Goal: Task Accomplishment & Management: Manage account settings

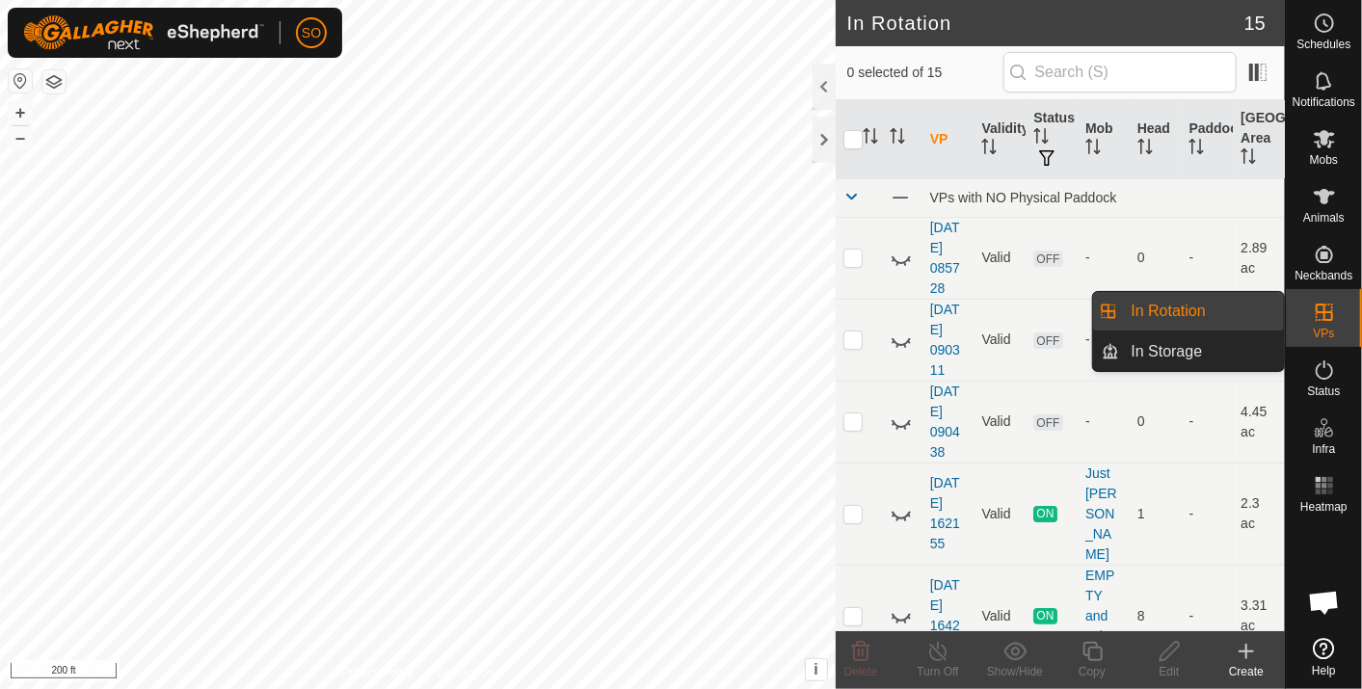
click at [1173, 301] on link "In Rotation" at bounding box center [1202, 311] width 165 height 39
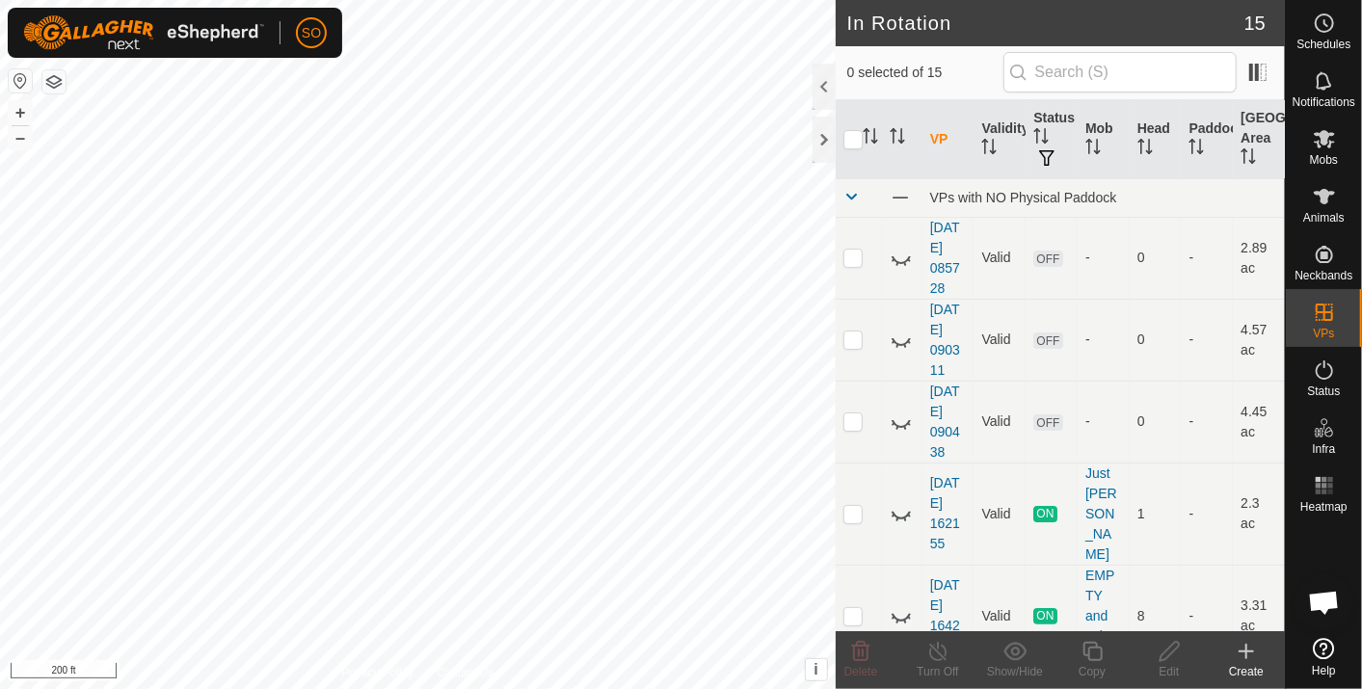
click at [1251, 651] on icon at bounding box center [1246, 651] width 23 height 23
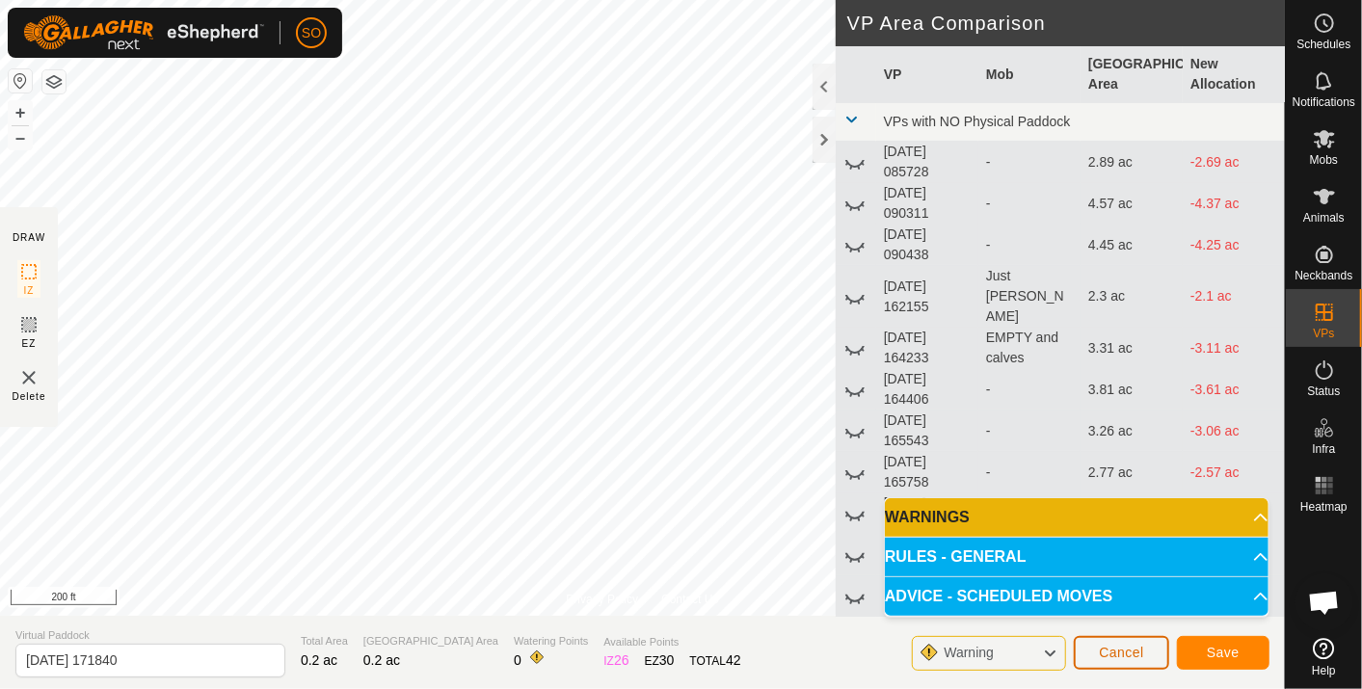
click at [1116, 648] on span "Cancel" at bounding box center [1121, 652] width 45 height 15
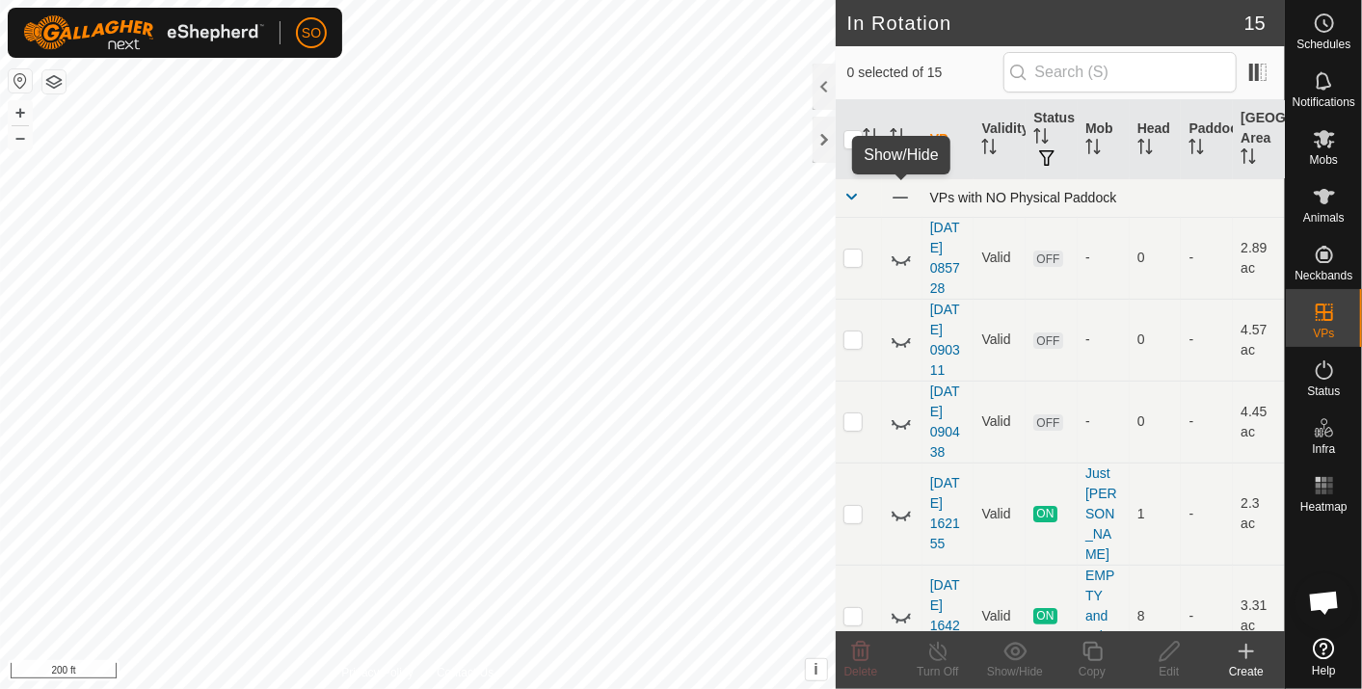
click at [900, 193] on span at bounding box center [900, 197] width 21 height 21
click at [898, 195] on icon at bounding box center [901, 197] width 23 height 23
click at [1248, 650] on icon at bounding box center [1246, 651] width 23 height 23
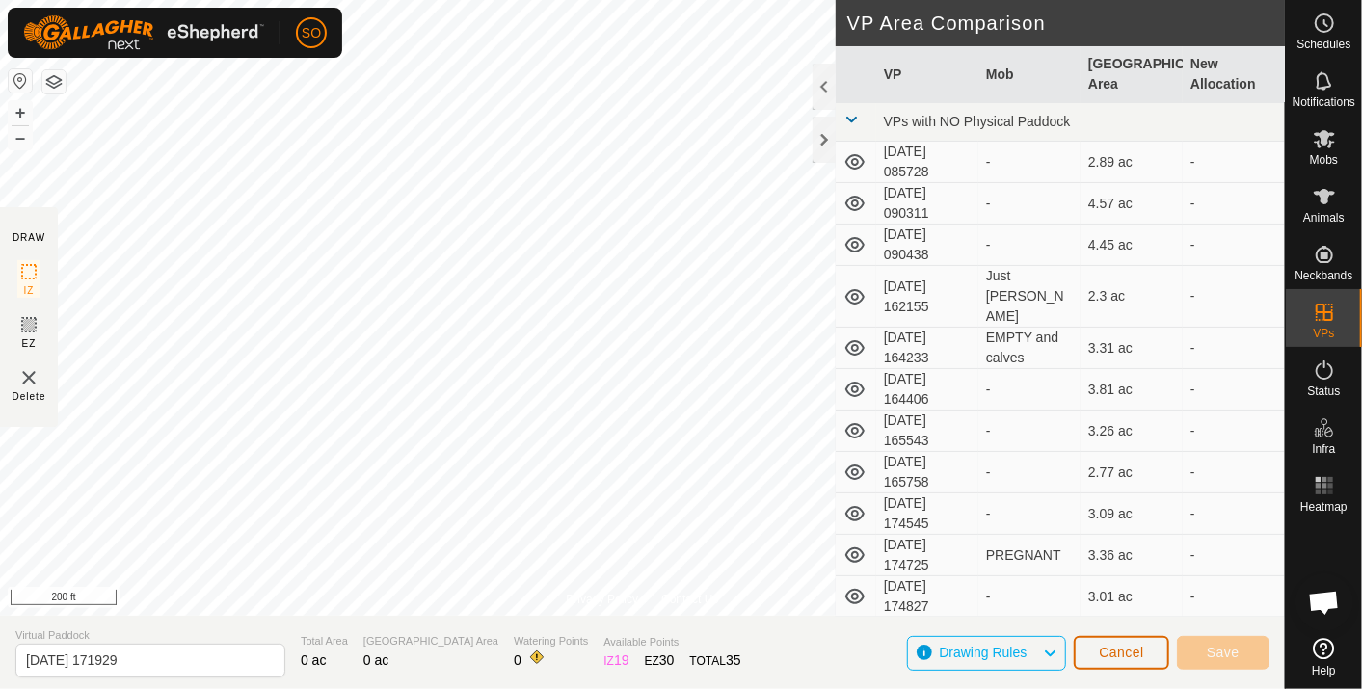
click at [1131, 652] on span "Cancel" at bounding box center [1121, 652] width 45 height 15
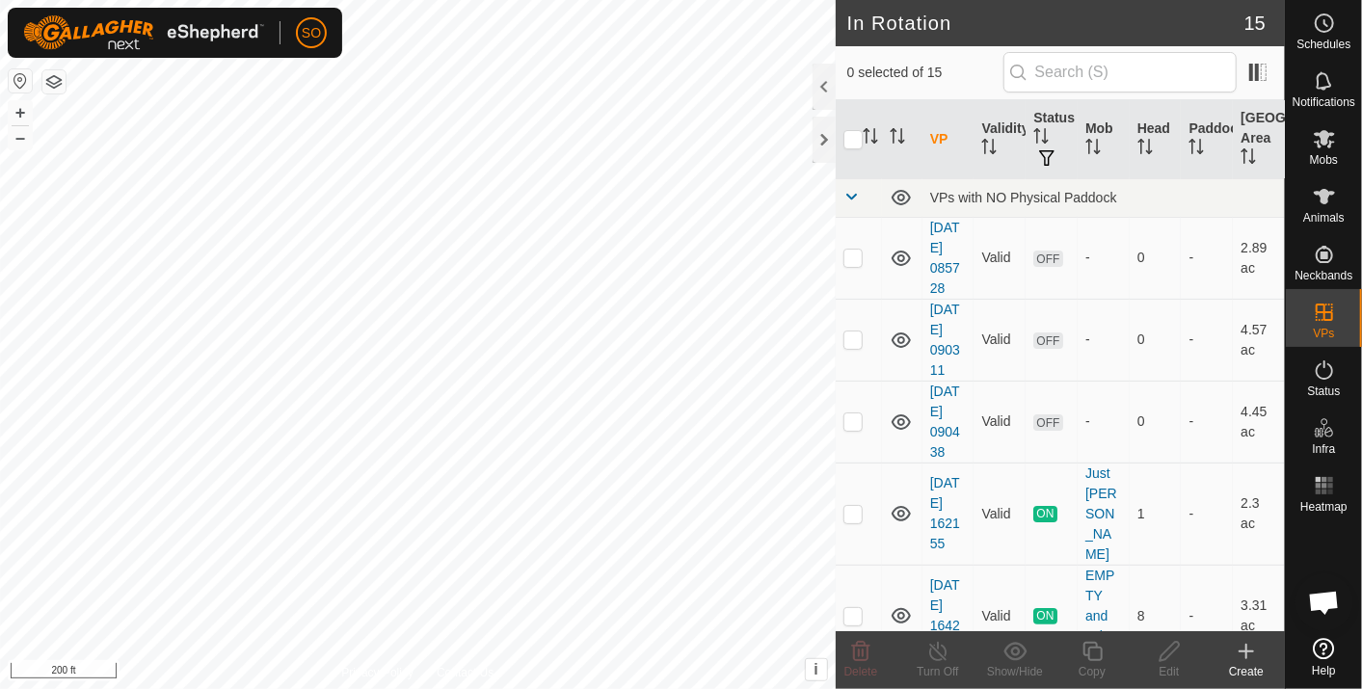
click at [1248, 652] on icon at bounding box center [1246, 652] width 13 height 0
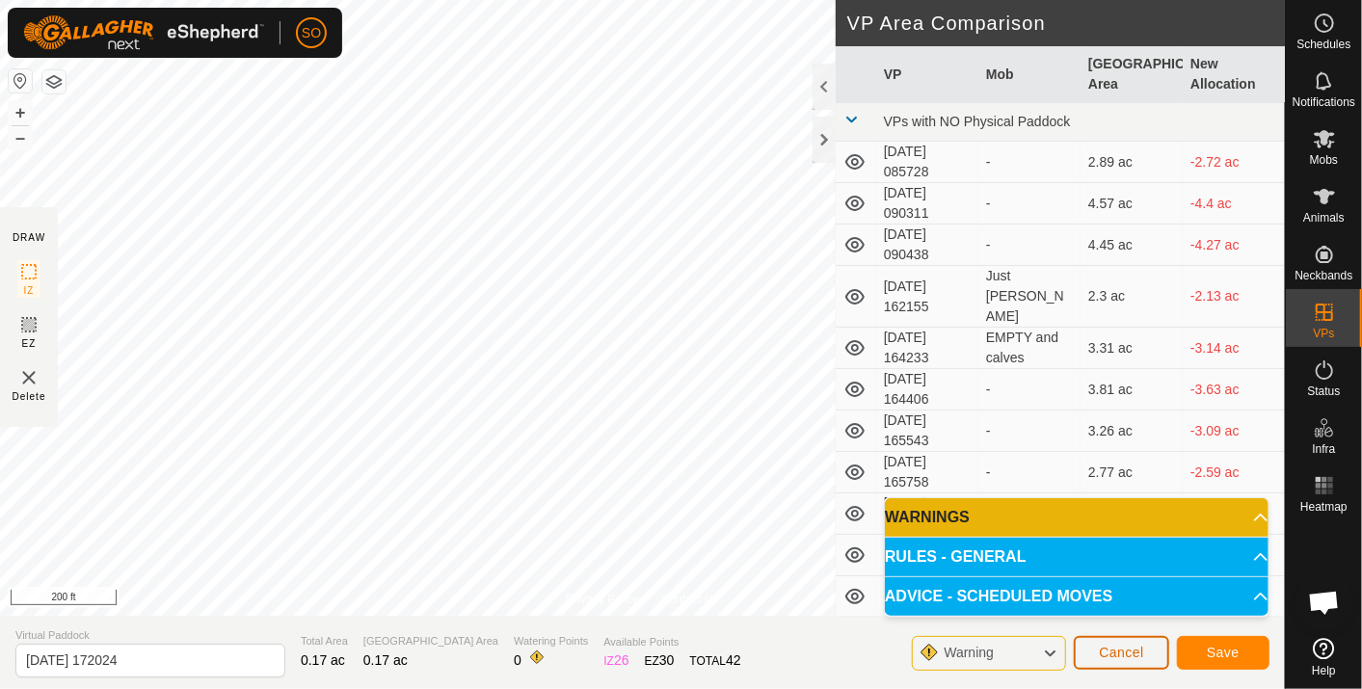
click at [1138, 647] on span "Cancel" at bounding box center [1121, 652] width 45 height 15
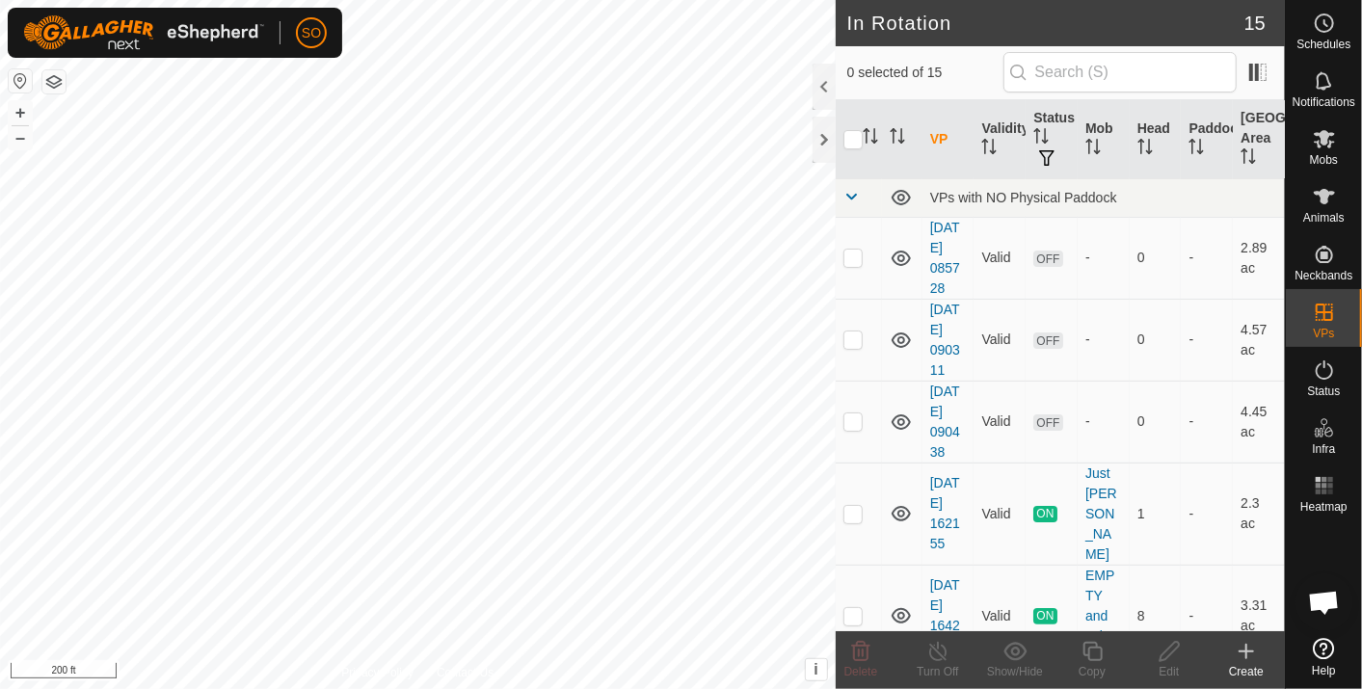
click at [1248, 652] on icon at bounding box center [1246, 652] width 13 height 0
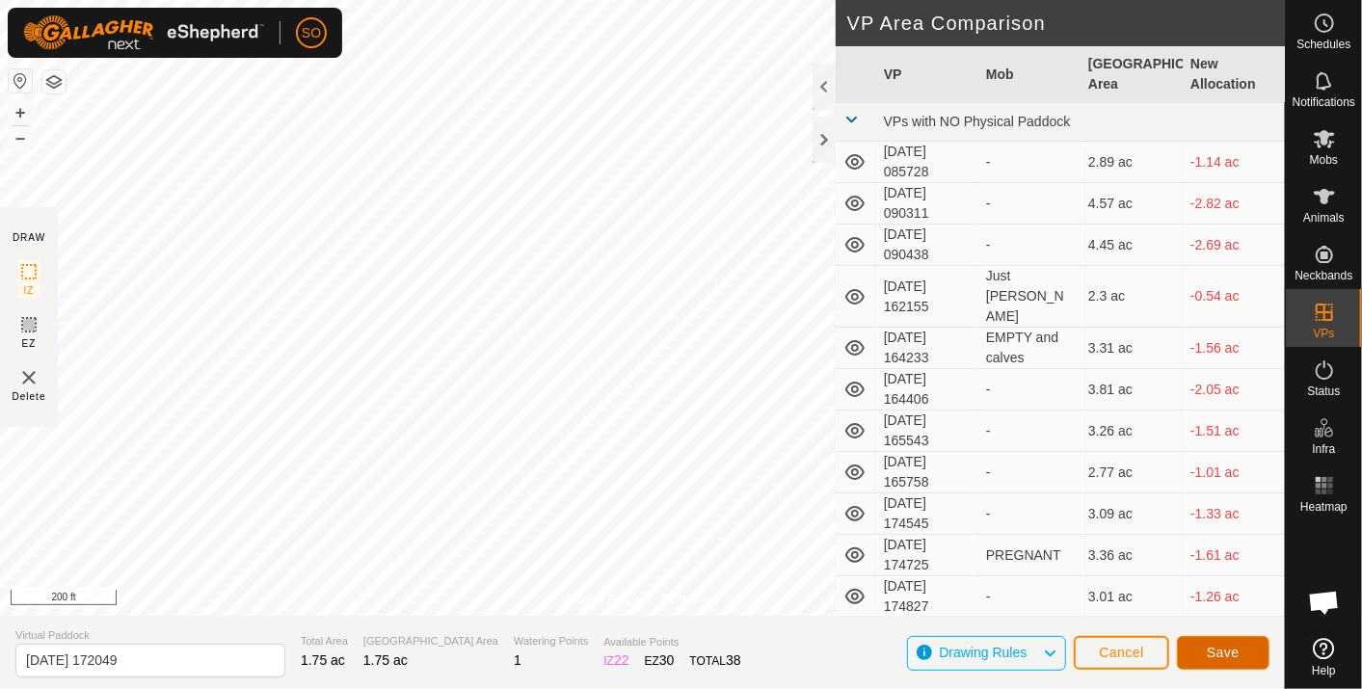
click at [1219, 649] on span "Save" at bounding box center [1223, 652] width 33 height 15
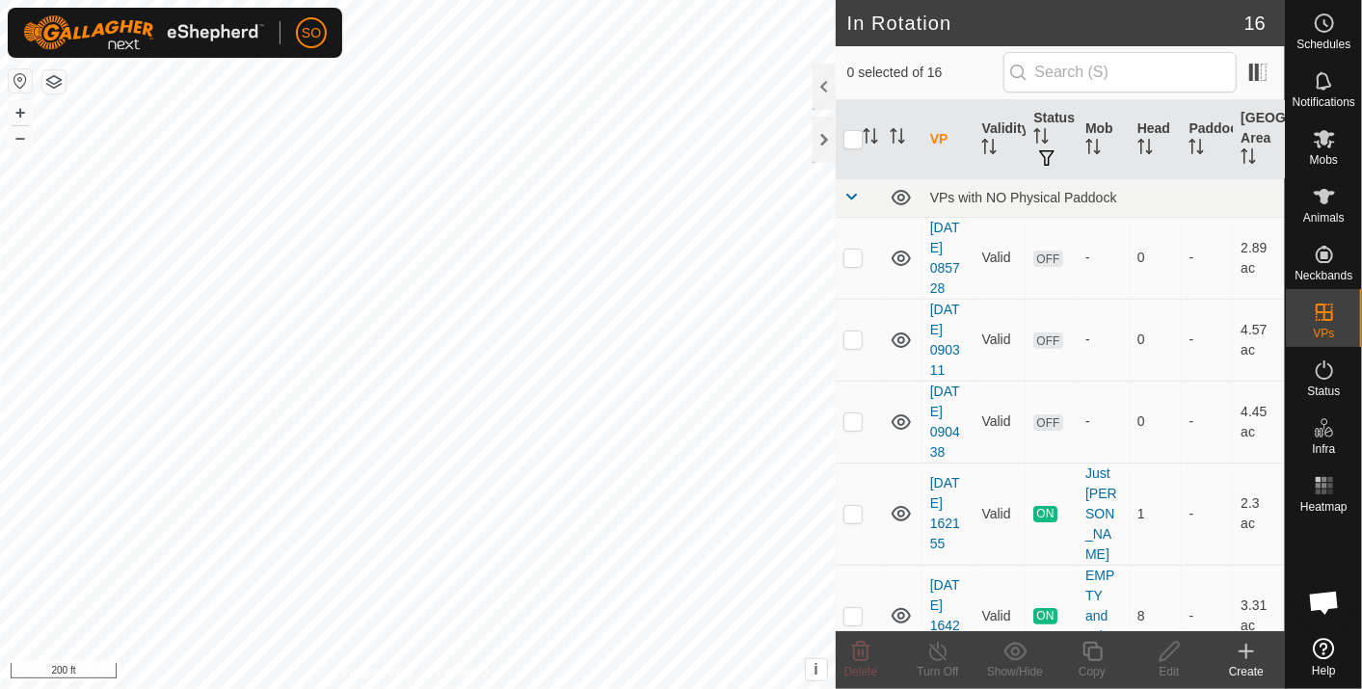
click at [1250, 647] on icon at bounding box center [1246, 651] width 23 height 23
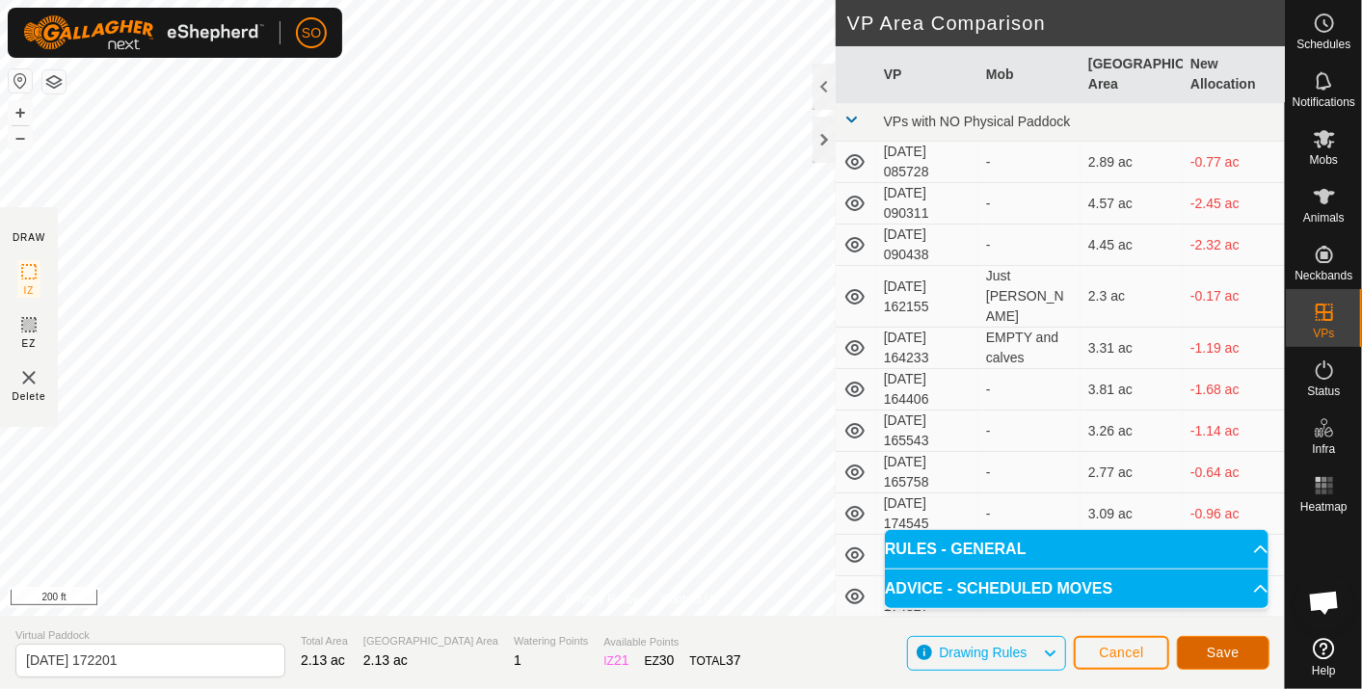
click at [1215, 652] on span "Save" at bounding box center [1223, 652] width 33 height 15
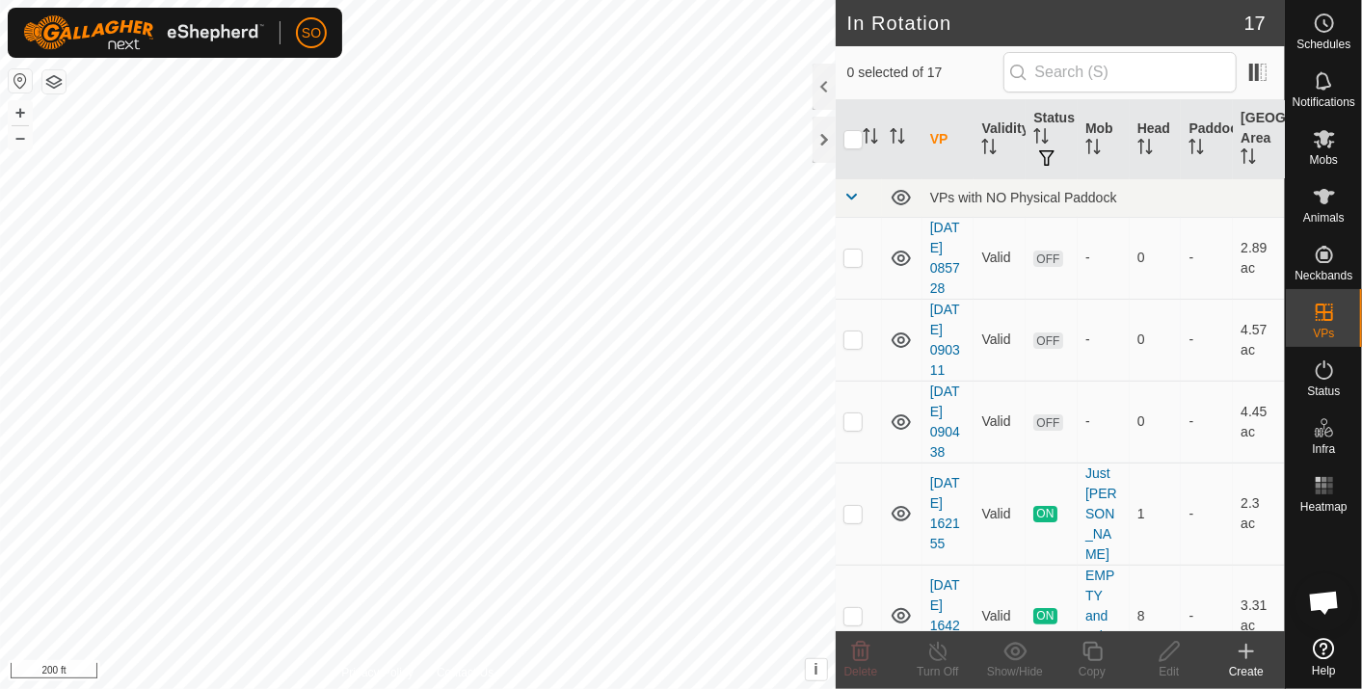
click at [1251, 645] on icon at bounding box center [1246, 651] width 23 height 23
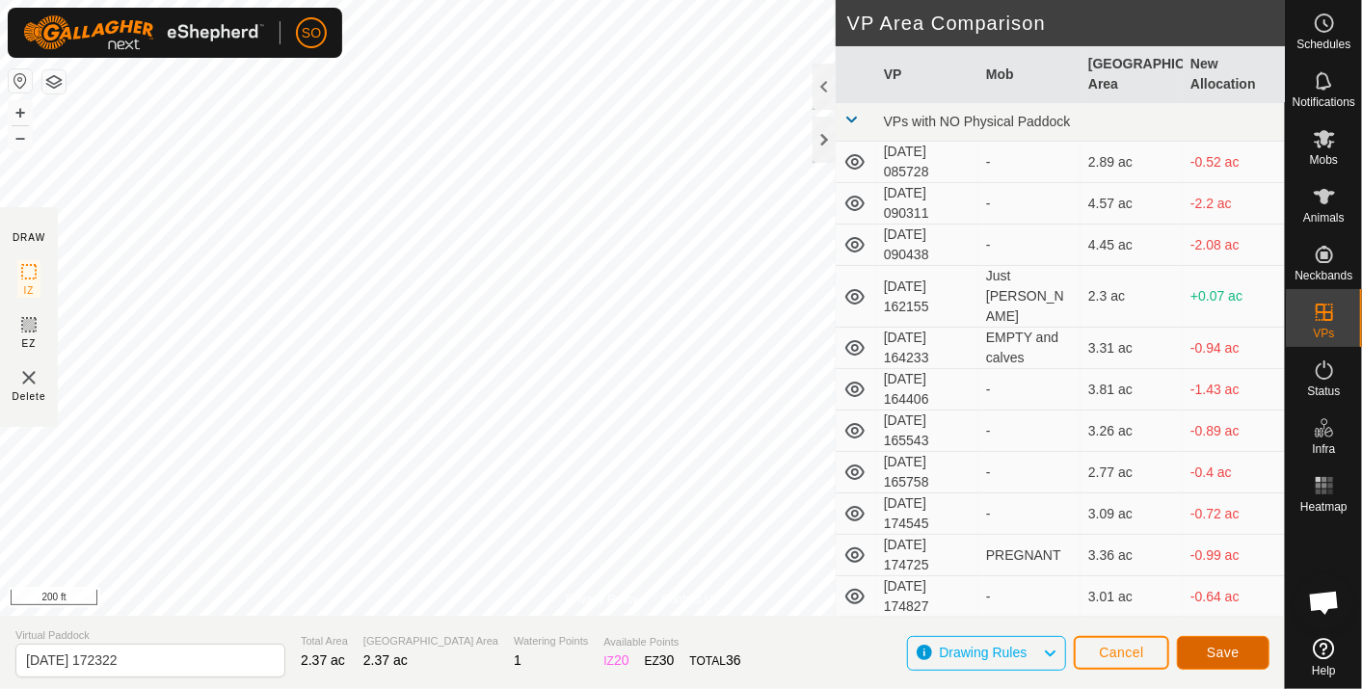
click at [1216, 645] on span "Save" at bounding box center [1223, 652] width 33 height 15
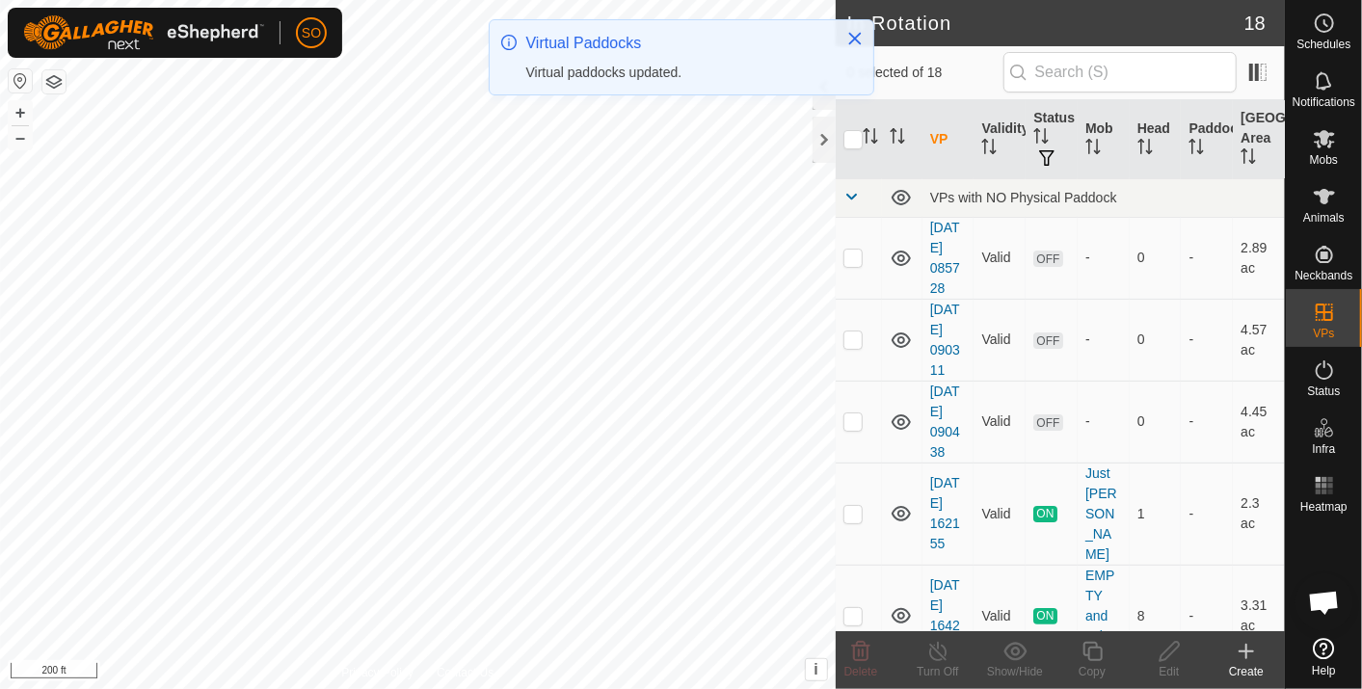
click at [1251, 648] on icon at bounding box center [1246, 651] width 23 height 23
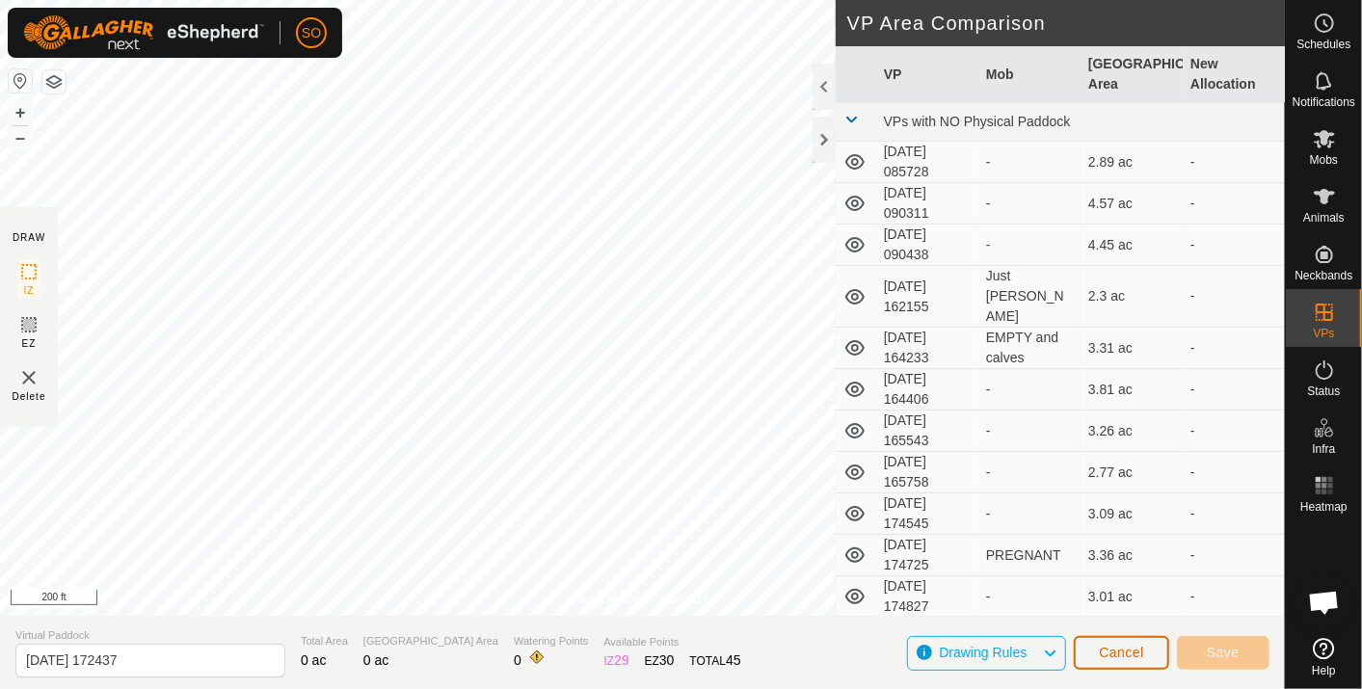
click at [1117, 652] on span "Cancel" at bounding box center [1121, 652] width 45 height 15
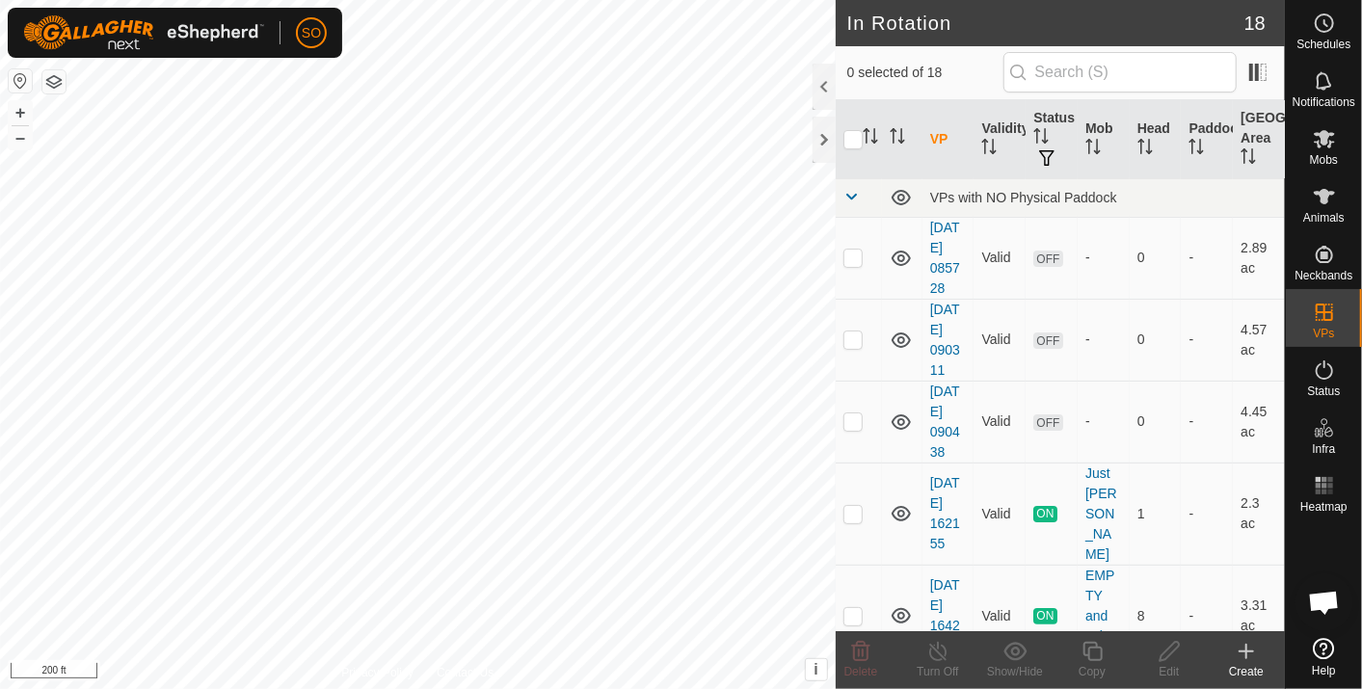
click at [1251, 652] on icon at bounding box center [1246, 652] width 13 height 0
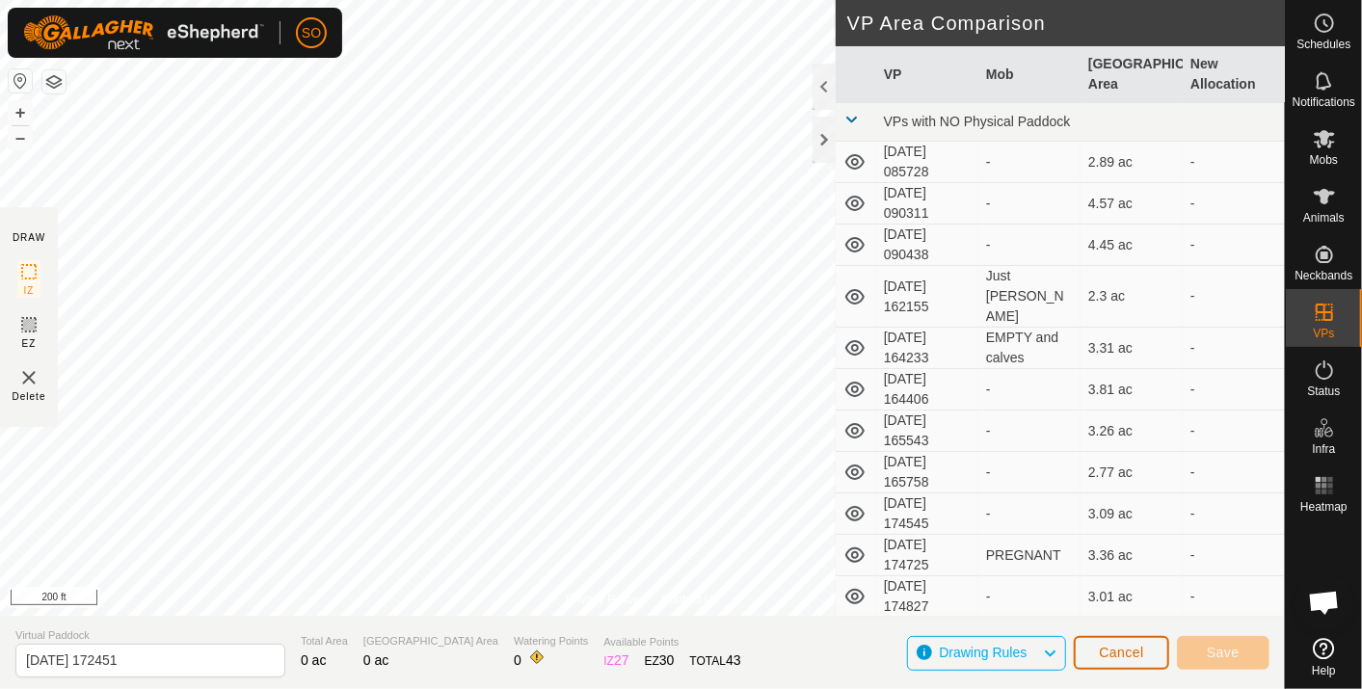
click at [1109, 656] on span "Cancel" at bounding box center [1121, 652] width 45 height 15
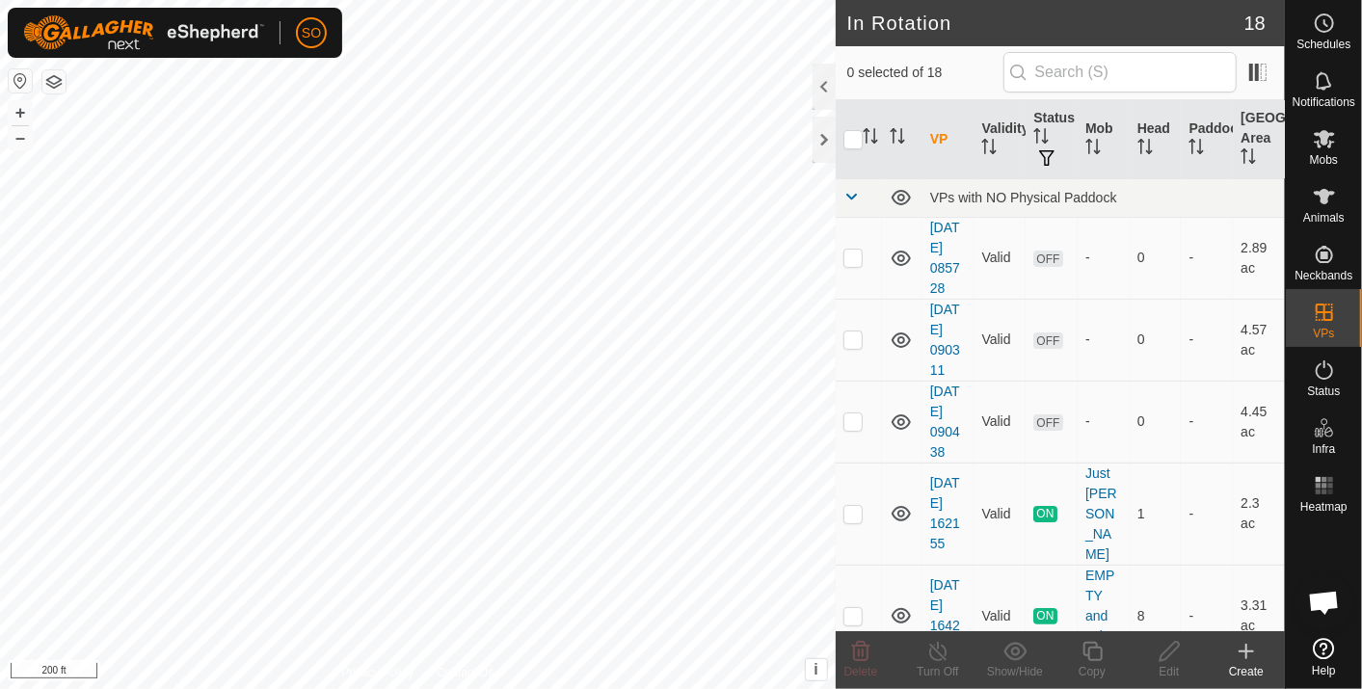
click at [1249, 648] on icon at bounding box center [1246, 651] width 23 height 23
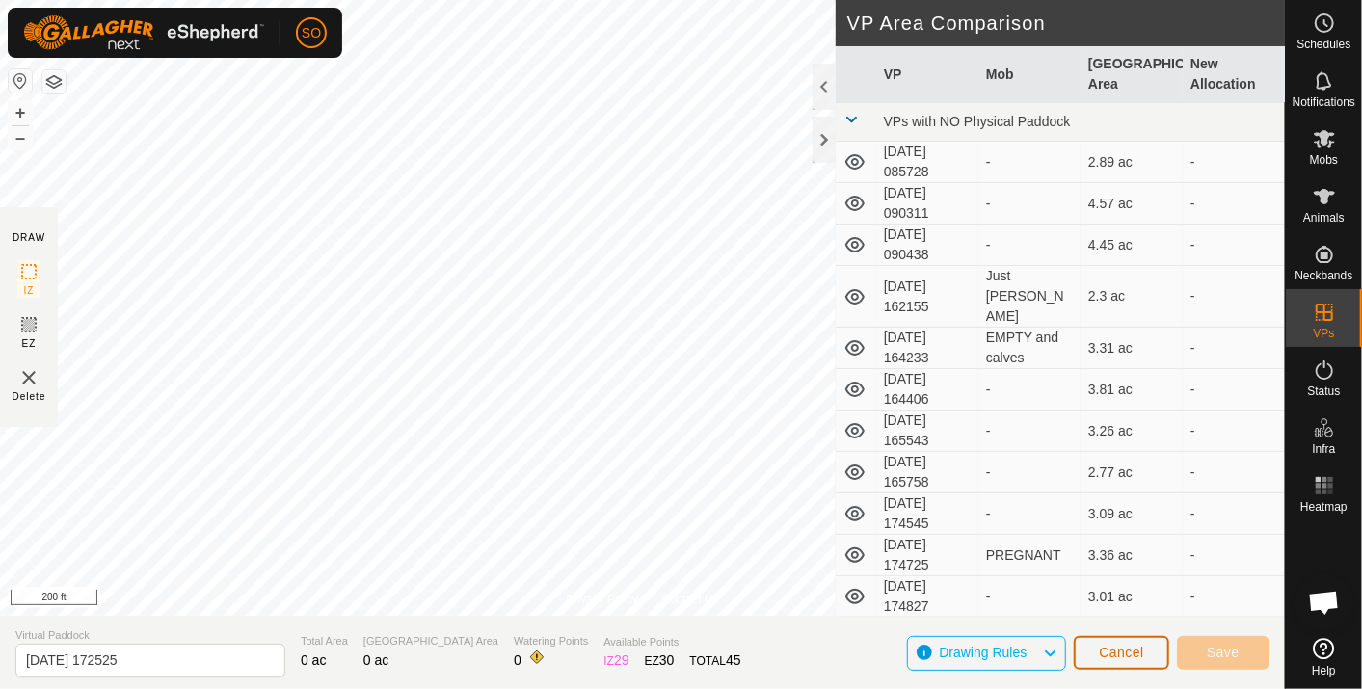
click at [1134, 650] on span "Cancel" at bounding box center [1121, 652] width 45 height 15
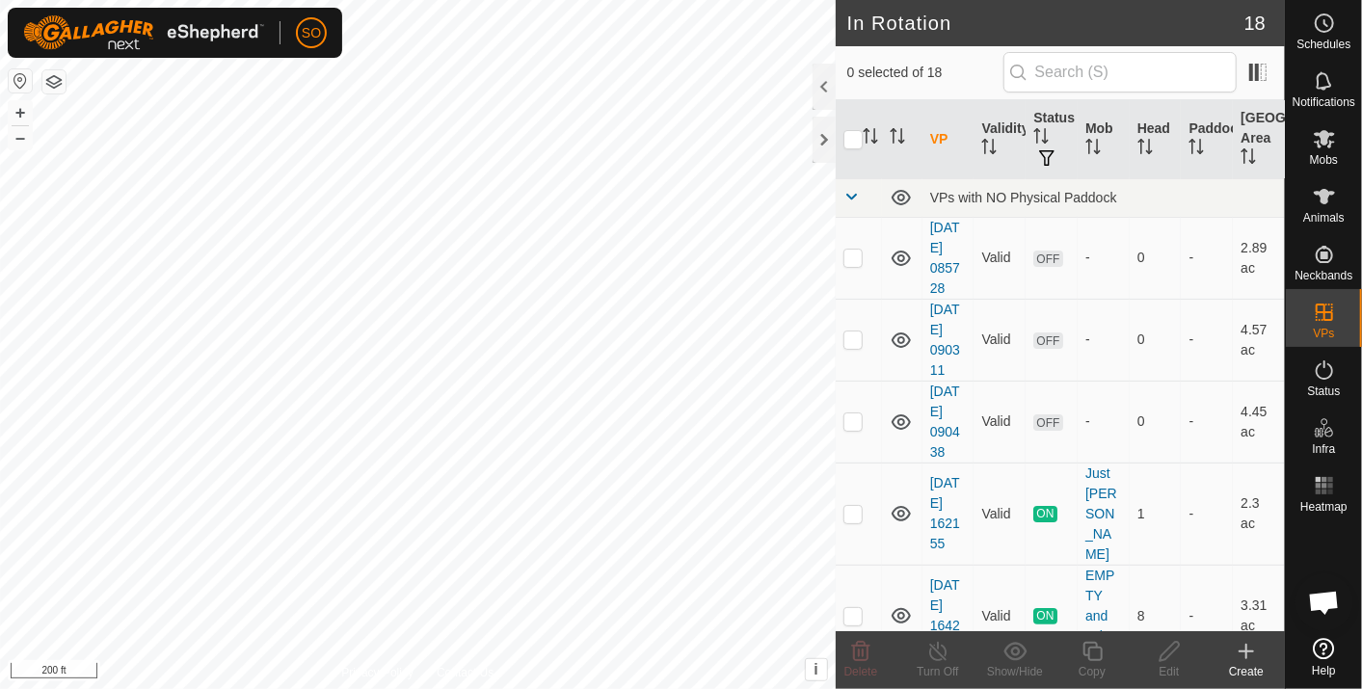
click at [1247, 647] on icon at bounding box center [1247, 651] width 0 height 13
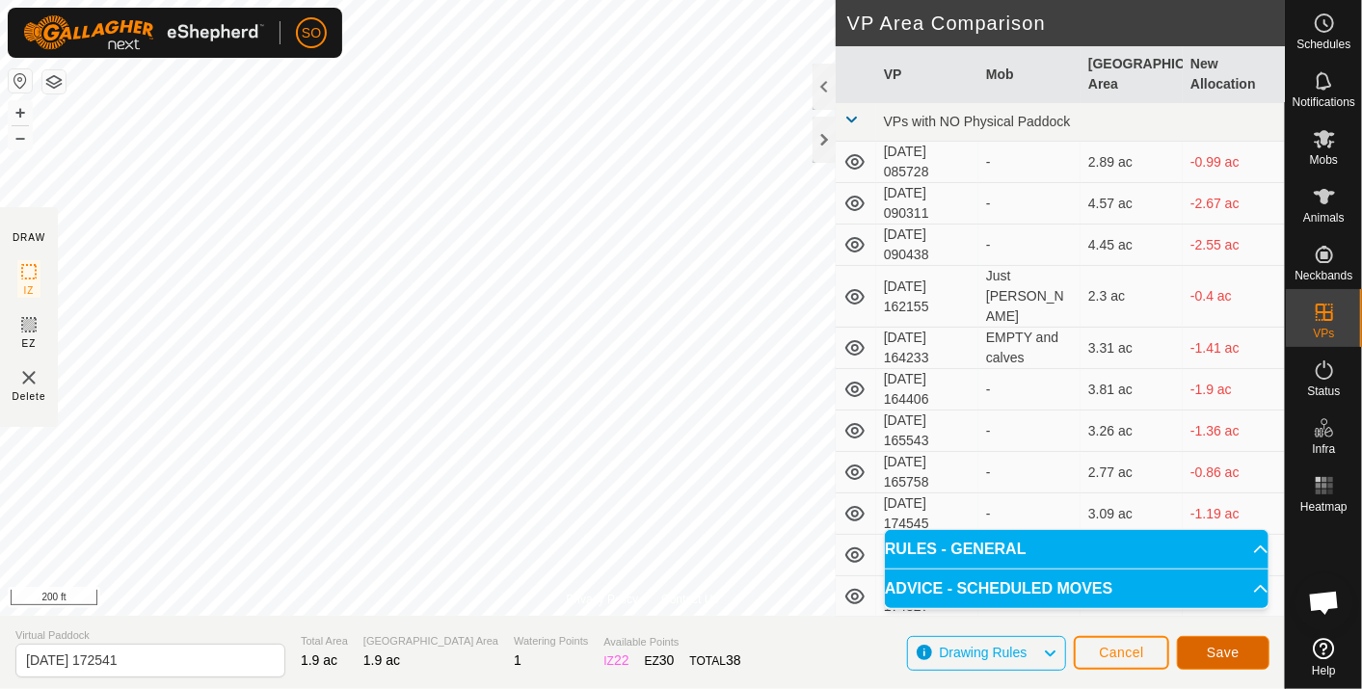
click at [1204, 648] on button "Save" at bounding box center [1223, 653] width 93 height 34
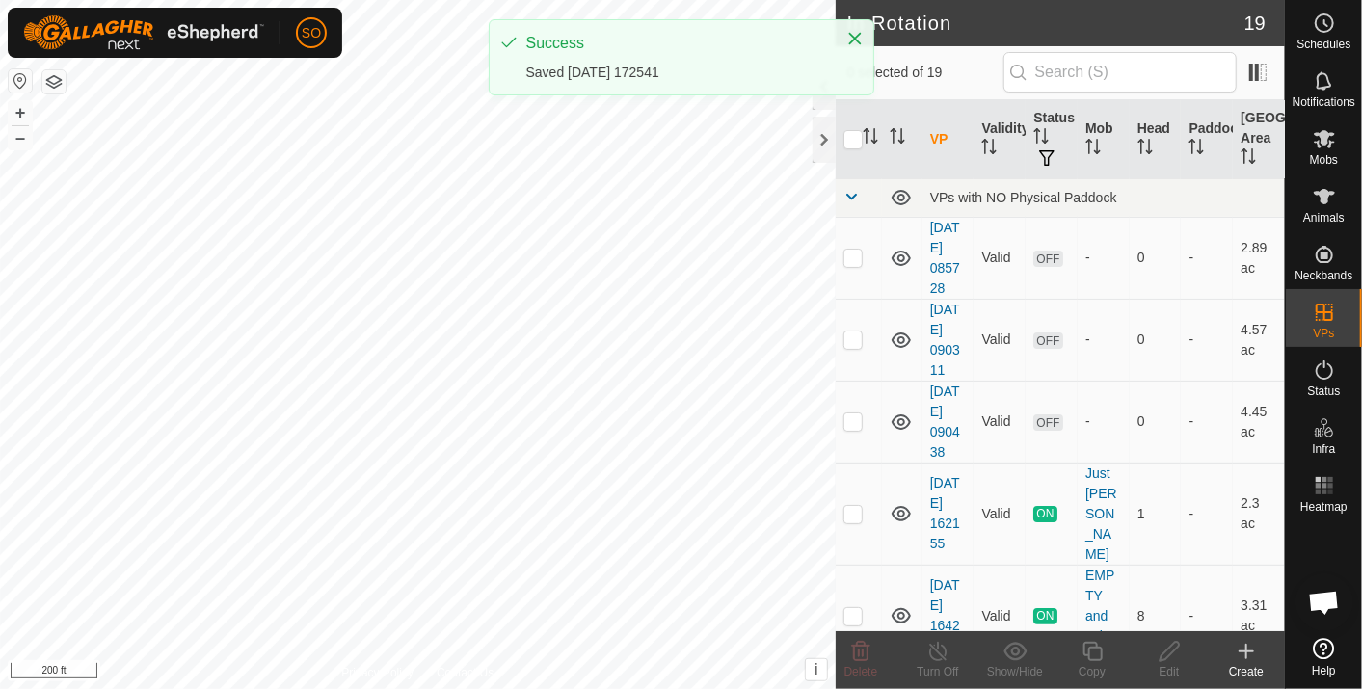
click at [1247, 647] on icon at bounding box center [1247, 651] width 0 height 13
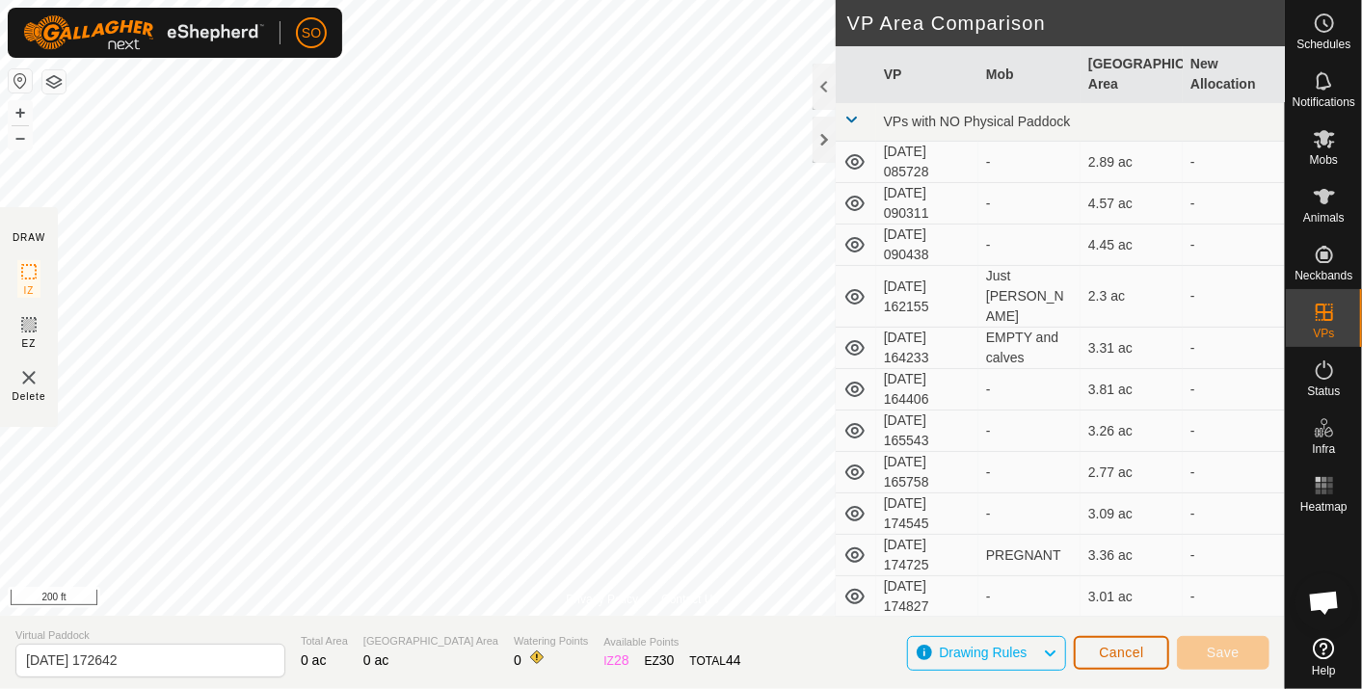
click at [1120, 650] on span "Cancel" at bounding box center [1121, 652] width 45 height 15
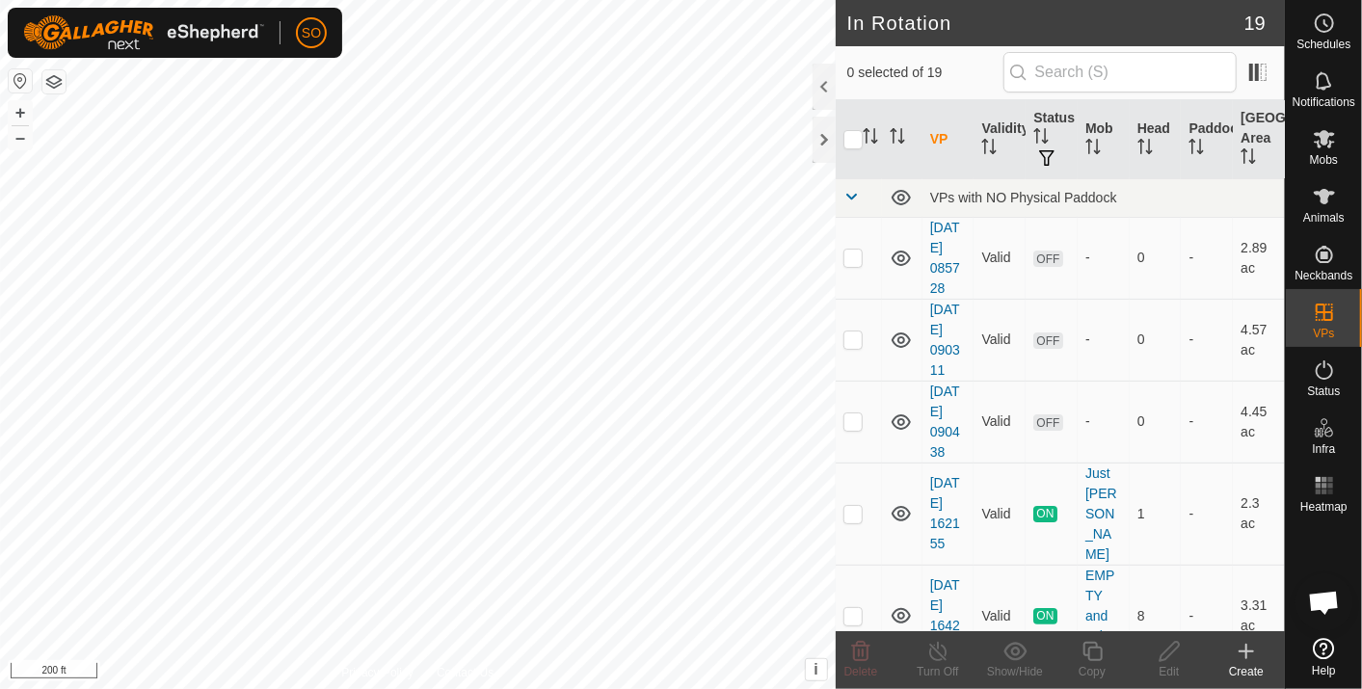
click at [1251, 653] on icon at bounding box center [1246, 651] width 23 height 23
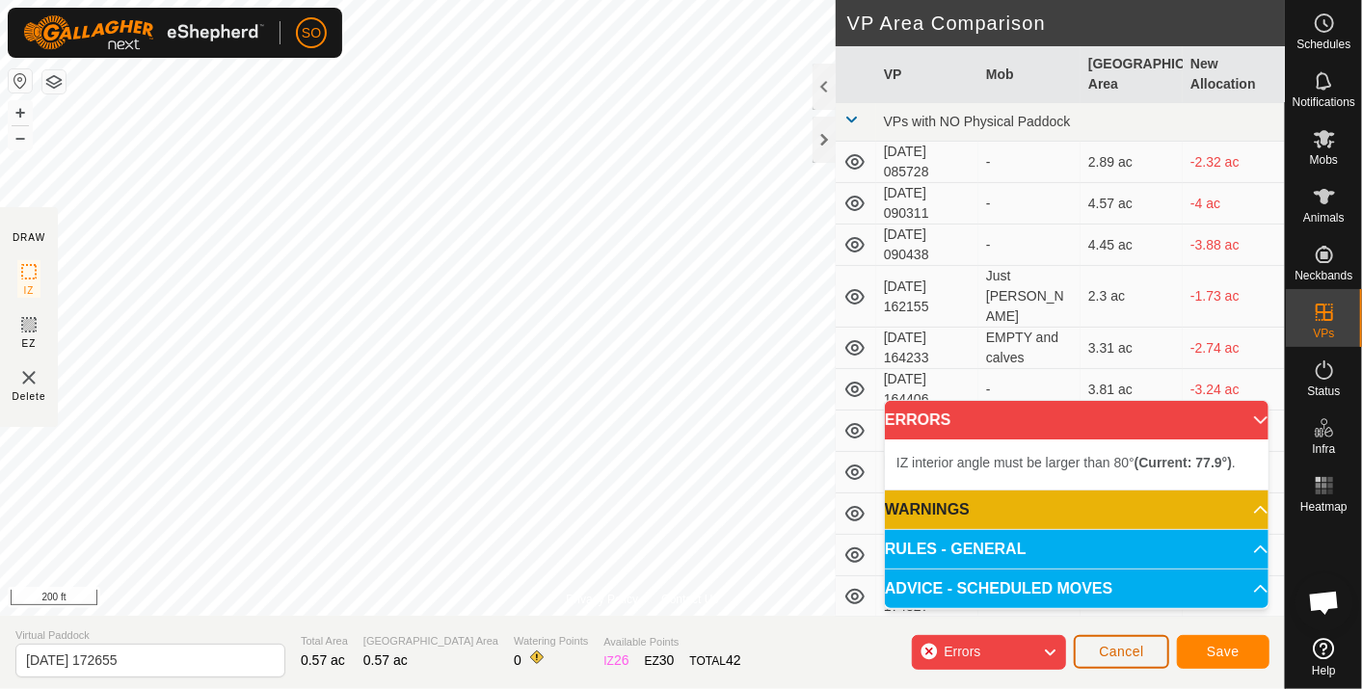
click at [1126, 656] on span "Cancel" at bounding box center [1121, 651] width 45 height 15
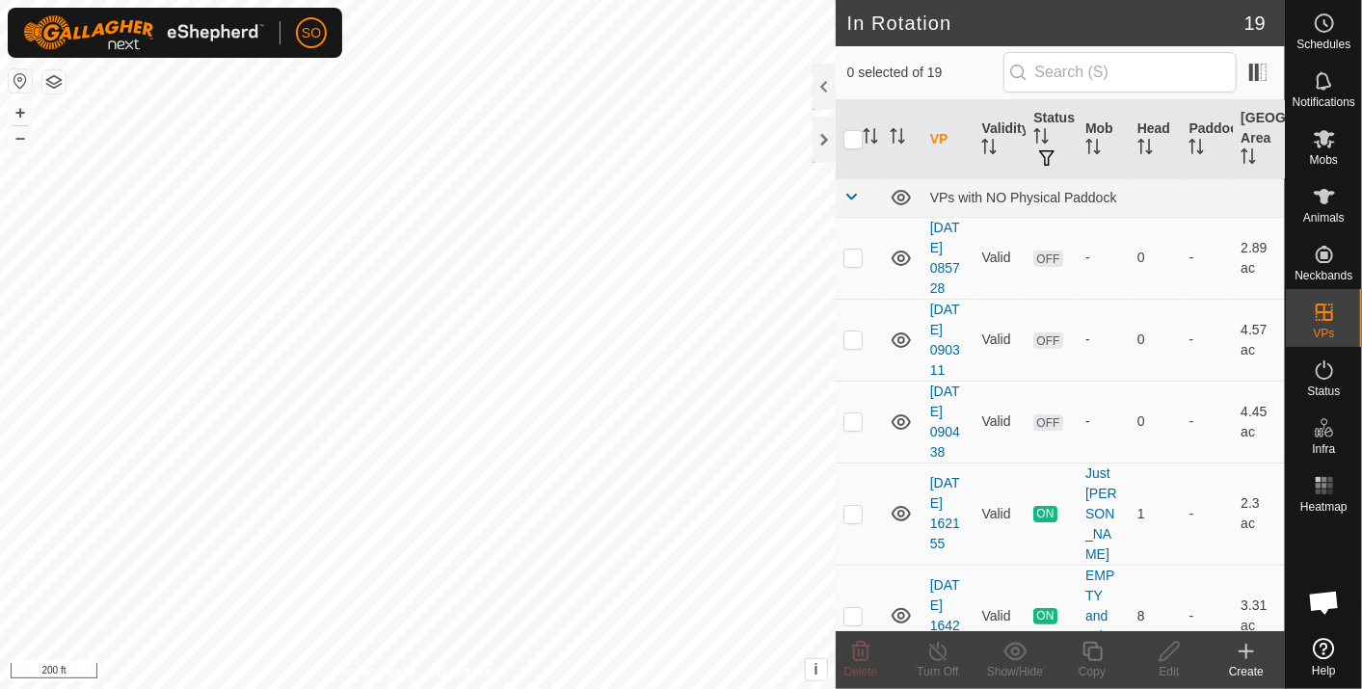
click at [1251, 649] on icon at bounding box center [1246, 651] width 23 height 23
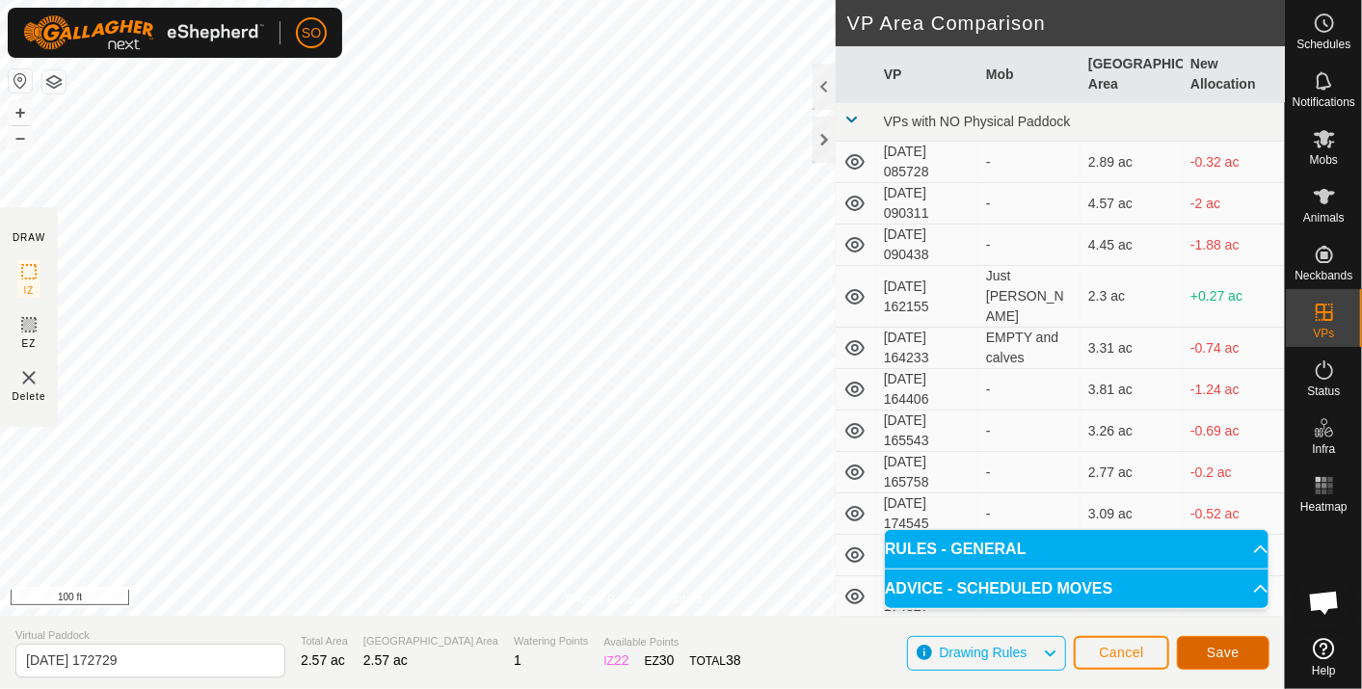
click at [1222, 649] on span "Save" at bounding box center [1223, 652] width 33 height 15
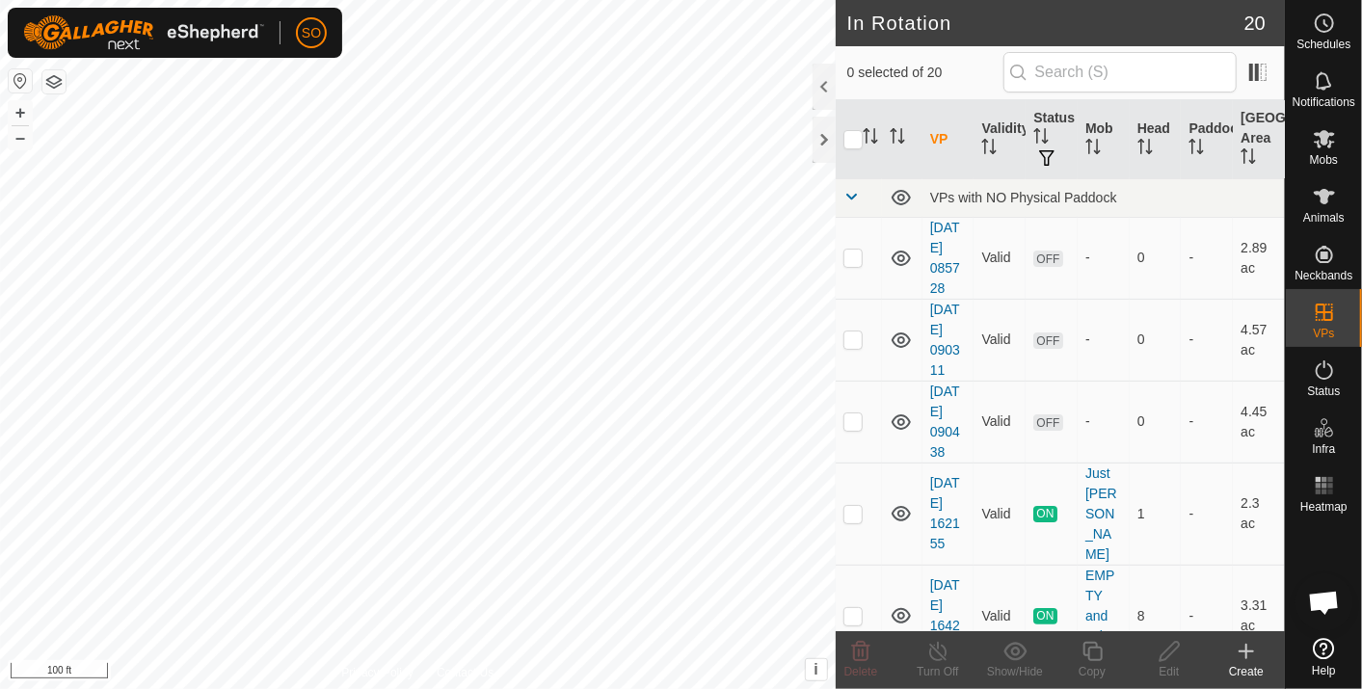
click at [1250, 651] on icon at bounding box center [1246, 651] width 23 height 23
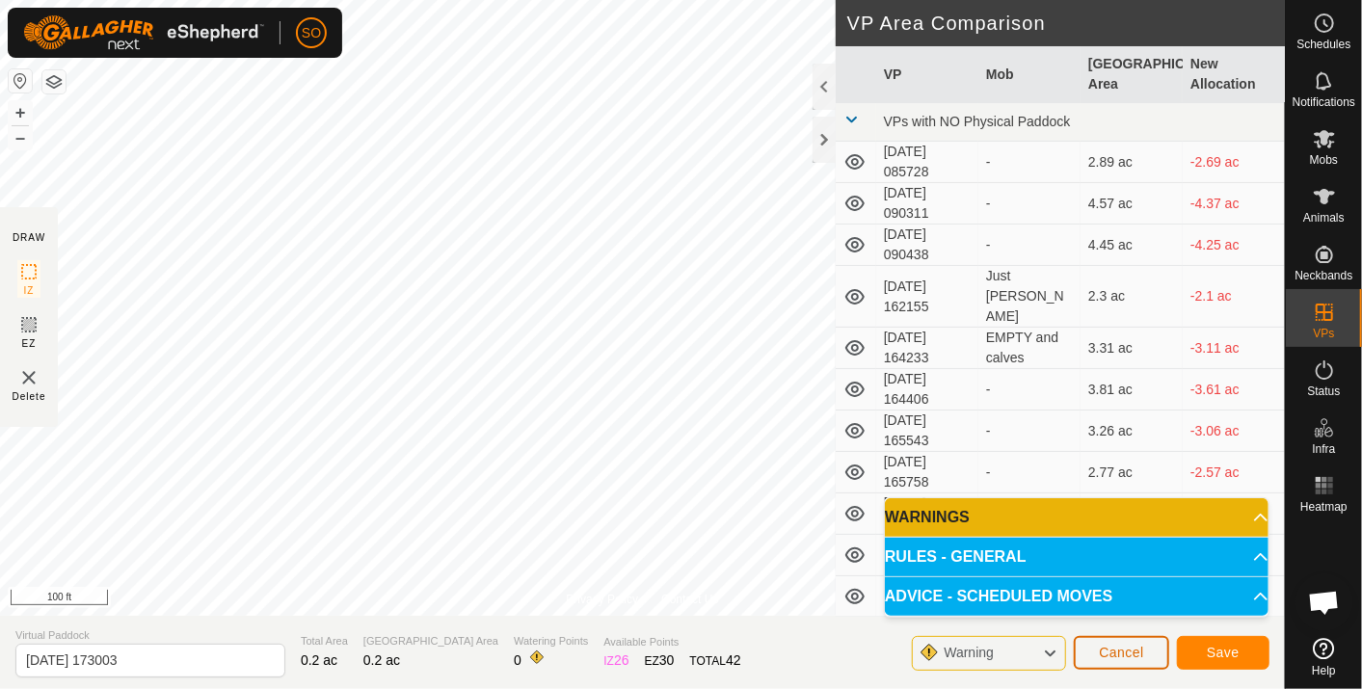
click at [1116, 649] on span "Cancel" at bounding box center [1121, 652] width 45 height 15
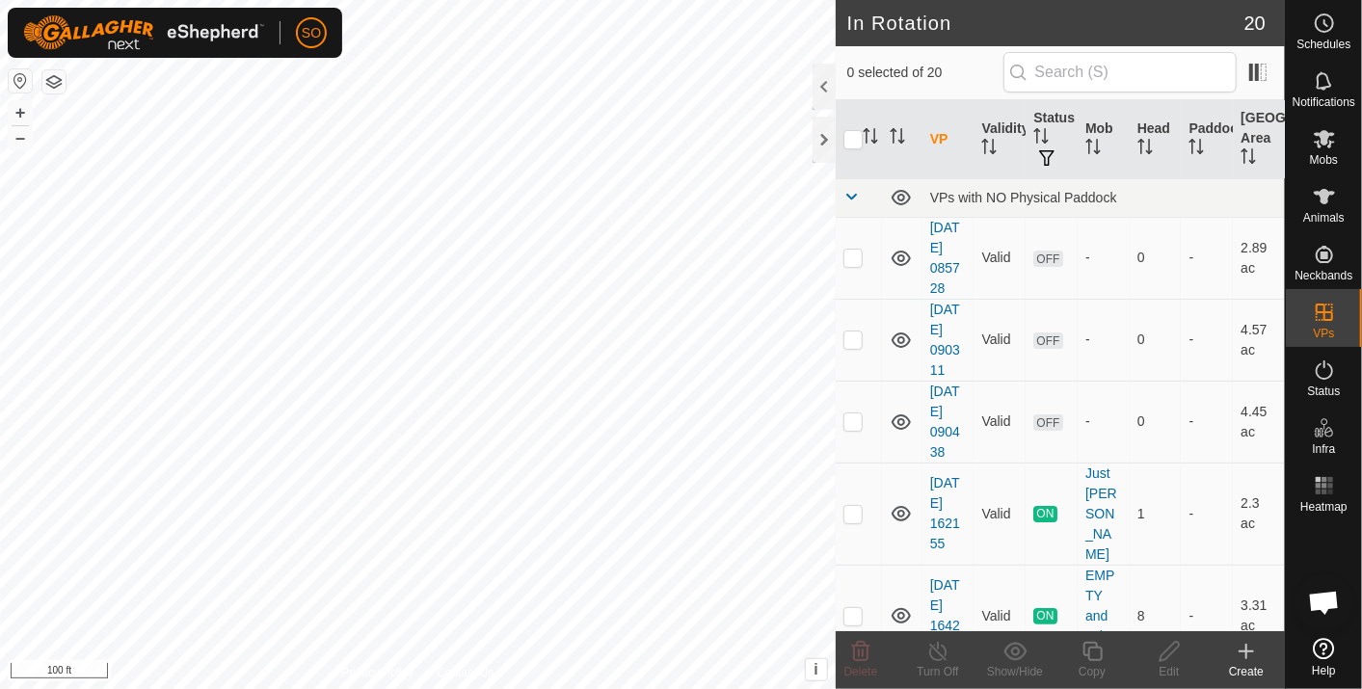
click at [1249, 650] on icon at bounding box center [1246, 651] width 23 height 23
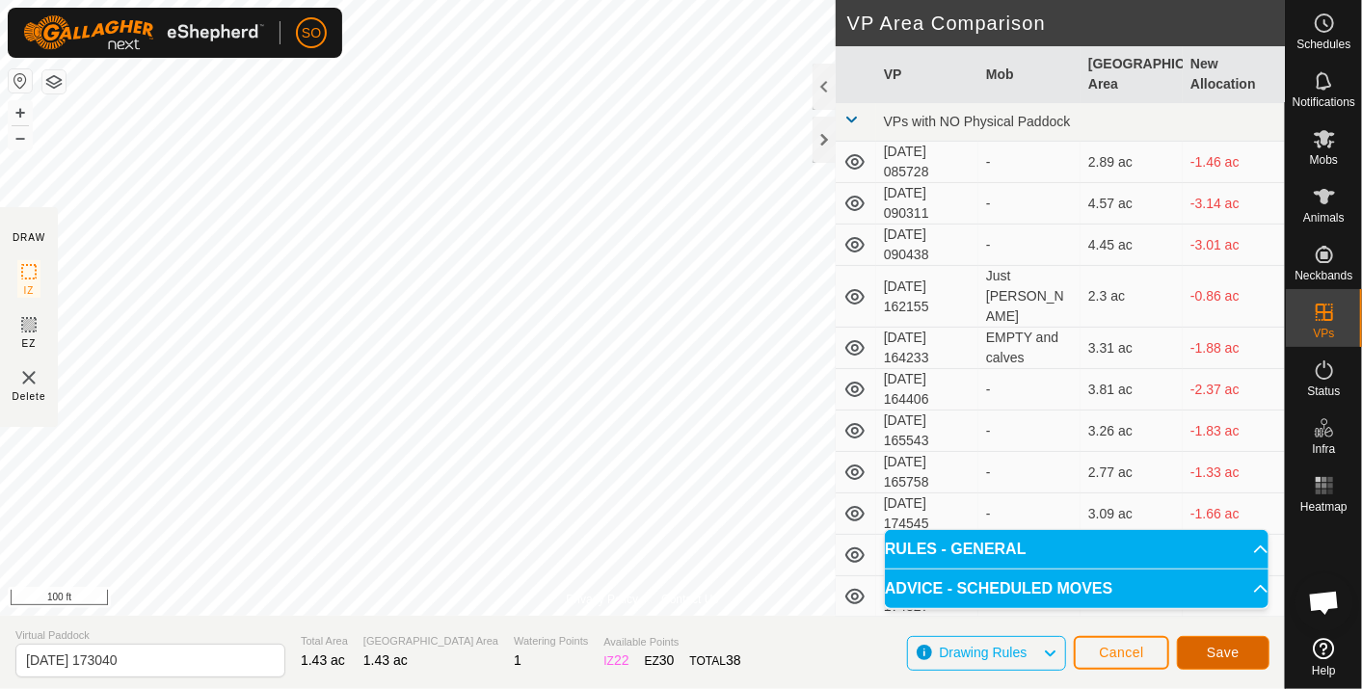
click at [1232, 651] on span "Save" at bounding box center [1223, 652] width 33 height 15
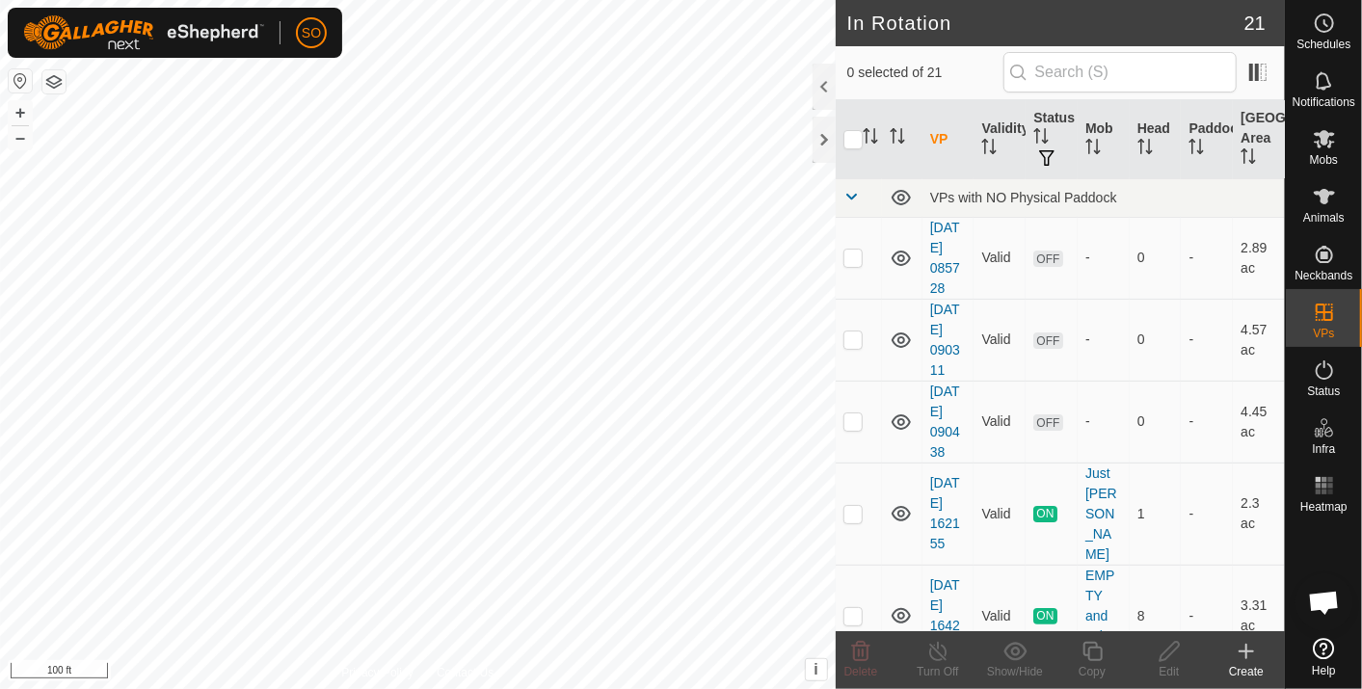
click at [1247, 645] on icon at bounding box center [1247, 651] width 0 height 13
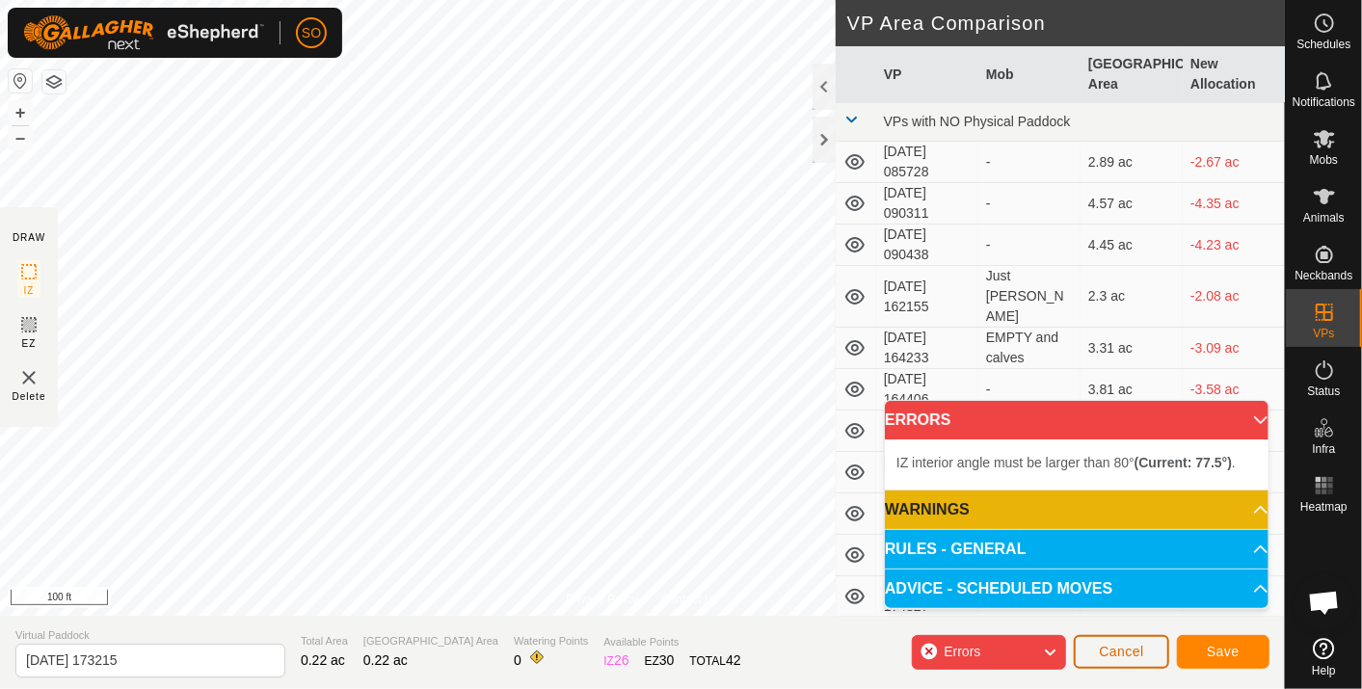
click at [1116, 645] on span "Cancel" at bounding box center [1121, 651] width 45 height 15
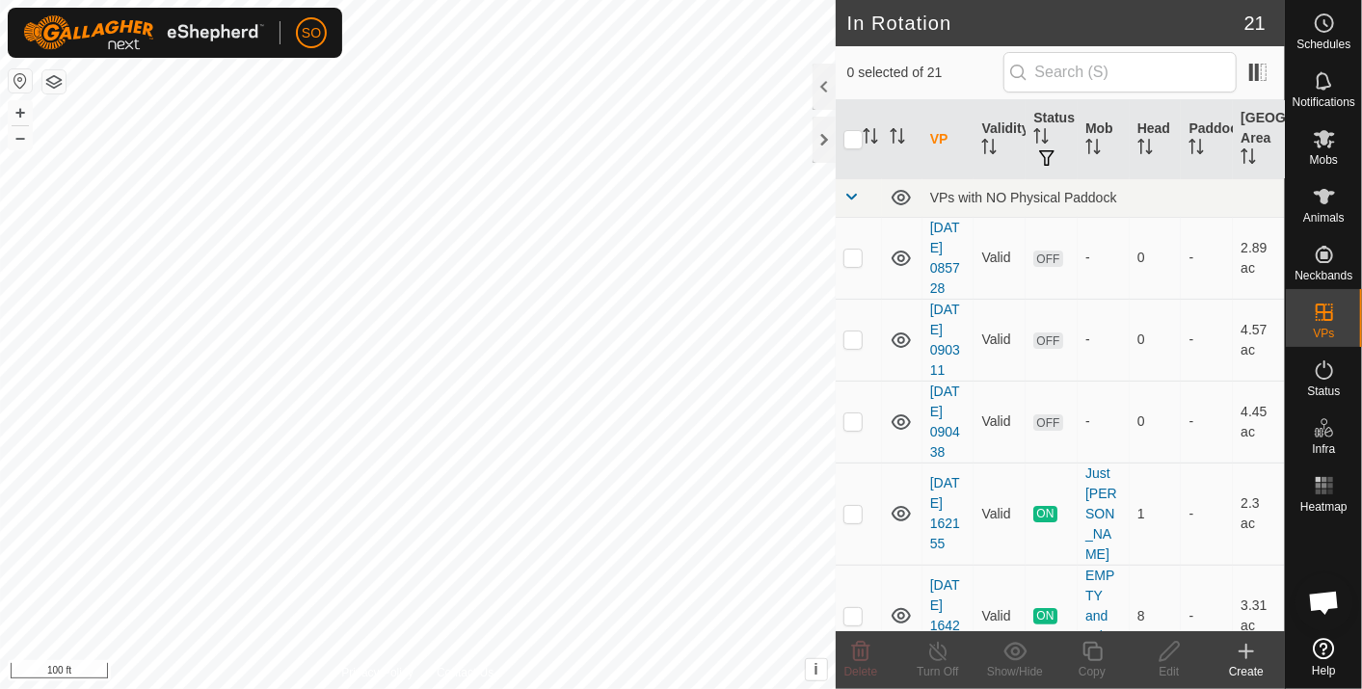
click at [1250, 651] on icon at bounding box center [1246, 651] width 23 height 23
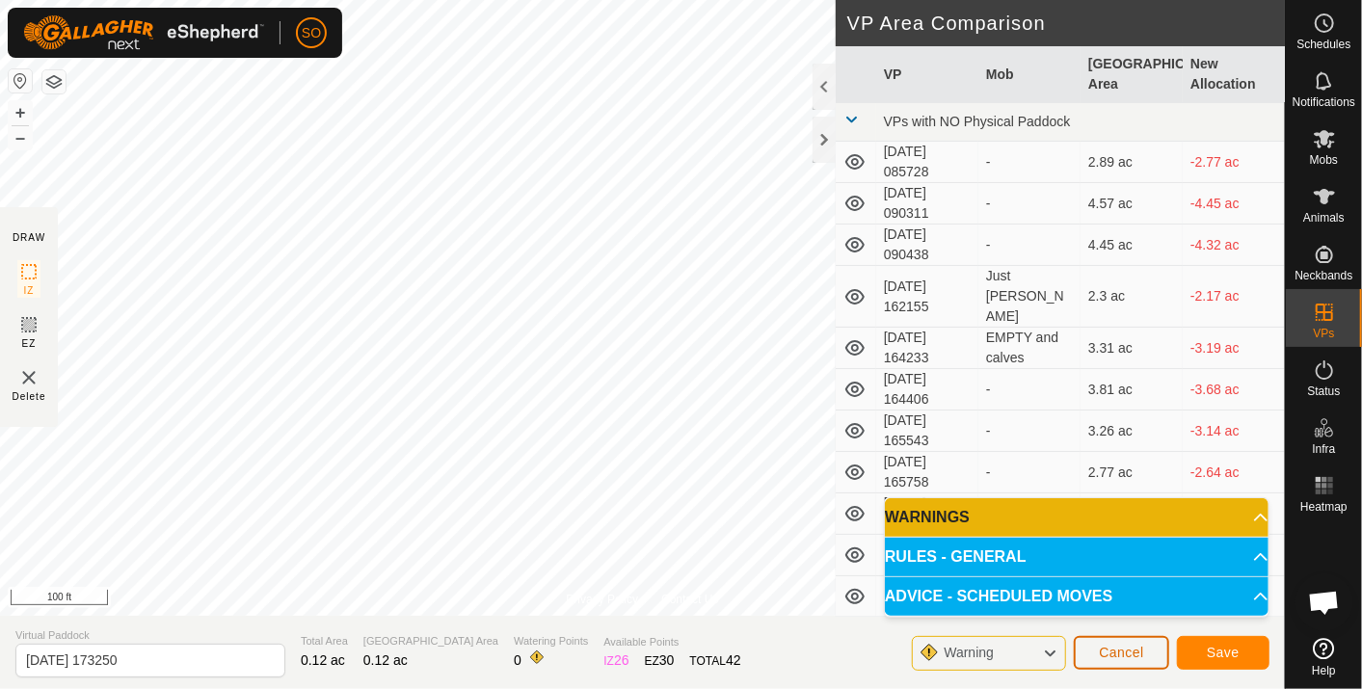
click at [1123, 652] on span "Cancel" at bounding box center [1121, 652] width 45 height 15
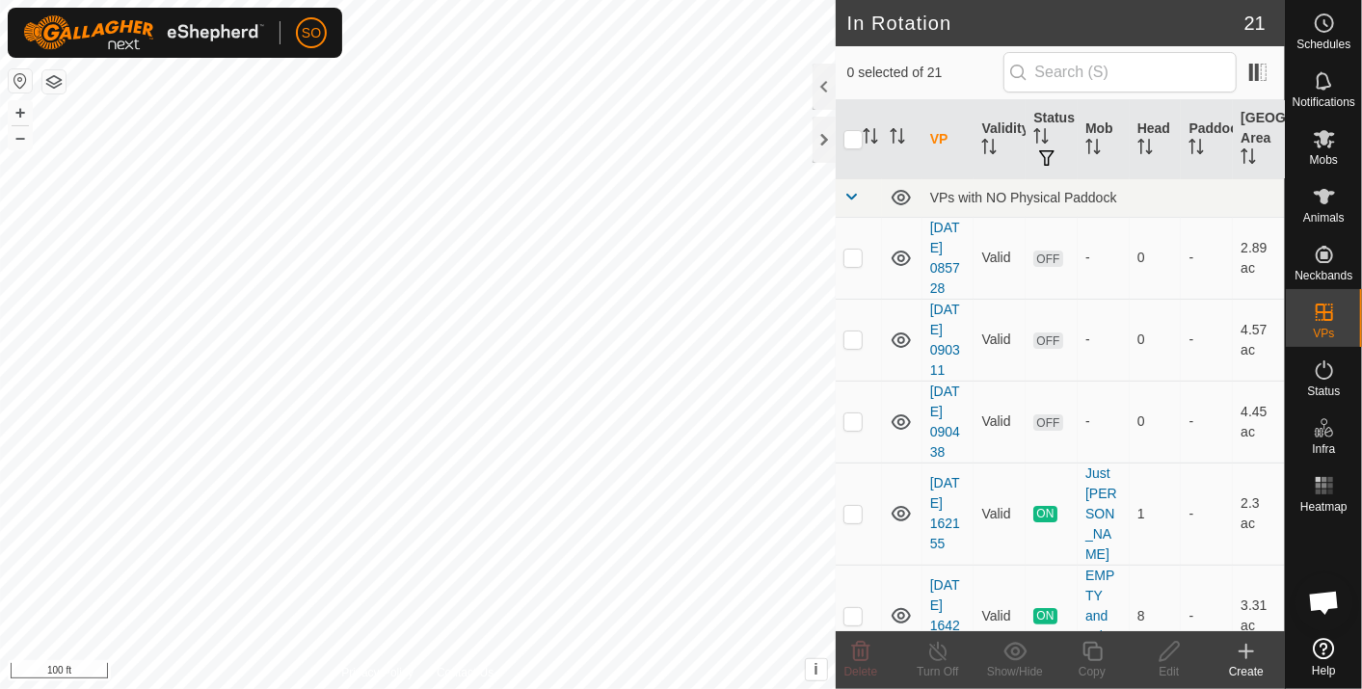
click at [1248, 649] on icon at bounding box center [1246, 651] width 23 height 23
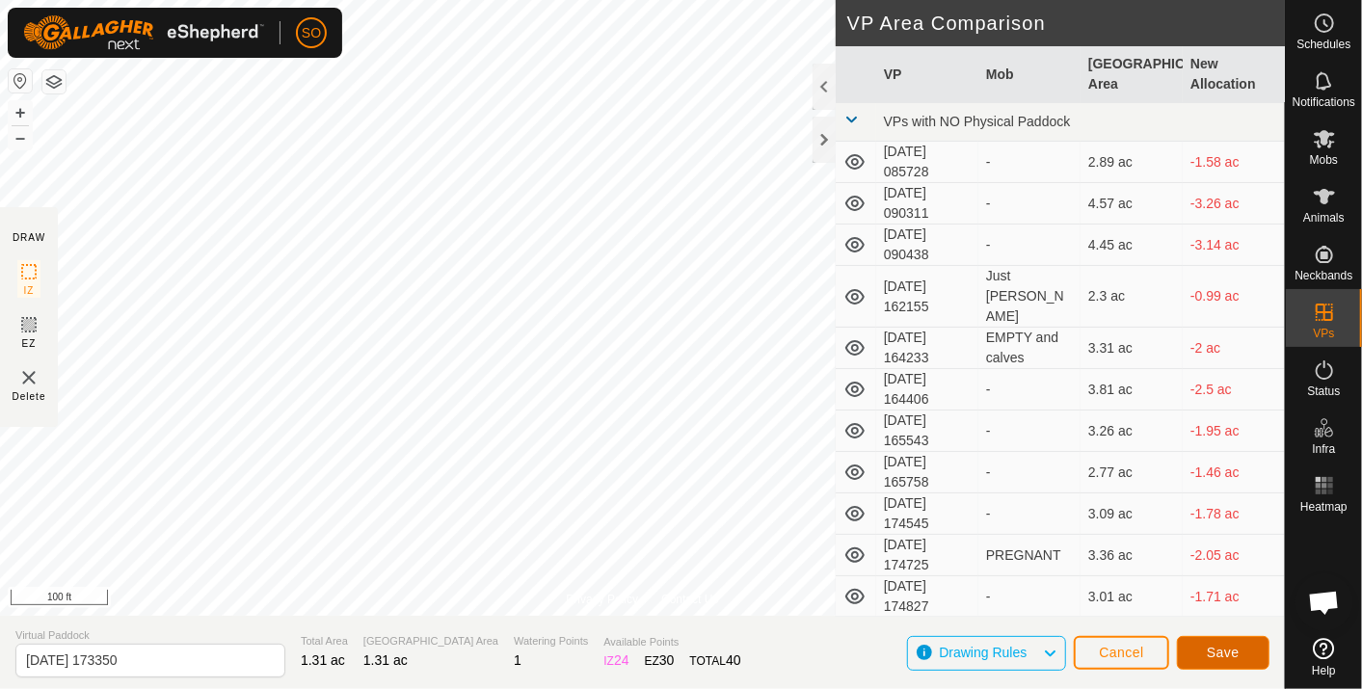
click at [1215, 650] on span "Save" at bounding box center [1223, 652] width 33 height 15
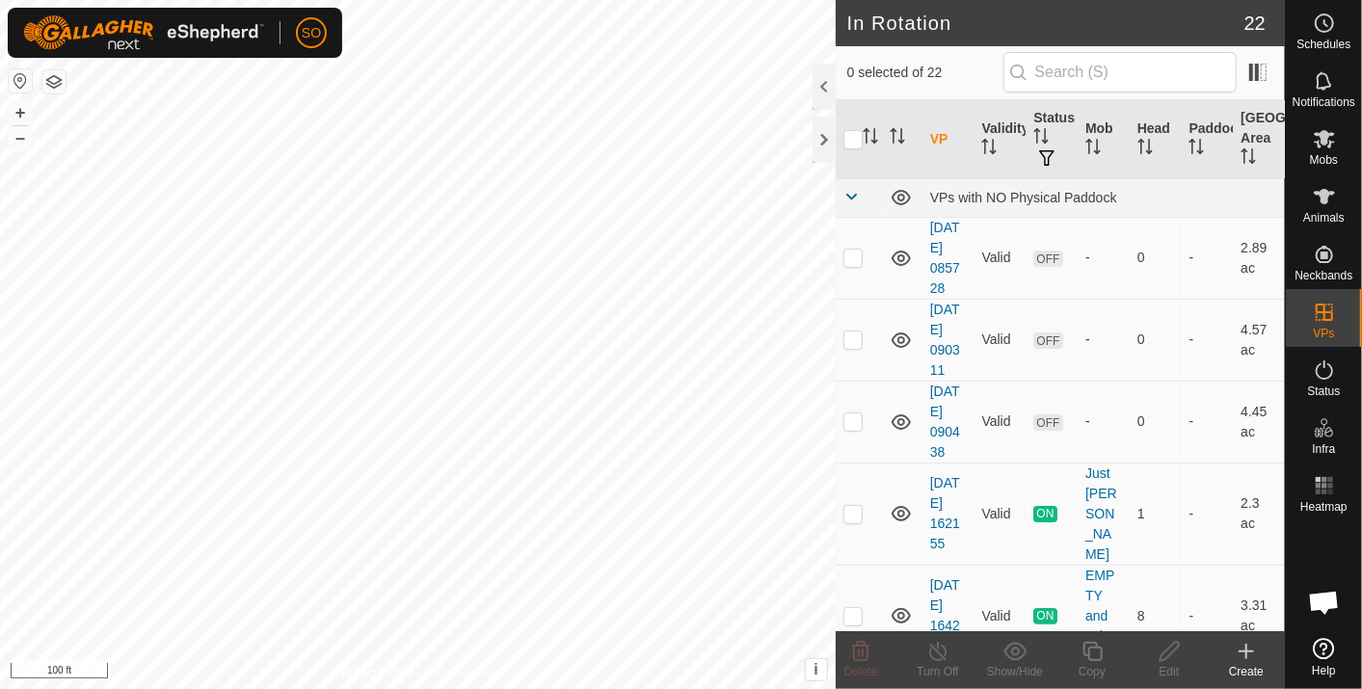
click at [1243, 644] on icon at bounding box center [1246, 651] width 23 height 23
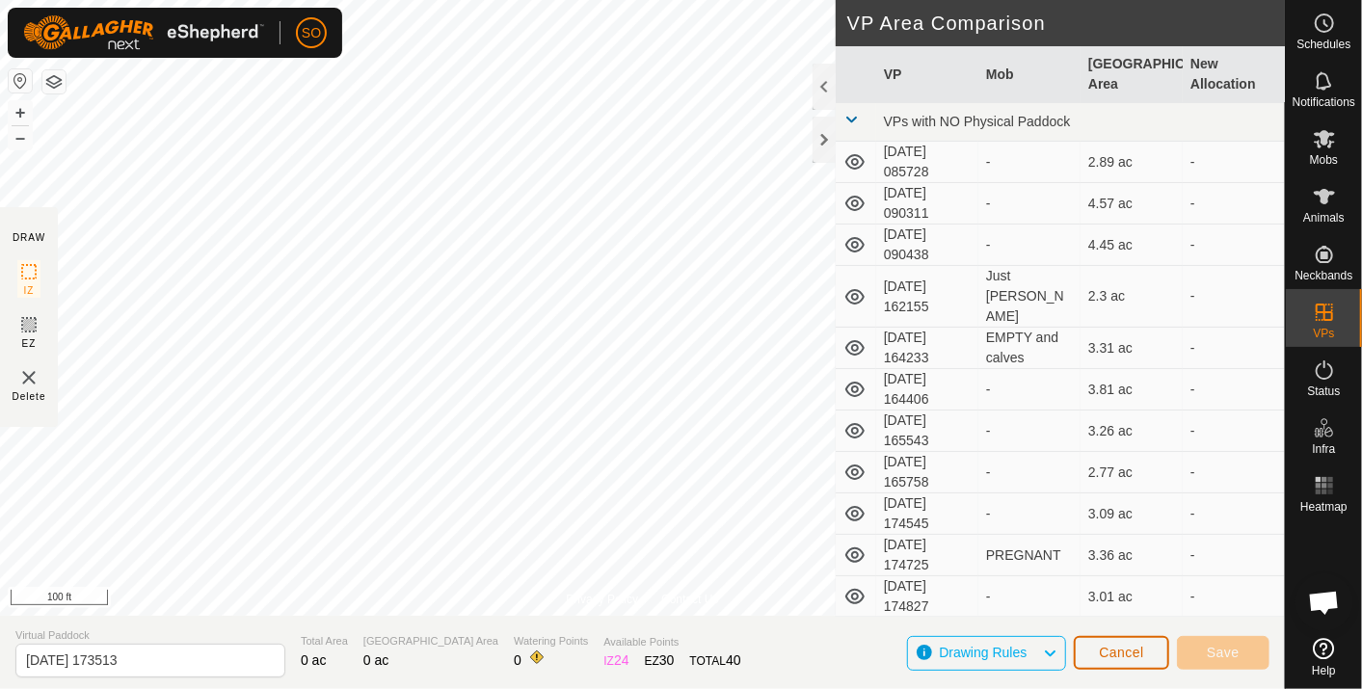
click at [1113, 642] on button "Cancel" at bounding box center [1121, 653] width 95 height 34
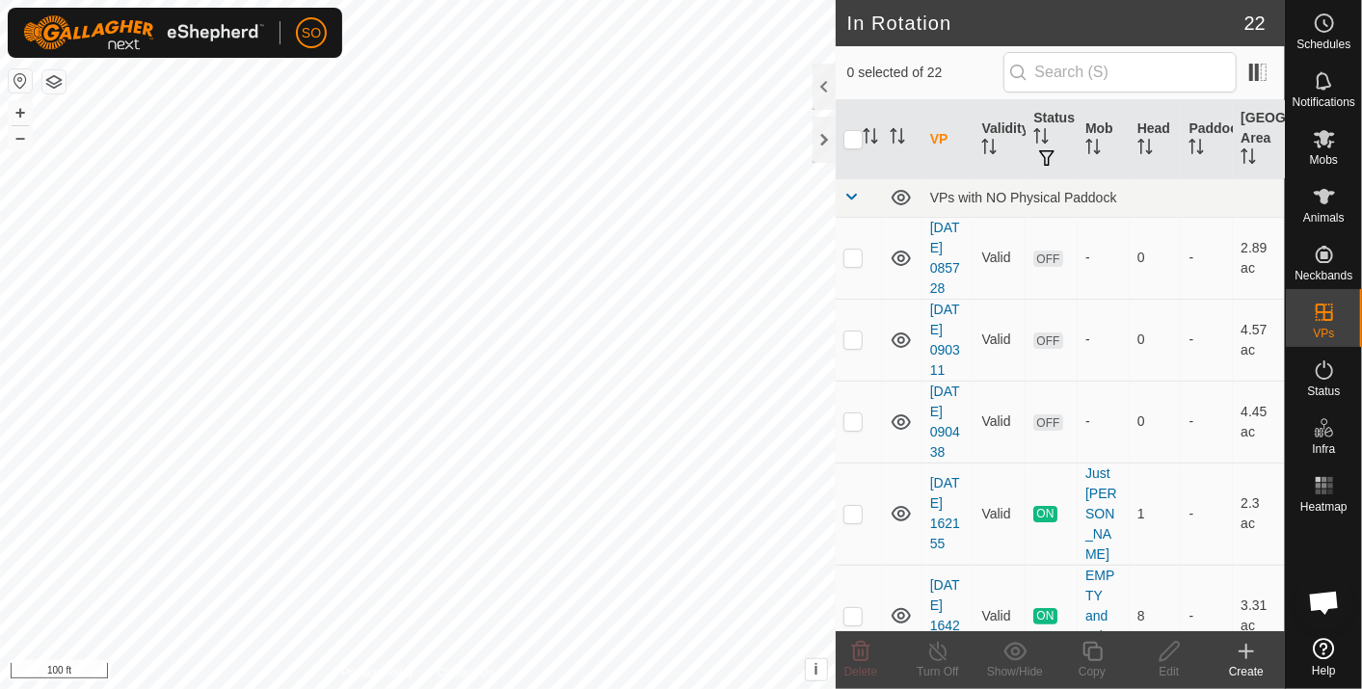
click at [1242, 644] on icon at bounding box center [1246, 651] width 23 height 23
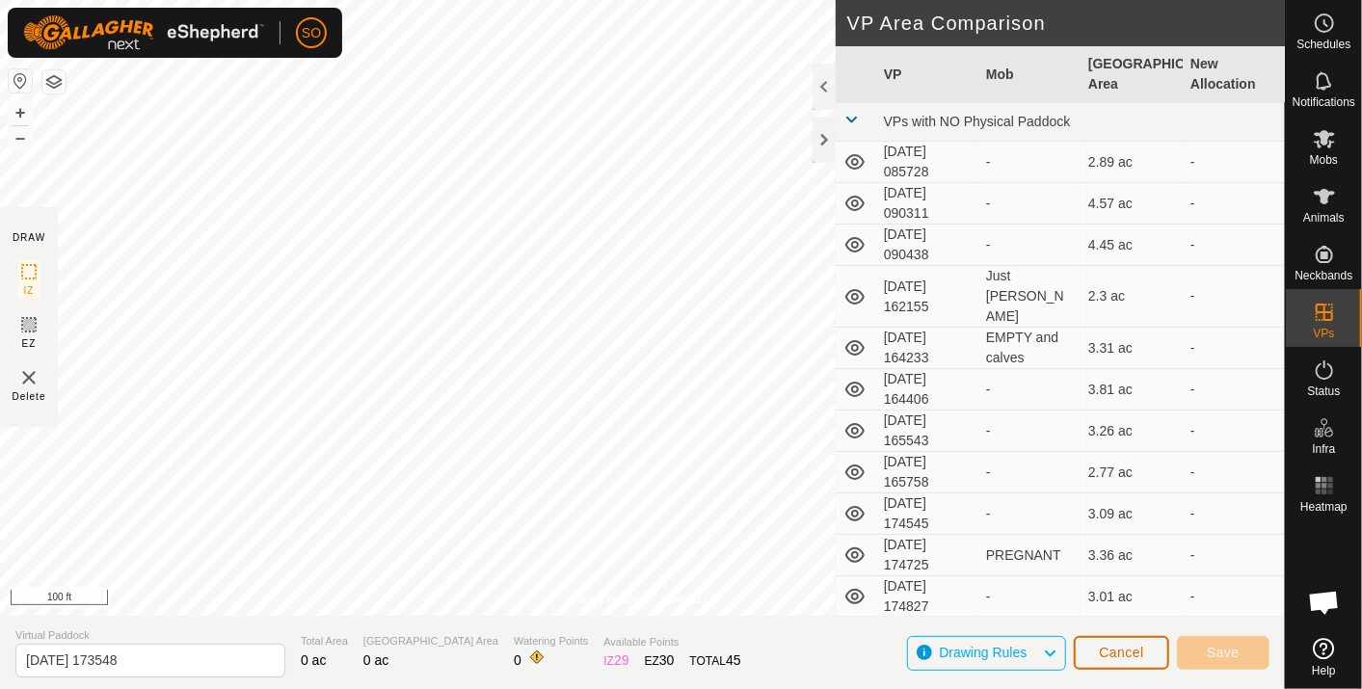
click at [1135, 647] on span "Cancel" at bounding box center [1121, 652] width 45 height 15
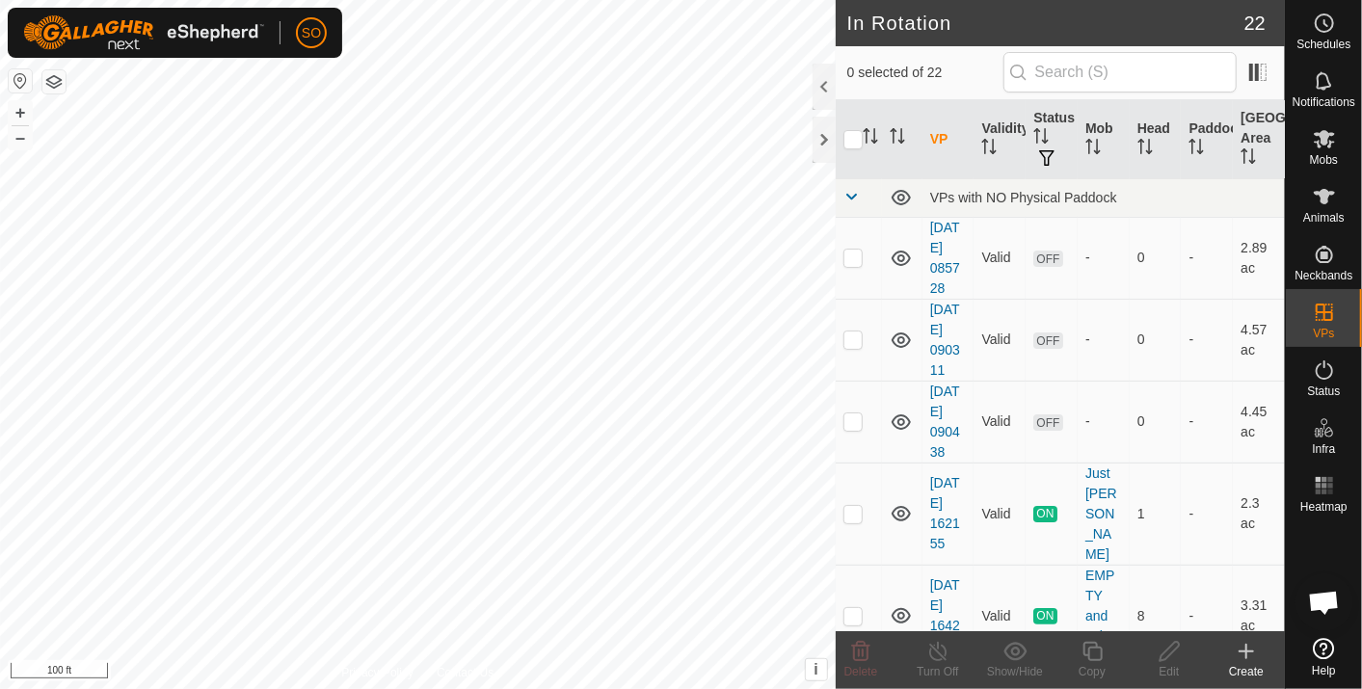
click at [1248, 647] on icon at bounding box center [1246, 651] width 23 height 23
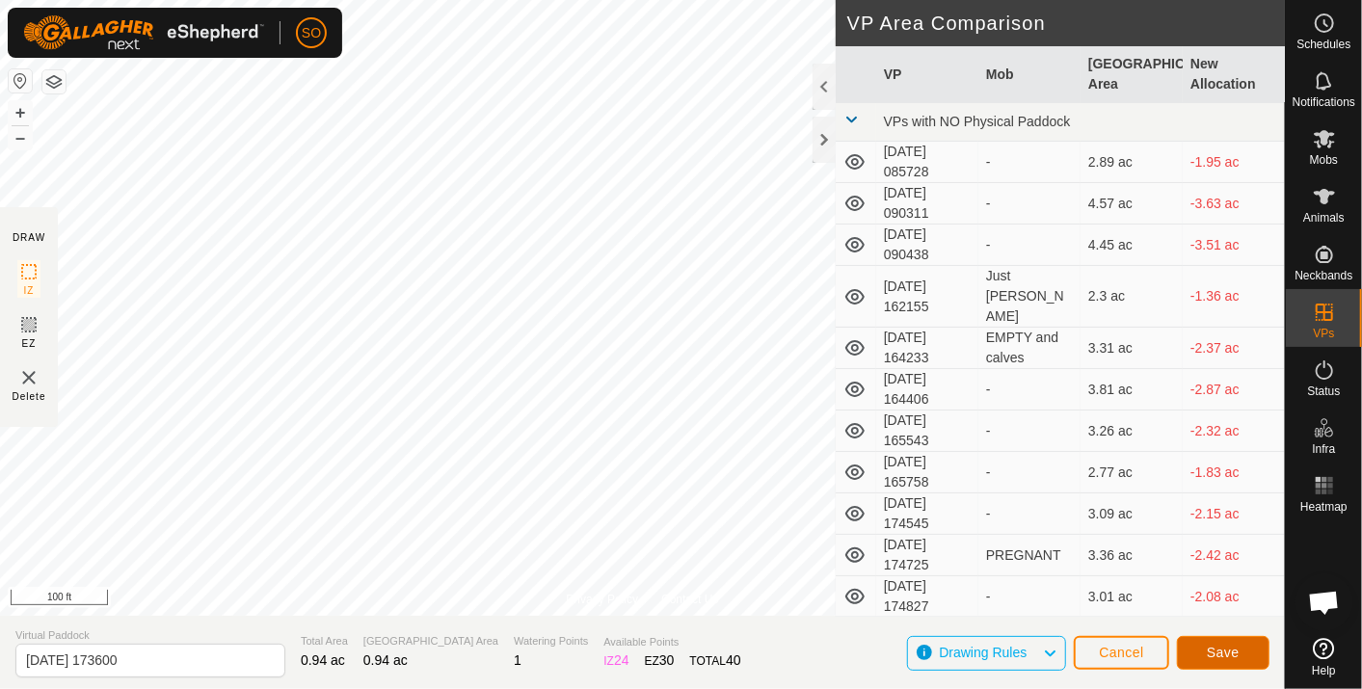
click at [1223, 653] on span "Save" at bounding box center [1223, 652] width 33 height 15
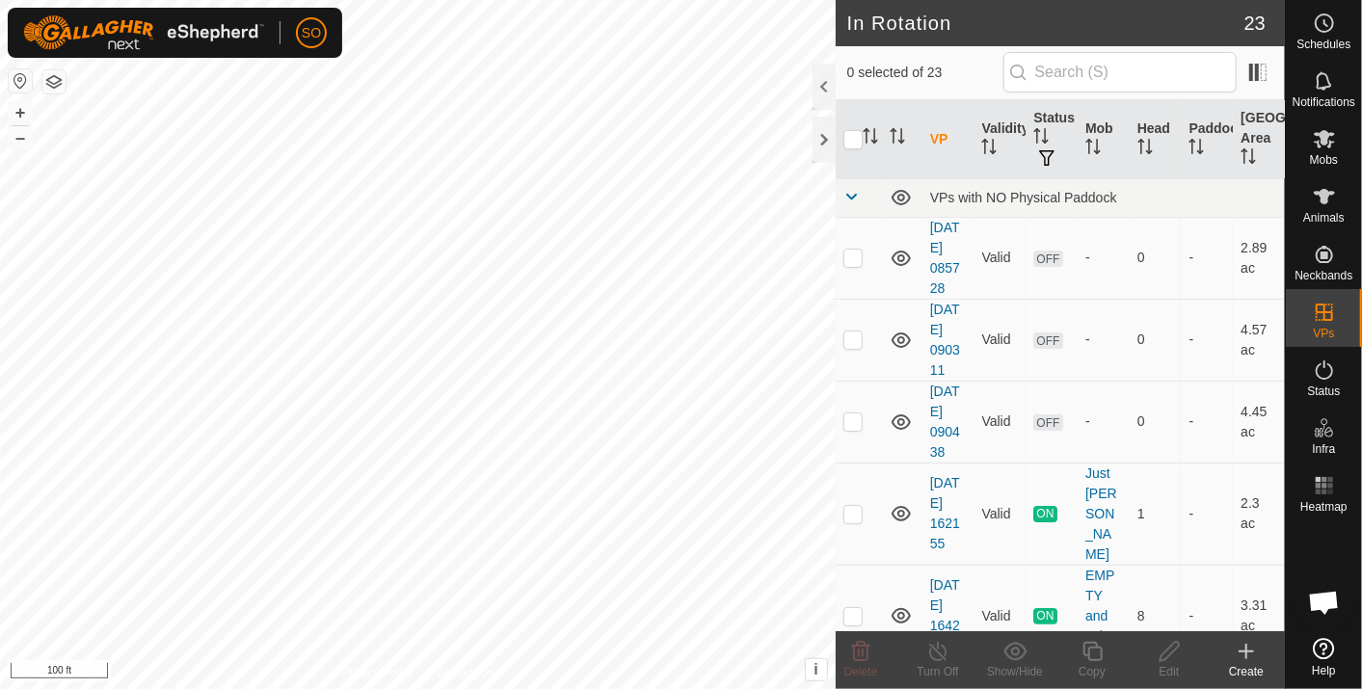
click at [1247, 644] on icon at bounding box center [1246, 651] width 23 height 23
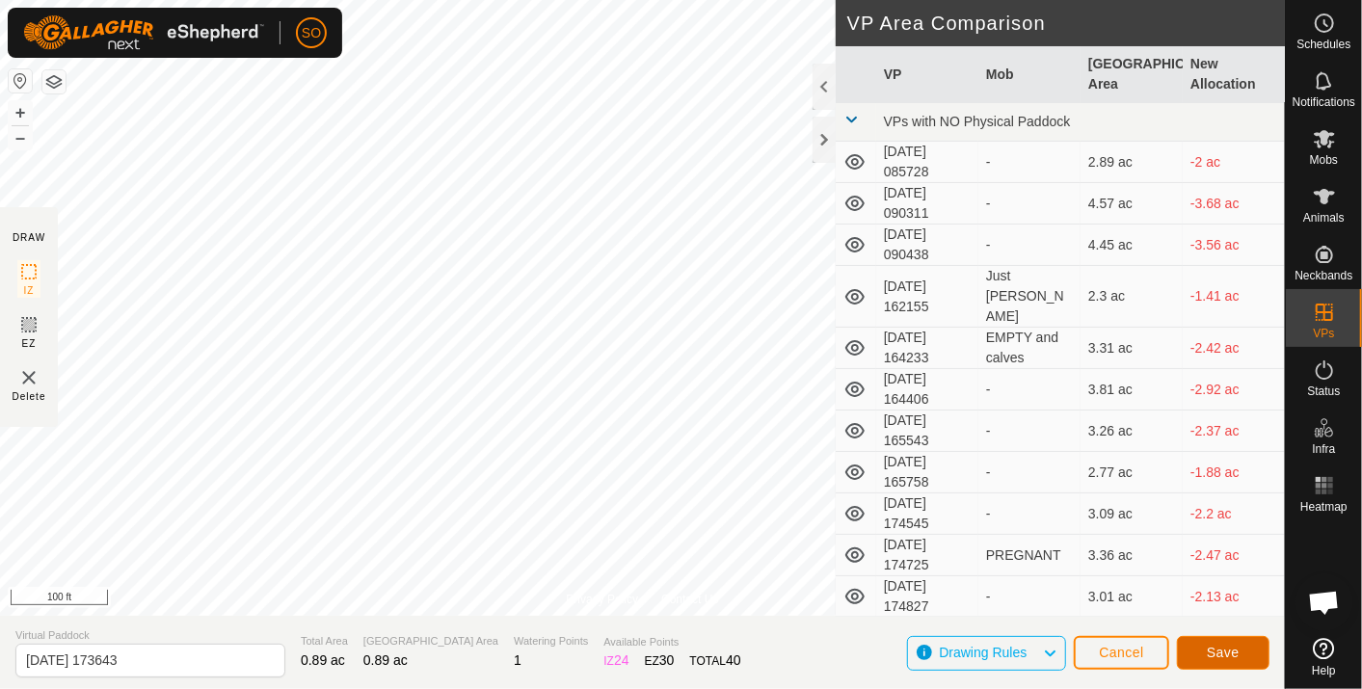
click at [1224, 653] on span "Save" at bounding box center [1223, 652] width 33 height 15
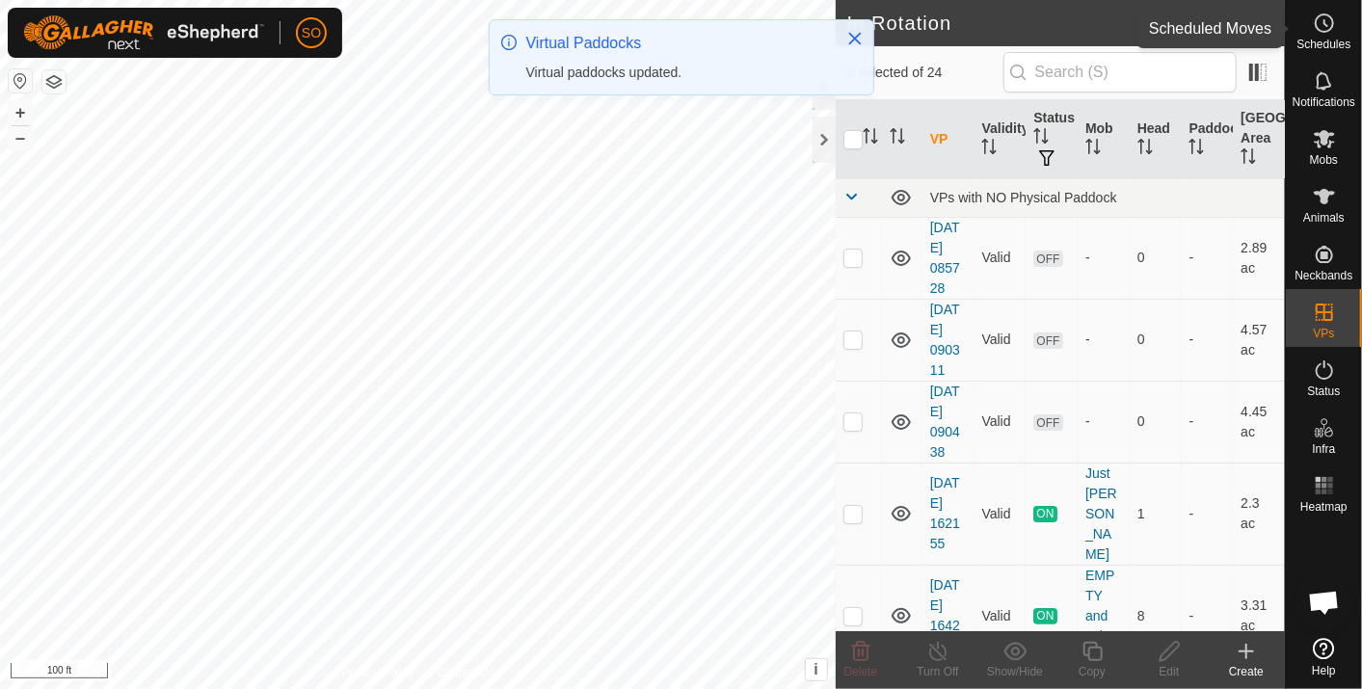
click at [1322, 16] on icon at bounding box center [1324, 23] width 23 height 23
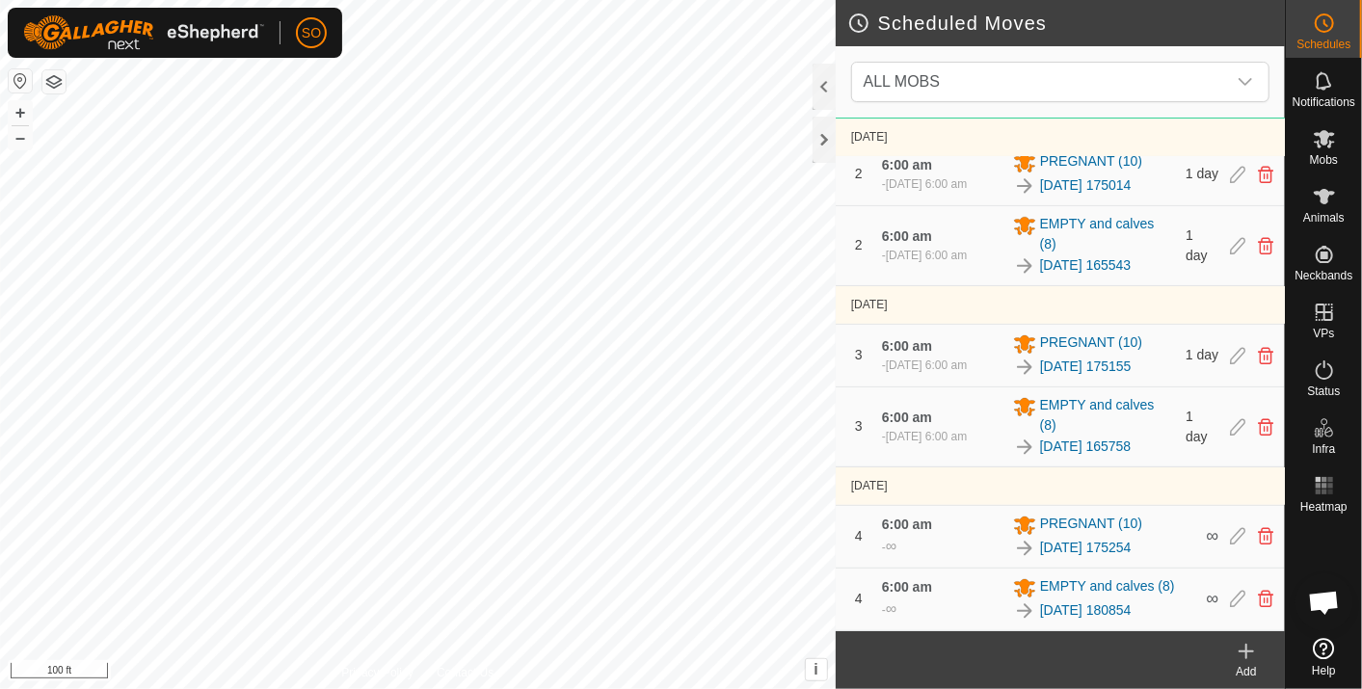
scroll to position [449, 0]
click at [1247, 648] on icon at bounding box center [1247, 651] width 0 height 13
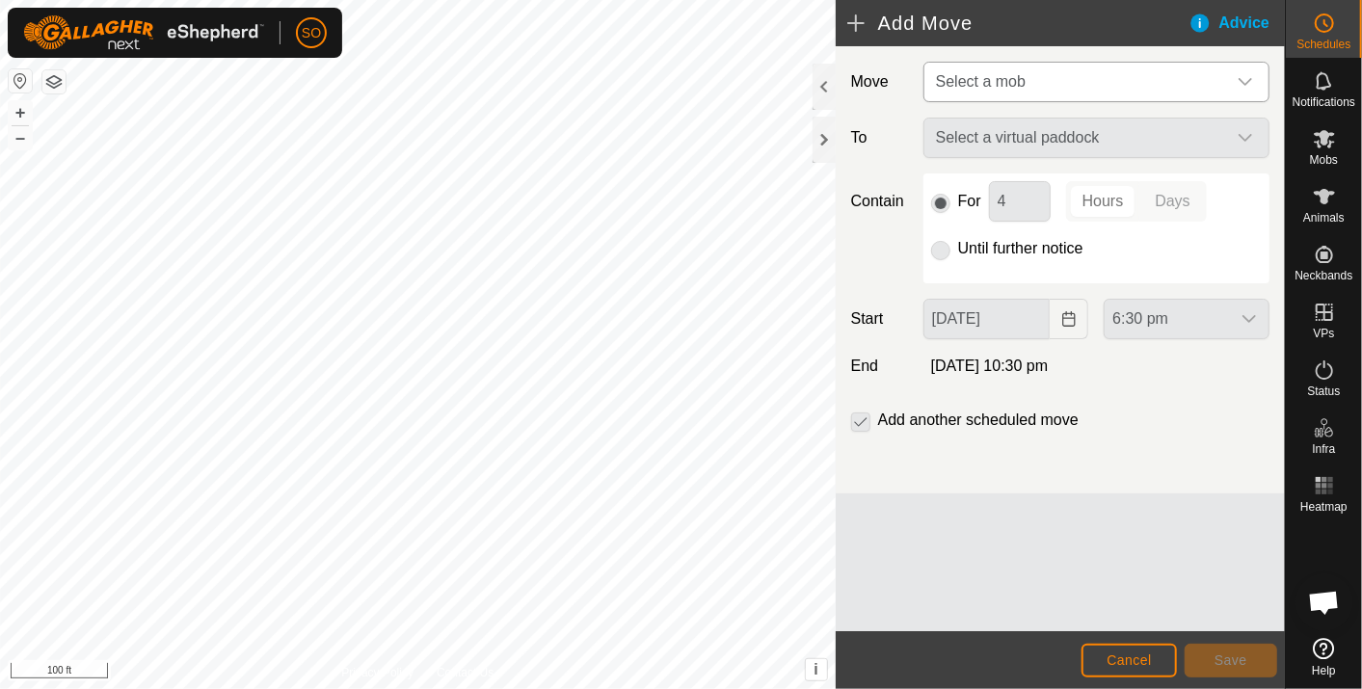
click at [1242, 74] on icon "dropdown trigger" at bounding box center [1245, 81] width 15 height 15
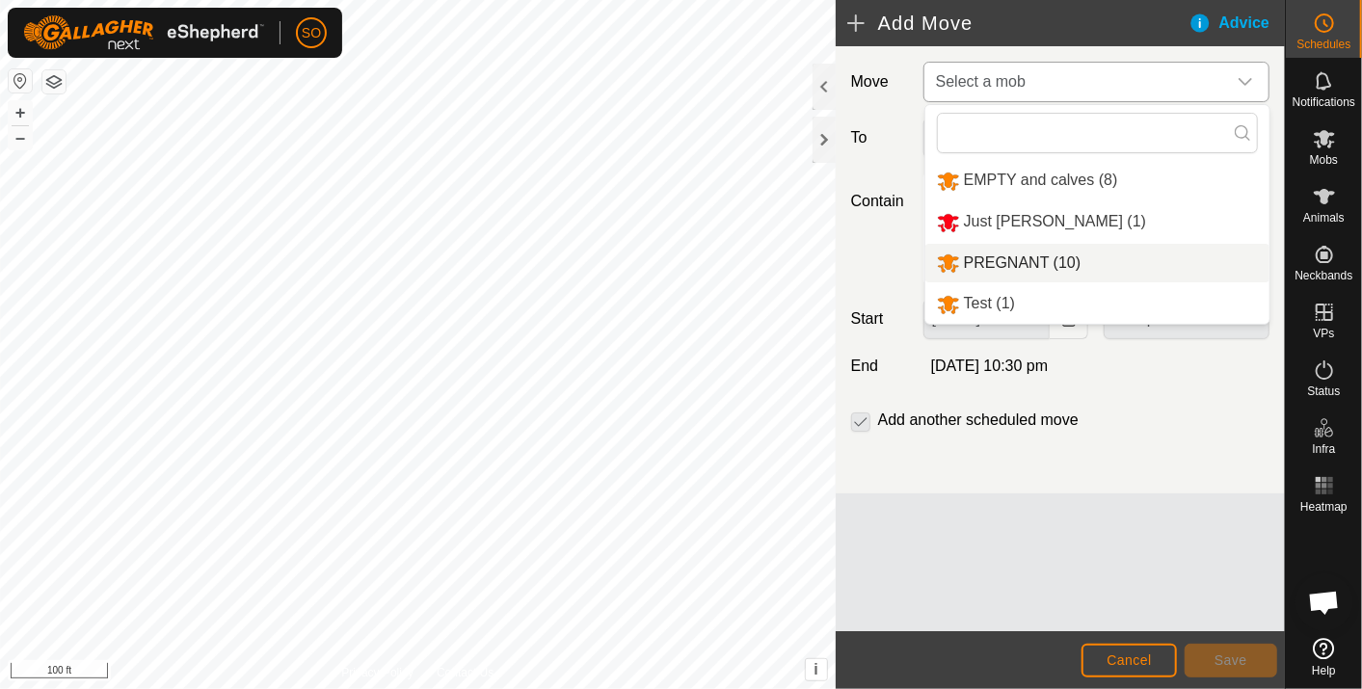
click at [1016, 256] on li "PREGNANT (10)" at bounding box center [1098, 264] width 344 height 40
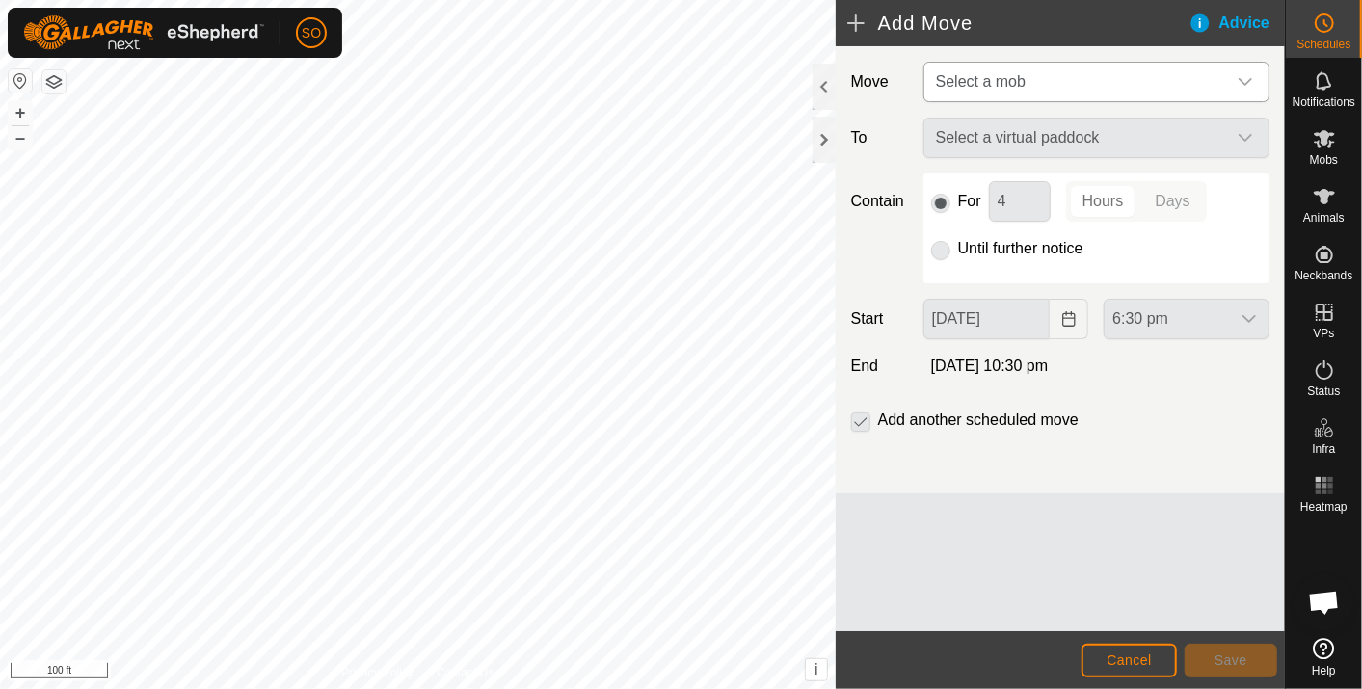
type input "[DATE]"
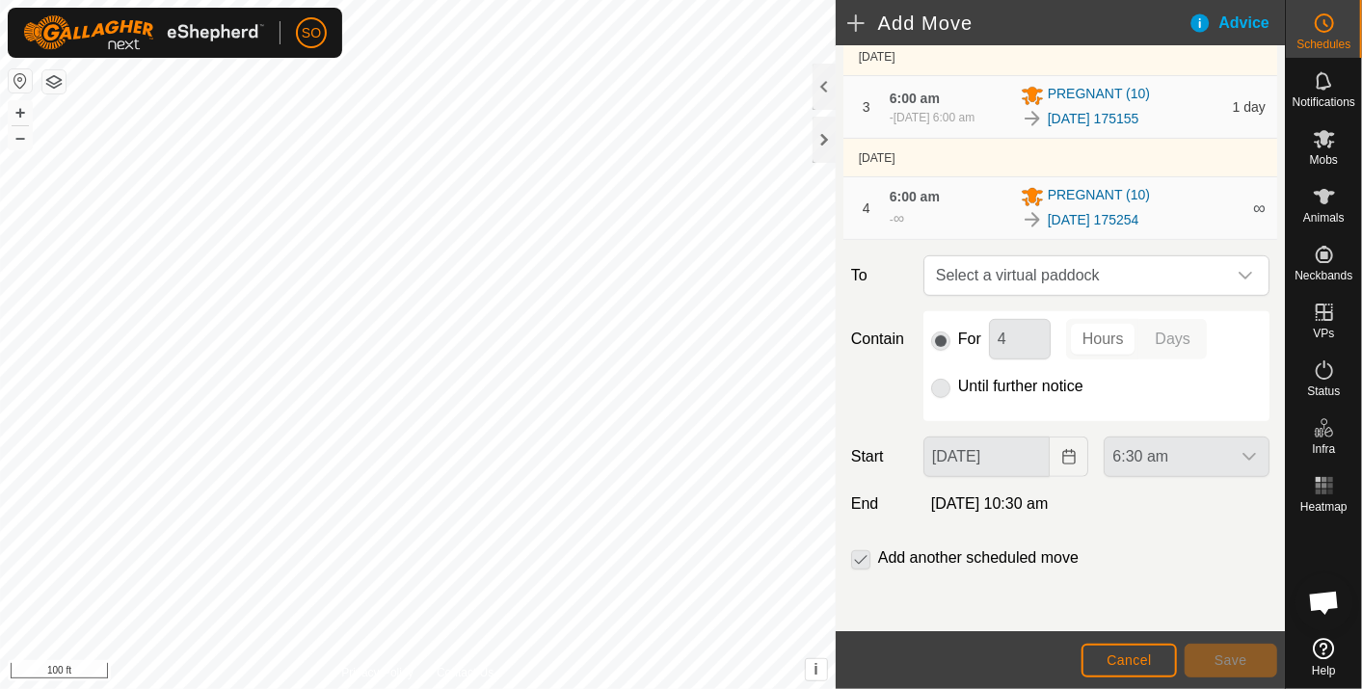
scroll to position [442, 0]
click at [1203, 275] on span "Select a virtual paddock" at bounding box center [1077, 275] width 298 height 39
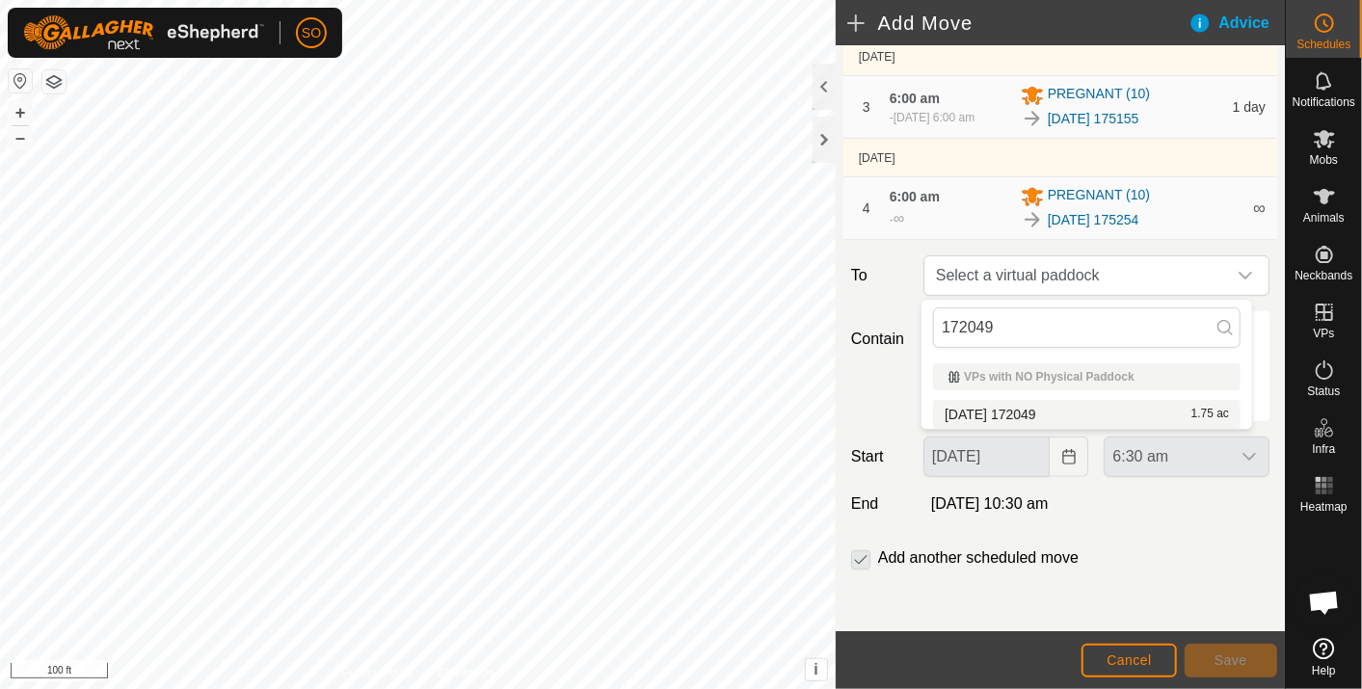
type input "172049"
click at [1033, 407] on li "[DATE] 172049 1.75 ac" at bounding box center [1087, 414] width 308 height 29
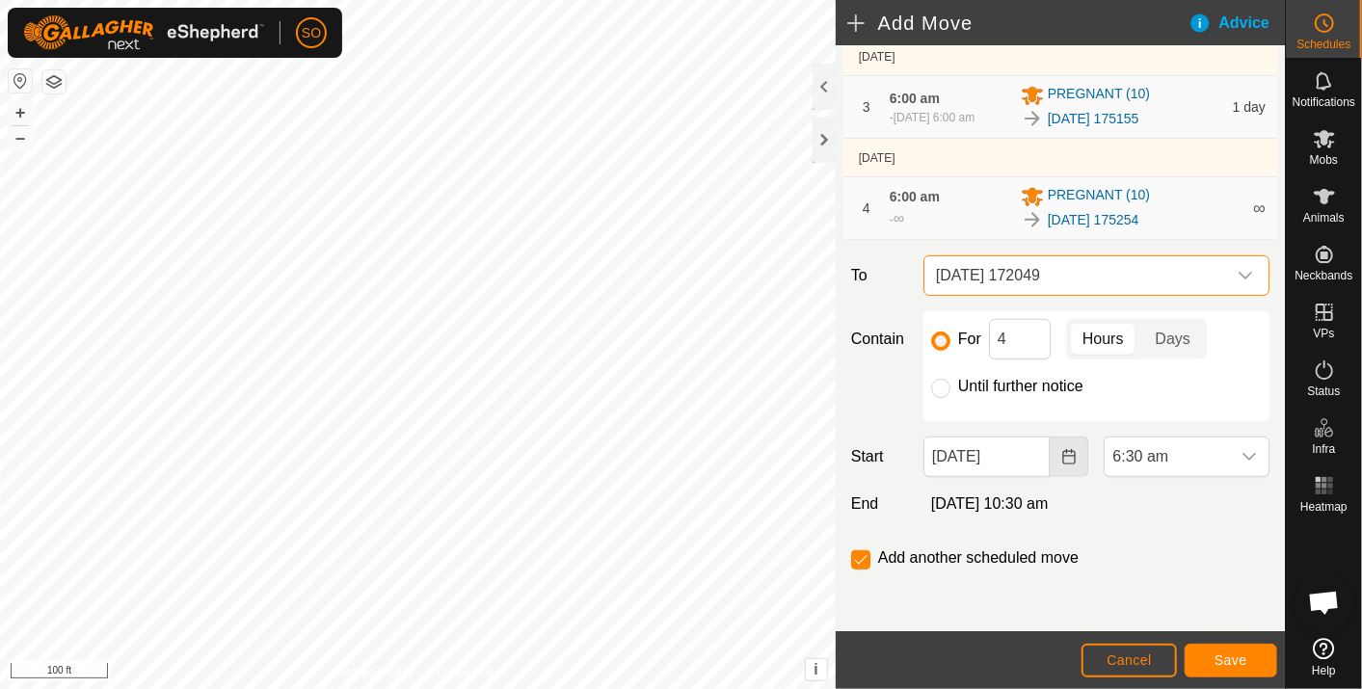
click at [1062, 456] on icon "Choose Date" at bounding box center [1069, 456] width 15 height 15
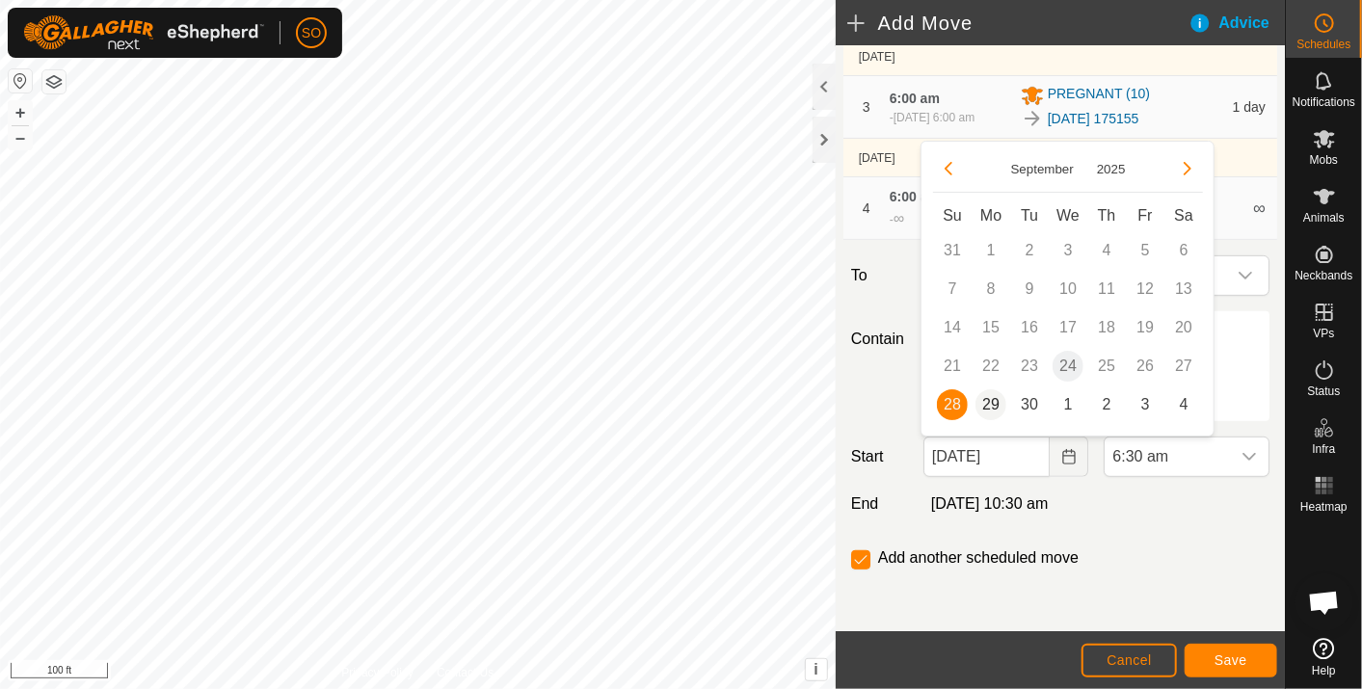
click at [988, 399] on span "29" at bounding box center [991, 405] width 31 height 31
type input "[DATE]"
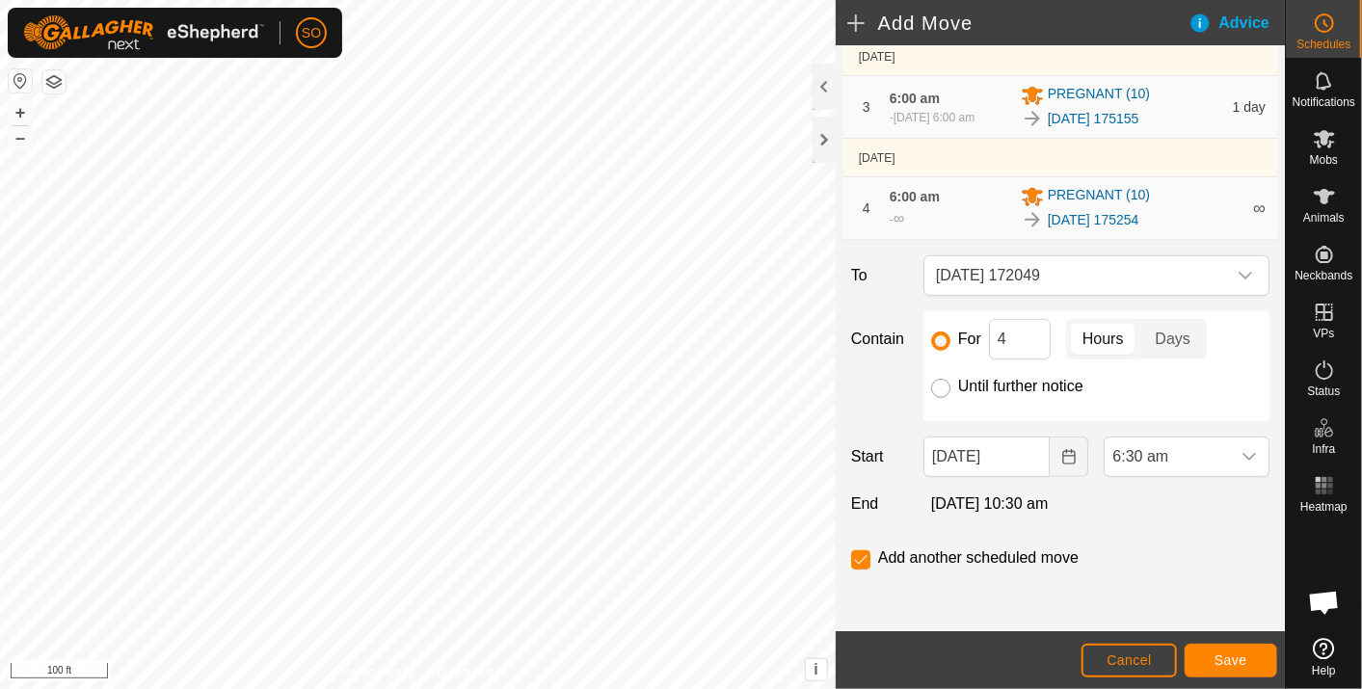
click at [935, 390] on input "Until further notice" at bounding box center [940, 388] width 19 height 19
radio input "true"
checkbox input "false"
click at [1242, 457] on icon "dropdown trigger" at bounding box center [1249, 456] width 15 height 15
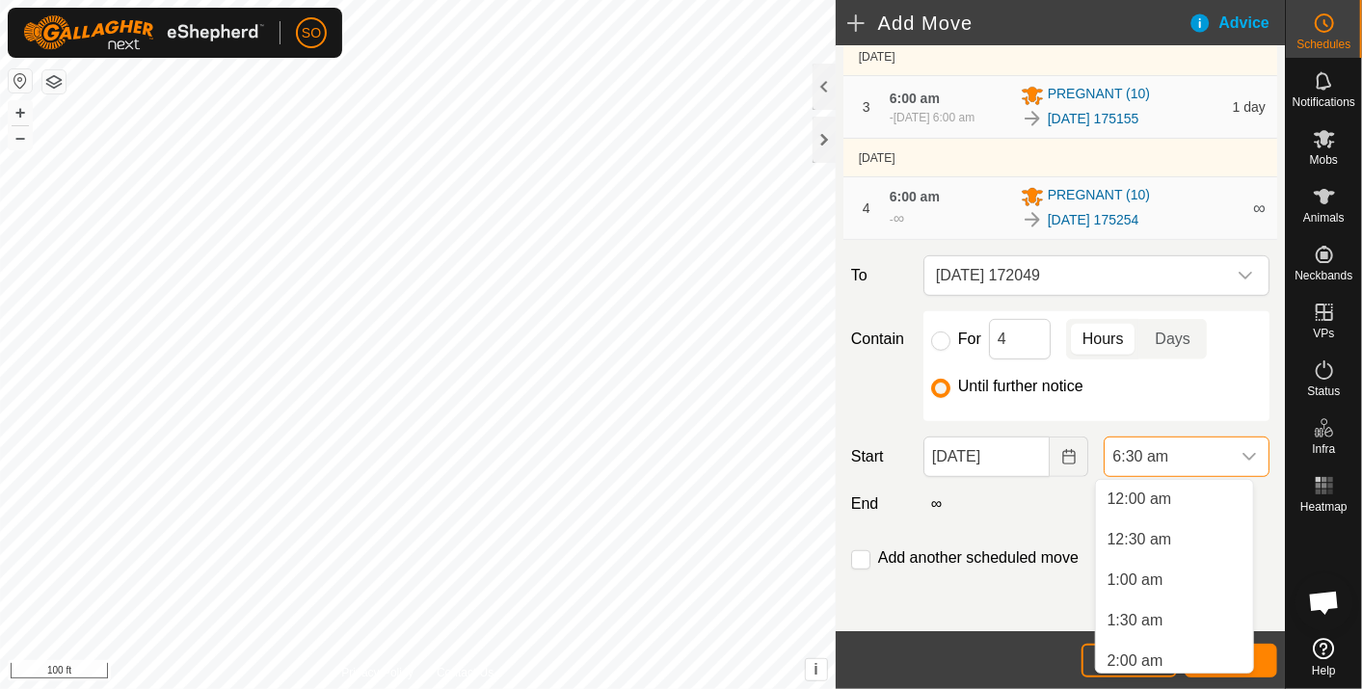
scroll to position [371, 0]
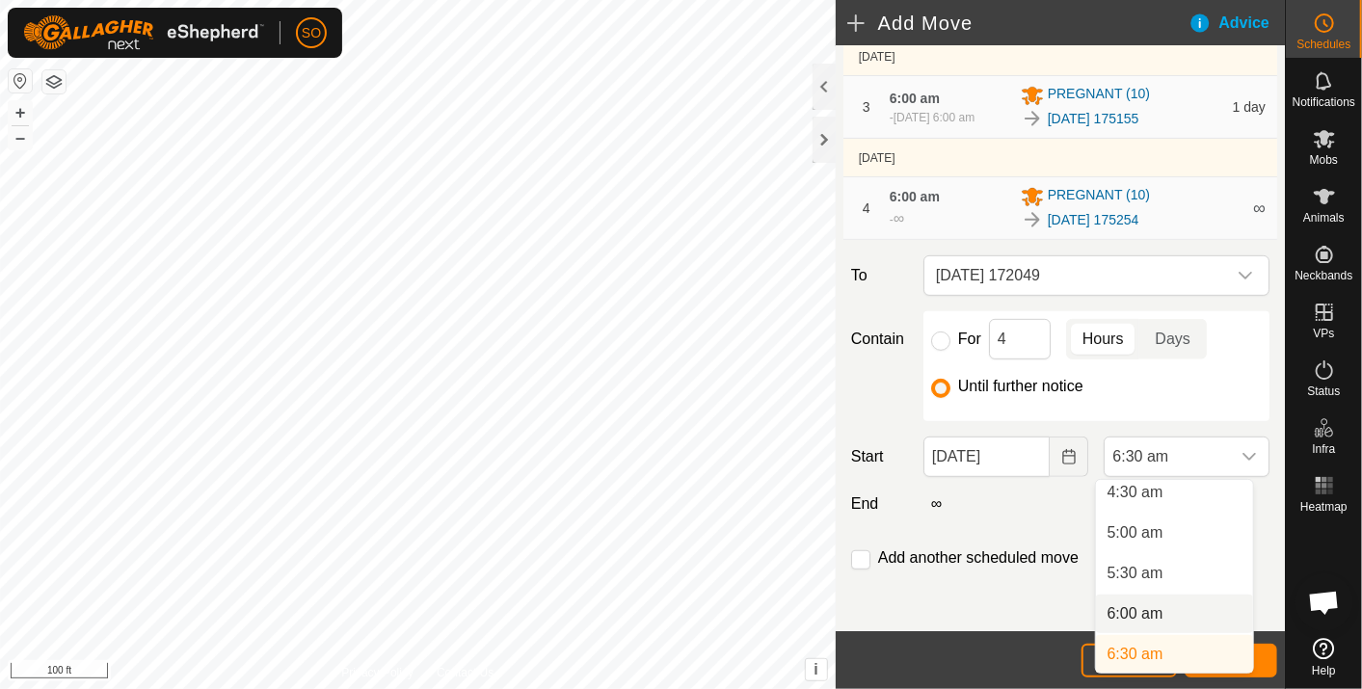
click at [1163, 607] on li "6:00 am" at bounding box center [1174, 614] width 157 height 39
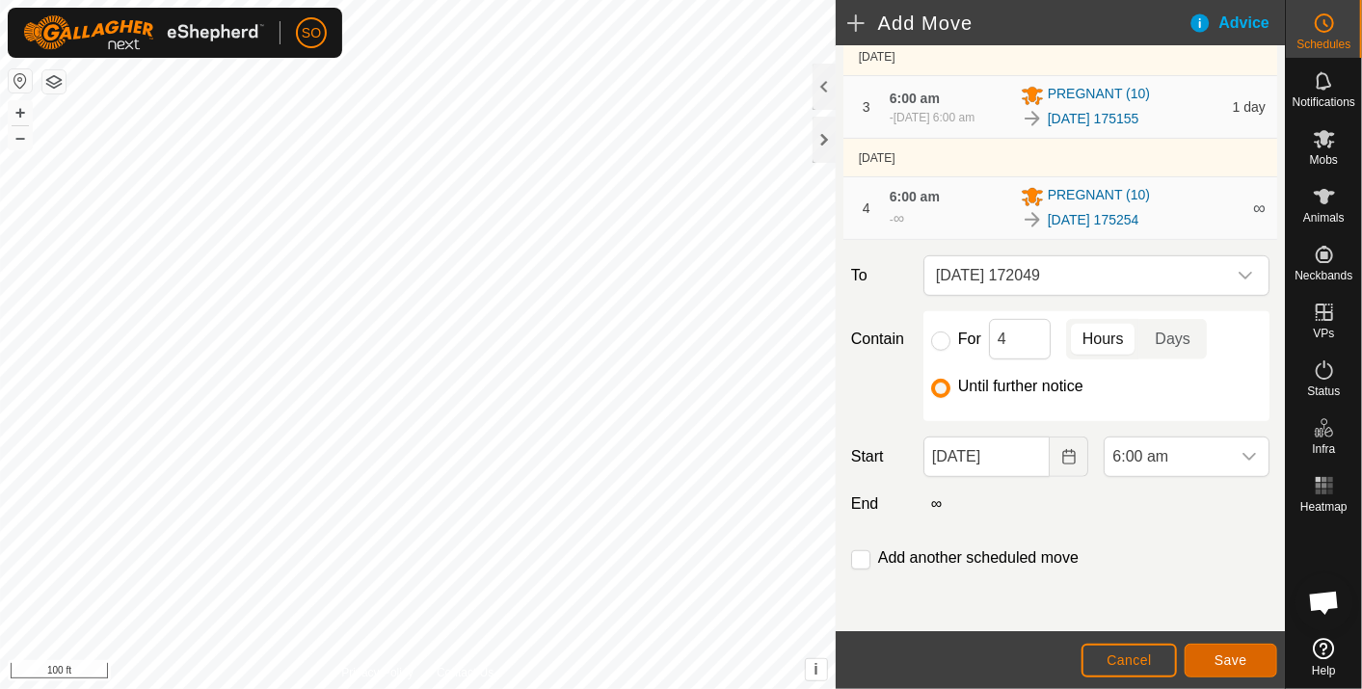
click at [1231, 657] on span "Save" at bounding box center [1231, 660] width 33 height 15
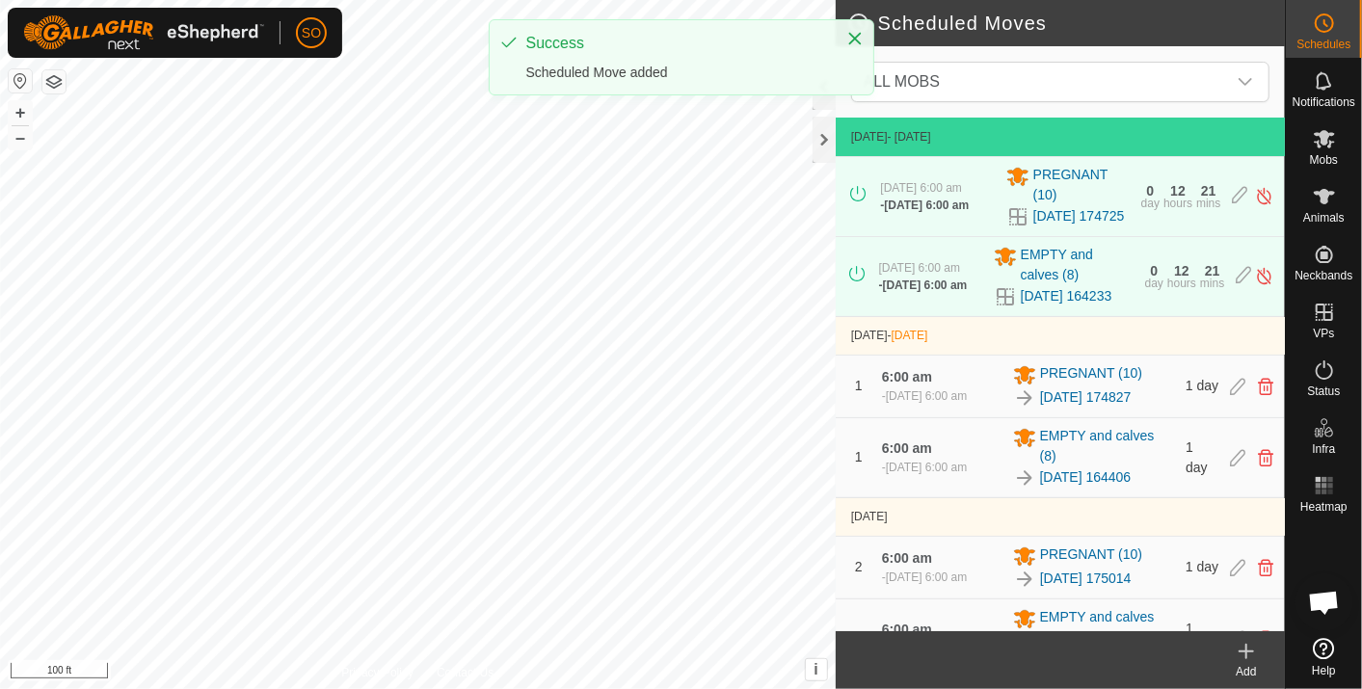
click at [1253, 644] on icon at bounding box center [1246, 651] width 23 height 23
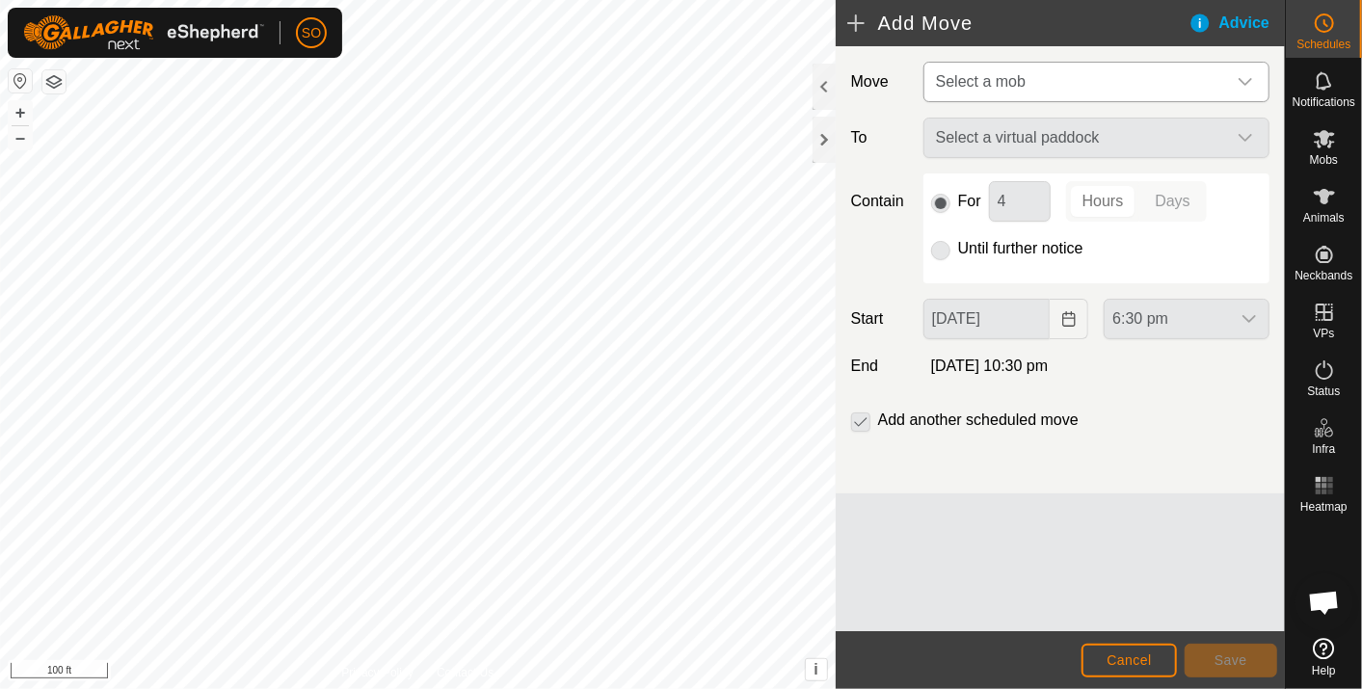
click at [1248, 77] on icon "dropdown trigger" at bounding box center [1245, 81] width 15 height 15
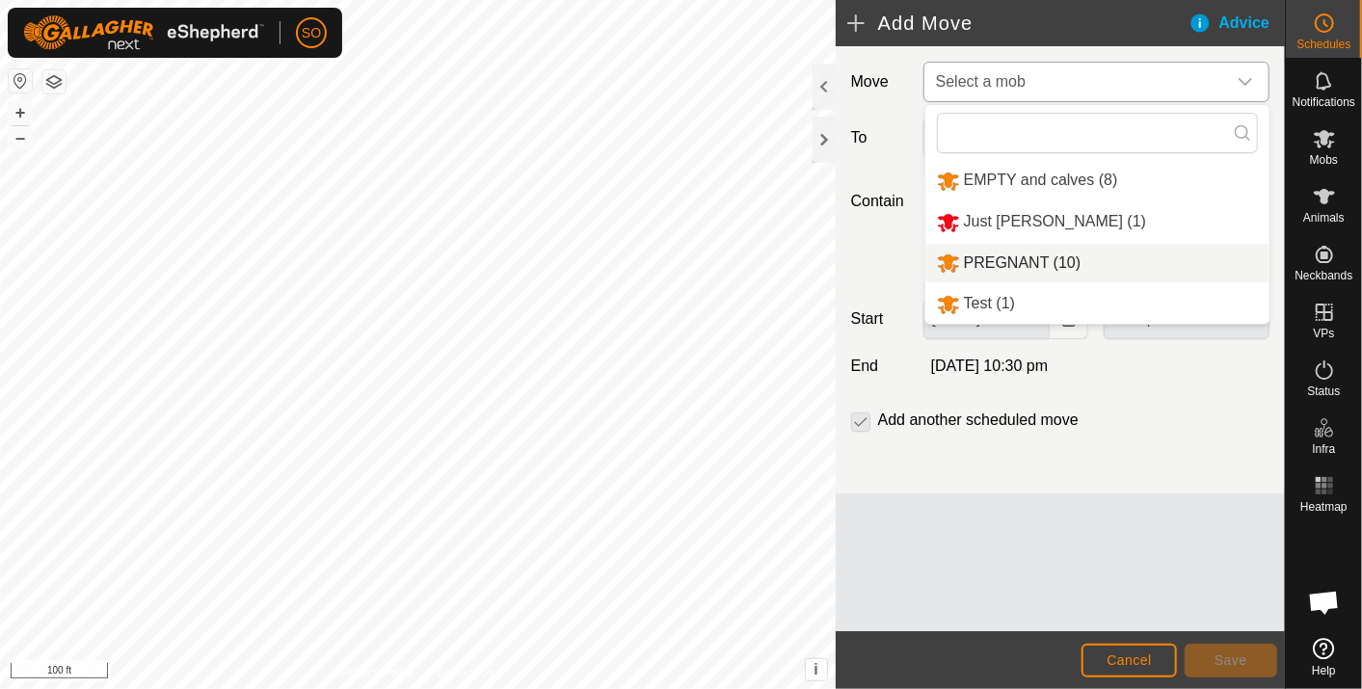
click at [1010, 259] on li "PREGNANT (10)" at bounding box center [1098, 264] width 344 height 40
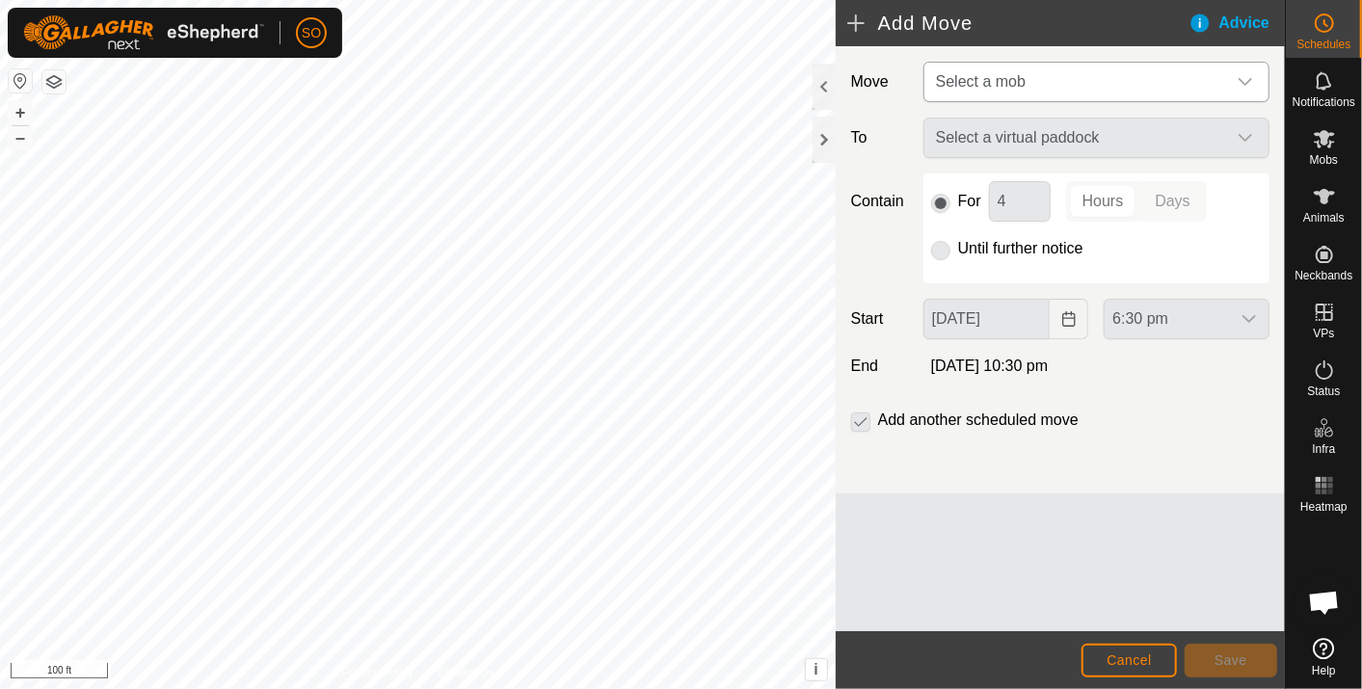
type input "[DATE]"
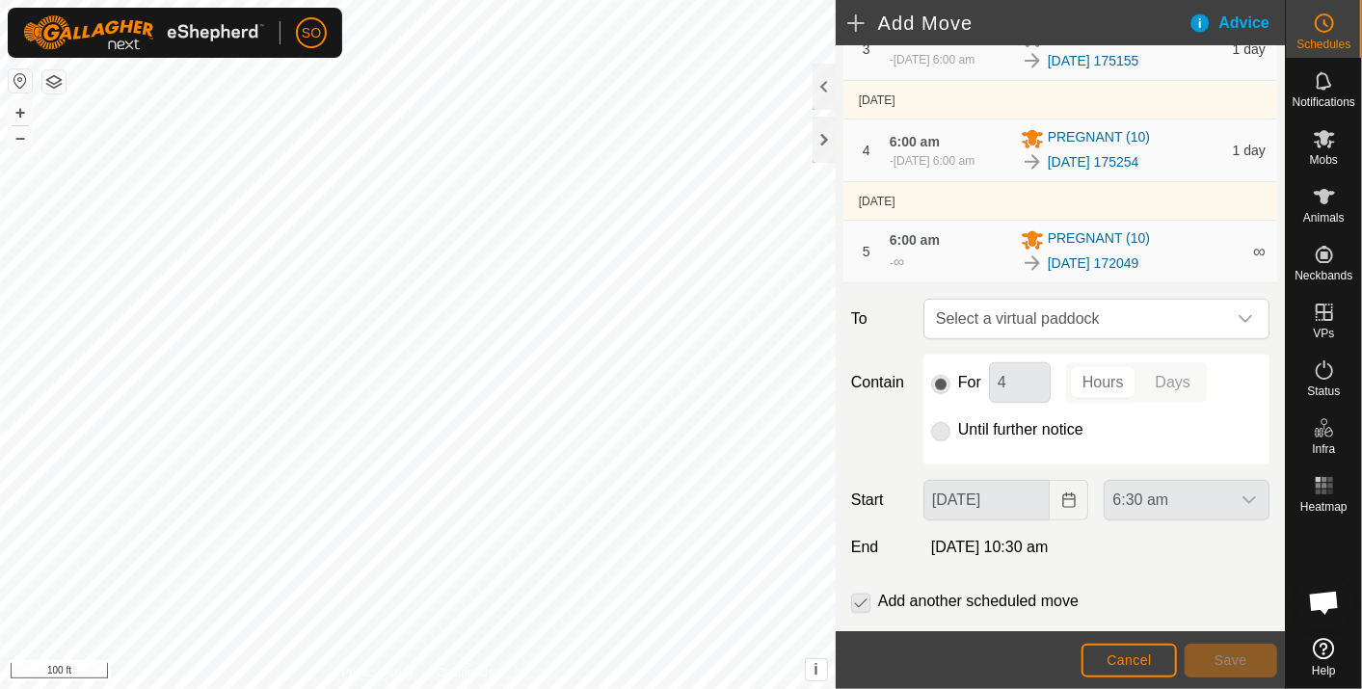
scroll to position [551, 0]
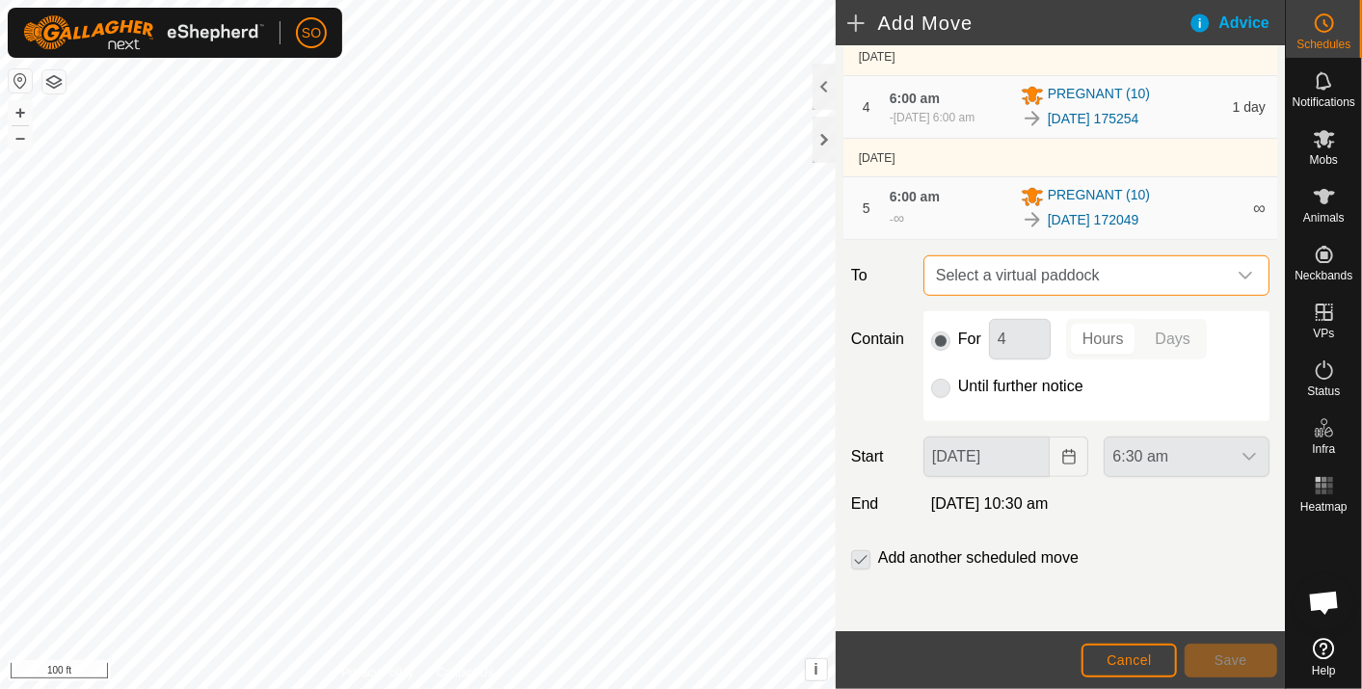
click at [1193, 275] on span "Select a virtual paddock" at bounding box center [1077, 275] width 298 height 39
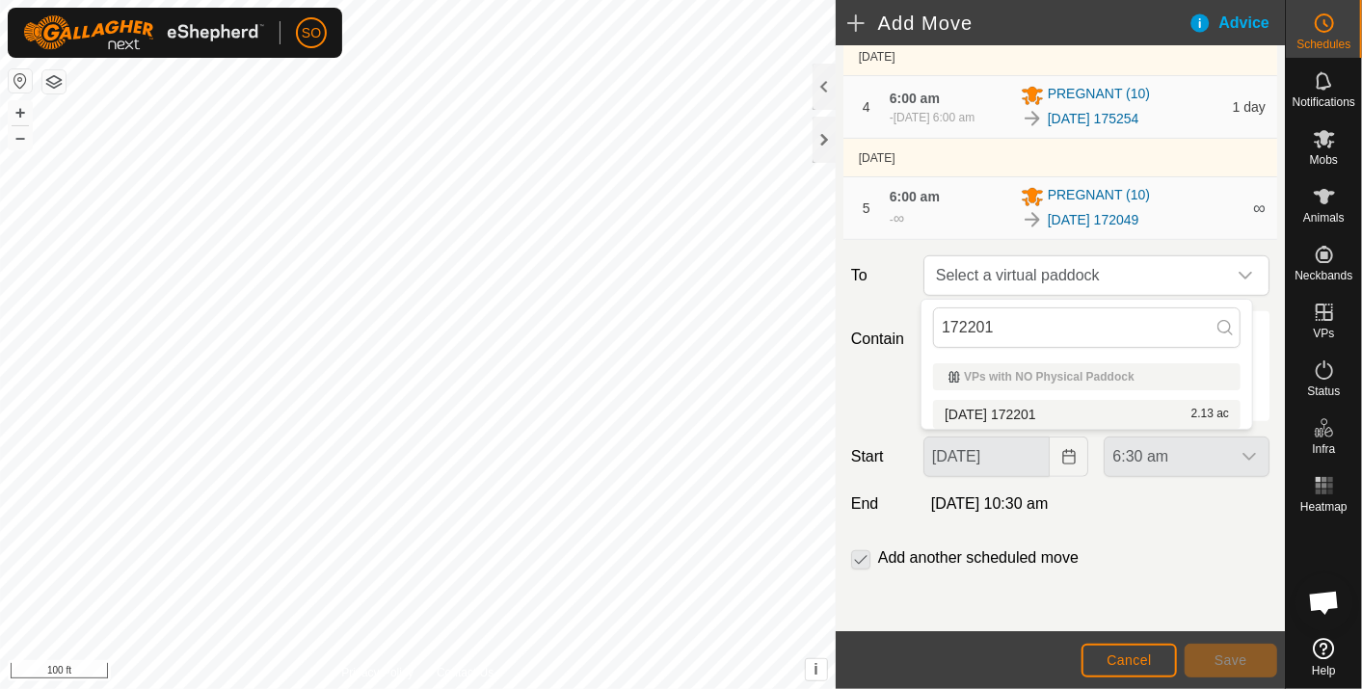
type input "172201"
click at [1044, 411] on li "[DATE] 172201 2.13 ac" at bounding box center [1087, 414] width 308 height 29
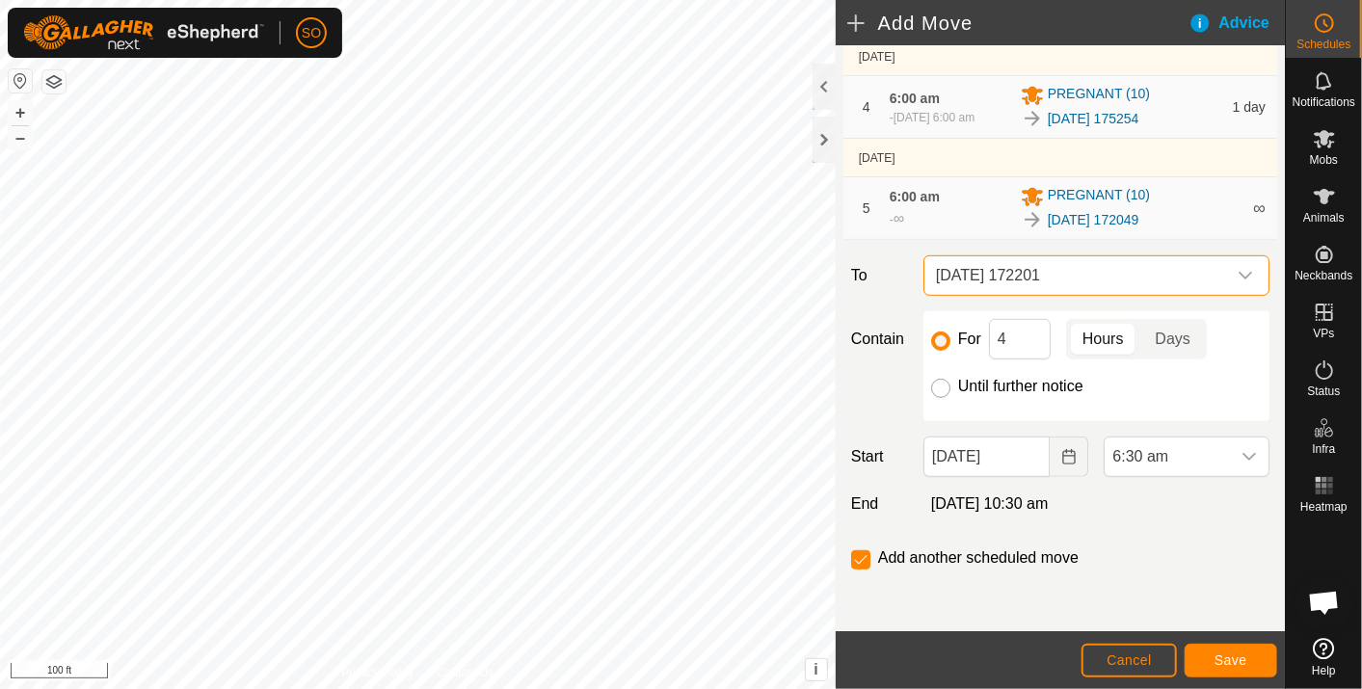
click at [934, 386] on input "Until further notice" at bounding box center [940, 388] width 19 height 19
radio input "true"
checkbox input "false"
click at [1064, 453] on icon "Choose Date" at bounding box center [1069, 456] width 15 height 15
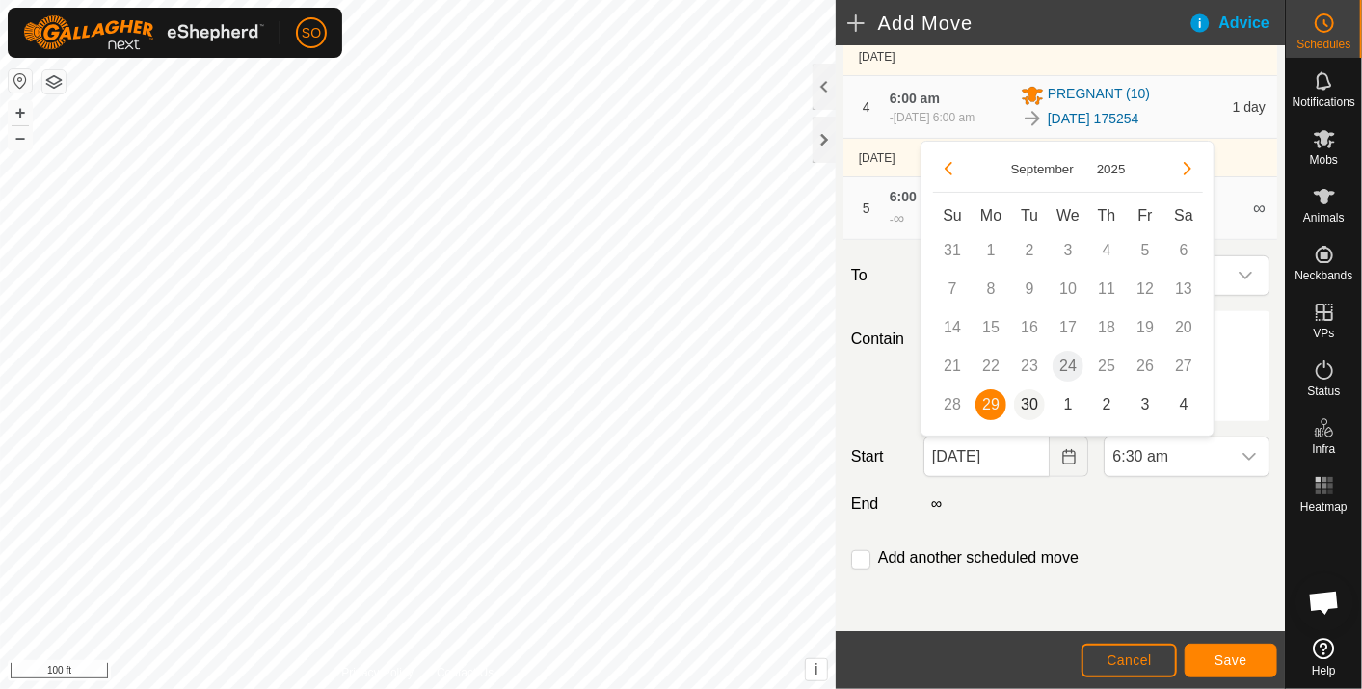
click at [1027, 396] on span "30" at bounding box center [1029, 405] width 31 height 31
type input "[DATE]"
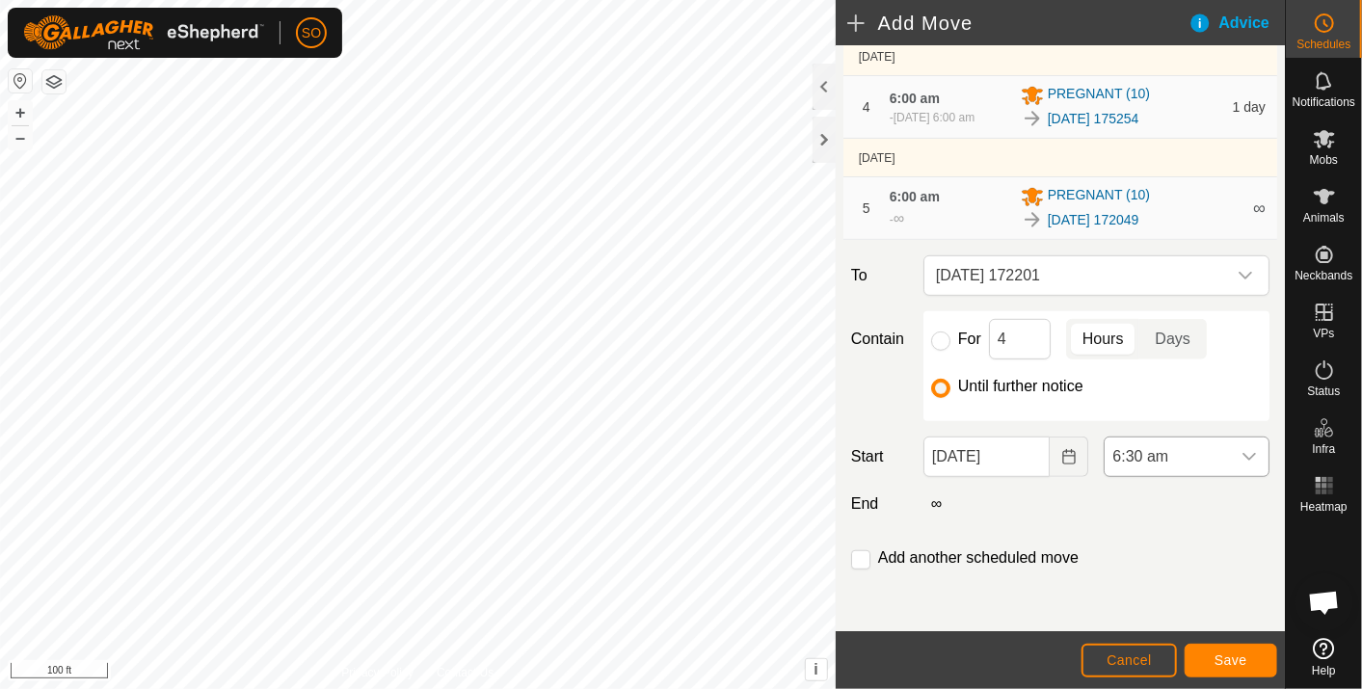
click at [1242, 449] on icon "dropdown trigger" at bounding box center [1249, 456] width 15 height 15
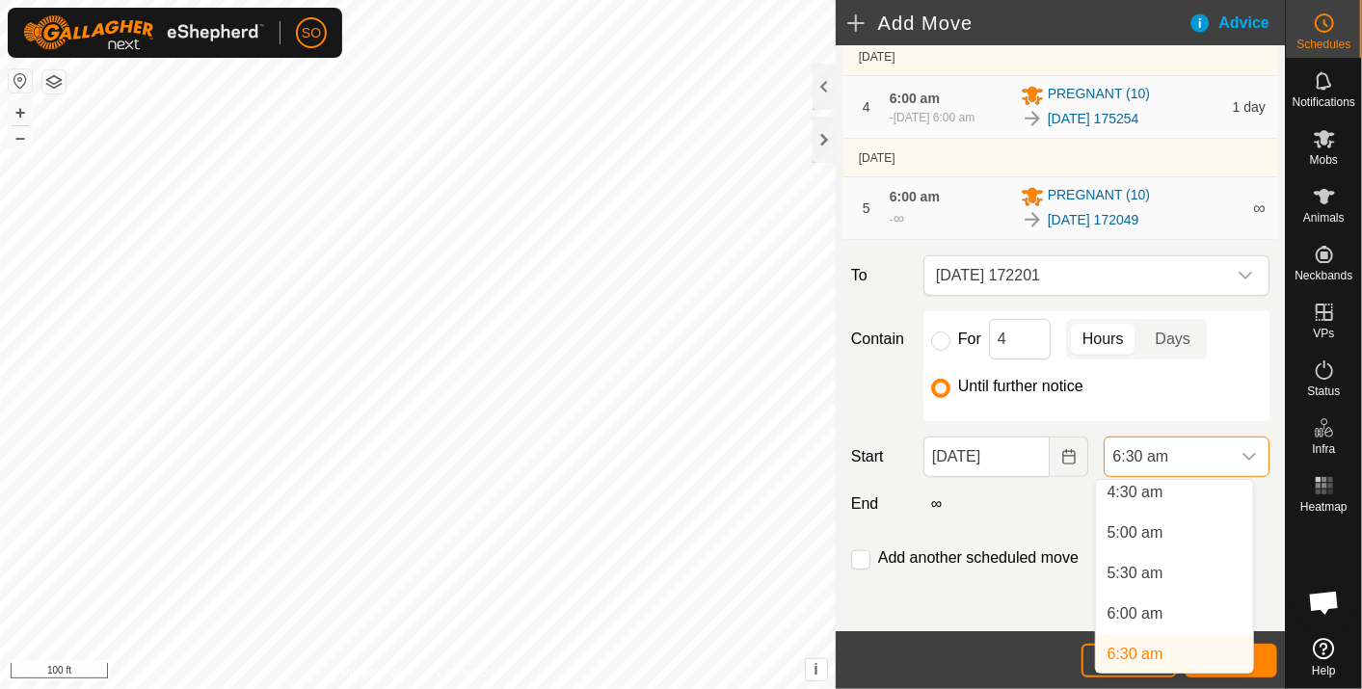
scroll to position [363, 0]
click at [1145, 616] on li "6:00 am" at bounding box center [1174, 622] width 157 height 39
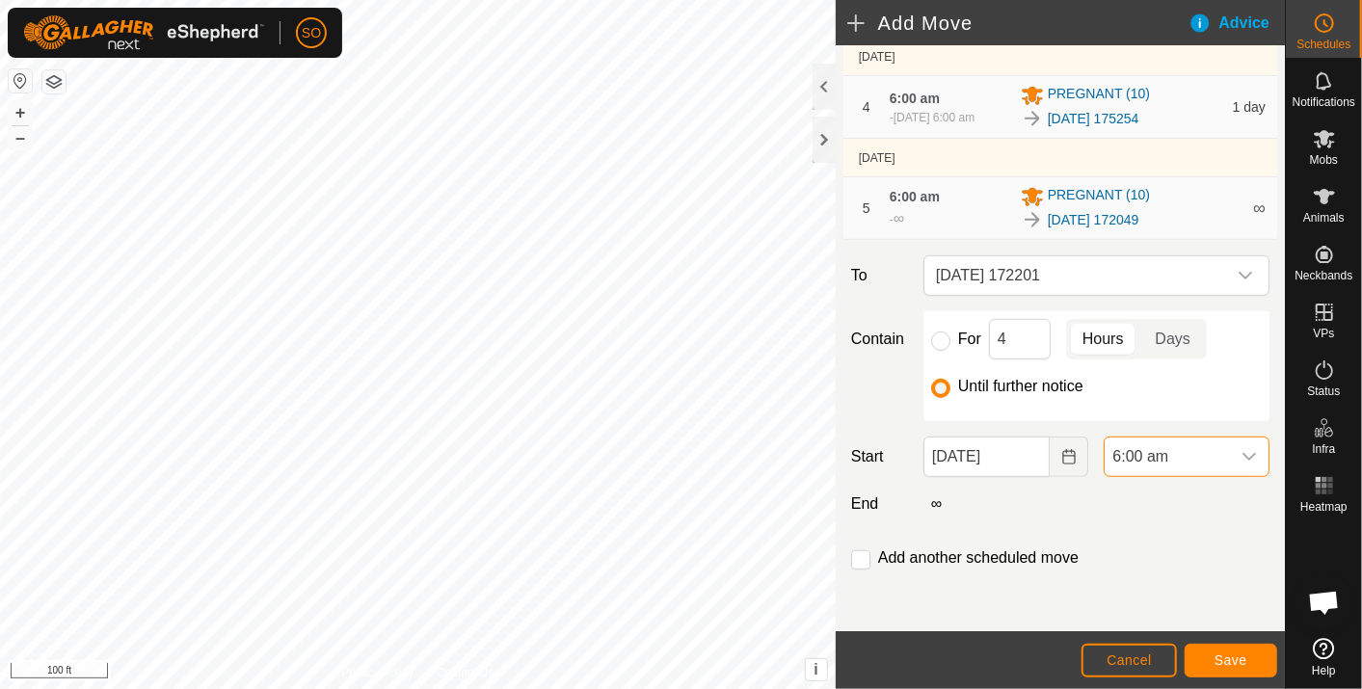
scroll to position [371, 0]
click at [1233, 658] on span "Save" at bounding box center [1231, 660] width 33 height 15
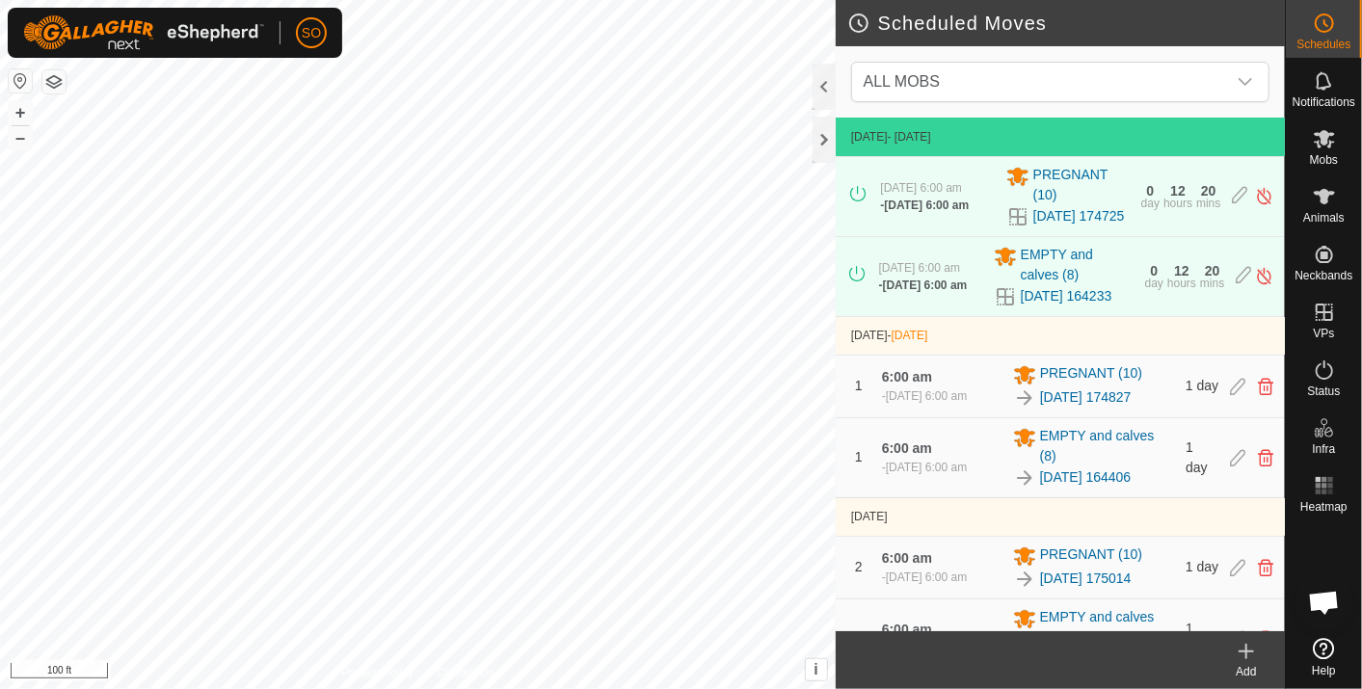
click at [1250, 648] on icon at bounding box center [1246, 651] width 23 height 23
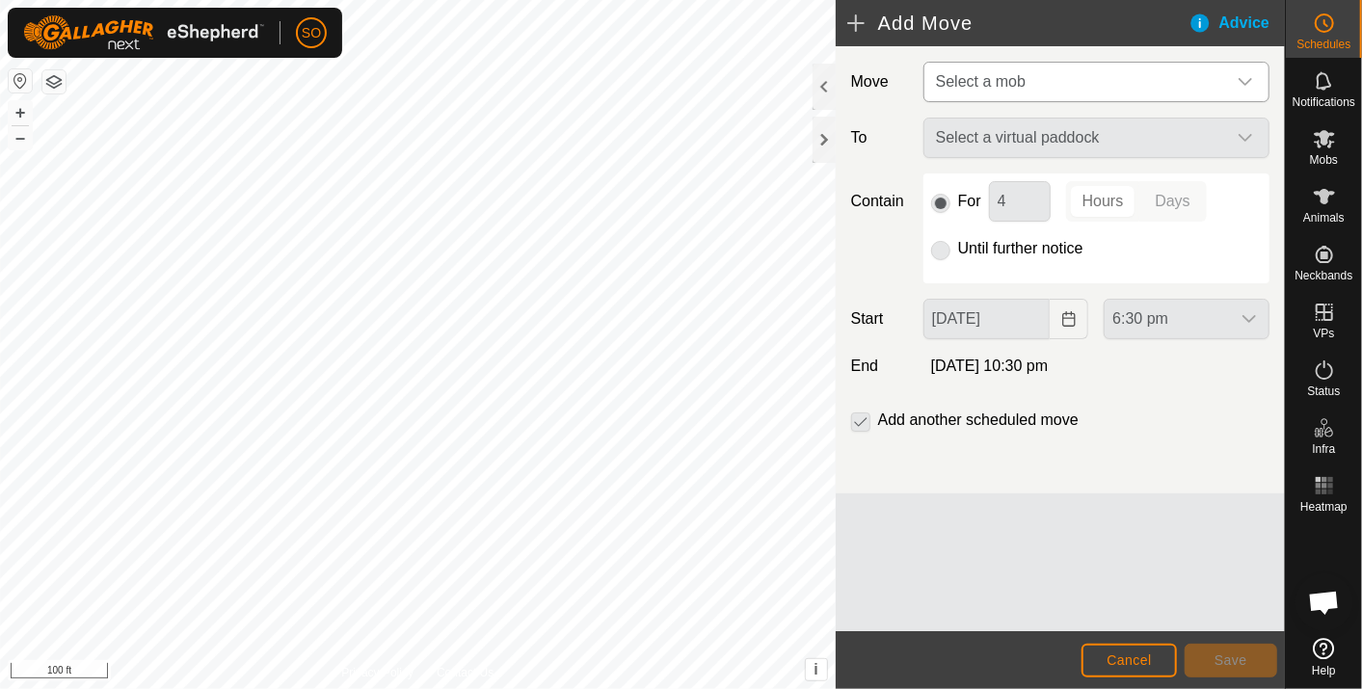
click at [1245, 77] on icon "dropdown trigger" at bounding box center [1245, 81] width 15 height 15
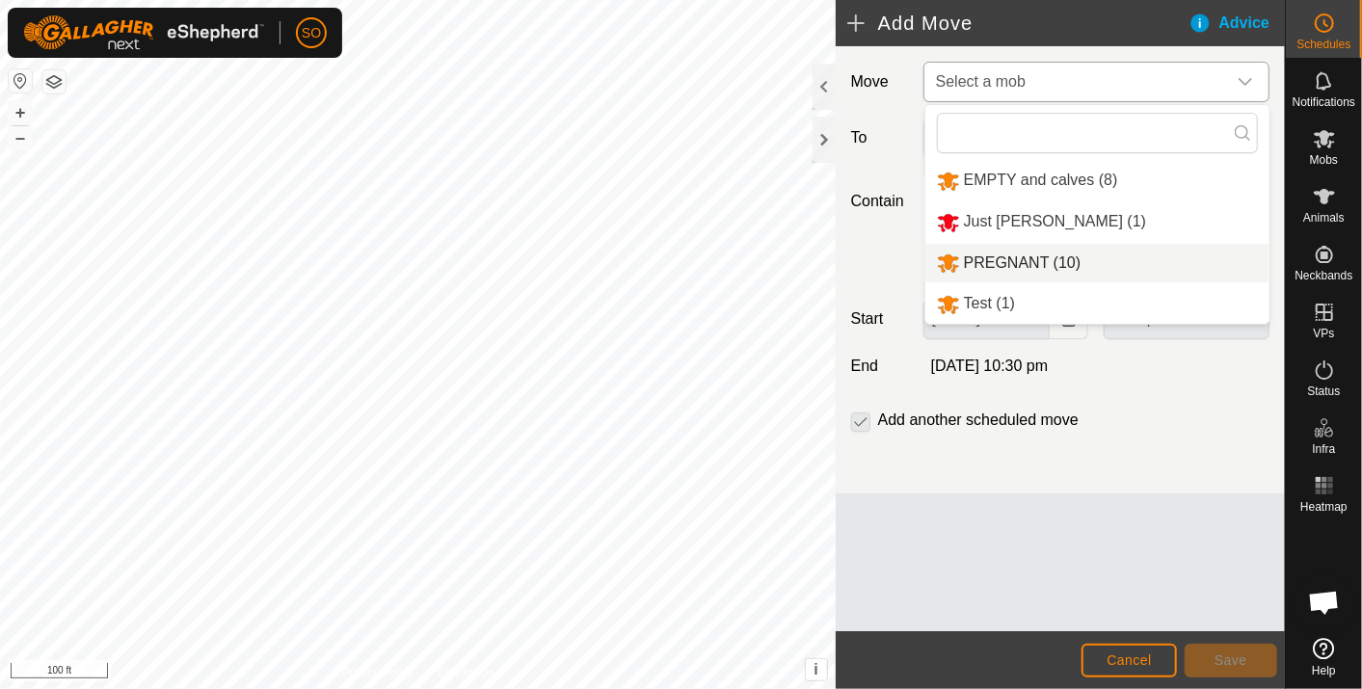
click at [1035, 258] on li "PREGNANT (10)" at bounding box center [1098, 264] width 344 height 40
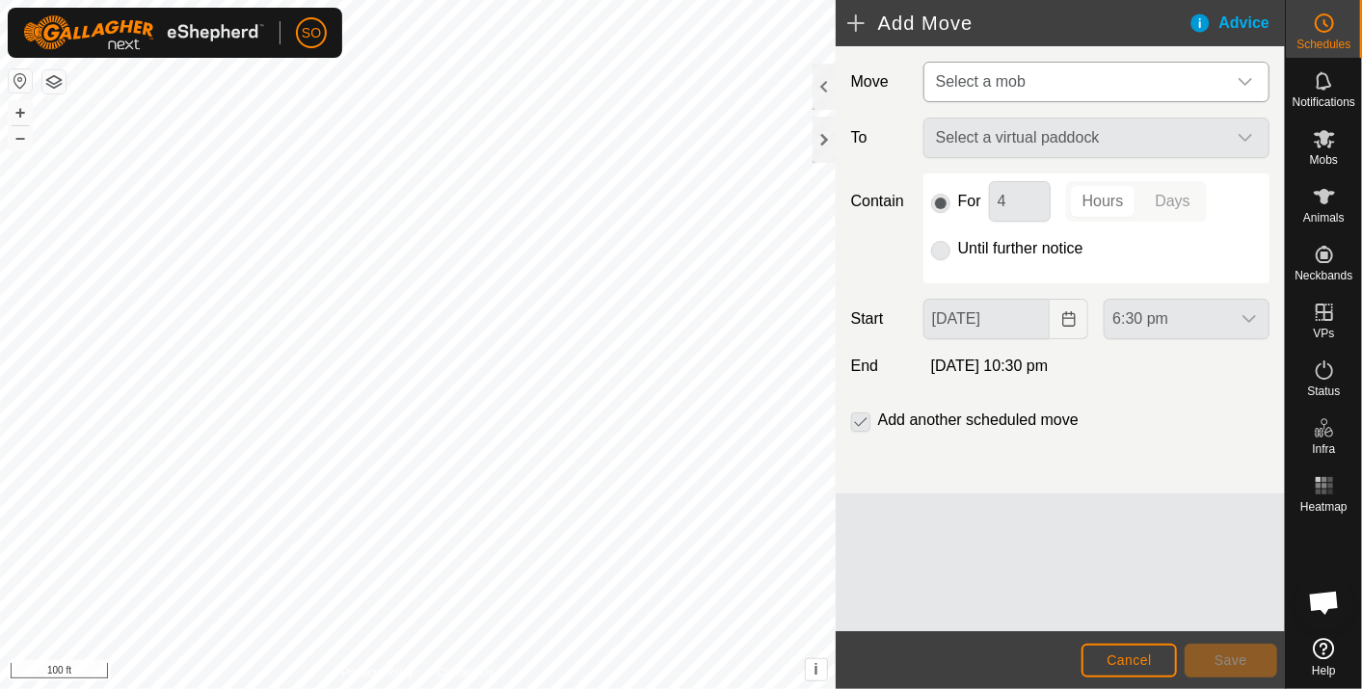
type input "[DATE]"
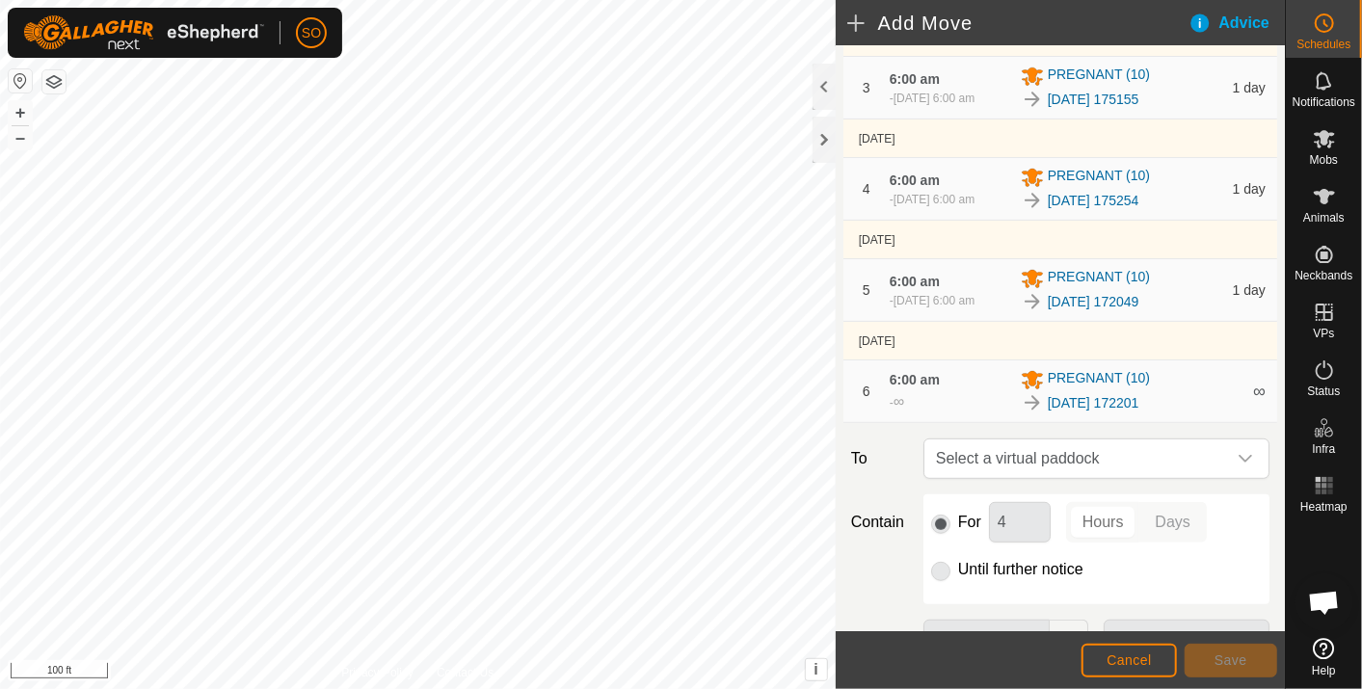
scroll to position [428, 0]
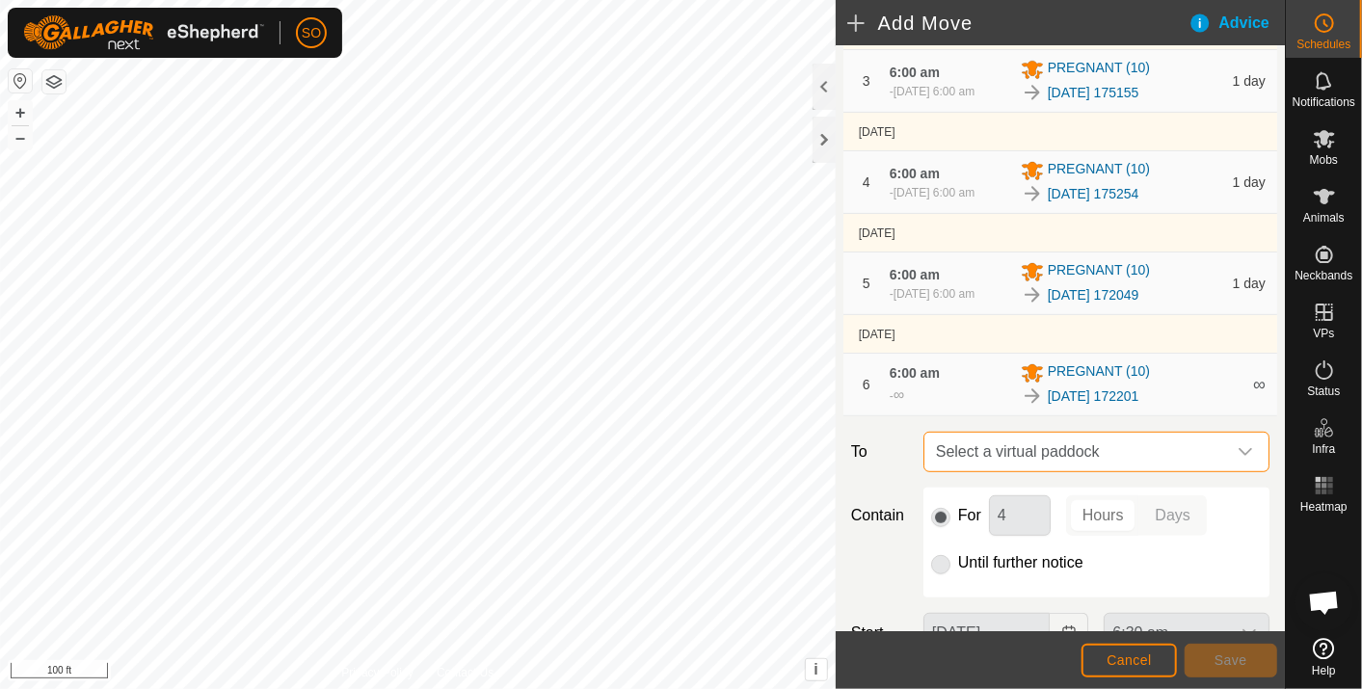
click at [1106, 471] on span "Select a virtual paddock" at bounding box center [1077, 452] width 298 height 39
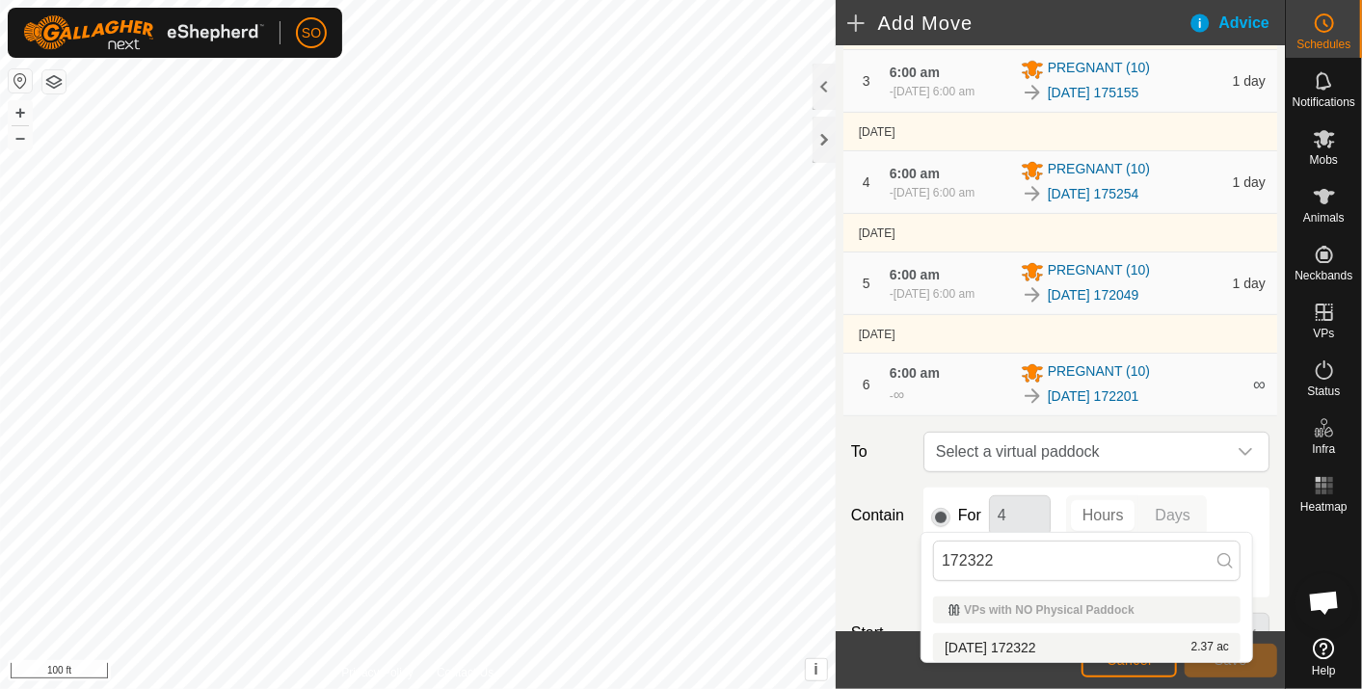
type input "172322"
click at [1054, 644] on li "[DATE] 172322 2.37 ac" at bounding box center [1087, 647] width 308 height 29
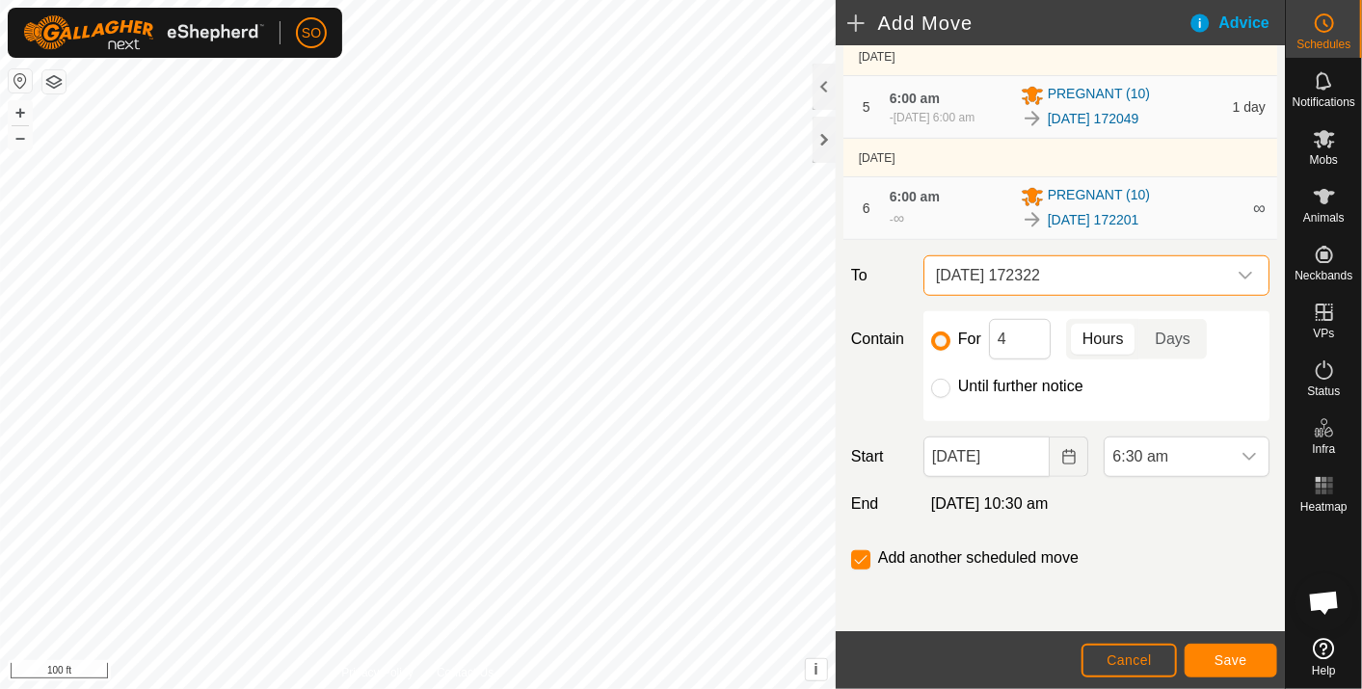
scroll to position [642, 0]
click at [1062, 465] on icon "Choose Date" at bounding box center [1068, 456] width 13 height 15
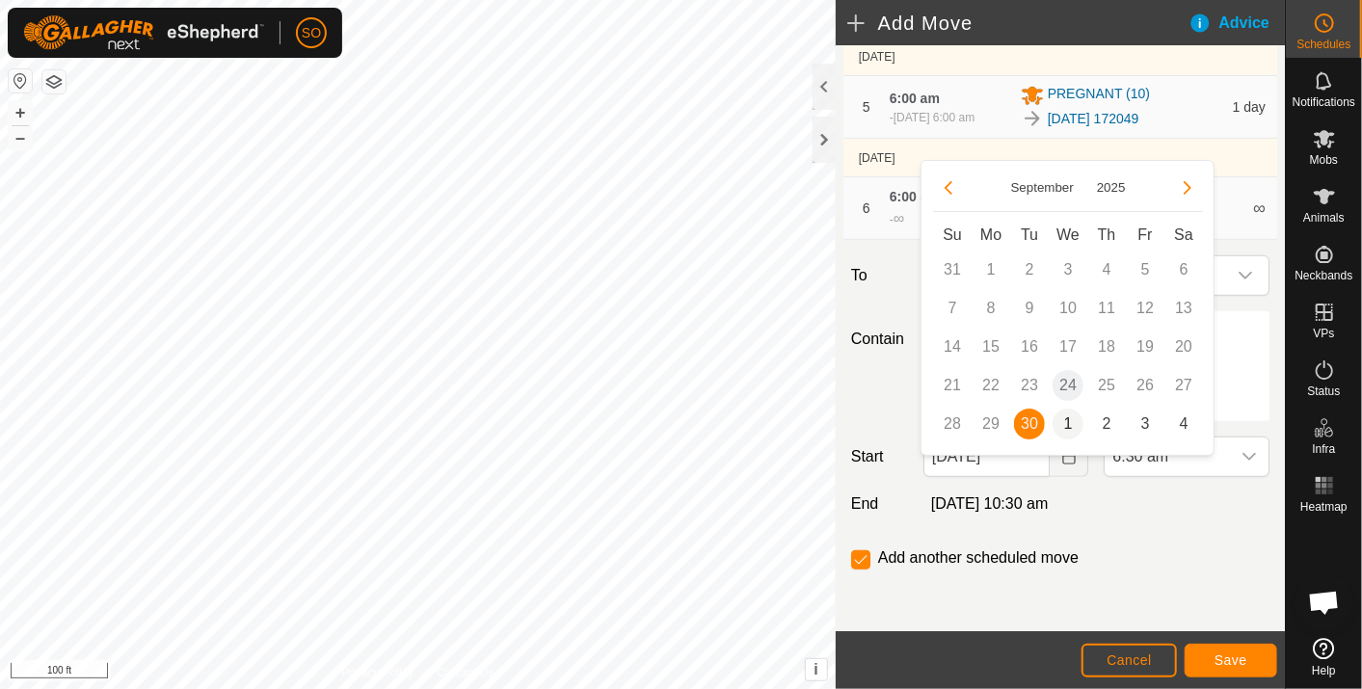
click at [1071, 418] on span "1" at bounding box center [1068, 424] width 31 height 31
type input "[DATE]"
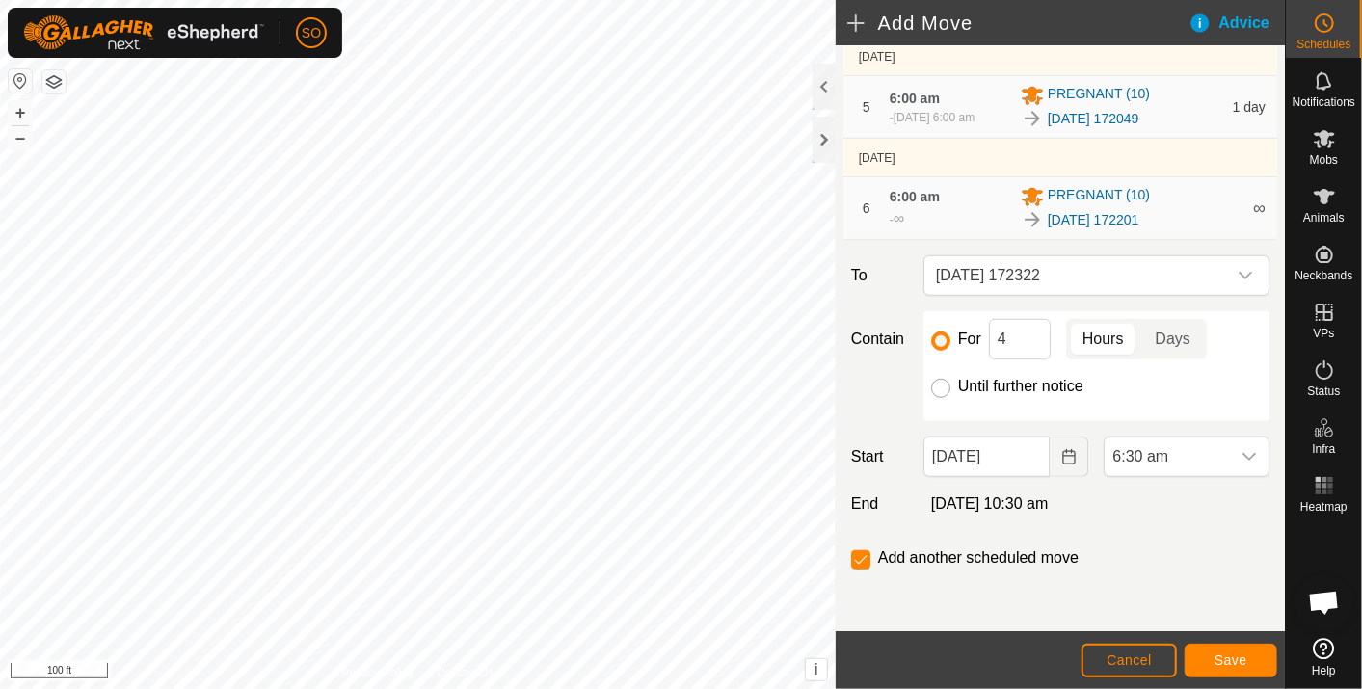
click at [936, 398] on input "Until further notice" at bounding box center [940, 388] width 19 height 19
radio input "true"
checkbox input "false"
click at [1242, 465] on icon "dropdown trigger" at bounding box center [1249, 456] width 15 height 15
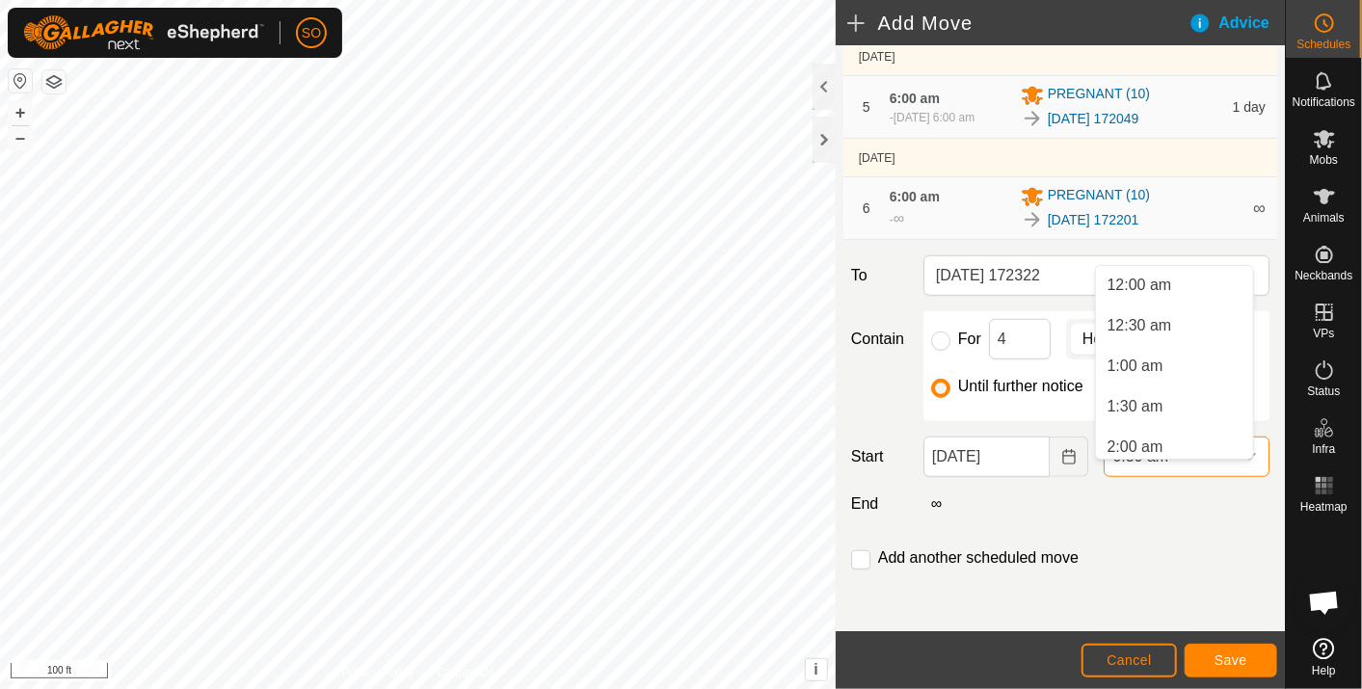
scroll to position [371, 0]
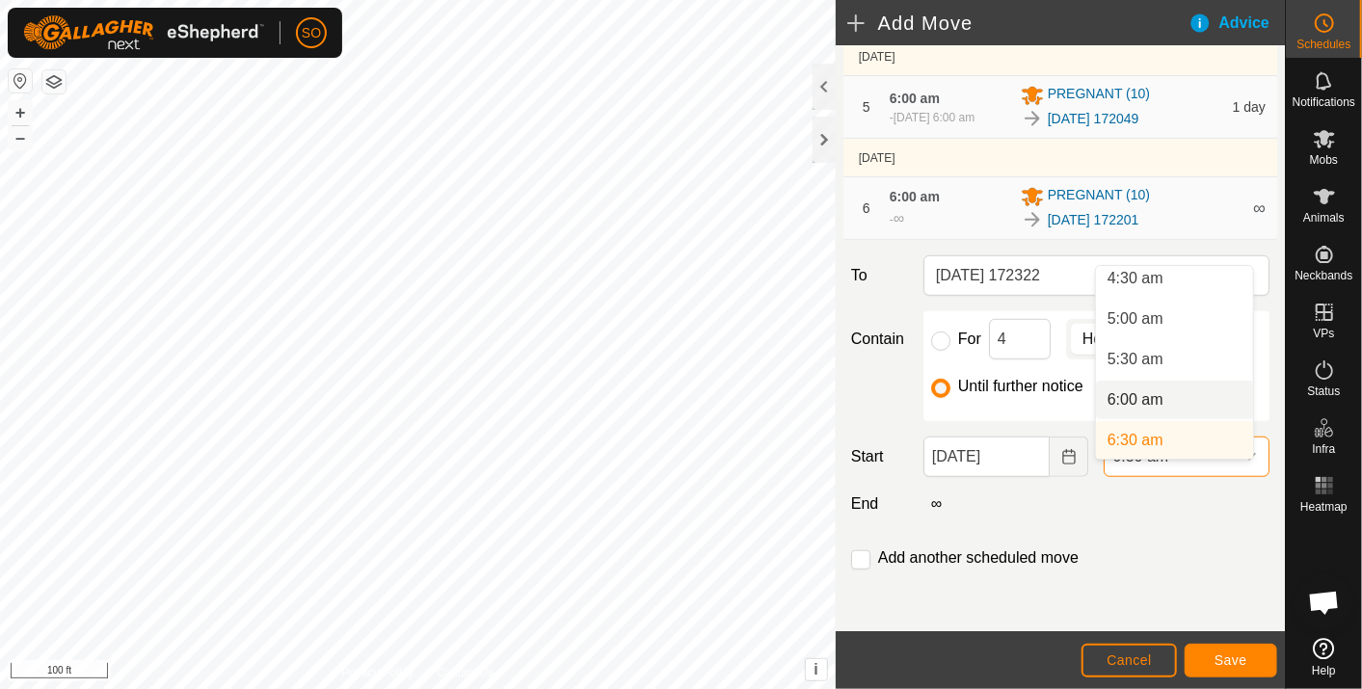
click at [1135, 393] on li "6:00 am" at bounding box center [1174, 400] width 157 height 39
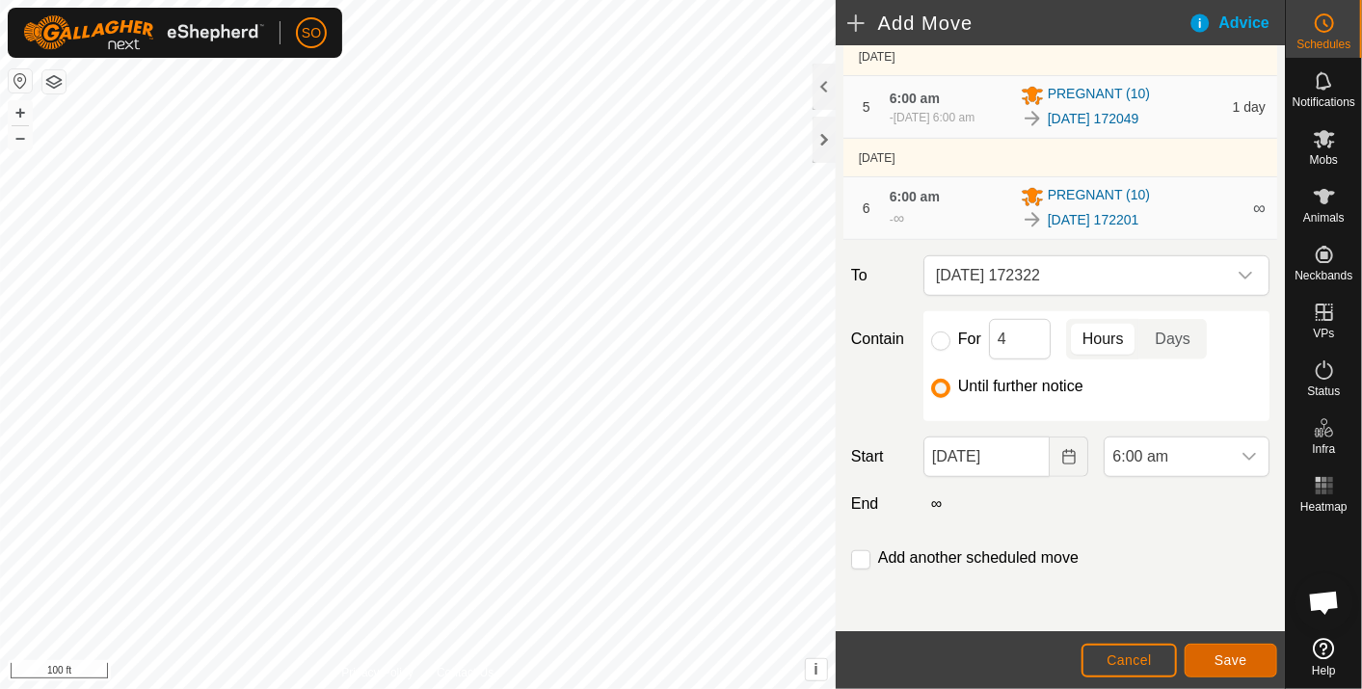
click at [1230, 655] on span "Save" at bounding box center [1231, 660] width 33 height 15
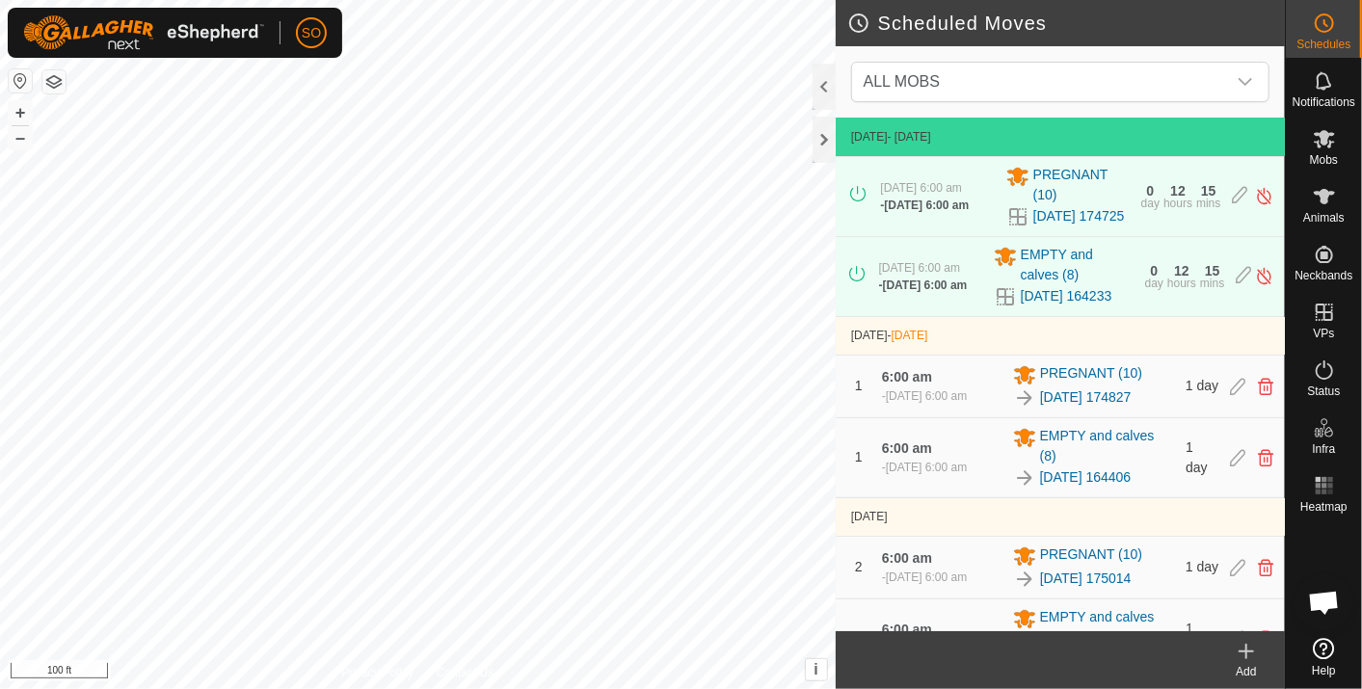
click at [1251, 650] on icon at bounding box center [1246, 651] width 23 height 23
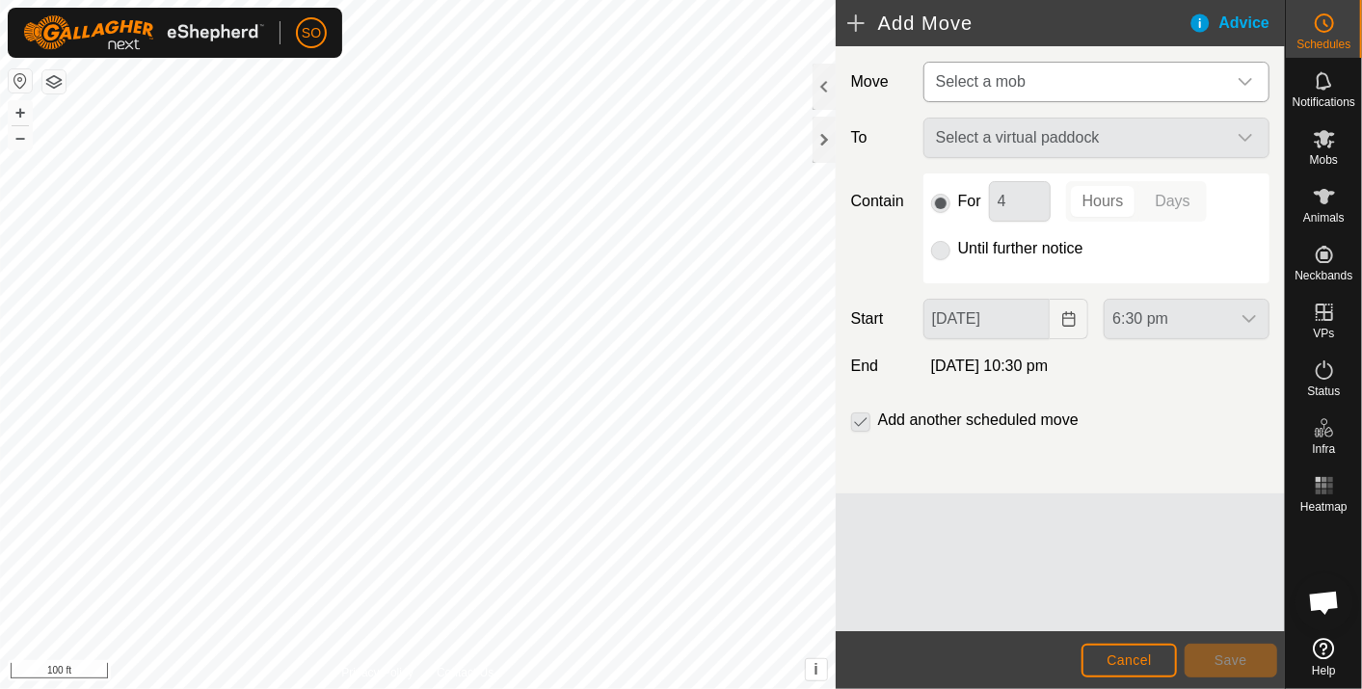
click at [1250, 79] on icon "dropdown trigger" at bounding box center [1245, 82] width 13 height 8
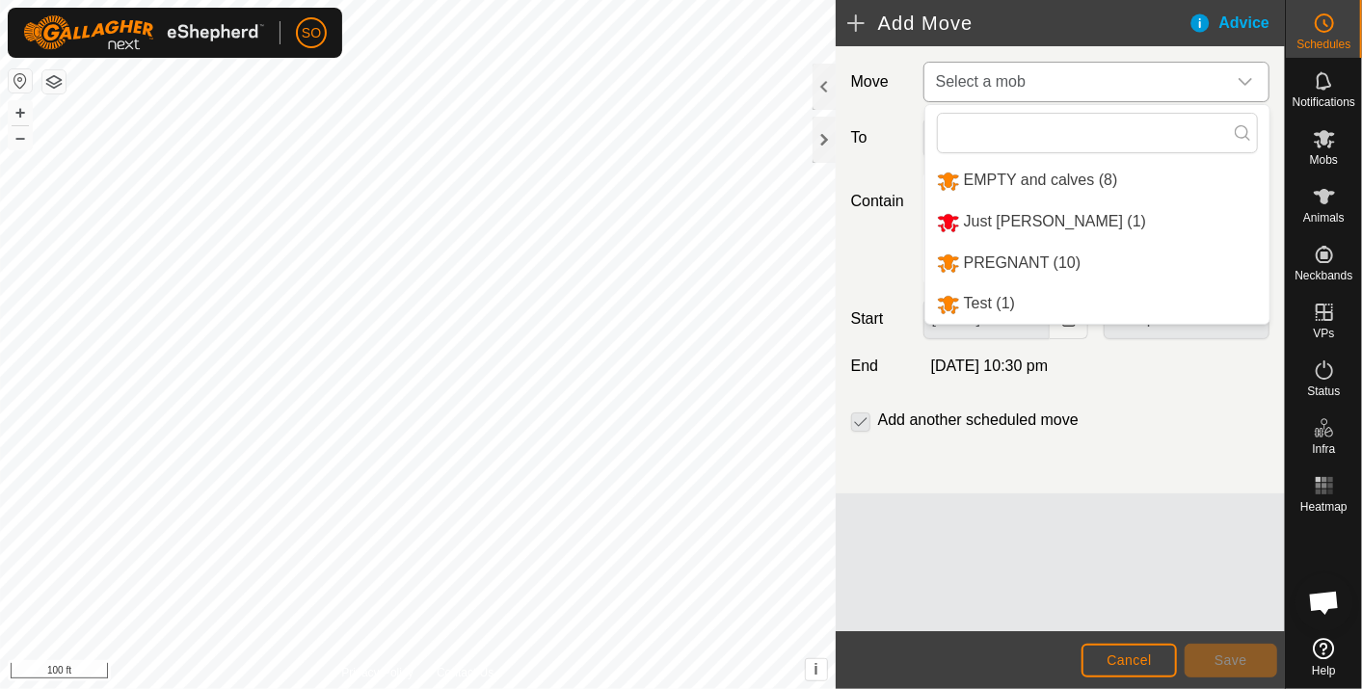
click at [1009, 251] on li "PREGNANT (10)" at bounding box center [1098, 264] width 344 height 40
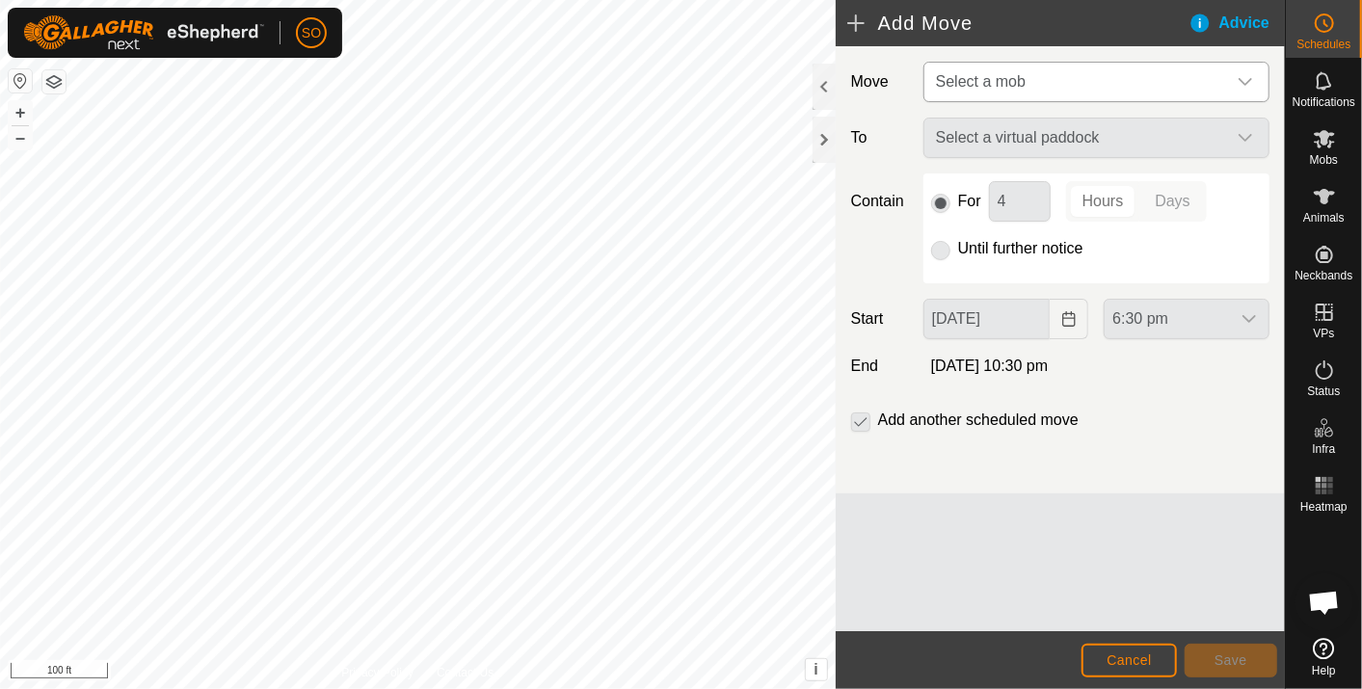
type input "[DATE]"
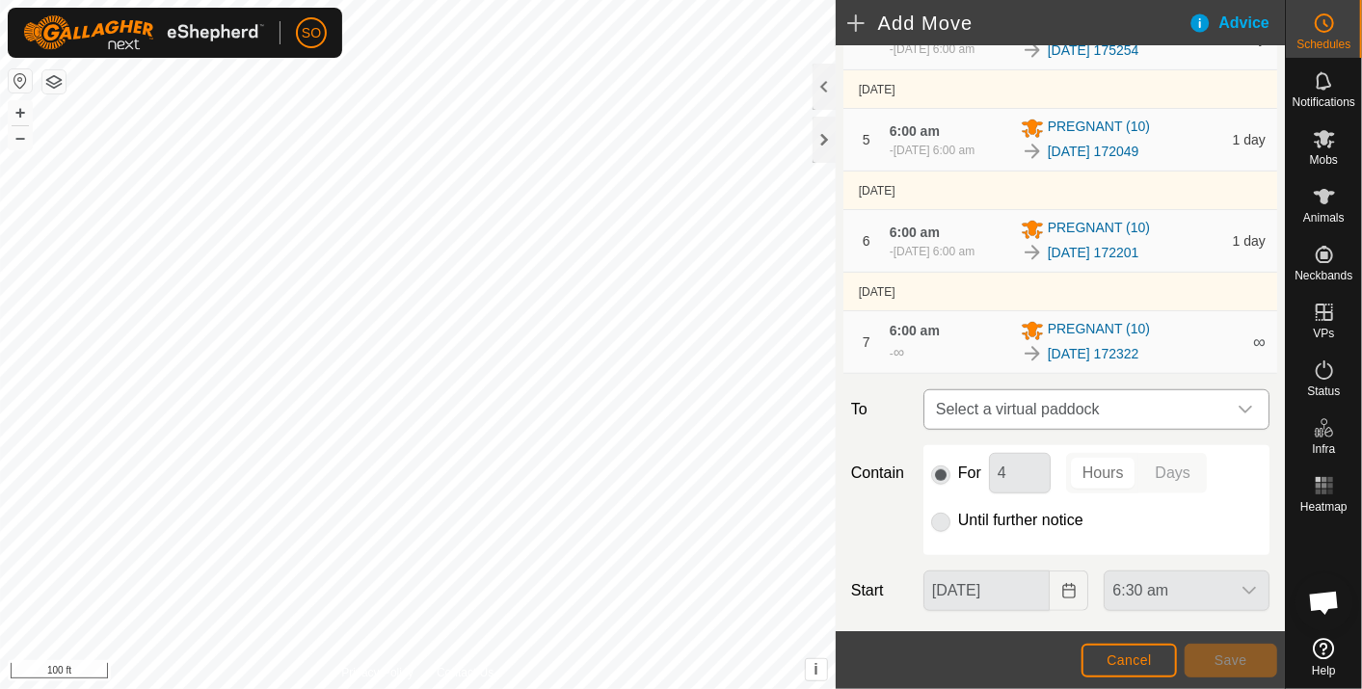
scroll to position [548, 0]
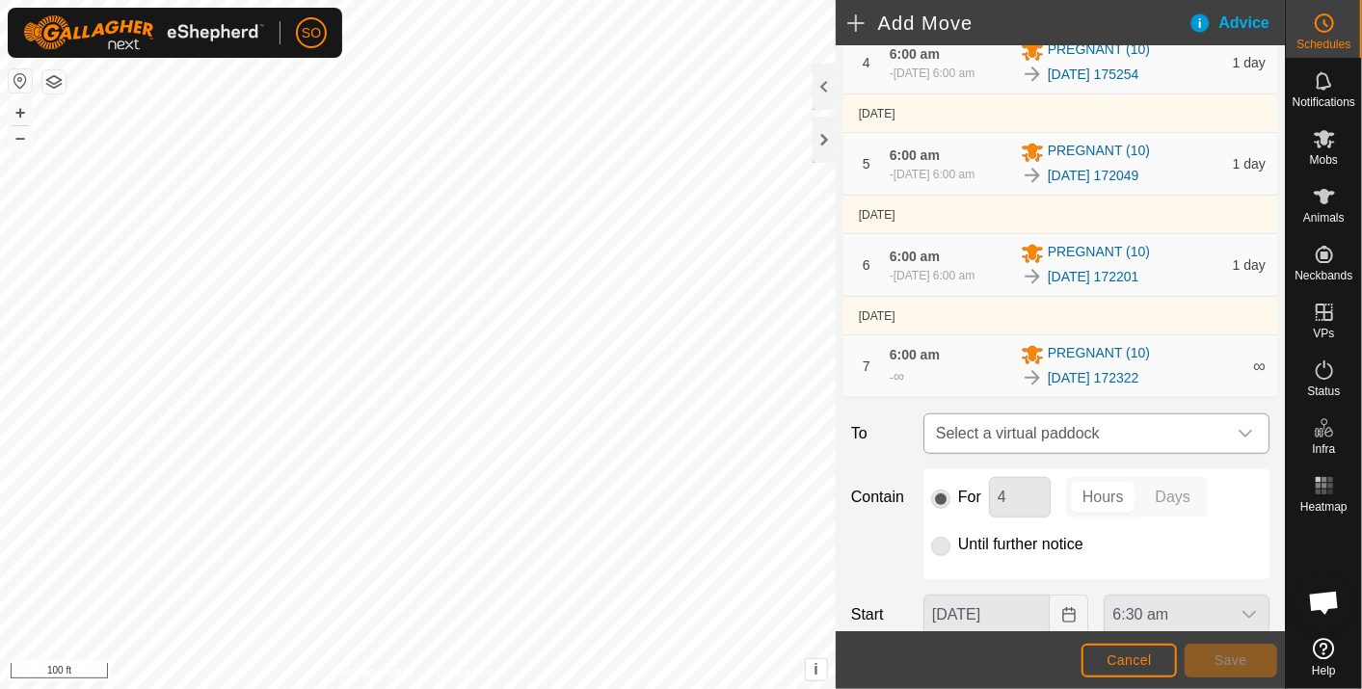
click at [1238, 442] on icon "dropdown trigger" at bounding box center [1245, 433] width 15 height 15
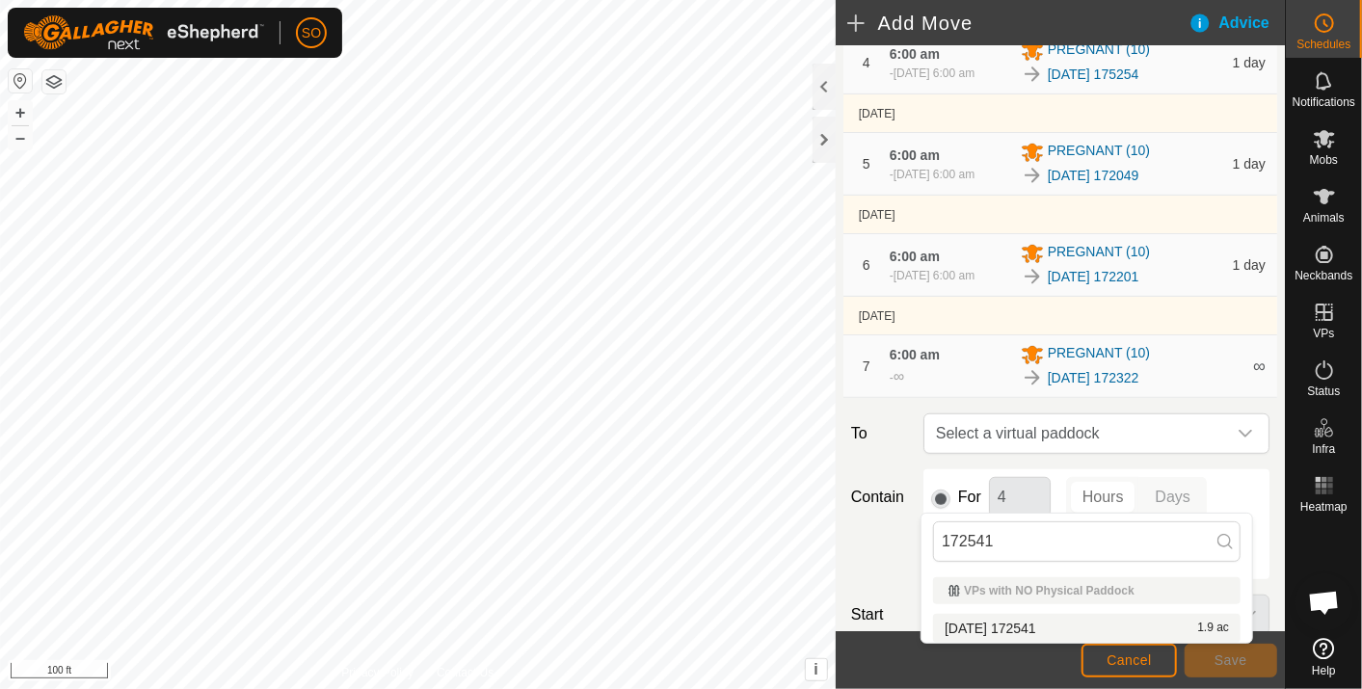
type input "172541"
click at [1034, 621] on li "[DATE] 172541 1.9 ac" at bounding box center [1087, 628] width 308 height 29
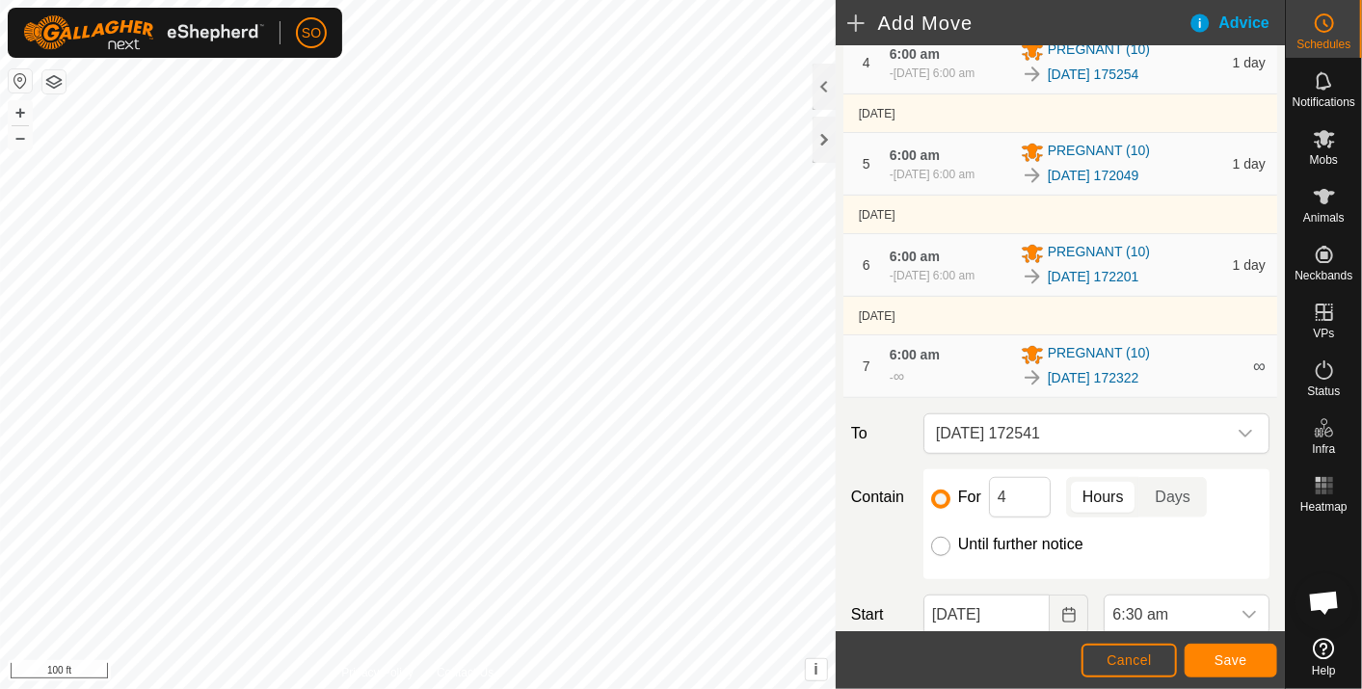
click at [936, 556] on input "Until further notice" at bounding box center [940, 546] width 19 height 19
radio input "true"
checkbox input "false"
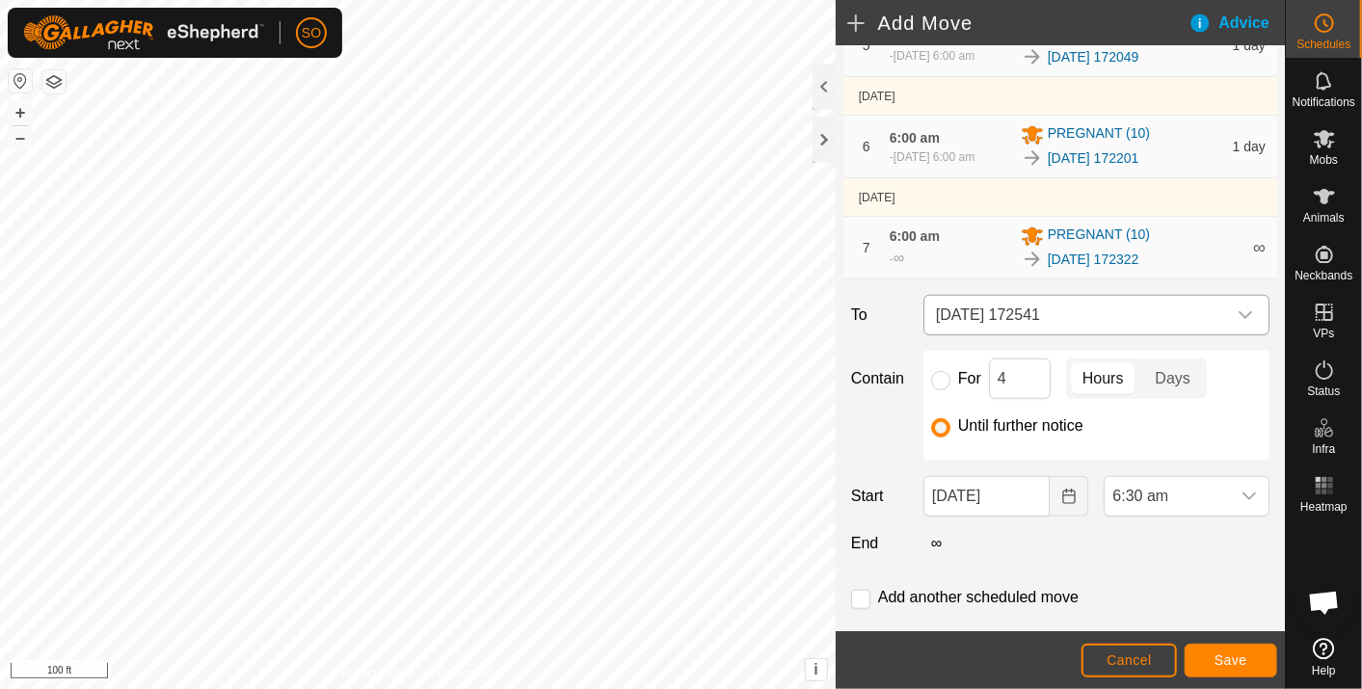
scroll to position [763, 0]
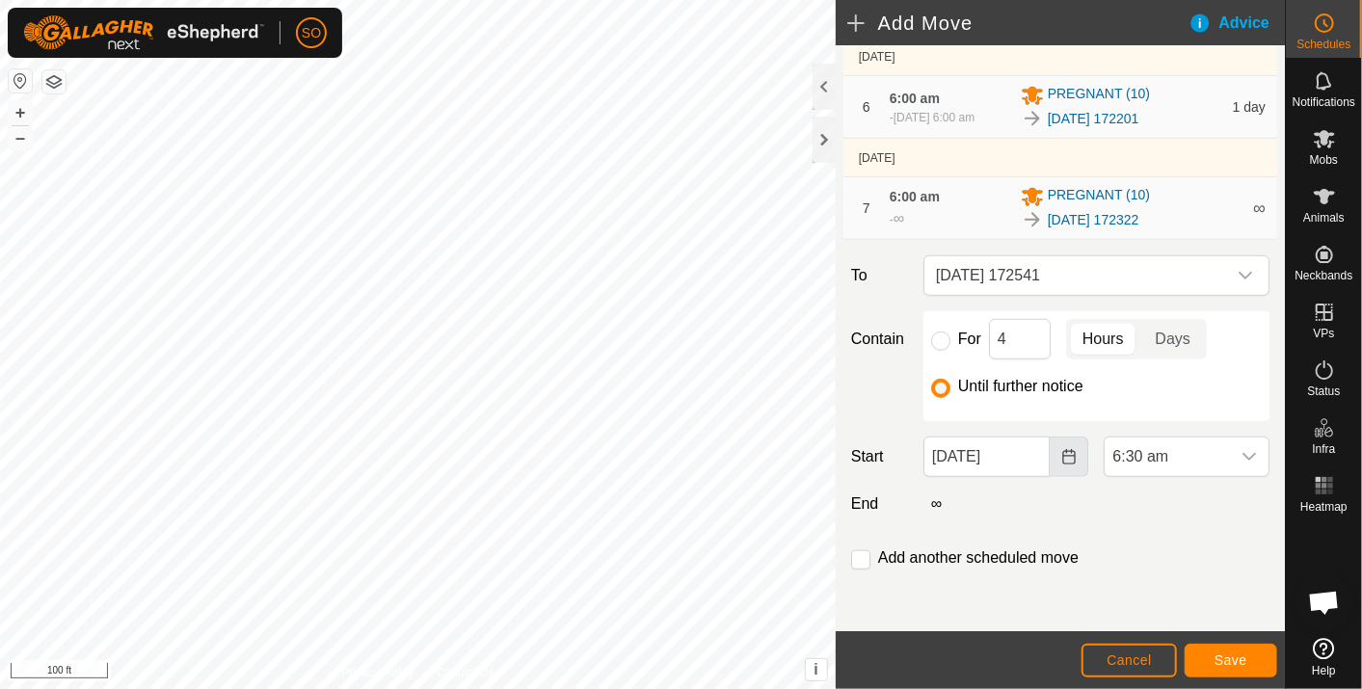
click at [1062, 457] on icon "Choose Date" at bounding box center [1069, 456] width 15 height 15
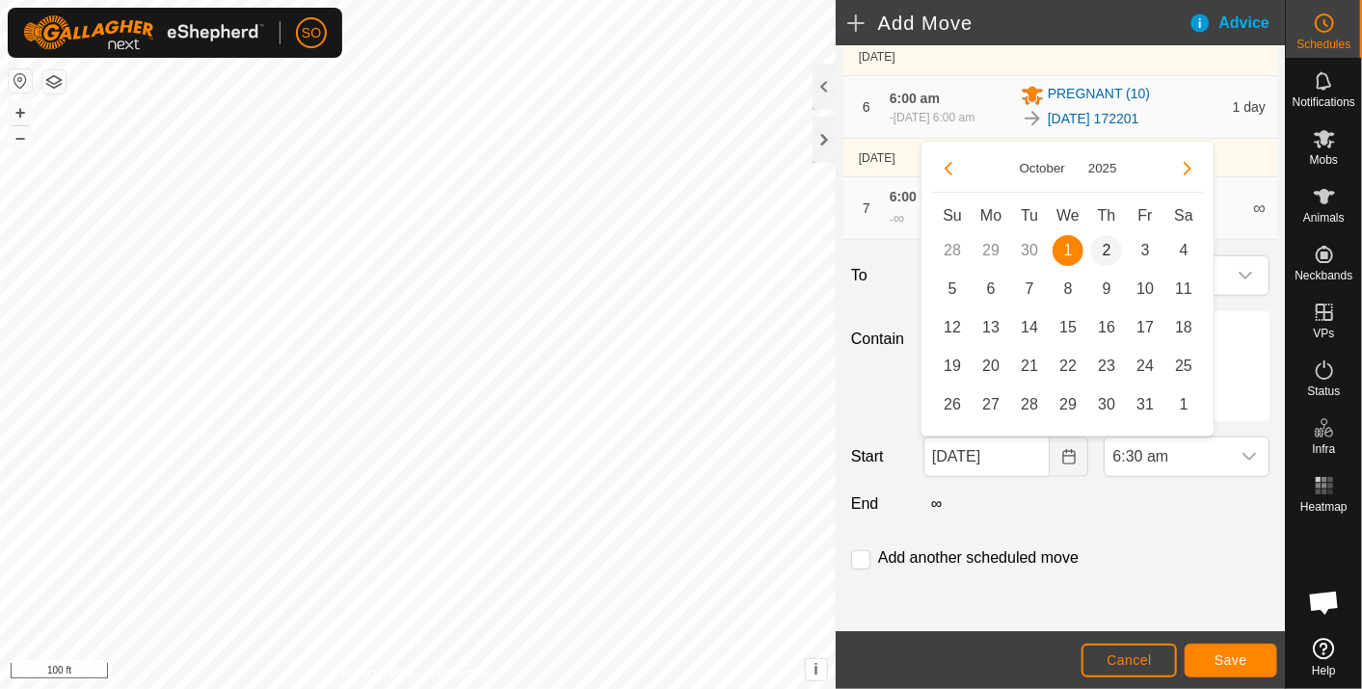
click at [1105, 243] on span "2" at bounding box center [1106, 250] width 31 height 31
type input "[DATE]"
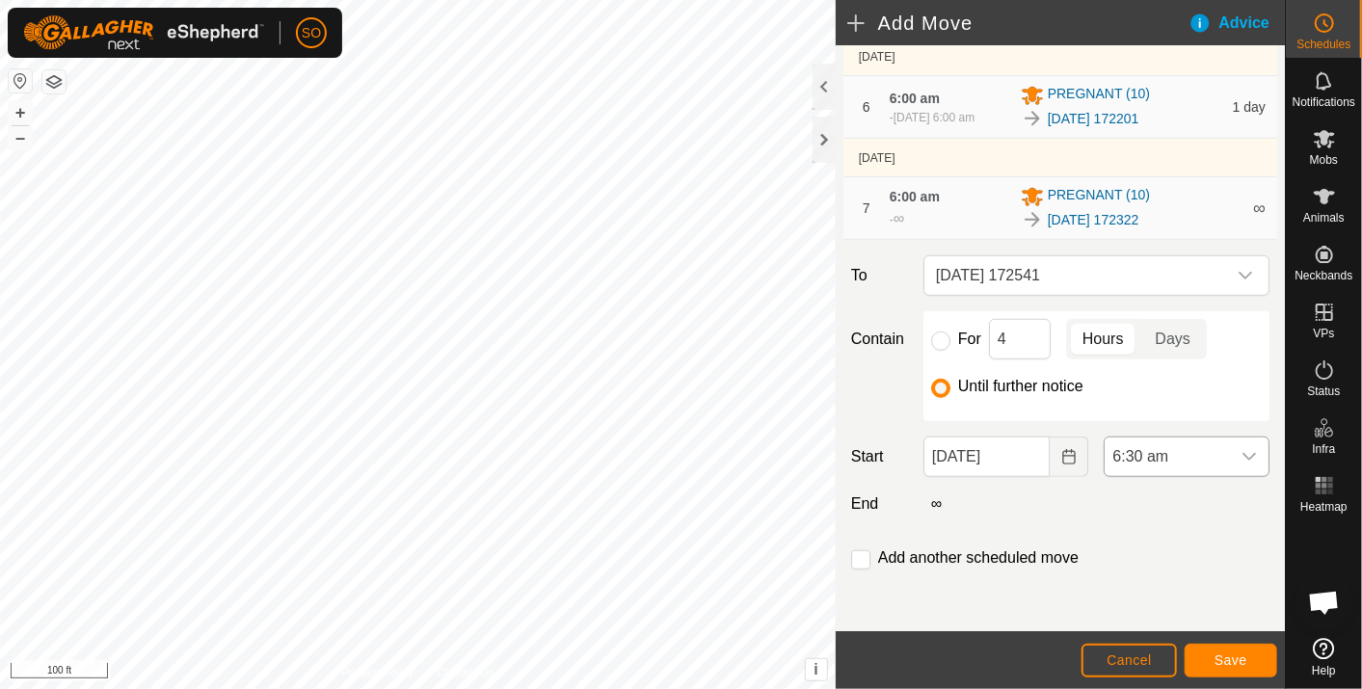
click at [1242, 451] on icon "dropdown trigger" at bounding box center [1249, 456] width 15 height 15
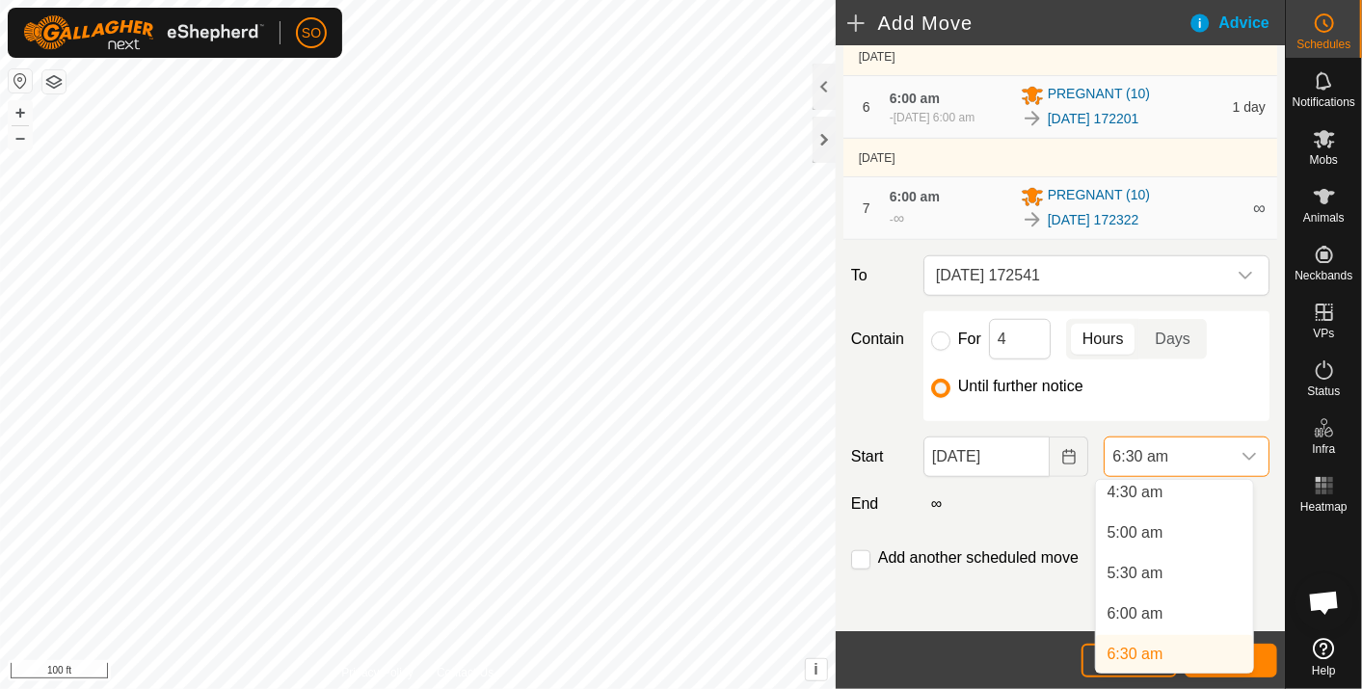
scroll to position [363, 0]
click at [1152, 616] on li "6:00 am" at bounding box center [1174, 622] width 157 height 39
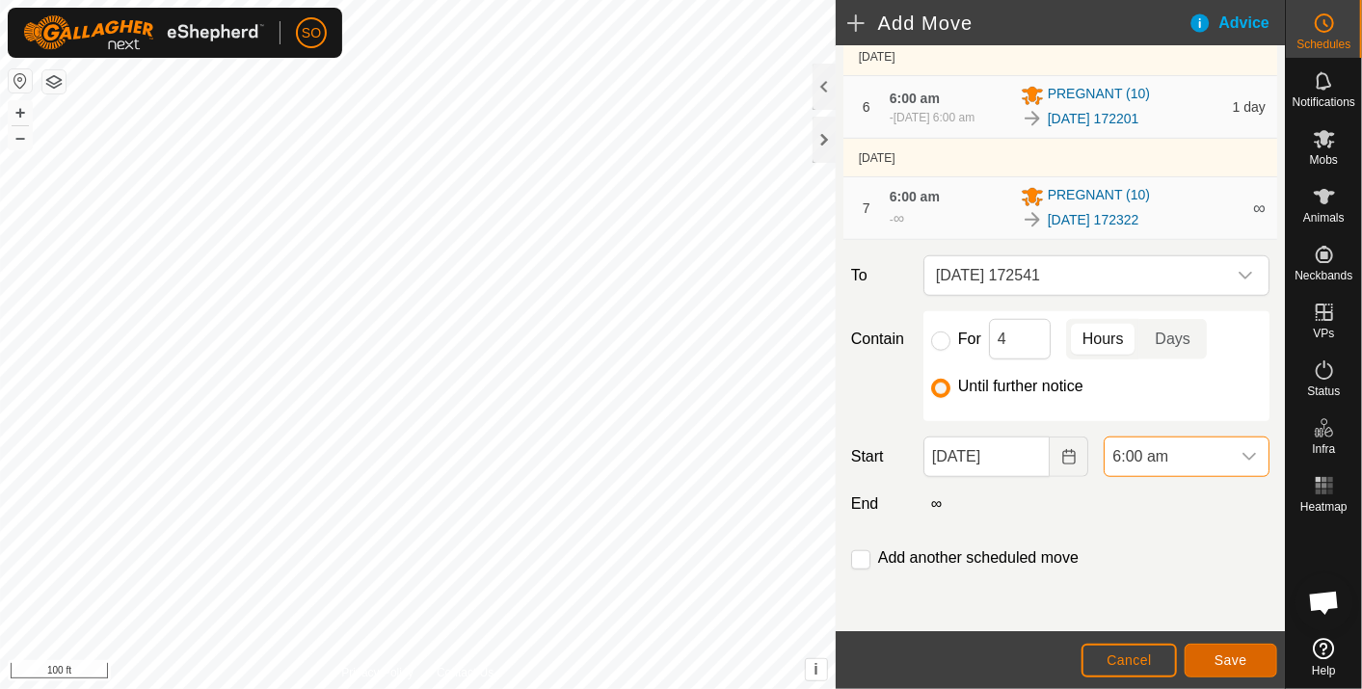
click at [1237, 659] on span "Save" at bounding box center [1231, 660] width 33 height 15
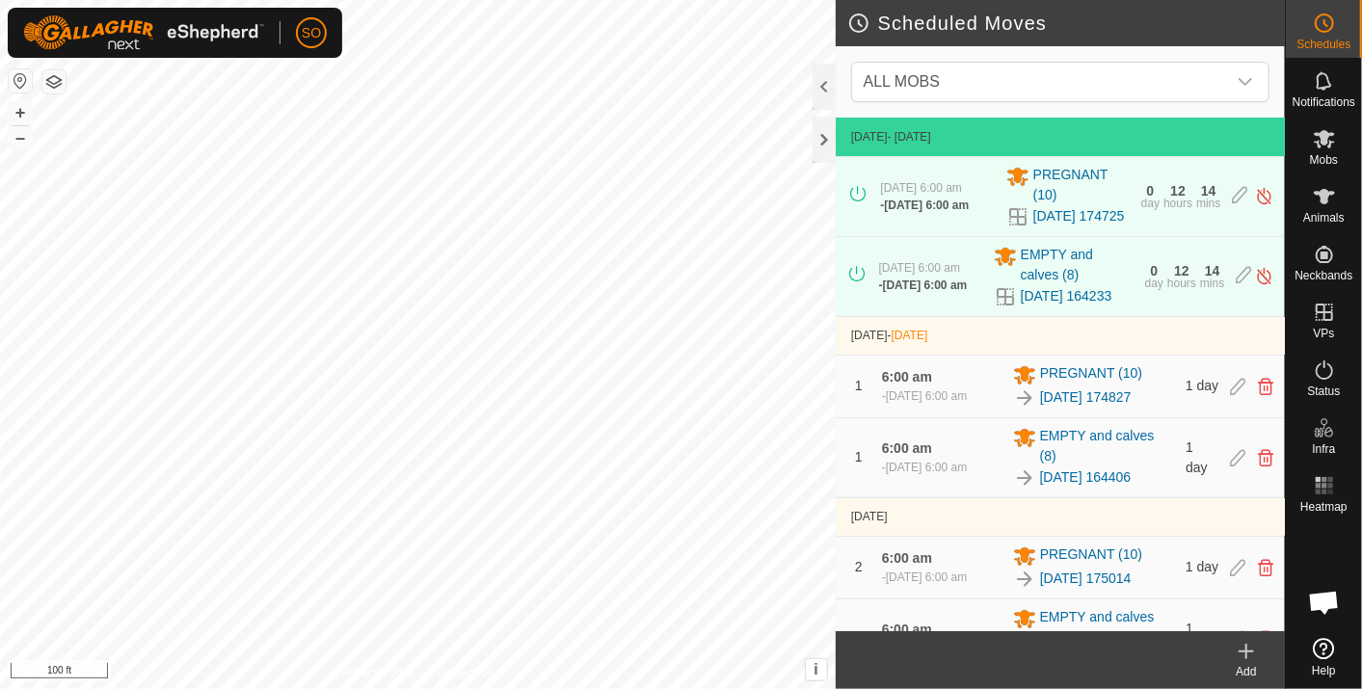
click at [1249, 650] on icon at bounding box center [1246, 651] width 23 height 23
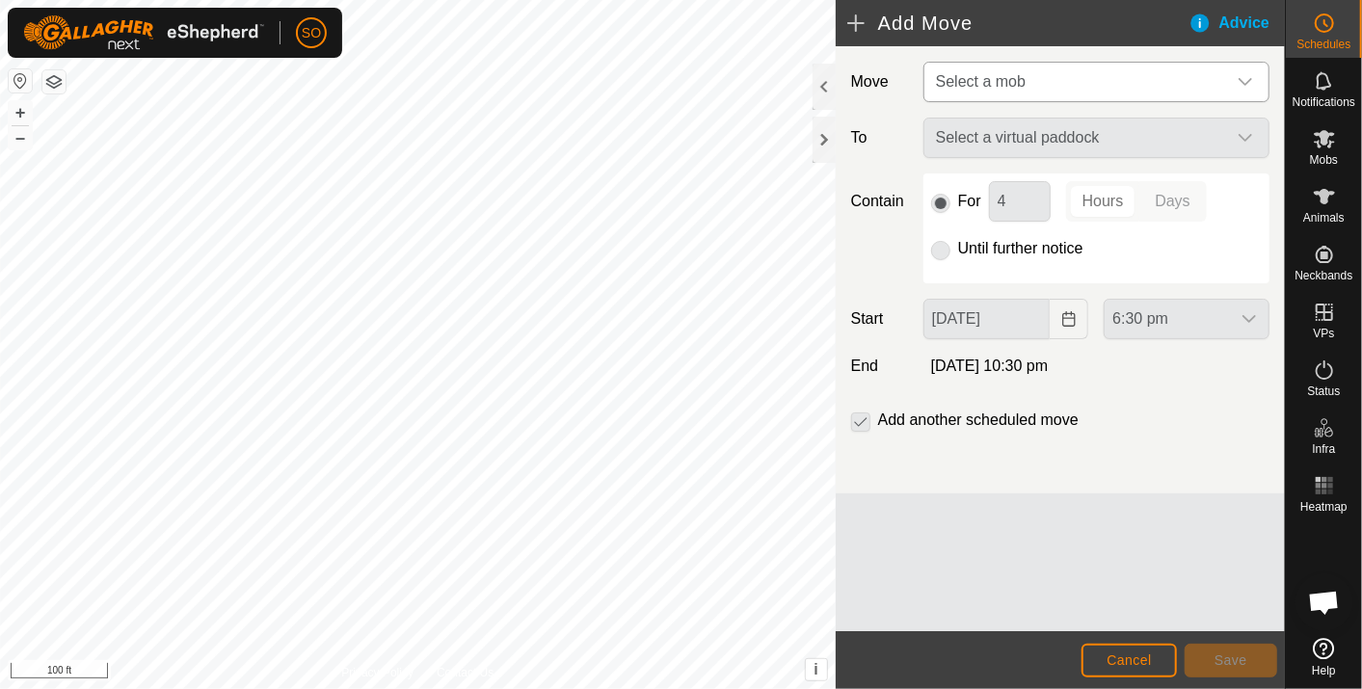
click at [1247, 77] on icon "dropdown trigger" at bounding box center [1245, 81] width 15 height 15
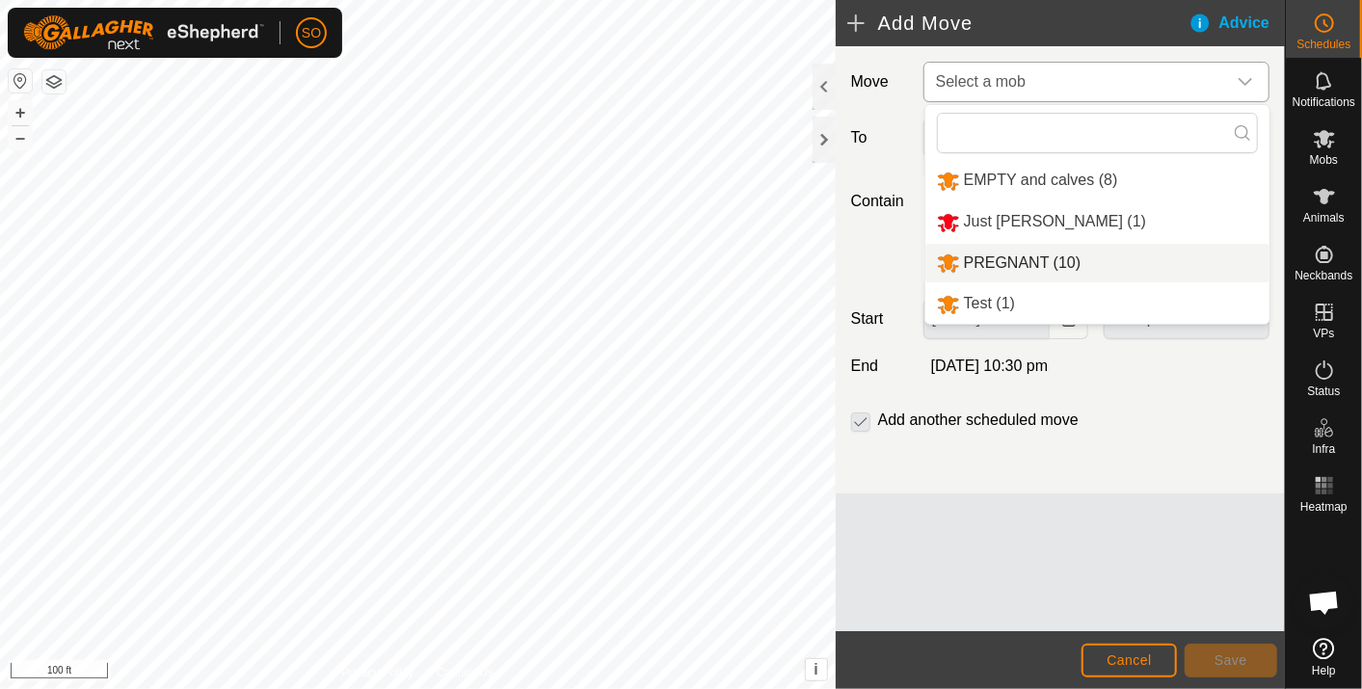
click at [1022, 256] on li "PREGNANT (10)" at bounding box center [1098, 264] width 344 height 40
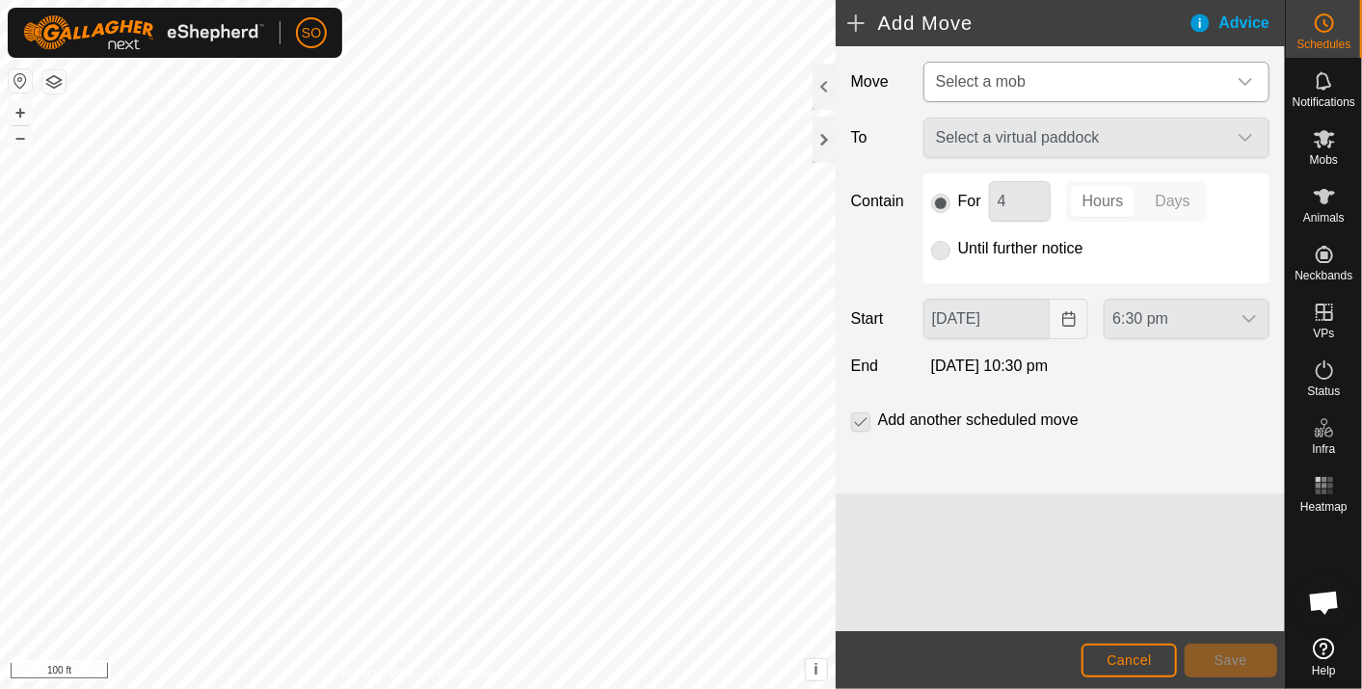
type input "[DATE]"
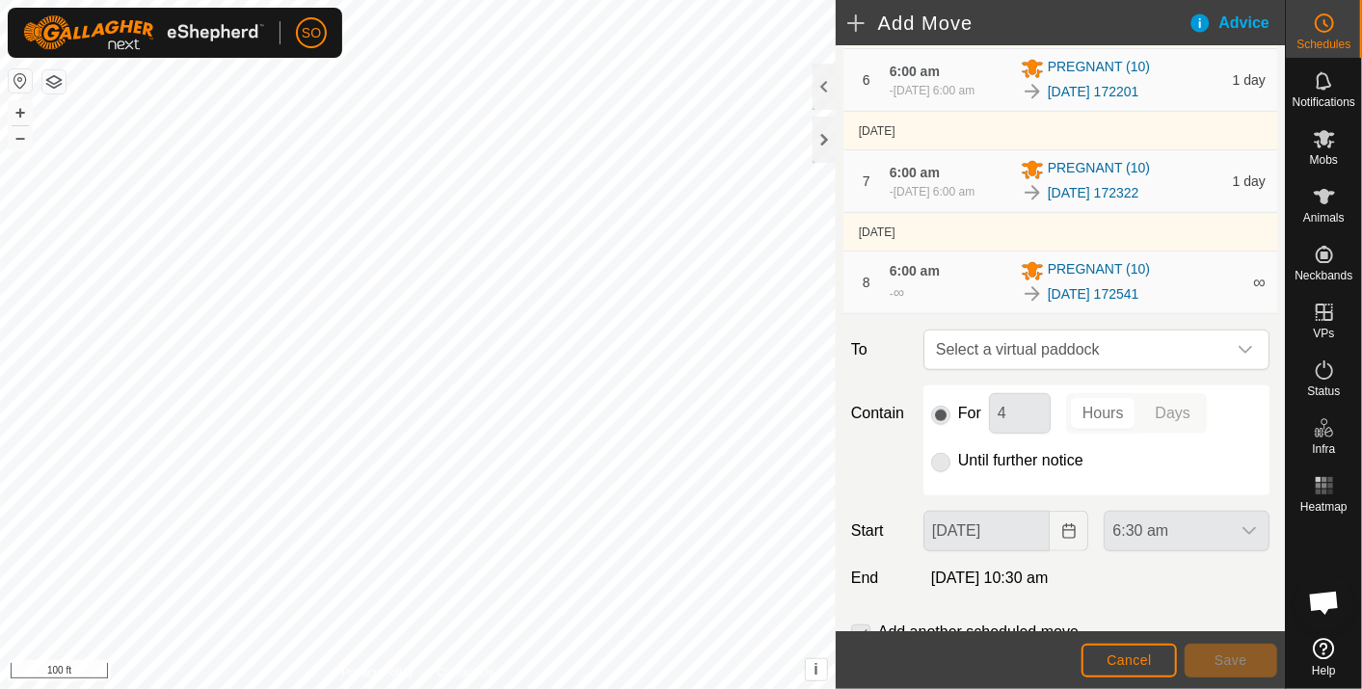
scroll to position [749, 0]
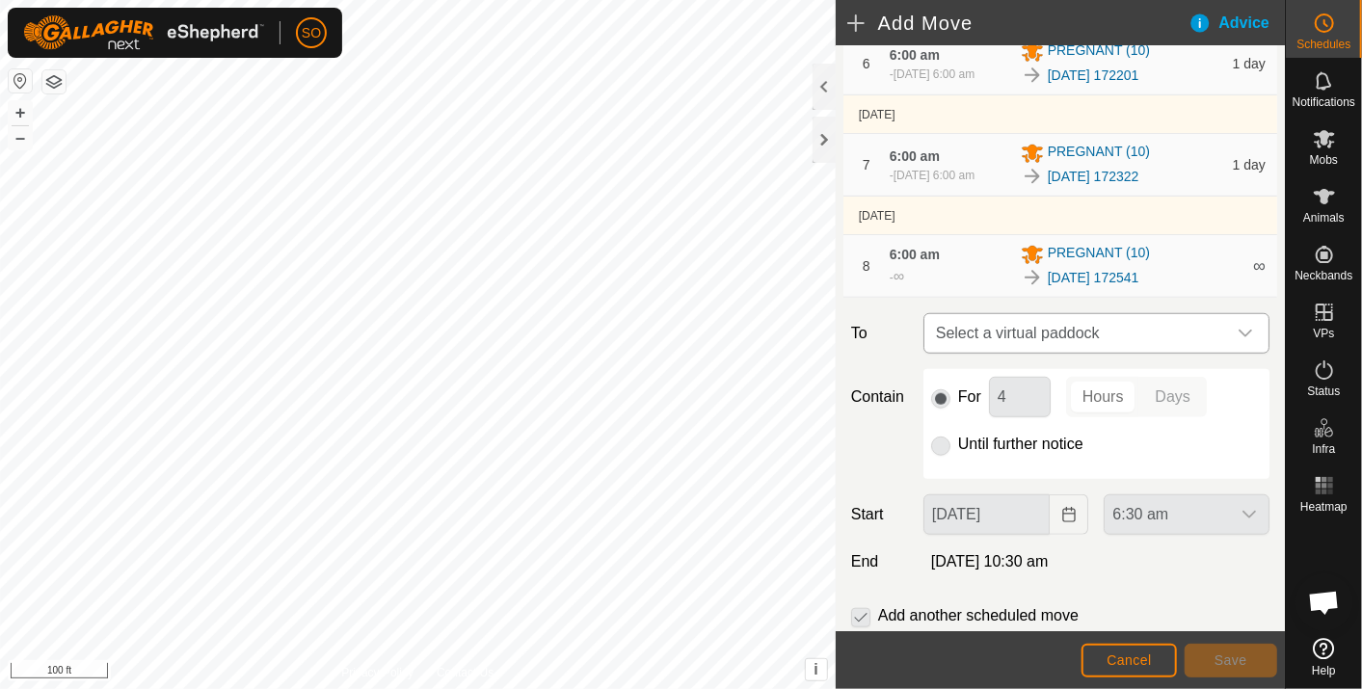
click at [1238, 341] on icon "dropdown trigger" at bounding box center [1245, 333] width 15 height 15
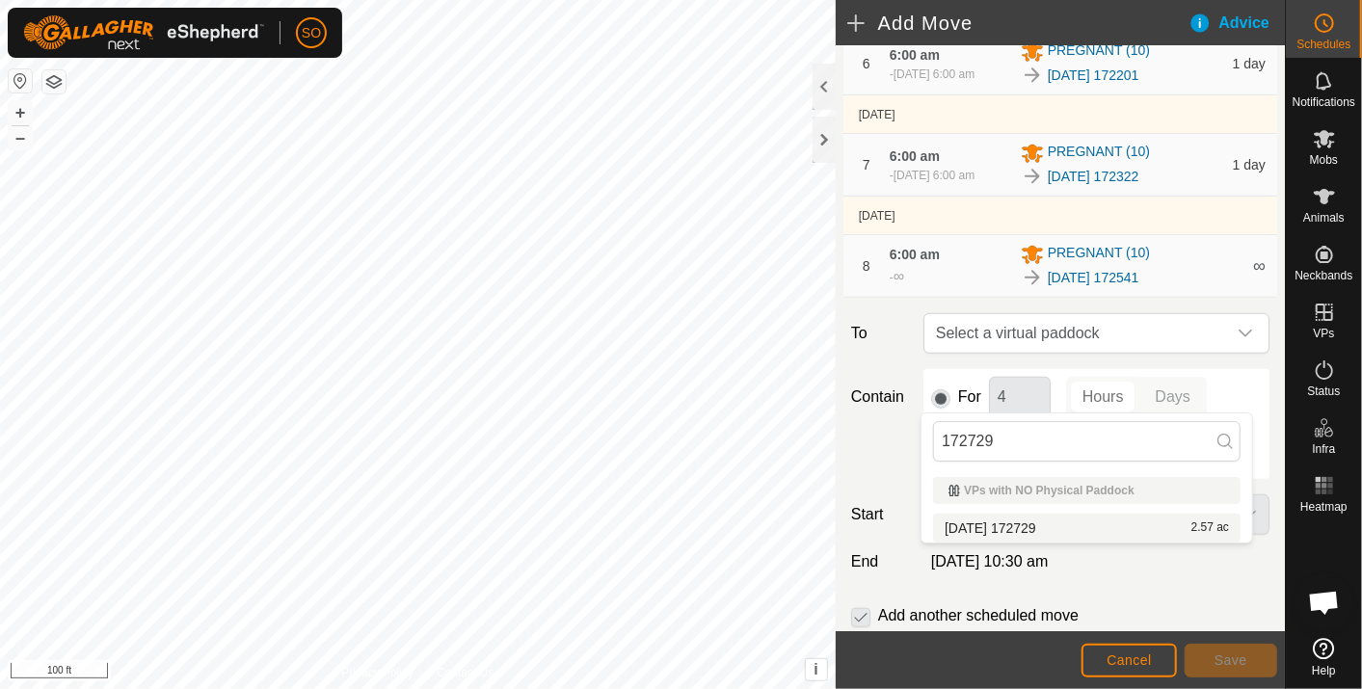
type input "172729"
click at [1047, 519] on li "[DATE] 172729 2.57 ac" at bounding box center [1087, 528] width 308 height 29
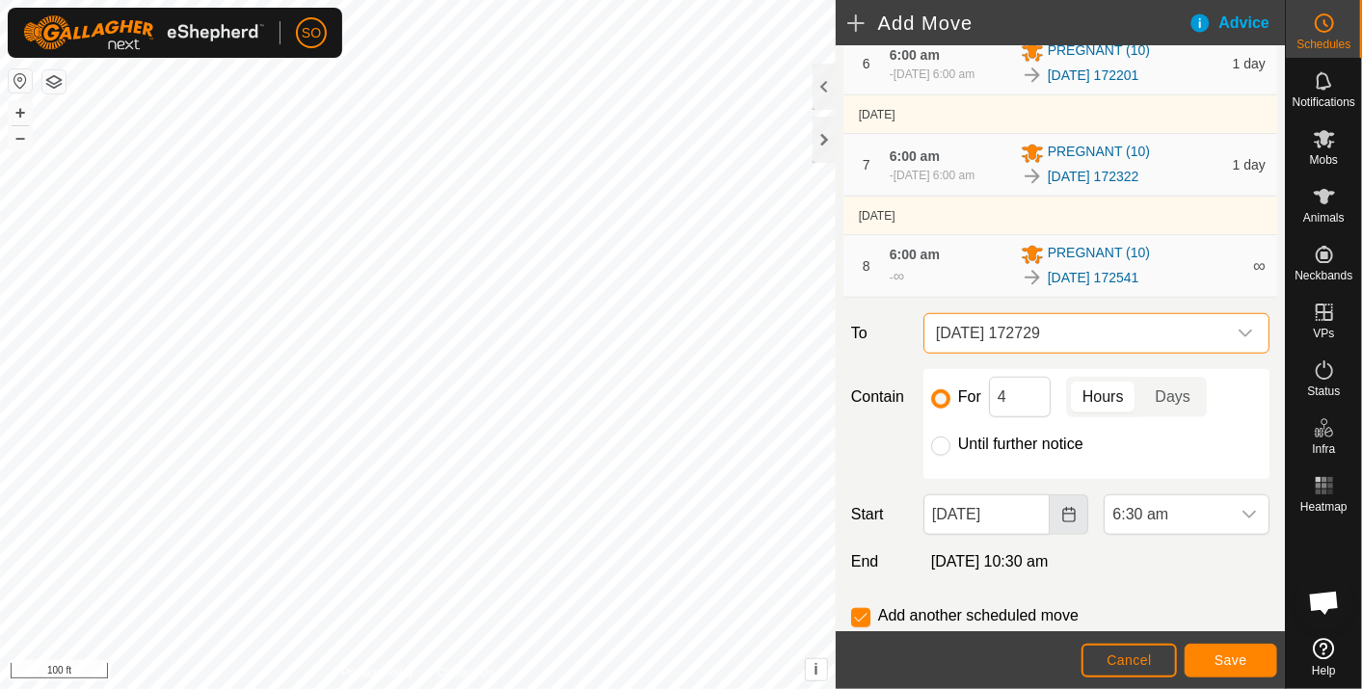
click at [1062, 523] on icon "Choose Date" at bounding box center [1069, 514] width 15 height 15
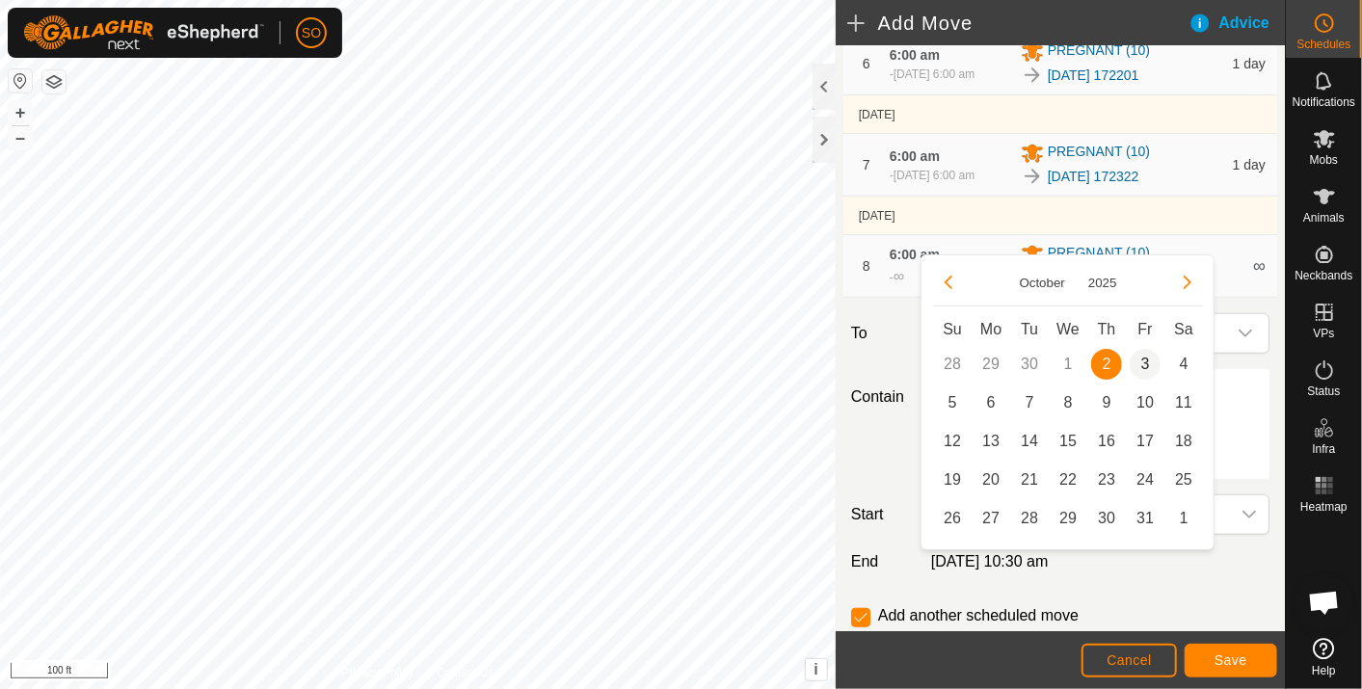
click at [1145, 358] on span "3" at bounding box center [1145, 364] width 31 height 31
type input "[DATE]"
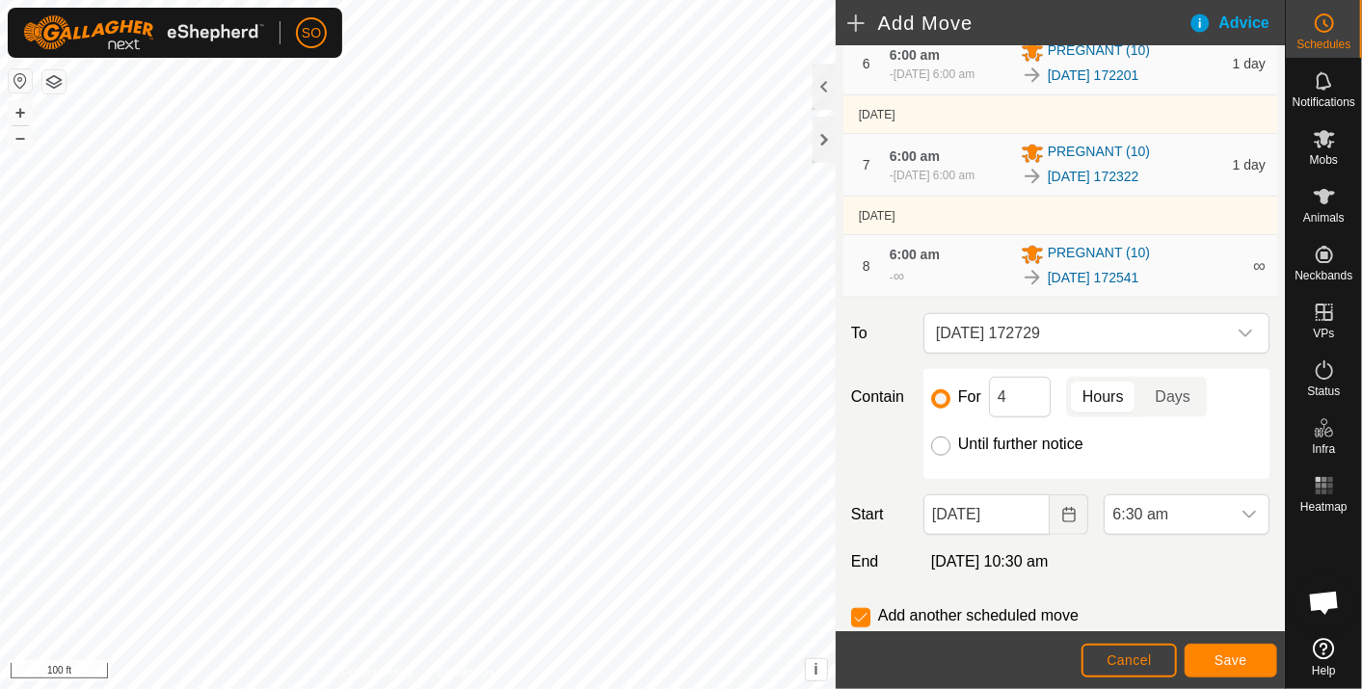
click at [937, 456] on input "Until further notice" at bounding box center [940, 446] width 19 height 19
radio input "true"
checkbox input "false"
click at [1242, 523] on icon "dropdown trigger" at bounding box center [1249, 514] width 15 height 15
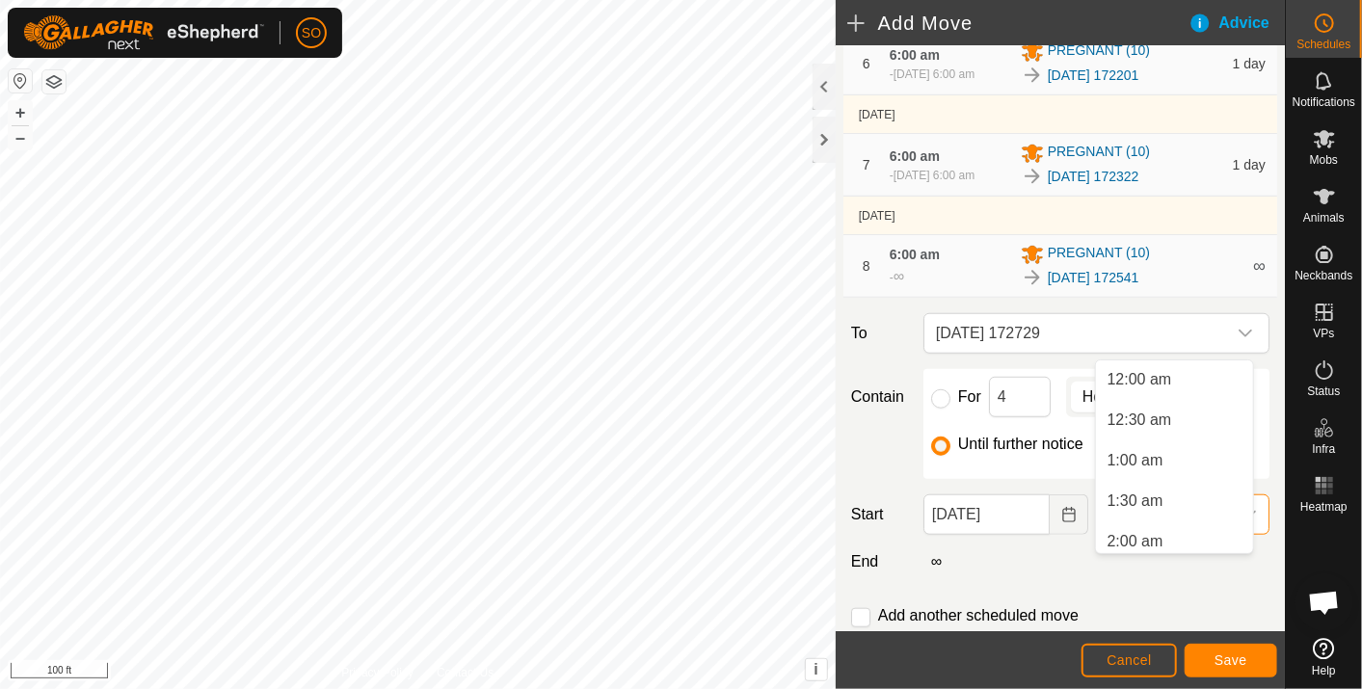
scroll to position [371, 0]
click at [1146, 489] on li "6:00 am" at bounding box center [1174, 494] width 157 height 39
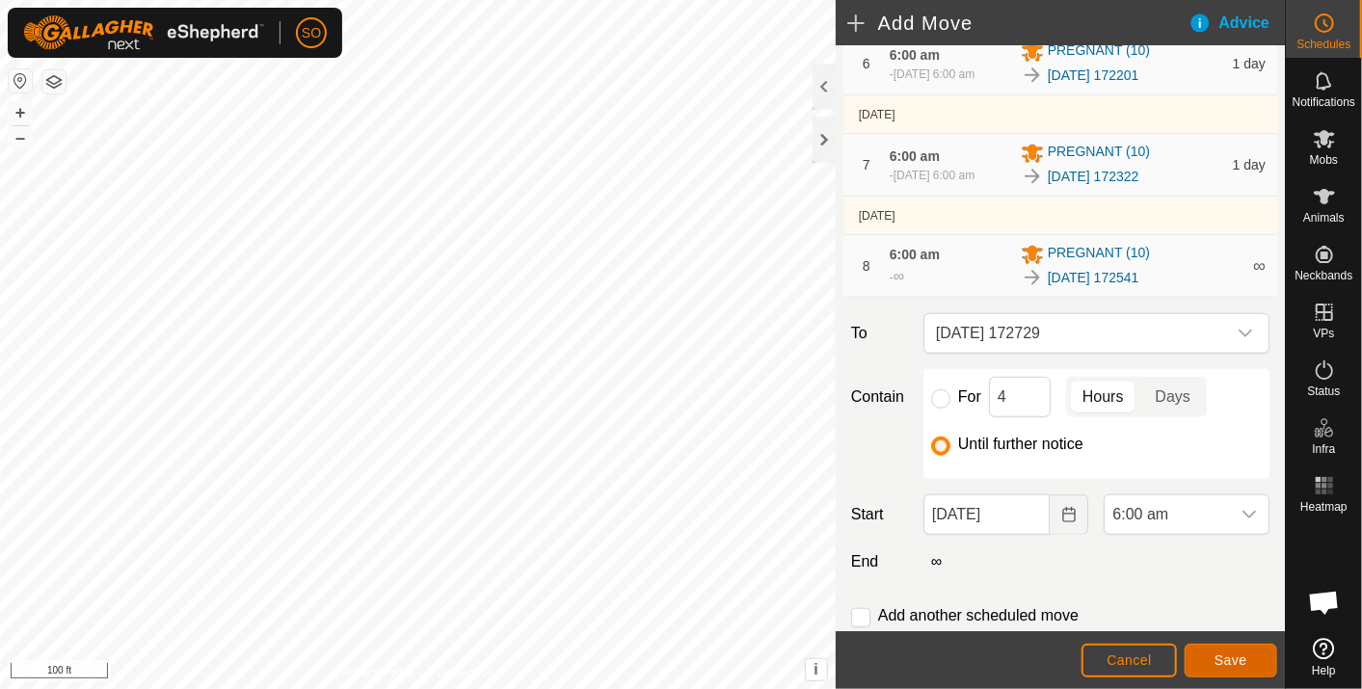
click at [1239, 656] on span "Save" at bounding box center [1231, 660] width 33 height 15
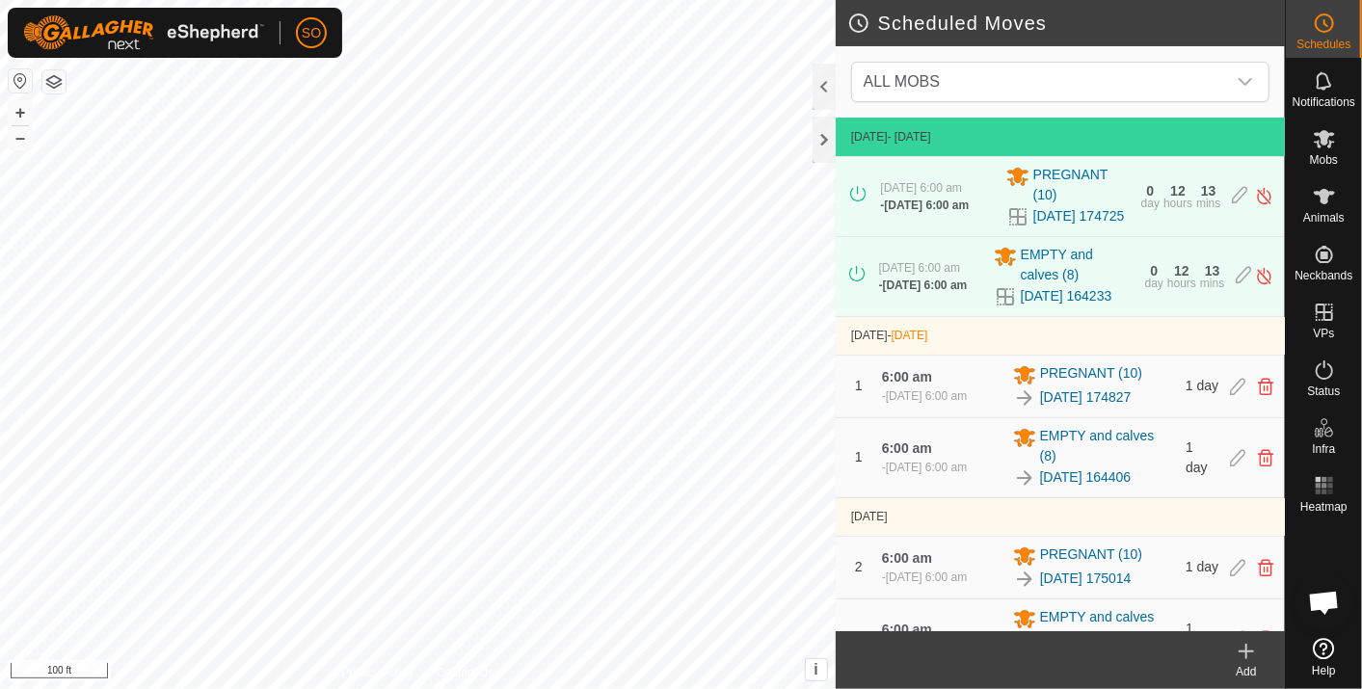
click at [1242, 650] on icon at bounding box center [1246, 651] width 23 height 23
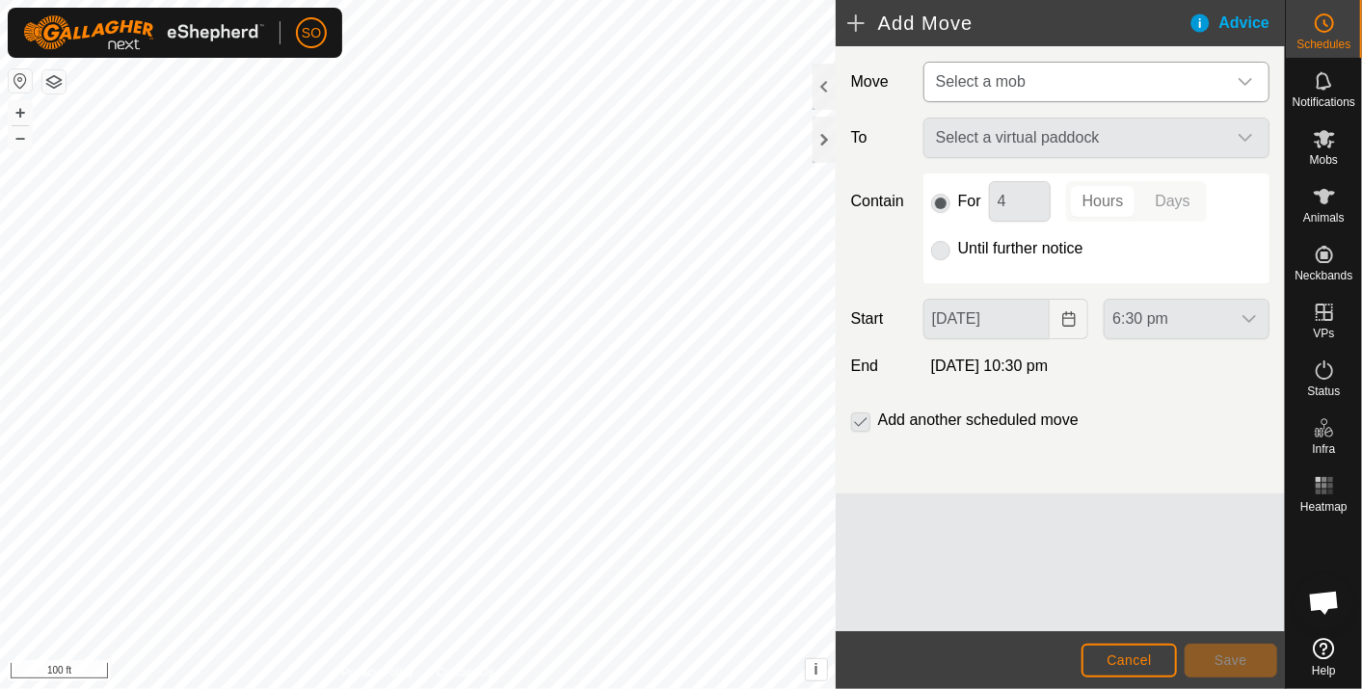
click at [1245, 74] on icon "dropdown trigger" at bounding box center [1245, 81] width 15 height 15
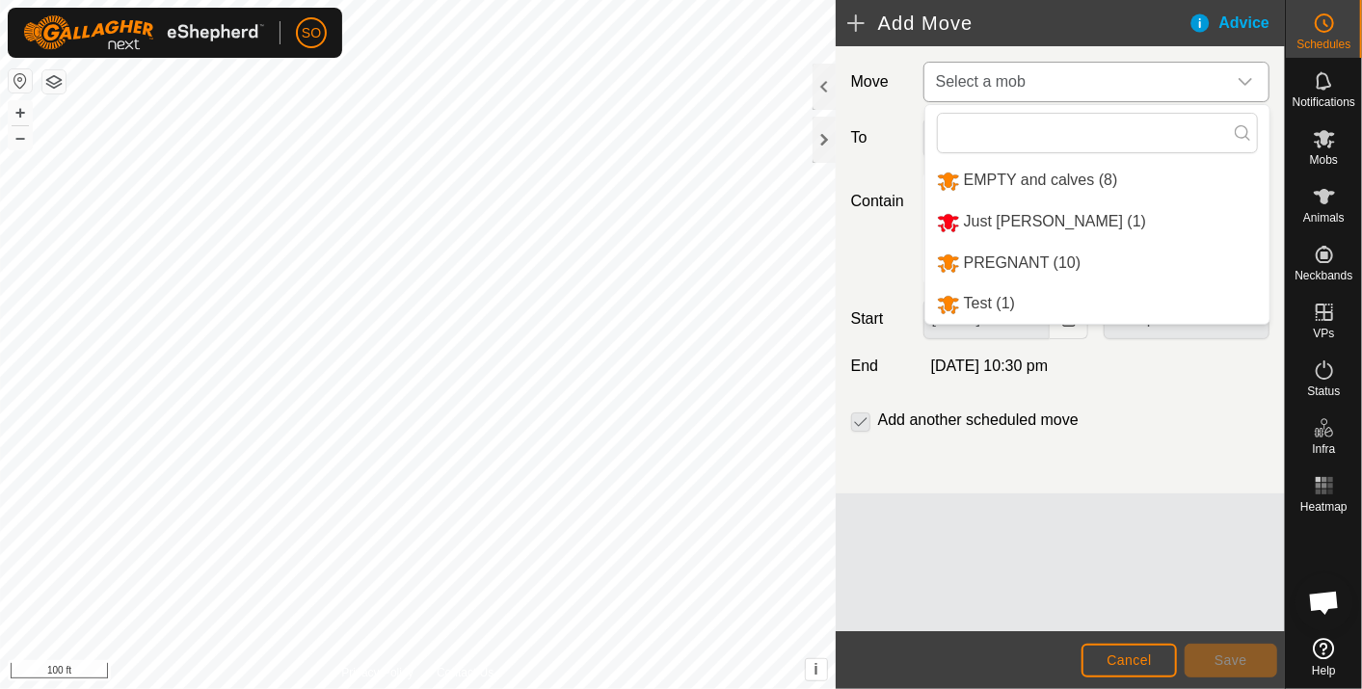
click at [1031, 258] on li "PREGNANT (10)" at bounding box center [1098, 264] width 344 height 40
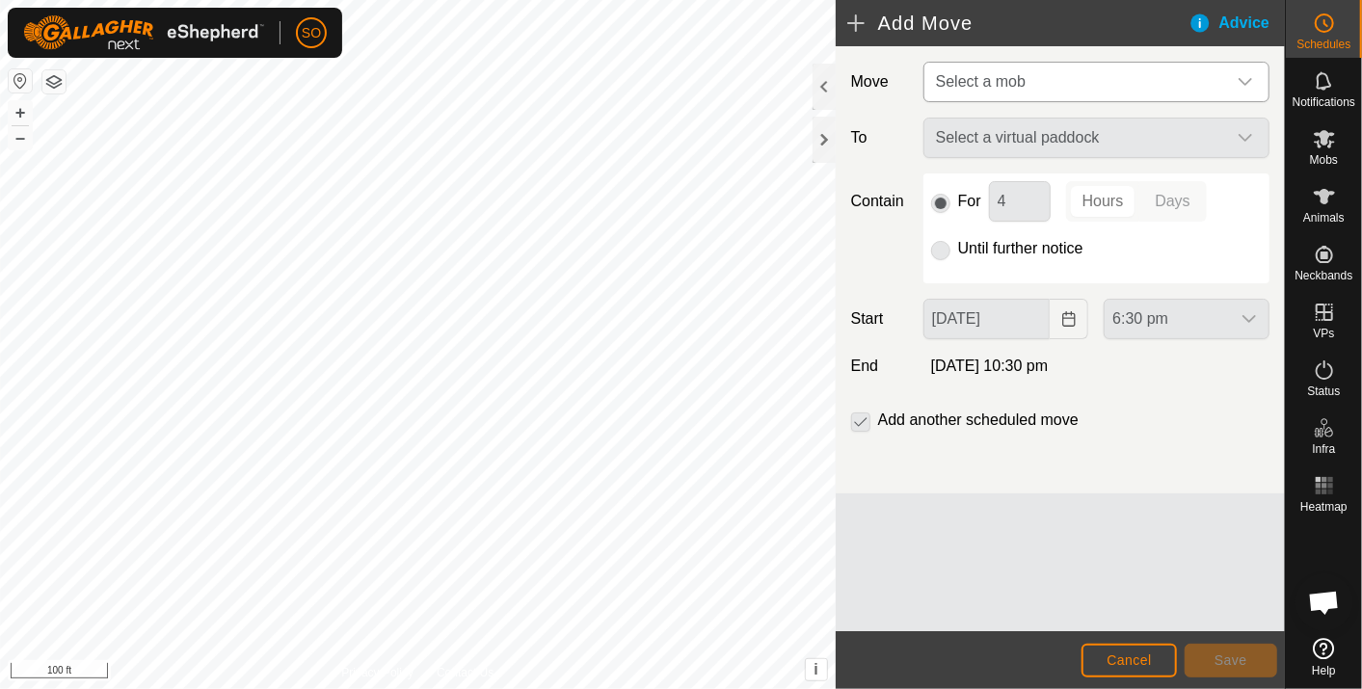
type input "[DATE]"
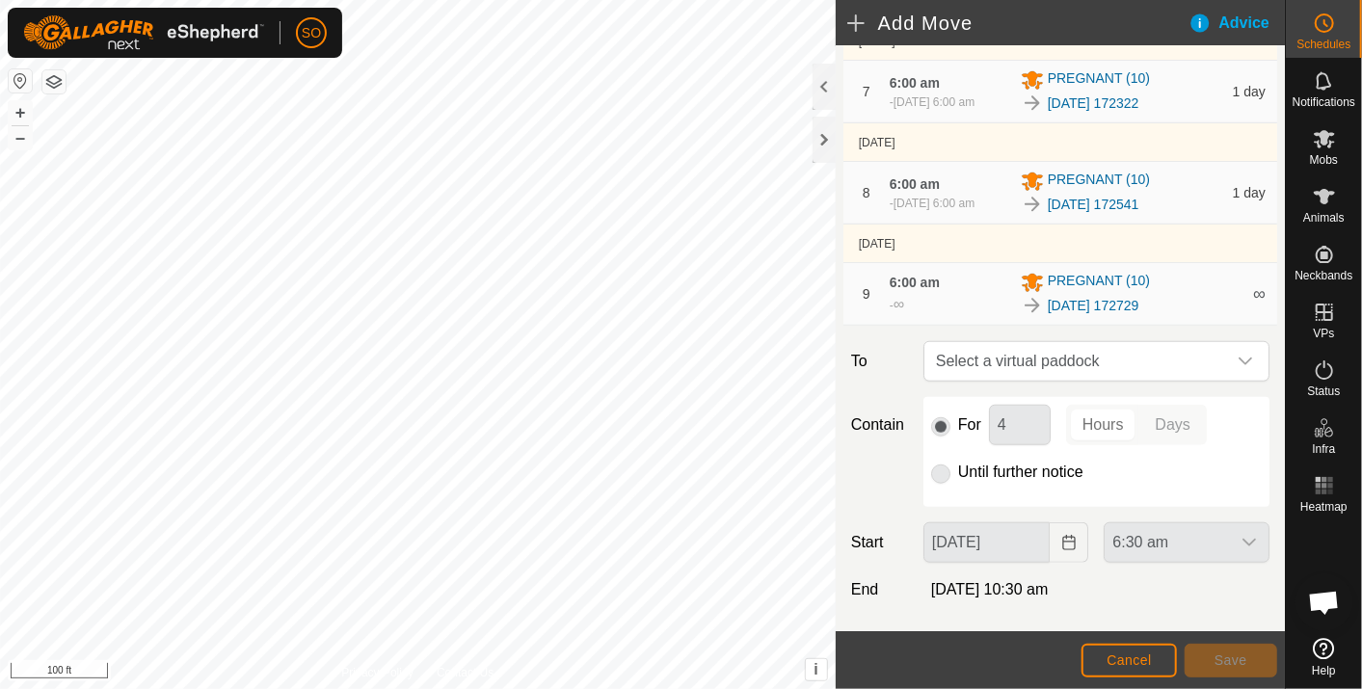
scroll to position [964, 0]
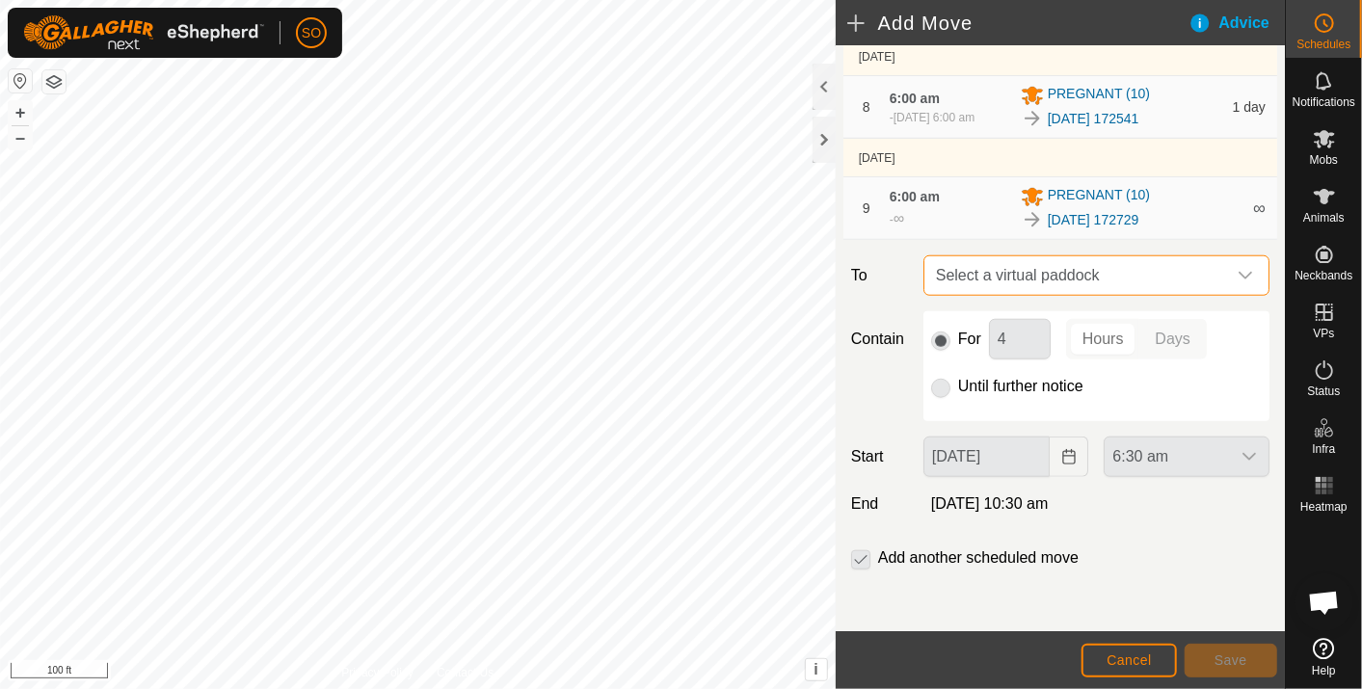
click at [1113, 277] on span "Select a virtual paddock" at bounding box center [1077, 275] width 298 height 39
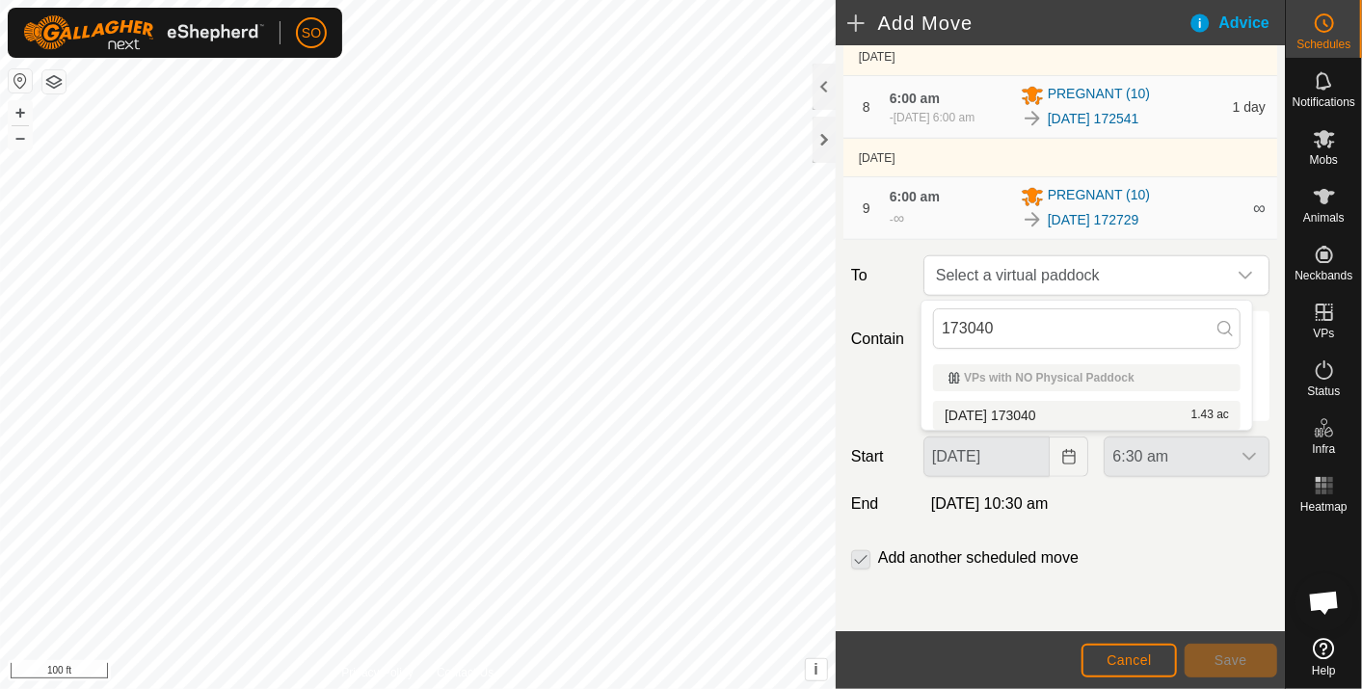
type input "173040"
click at [1047, 415] on li "[DATE] 173040 1.43 ac" at bounding box center [1087, 415] width 308 height 29
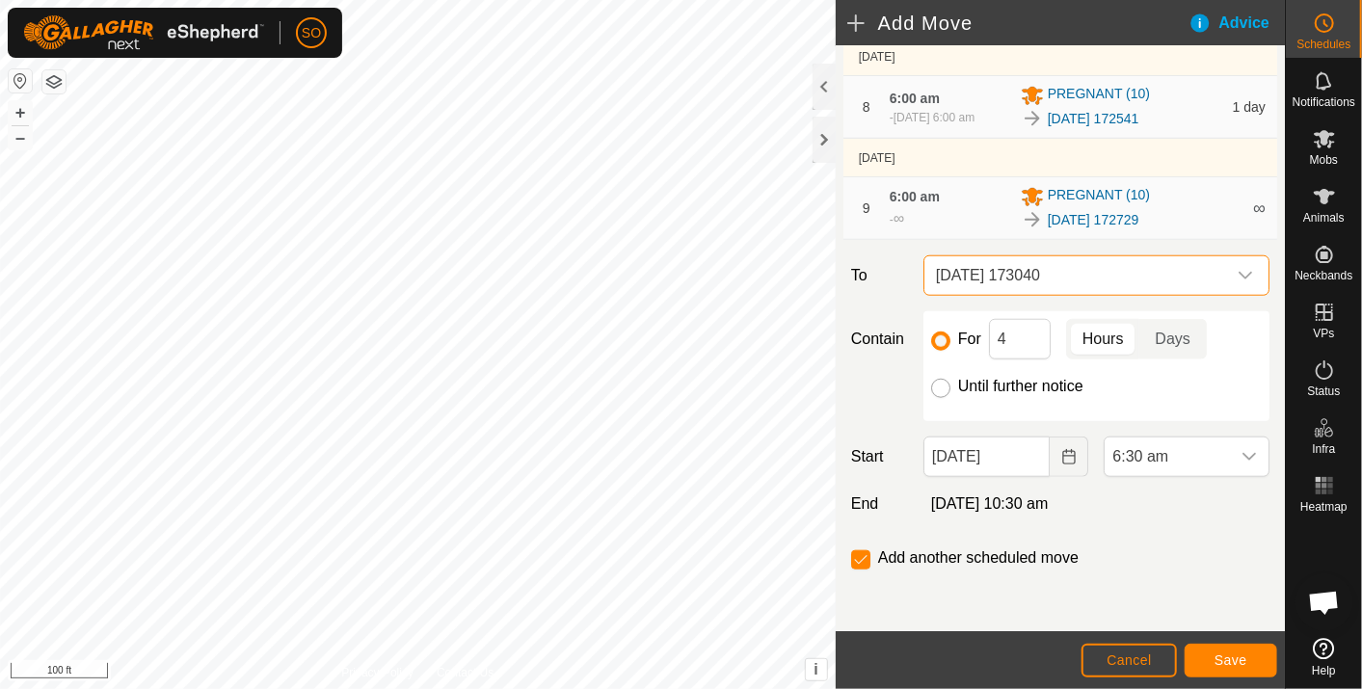
click at [934, 385] on input "Until further notice" at bounding box center [940, 388] width 19 height 19
radio input "true"
checkbox input "false"
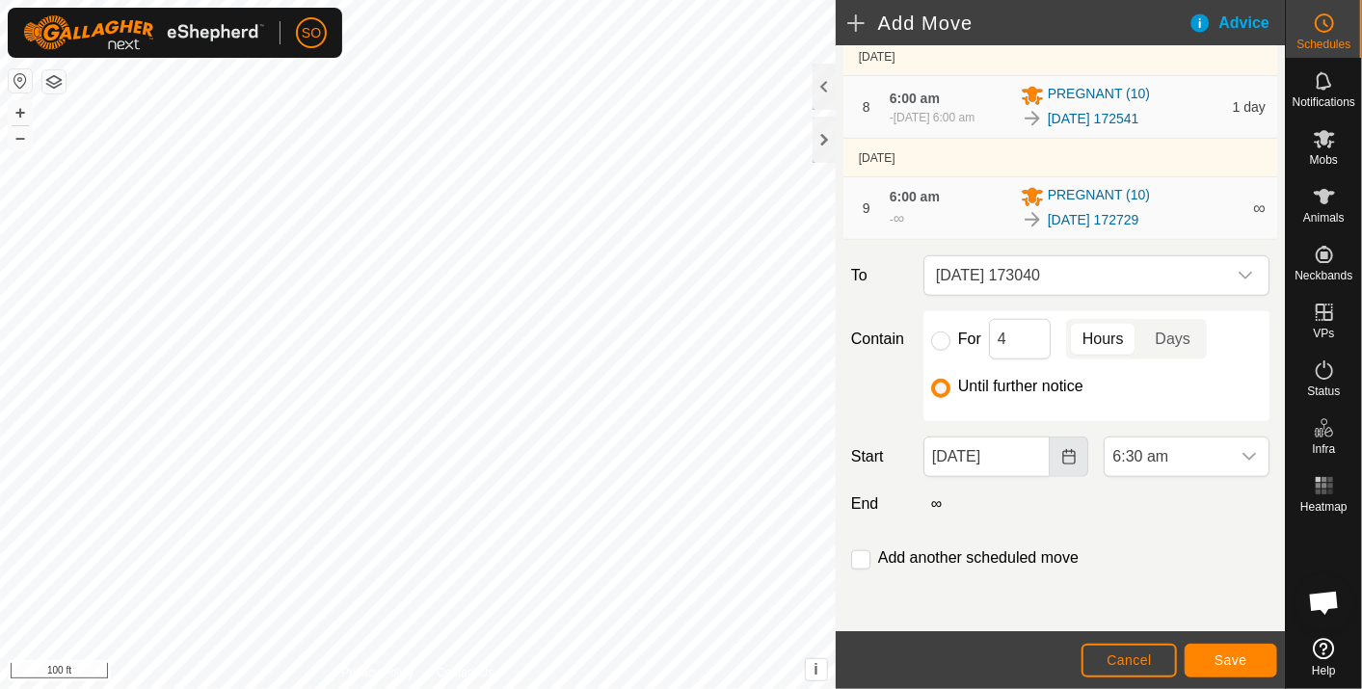
click at [1062, 454] on icon "Choose Date" at bounding box center [1069, 456] width 15 height 15
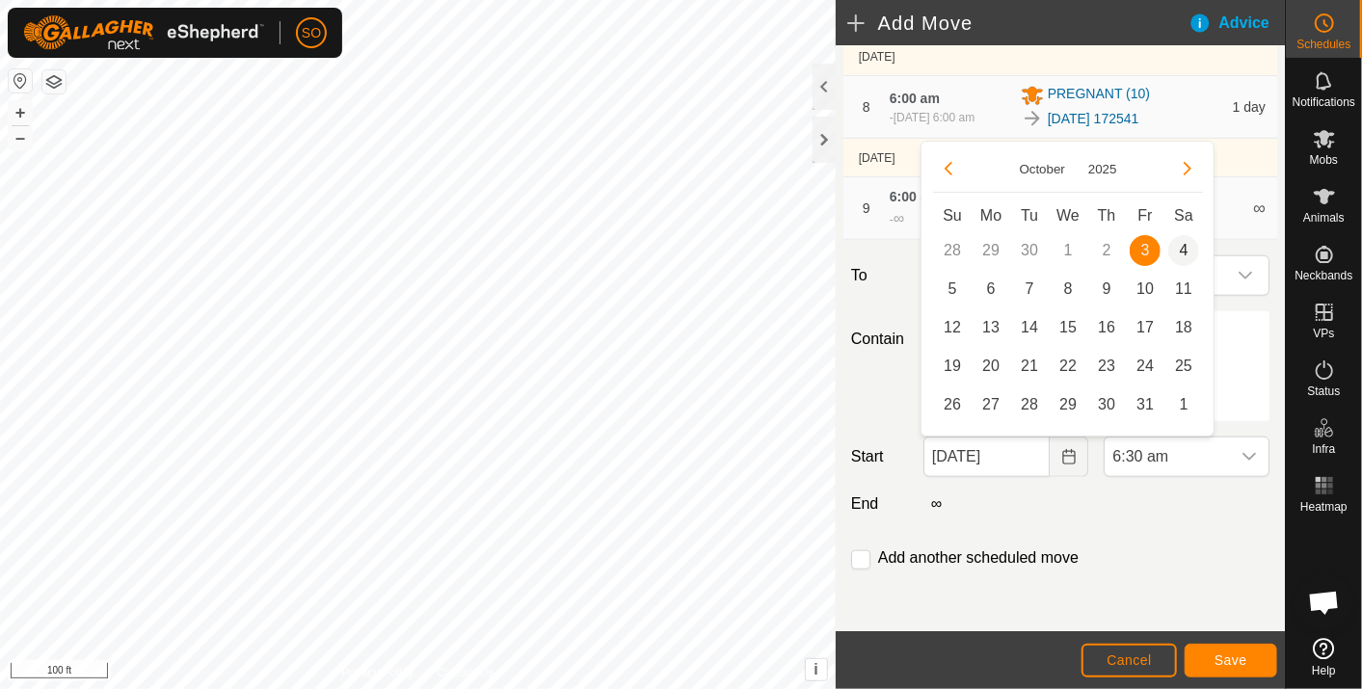
click at [1185, 245] on span "4" at bounding box center [1184, 250] width 31 height 31
type input "[DATE]"
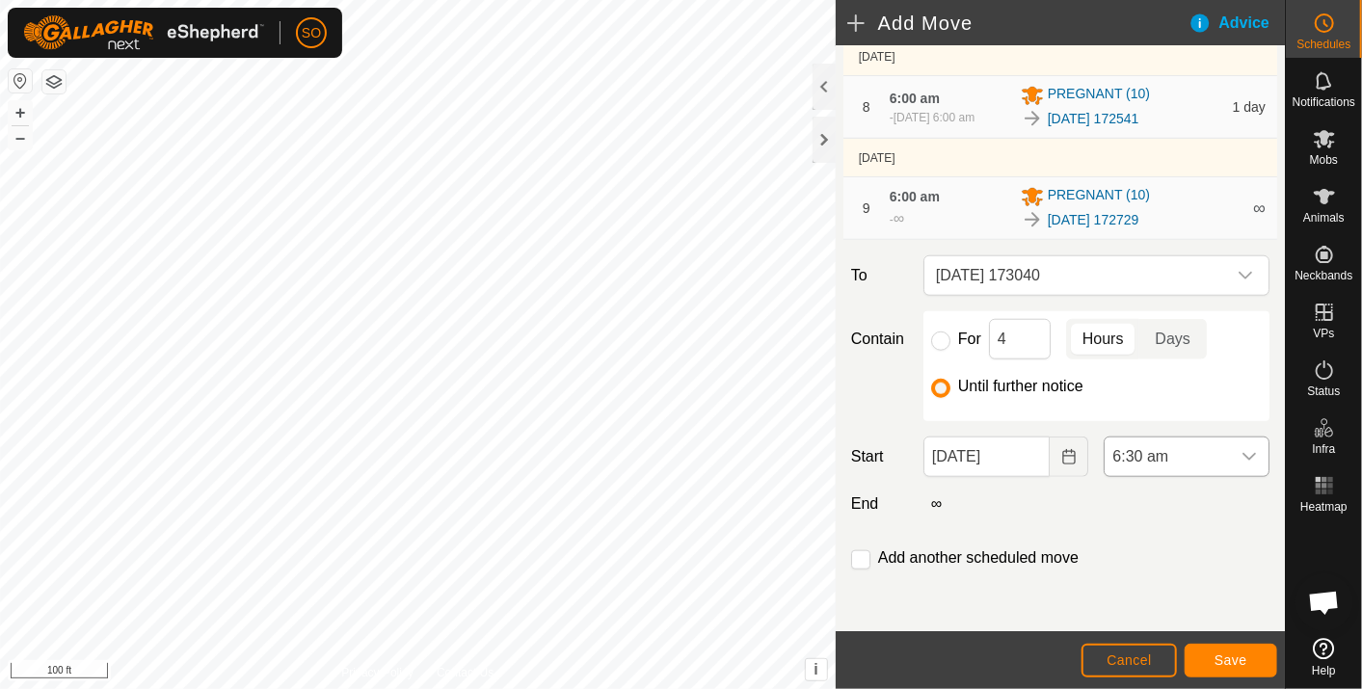
click at [1242, 452] on icon "dropdown trigger" at bounding box center [1249, 456] width 15 height 15
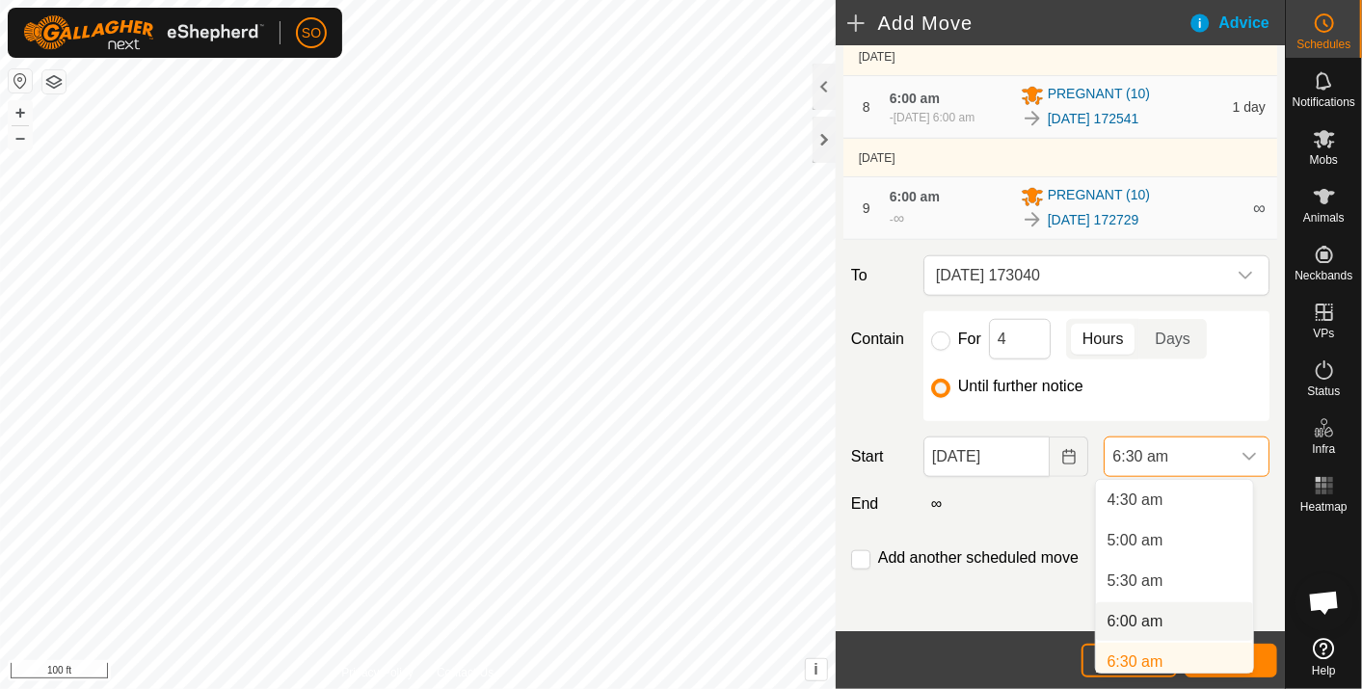
click at [1151, 614] on li "6:00 am" at bounding box center [1174, 622] width 157 height 39
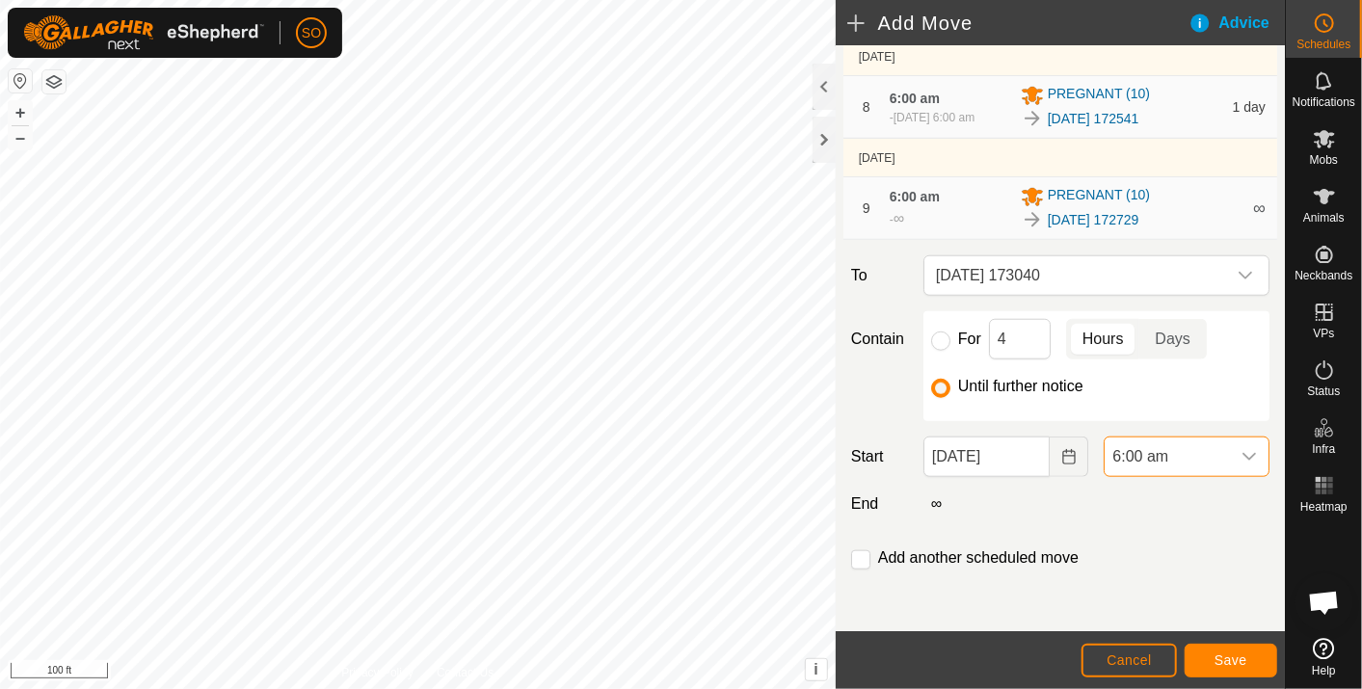
scroll to position [371, 0]
click at [1220, 653] on span "Save" at bounding box center [1231, 660] width 33 height 15
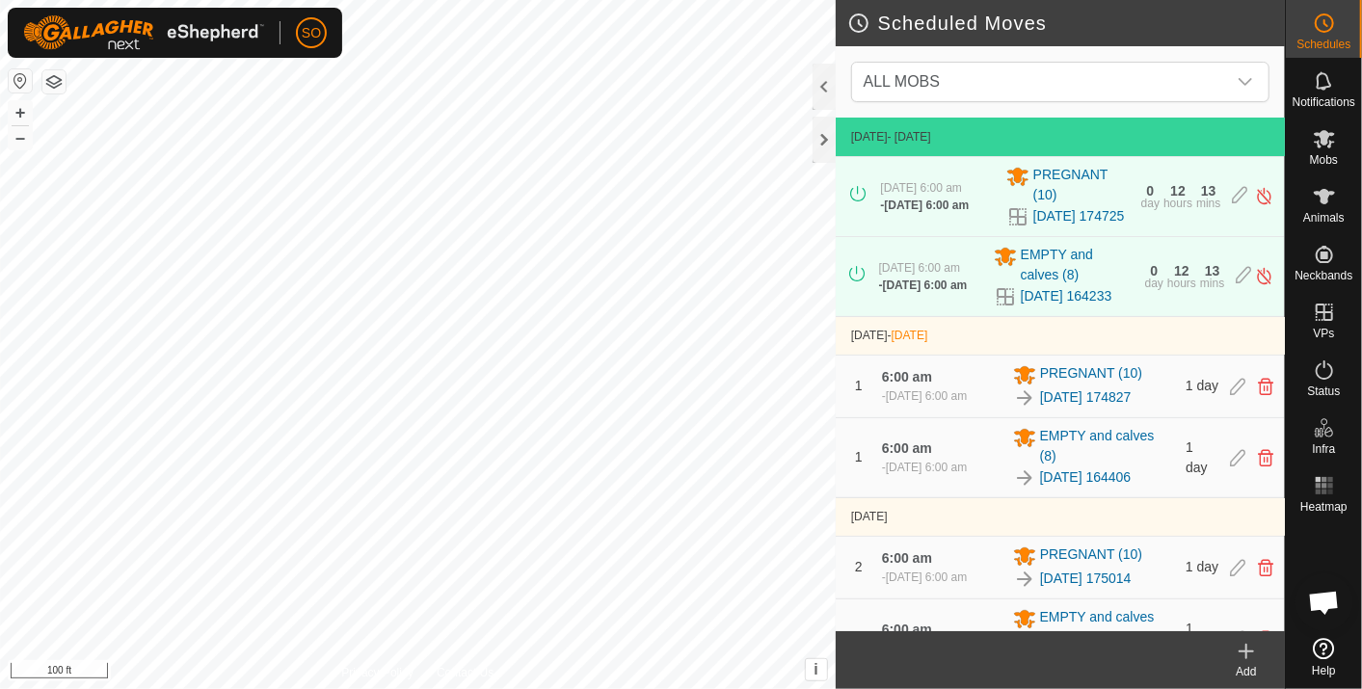
click at [1248, 646] on icon at bounding box center [1246, 651] width 23 height 23
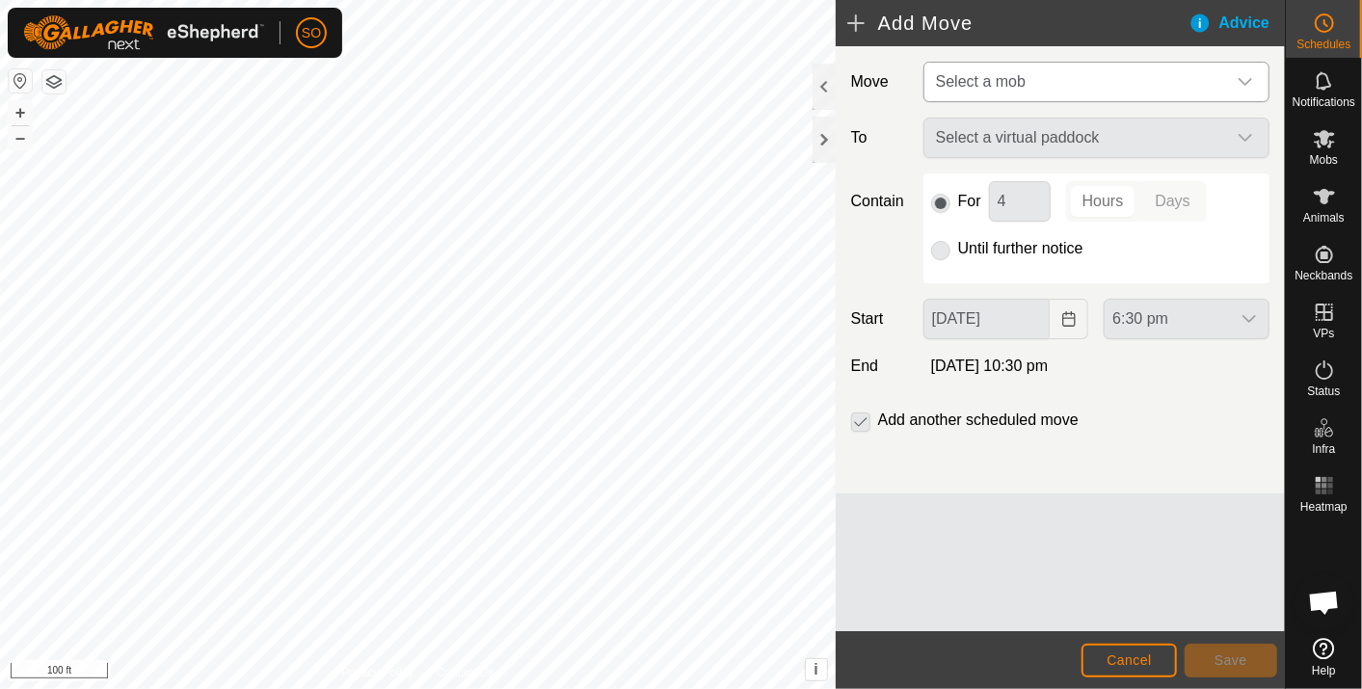
click at [1248, 79] on icon "dropdown trigger" at bounding box center [1245, 81] width 15 height 15
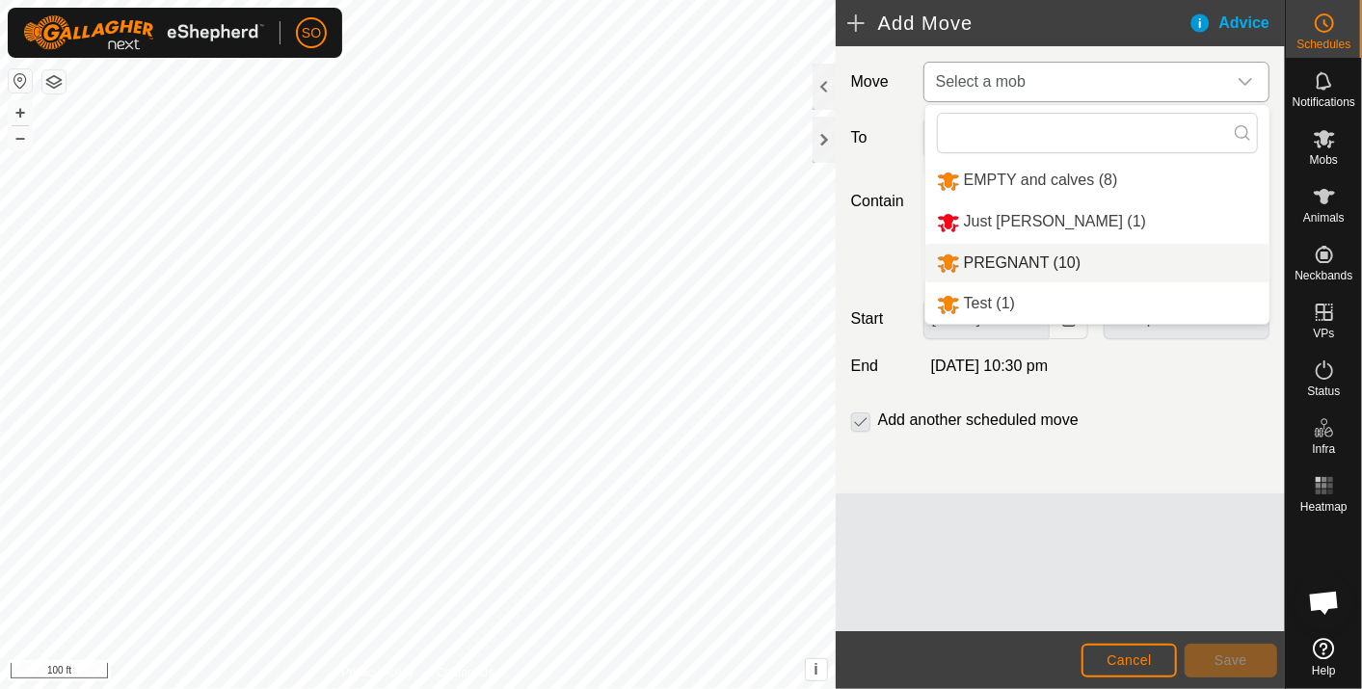
click at [1052, 256] on li "PREGNANT (10)" at bounding box center [1098, 264] width 344 height 40
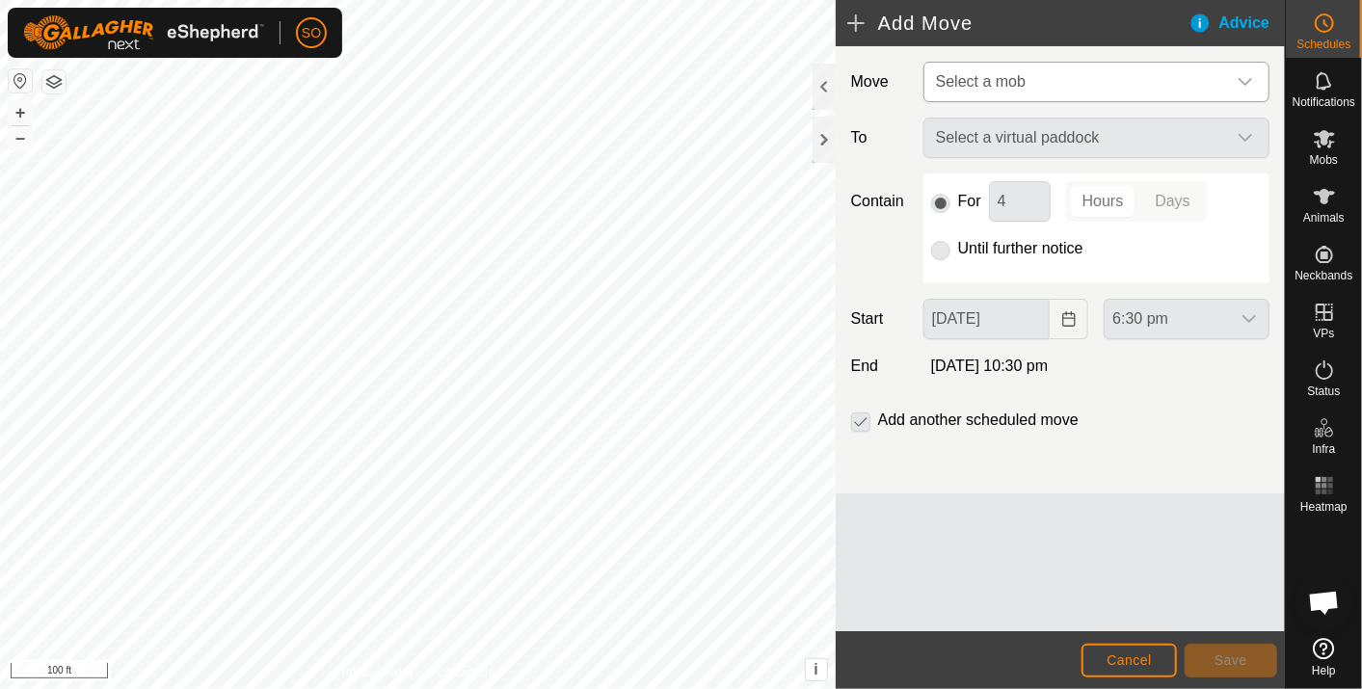
type input "[DATE]"
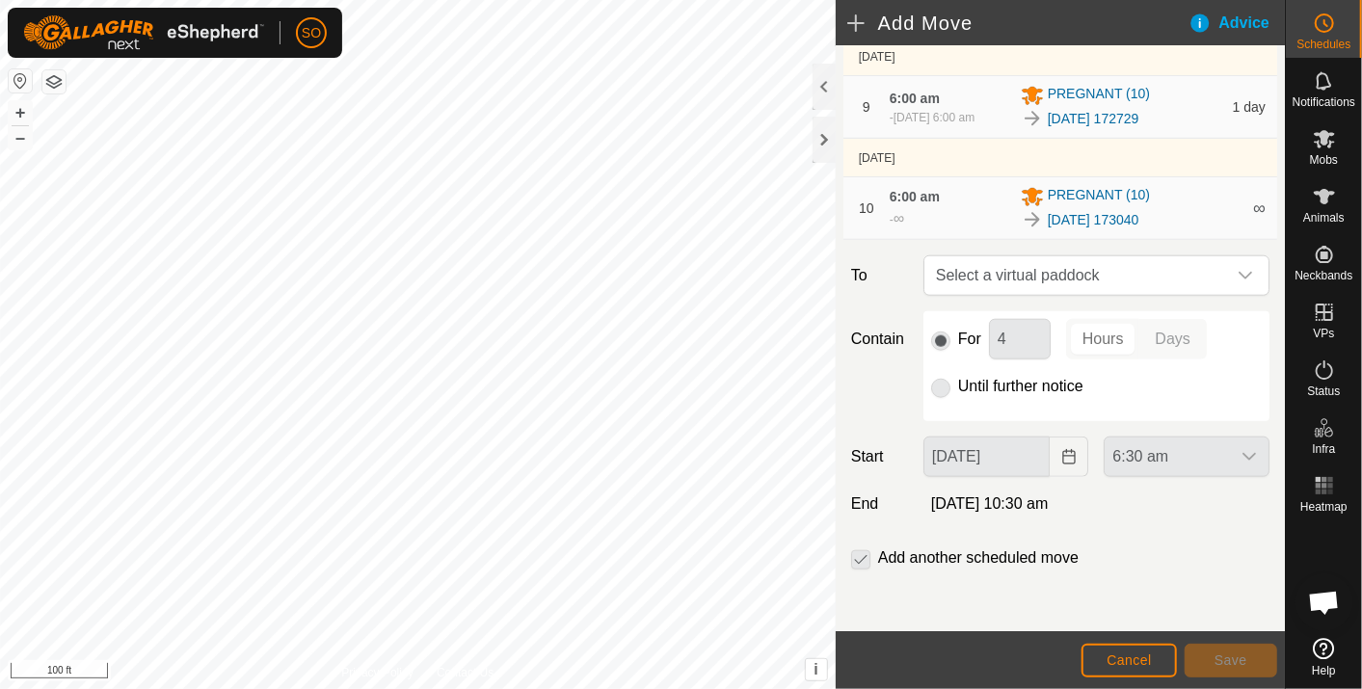
scroll to position [1065, 0]
click at [1238, 270] on icon "dropdown trigger" at bounding box center [1245, 275] width 15 height 15
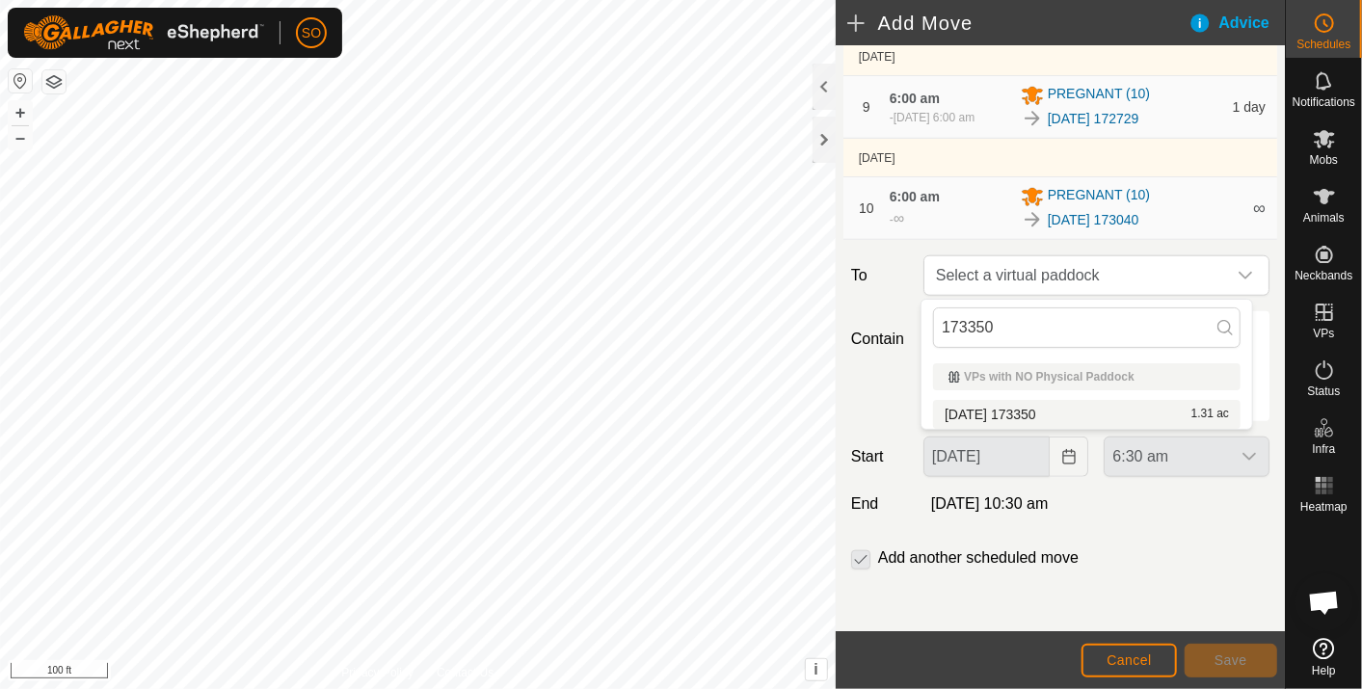
type input "173350"
click at [1030, 410] on li "[DATE] 173350 1.31 ac" at bounding box center [1087, 414] width 308 height 29
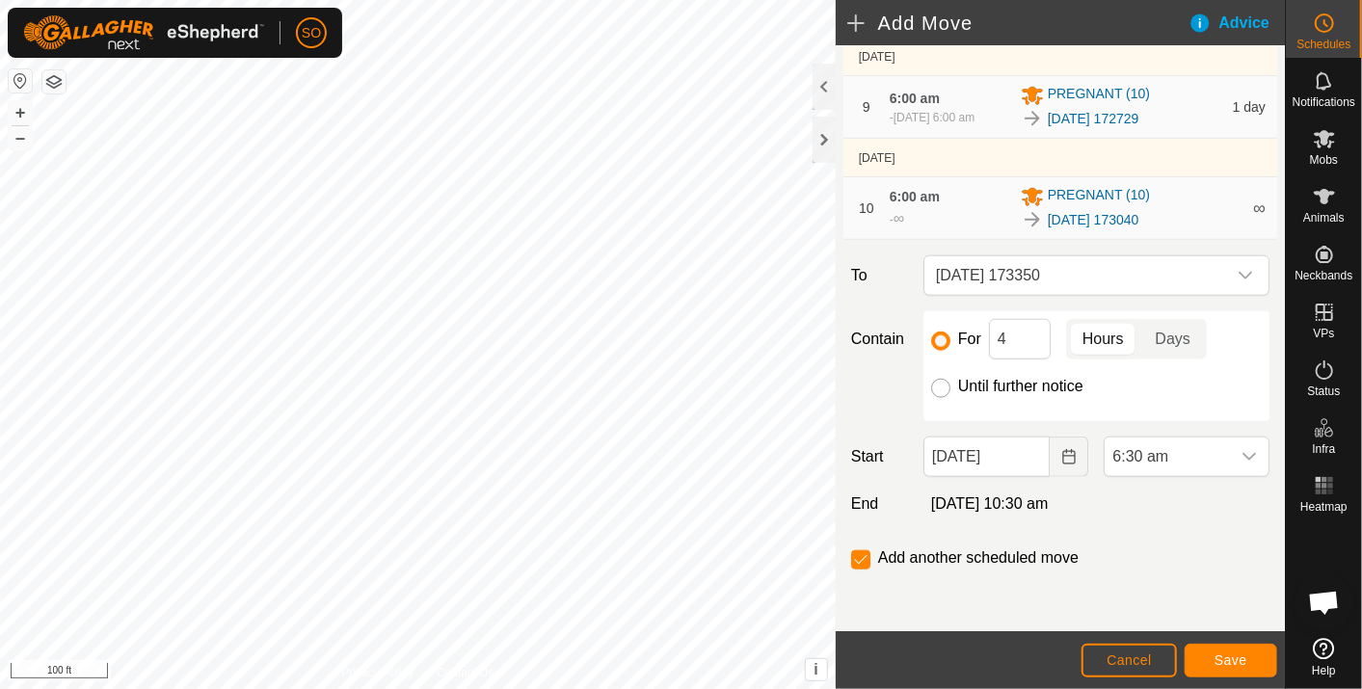
click at [937, 384] on input "Until further notice" at bounding box center [940, 388] width 19 height 19
radio input "true"
checkbox input "false"
click at [1062, 452] on icon "Choose Date" at bounding box center [1068, 456] width 13 height 15
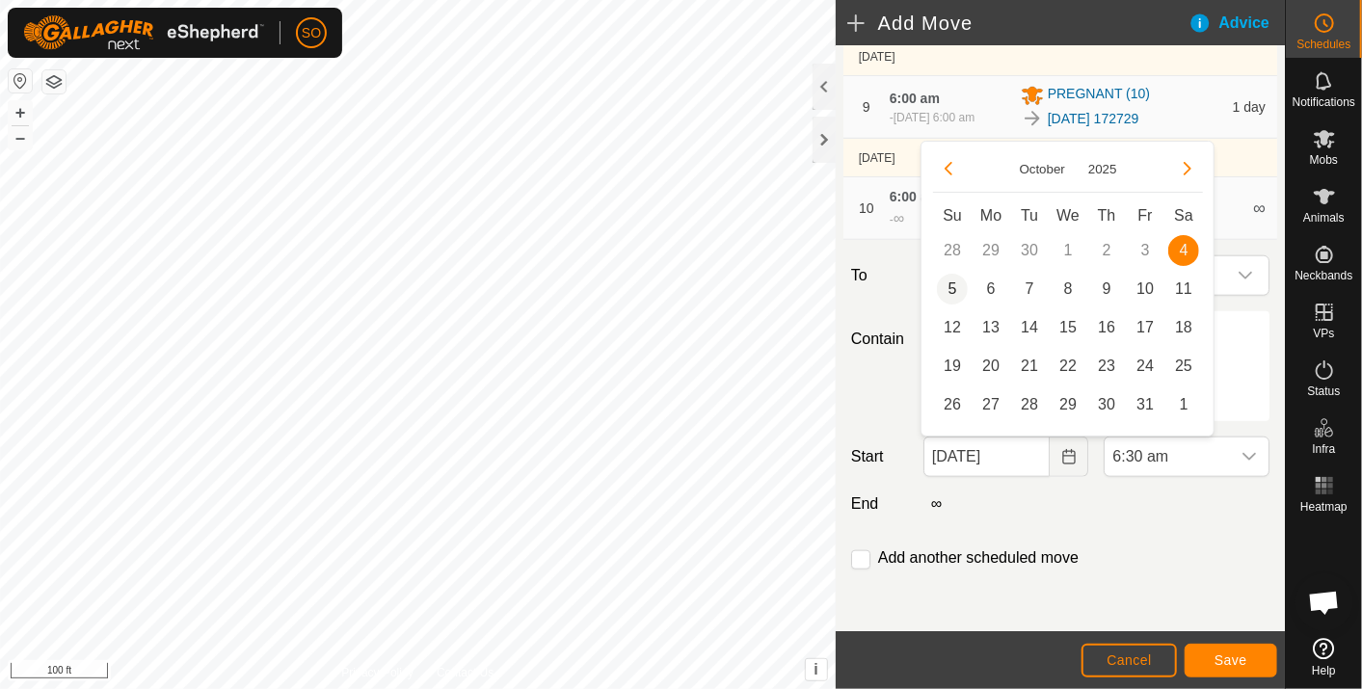
click at [952, 284] on span "5" at bounding box center [952, 289] width 31 height 31
type input "[DATE]"
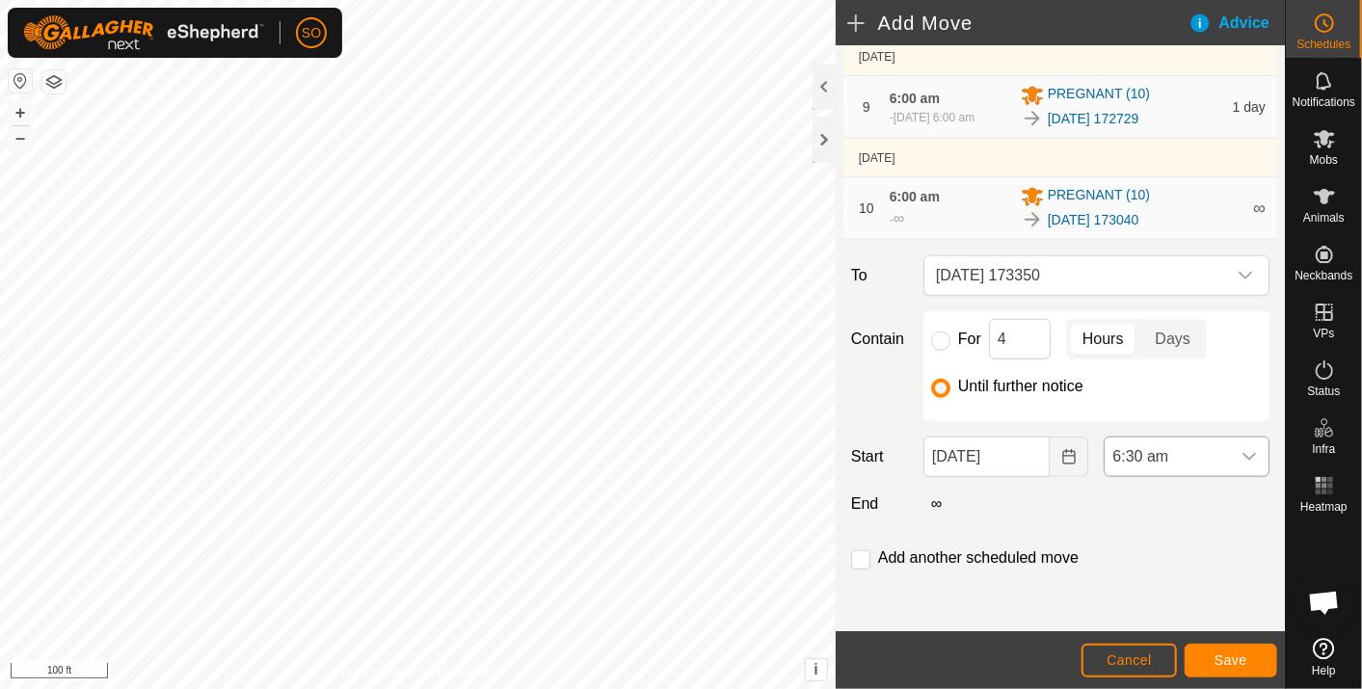
click at [1233, 448] on div "dropdown trigger" at bounding box center [1249, 457] width 39 height 39
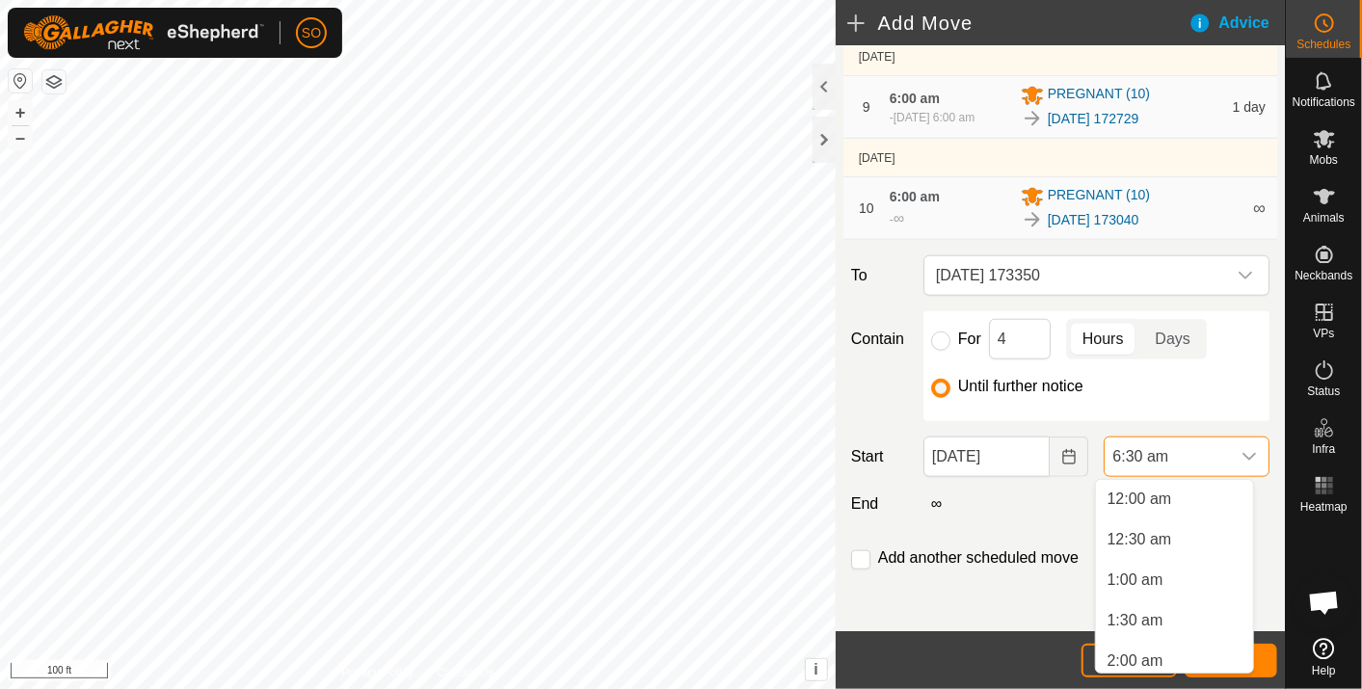
scroll to position [371, 0]
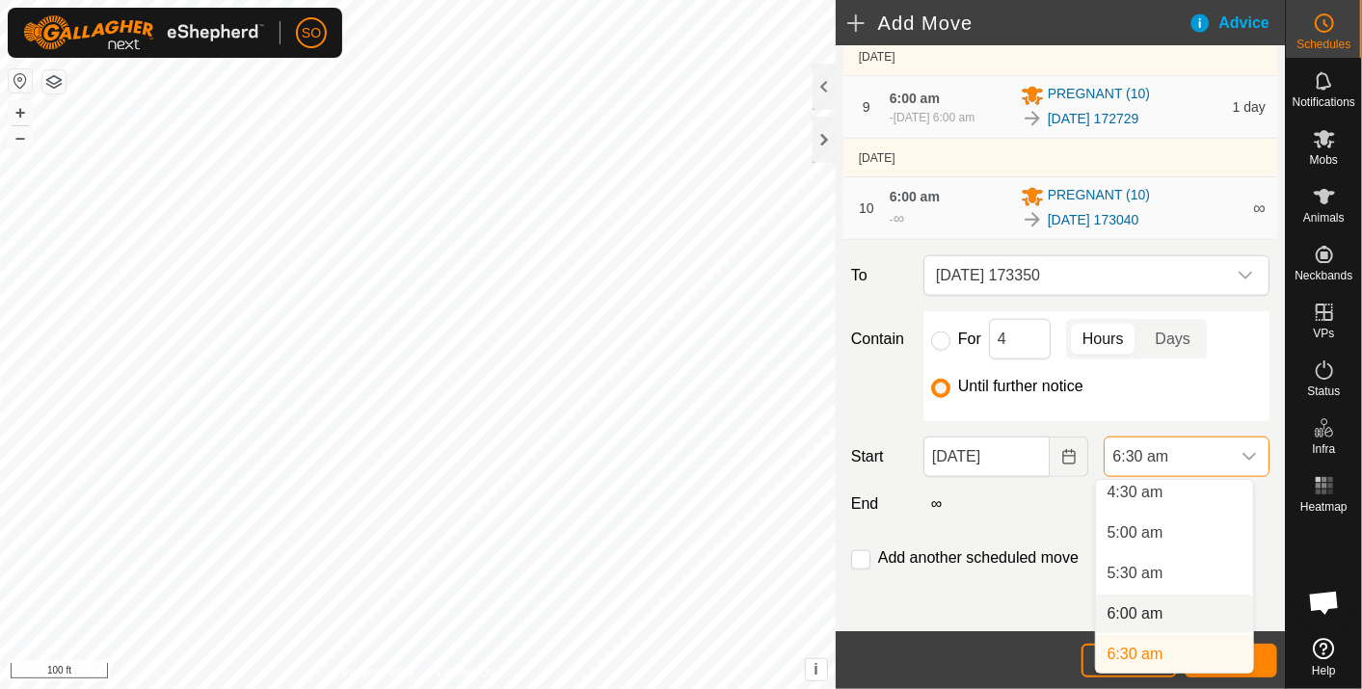
click at [1146, 609] on li "6:00 am" at bounding box center [1174, 614] width 157 height 39
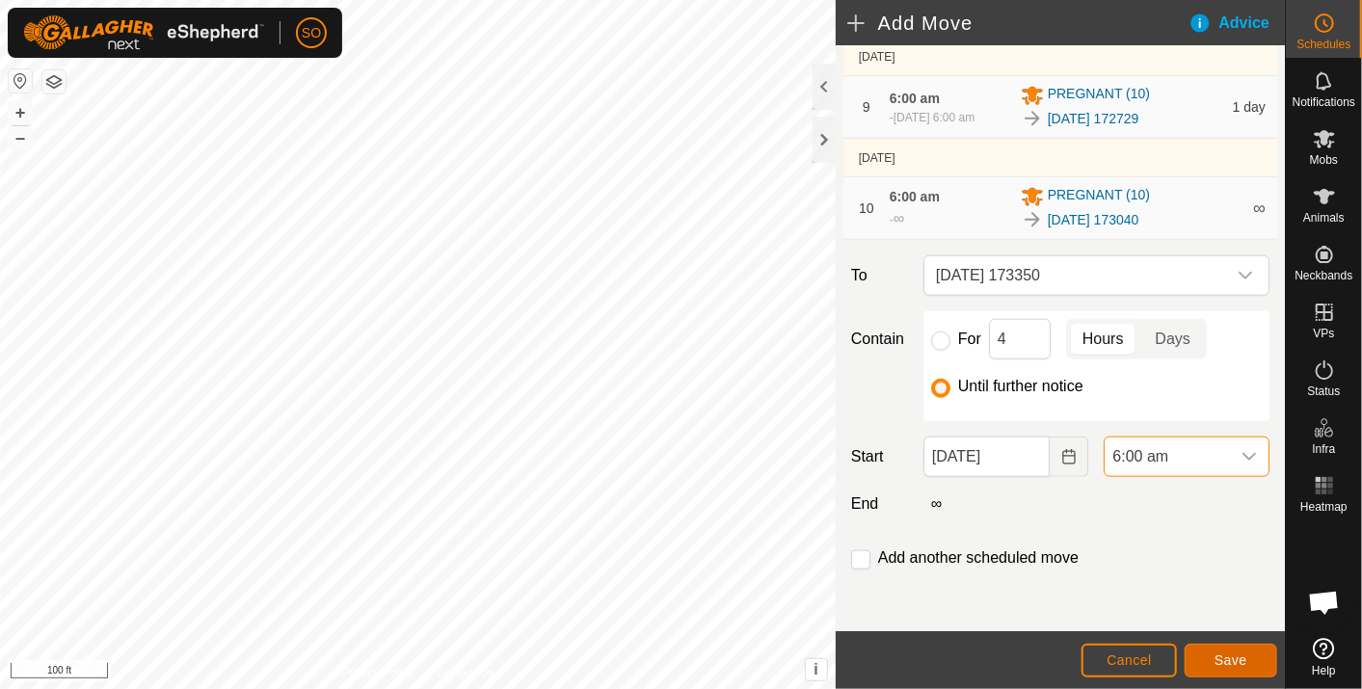
click at [1221, 657] on span "Save" at bounding box center [1231, 660] width 33 height 15
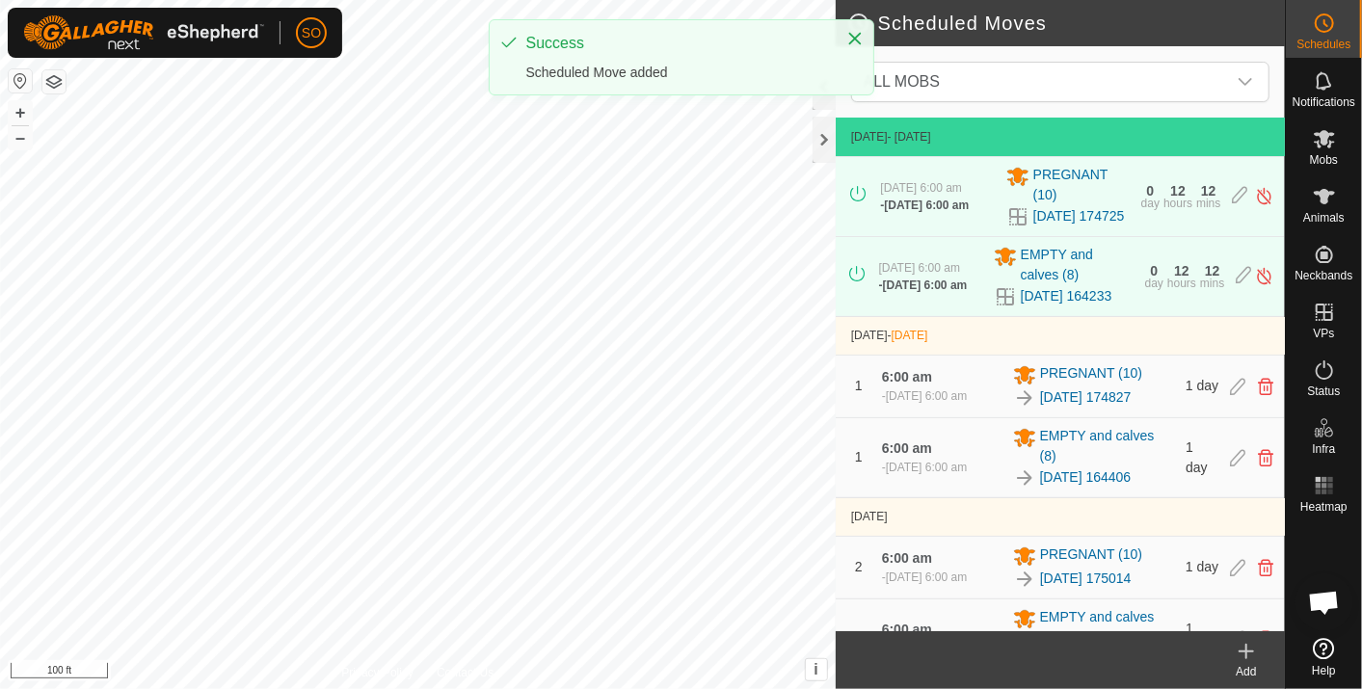
click at [1251, 647] on icon at bounding box center [1246, 651] width 23 height 23
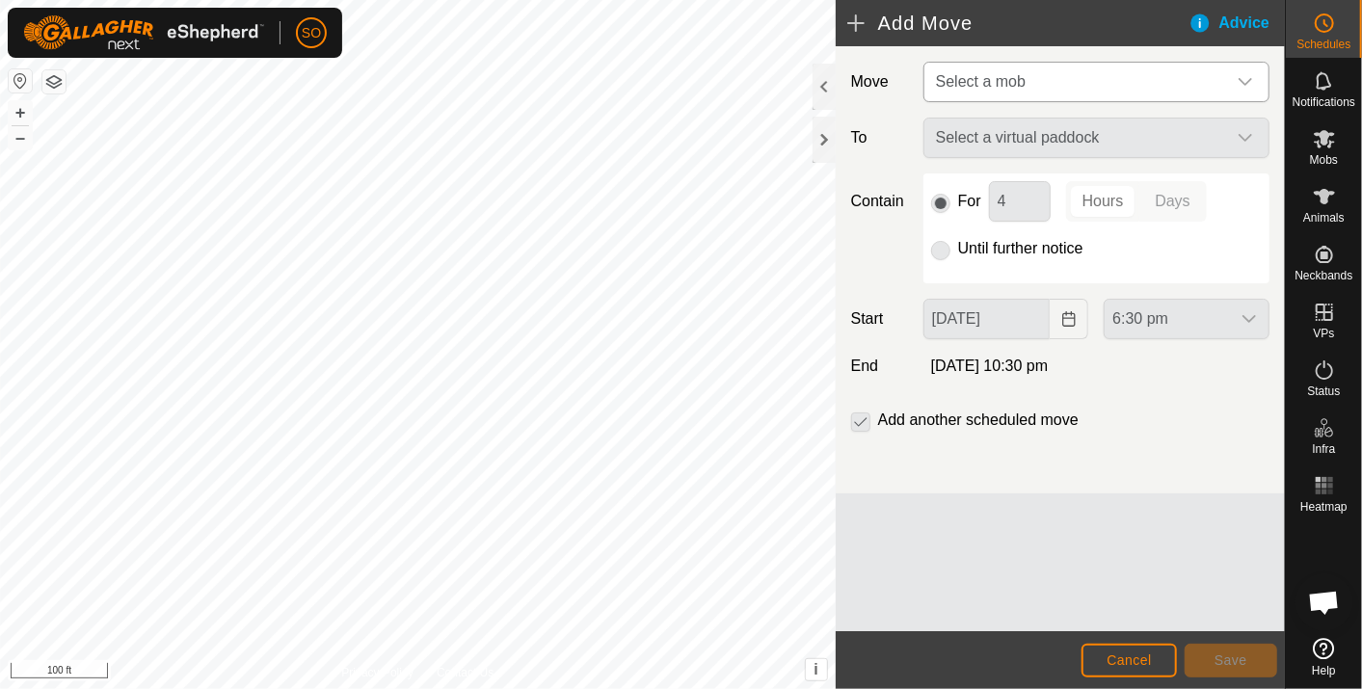
click at [1248, 74] on icon "dropdown trigger" at bounding box center [1245, 81] width 15 height 15
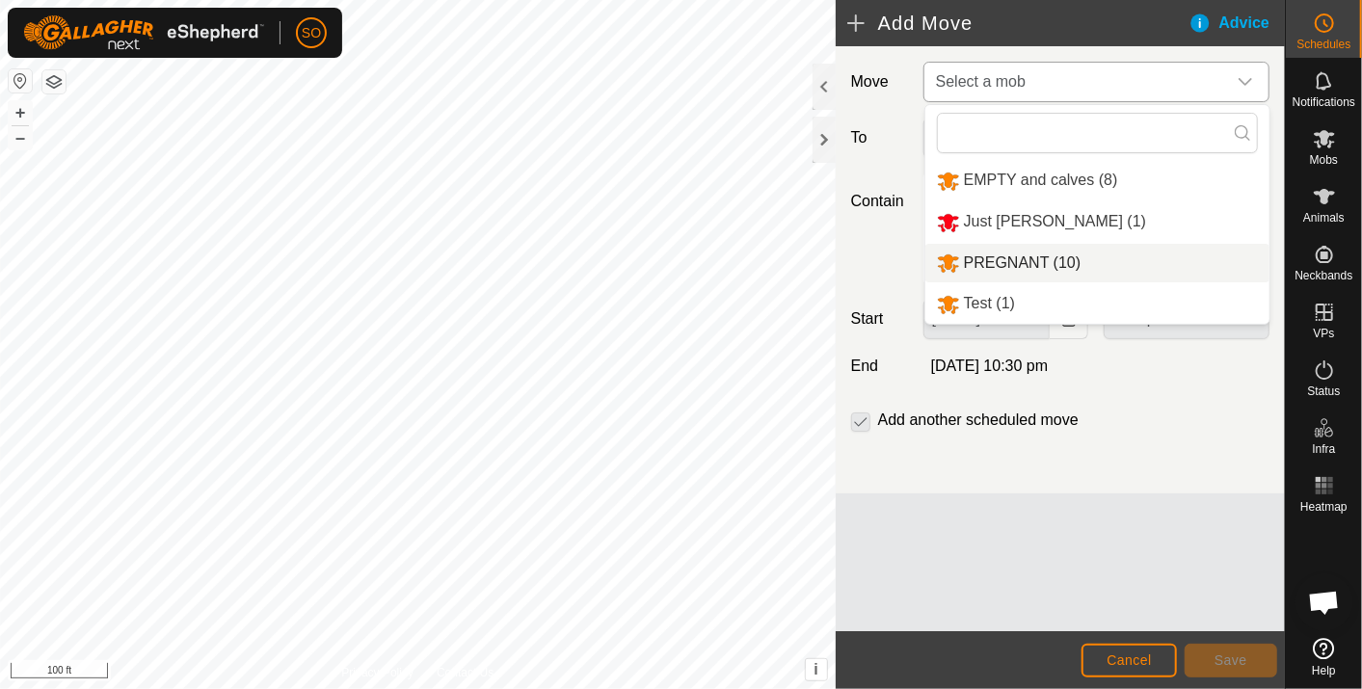
click at [1022, 253] on li "PREGNANT (10)" at bounding box center [1098, 264] width 344 height 40
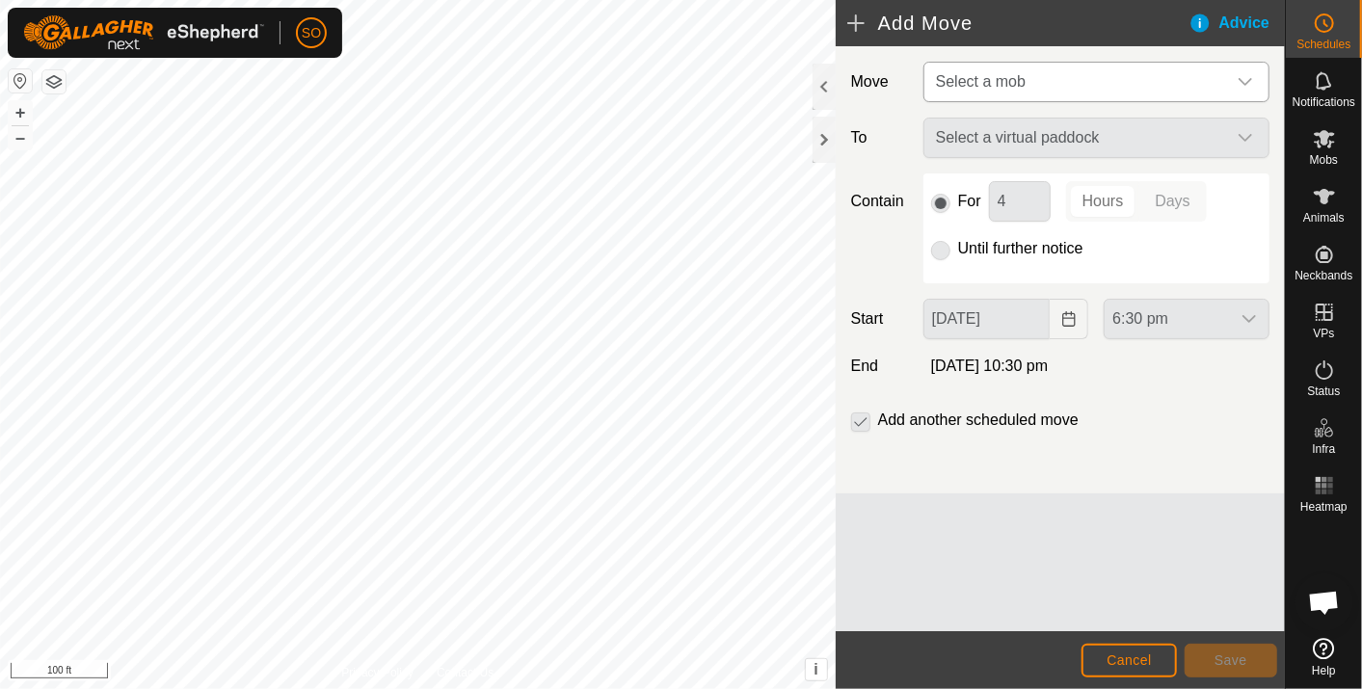
type input "[DATE]"
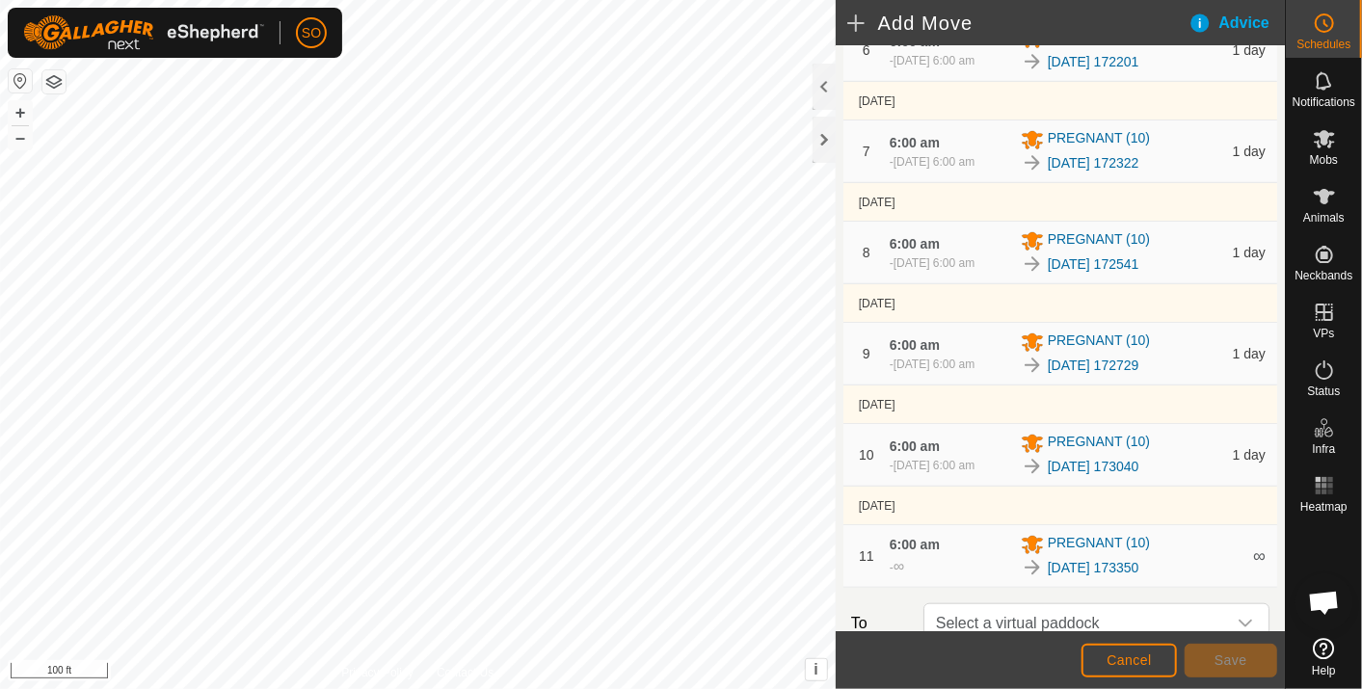
scroll to position [1166, 0]
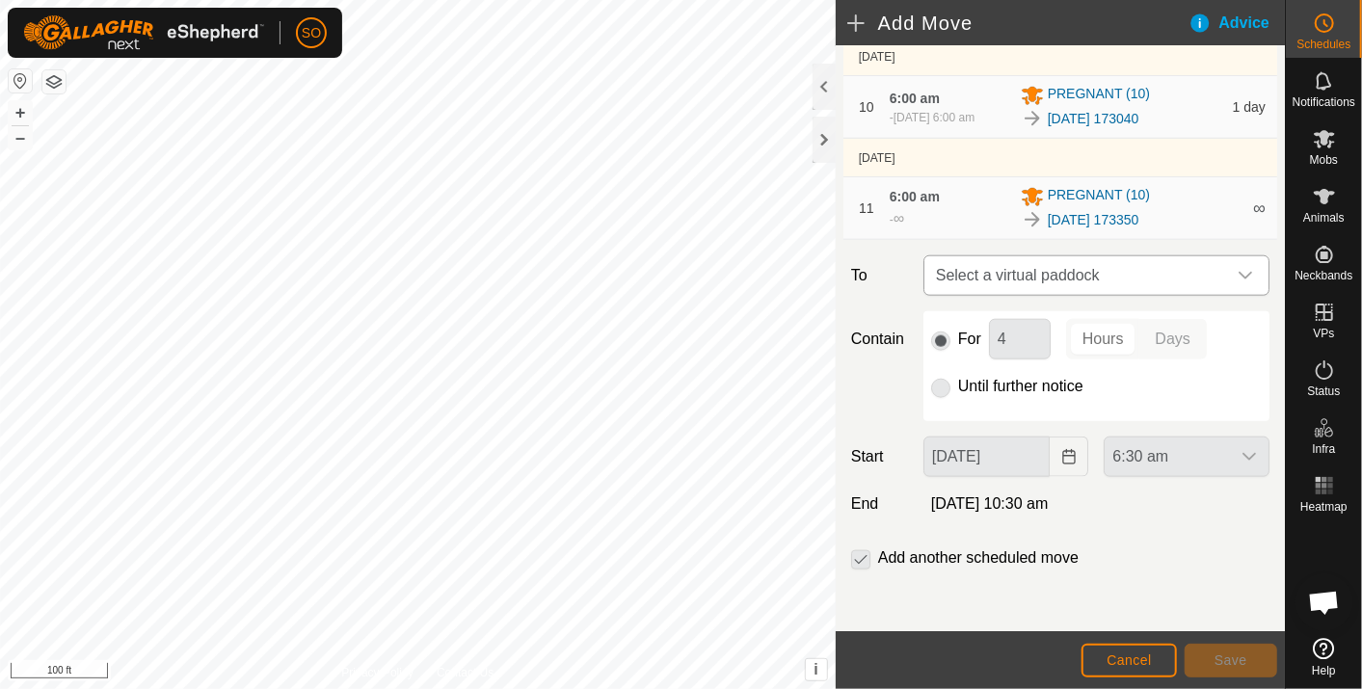
click at [1238, 270] on icon "dropdown trigger" at bounding box center [1245, 275] width 15 height 15
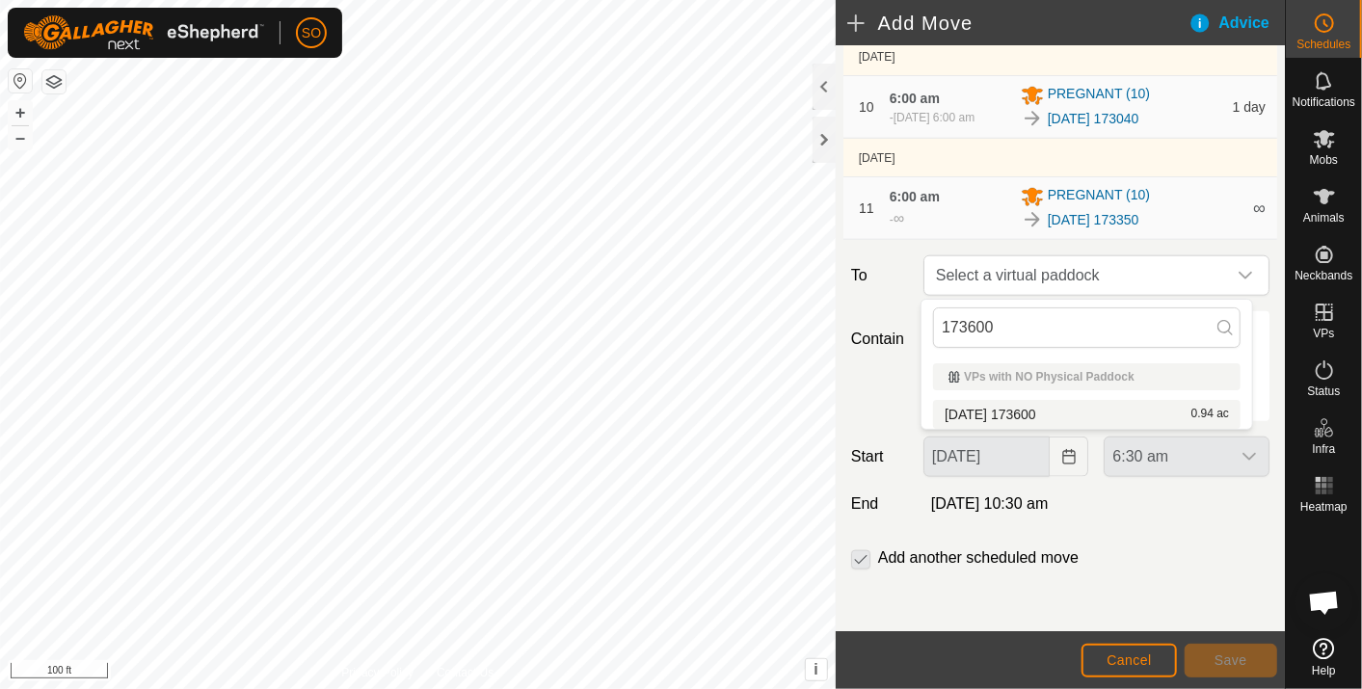
type input "173600"
click at [1044, 412] on li "[DATE] 173600 0.94 ac" at bounding box center [1087, 414] width 308 height 29
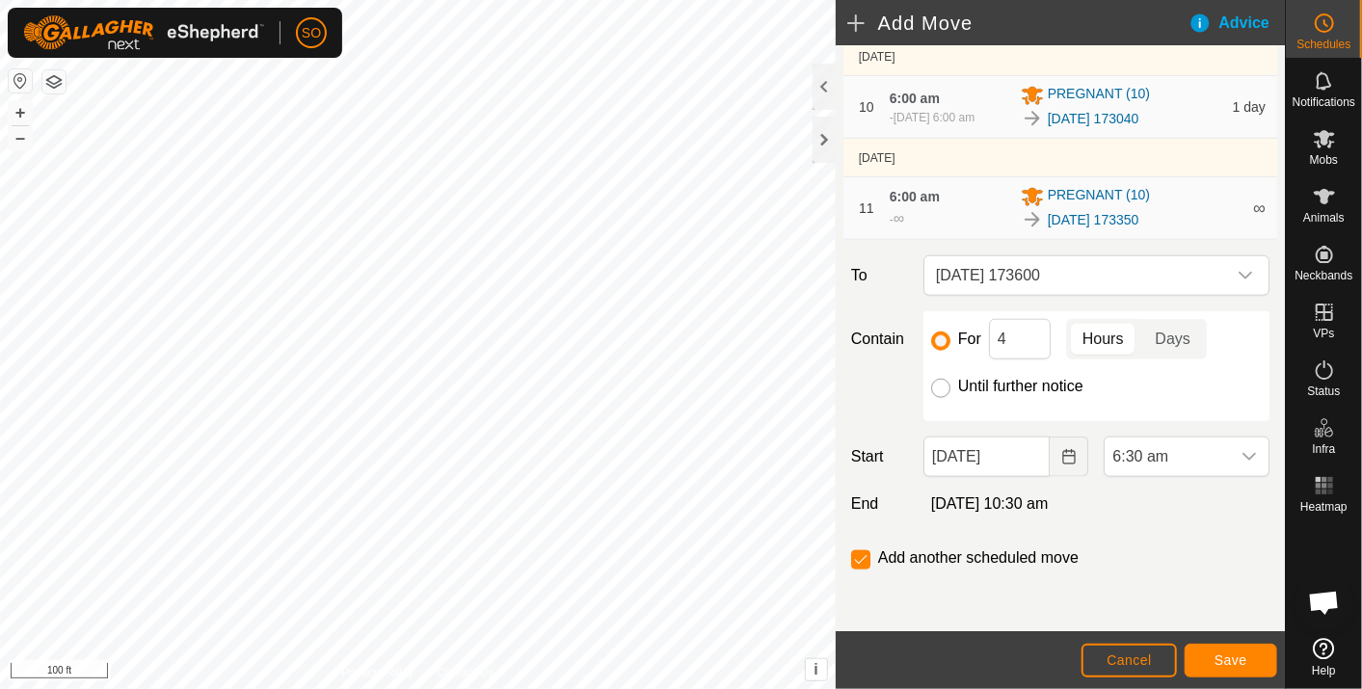
click at [935, 388] on input "Until further notice" at bounding box center [940, 388] width 19 height 19
radio input "true"
checkbox input "false"
click at [1062, 456] on icon "Choose Date" at bounding box center [1069, 456] width 15 height 15
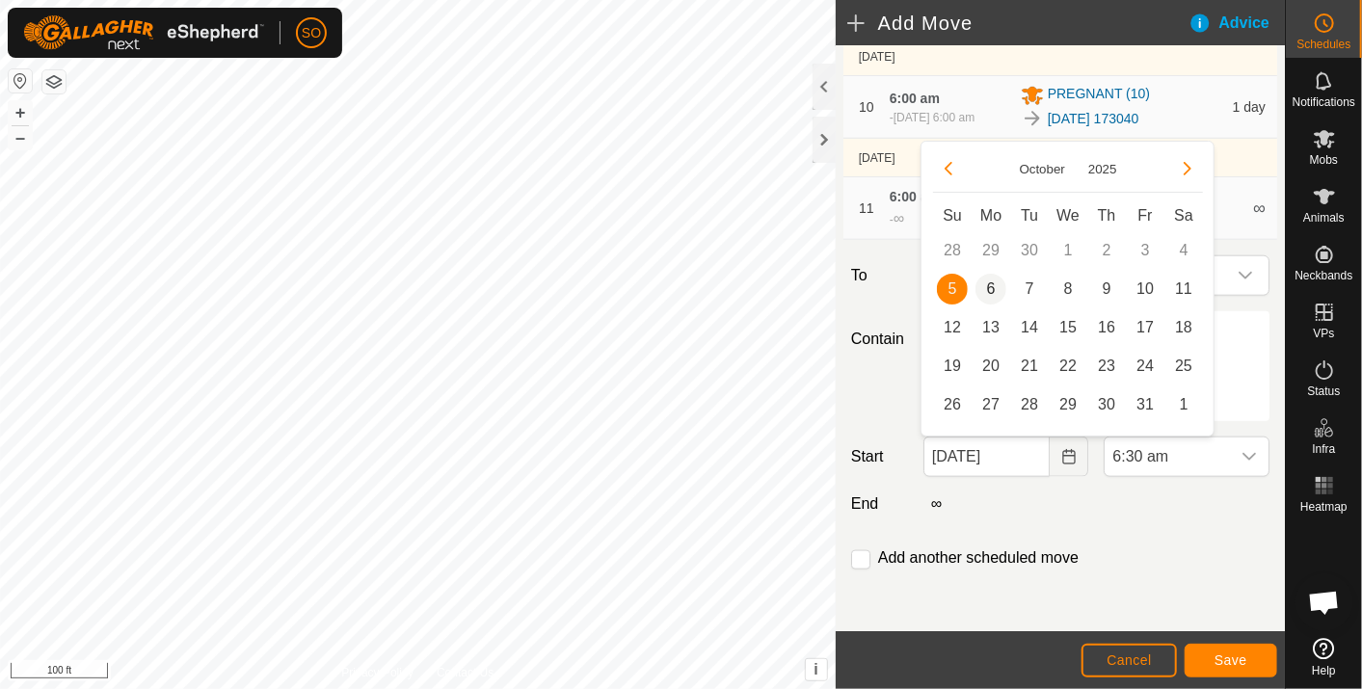
click at [994, 284] on span "6" at bounding box center [991, 289] width 31 height 31
type input "[DATE]"
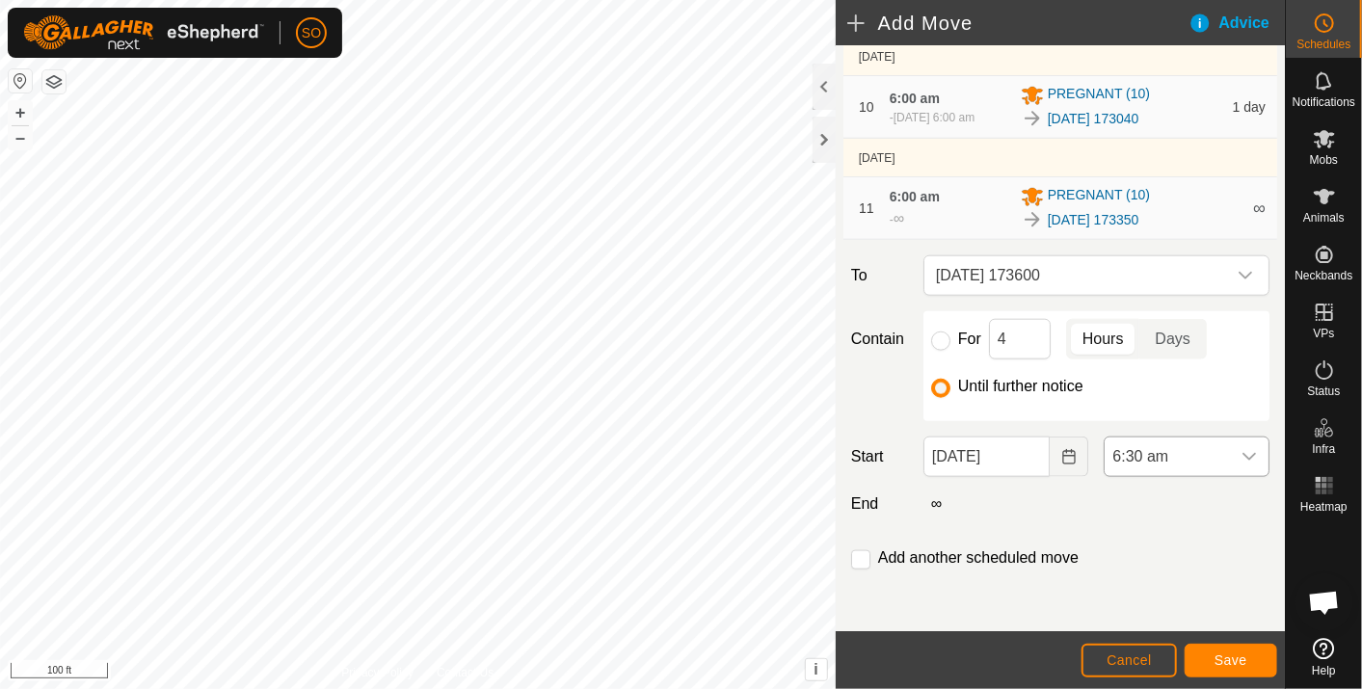
click at [1242, 453] on icon "dropdown trigger" at bounding box center [1249, 456] width 15 height 15
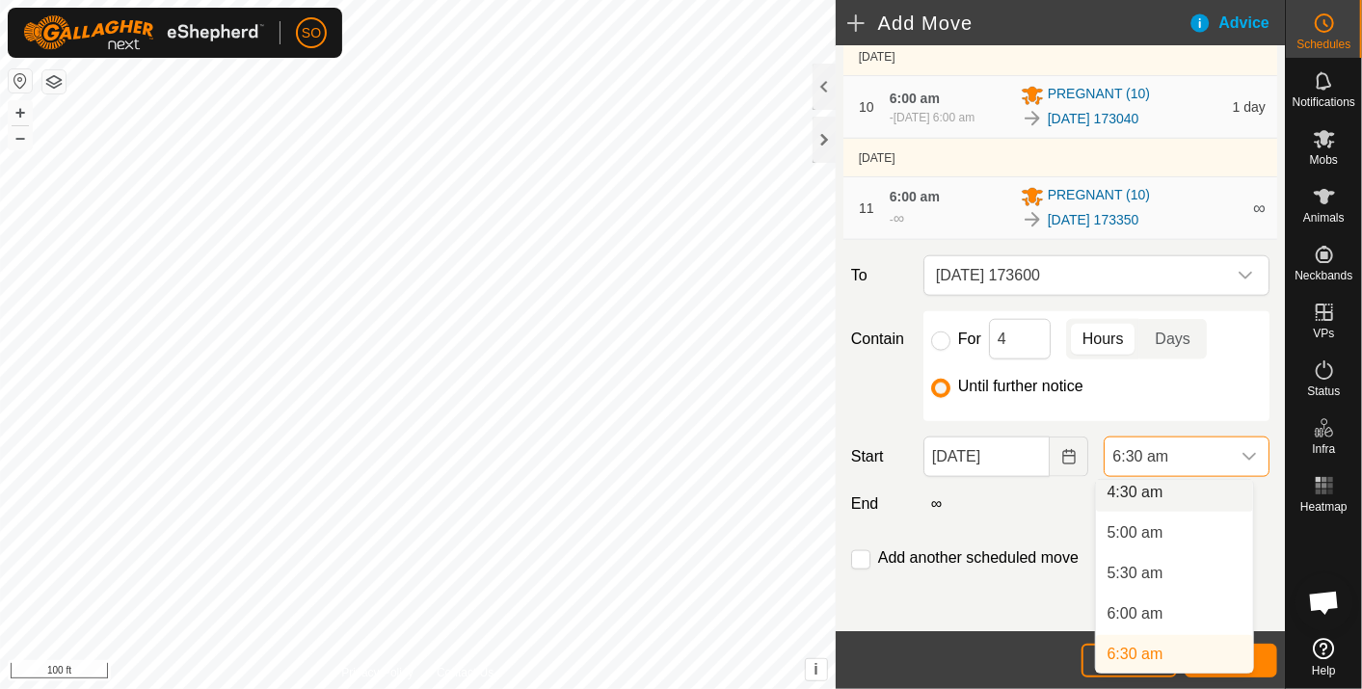
scroll to position [363, 0]
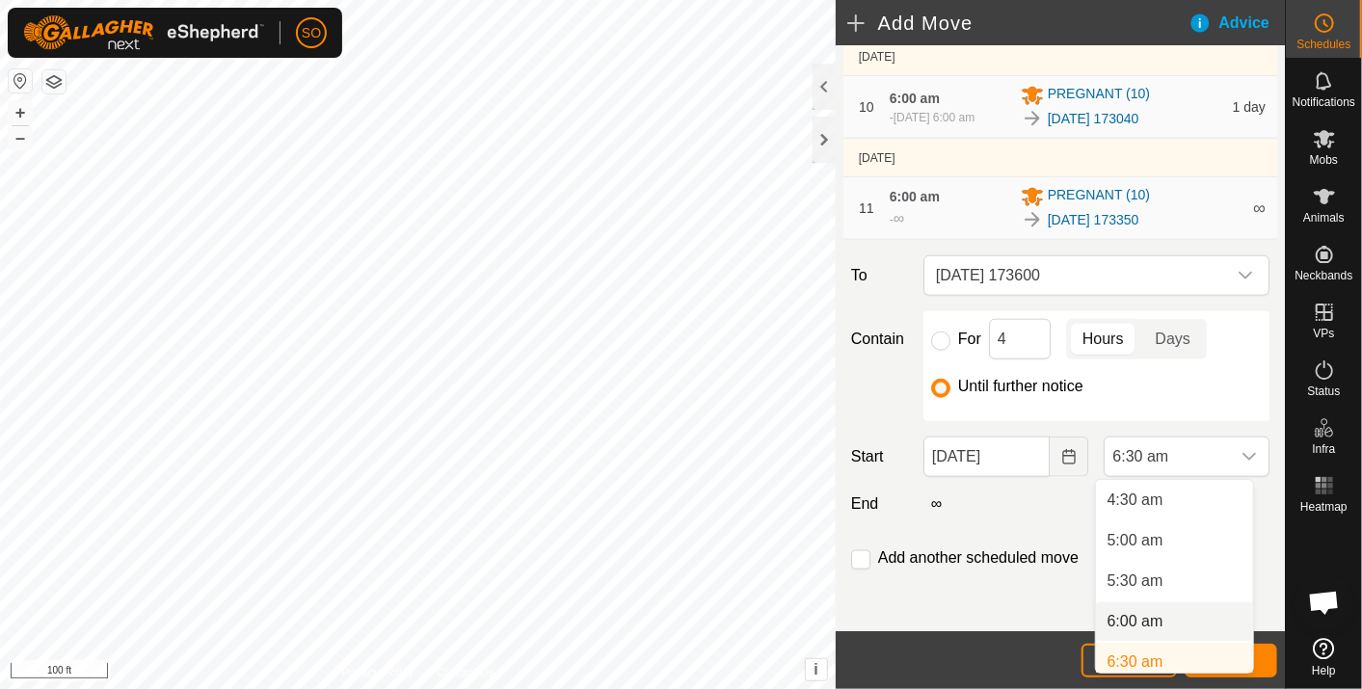
click at [1142, 618] on li "6:00 am" at bounding box center [1174, 622] width 157 height 39
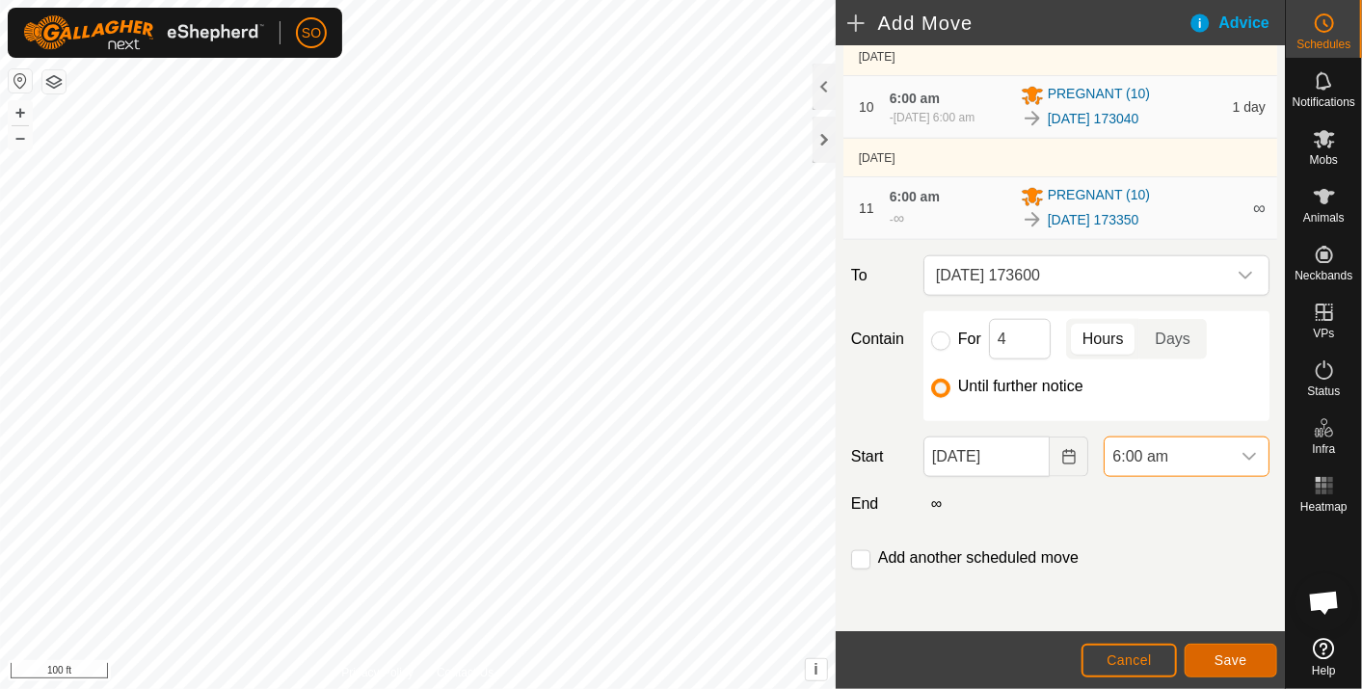
click at [1230, 656] on span "Save" at bounding box center [1231, 660] width 33 height 15
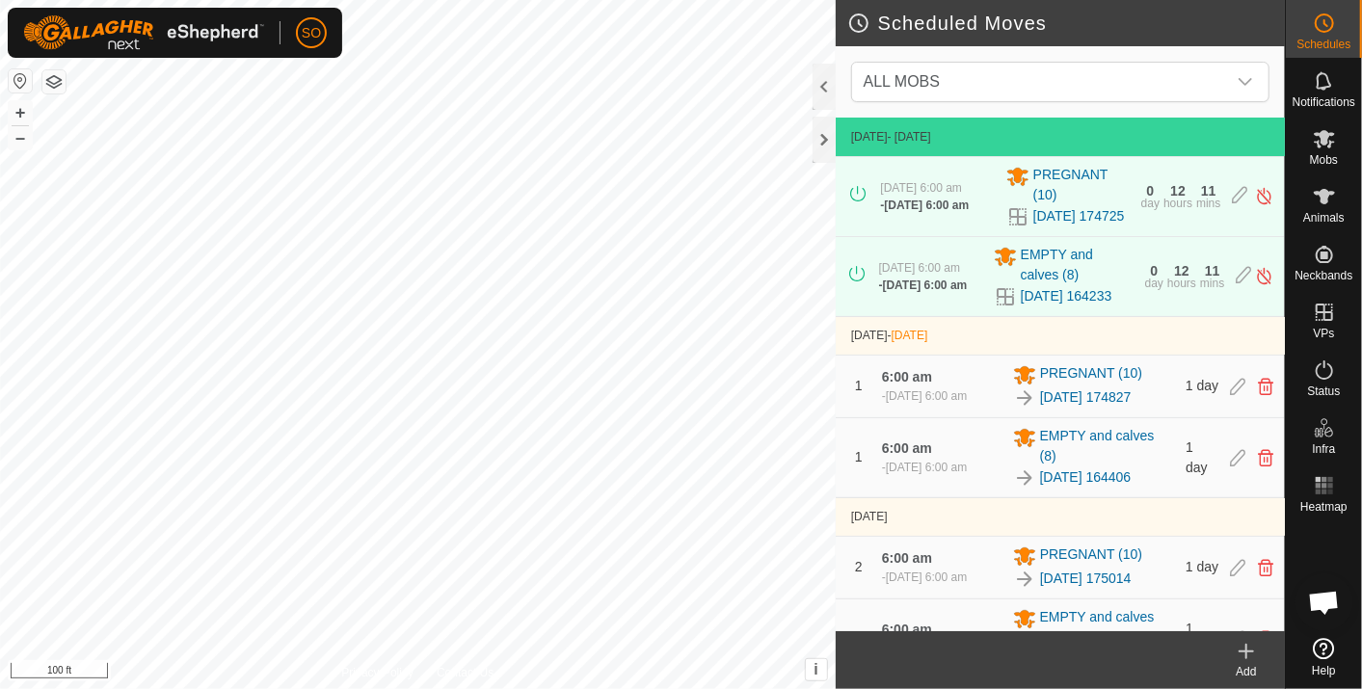
click at [1249, 644] on icon at bounding box center [1246, 651] width 23 height 23
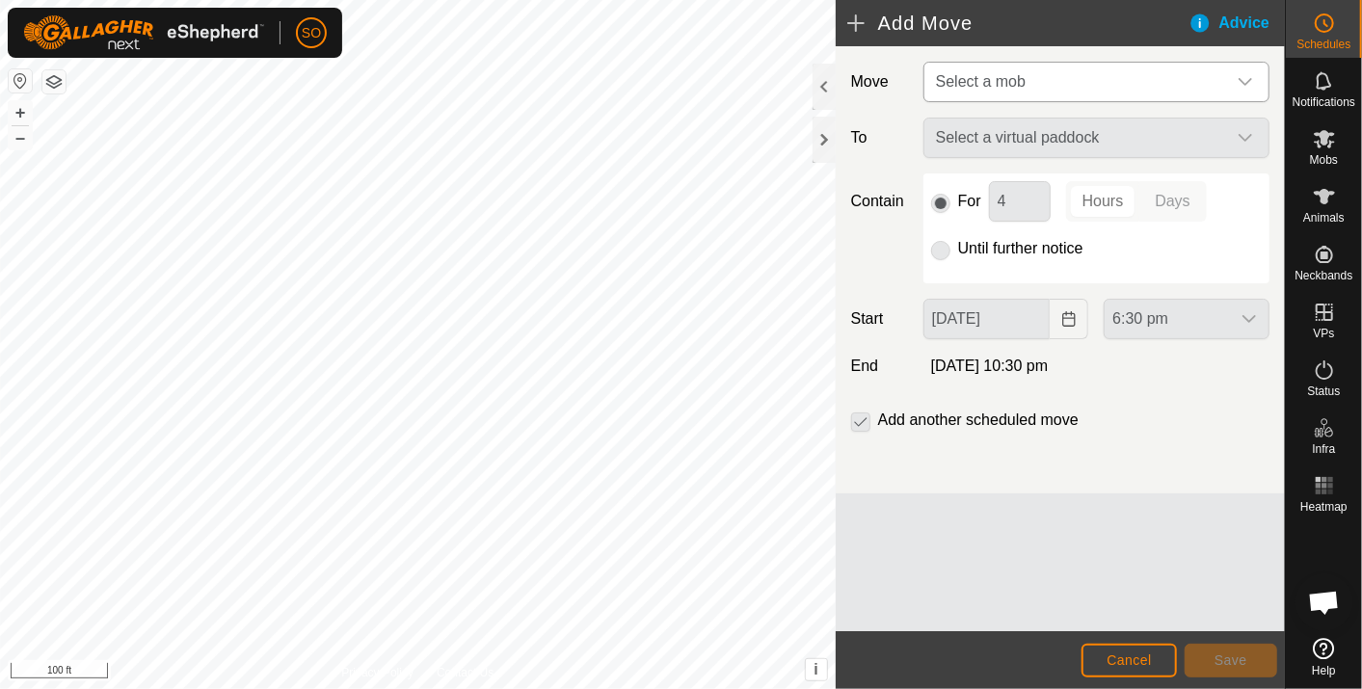
click at [1253, 77] on icon "dropdown trigger" at bounding box center [1245, 81] width 15 height 15
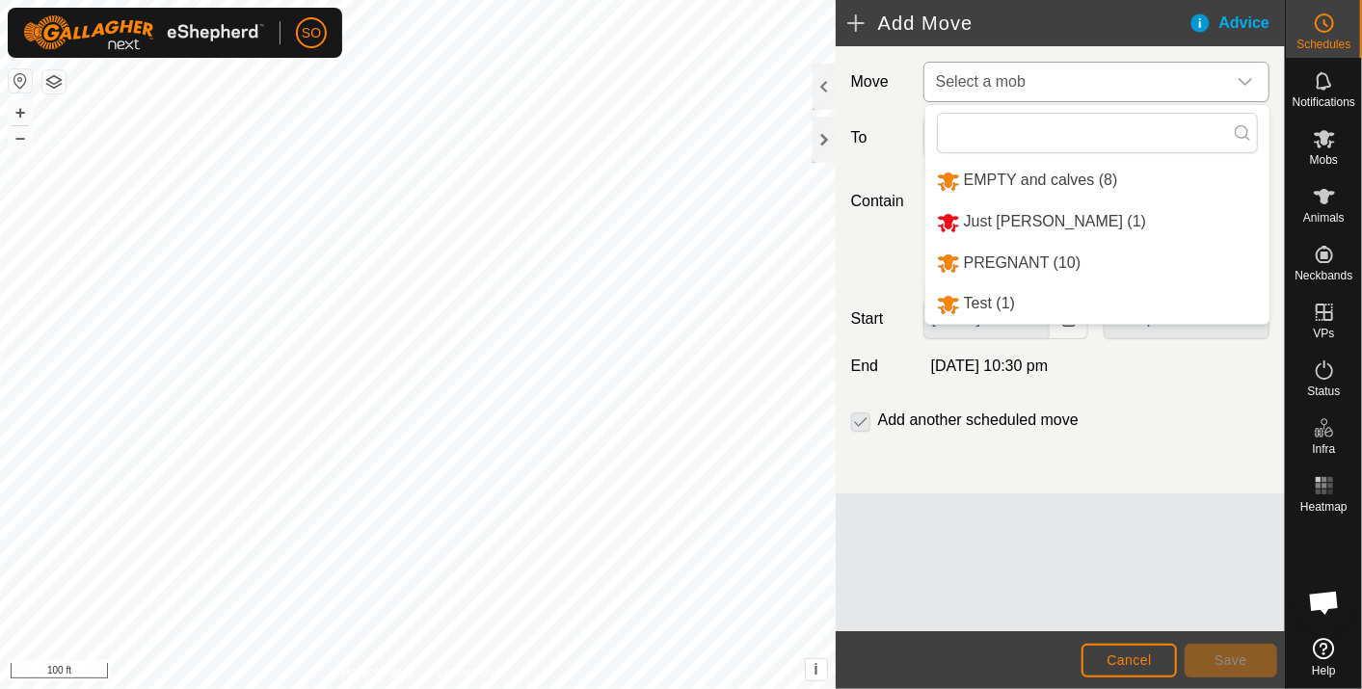
click at [1033, 251] on li "PREGNANT (10)" at bounding box center [1098, 264] width 344 height 40
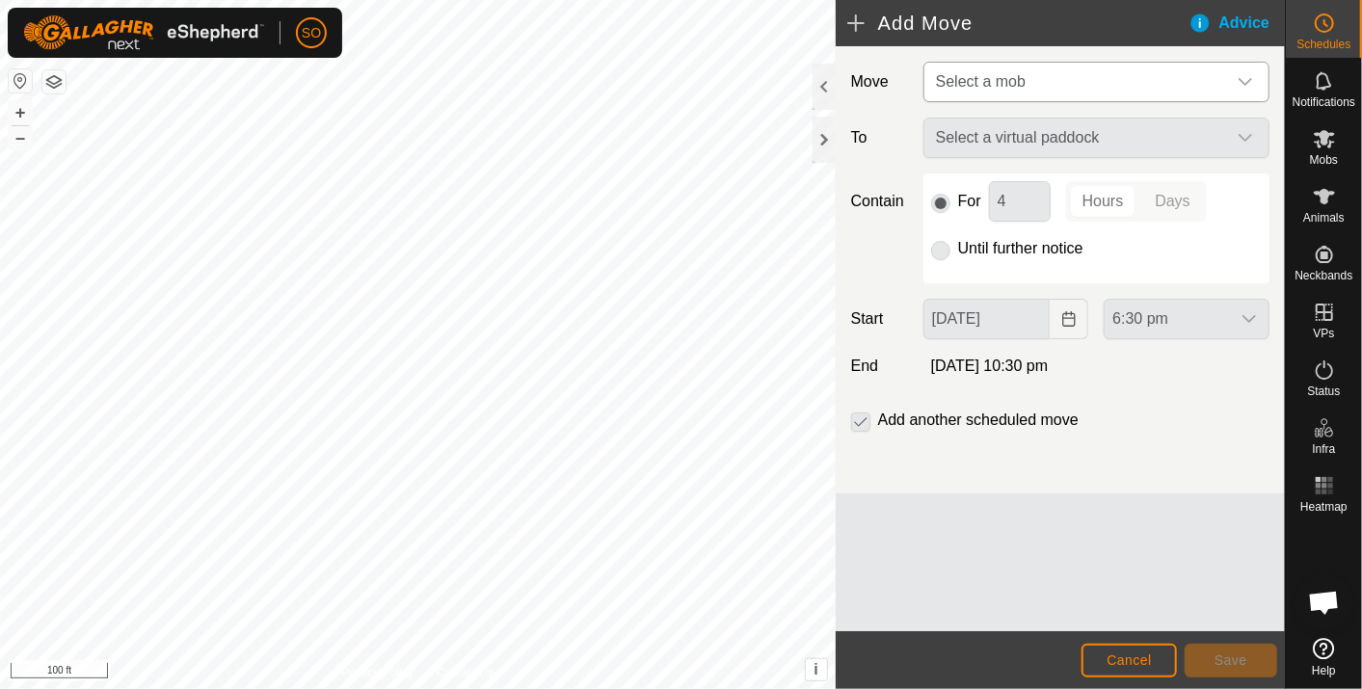
type input "[DATE]"
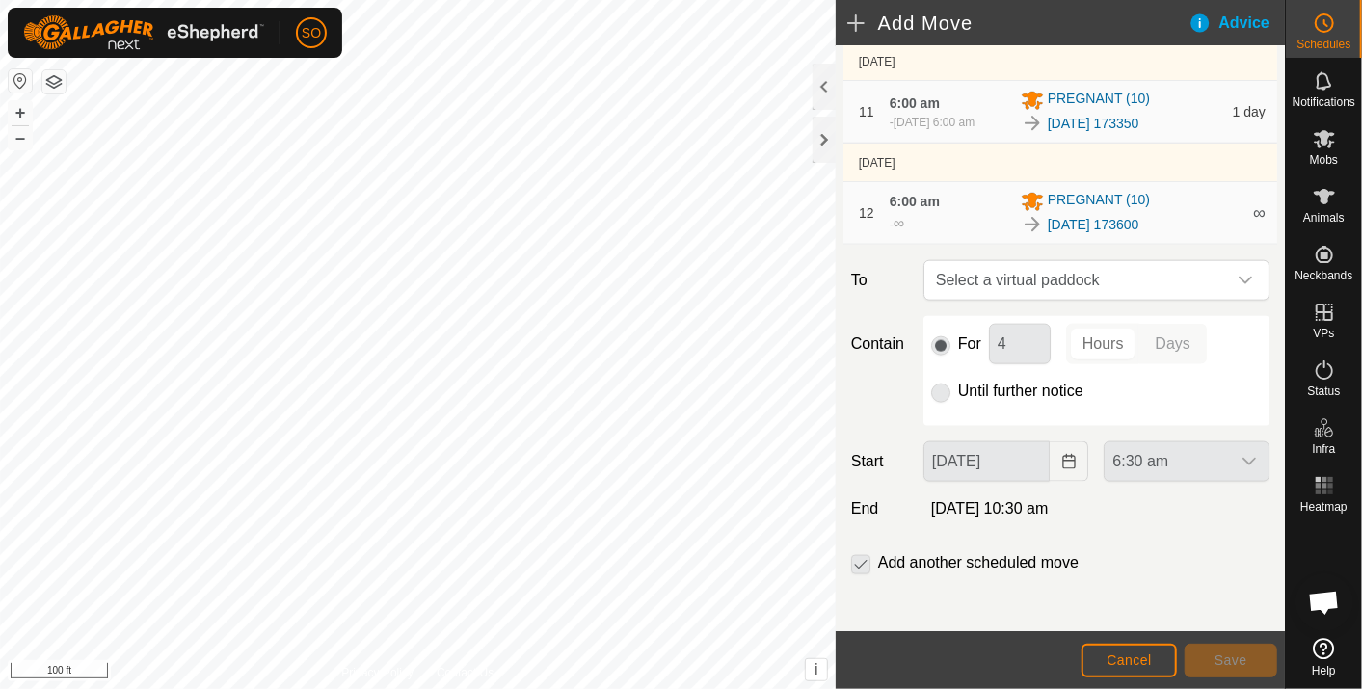
scroll to position [1267, 0]
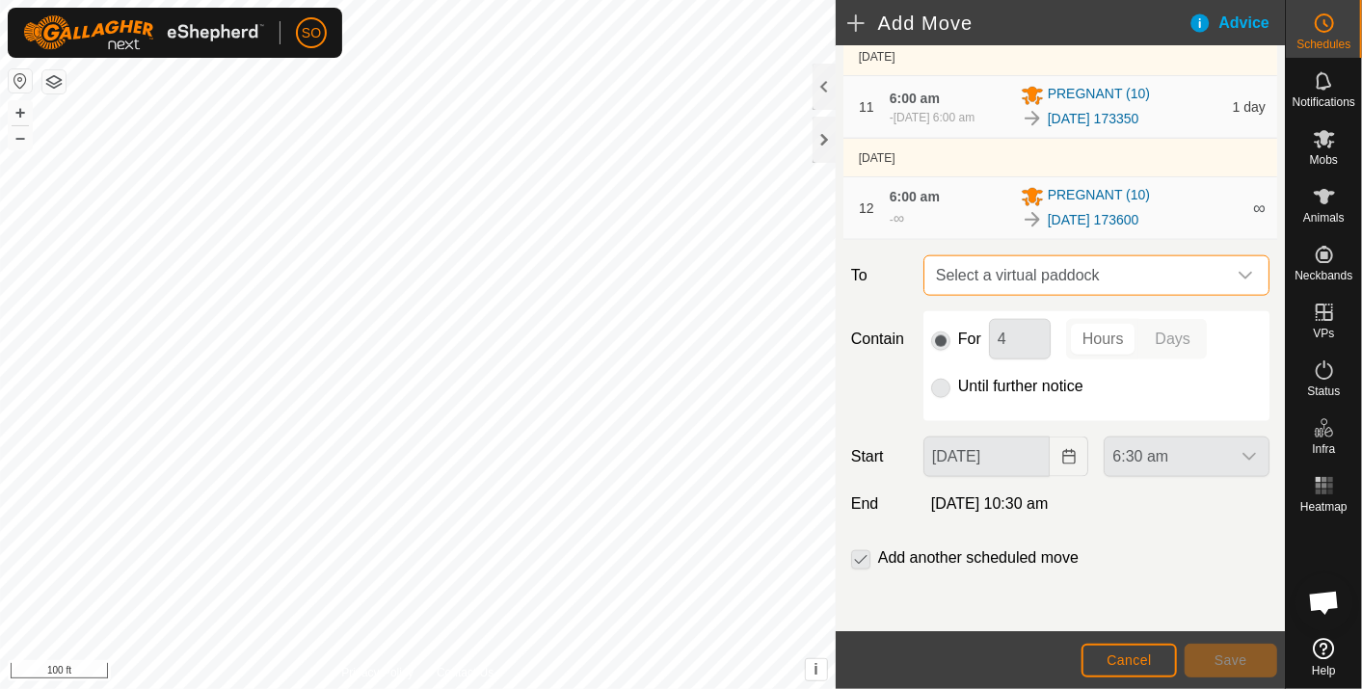
click at [1109, 268] on span "Select a virtual paddock" at bounding box center [1077, 275] width 298 height 39
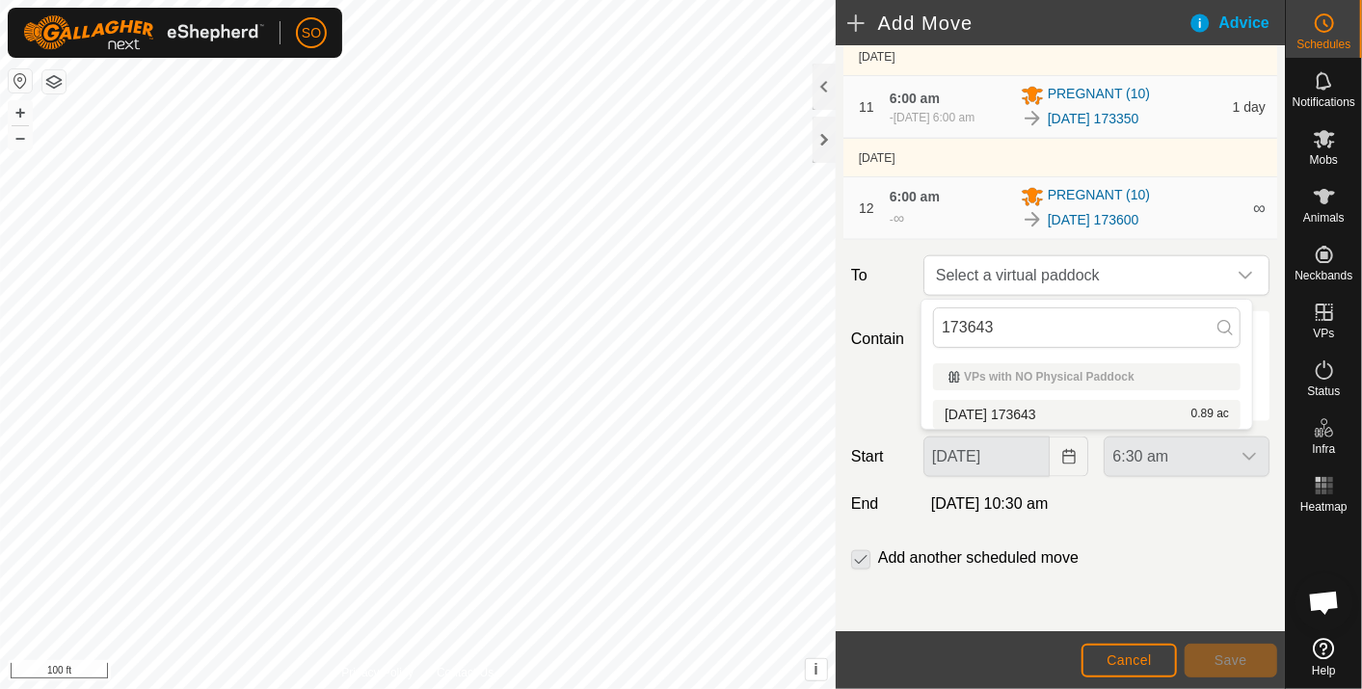
type input "173643"
click at [1033, 408] on li "[DATE] 173643 0.89 ac" at bounding box center [1087, 414] width 308 height 29
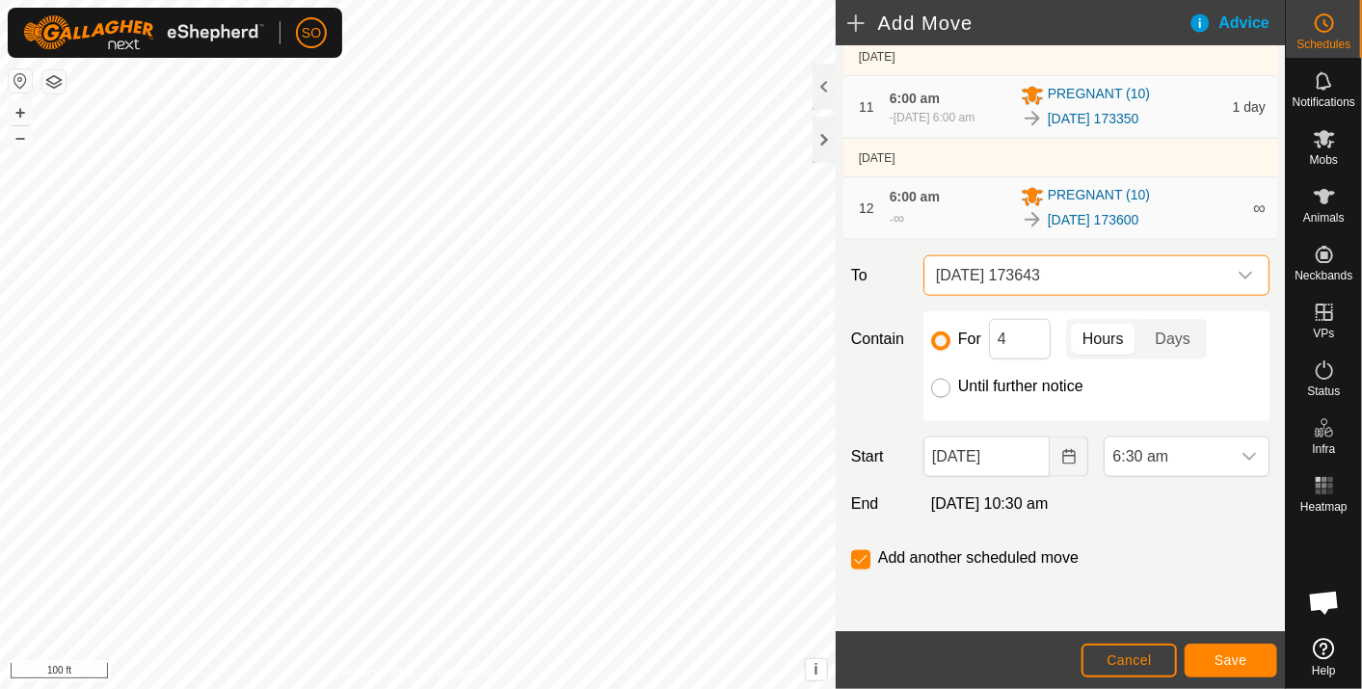
click at [933, 386] on input "Until further notice" at bounding box center [940, 388] width 19 height 19
radio input "true"
checkbox input "false"
click at [1062, 452] on icon "Choose Date" at bounding box center [1069, 456] width 15 height 15
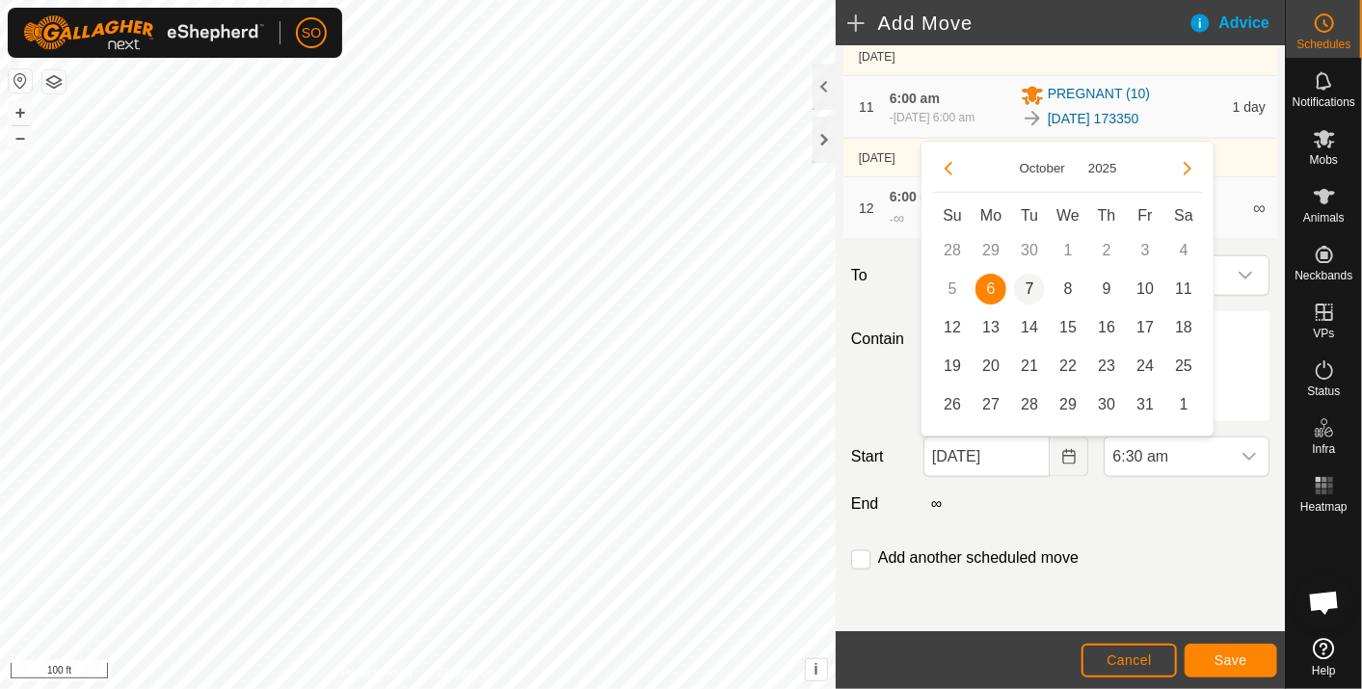
click at [1030, 283] on span "7" at bounding box center [1029, 289] width 31 height 31
type input "[DATE]"
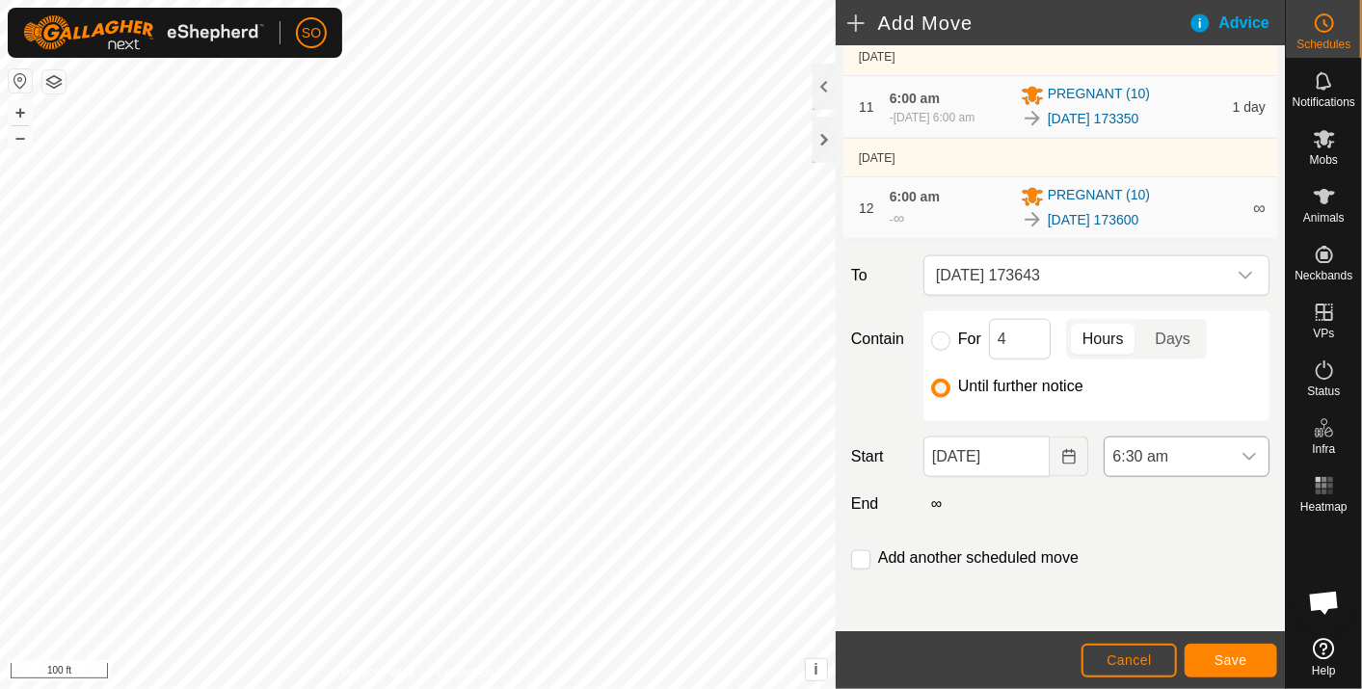
click at [1242, 451] on icon "dropdown trigger" at bounding box center [1249, 456] width 15 height 15
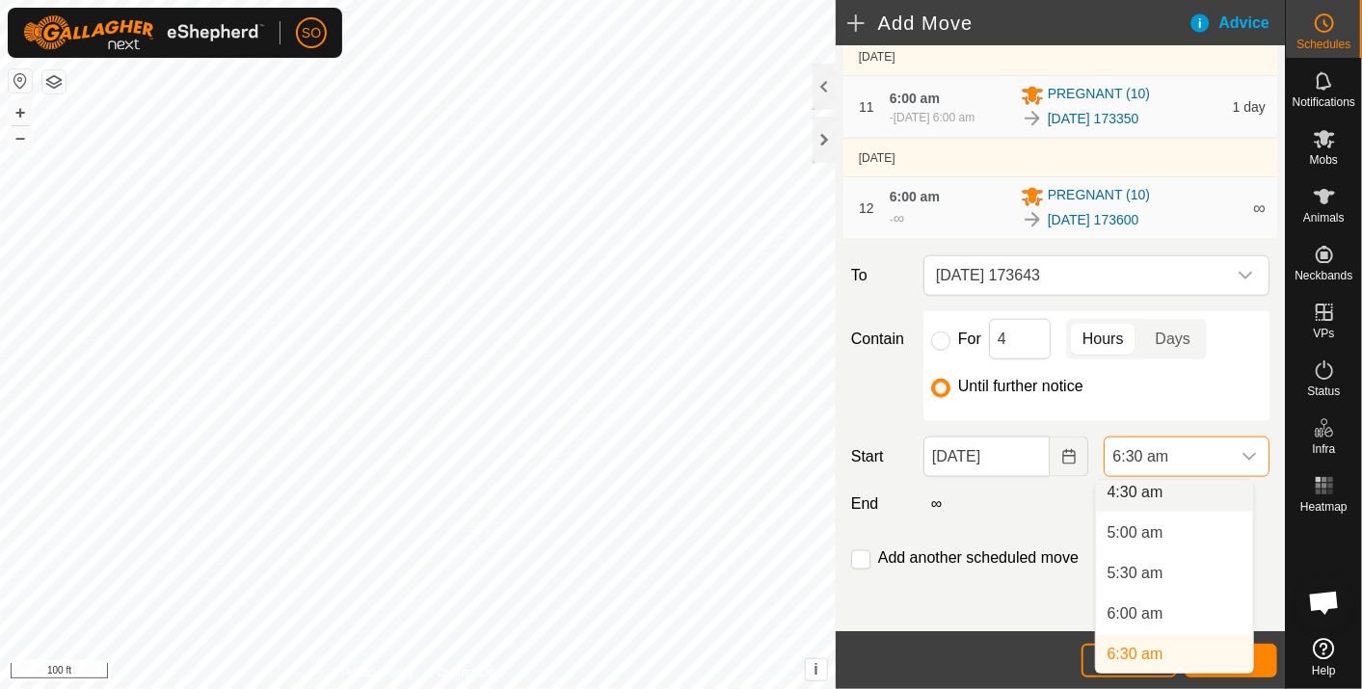
scroll to position [363, 0]
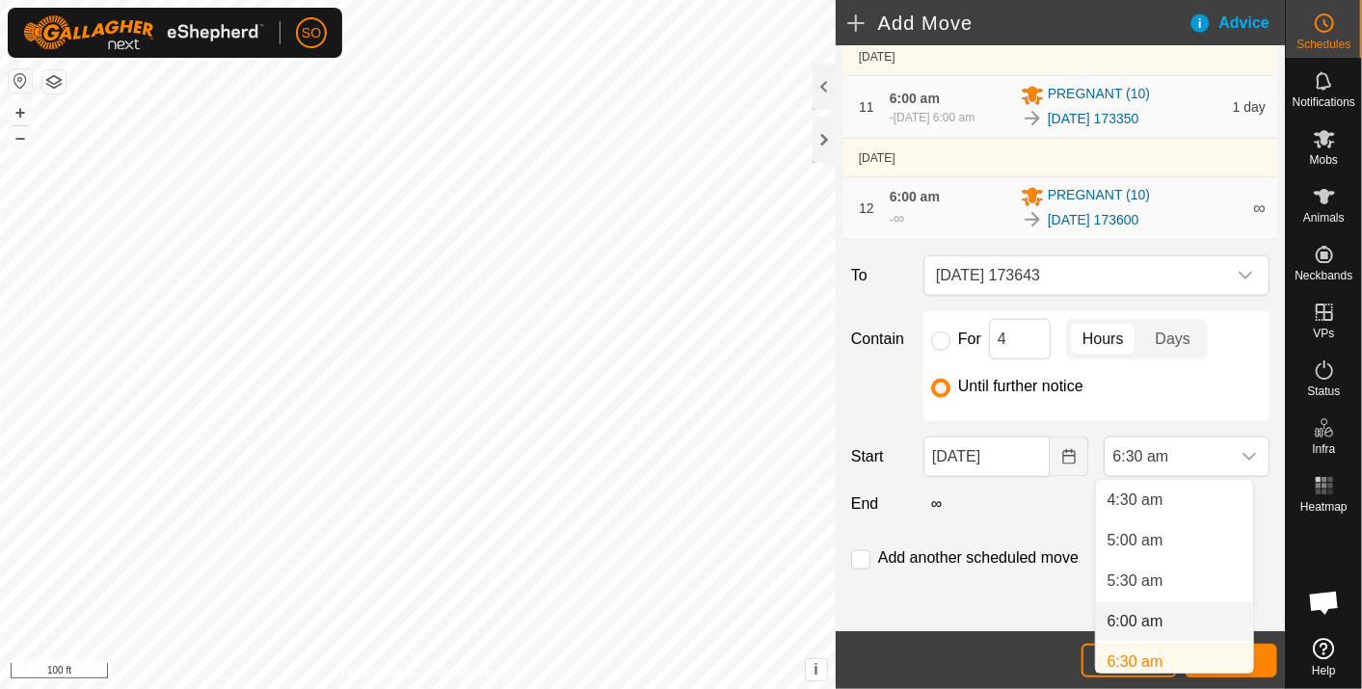
click at [1135, 612] on li "6:00 am" at bounding box center [1174, 622] width 157 height 39
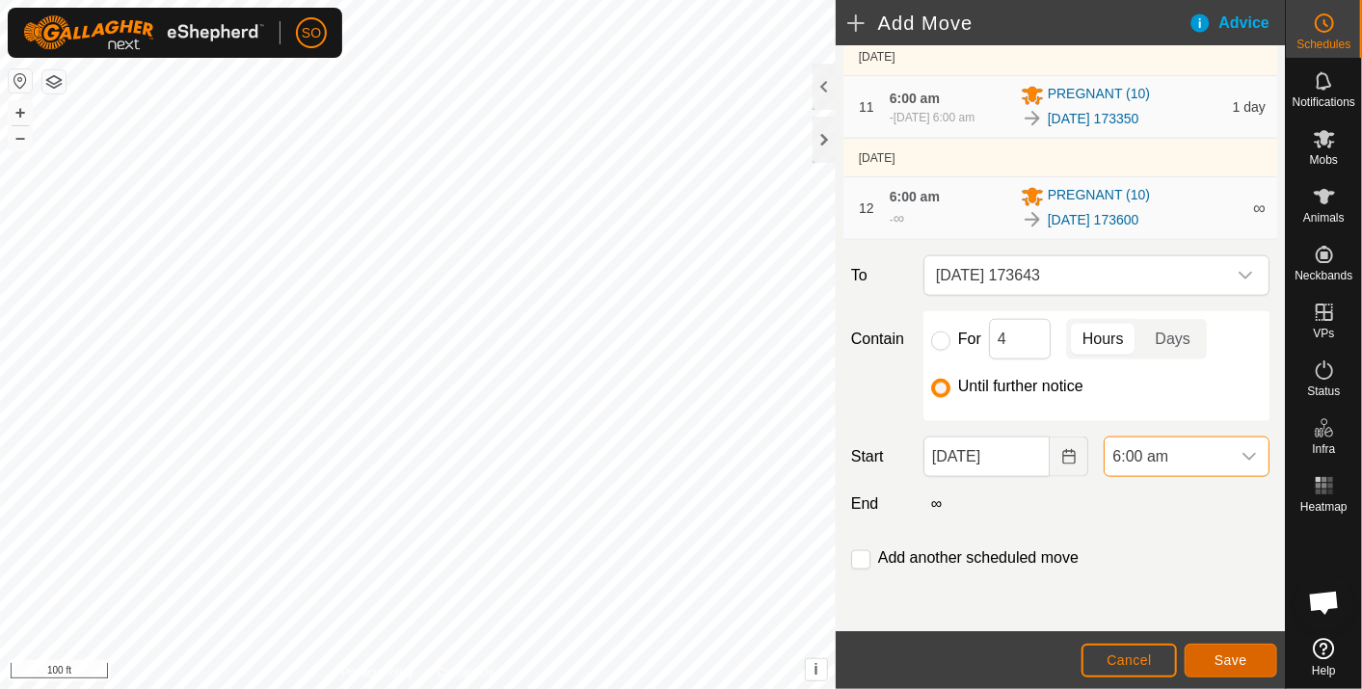
click at [1220, 652] on button "Save" at bounding box center [1231, 661] width 93 height 34
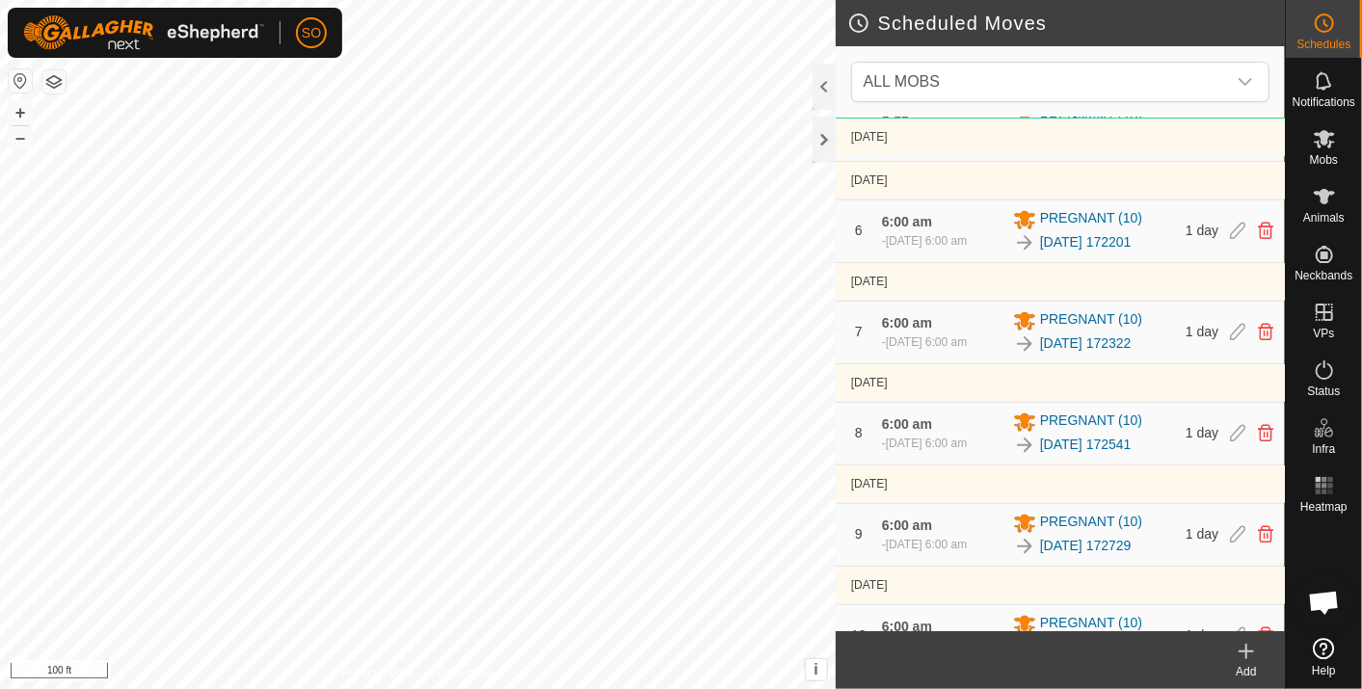
scroll to position [1376, 0]
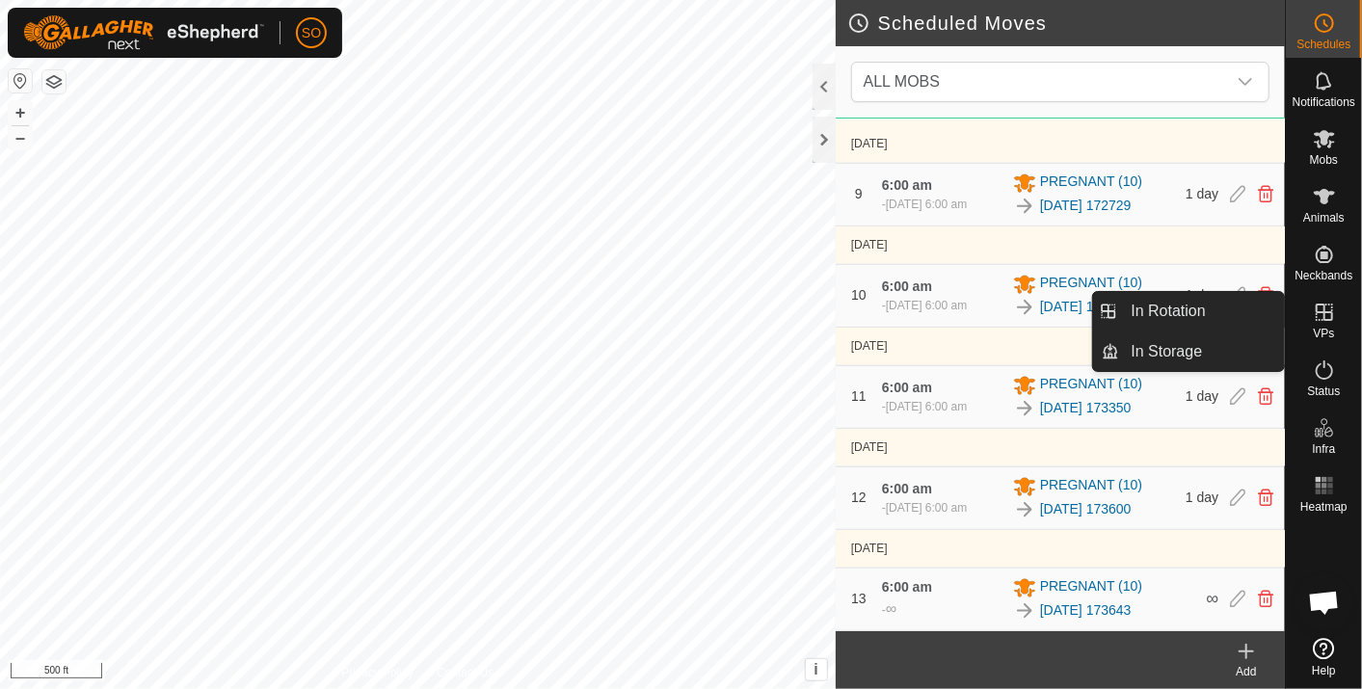
click at [1321, 310] on icon at bounding box center [1324, 312] width 23 height 23
click at [1178, 305] on link "In Rotation" at bounding box center [1202, 311] width 165 height 39
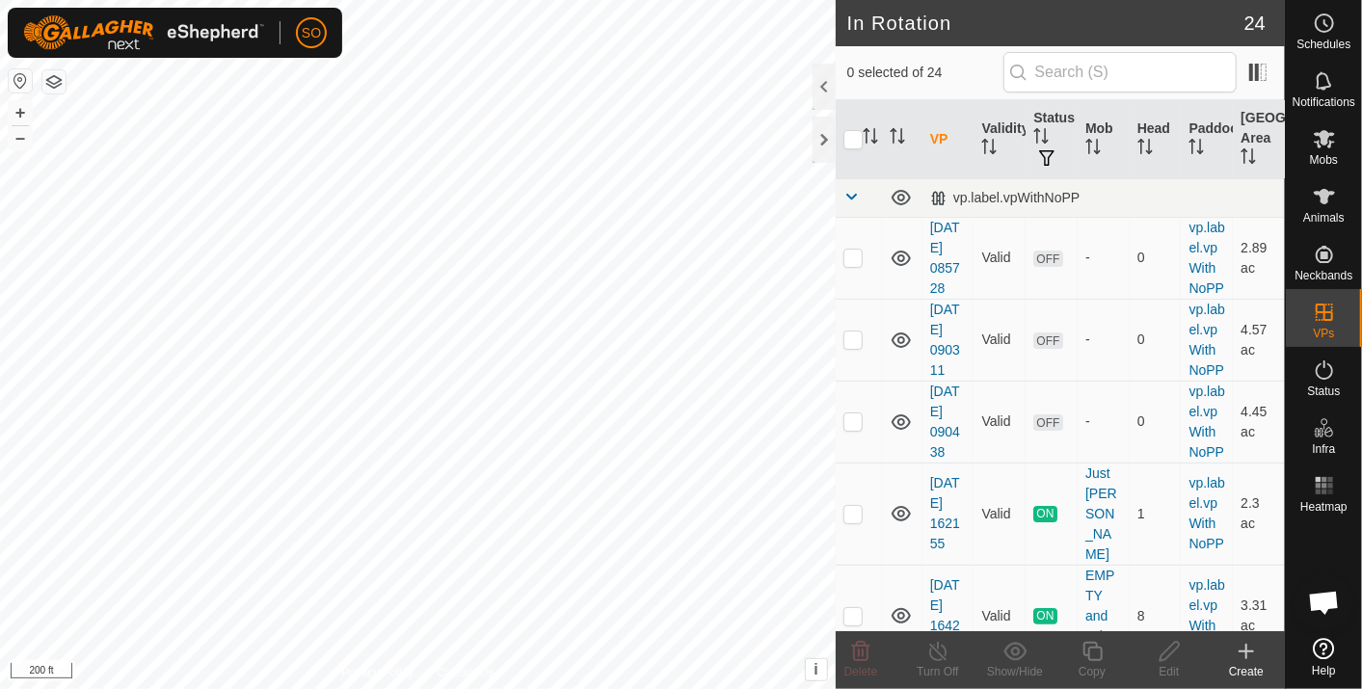
click at [1248, 647] on icon at bounding box center [1246, 651] width 23 height 23
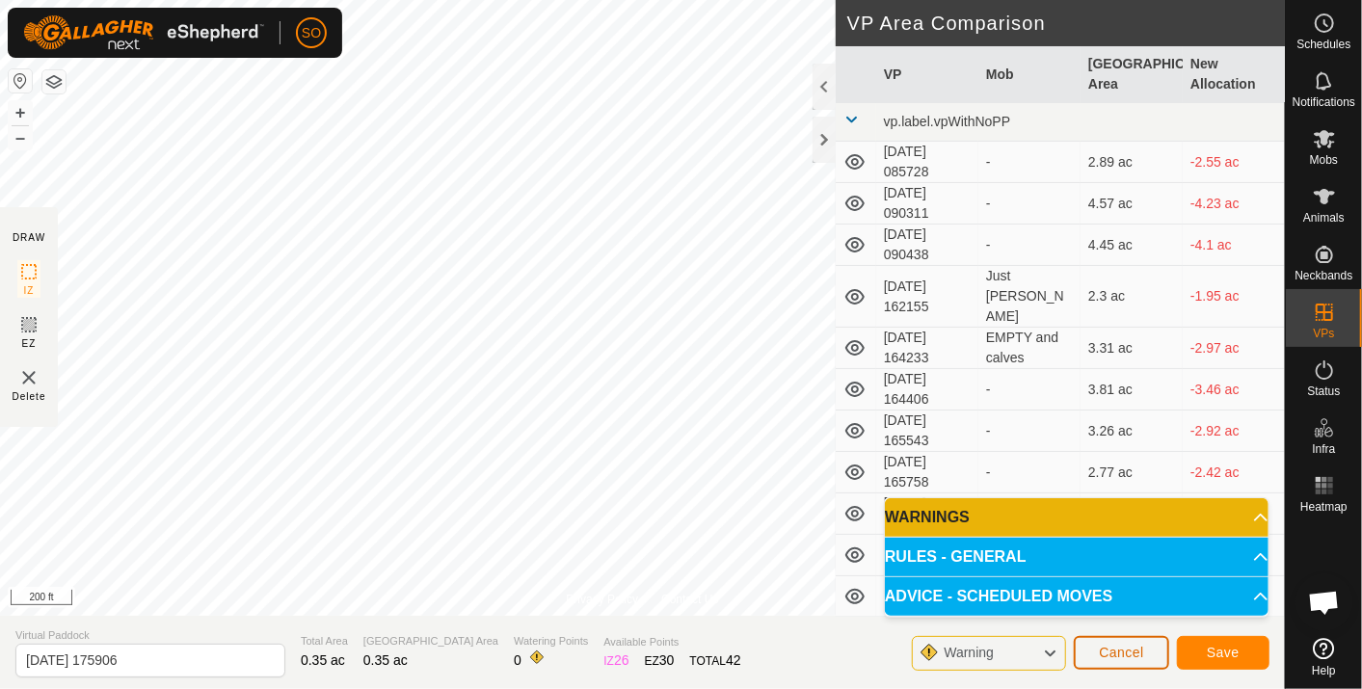
click at [1118, 647] on span "Cancel" at bounding box center [1121, 652] width 45 height 15
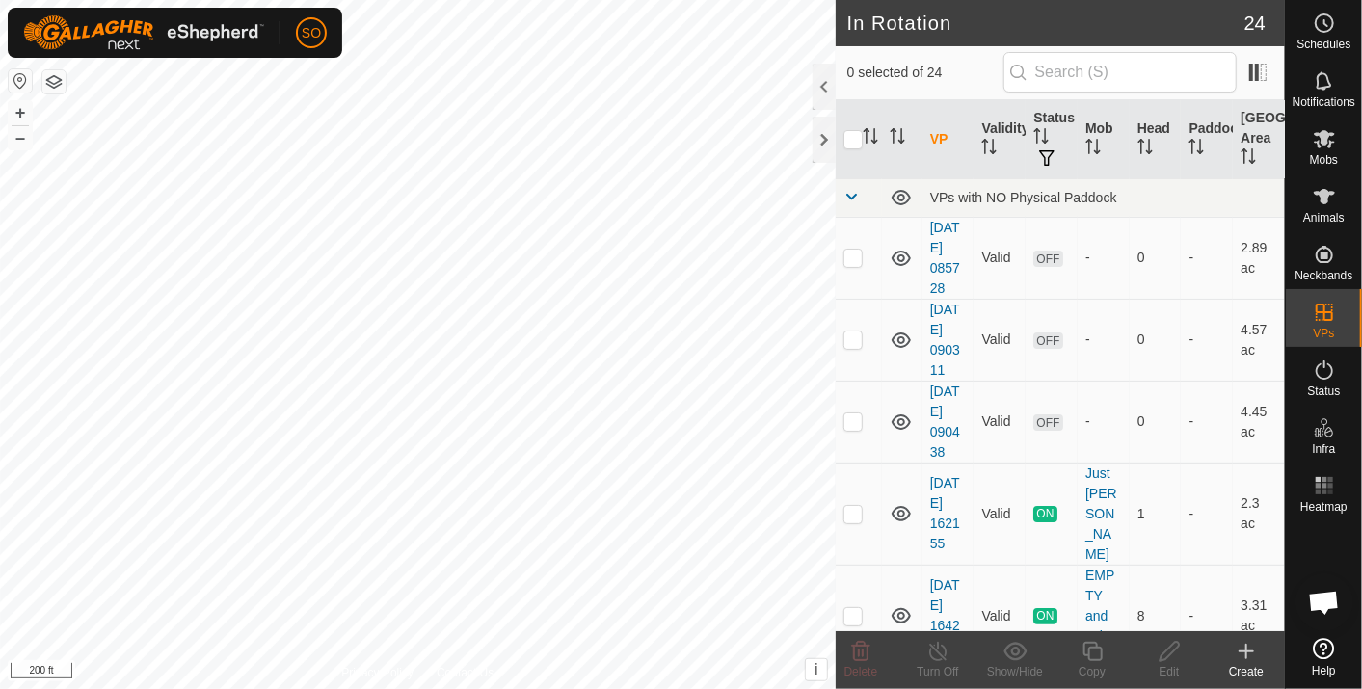
click at [1247, 648] on icon at bounding box center [1247, 651] width 0 height 13
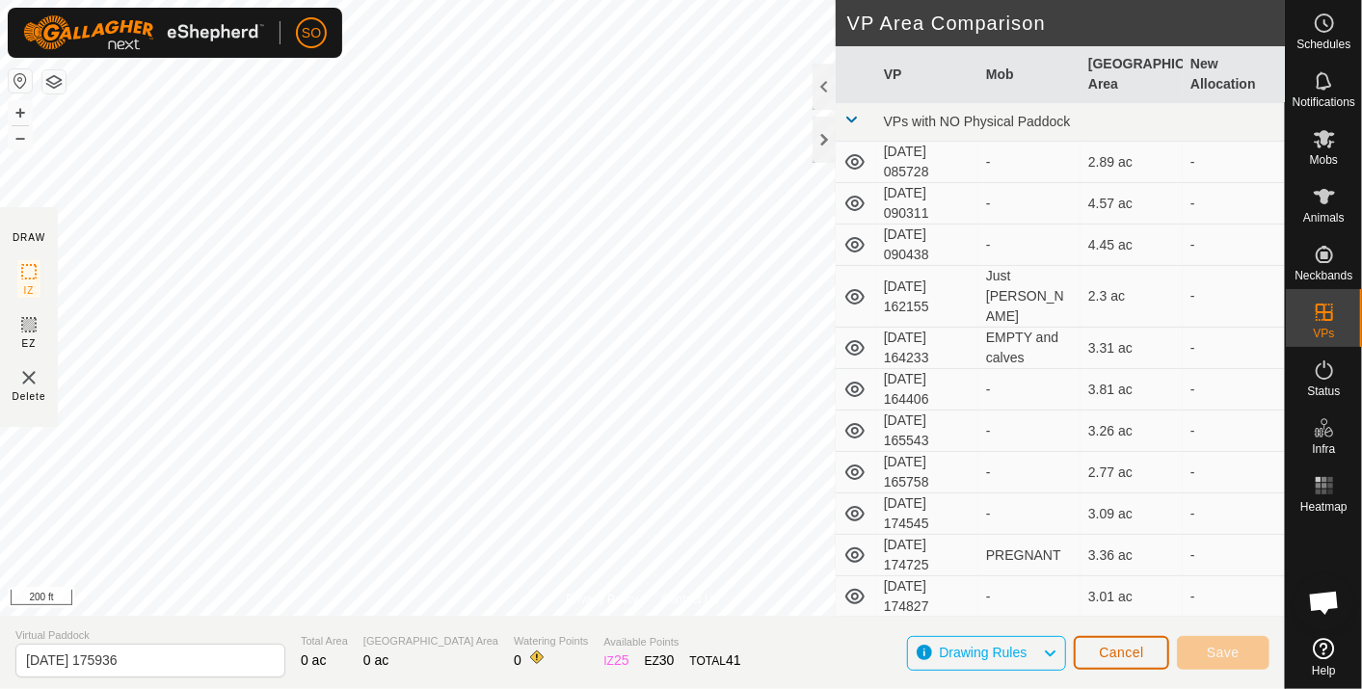
click at [1106, 645] on span "Cancel" at bounding box center [1121, 652] width 45 height 15
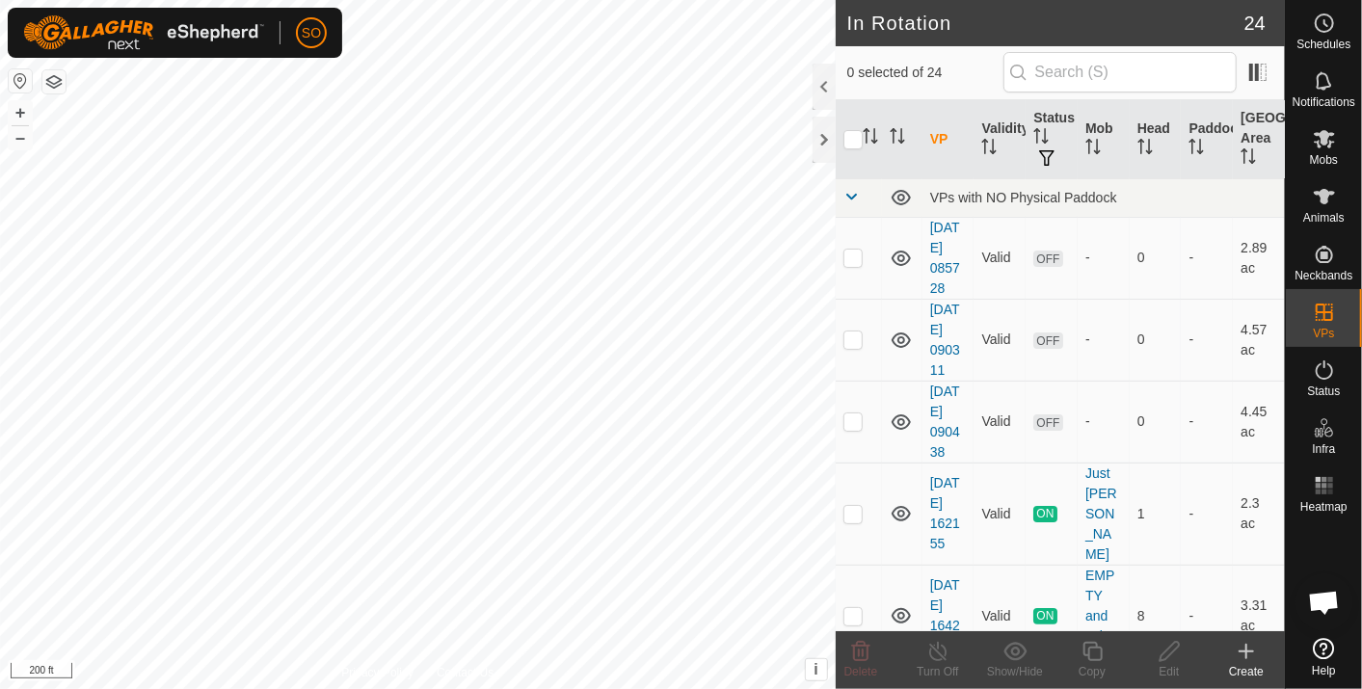
click at [1242, 646] on icon at bounding box center [1246, 651] width 23 height 23
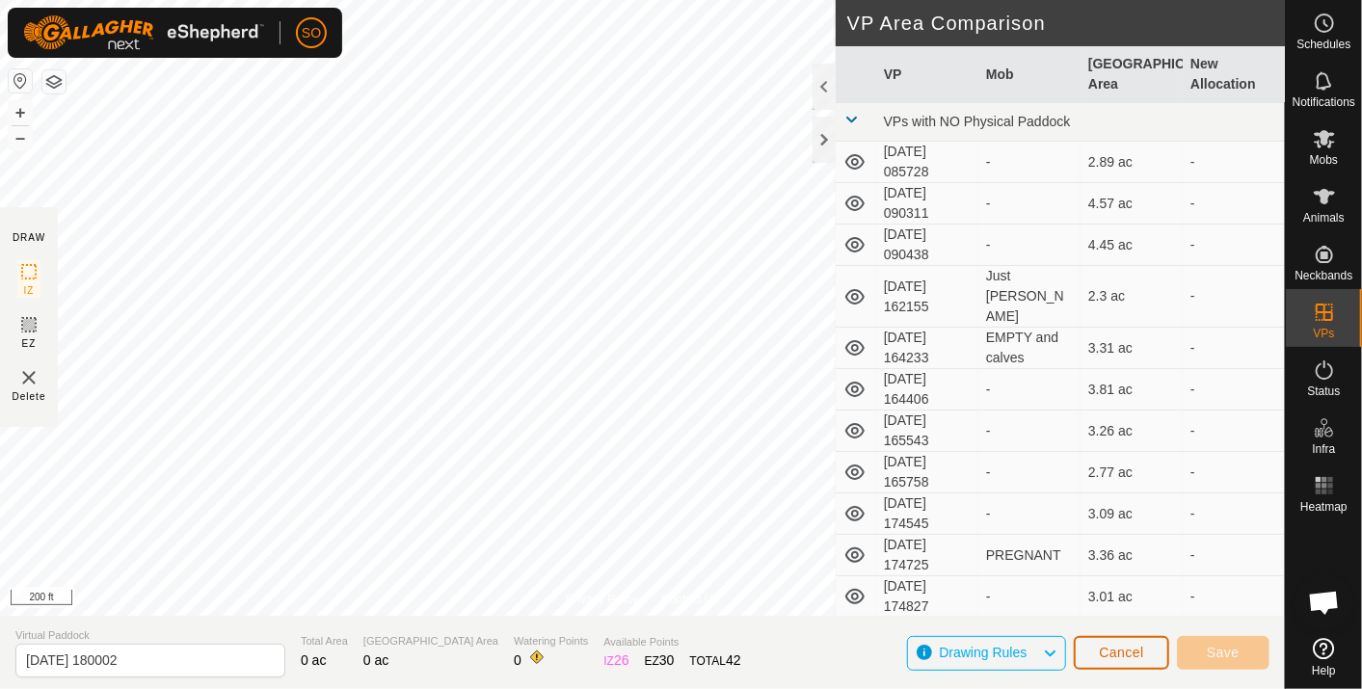
click at [1110, 647] on span "Cancel" at bounding box center [1121, 652] width 45 height 15
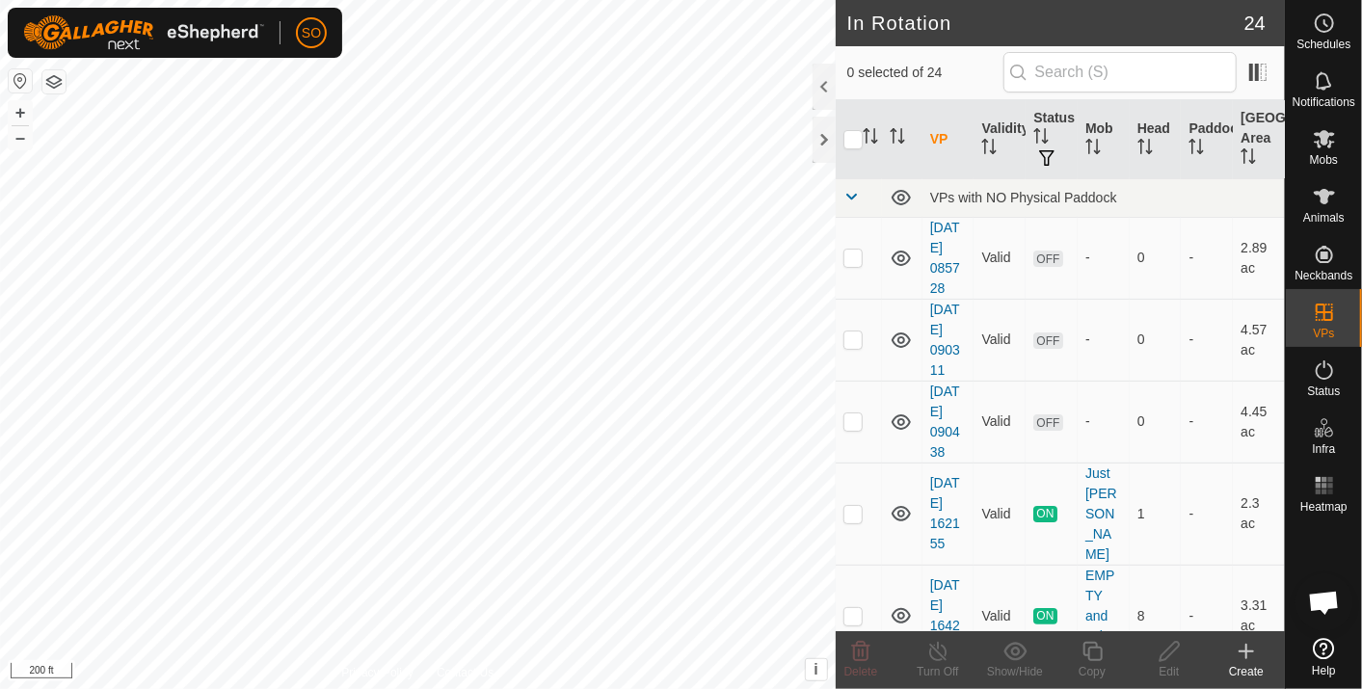
click at [1249, 647] on icon at bounding box center [1246, 651] width 23 height 23
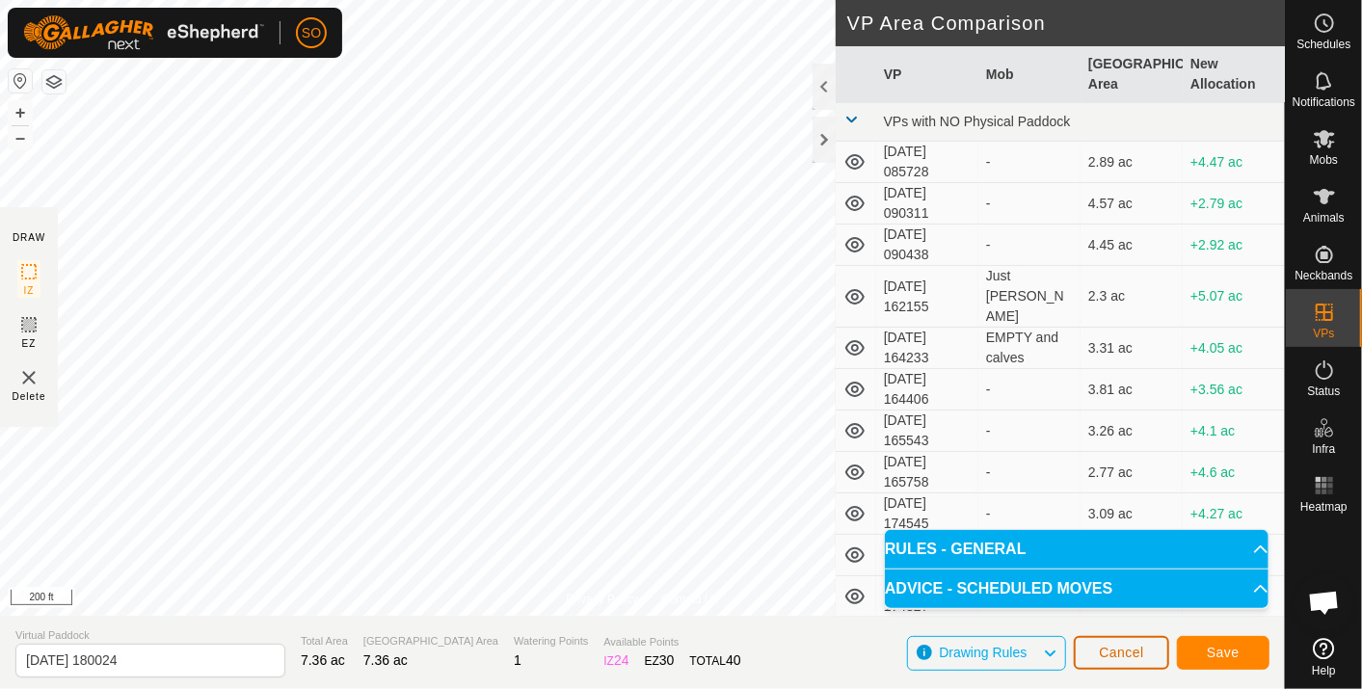
click at [1132, 641] on button "Cancel" at bounding box center [1121, 653] width 95 height 34
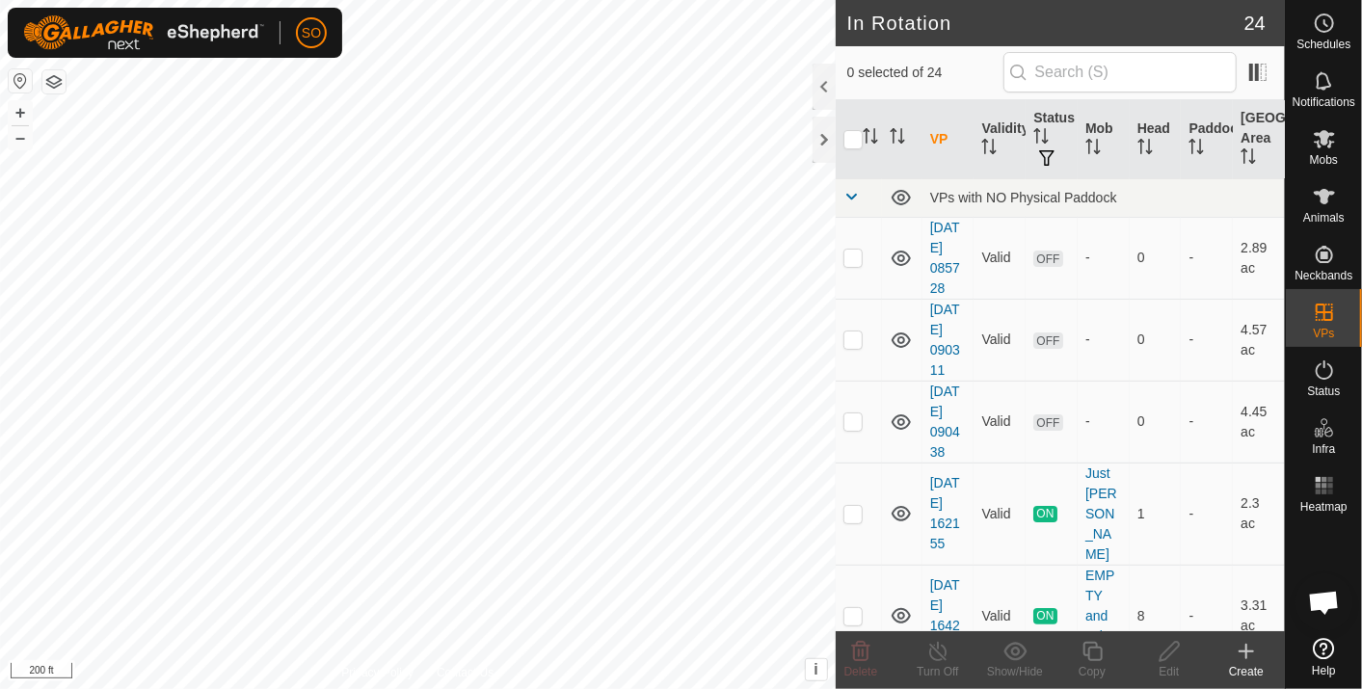
click at [1251, 650] on icon at bounding box center [1246, 651] width 23 height 23
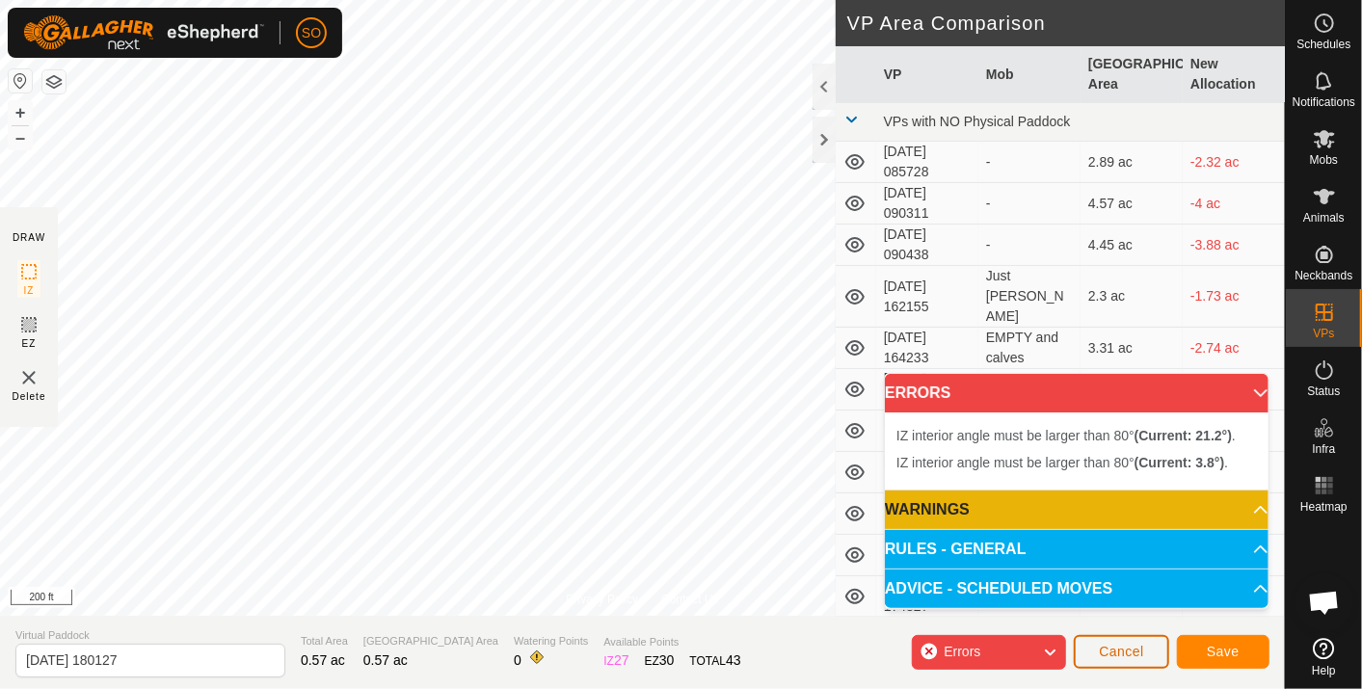
click at [1131, 650] on span "Cancel" at bounding box center [1121, 651] width 45 height 15
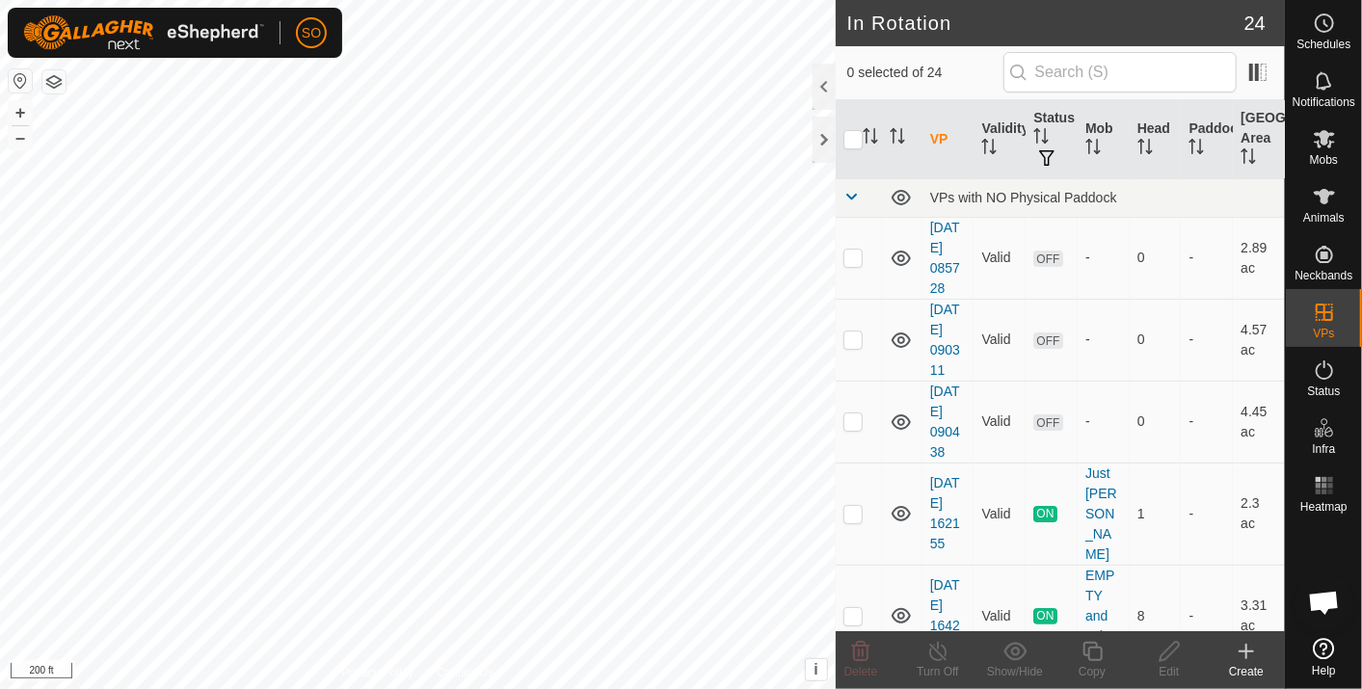
click at [1248, 647] on icon at bounding box center [1246, 651] width 23 height 23
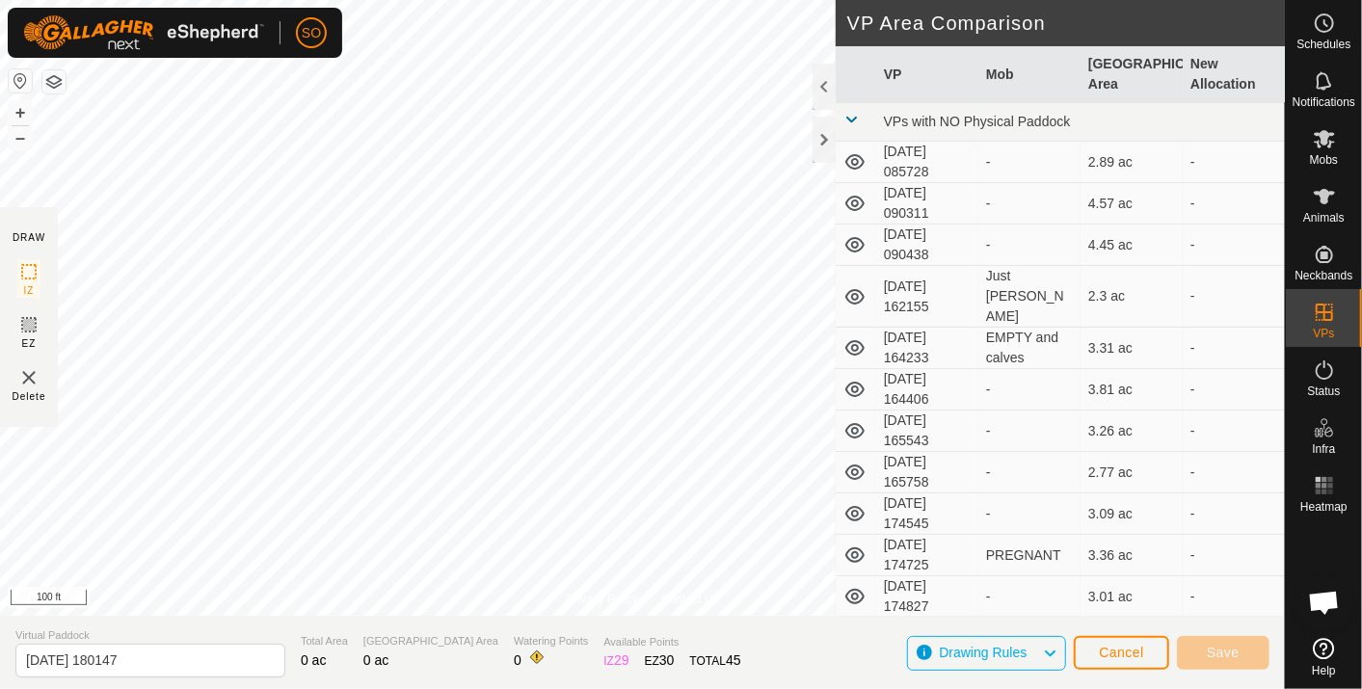
click at [712, 688] on html "SO Schedules Notifications Mobs Animals Neckbands VPs Status Infra Heatmap Help…" at bounding box center [681, 344] width 1362 height 689
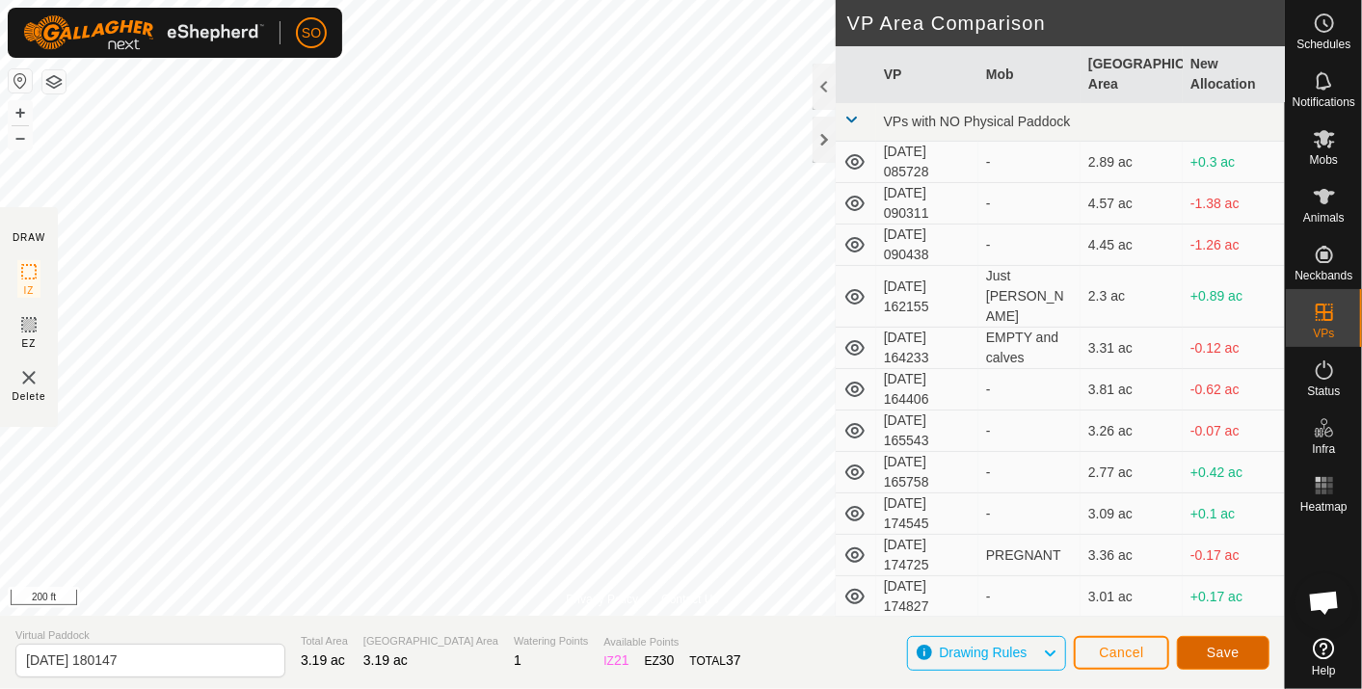
click at [1217, 645] on span "Save" at bounding box center [1223, 652] width 33 height 15
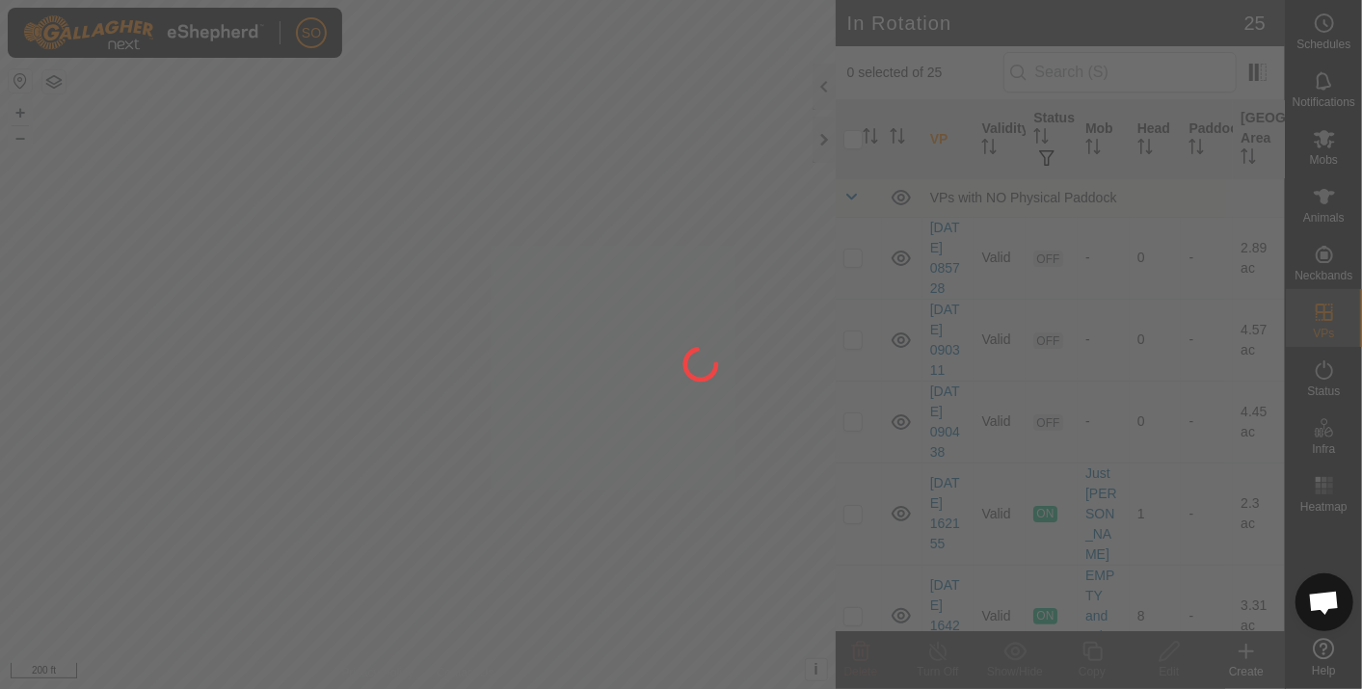
click at [1247, 645] on div at bounding box center [681, 344] width 1362 height 689
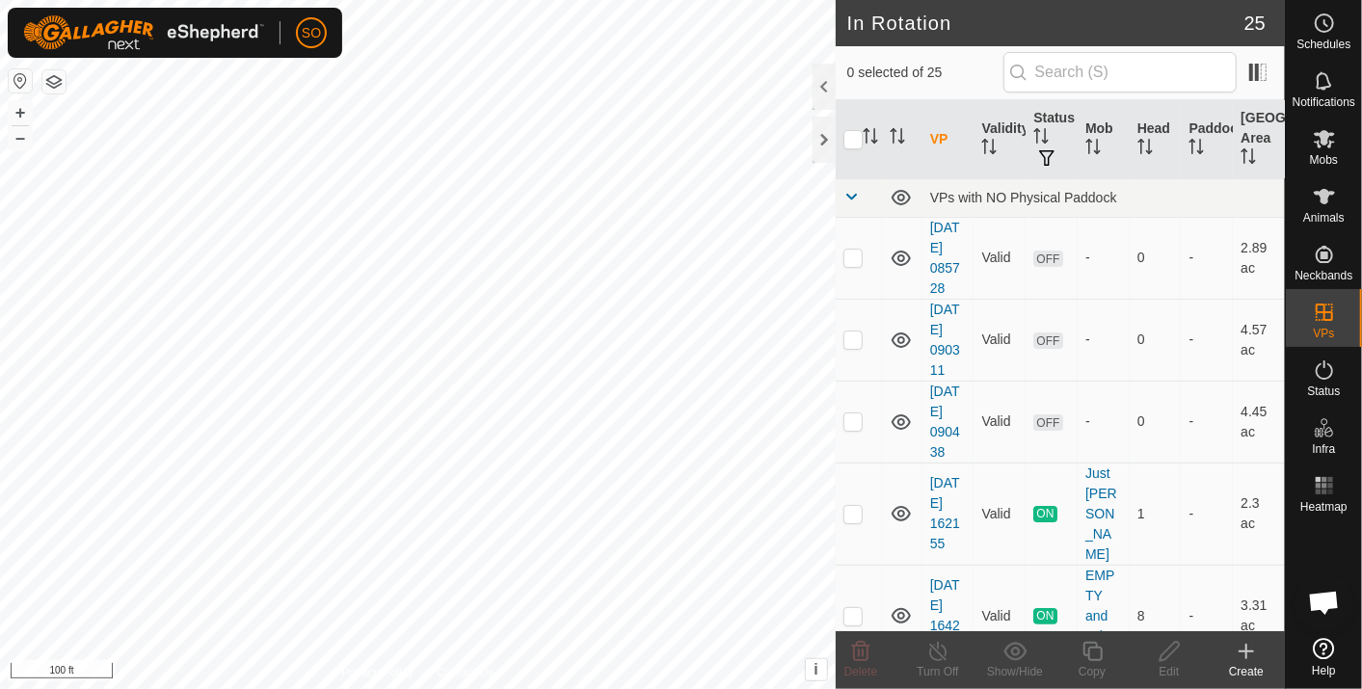
click at [1247, 644] on icon at bounding box center [1246, 651] width 23 height 23
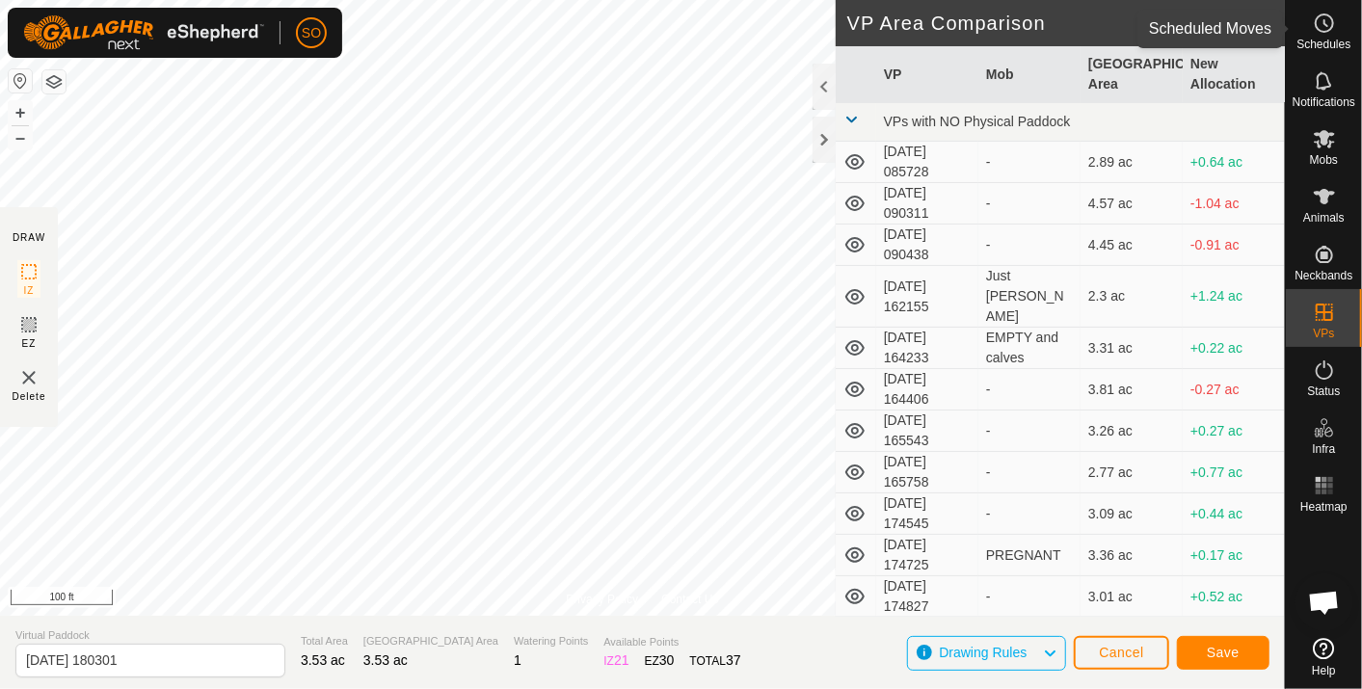
click at [1325, 20] on icon at bounding box center [1326, 23] width 3 height 6
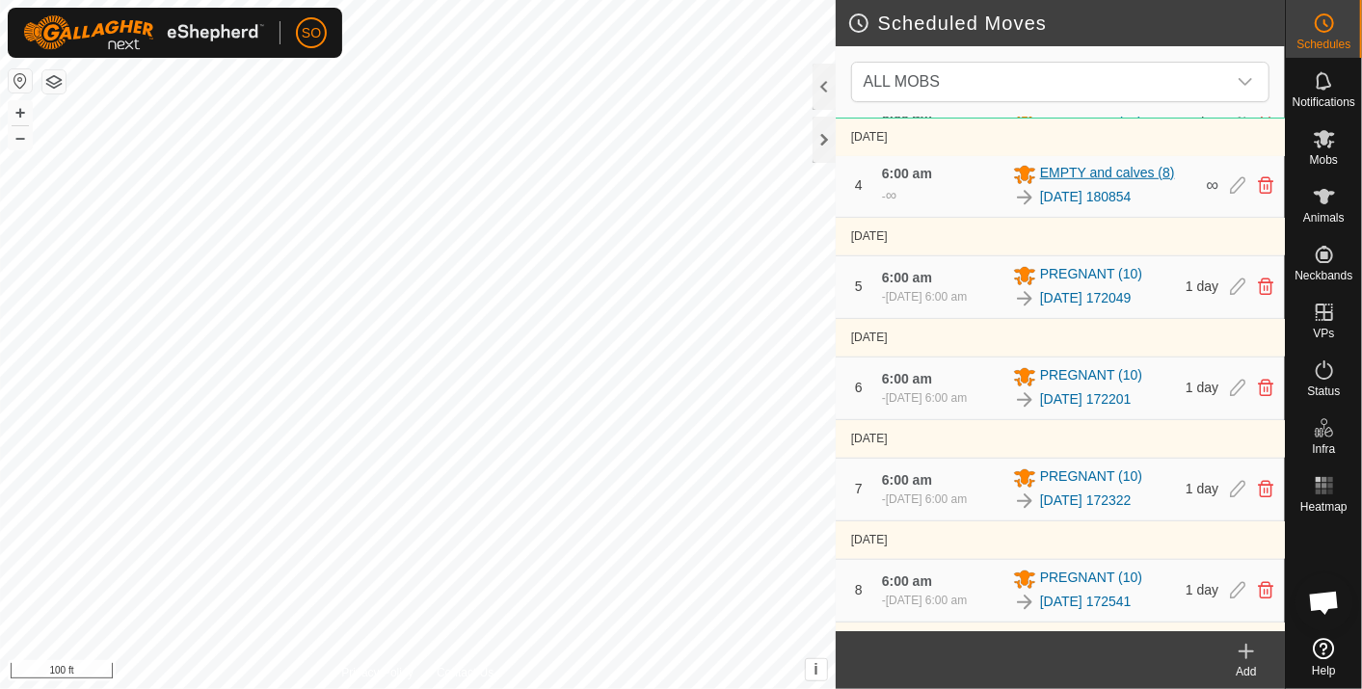
scroll to position [856, 0]
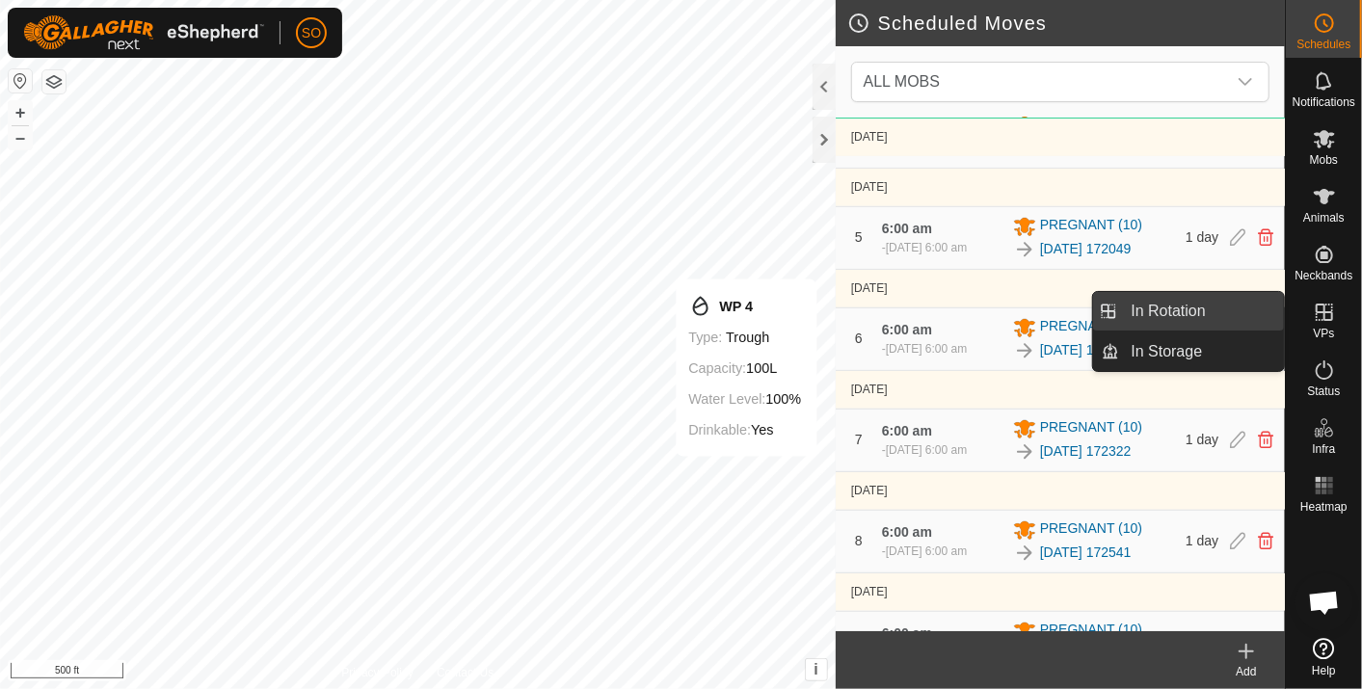
click at [1179, 302] on link "In Rotation" at bounding box center [1202, 311] width 165 height 39
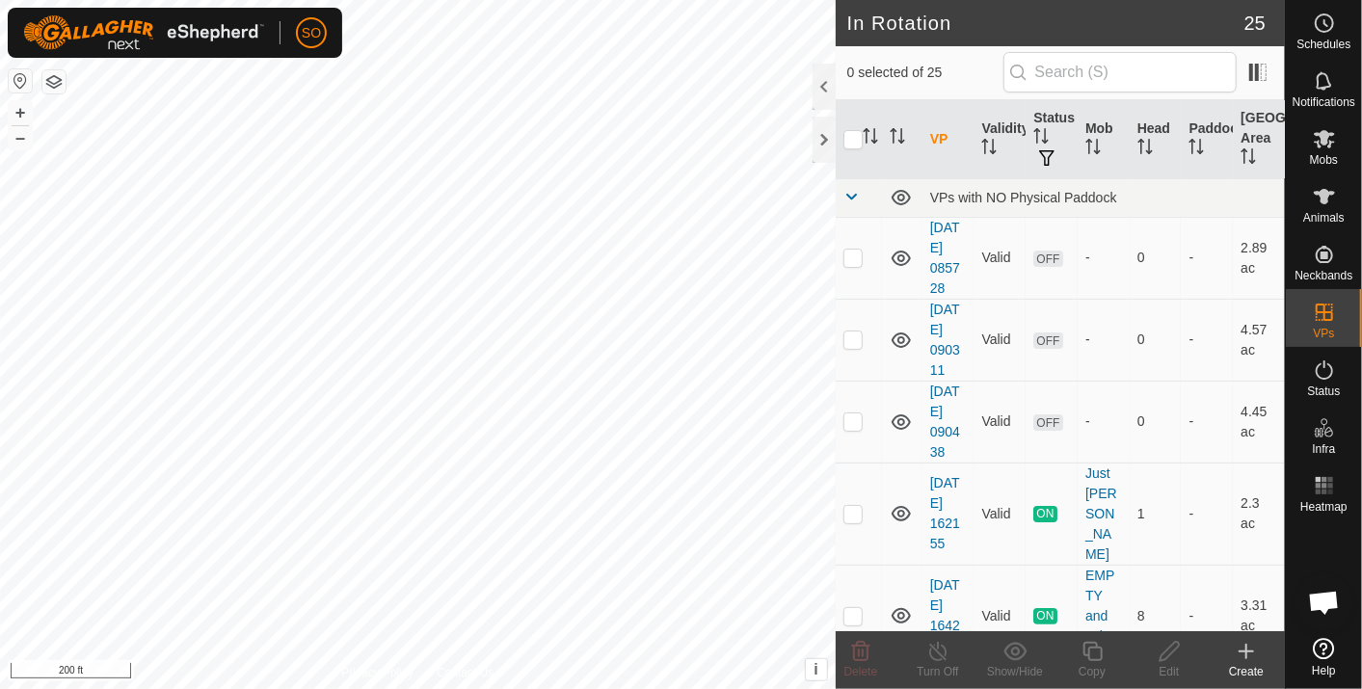
click at [518, 688] on html "SO Schedules Notifications Mobs Animals Neckbands VPs Status Infra Heatmap Help…" at bounding box center [681, 344] width 1362 height 689
click at [1250, 649] on icon at bounding box center [1246, 651] width 23 height 23
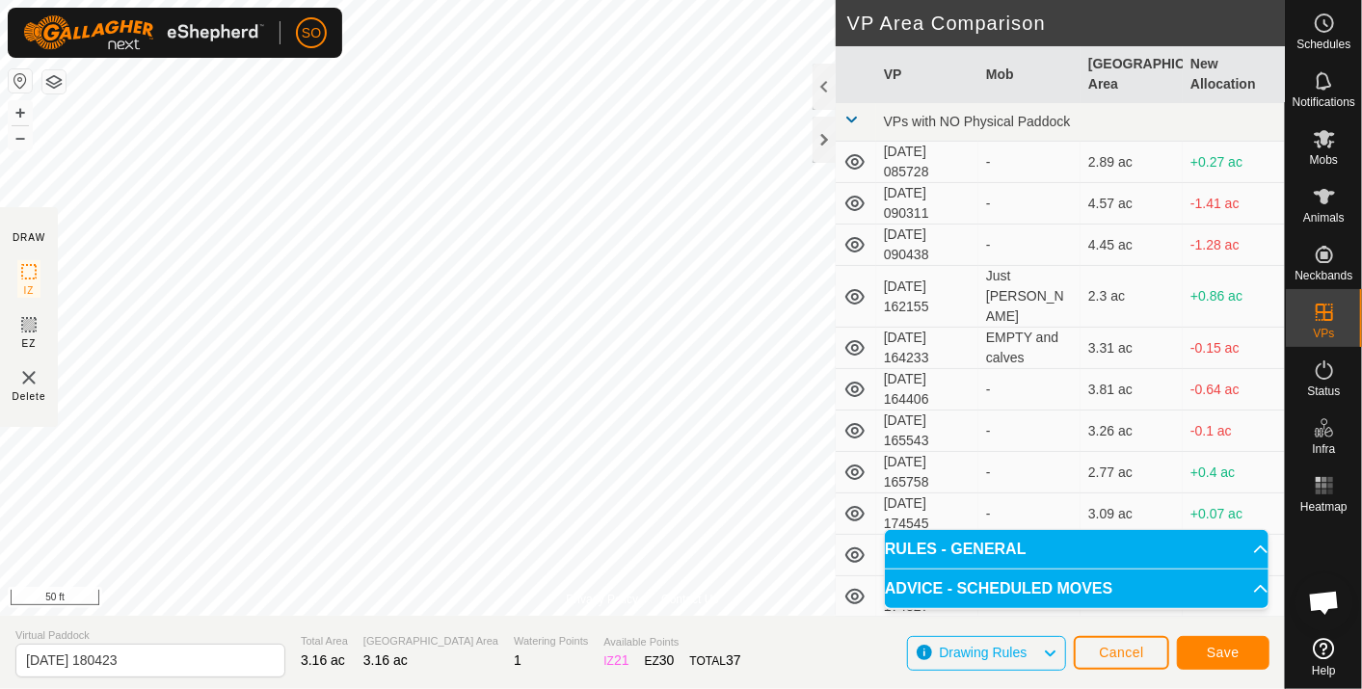
click at [838, 146] on div "Privacy Policy Contact Us + – ⇧ i This application includes HERE Maps. © 2024 H…" at bounding box center [642, 344] width 1285 height 689
click at [1215, 652] on span "Save" at bounding box center [1223, 652] width 33 height 15
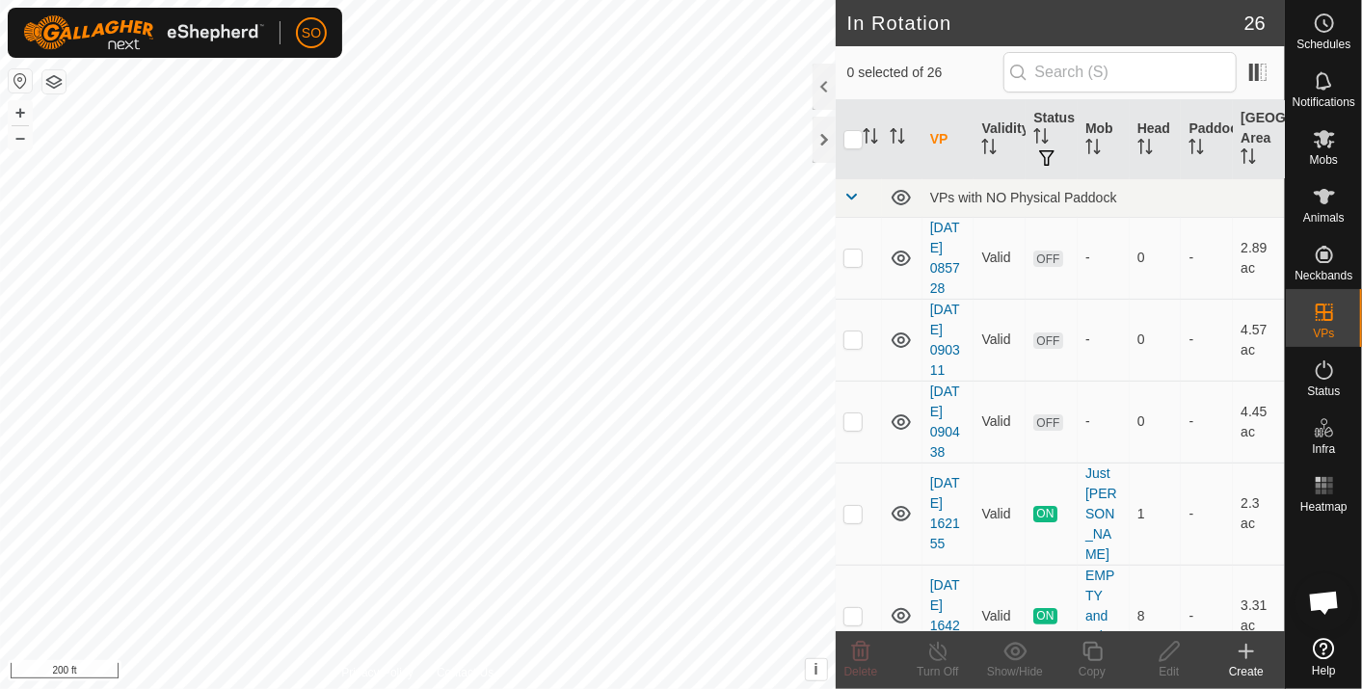
click at [1240, 644] on icon at bounding box center [1246, 651] width 23 height 23
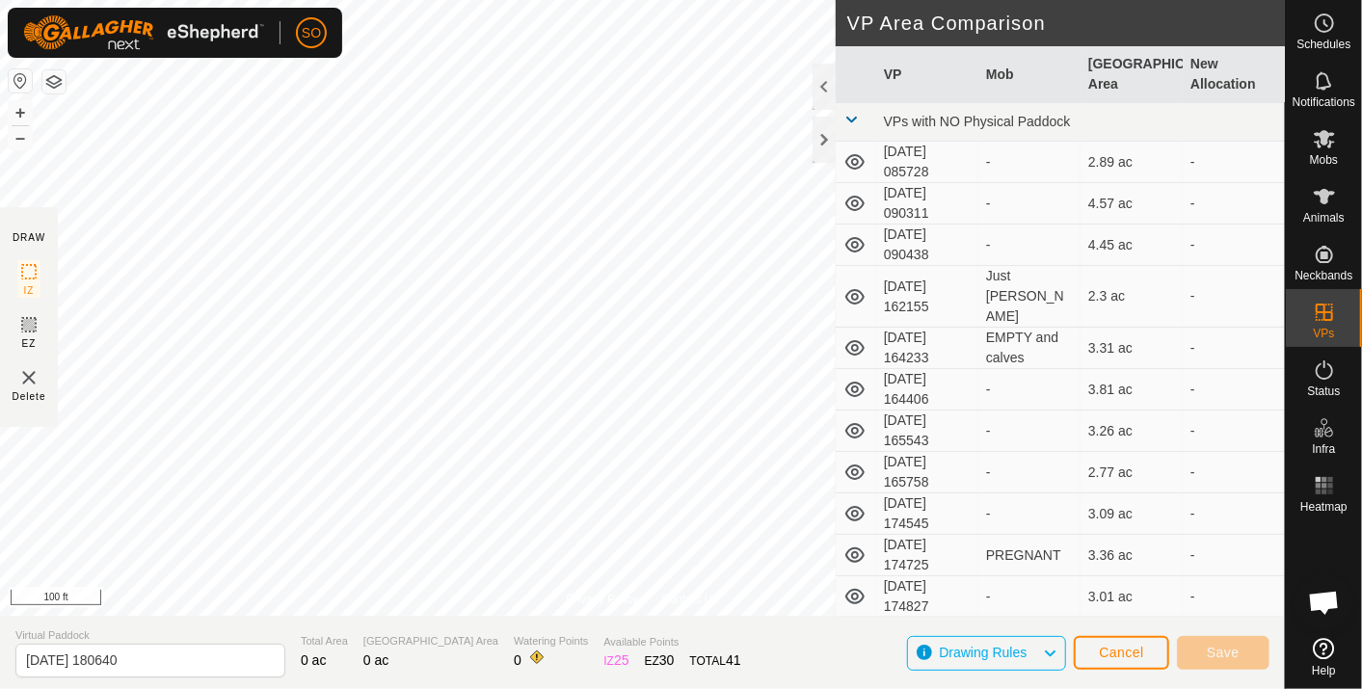
click at [660, 619] on div "Privacy Policy Contact Us Landmark 13 + – ⇧ i This application includes HERE Ma…" at bounding box center [642, 344] width 1285 height 689
click at [1119, 649] on span "Cancel" at bounding box center [1121, 652] width 45 height 15
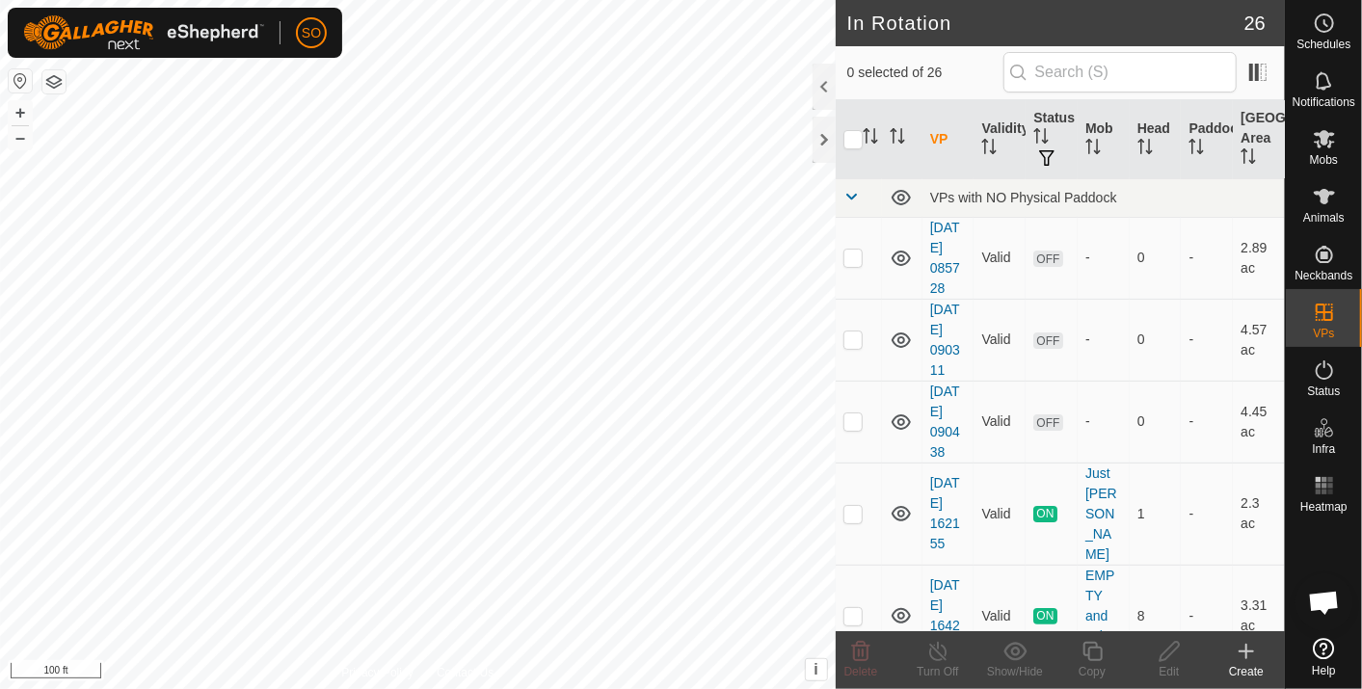
click at [1245, 653] on icon at bounding box center [1246, 651] width 23 height 23
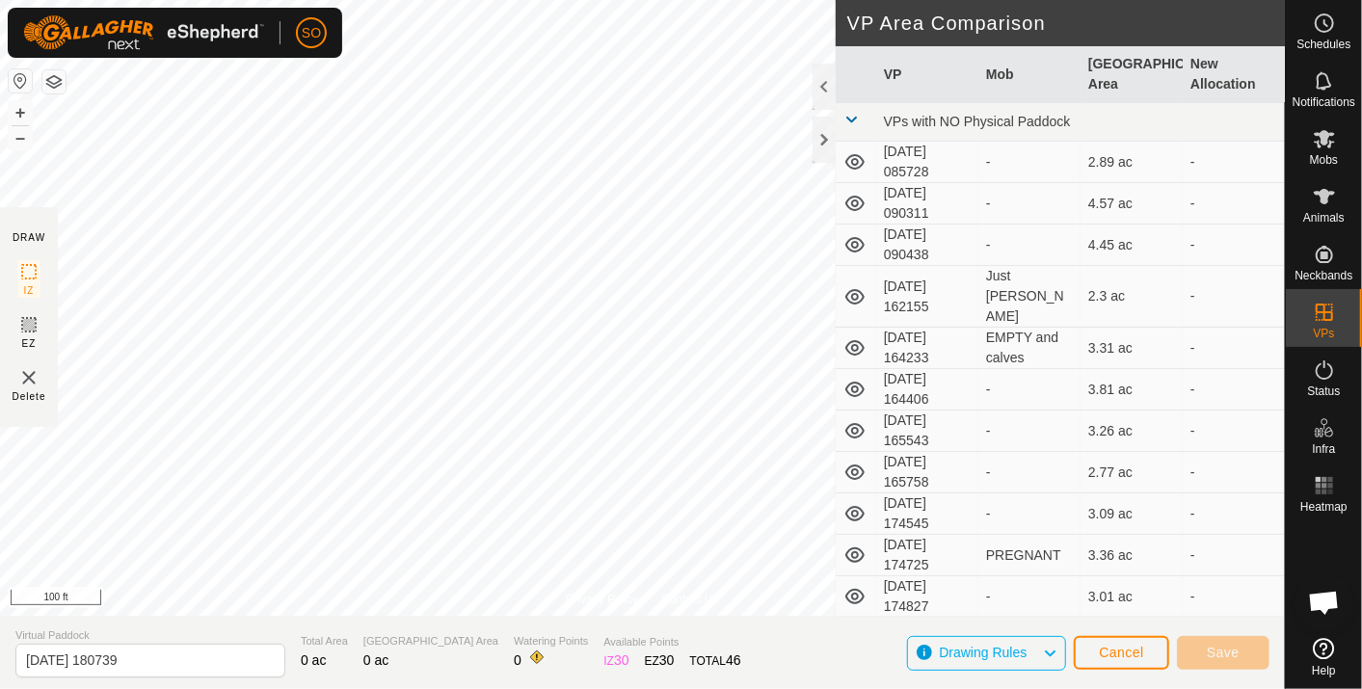
click at [820, 635] on div "Privacy Policy Contact Us Landmark 14 + – ⇧ i This application includes HERE Ma…" at bounding box center [642, 344] width 1285 height 689
click at [565, 622] on div "Privacy Policy Contact Us Landmark 14 + – ⇧ i This application includes HERE Ma…" at bounding box center [642, 344] width 1285 height 689
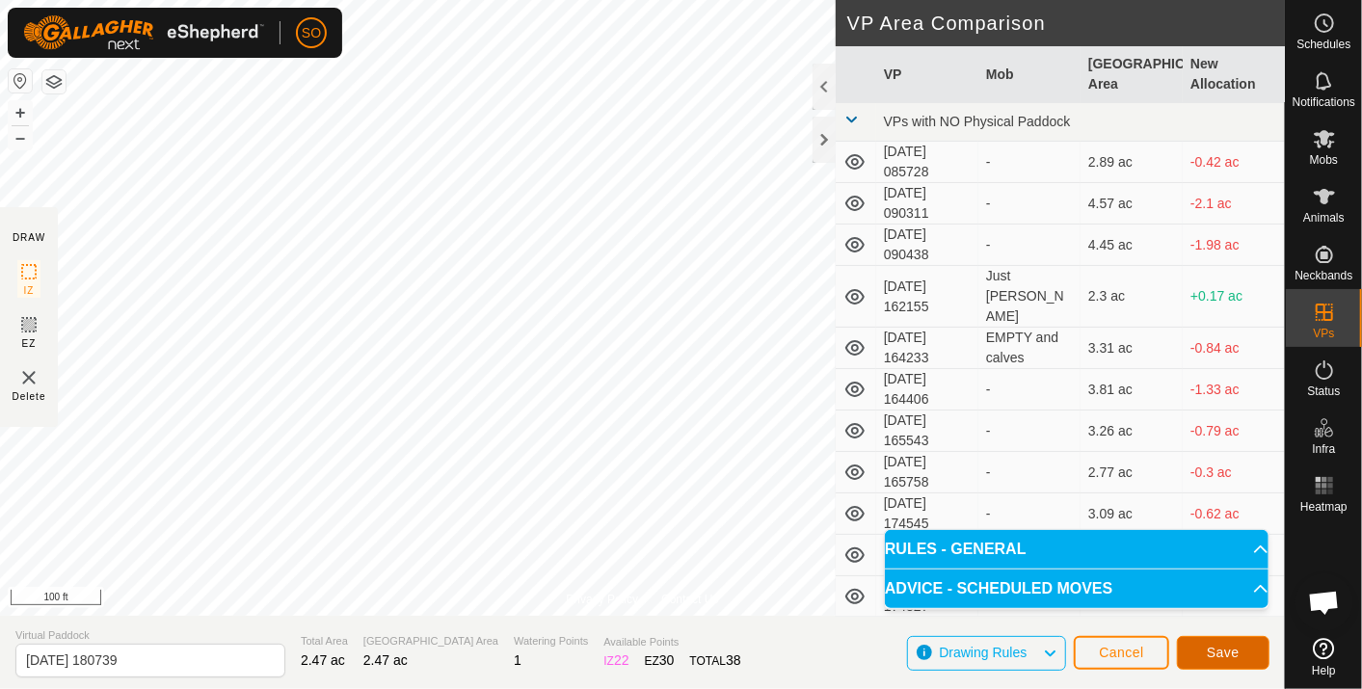
click at [1230, 647] on span "Save" at bounding box center [1223, 652] width 33 height 15
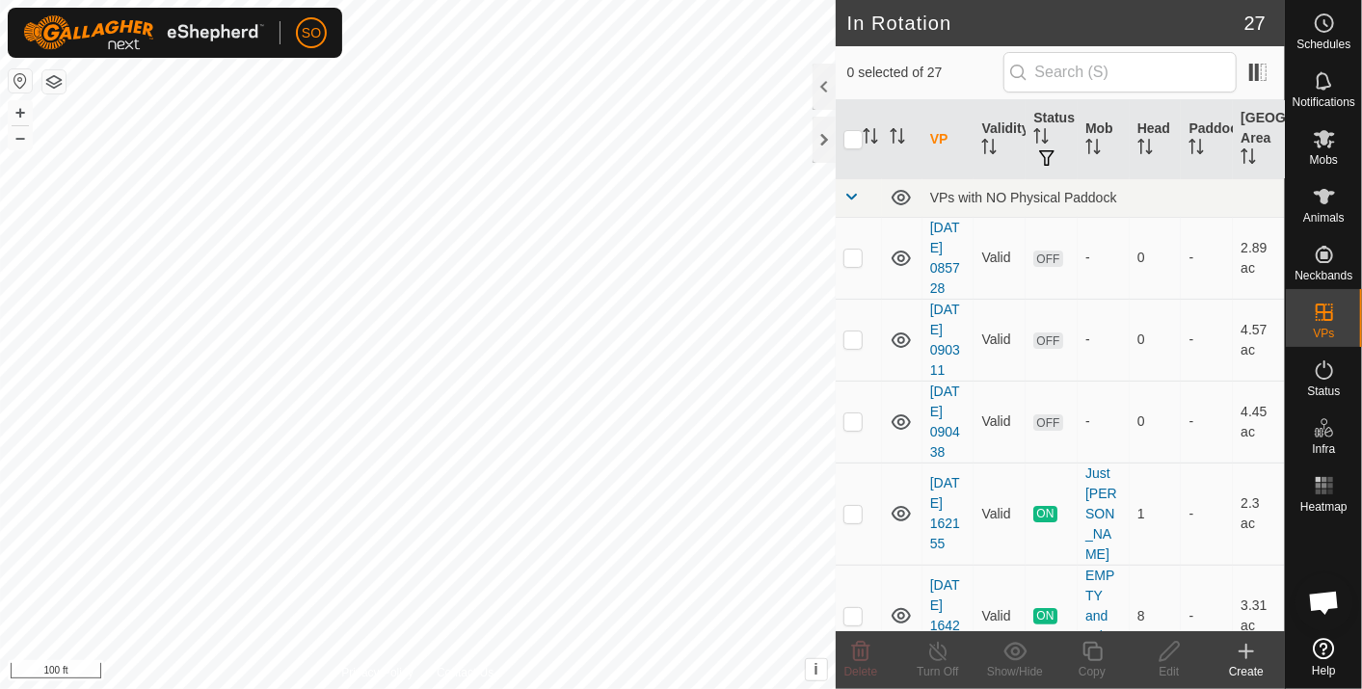
click at [1246, 647] on icon at bounding box center [1246, 651] width 23 height 23
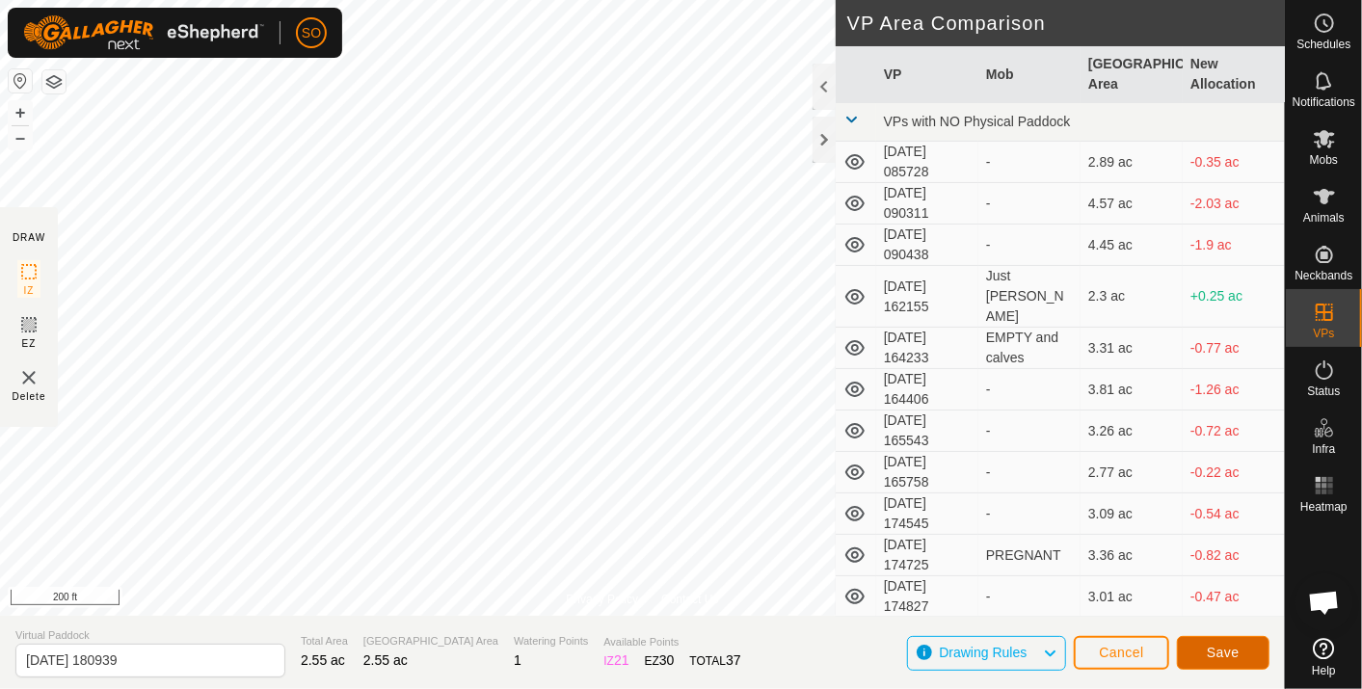
click at [1221, 653] on span "Save" at bounding box center [1223, 652] width 33 height 15
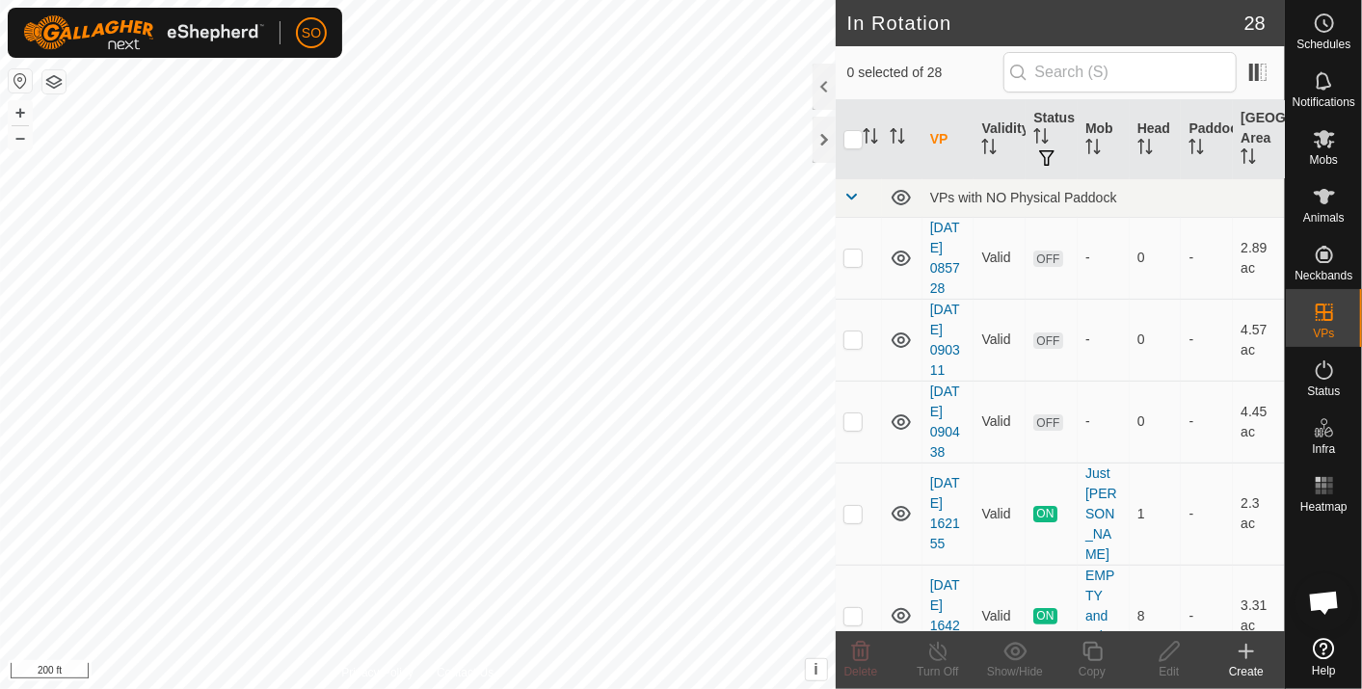
click at [1241, 649] on icon at bounding box center [1246, 651] width 23 height 23
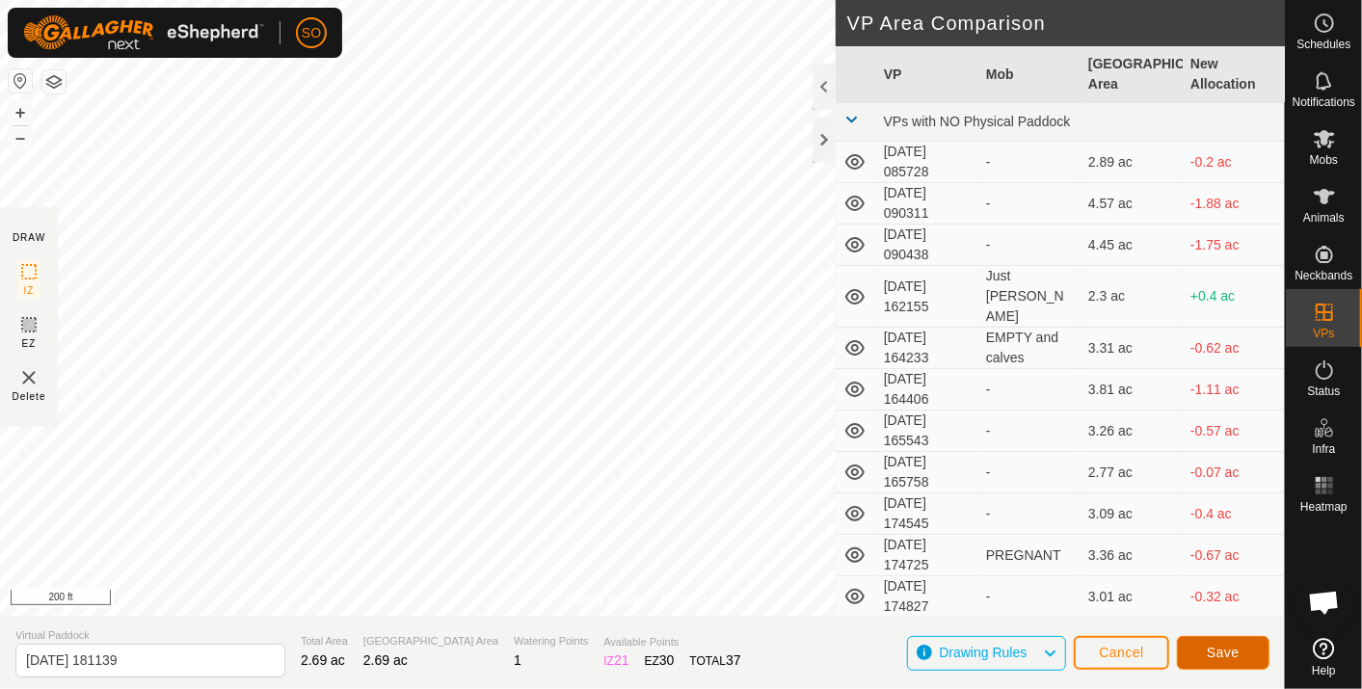
click at [1224, 647] on span "Save" at bounding box center [1223, 652] width 33 height 15
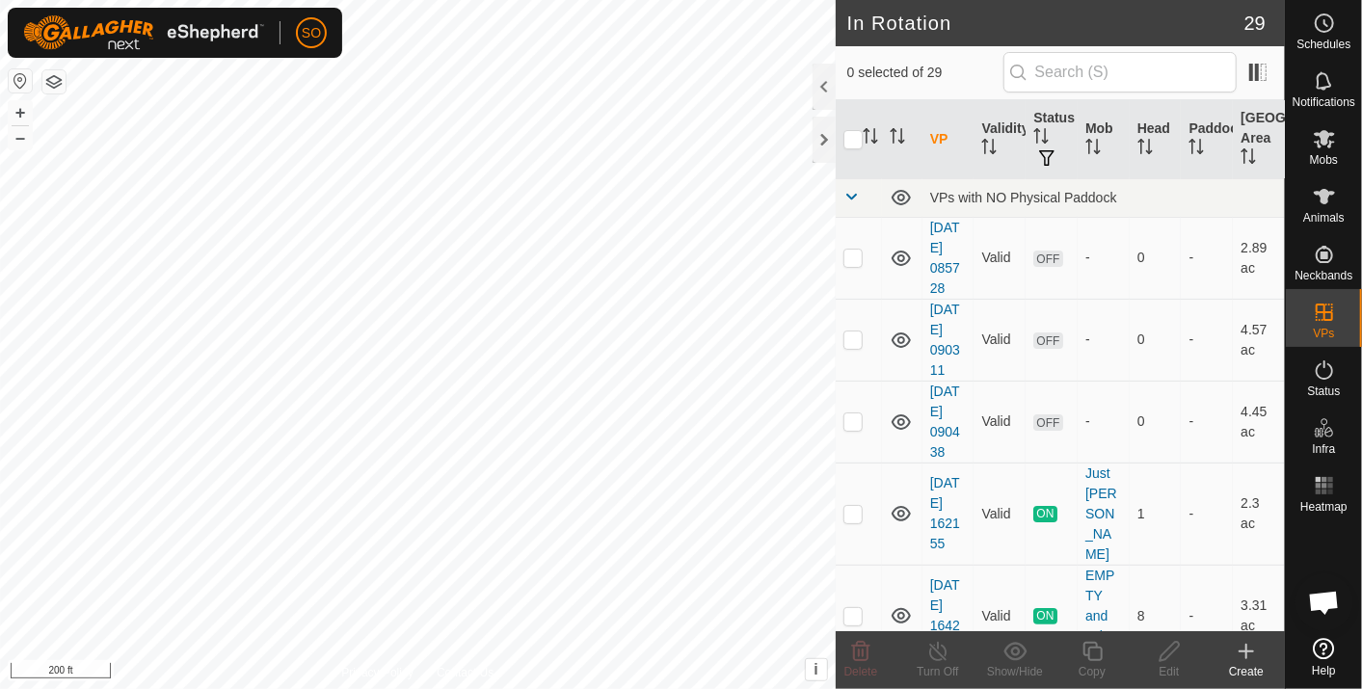
click at [1250, 648] on icon at bounding box center [1246, 651] width 23 height 23
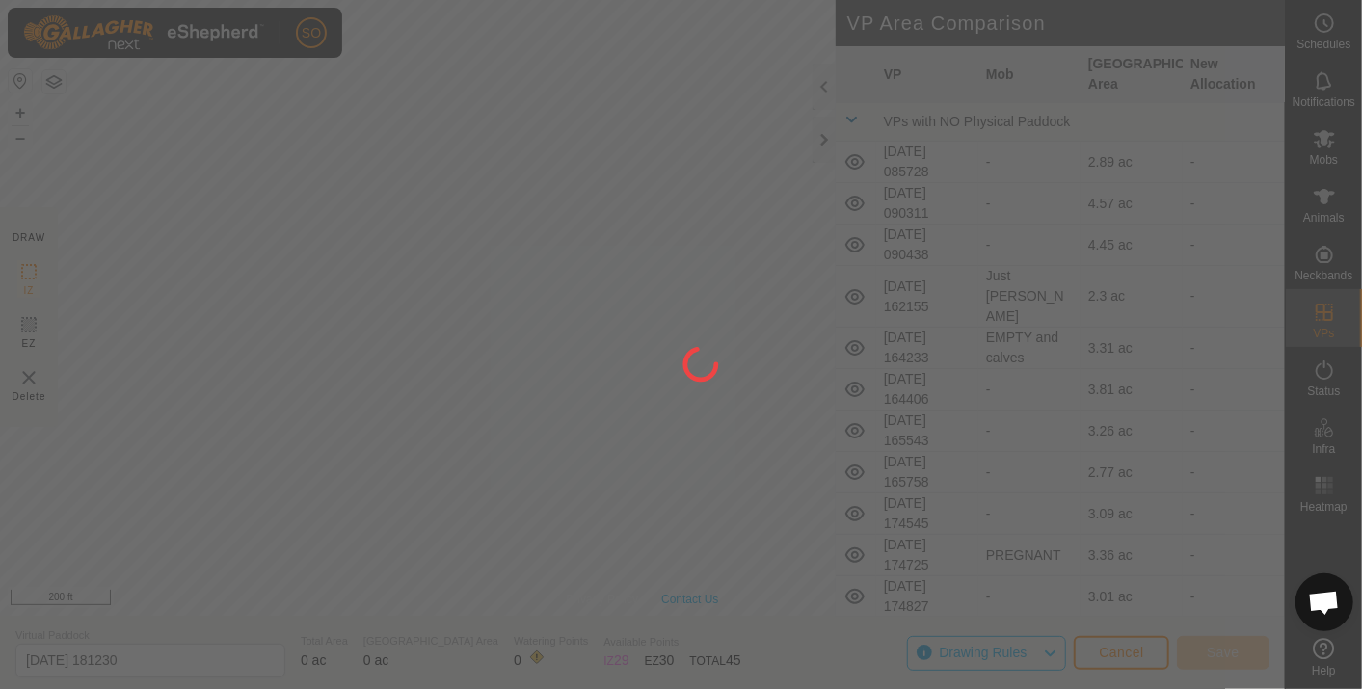
click at [505, 233] on div at bounding box center [681, 344] width 1362 height 689
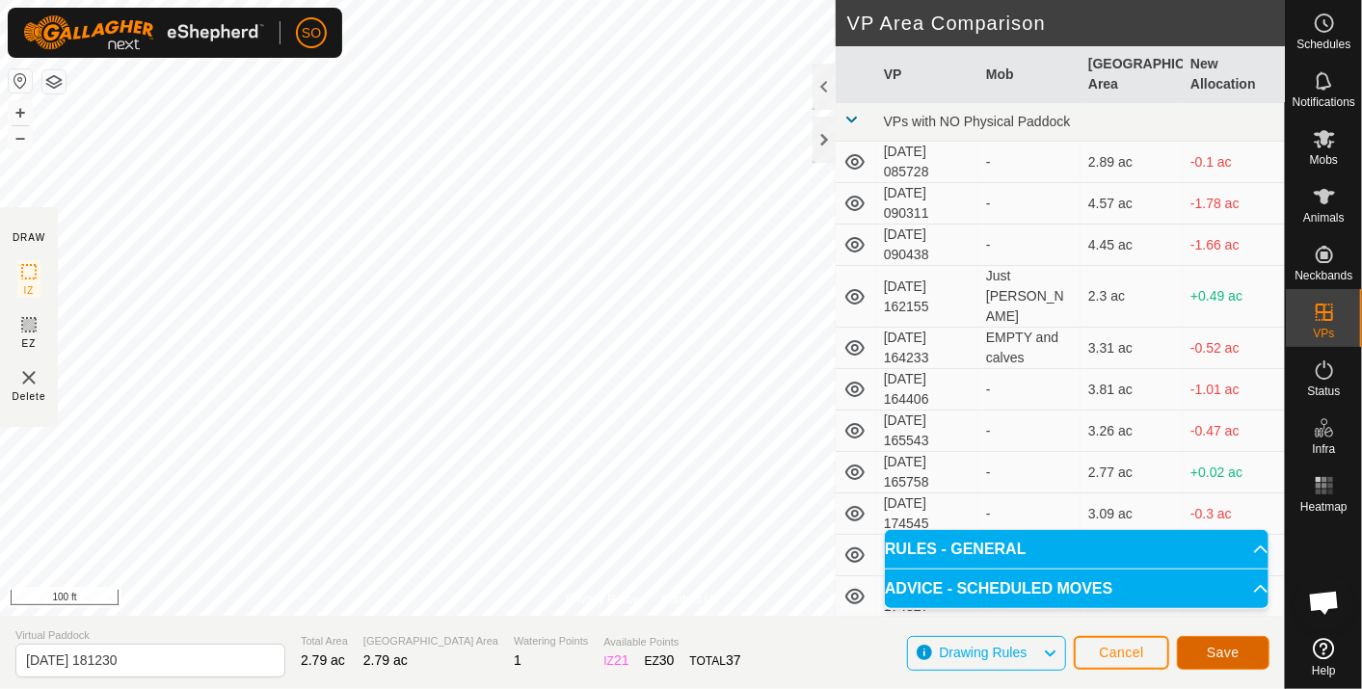
click at [1234, 647] on span "Save" at bounding box center [1223, 652] width 33 height 15
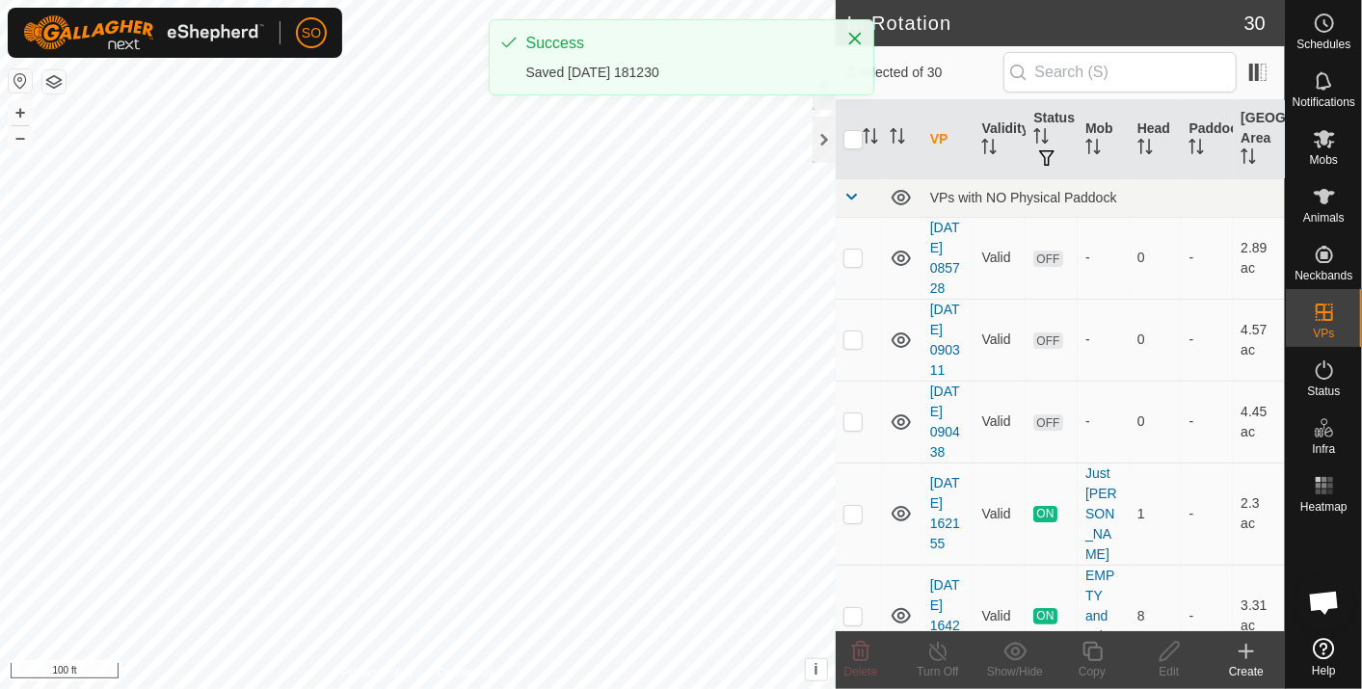
click at [1252, 646] on icon at bounding box center [1246, 651] width 23 height 23
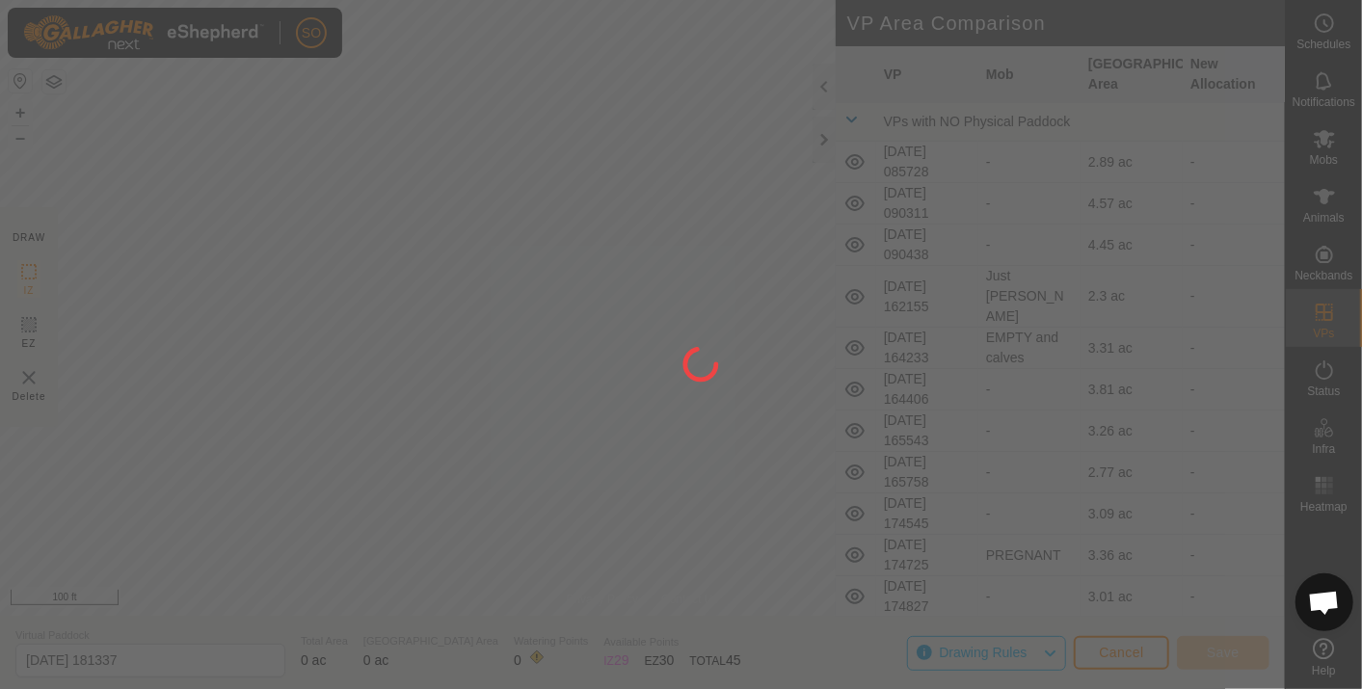
click at [707, 688] on html "SO Schedules Notifications Mobs Animals Neckbands VPs Status Infra Heatmap Help…" at bounding box center [681, 344] width 1362 height 689
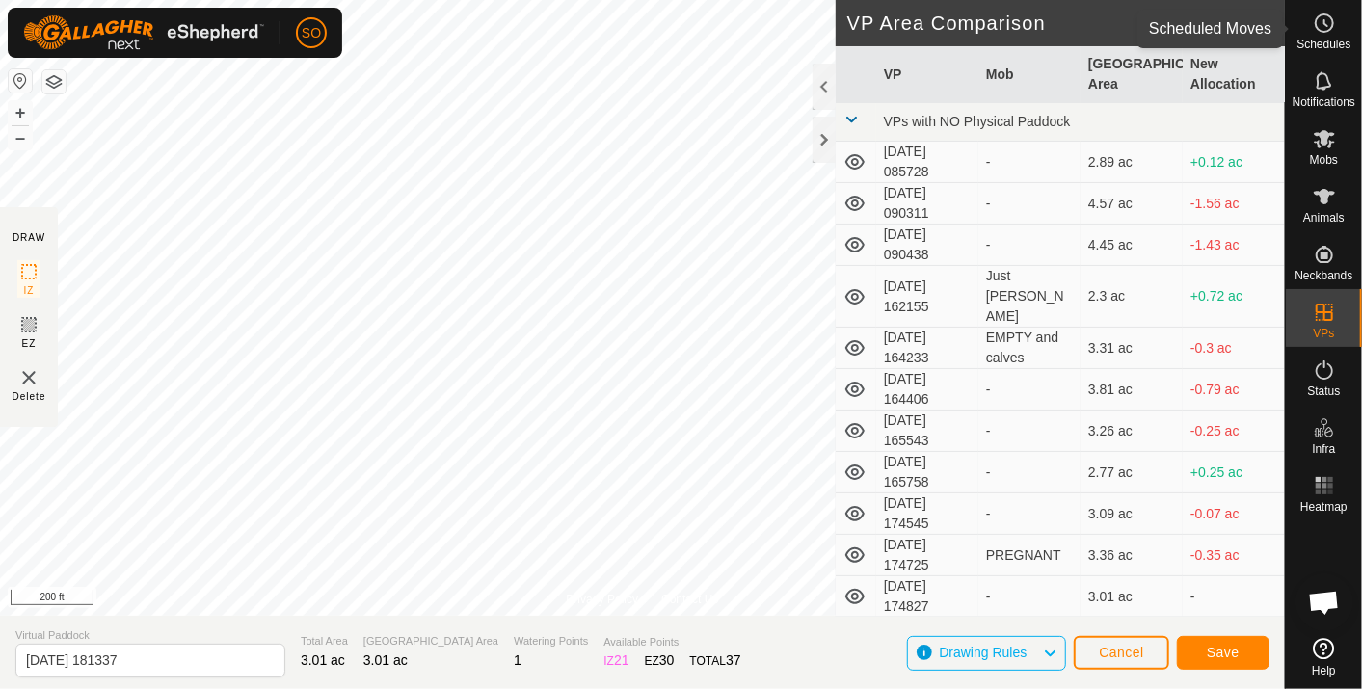
click at [1321, 18] on icon at bounding box center [1324, 23] width 23 height 23
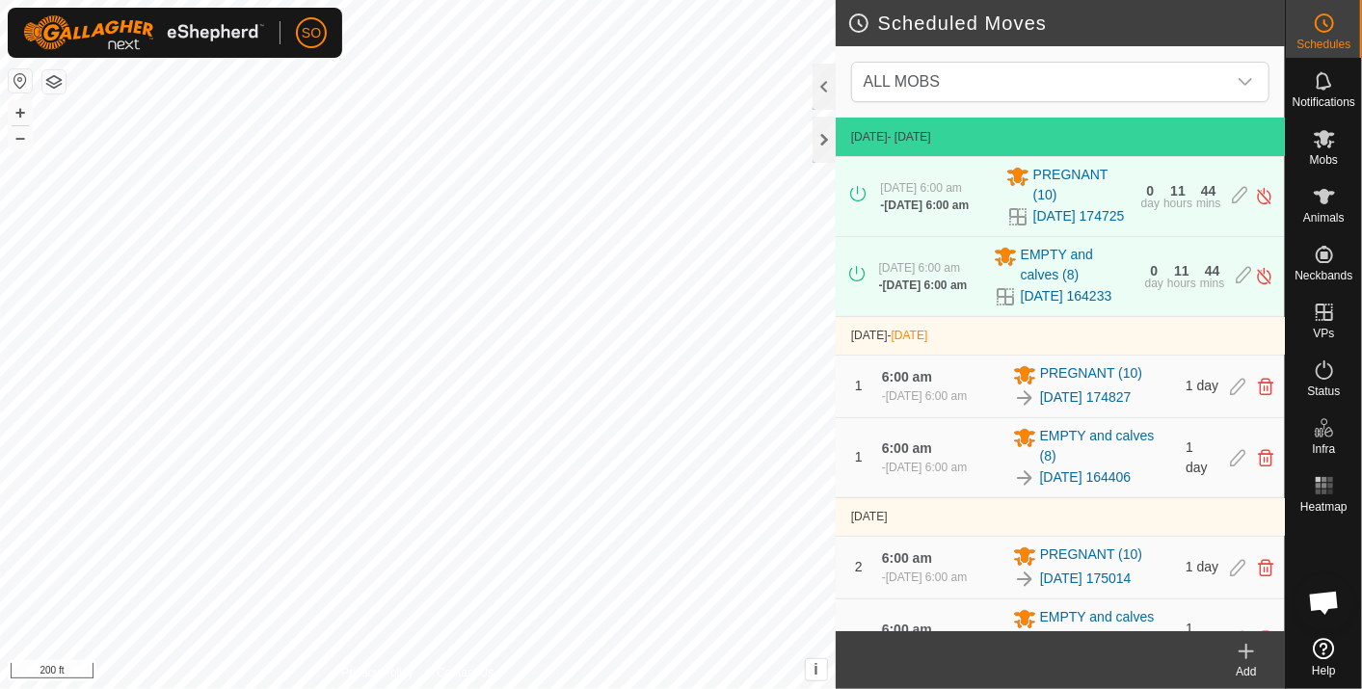
click at [1242, 644] on icon at bounding box center [1246, 651] width 23 height 23
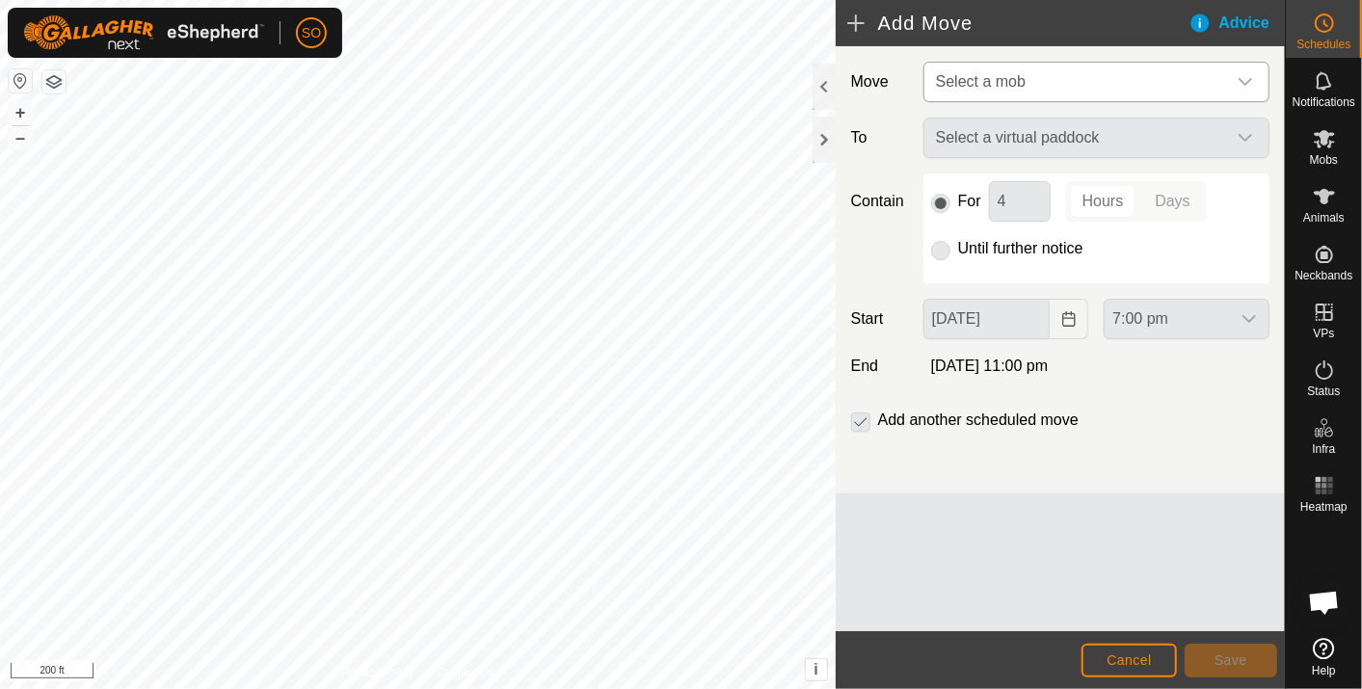
click at [1248, 79] on icon "dropdown trigger" at bounding box center [1245, 81] width 15 height 15
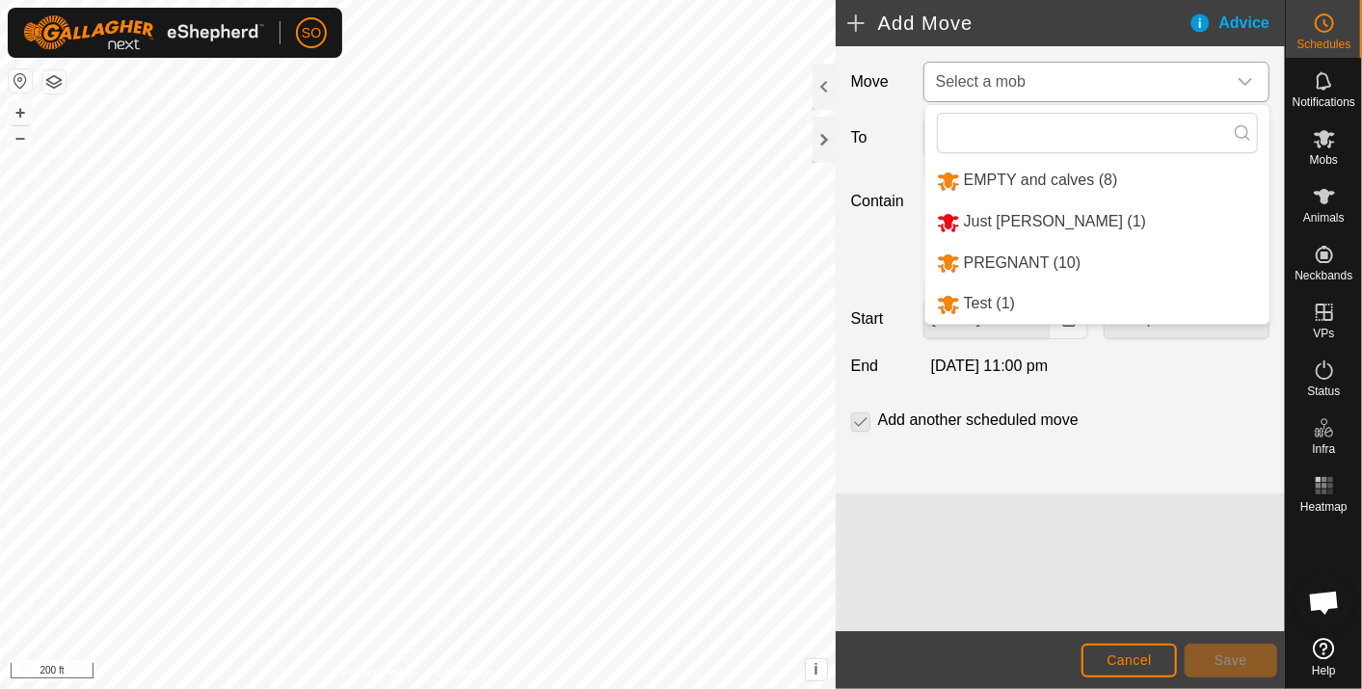
click at [1050, 171] on li "EMPTY and calves (8)" at bounding box center [1098, 181] width 344 height 40
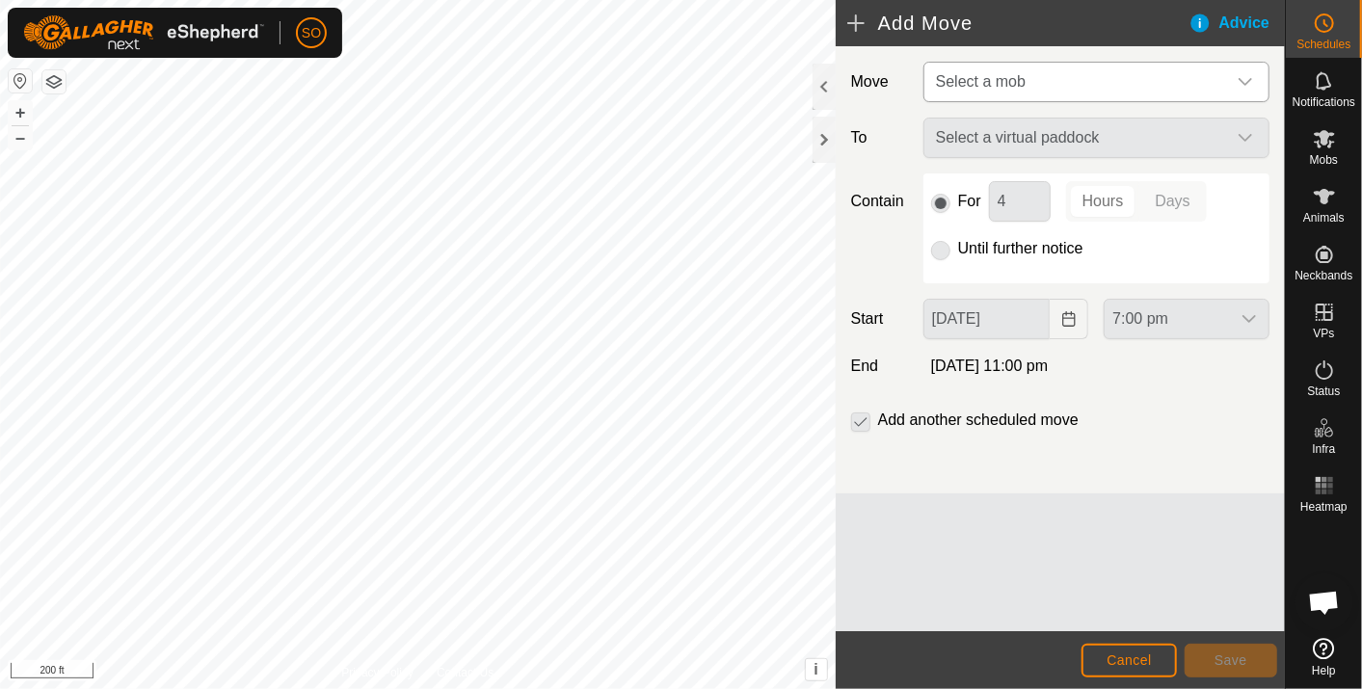
type input "[DATE]"
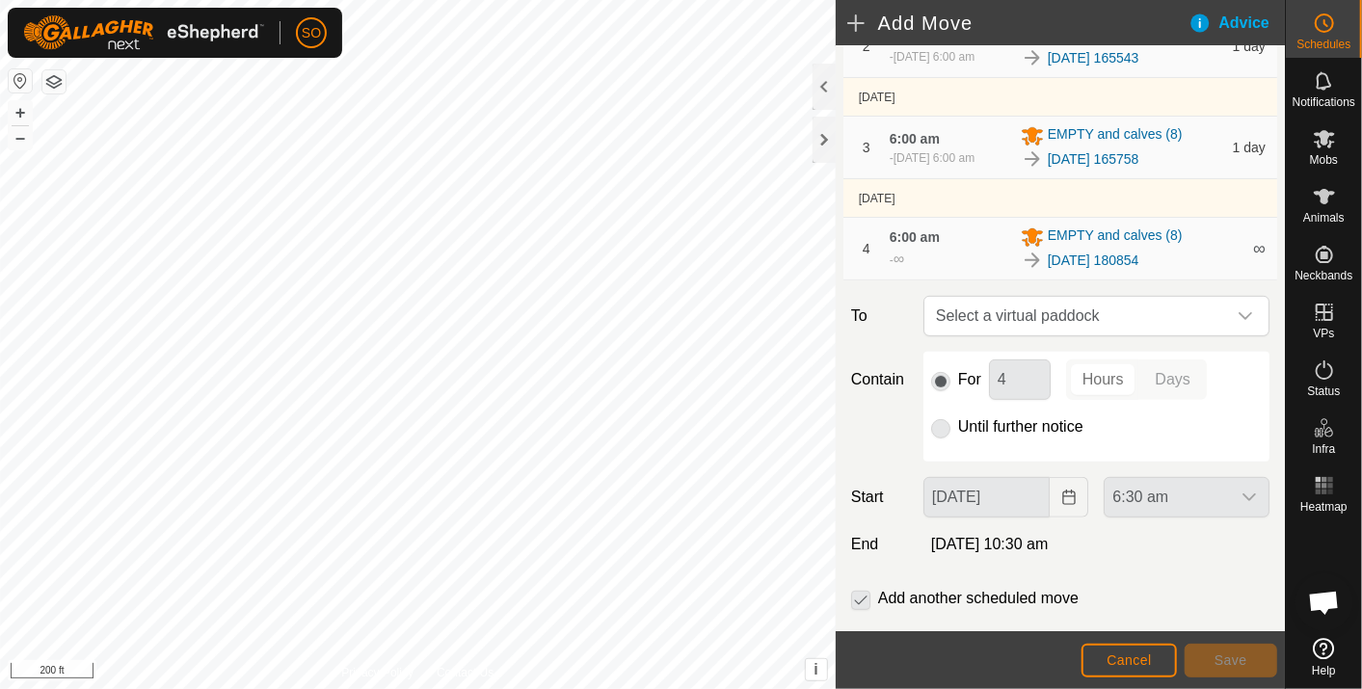
scroll to position [447, 0]
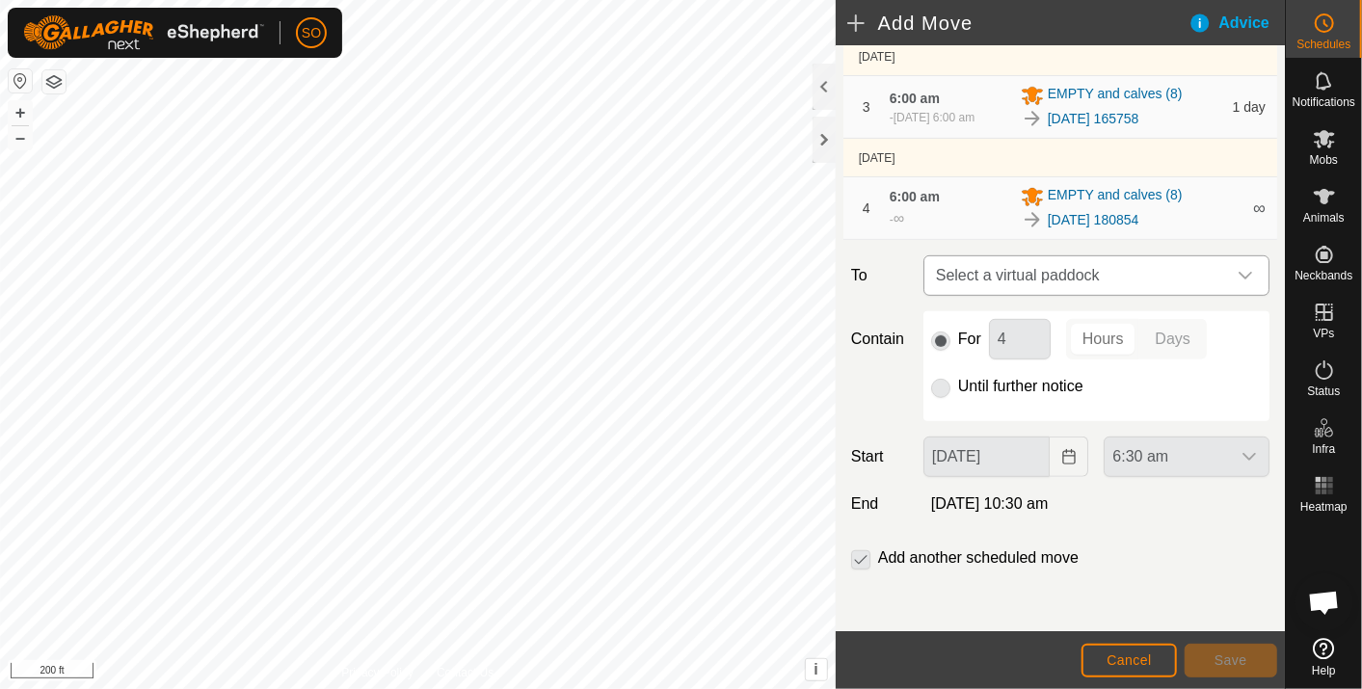
click at [1238, 276] on icon "dropdown trigger" at bounding box center [1245, 275] width 15 height 15
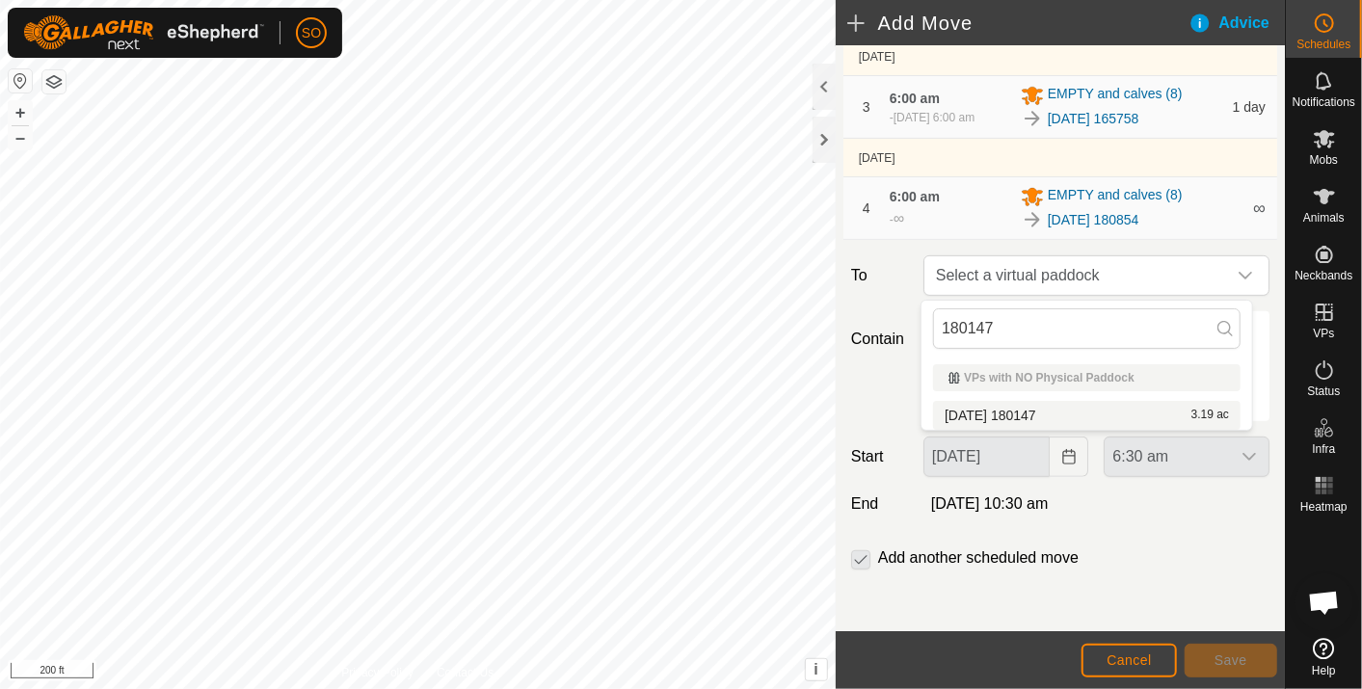
type input "180147"
click at [1052, 407] on li "[DATE] 180147 3.19 ac" at bounding box center [1087, 415] width 308 height 29
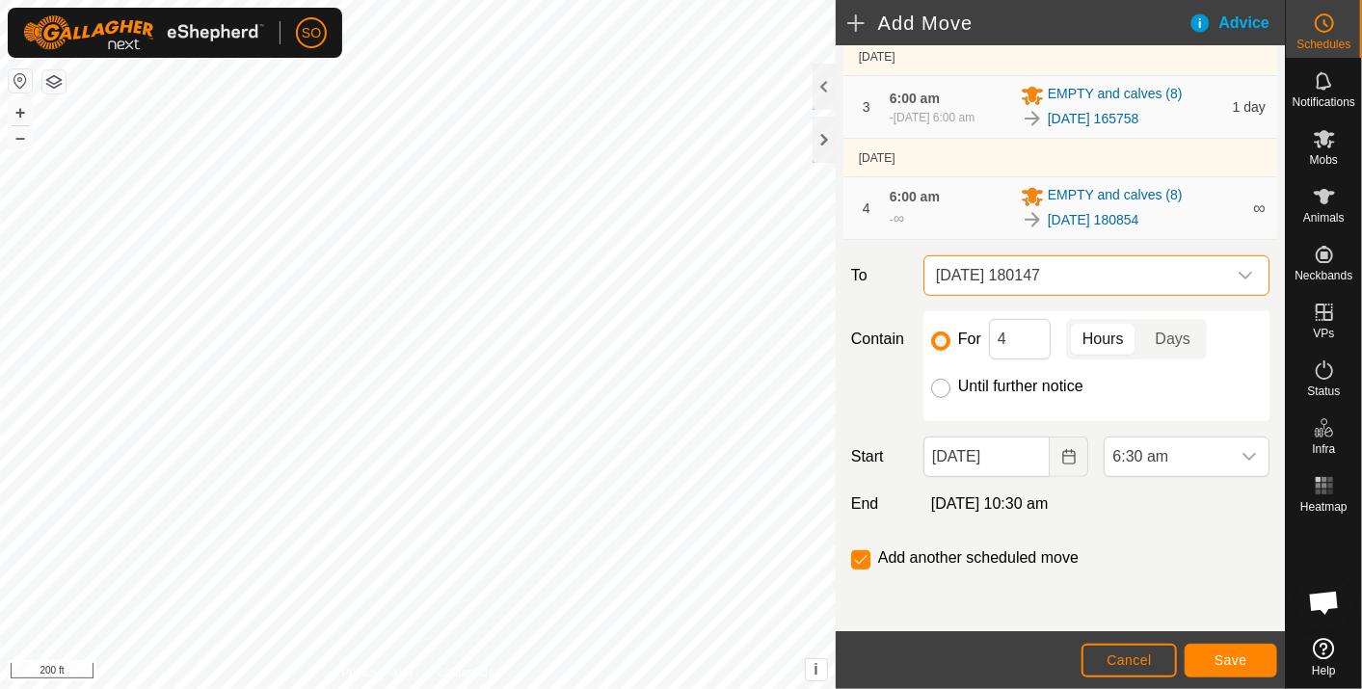
click at [942, 387] on input "Until further notice" at bounding box center [940, 388] width 19 height 19
radio input "true"
checkbox input "false"
click at [1062, 454] on icon "Choose Date" at bounding box center [1069, 456] width 15 height 15
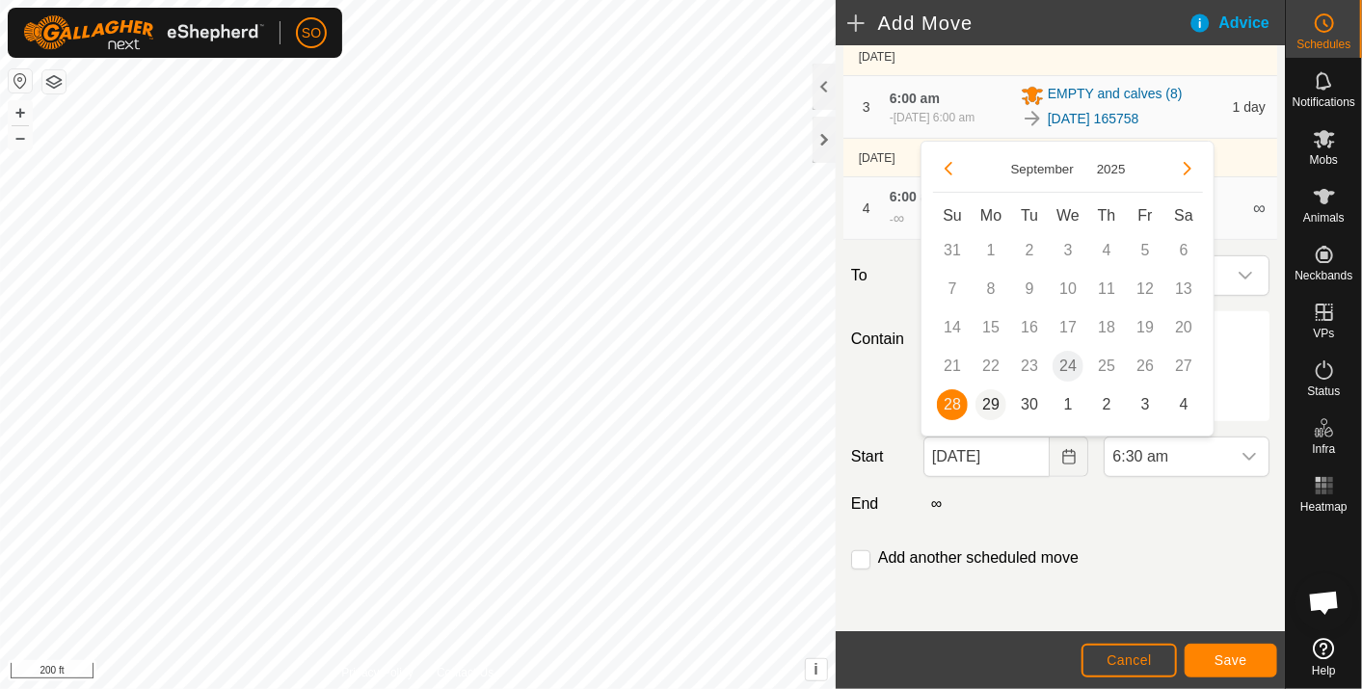
click at [990, 399] on span "29" at bounding box center [991, 405] width 31 height 31
type input "[DATE]"
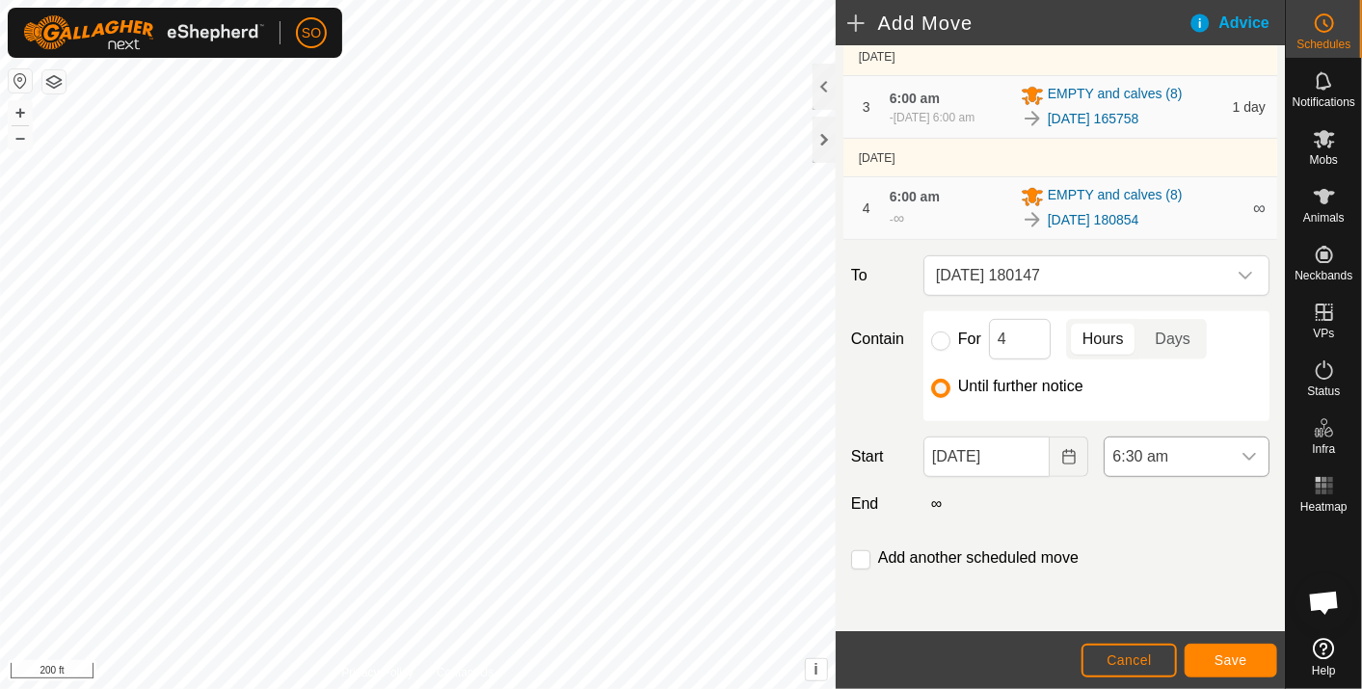
click at [1242, 451] on icon "dropdown trigger" at bounding box center [1249, 456] width 15 height 15
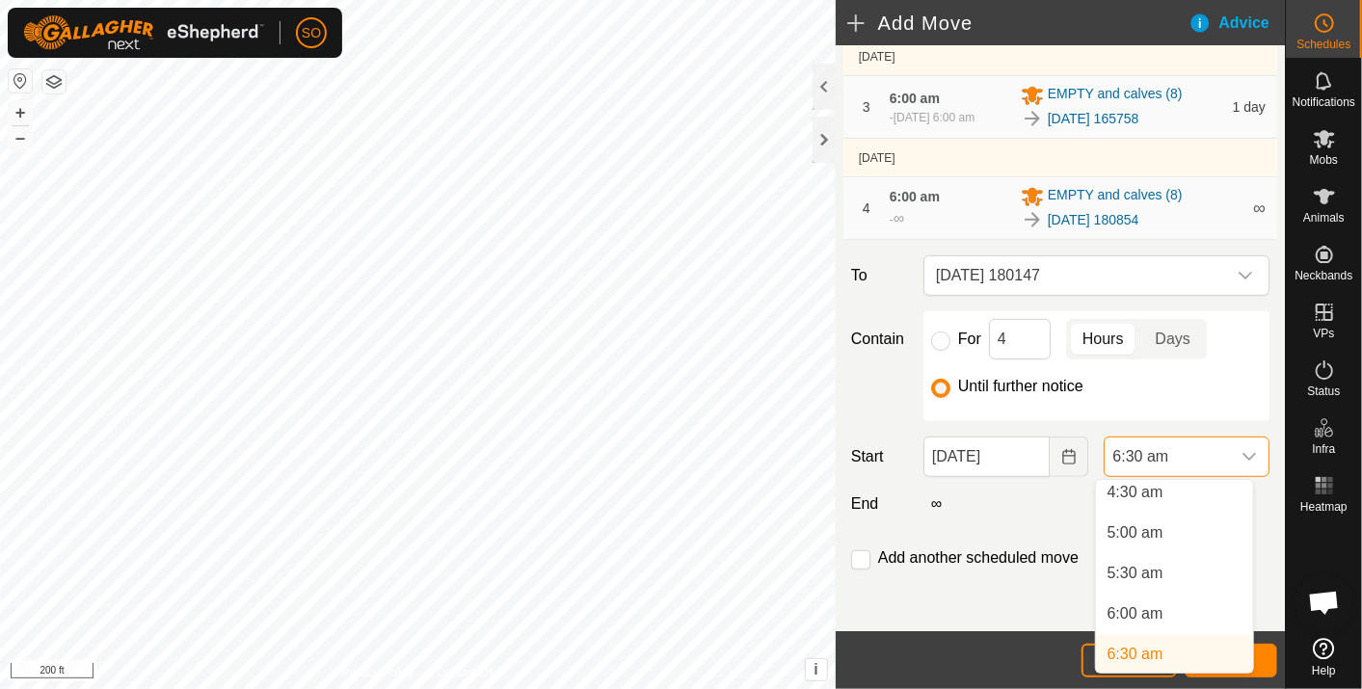
scroll to position [363, 0]
click at [1148, 617] on li "6:00 am" at bounding box center [1174, 622] width 157 height 39
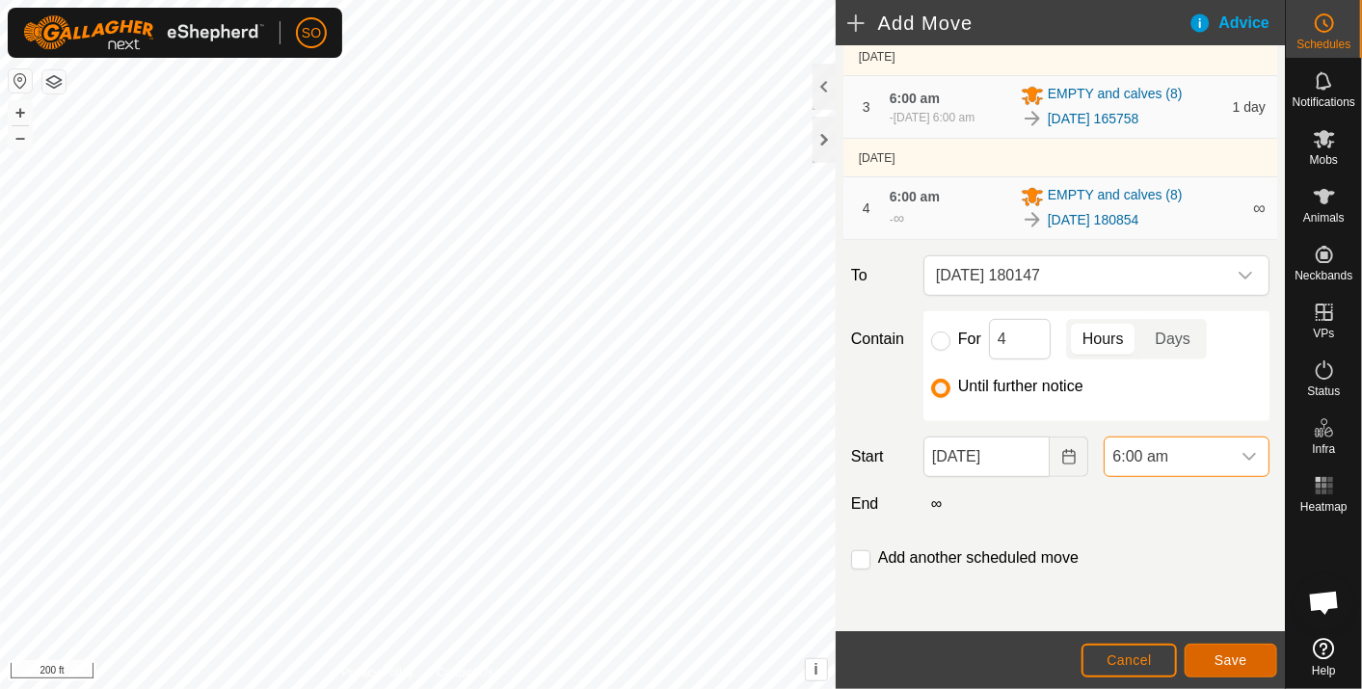
click at [1243, 658] on span "Save" at bounding box center [1231, 660] width 33 height 15
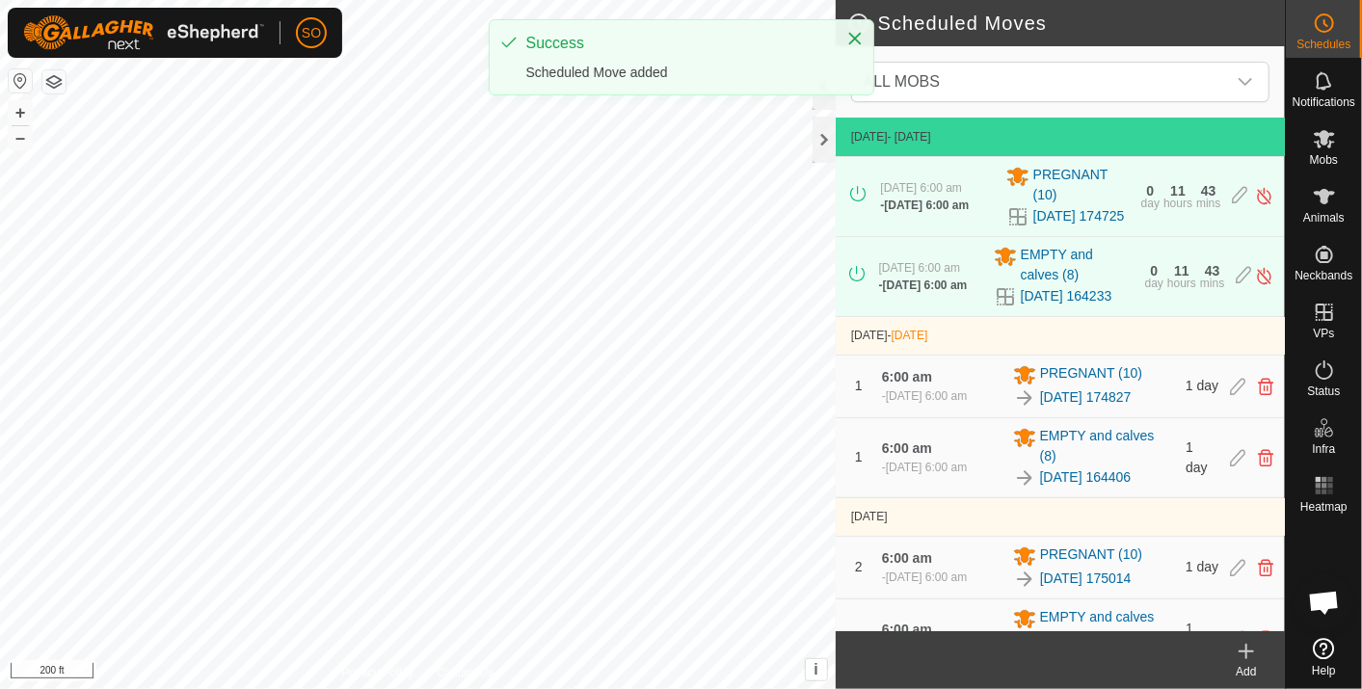
click at [1247, 643] on icon at bounding box center [1246, 651] width 23 height 23
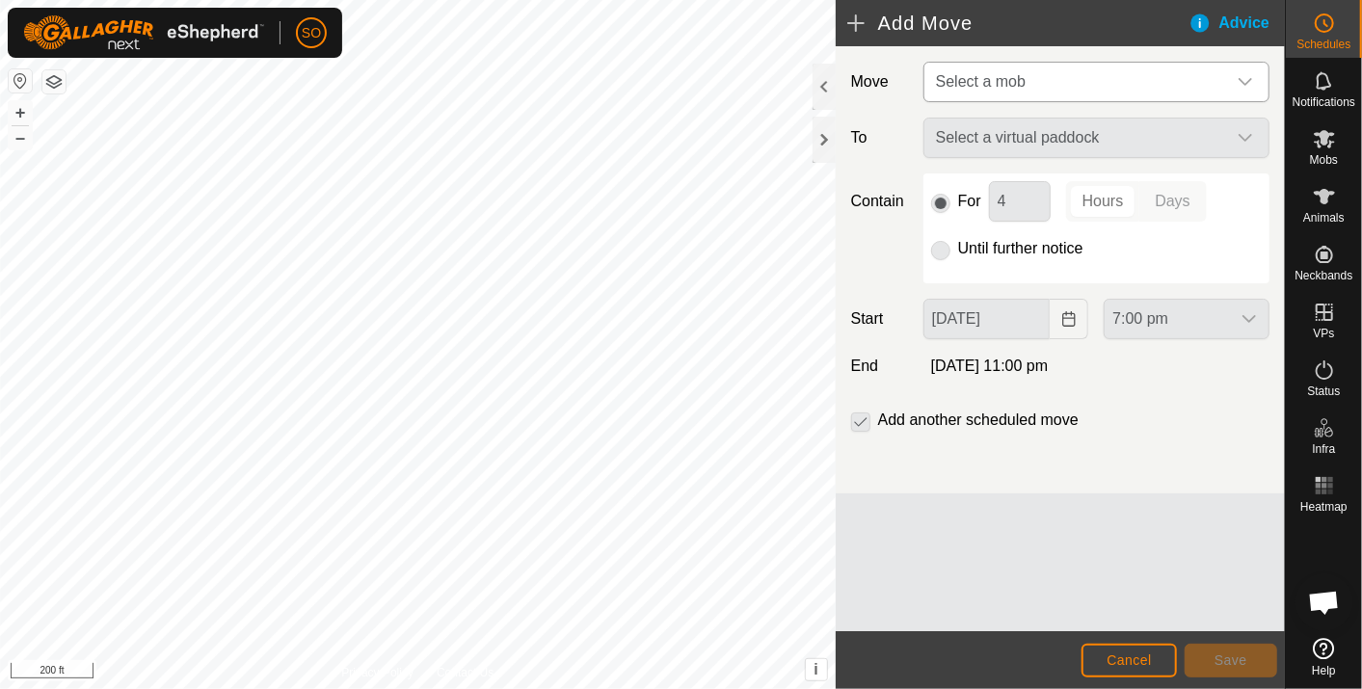
click at [1243, 72] on div "dropdown trigger" at bounding box center [1245, 82] width 39 height 39
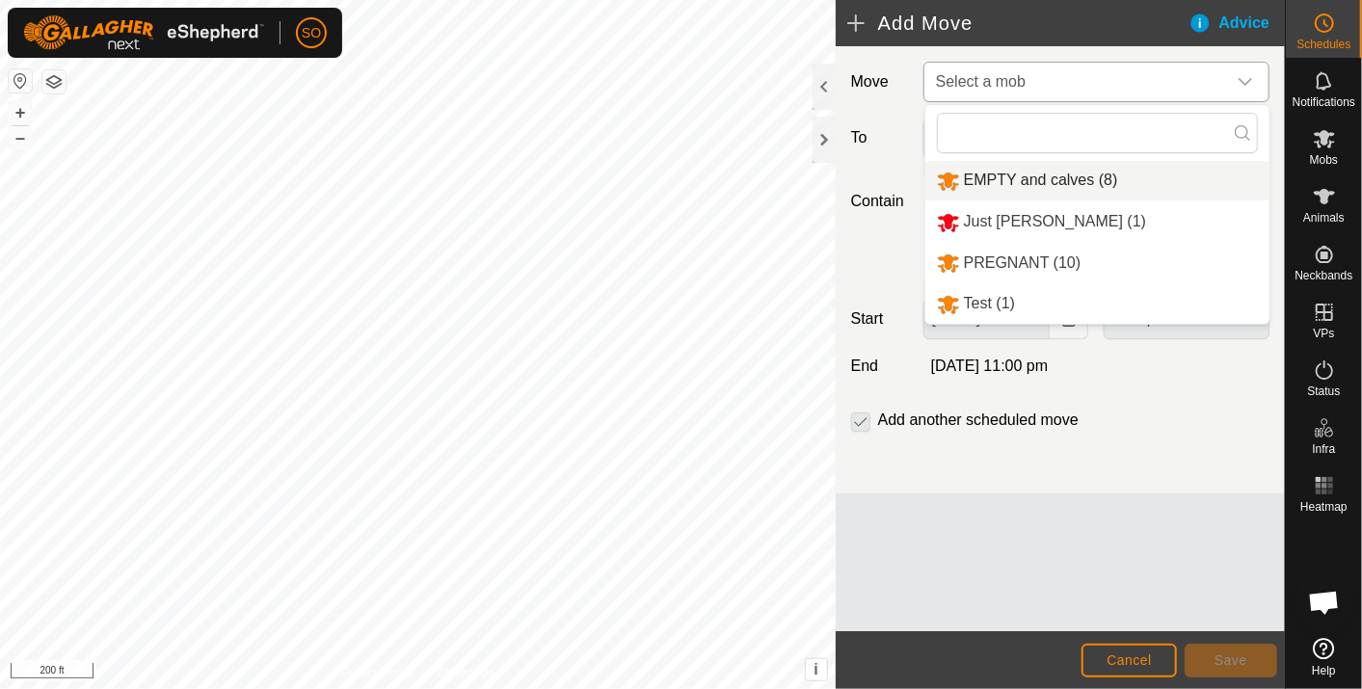
click at [1045, 175] on li "EMPTY and calves (8)" at bounding box center [1098, 181] width 344 height 40
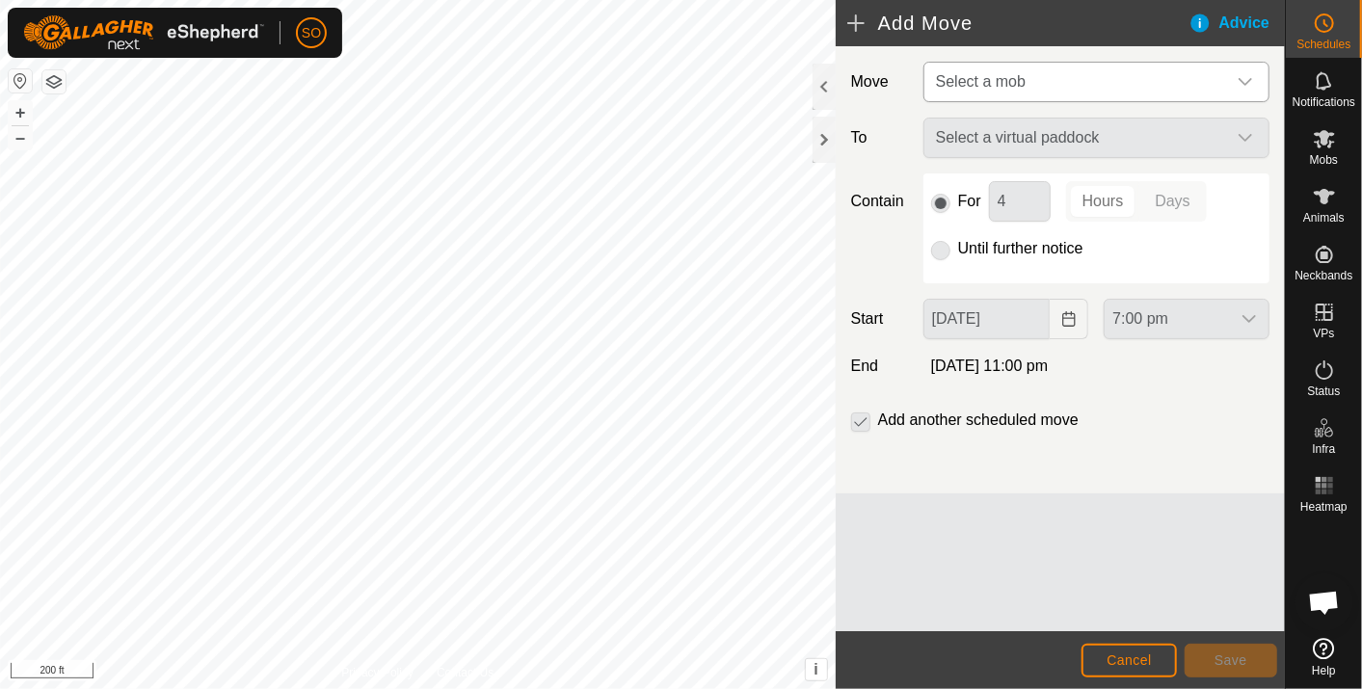
type input "[DATE]"
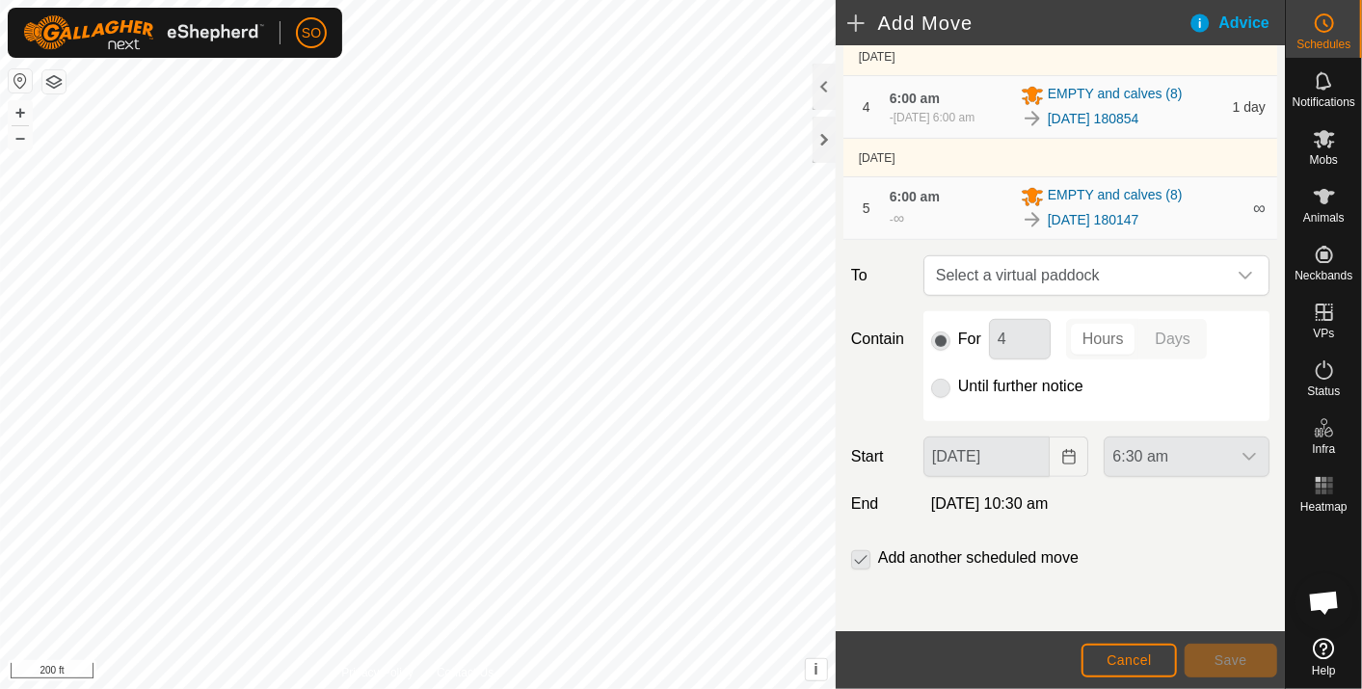
scroll to position [557, 0]
click at [1063, 265] on span "Select a virtual paddock" at bounding box center [1077, 275] width 298 height 39
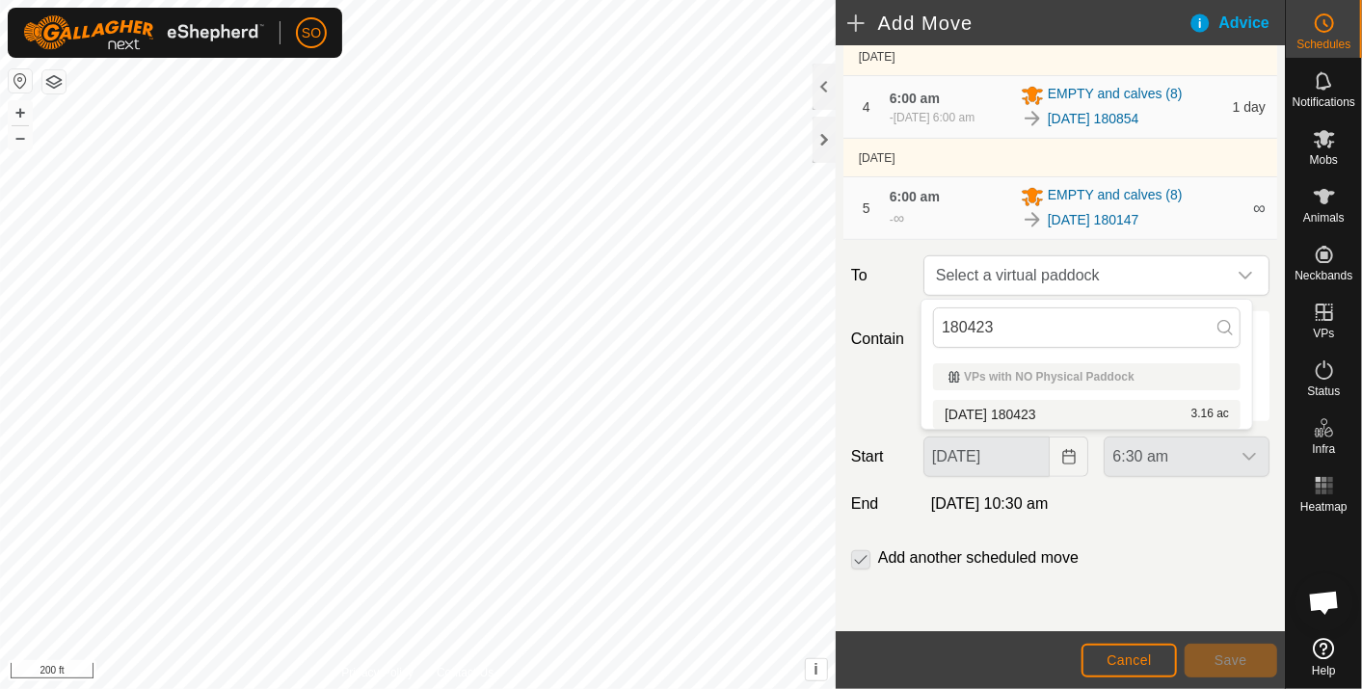
type input "180423"
click at [1038, 405] on li "[DATE] [DATE] 3.16 ac" at bounding box center [1087, 414] width 308 height 29
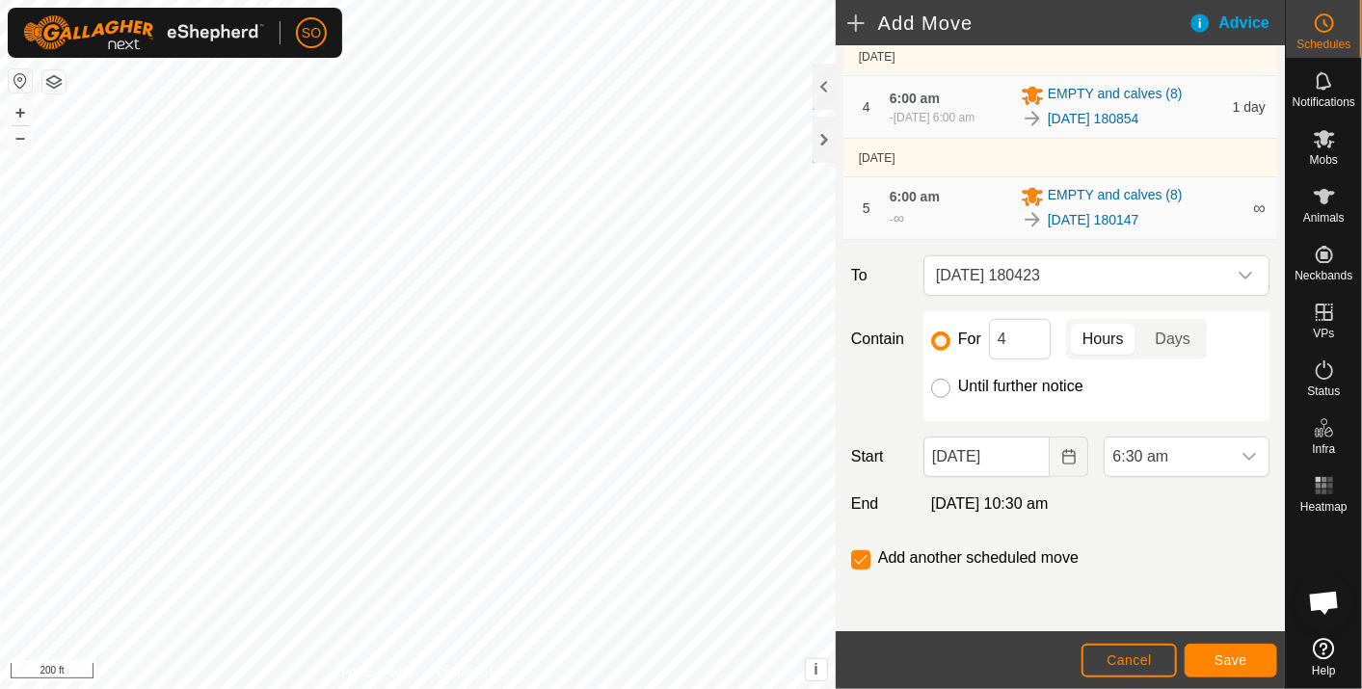
click at [936, 386] on input "Until further notice" at bounding box center [940, 388] width 19 height 19
radio input "true"
checkbox input "false"
click at [1062, 454] on icon "Choose Date" at bounding box center [1068, 456] width 13 height 15
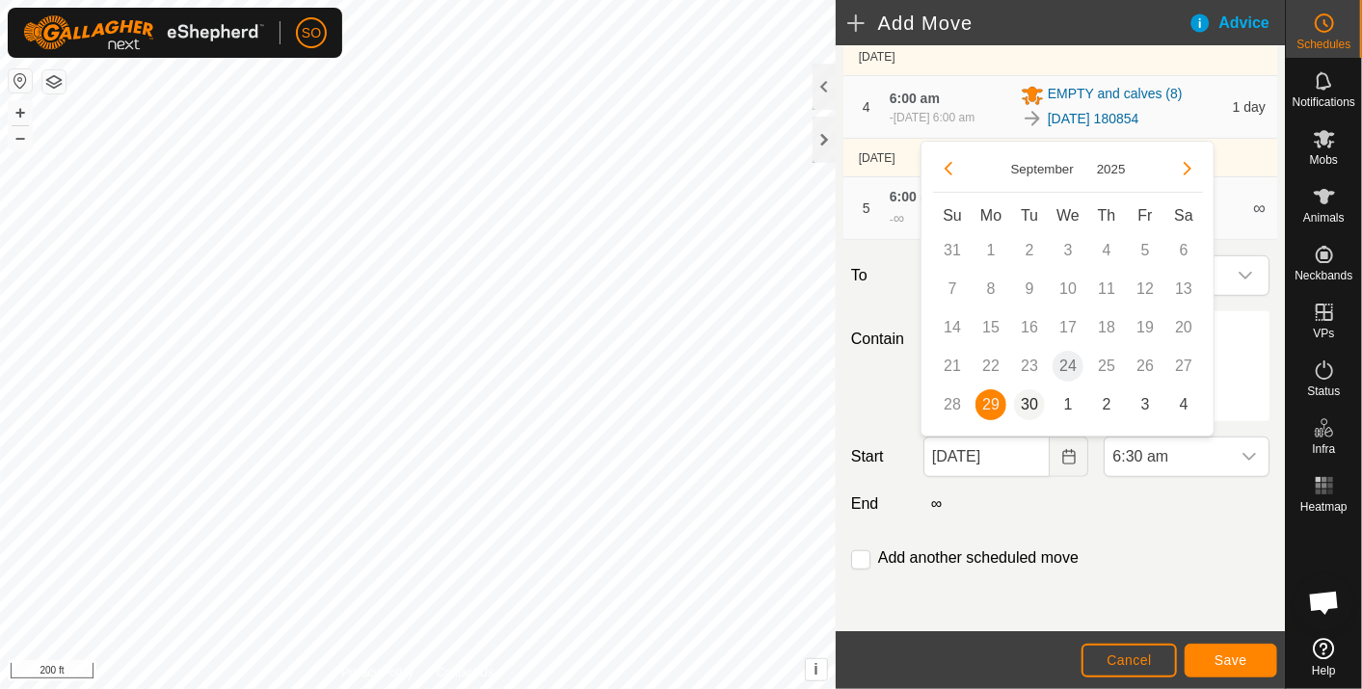
click at [1033, 399] on span "30" at bounding box center [1029, 405] width 31 height 31
type input "[DATE]"
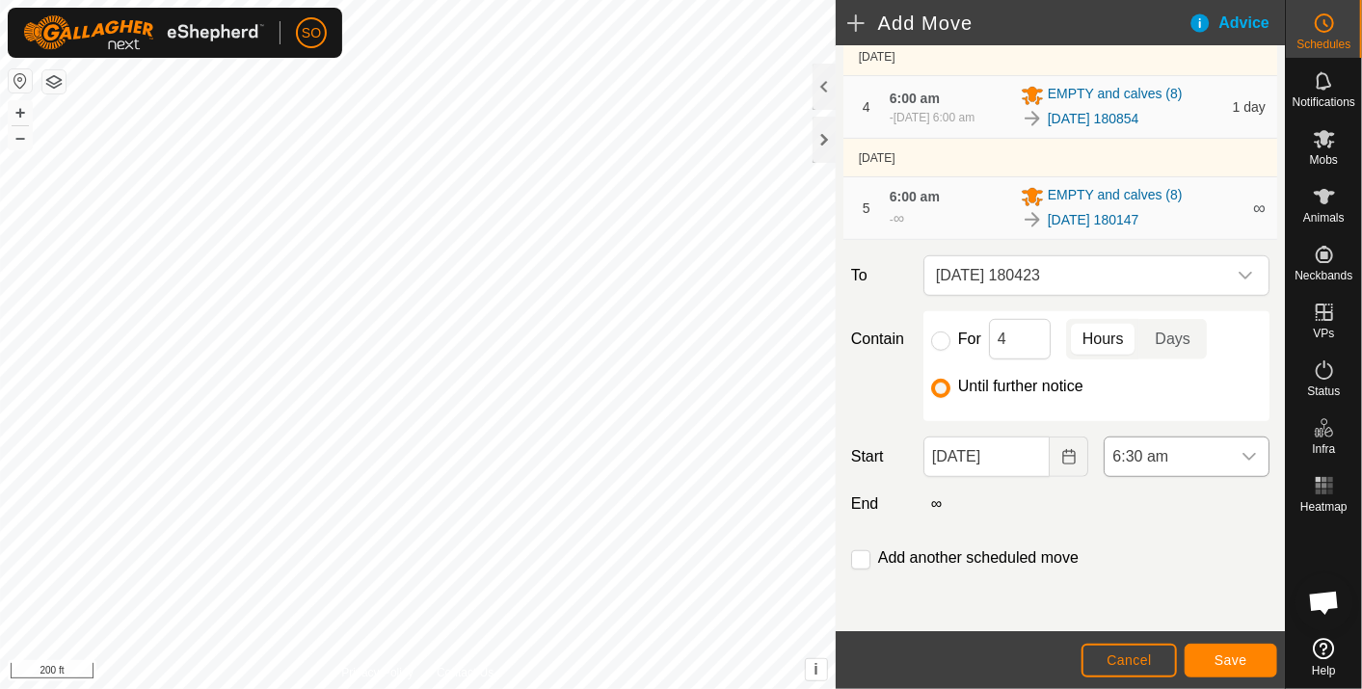
click at [1242, 454] on icon "dropdown trigger" at bounding box center [1249, 456] width 15 height 15
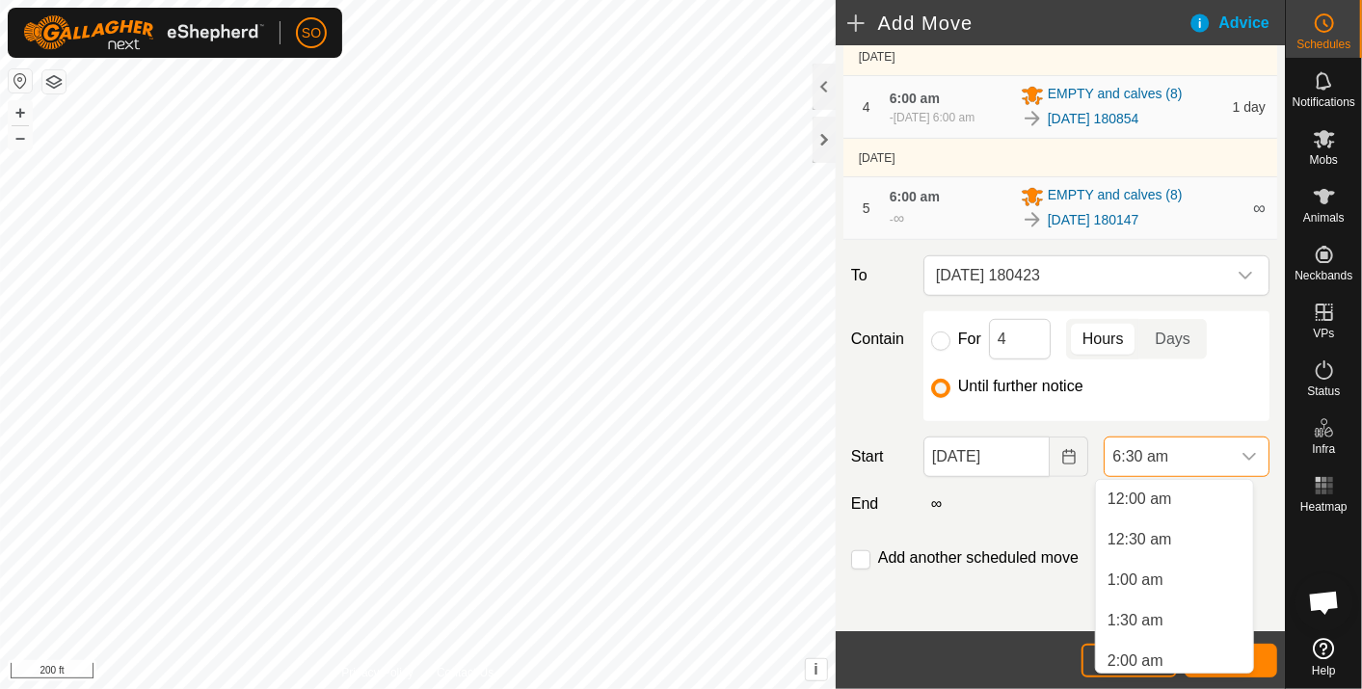
scroll to position [371, 0]
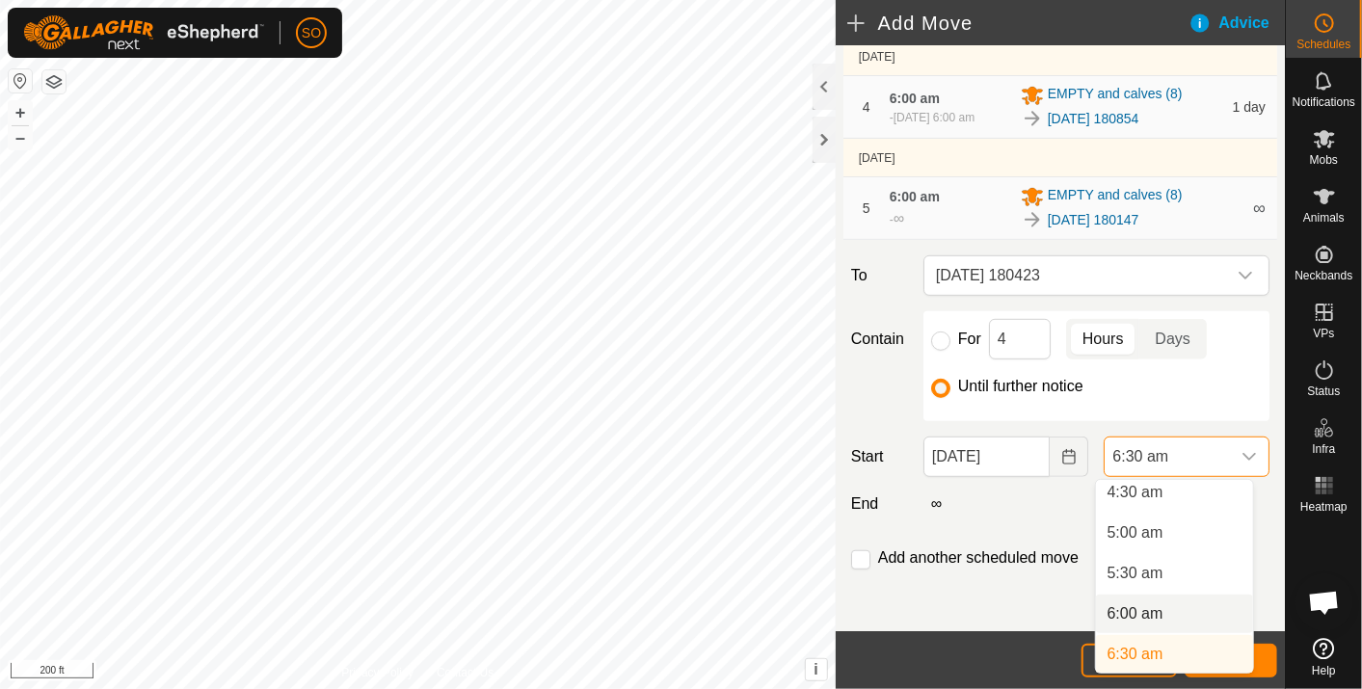
click at [1157, 606] on li "6:00 am" at bounding box center [1174, 614] width 157 height 39
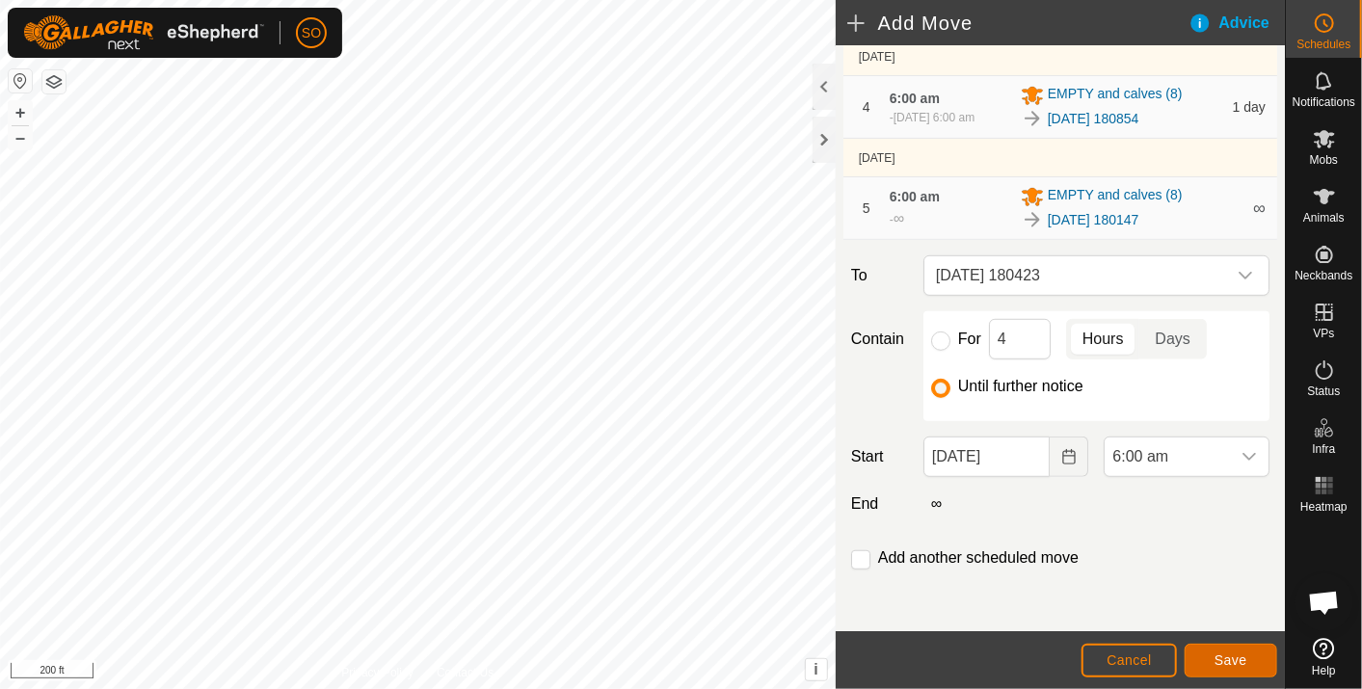
click at [1228, 653] on span "Save" at bounding box center [1231, 660] width 33 height 15
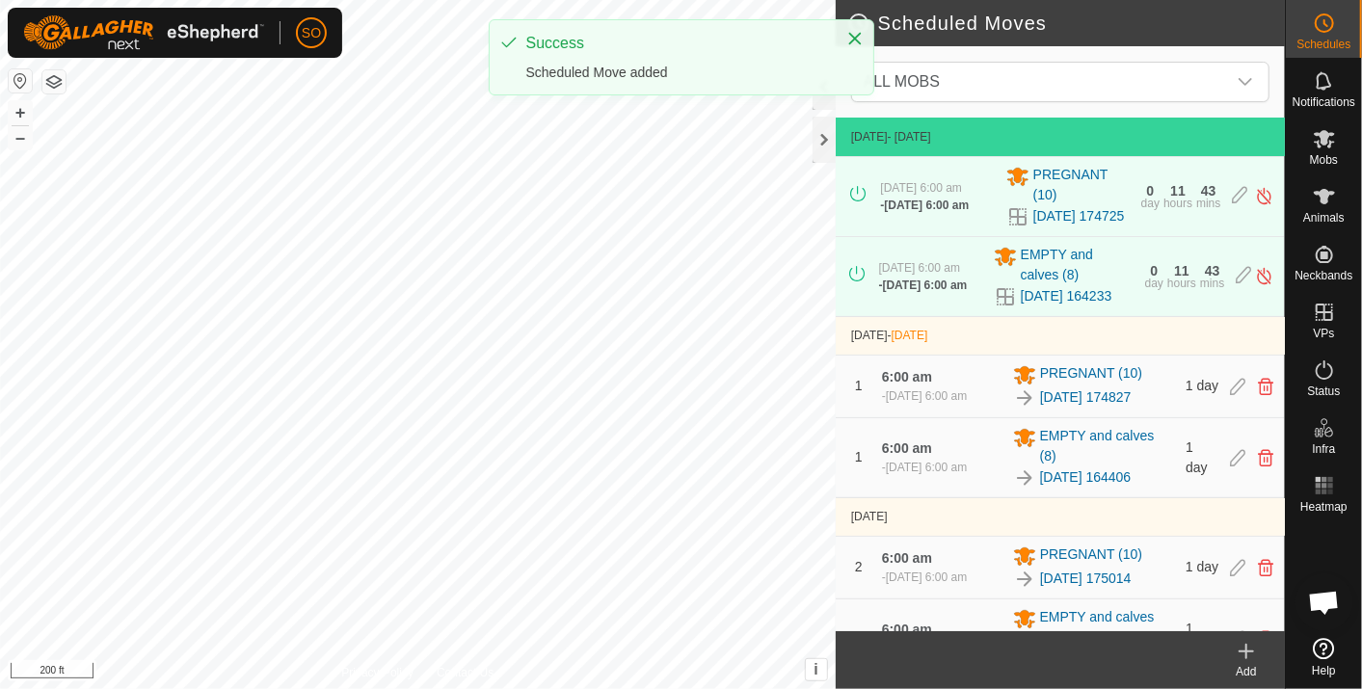
click at [1250, 647] on icon at bounding box center [1246, 651] width 23 height 23
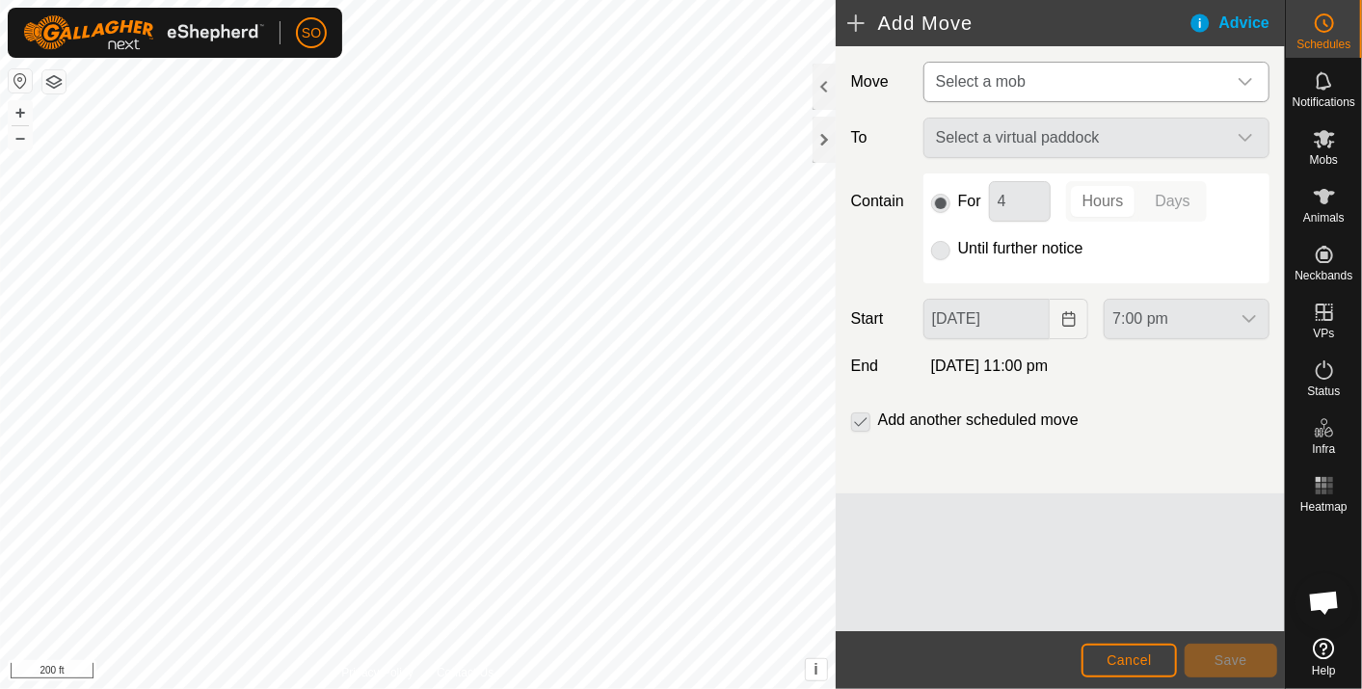
click at [1255, 77] on div "dropdown trigger" at bounding box center [1245, 82] width 39 height 39
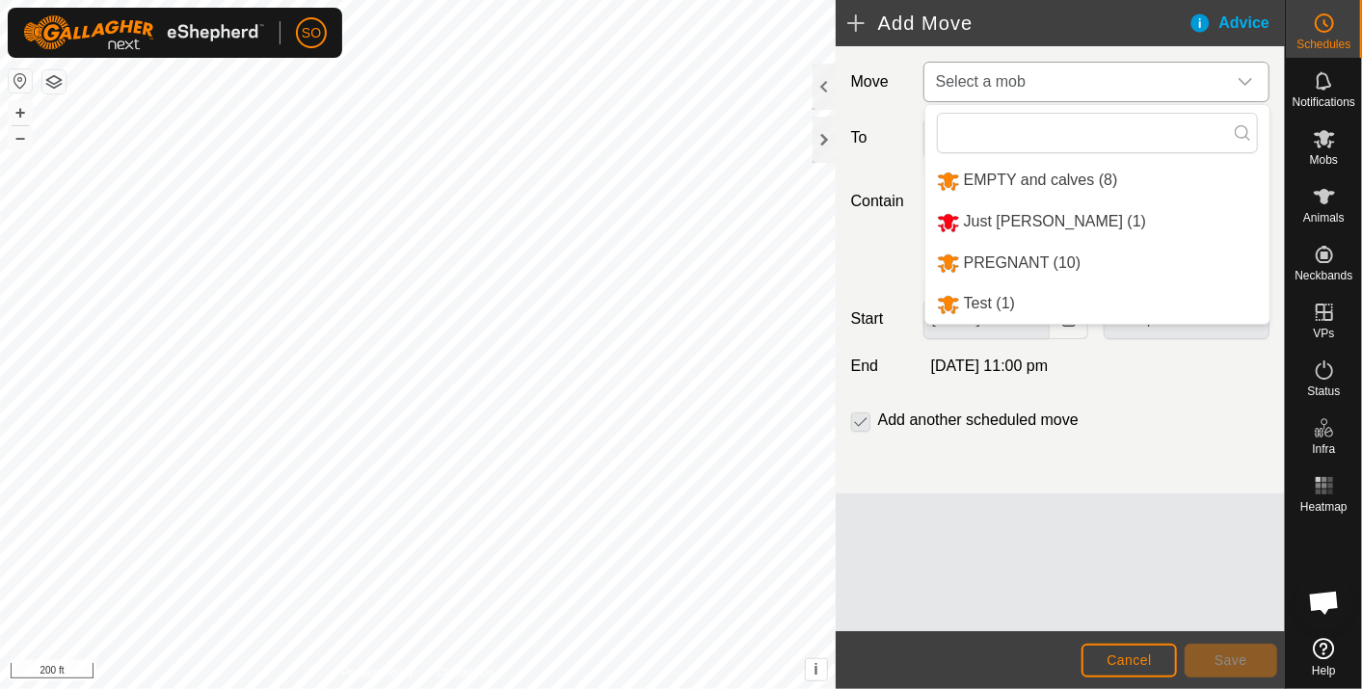
click at [1015, 171] on li "EMPTY and calves (8)" at bounding box center [1098, 181] width 344 height 40
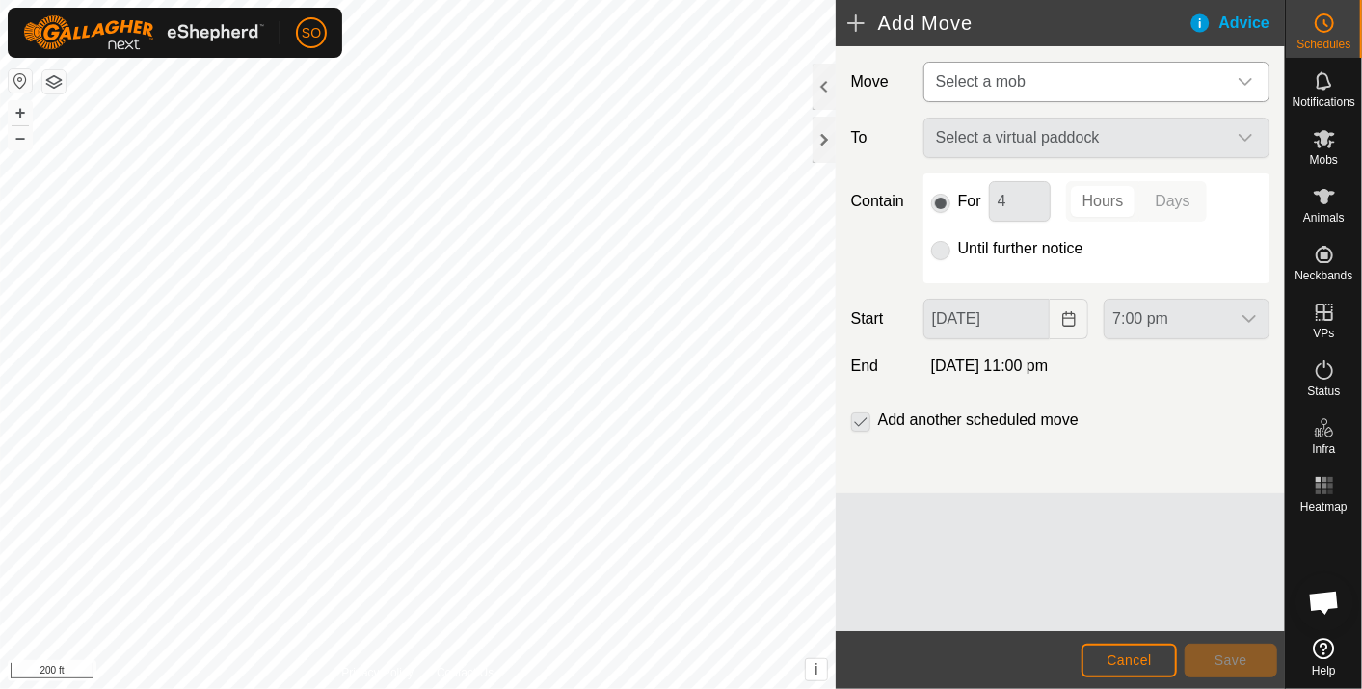
type input "[DATE]"
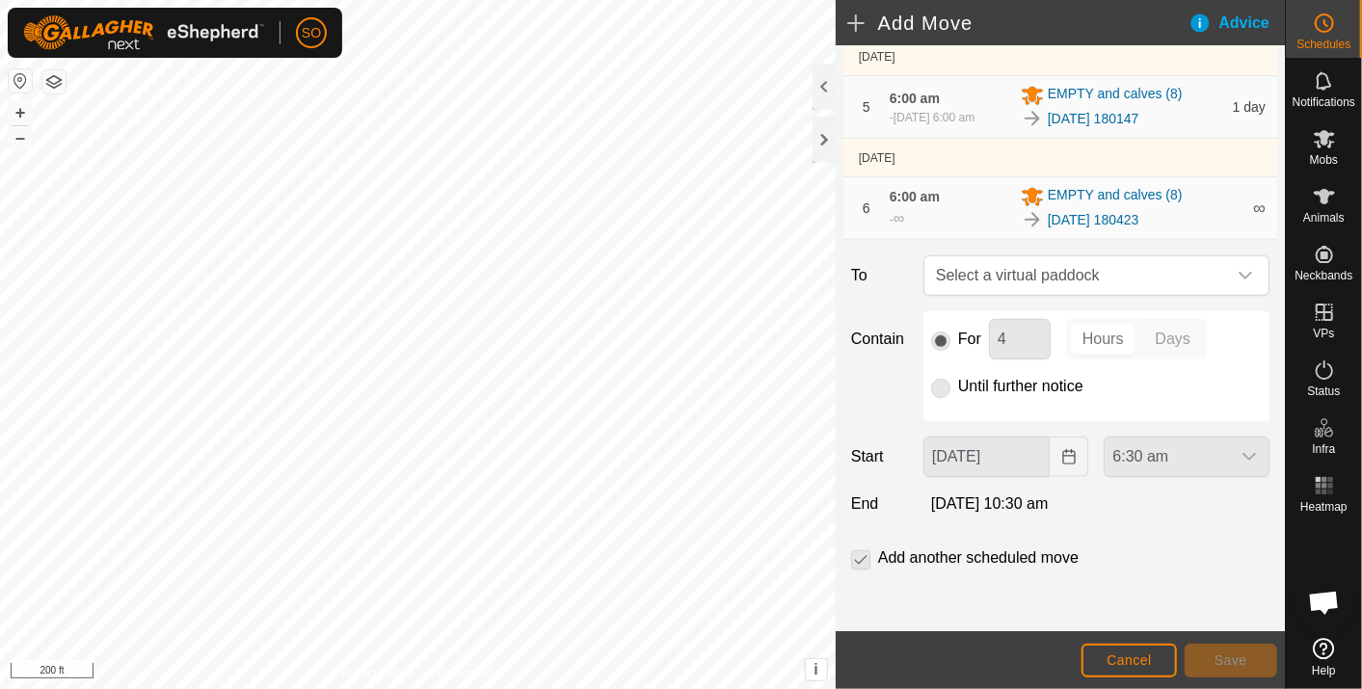
scroll to position [666, 0]
click at [1094, 276] on span "Select a virtual paddock" at bounding box center [1077, 275] width 298 height 39
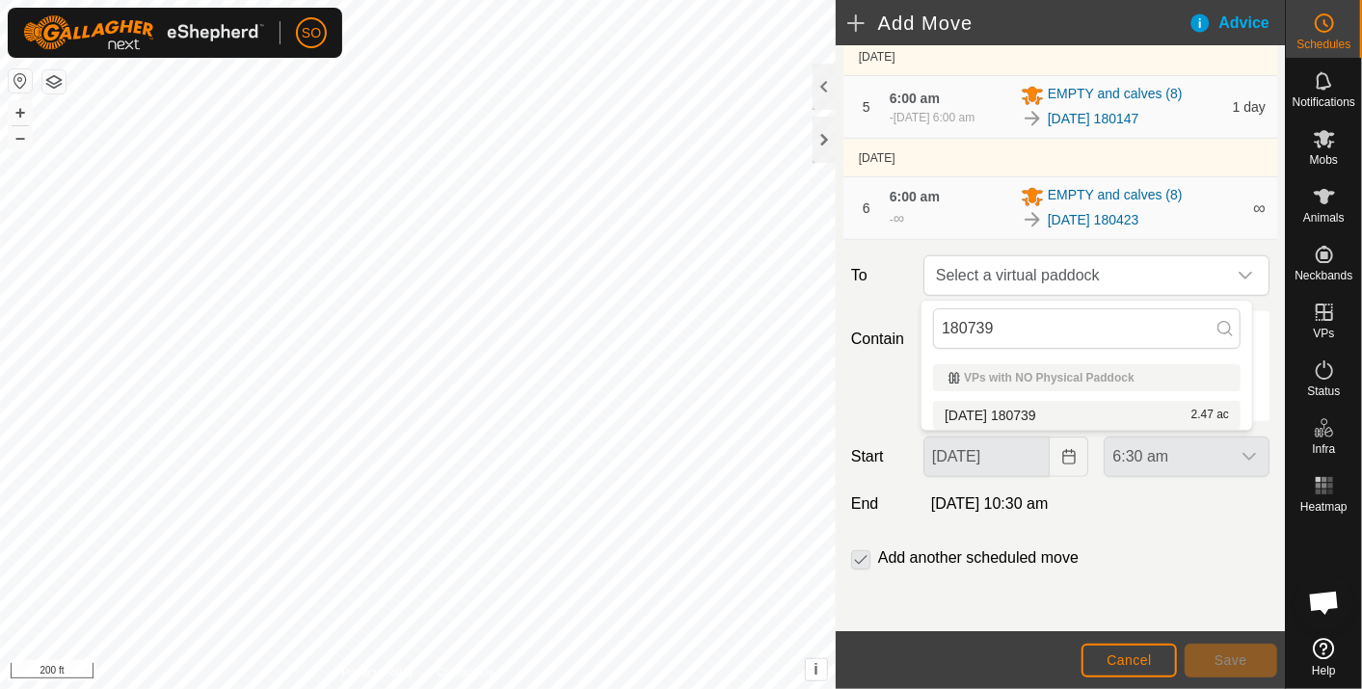
type input "180739"
click at [1053, 409] on li "[DATE] 180739 2.47 ac" at bounding box center [1087, 415] width 308 height 29
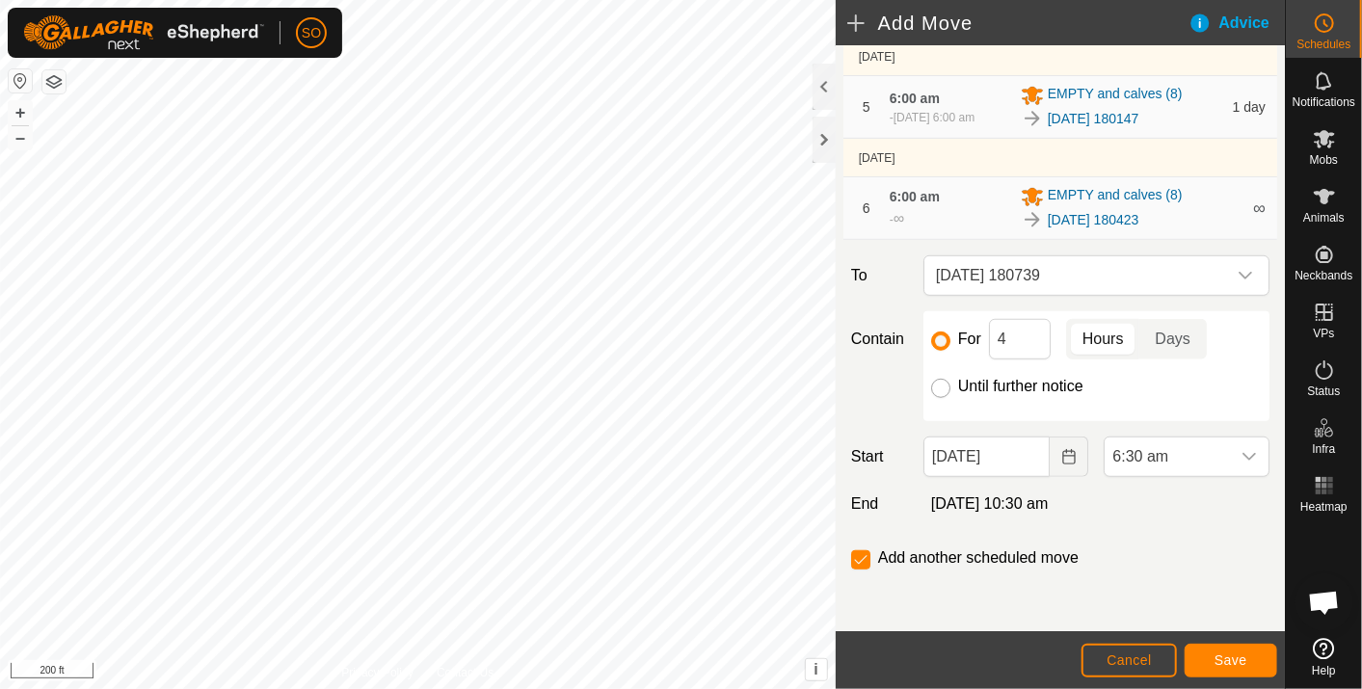
drag, startPoint x: 936, startPoint y: 387, endPoint x: 960, endPoint y: 404, distance: 29.7
click at [936, 387] on input "Until further notice" at bounding box center [940, 388] width 19 height 19
radio input "true"
checkbox input "false"
click at [1062, 454] on icon "Choose Date" at bounding box center [1068, 456] width 13 height 15
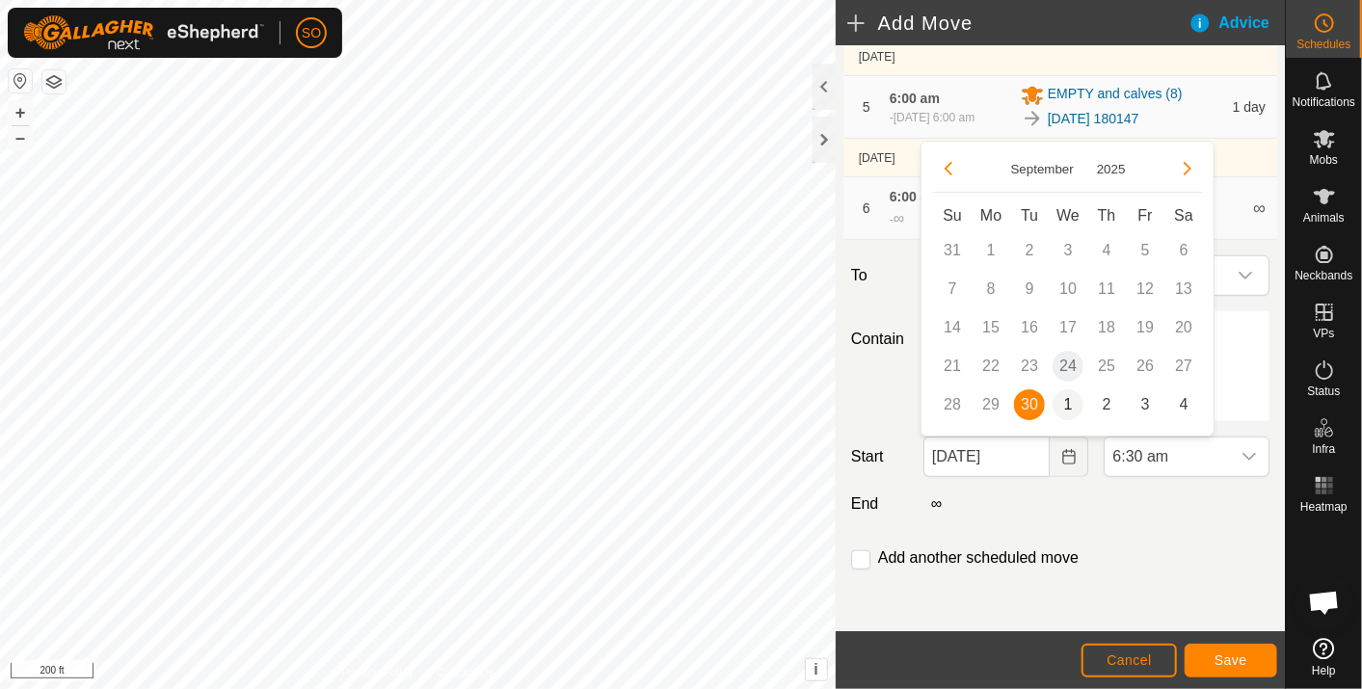
click at [1066, 401] on span "1" at bounding box center [1068, 405] width 31 height 31
type input "[DATE]"
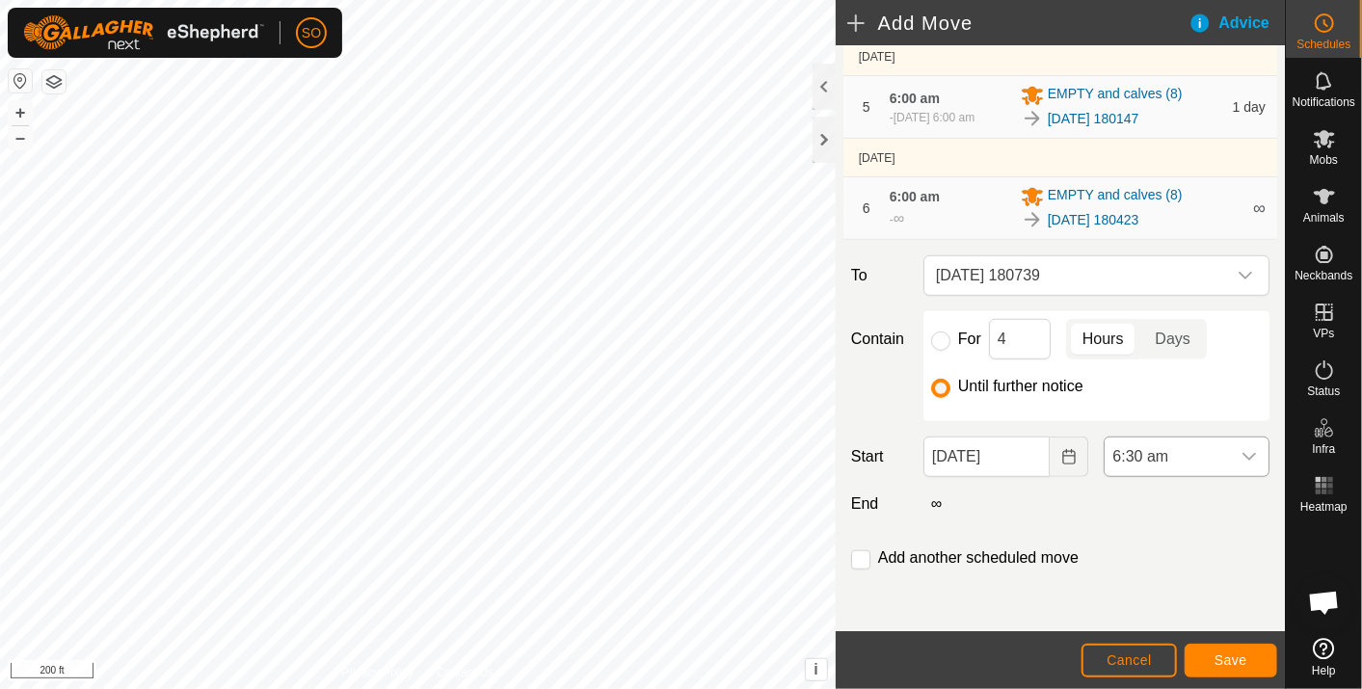
click at [1242, 452] on icon "dropdown trigger" at bounding box center [1249, 456] width 15 height 15
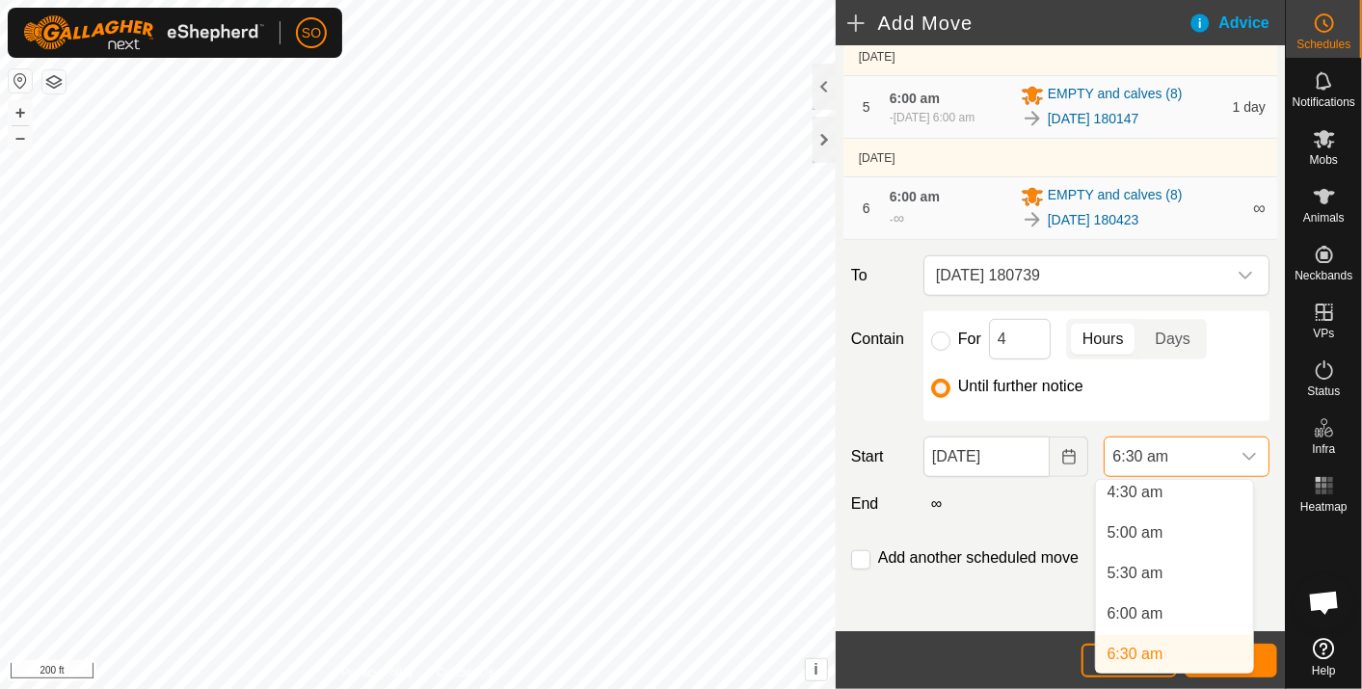
scroll to position [363, 0]
click at [1153, 616] on li "6:00 am" at bounding box center [1174, 622] width 157 height 39
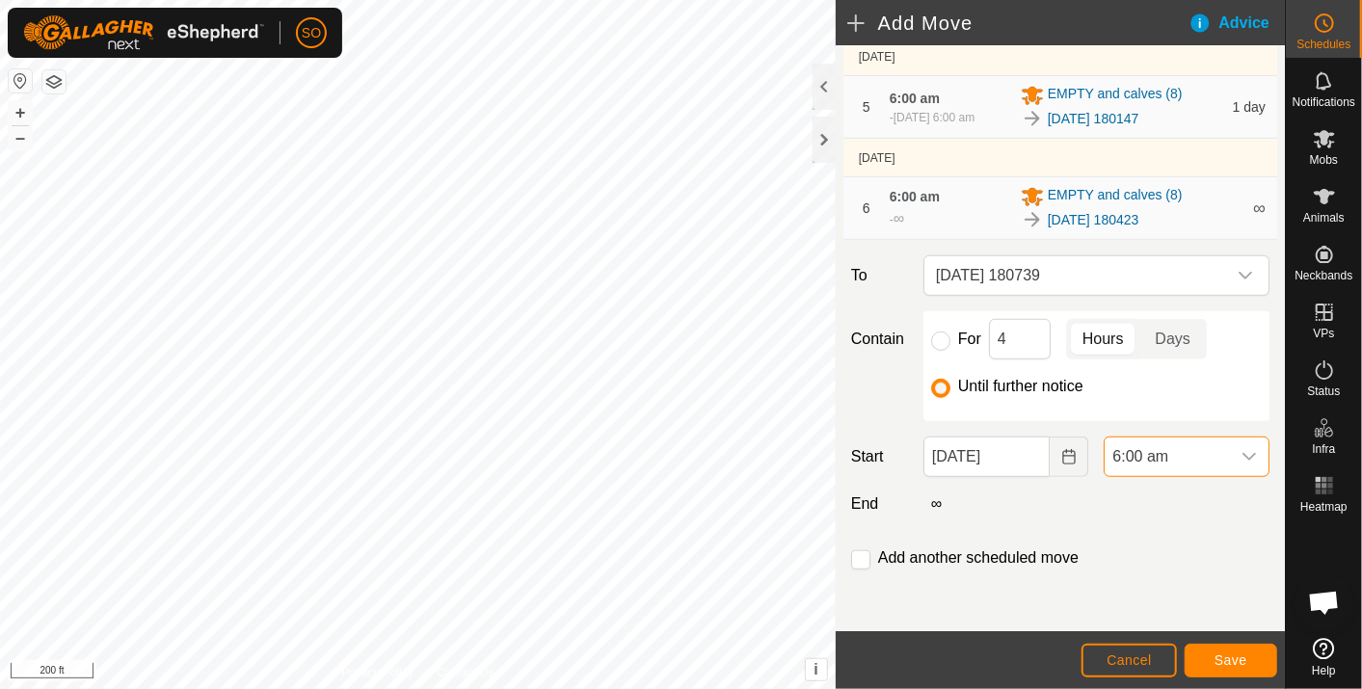
scroll to position [371, 0]
click at [1221, 657] on span "Save" at bounding box center [1231, 660] width 33 height 15
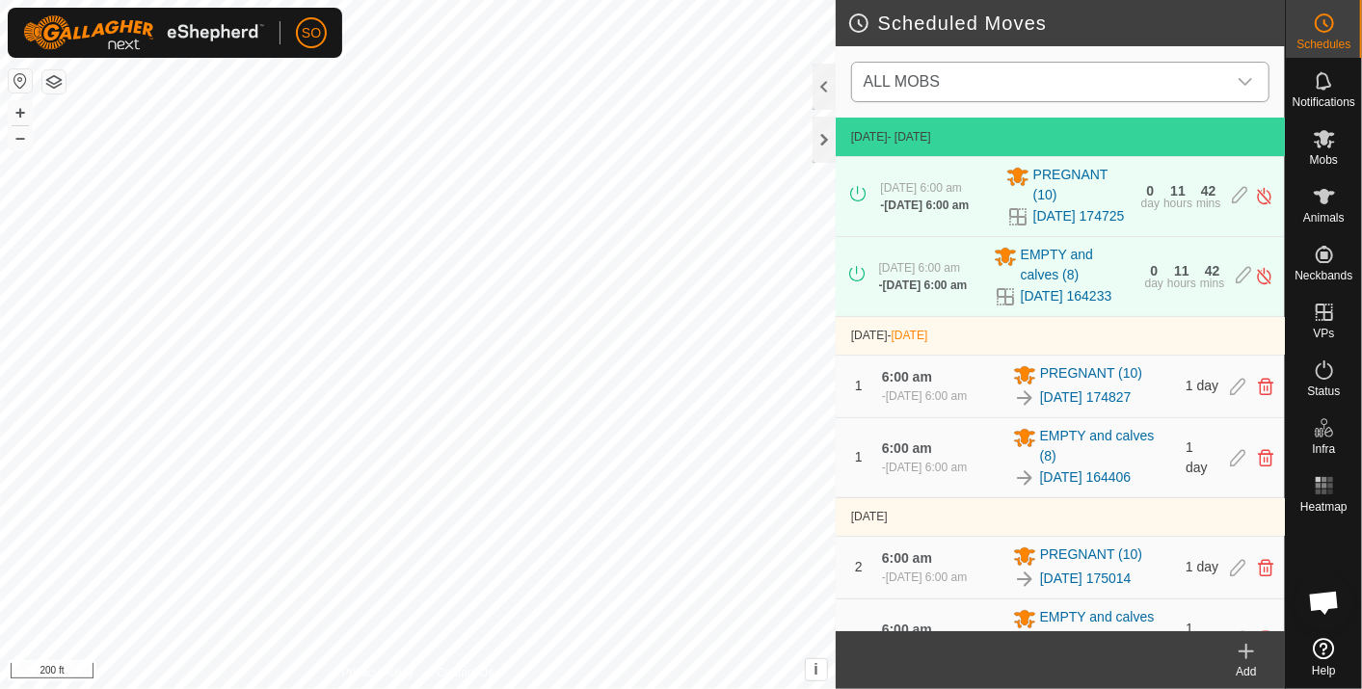
click at [1243, 77] on icon "dropdown trigger" at bounding box center [1245, 81] width 15 height 15
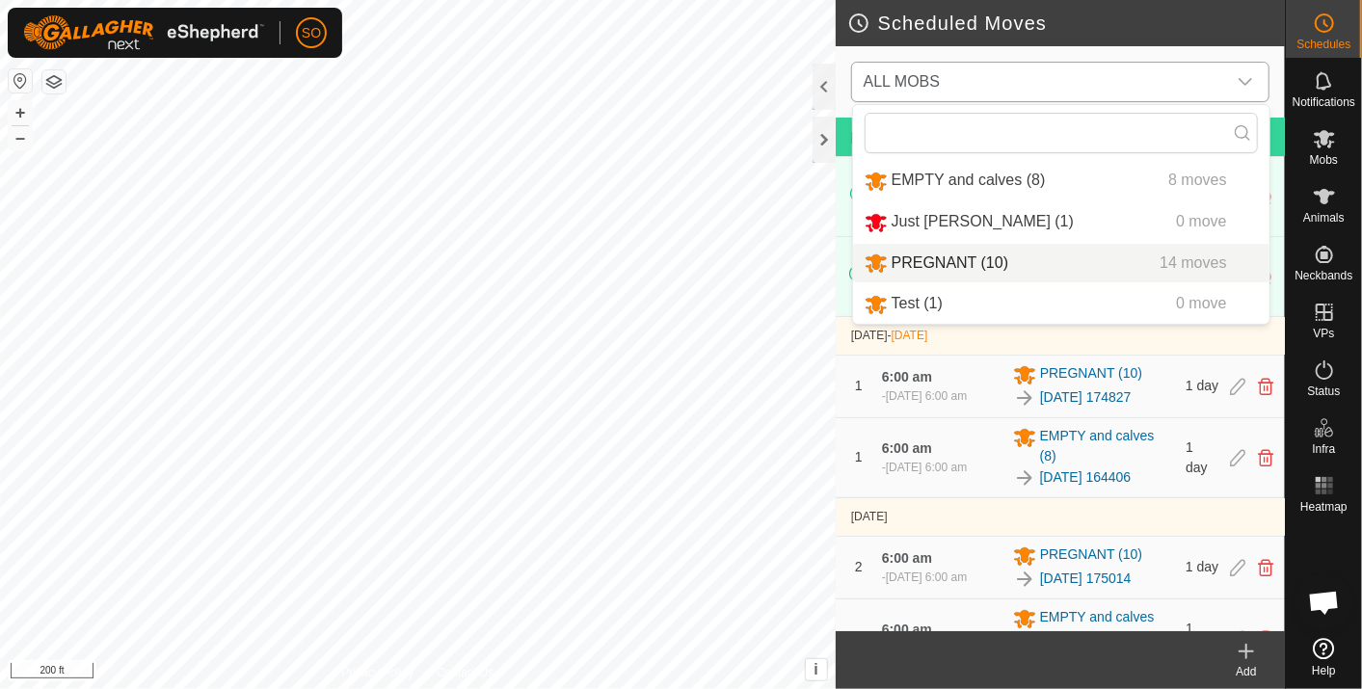
click at [946, 256] on li "PREGNANT (10) 14 moves" at bounding box center [1061, 264] width 417 height 40
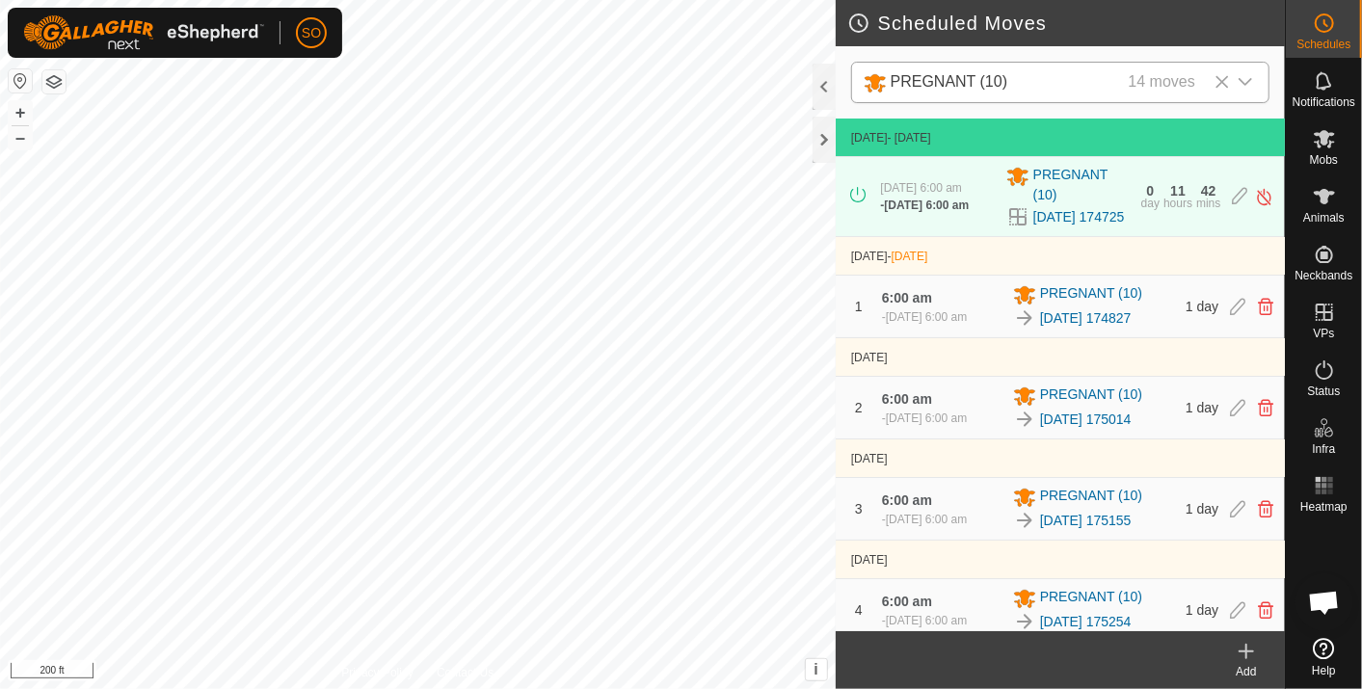
click at [1249, 644] on icon at bounding box center [1246, 651] width 23 height 23
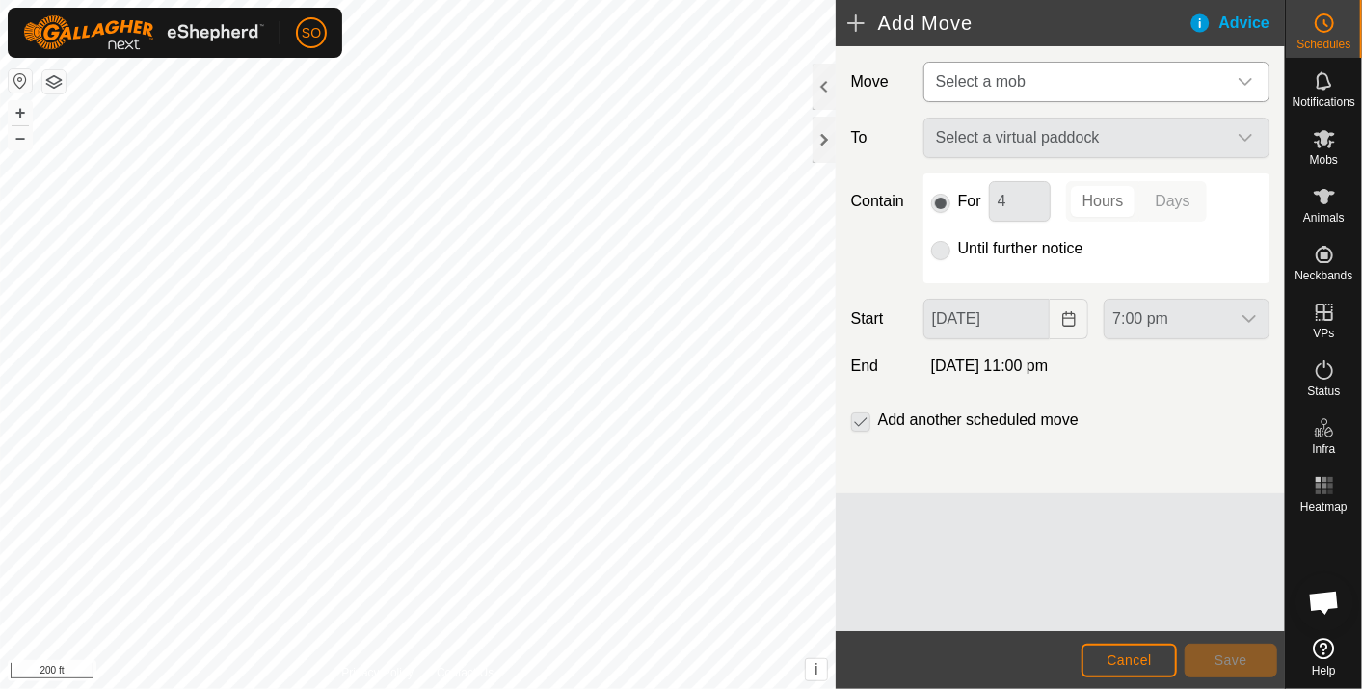
click at [1250, 77] on icon "dropdown trigger" at bounding box center [1245, 81] width 15 height 15
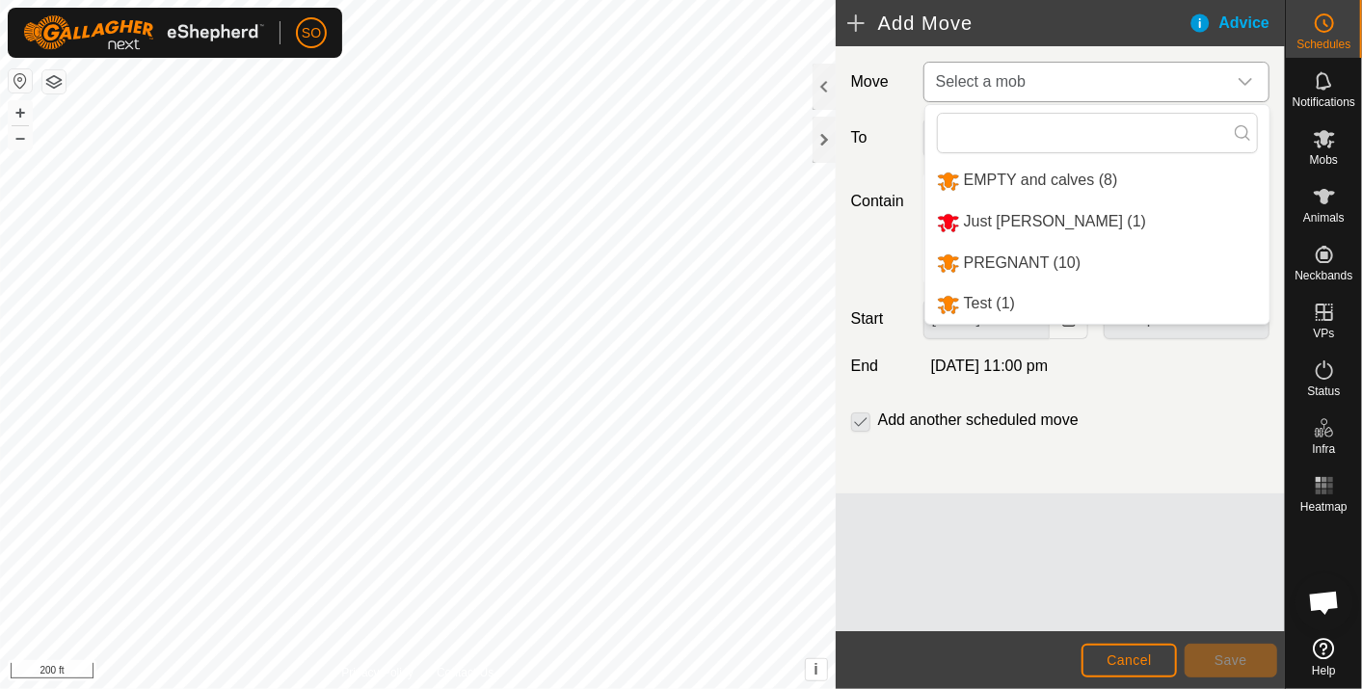
click at [1020, 167] on li "EMPTY and calves (8)" at bounding box center [1098, 181] width 344 height 40
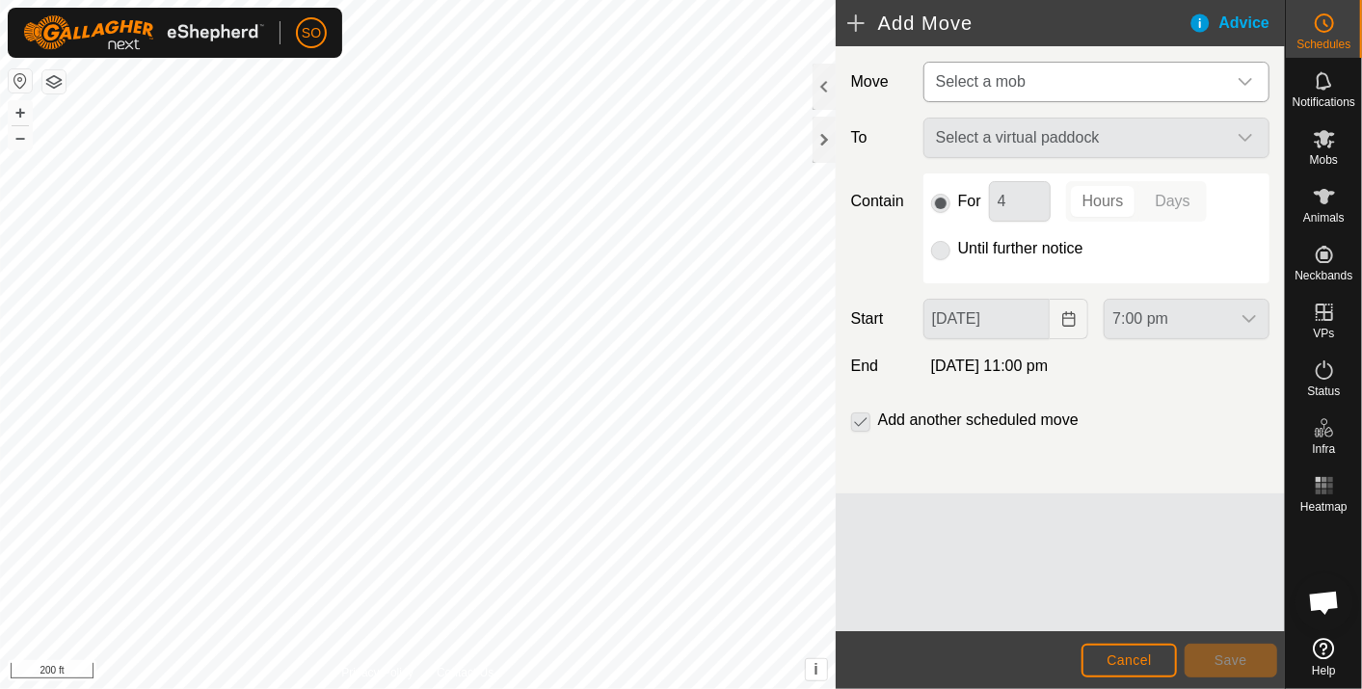
type input "[DATE]"
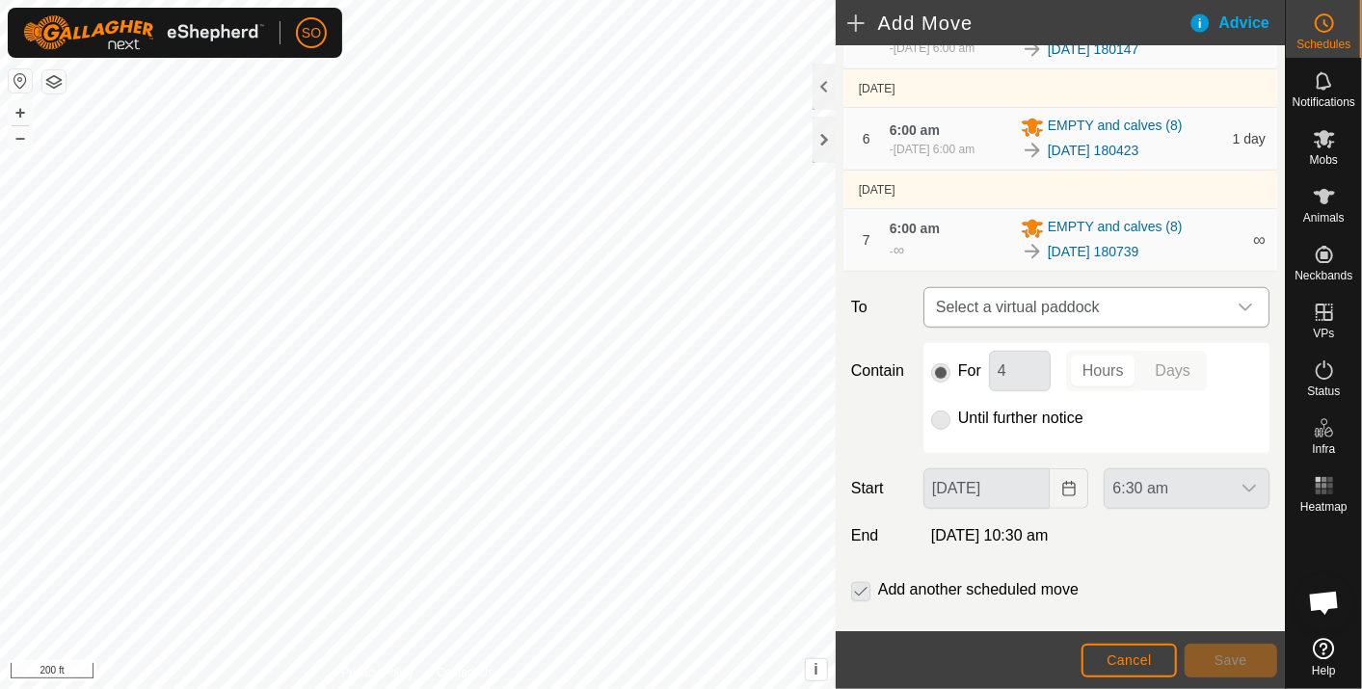
scroll to position [768, 0]
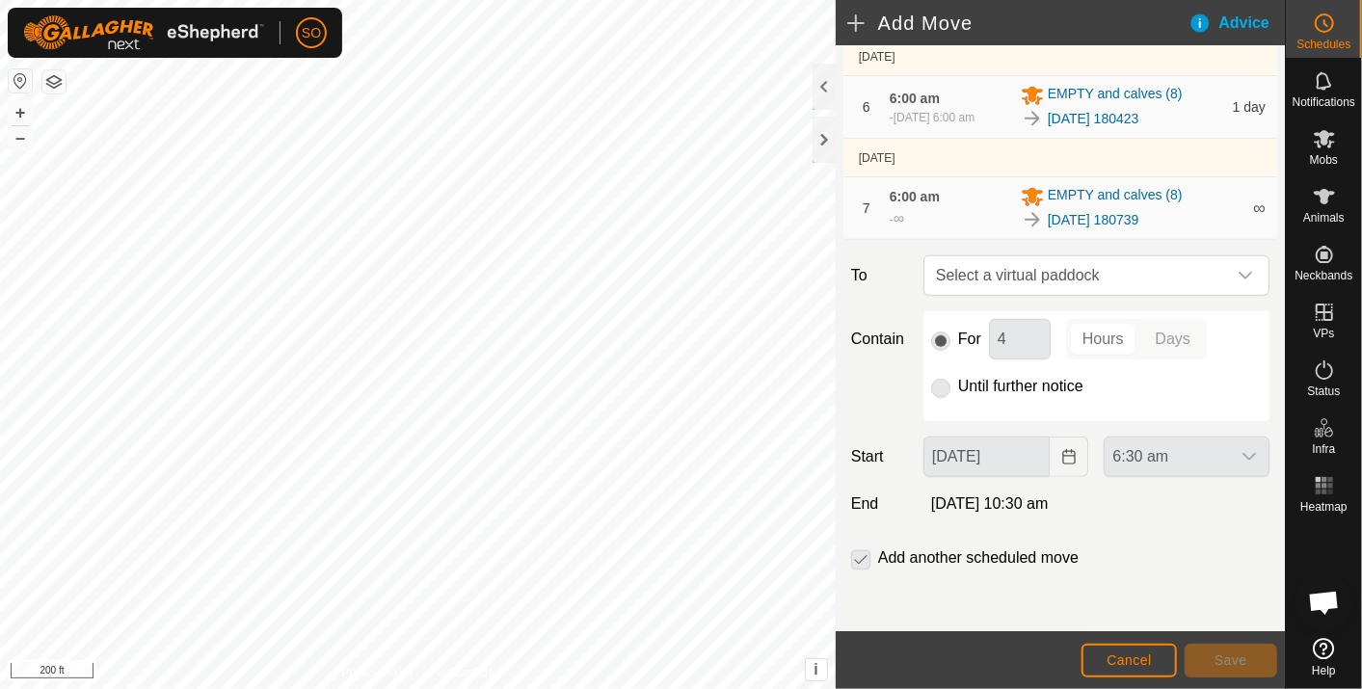
click at [936, 383] on p-radiobutton at bounding box center [940, 386] width 19 height 23
click at [1107, 269] on span "Select a virtual paddock" at bounding box center [1077, 275] width 298 height 39
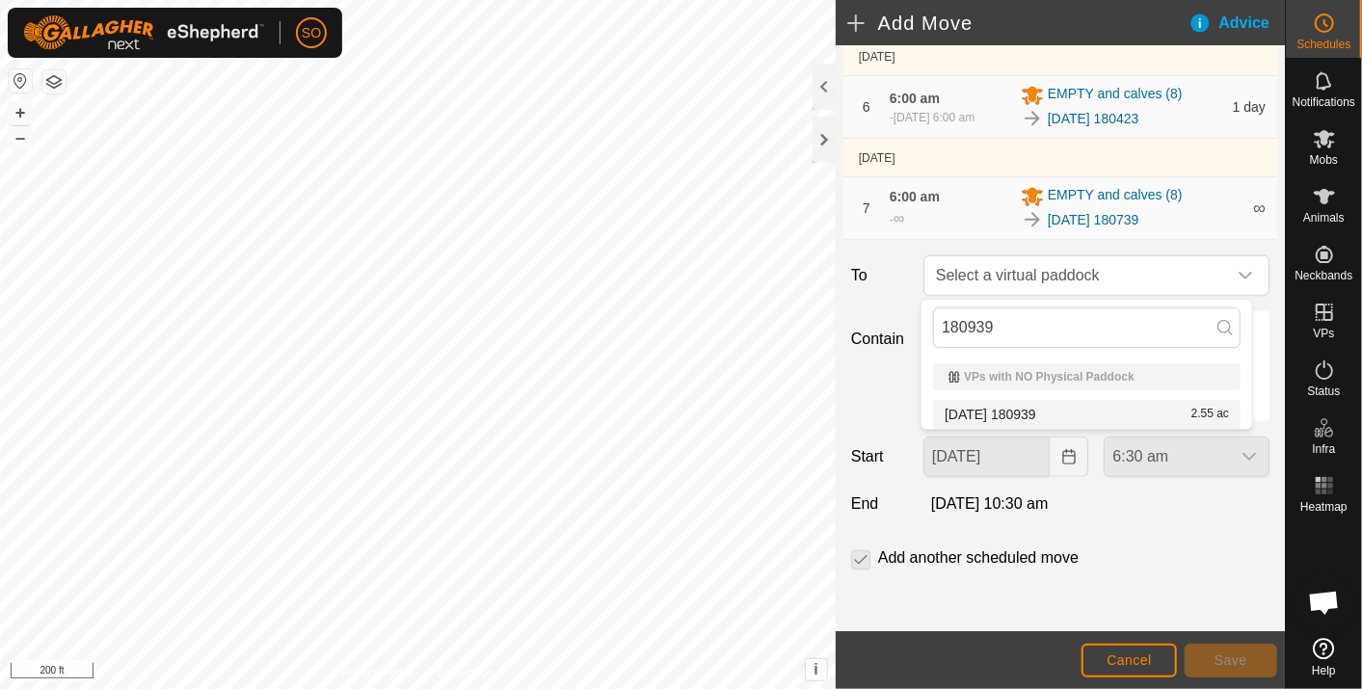
type input "180939"
click at [1031, 409] on li "[DATE] 180939 2.55 ac" at bounding box center [1087, 414] width 308 height 29
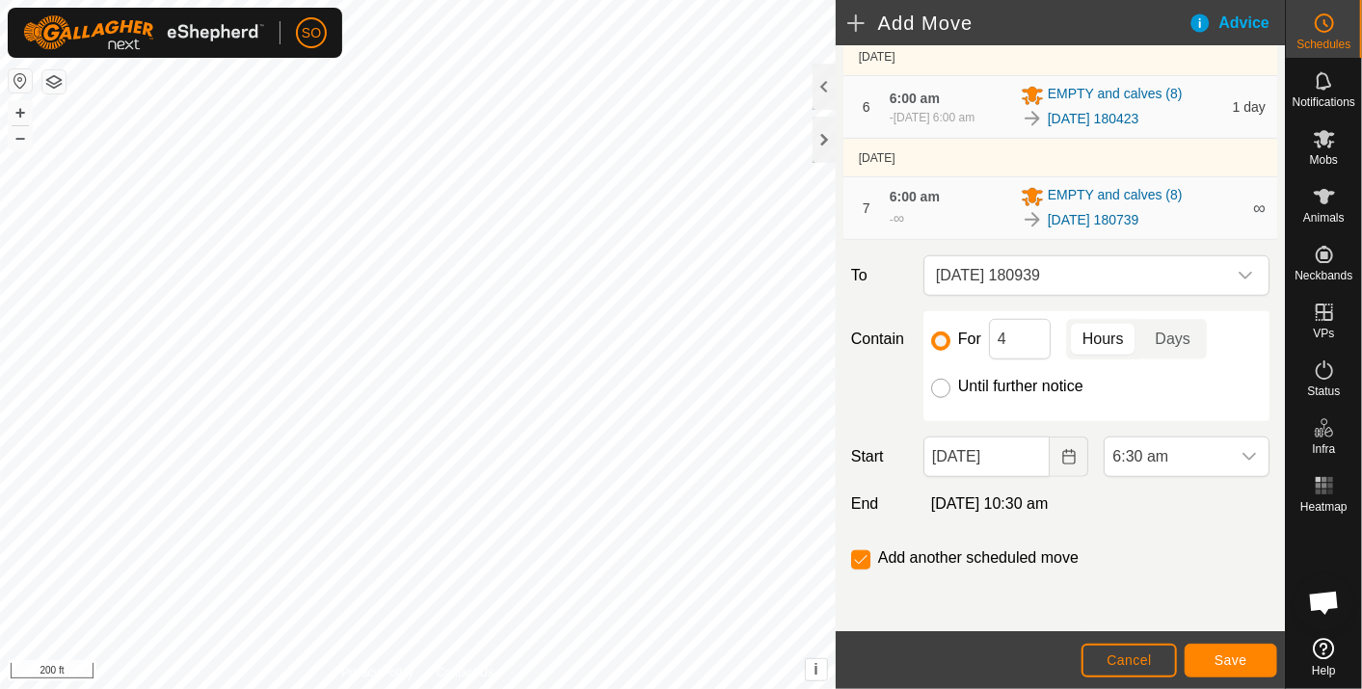
click at [938, 390] on input "Until further notice" at bounding box center [940, 388] width 19 height 19
radio input "true"
checkbox input "false"
click at [1062, 456] on icon "Choose Date" at bounding box center [1068, 456] width 13 height 15
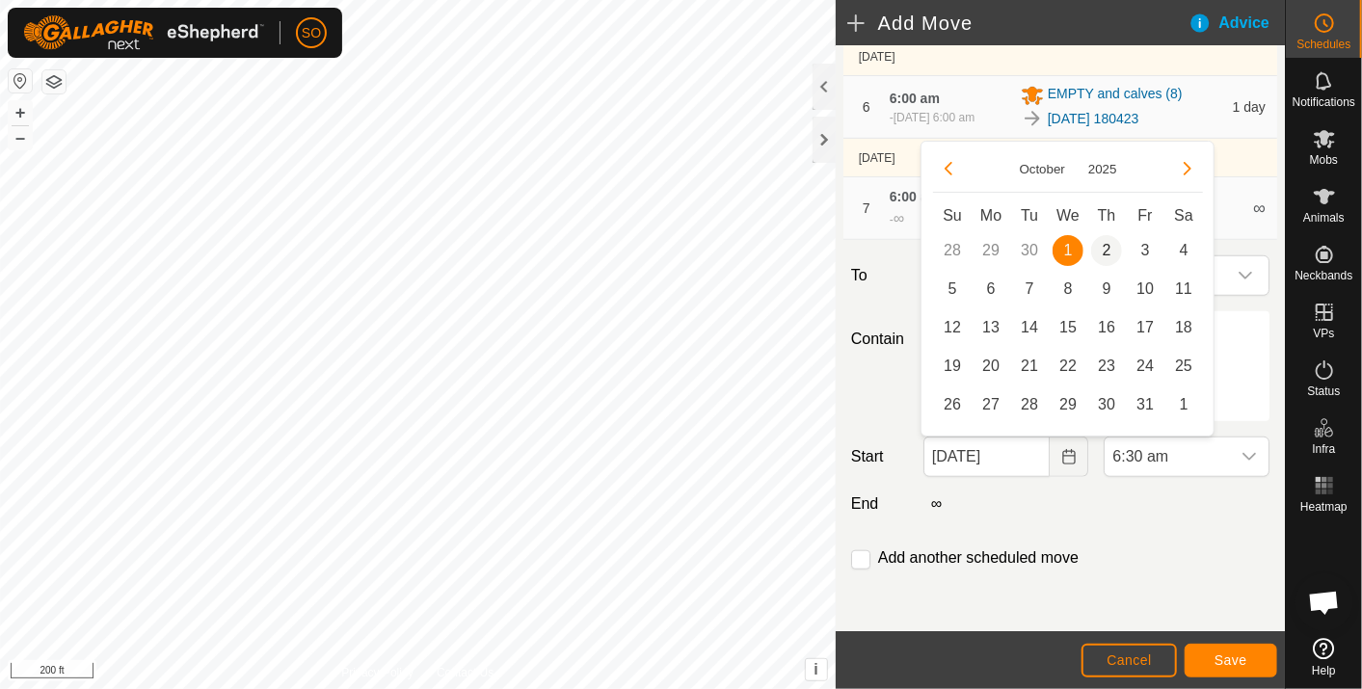
click at [1109, 243] on span "2" at bounding box center [1106, 250] width 31 height 31
type input "[DATE]"
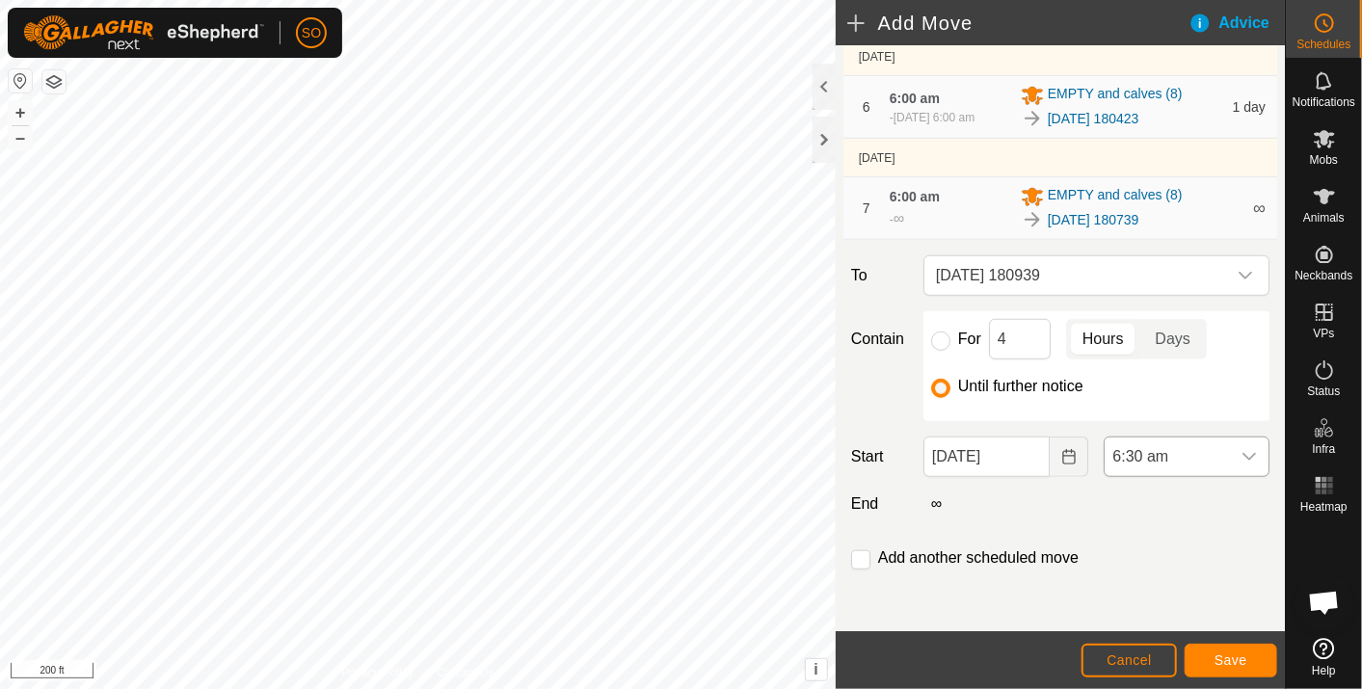
click at [1233, 448] on div "dropdown trigger" at bounding box center [1249, 457] width 39 height 39
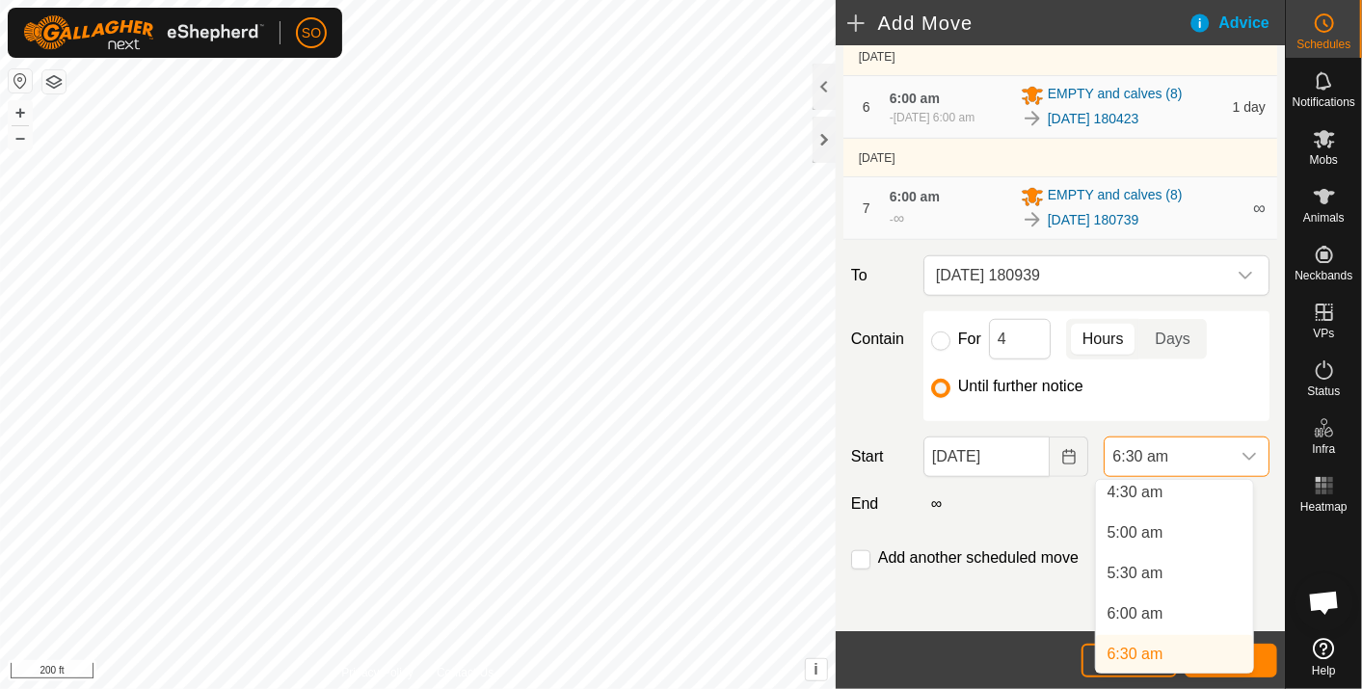
scroll to position [363, 0]
click at [1143, 614] on li "6:00 am" at bounding box center [1174, 622] width 157 height 39
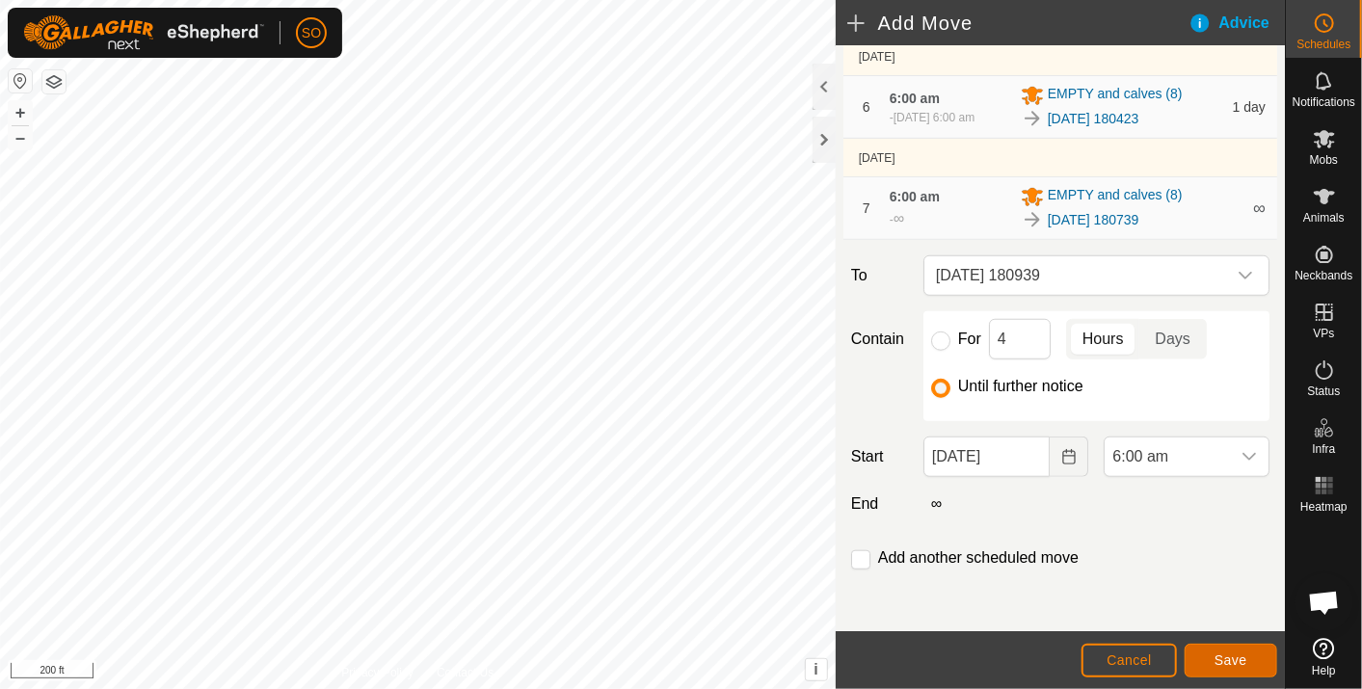
click at [1226, 656] on span "Save" at bounding box center [1231, 660] width 33 height 15
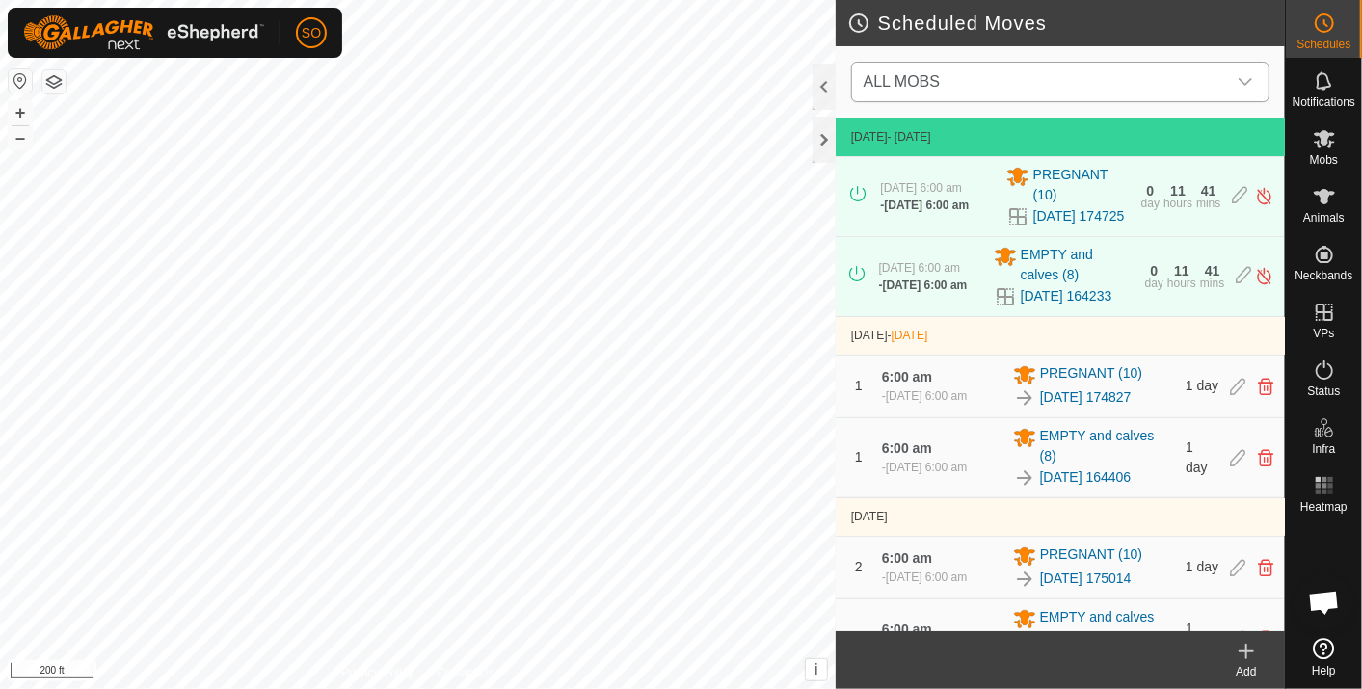
click at [1245, 77] on icon "dropdown trigger" at bounding box center [1245, 81] width 15 height 15
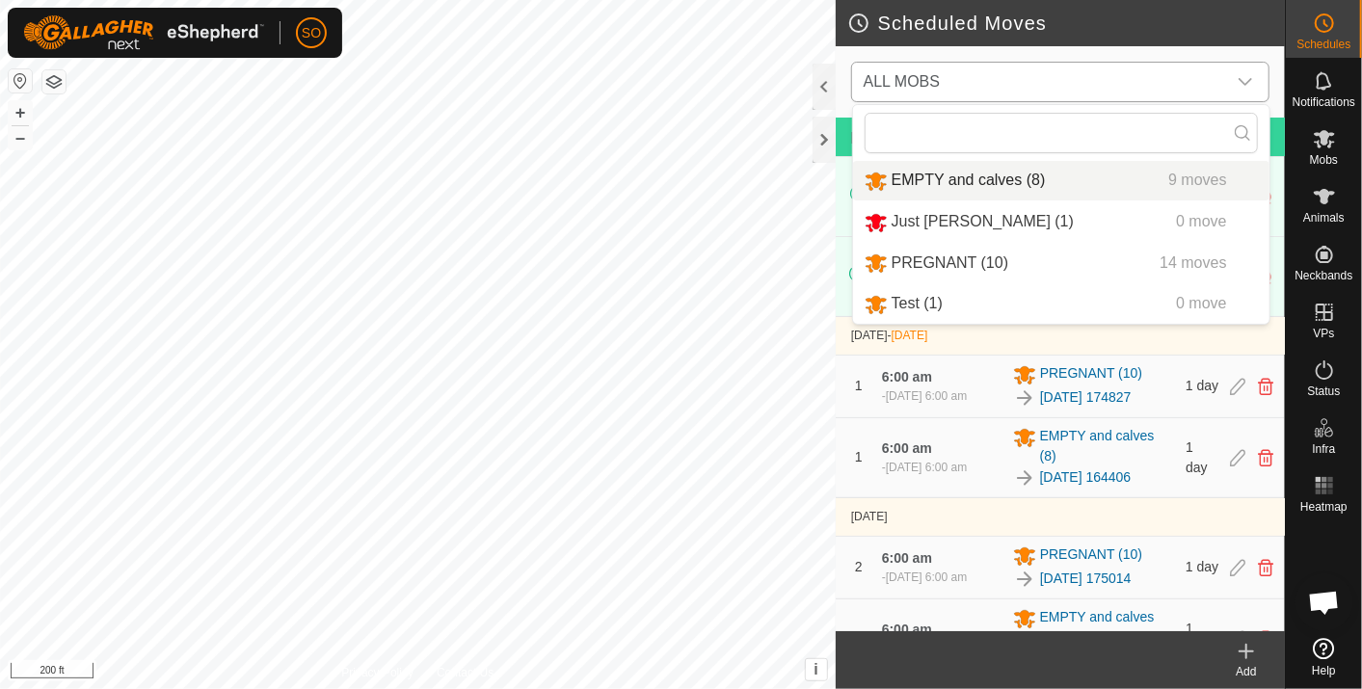
click at [991, 174] on li "EMPTY and calves (8) 9 moves" at bounding box center [1061, 181] width 417 height 40
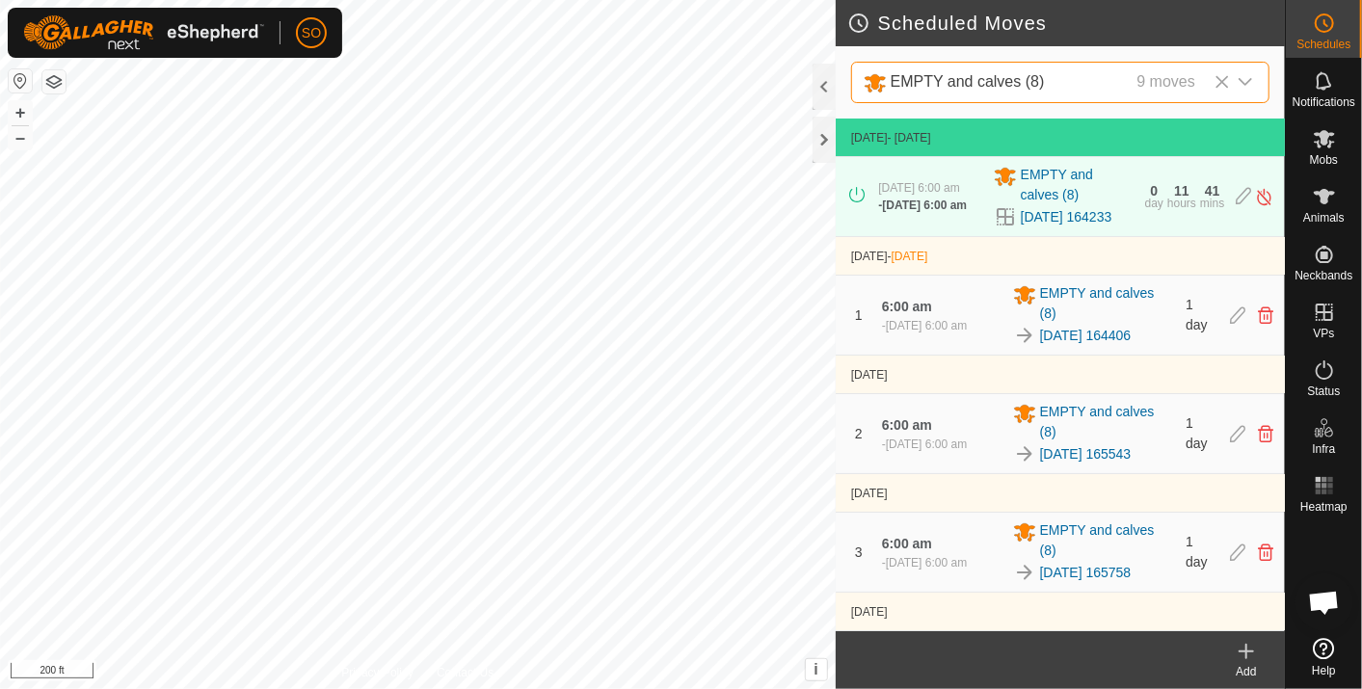
scroll to position [551, 0]
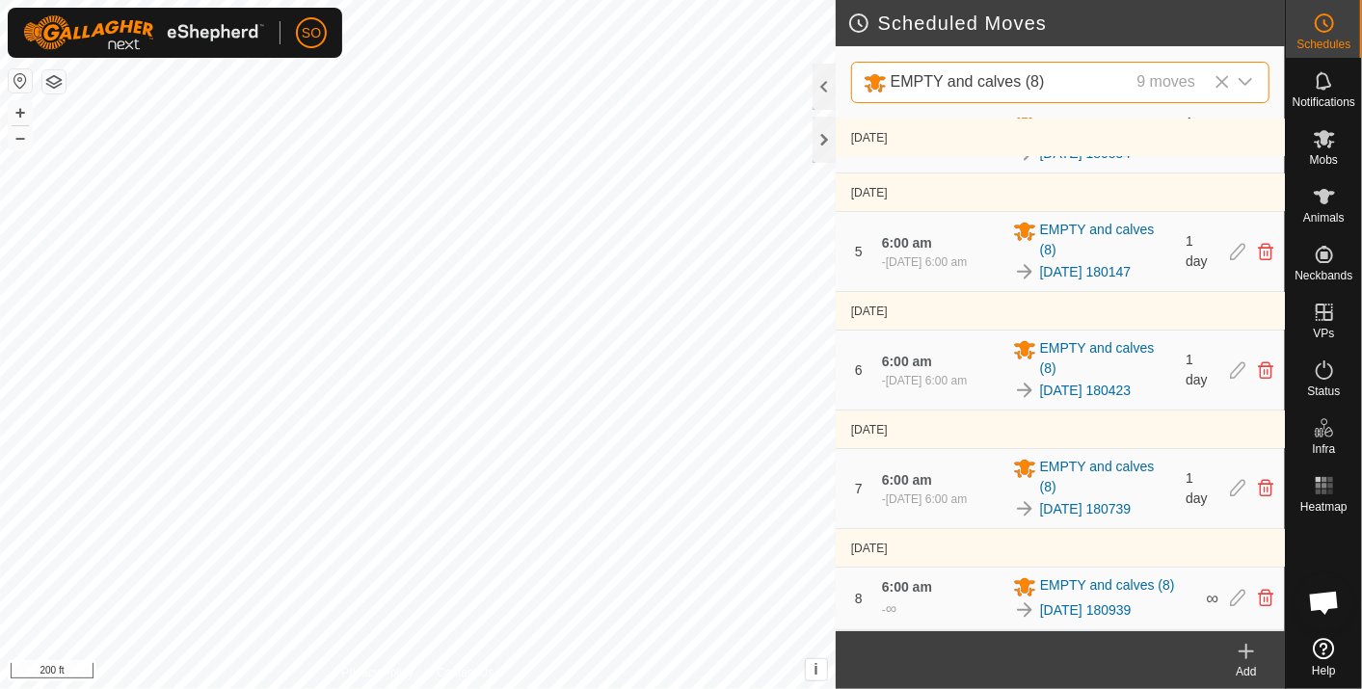
click at [1251, 647] on icon at bounding box center [1246, 651] width 23 height 23
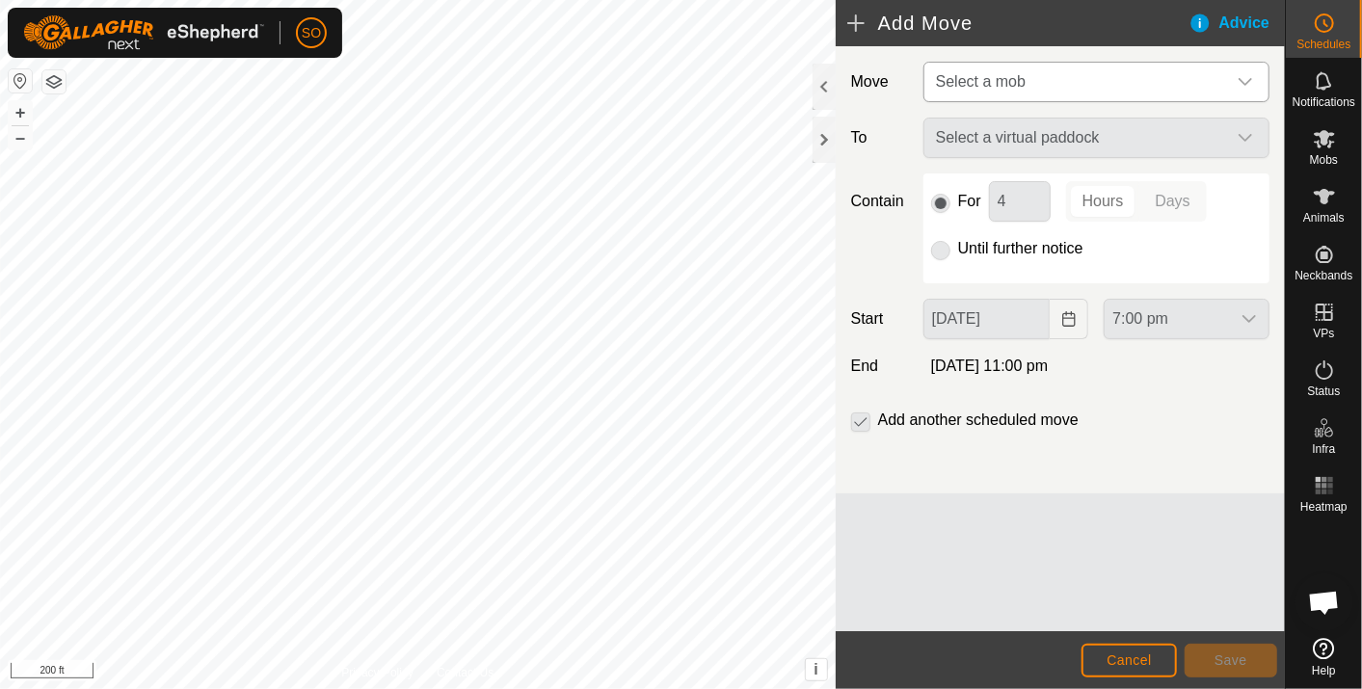
click at [1245, 78] on icon "dropdown trigger" at bounding box center [1245, 81] width 15 height 15
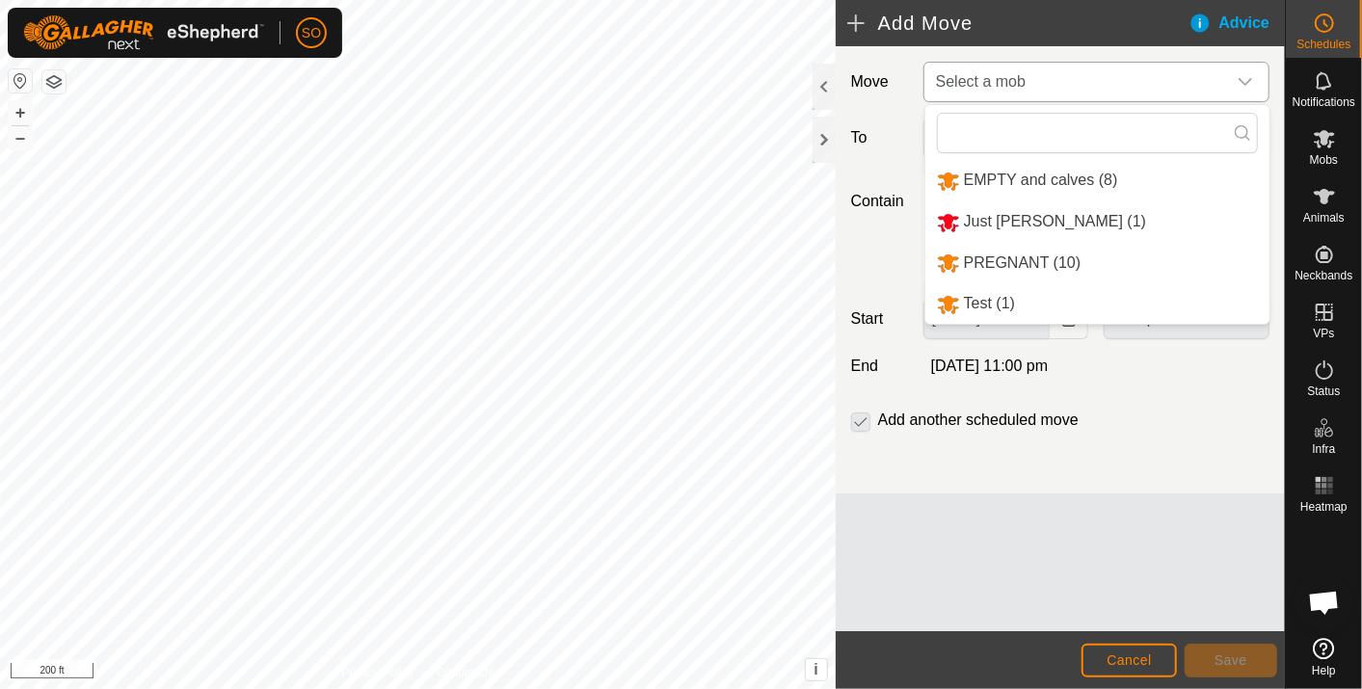
click at [1010, 168] on li "EMPTY and calves (8)" at bounding box center [1098, 181] width 344 height 40
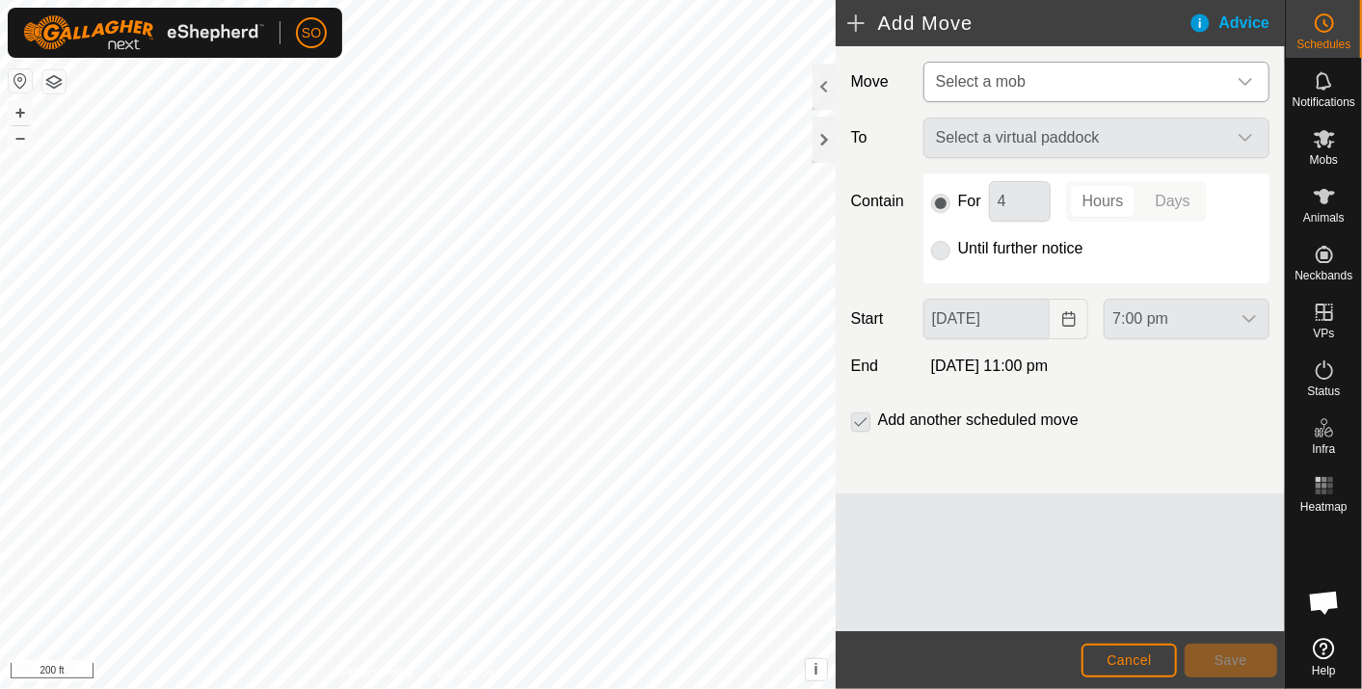
type input "[DATE]"
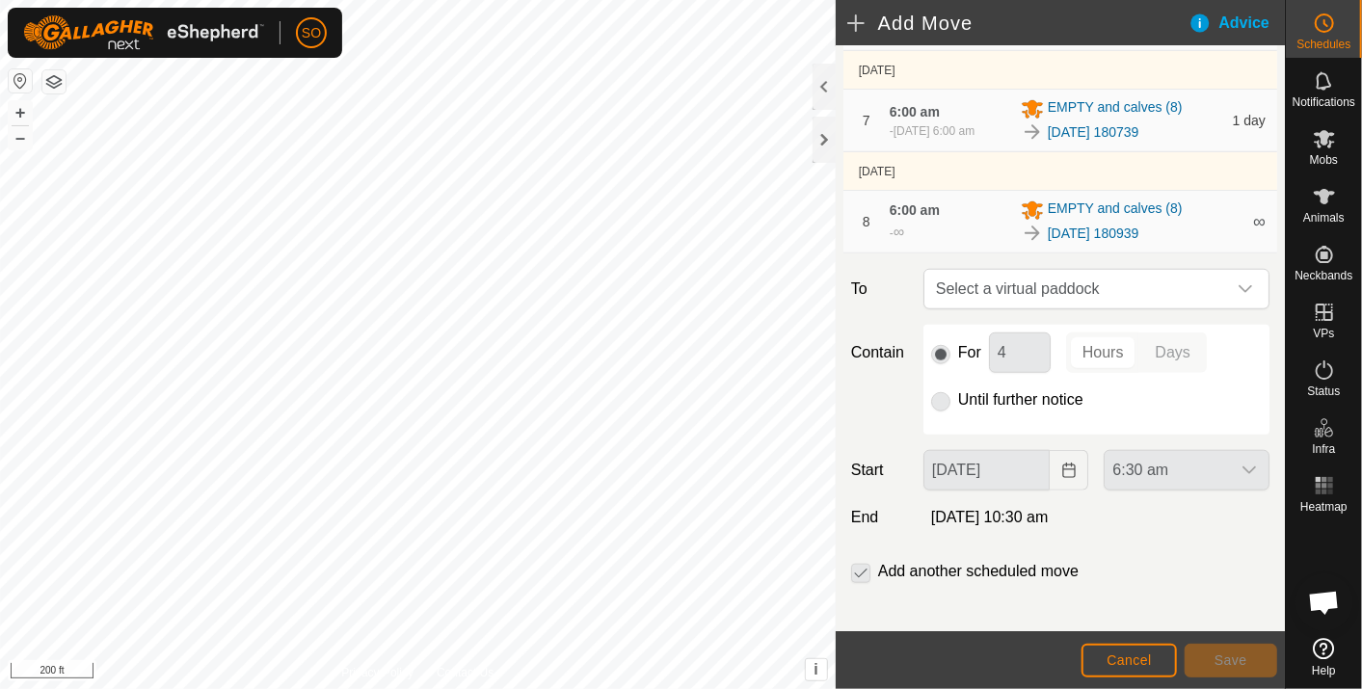
scroll to position [869, 0]
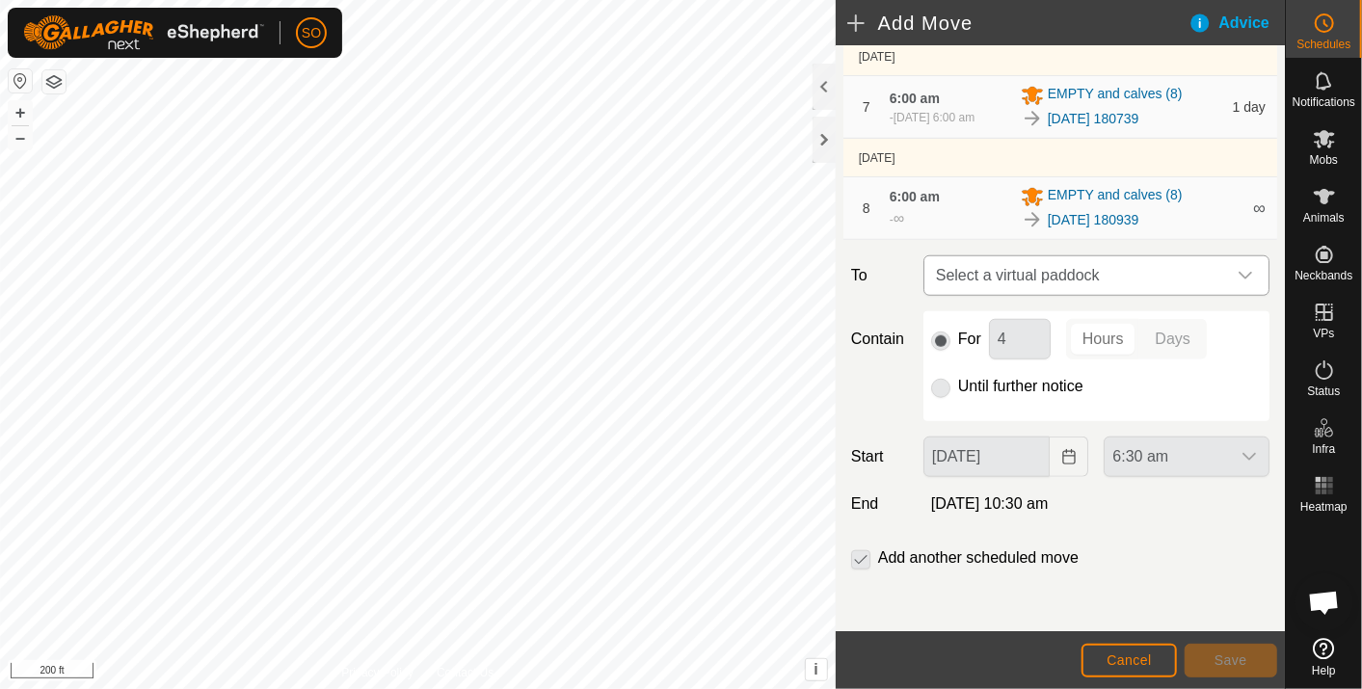
click at [1102, 266] on span "Select a virtual paddock" at bounding box center [1077, 275] width 298 height 39
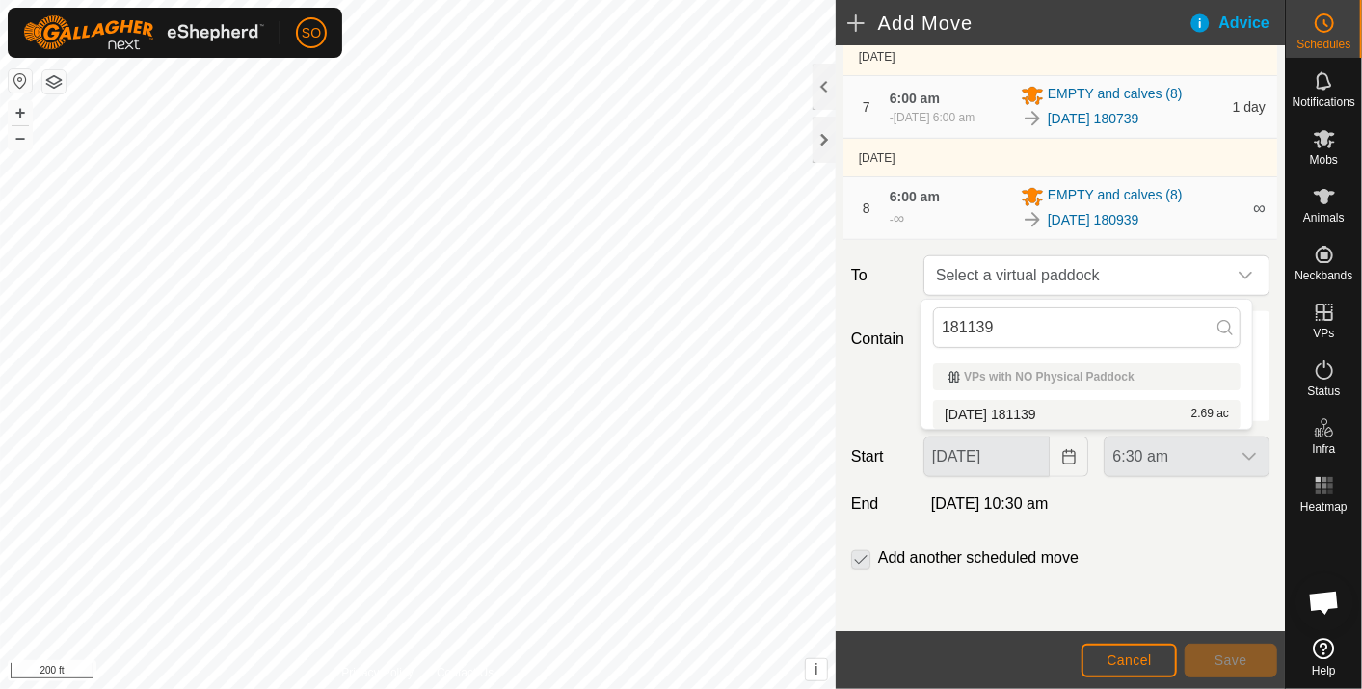
type input "181139"
click at [1040, 407] on li "[DATE] 181139 2.69 ac" at bounding box center [1087, 414] width 308 height 29
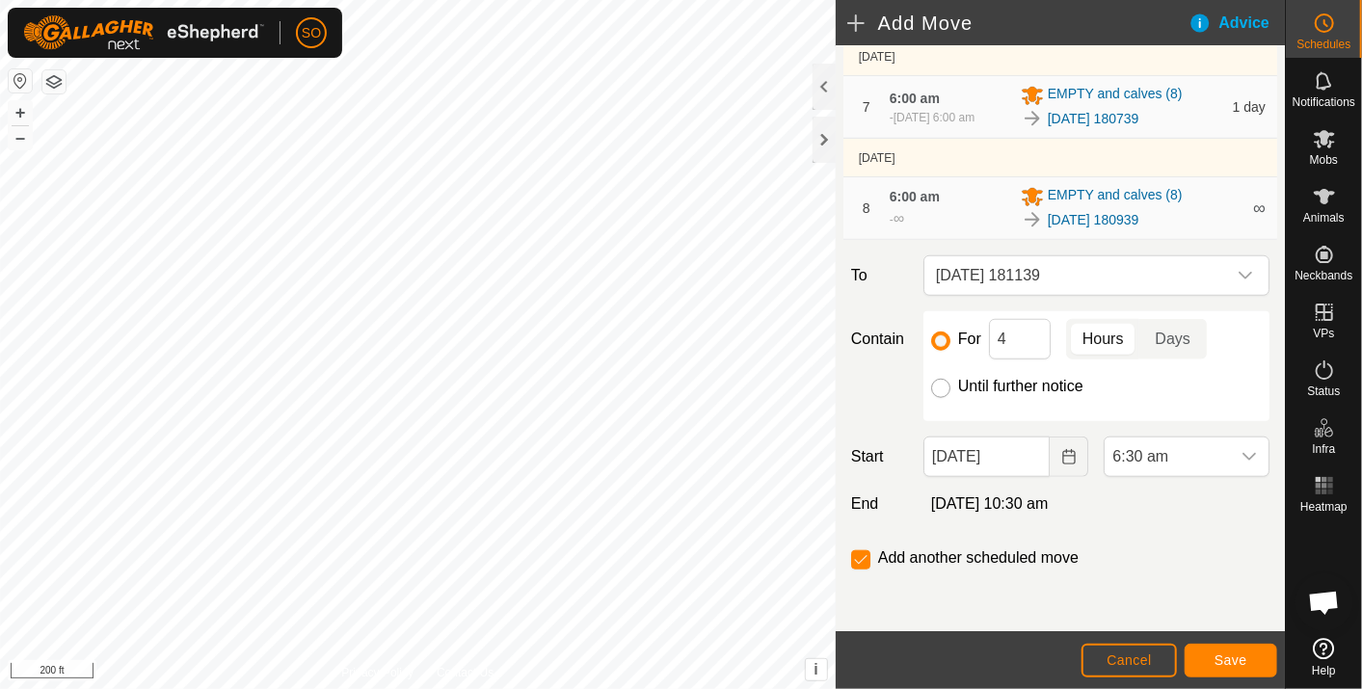
click at [938, 386] on input "Until further notice" at bounding box center [940, 388] width 19 height 19
radio input "true"
checkbox input "false"
click at [1062, 452] on icon "Choose Date" at bounding box center [1068, 456] width 13 height 15
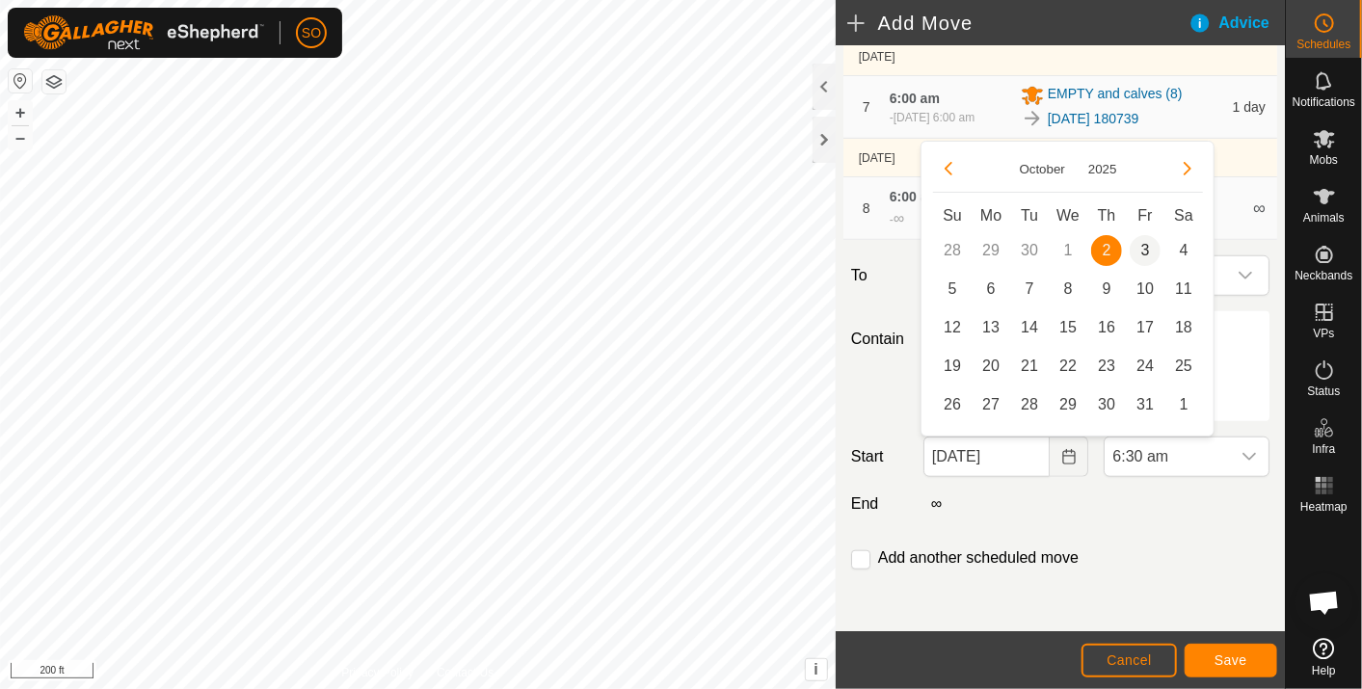
click at [1148, 242] on span "3" at bounding box center [1145, 250] width 31 height 31
type input "[DATE]"
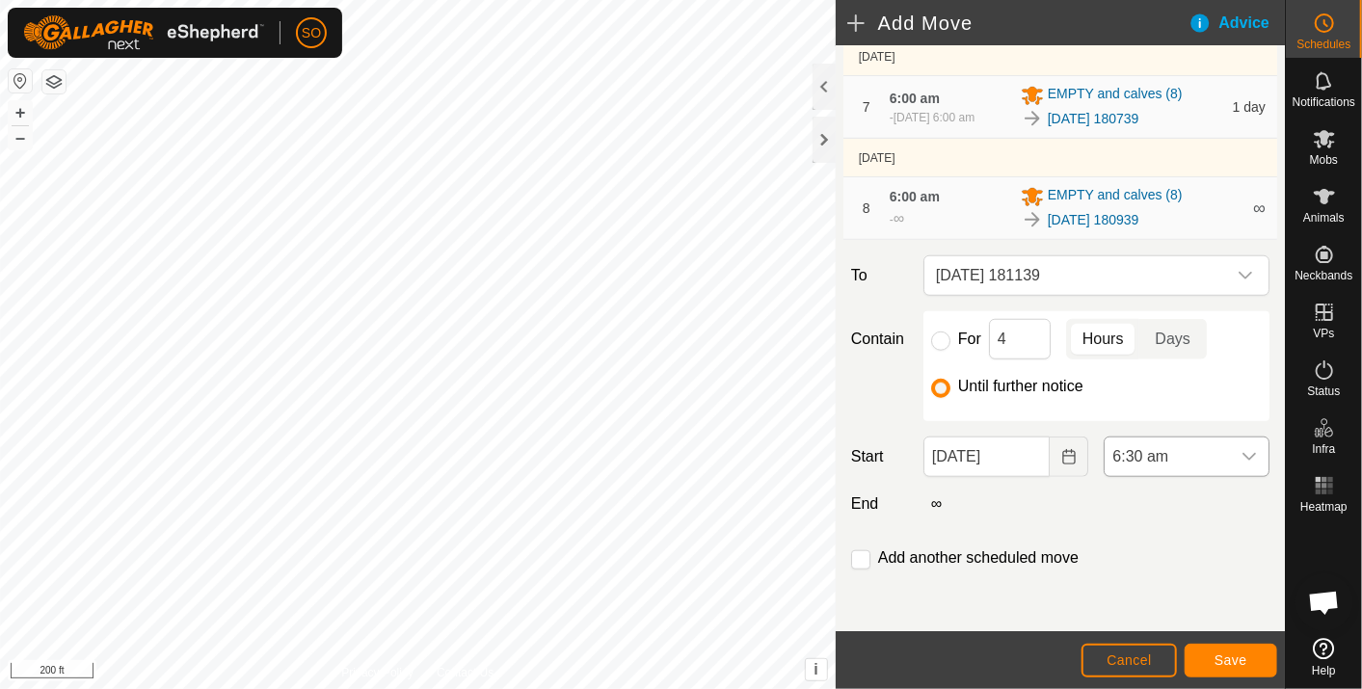
click at [1242, 451] on icon "dropdown trigger" at bounding box center [1249, 456] width 15 height 15
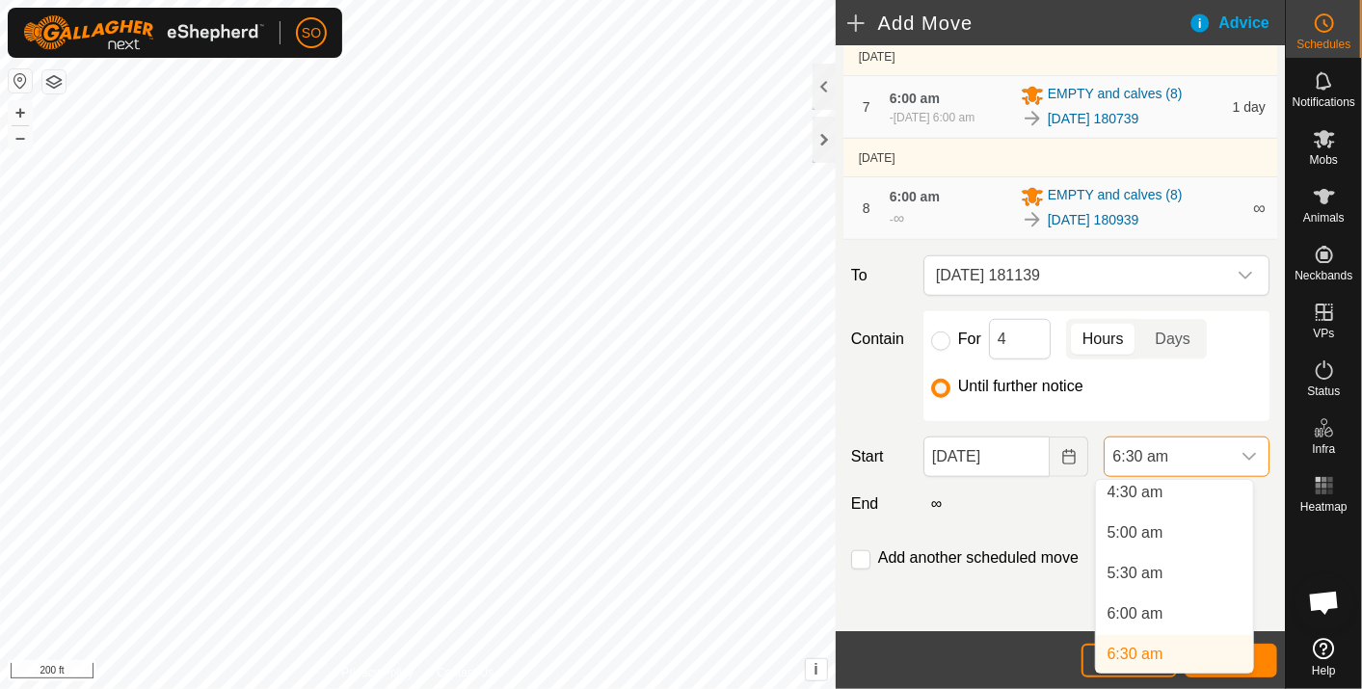
scroll to position [363, 0]
click at [1159, 619] on li "6:00 am" at bounding box center [1174, 622] width 157 height 39
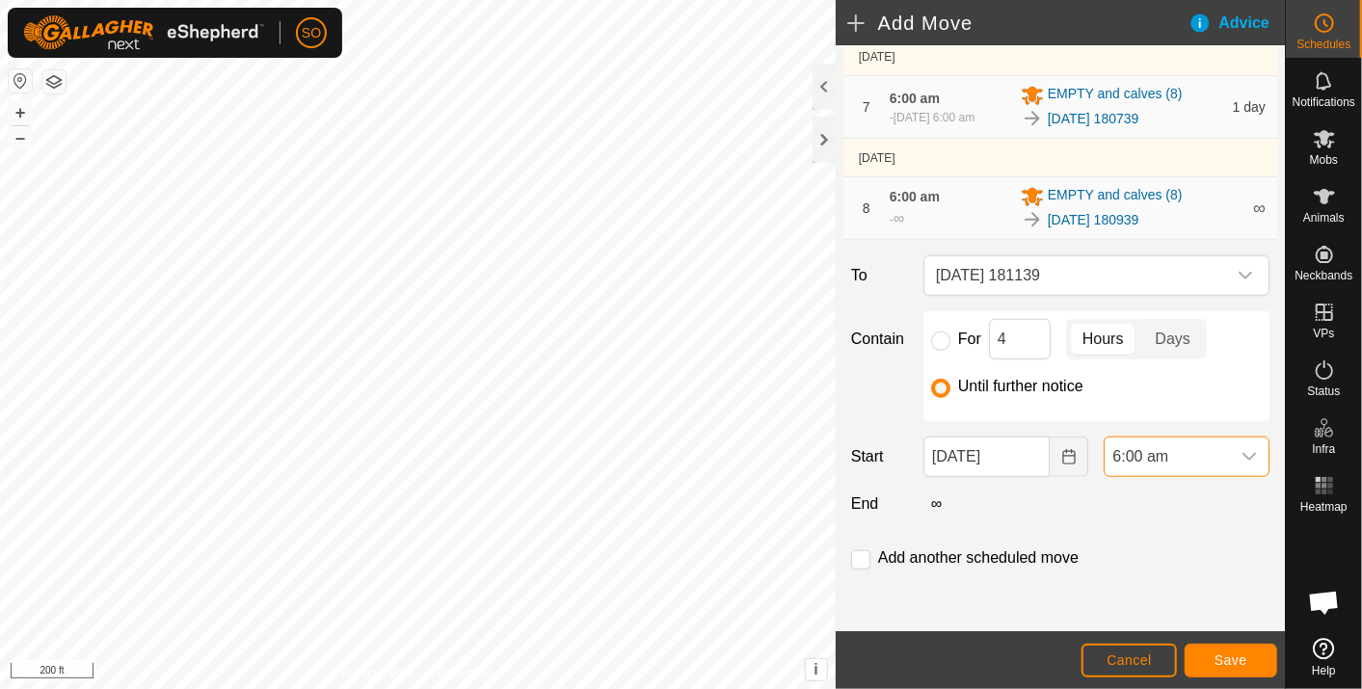
scroll to position [371, 0]
click at [1223, 655] on span "Save" at bounding box center [1231, 660] width 33 height 15
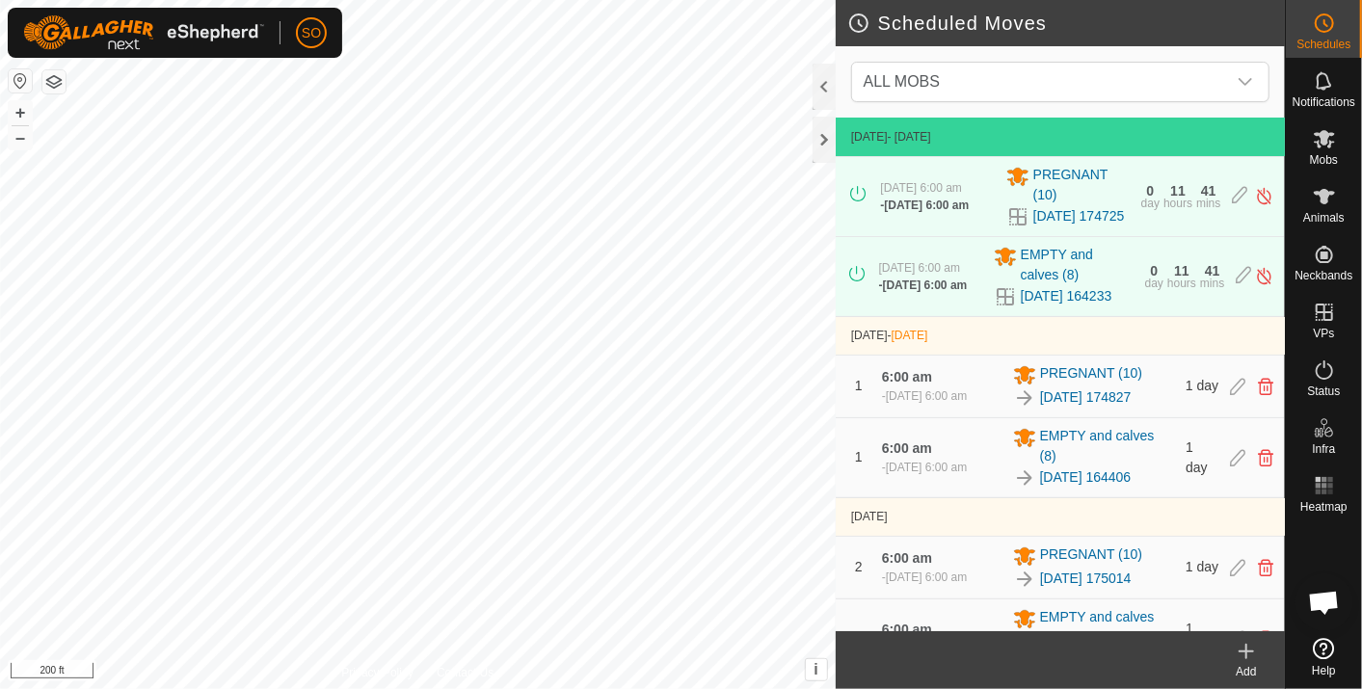
click at [1245, 648] on icon at bounding box center [1246, 651] width 23 height 23
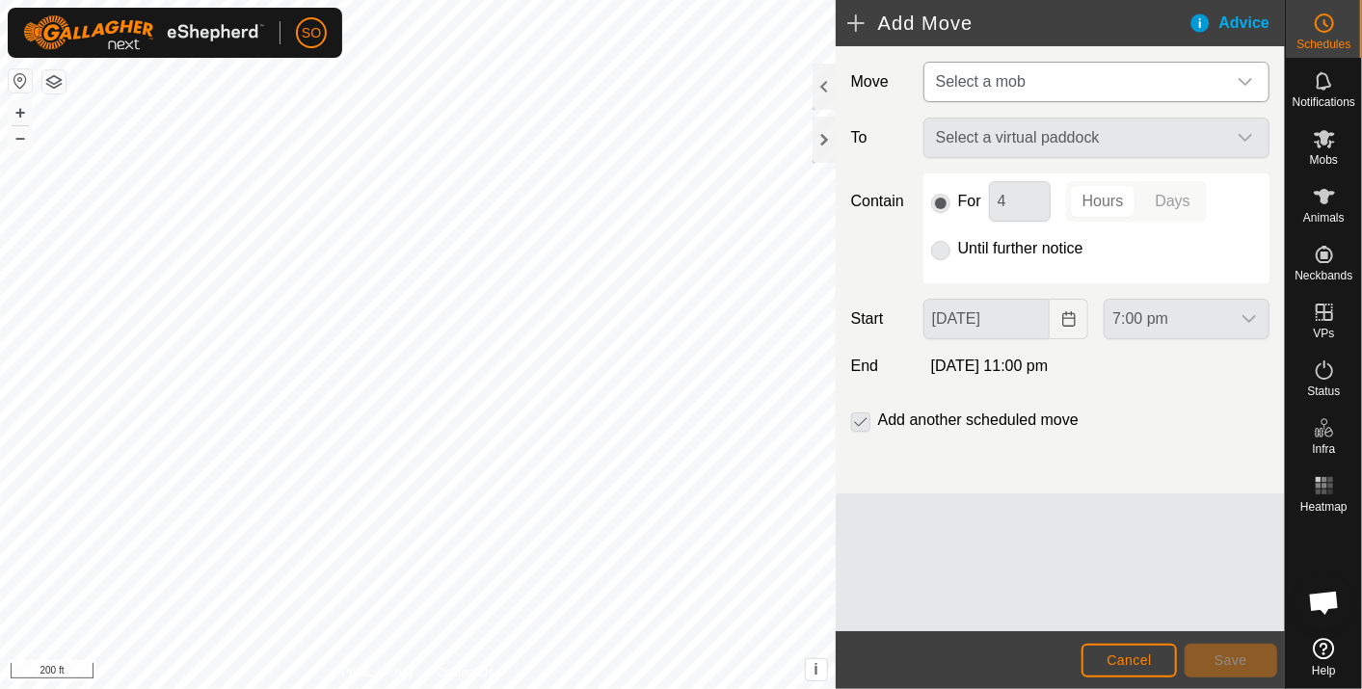
click at [1253, 71] on div "dropdown trigger" at bounding box center [1245, 82] width 39 height 39
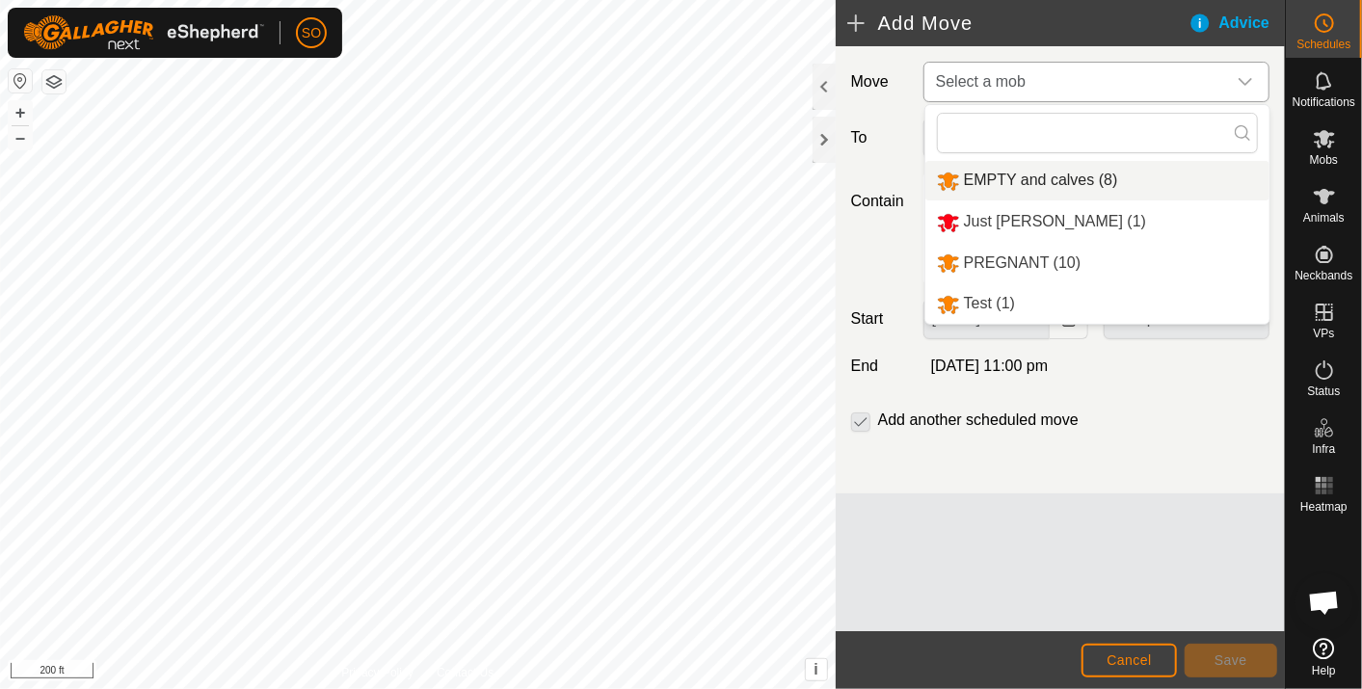
click at [988, 174] on li "EMPTY and calves (8)" at bounding box center [1098, 181] width 344 height 40
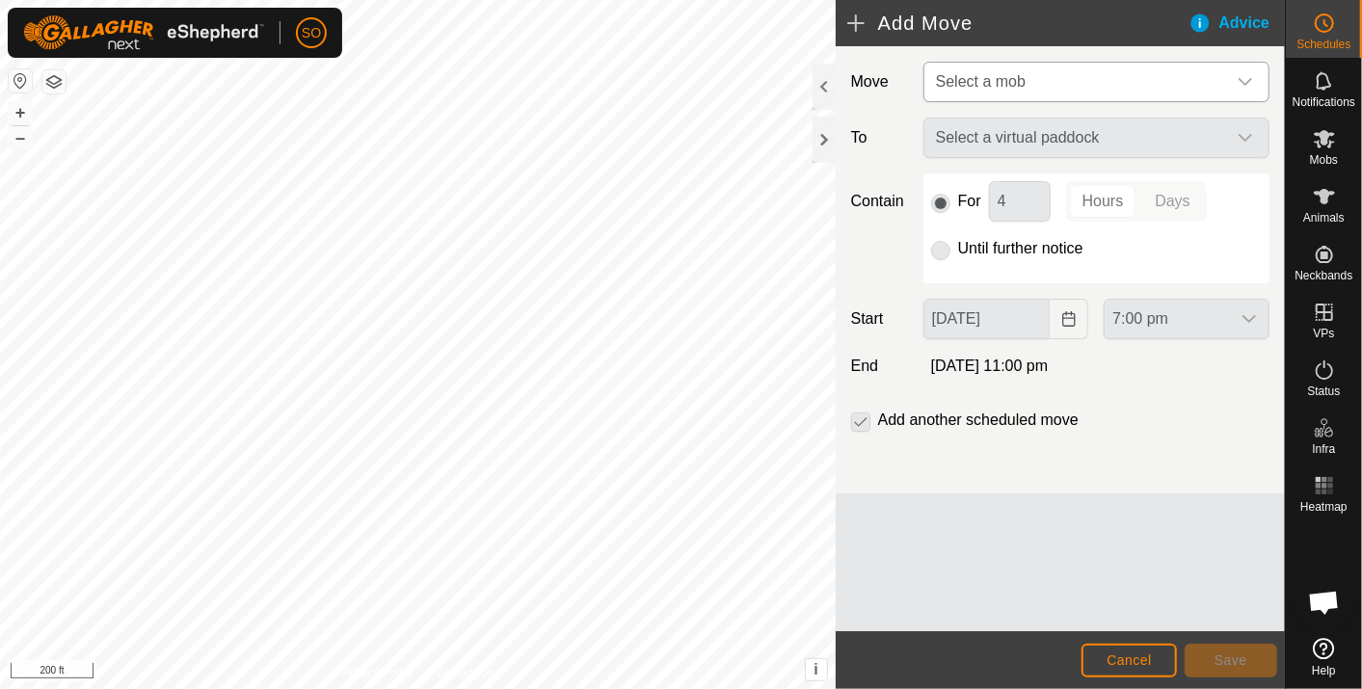
type input "[DATE]"
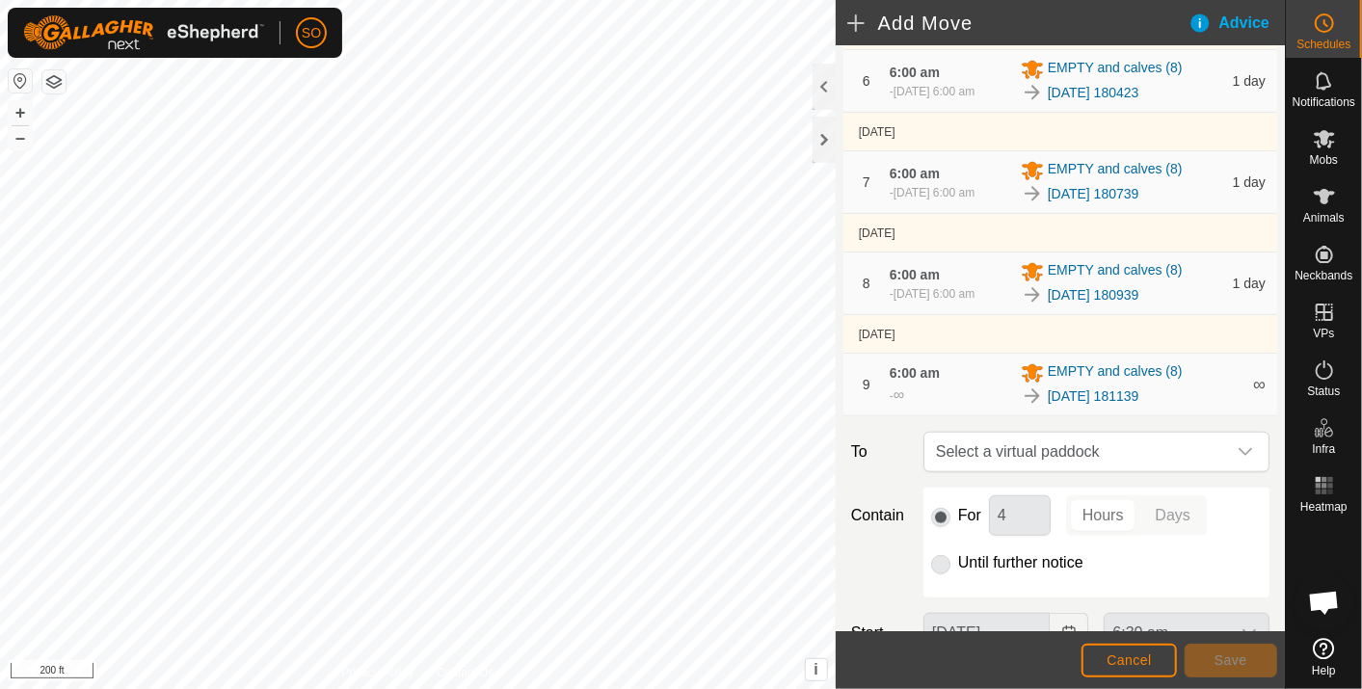
scroll to position [856, 0]
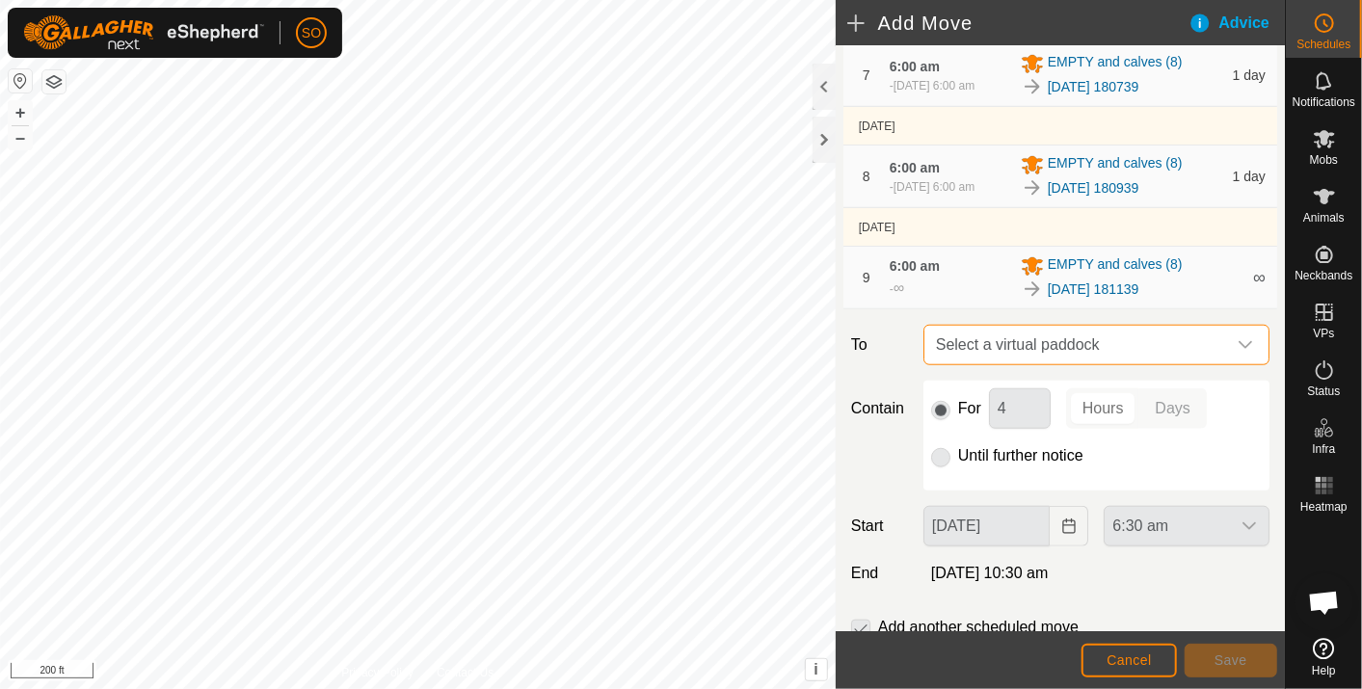
click at [1107, 364] on span "Select a virtual paddock" at bounding box center [1077, 345] width 298 height 39
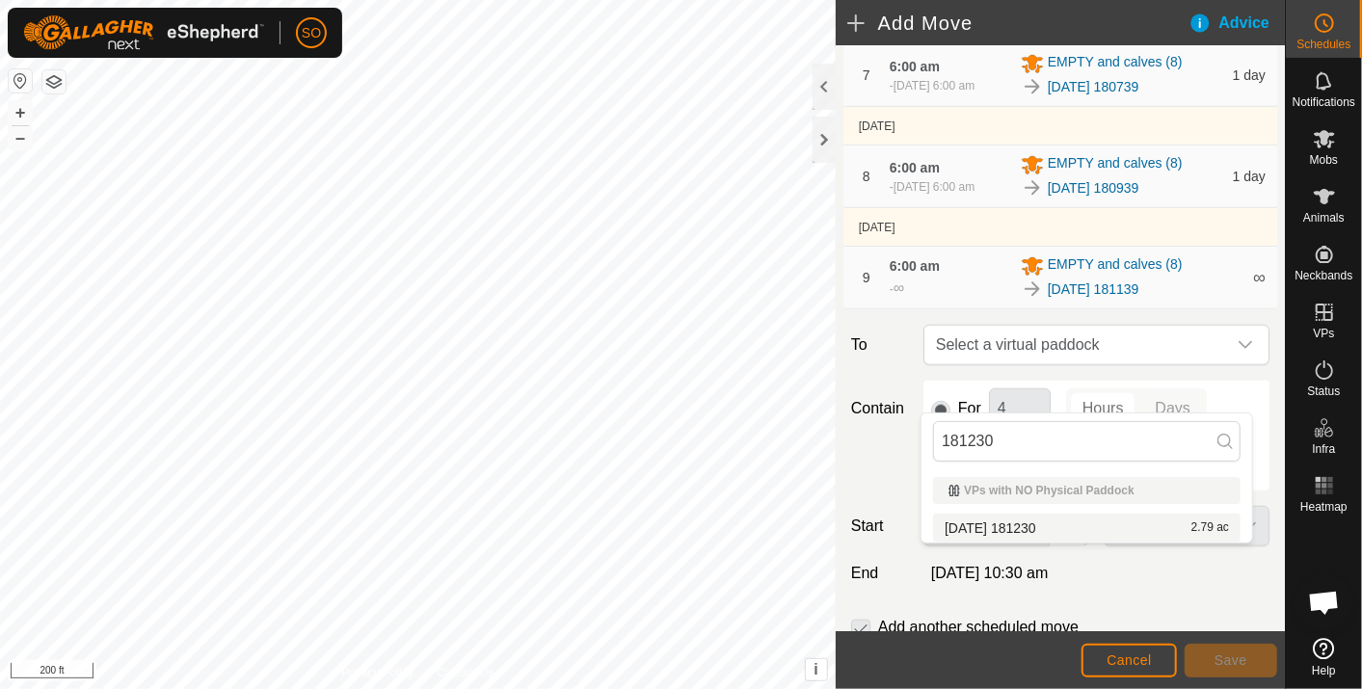
type input "181230"
click at [1031, 524] on li "[DATE] 181230 2.79 ac" at bounding box center [1087, 528] width 308 height 29
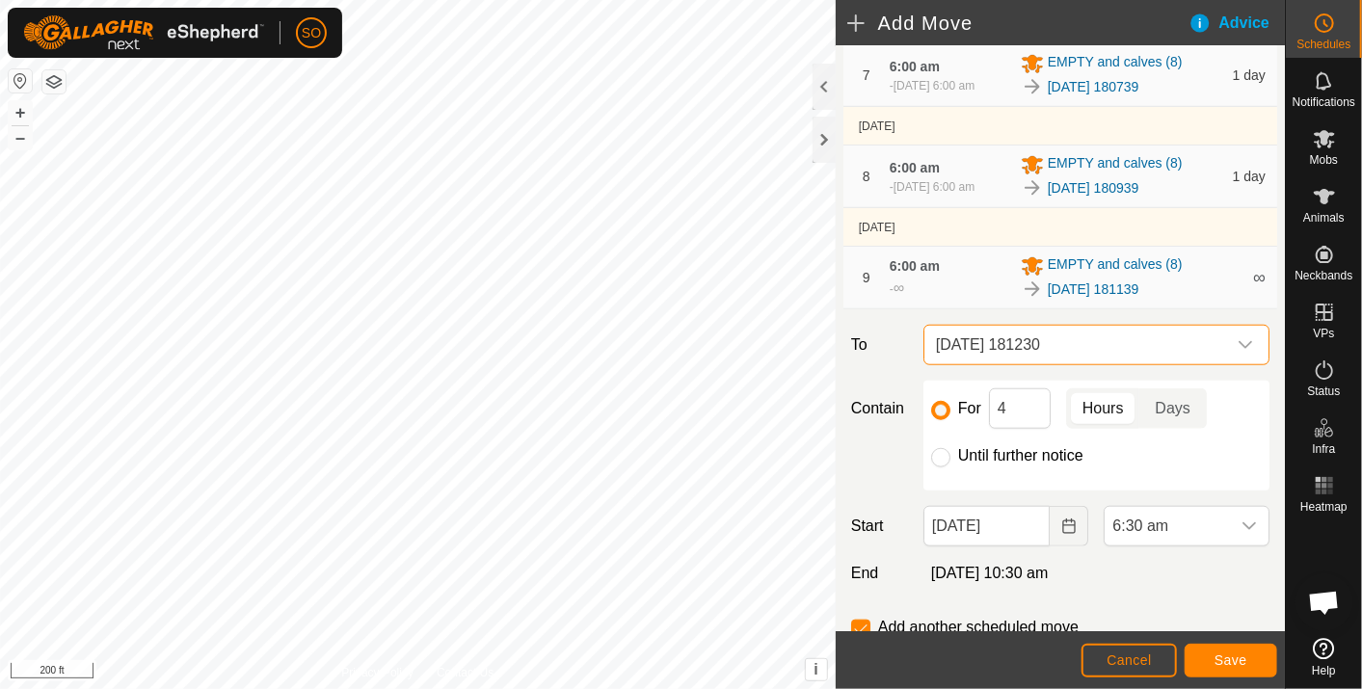
drag, startPoint x: 941, startPoint y: 497, endPoint x: 955, endPoint y: 496, distance: 14.5
click at [939, 468] on input "Until further notice" at bounding box center [940, 457] width 19 height 19
radio input "true"
checkbox input "false"
click at [1062, 534] on icon "Choose Date" at bounding box center [1069, 526] width 15 height 15
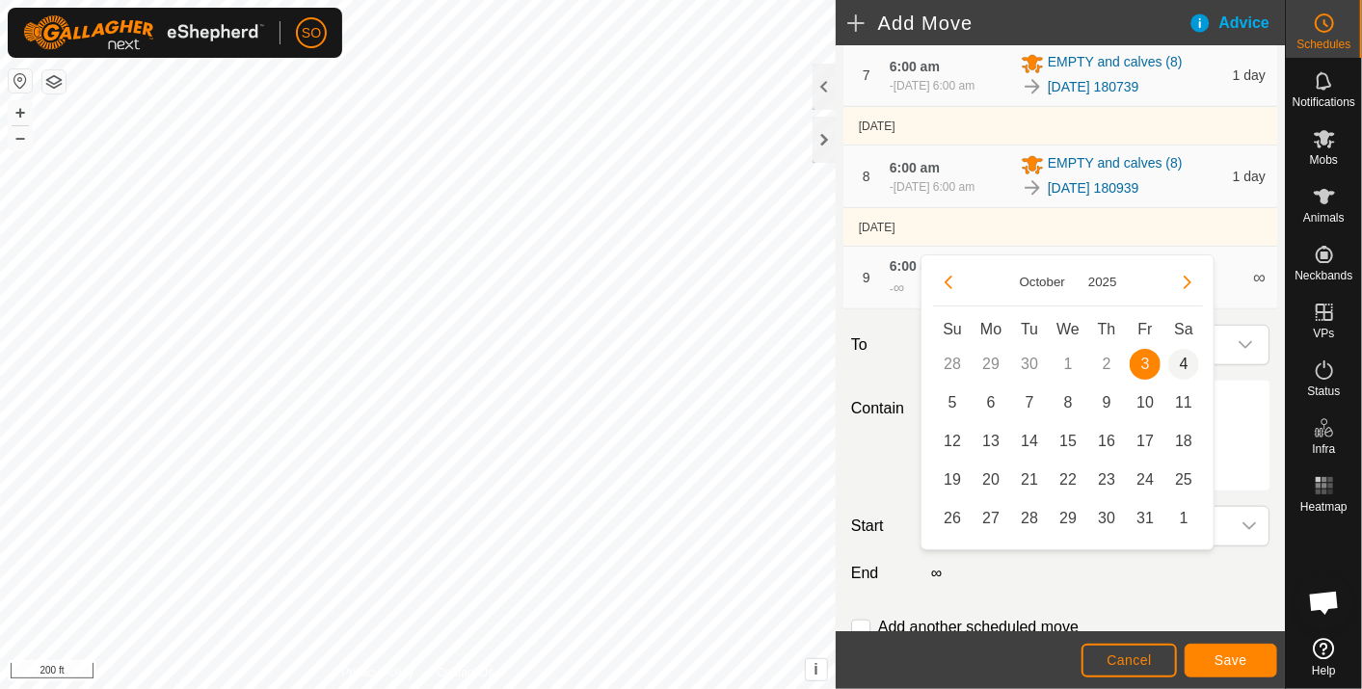
click at [1184, 354] on span "4" at bounding box center [1184, 364] width 31 height 31
type input "[DATE]"
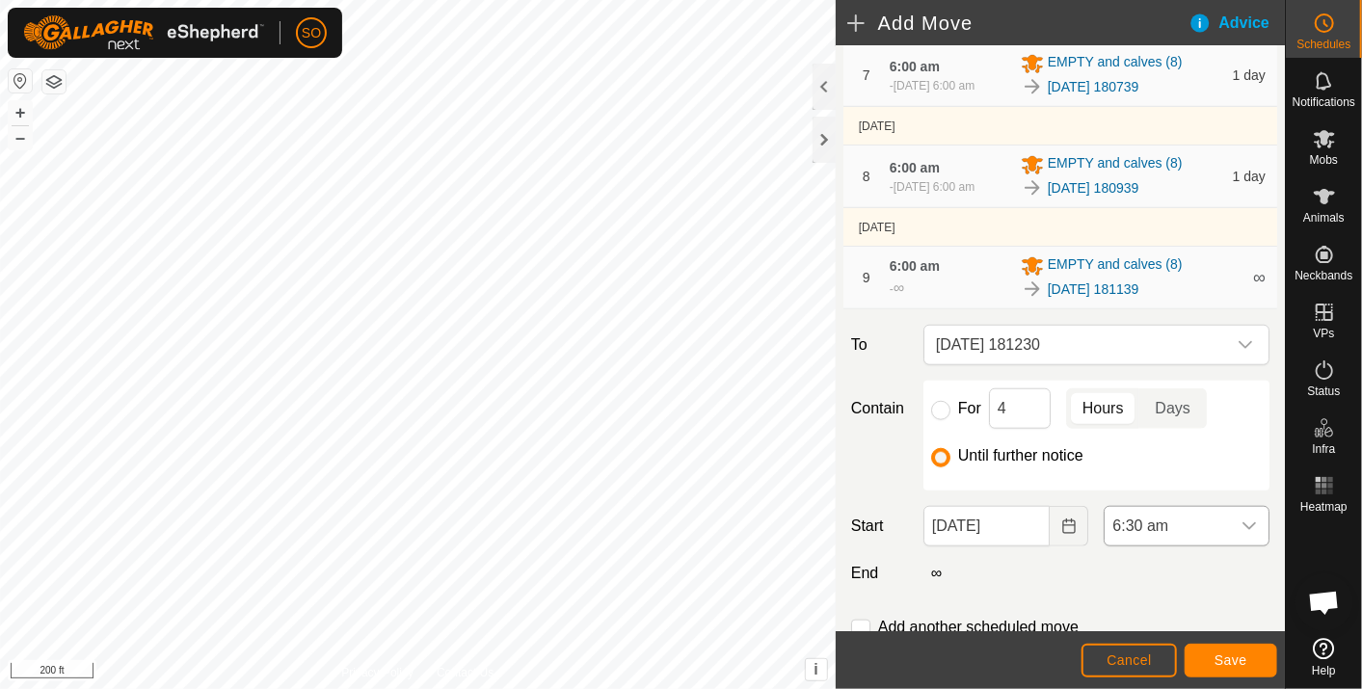
click at [1242, 534] on icon "dropdown trigger" at bounding box center [1249, 526] width 15 height 15
click at [1143, 486] on li "6:00 am" at bounding box center [1174, 494] width 157 height 39
click at [1241, 656] on span "Save" at bounding box center [1231, 660] width 33 height 15
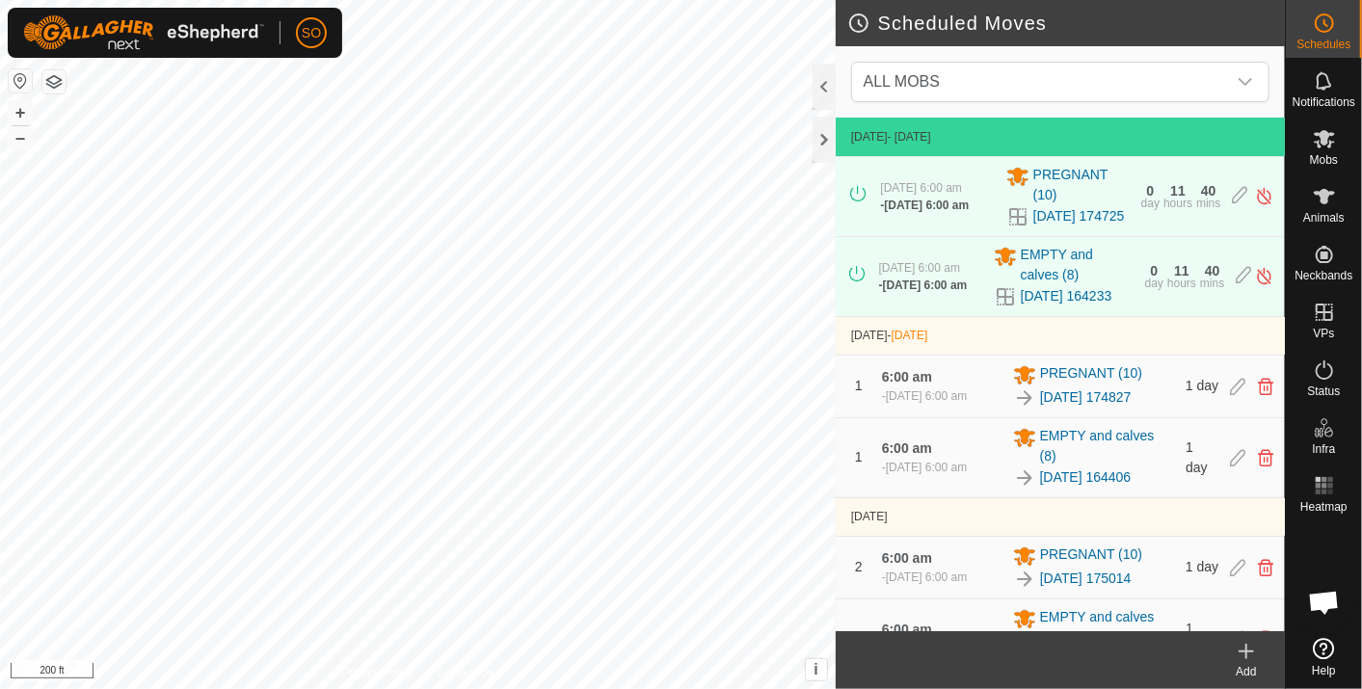
click at [1245, 656] on icon at bounding box center [1246, 651] width 23 height 23
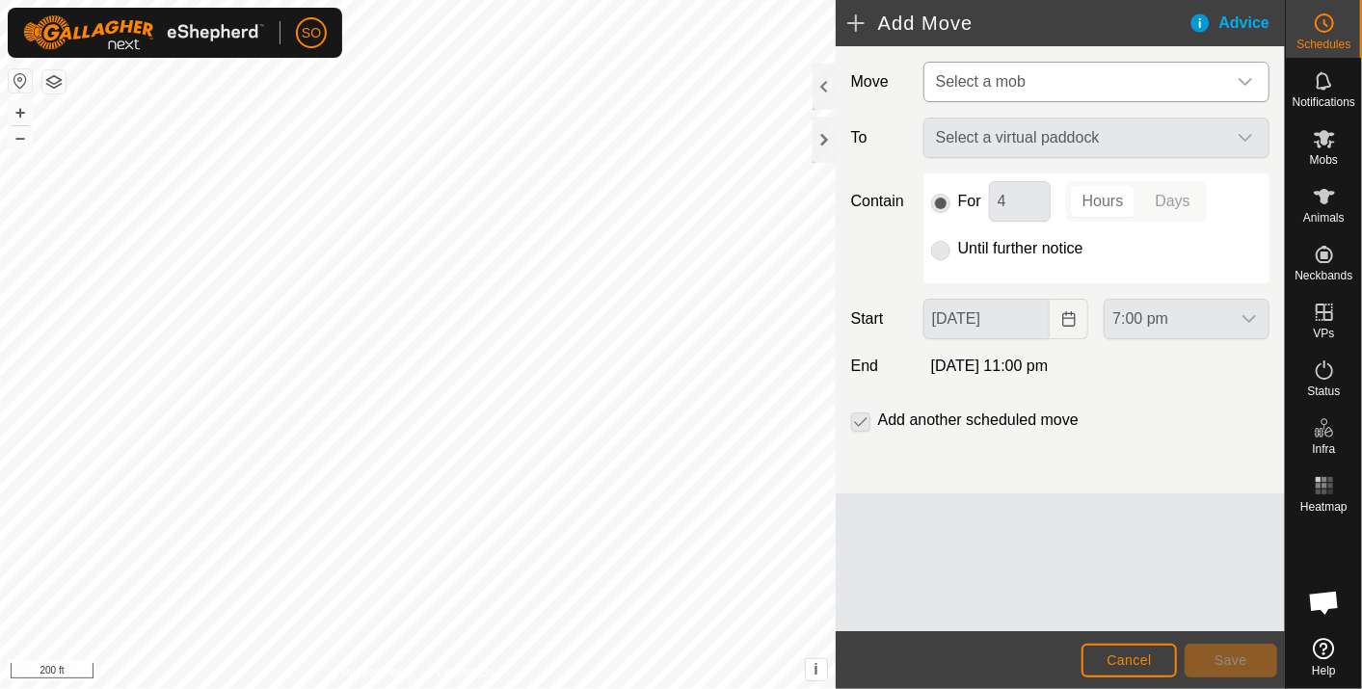
click at [1247, 74] on icon "dropdown trigger" at bounding box center [1245, 81] width 15 height 15
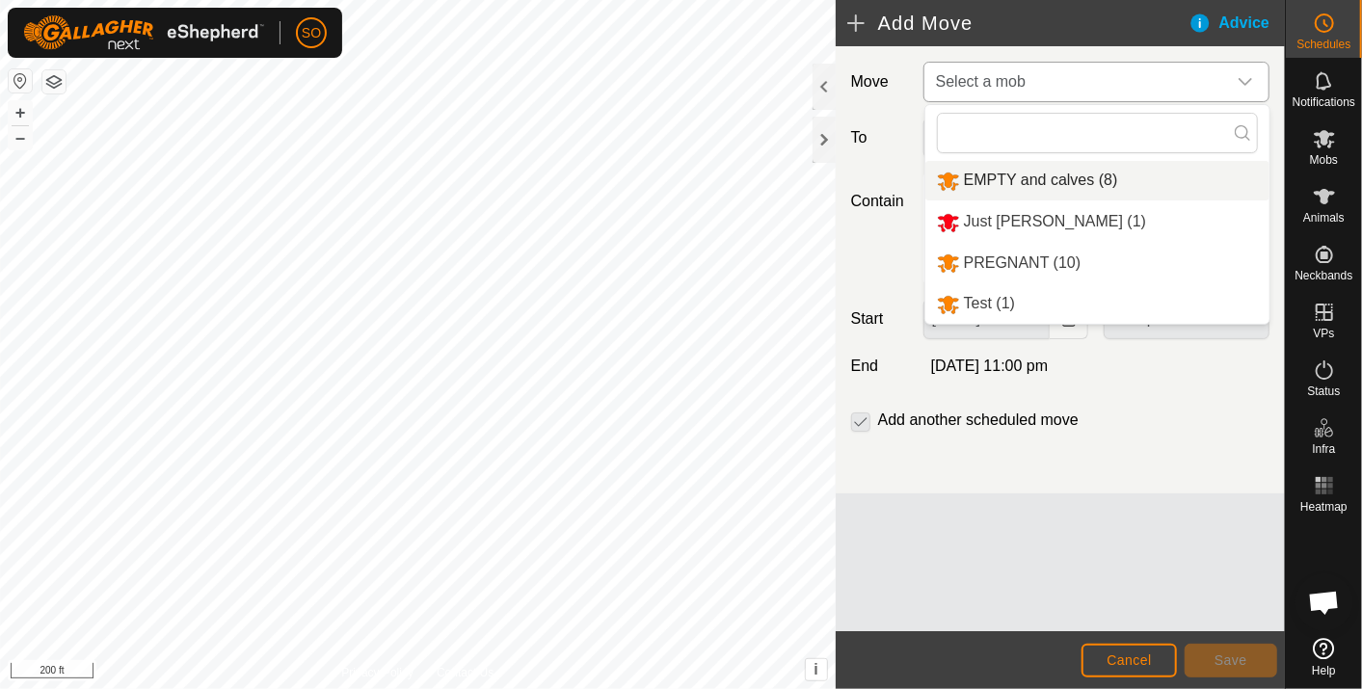
click at [1015, 174] on li "EMPTY and calves (8)" at bounding box center [1098, 181] width 344 height 40
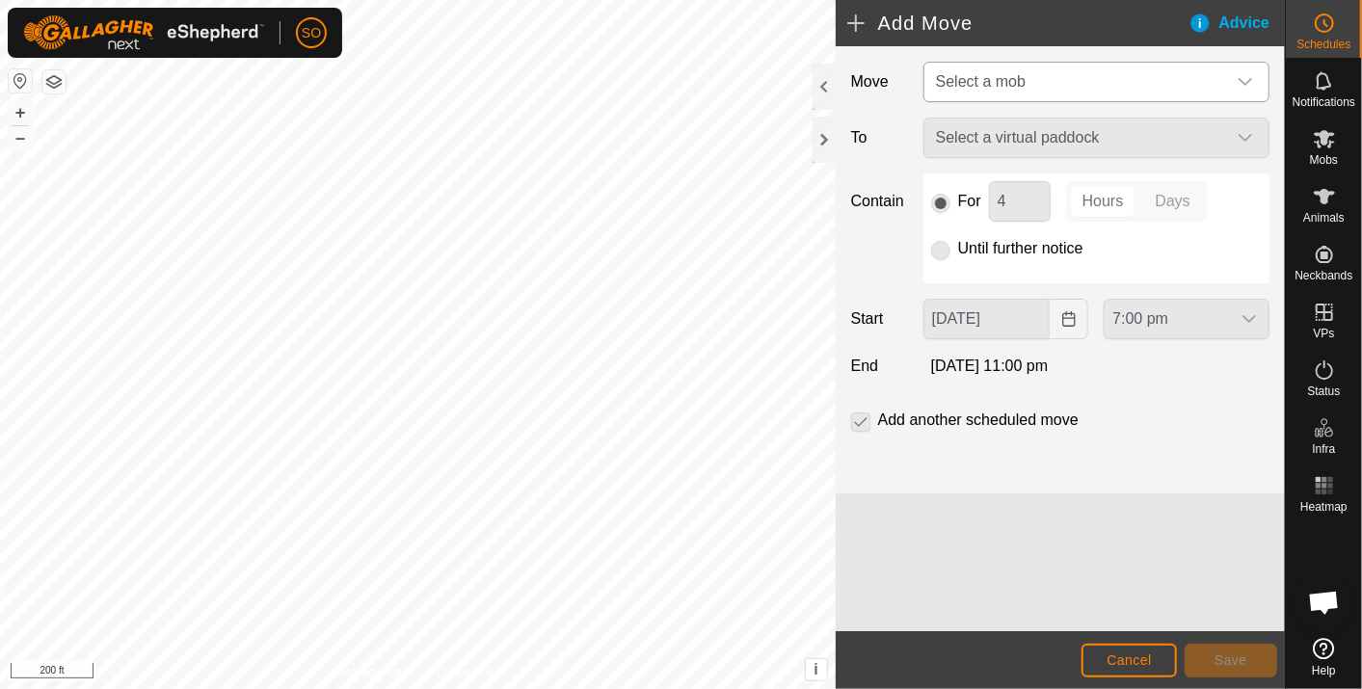
type input "[DATE]"
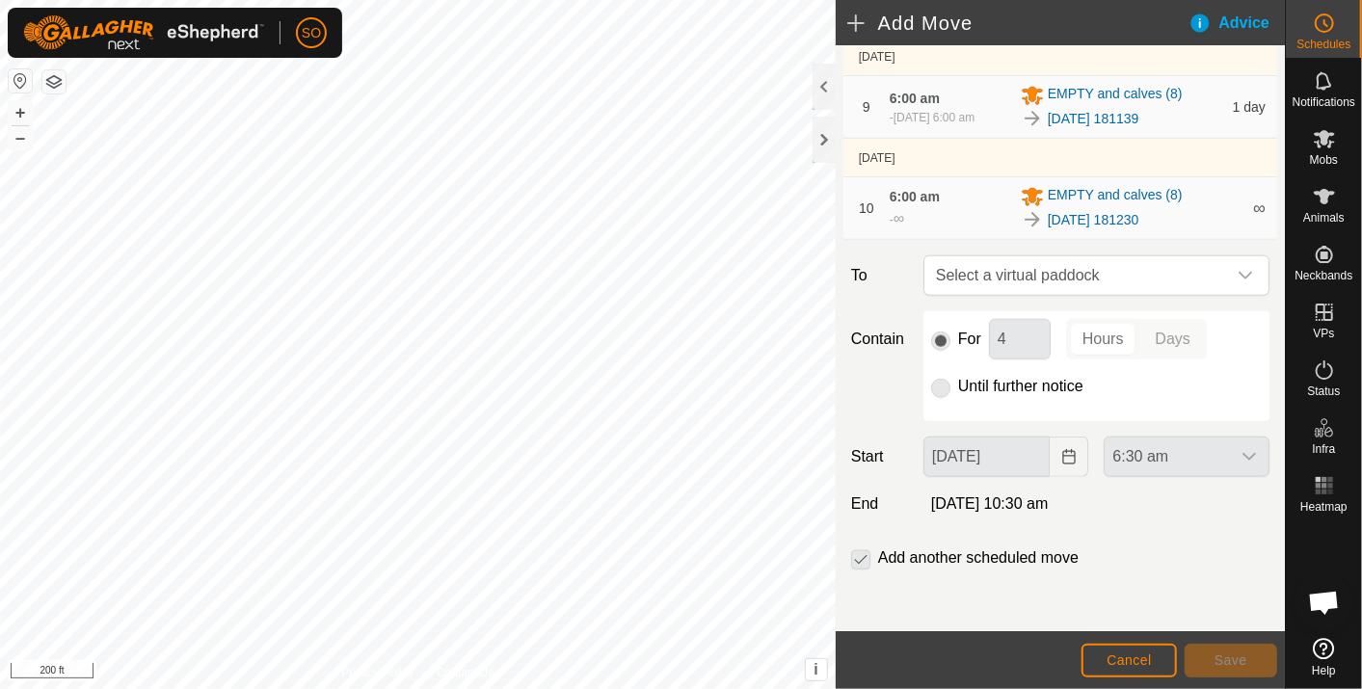
scroll to position [1071, 0]
click at [1105, 272] on span "Select a virtual paddock" at bounding box center [1077, 275] width 298 height 39
type input "181337"
click at [1132, 660] on span "Cancel" at bounding box center [1129, 660] width 45 height 15
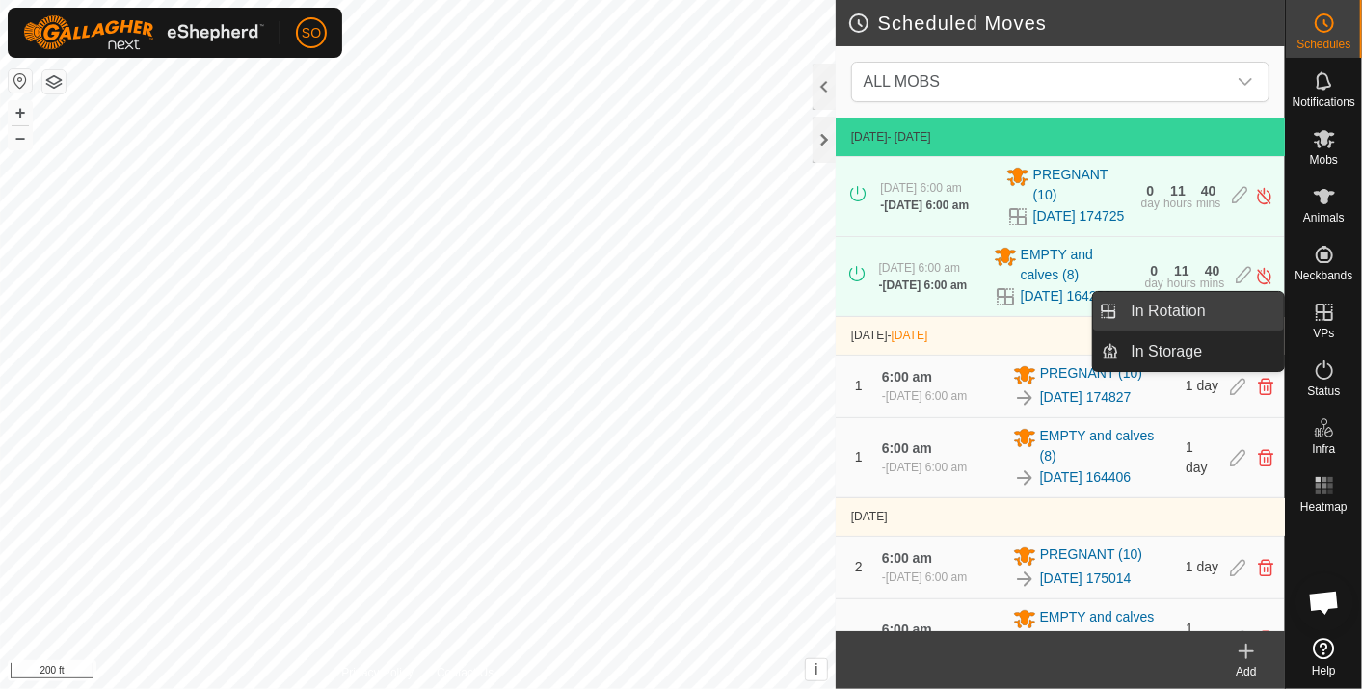
click at [1208, 304] on link "In Rotation" at bounding box center [1202, 311] width 165 height 39
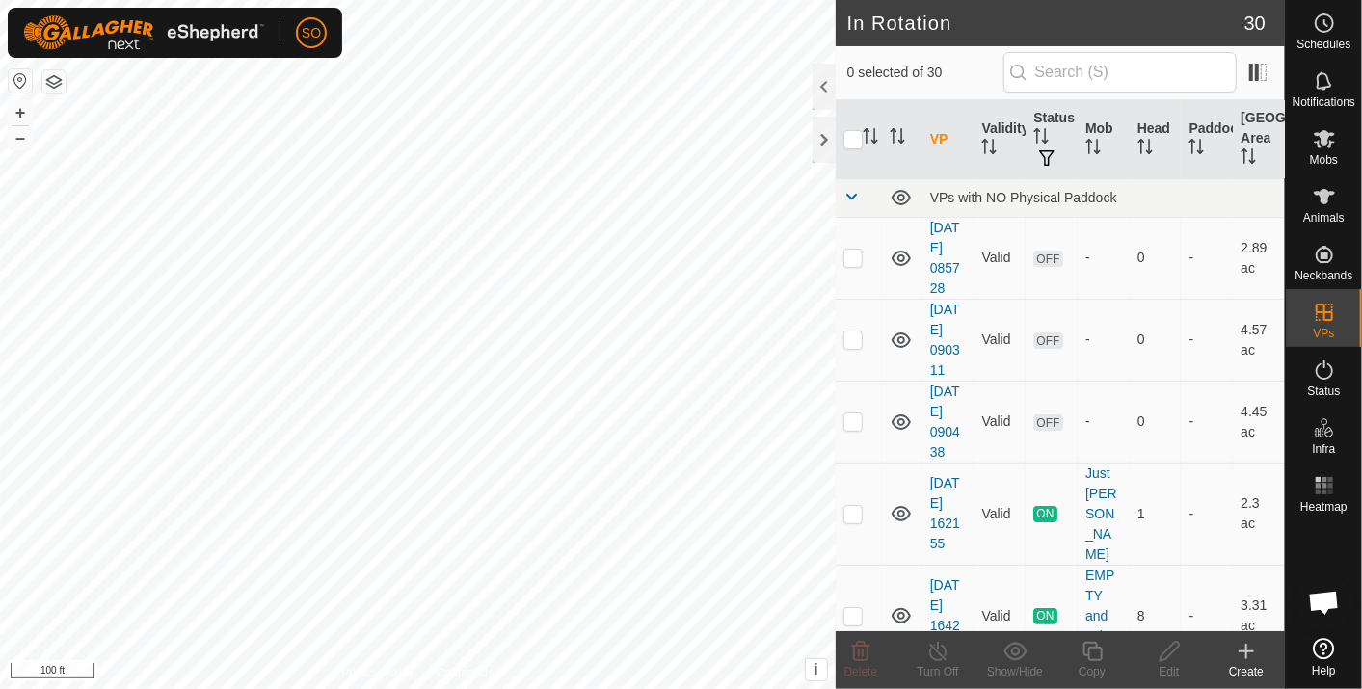
click at [1248, 648] on icon at bounding box center [1246, 651] width 23 height 23
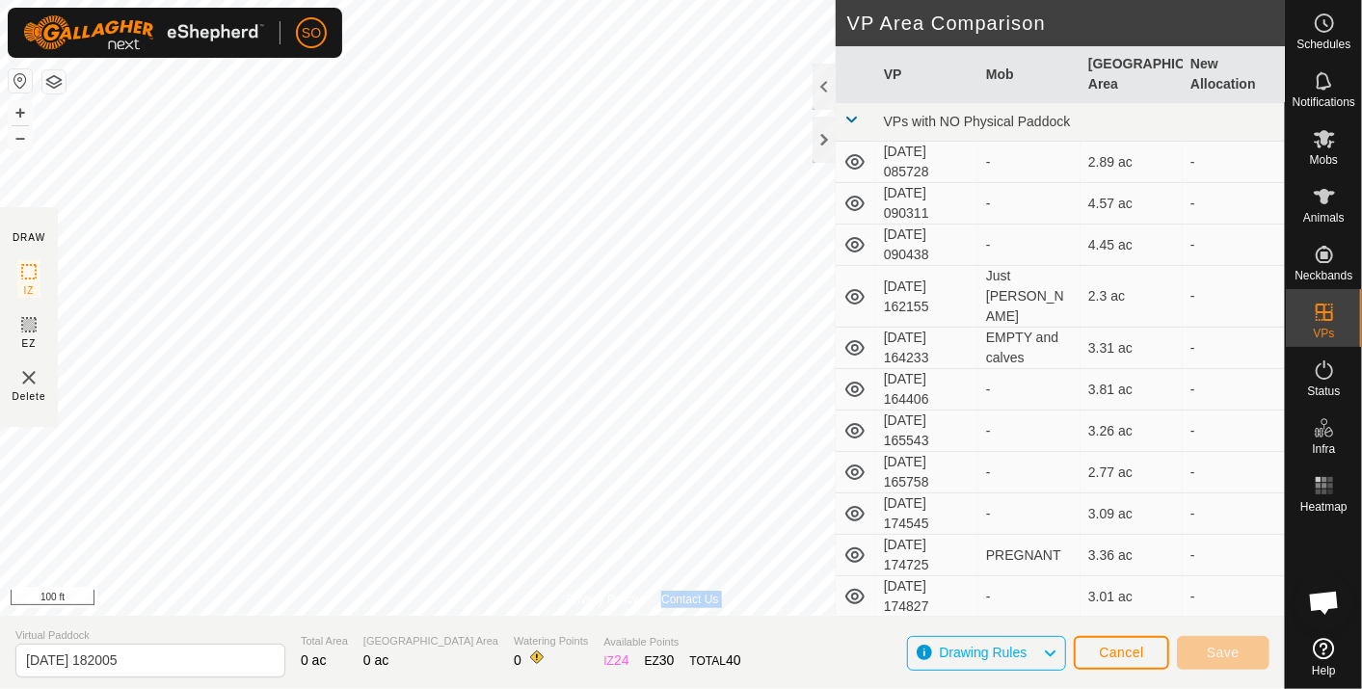
click at [578, 441] on div "Privacy Policy Contact Us Landmark 15 + – ⇧ i This application includes HERE Ma…" at bounding box center [642, 308] width 1285 height 616
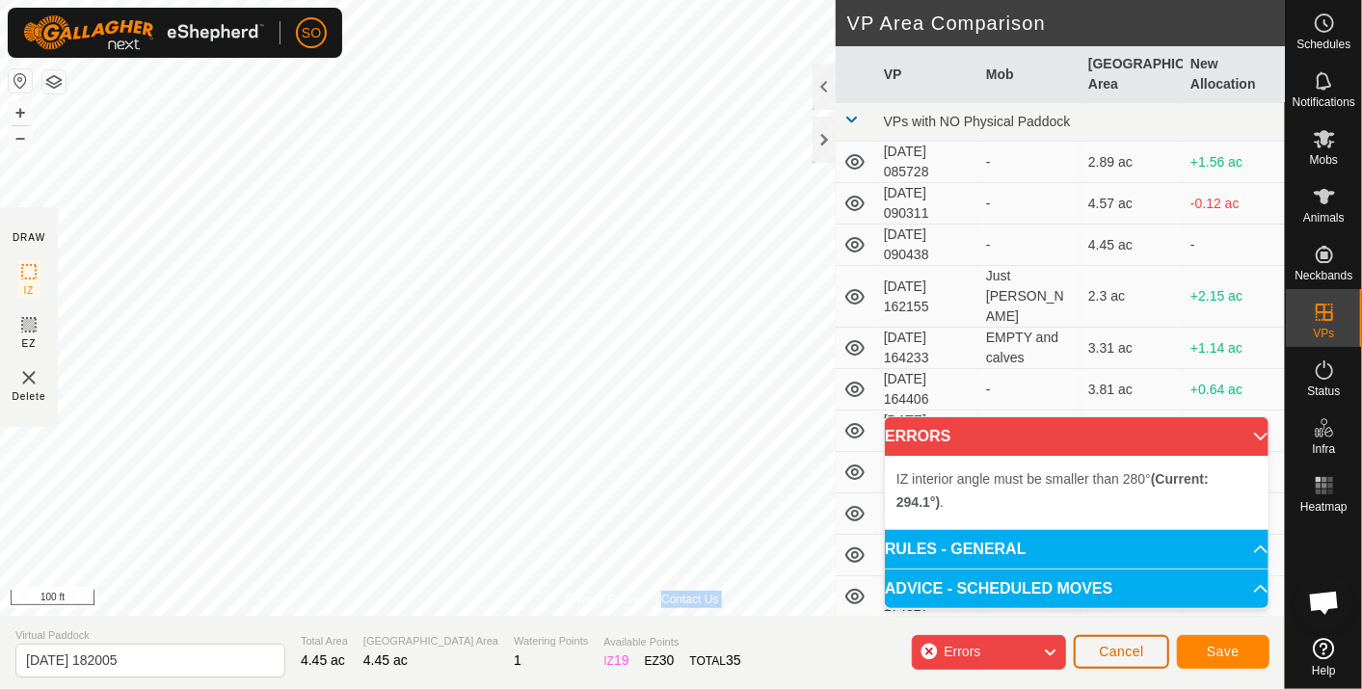
click at [1128, 647] on span "Cancel" at bounding box center [1121, 651] width 45 height 15
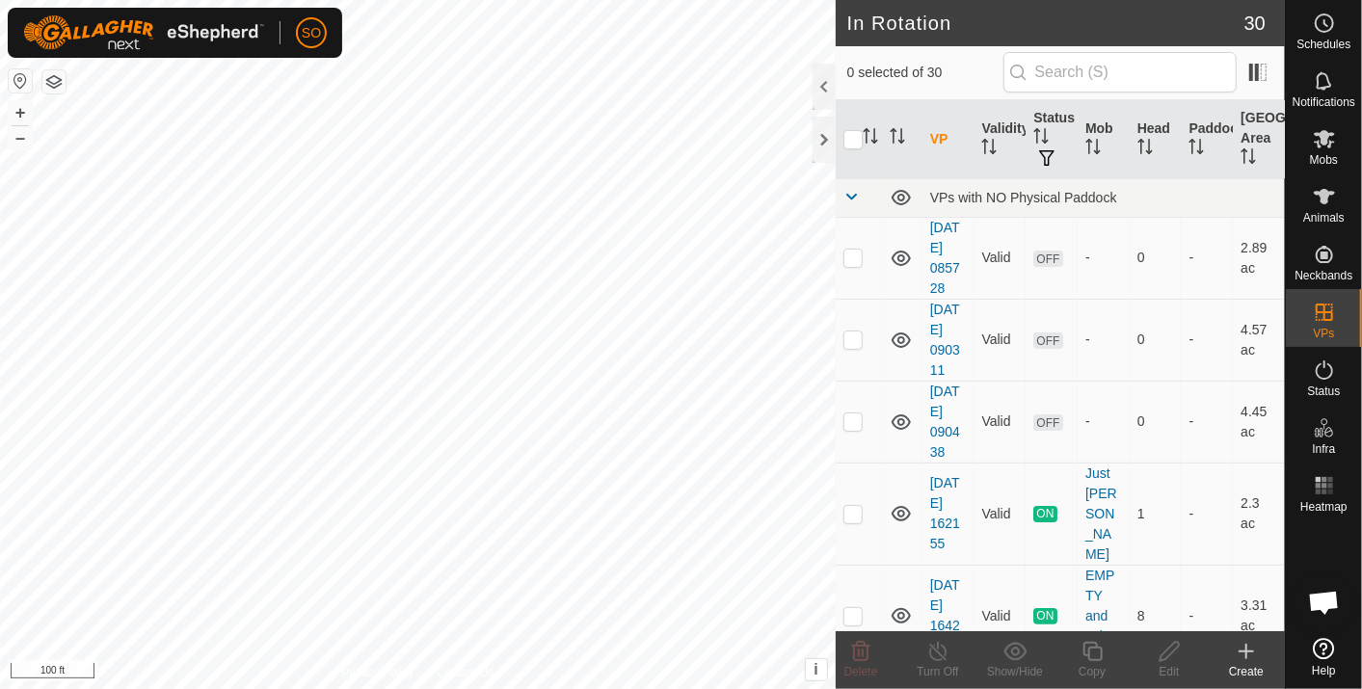
click at [1245, 648] on icon at bounding box center [1246, 651] width 23 height 23
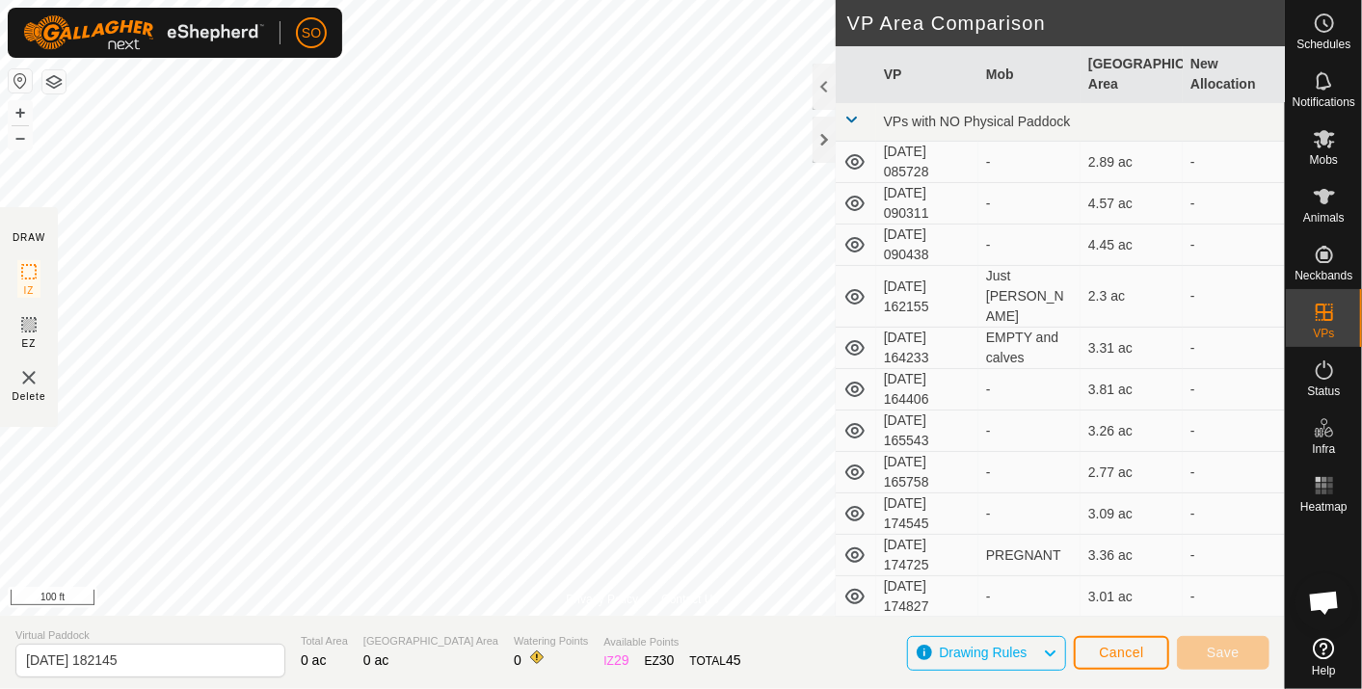
click at [857, 359] on div "Privacy Policy Contact Us Landmark 14 + – ⇧ i This application includes HERE Ma…" at bounding box center [642, 344] width 1285 height 689
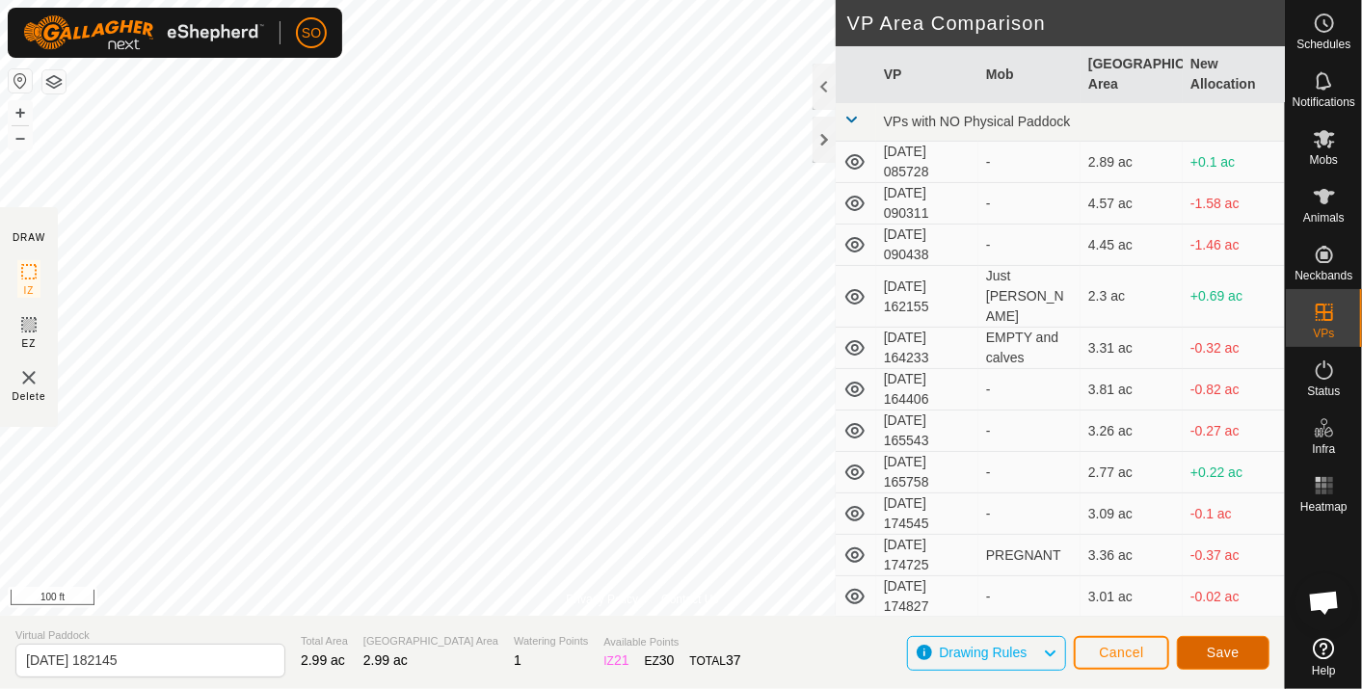
click at [1226, 651] on span "Save" at bounding box center [1223, 652] width 33 height 15
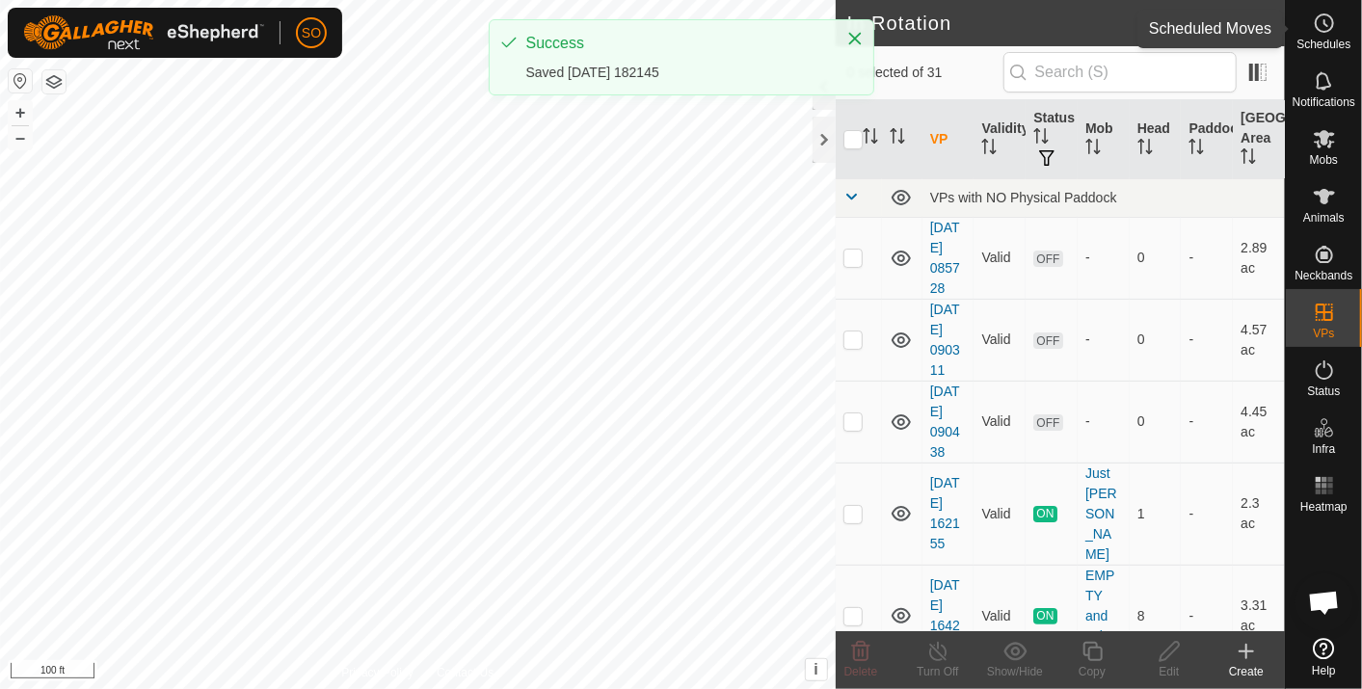
click at [1321, 21] on icon at bounding box center [1324, 23] width 23 height 23
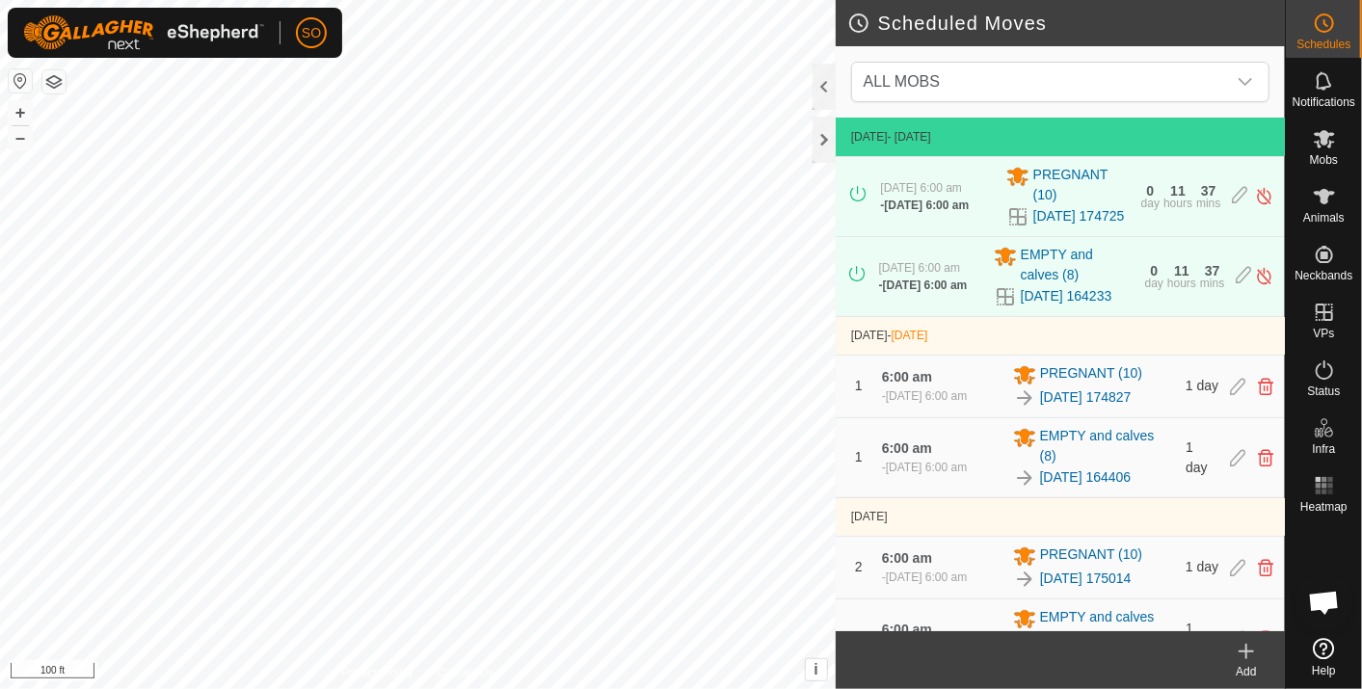
click at [1247, 650] on icon at bounding box center [1247, 651] width 0 height 13
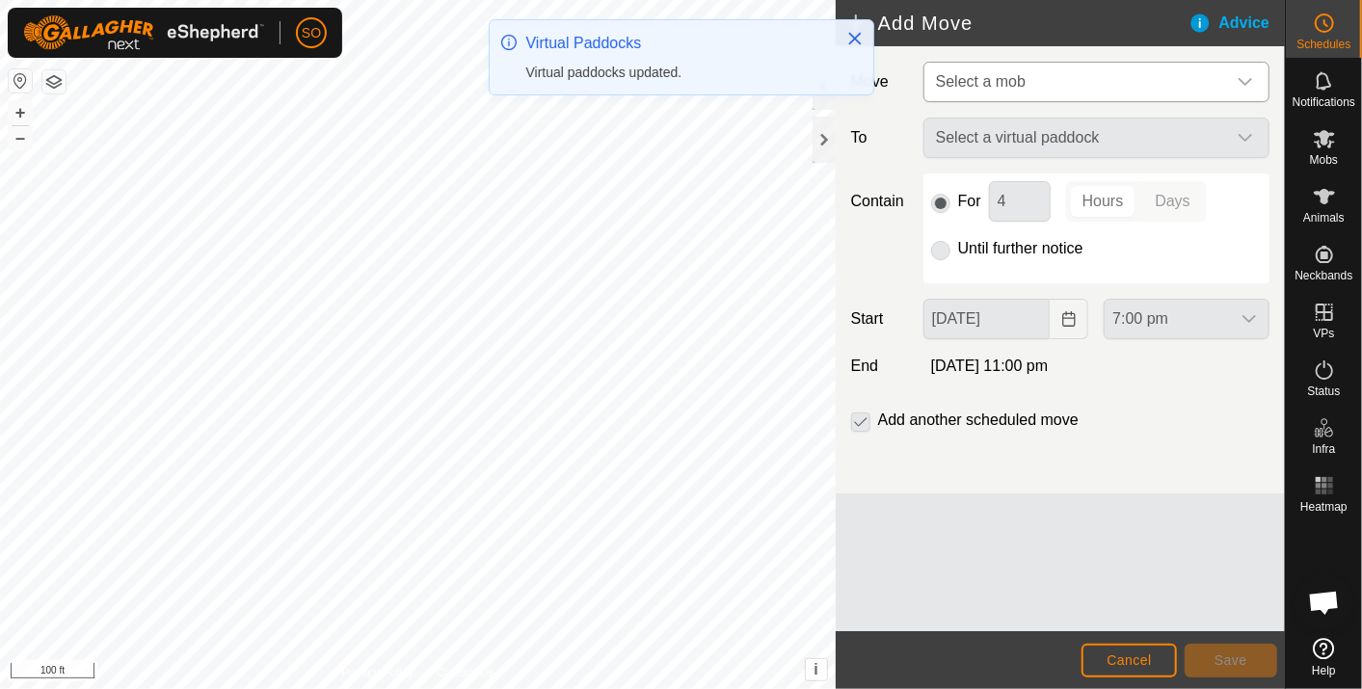
click at [1248, 76] on icon "dropdown trigger" at bounding box center [1245, 81] width 15 height 15
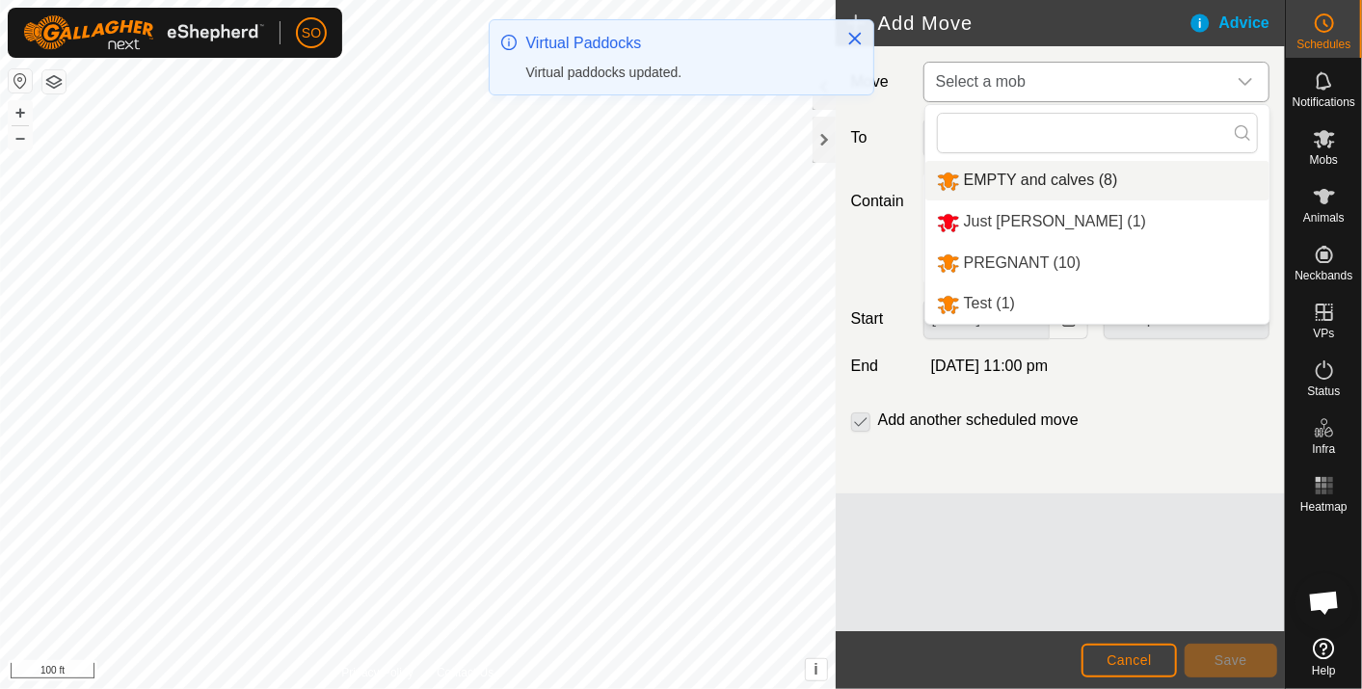
click at [1019, 174] on li "EMPTY and calves (8)" at bounding box center [1098, 181] width 344 height 40
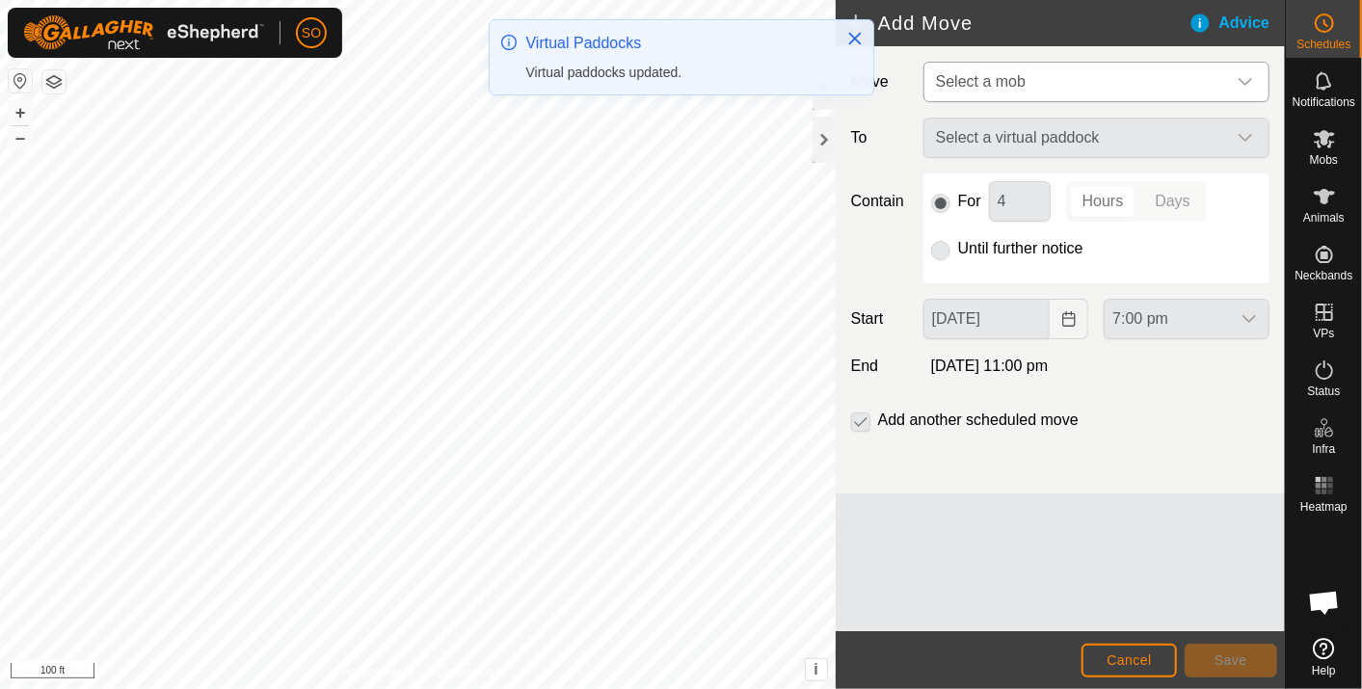
type input "[DATE]"
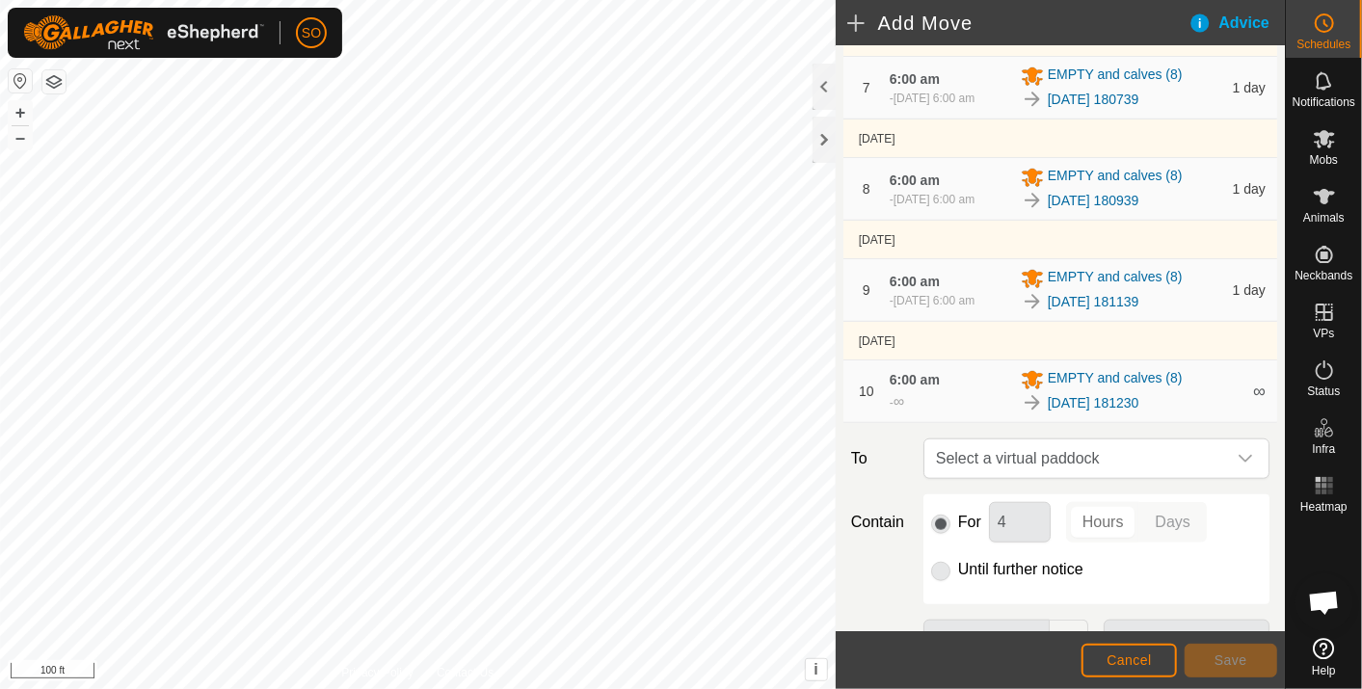
scroll to position [1071, 0]
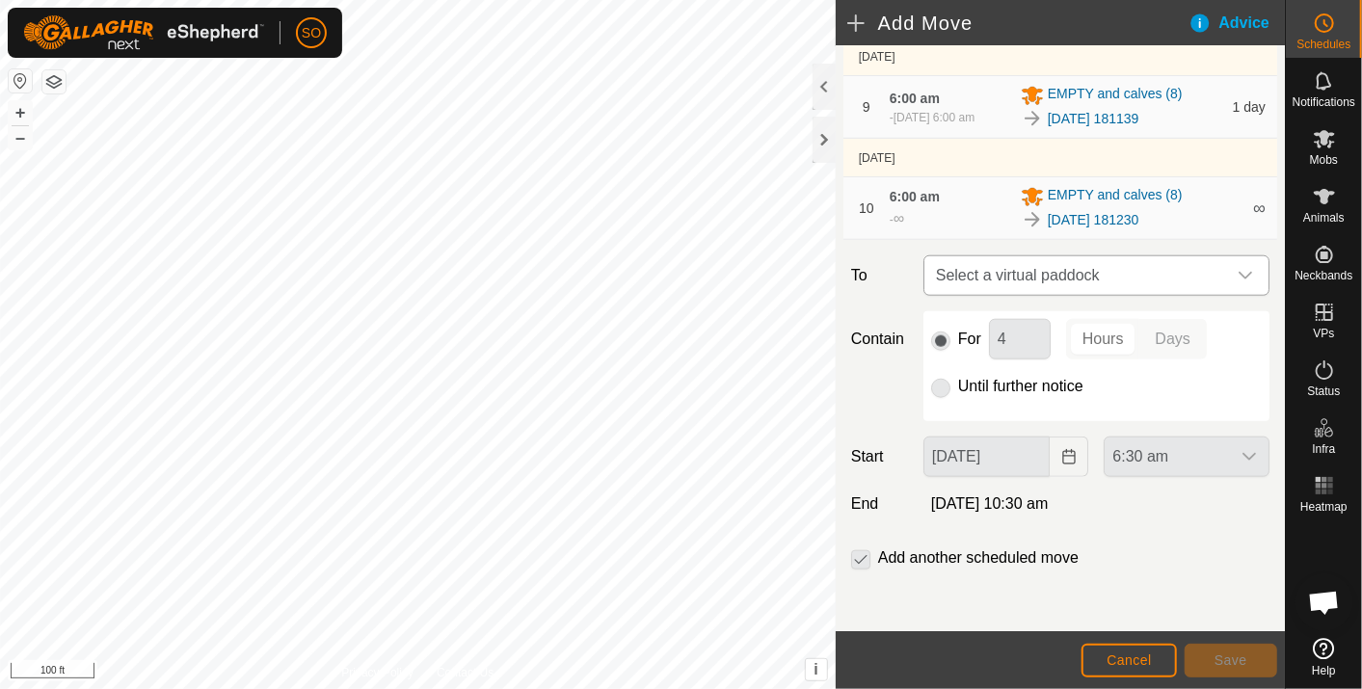
click at [1238, 269] on icon "dropdown trigger" at bounding box center [1245, 275] width 15 height 15
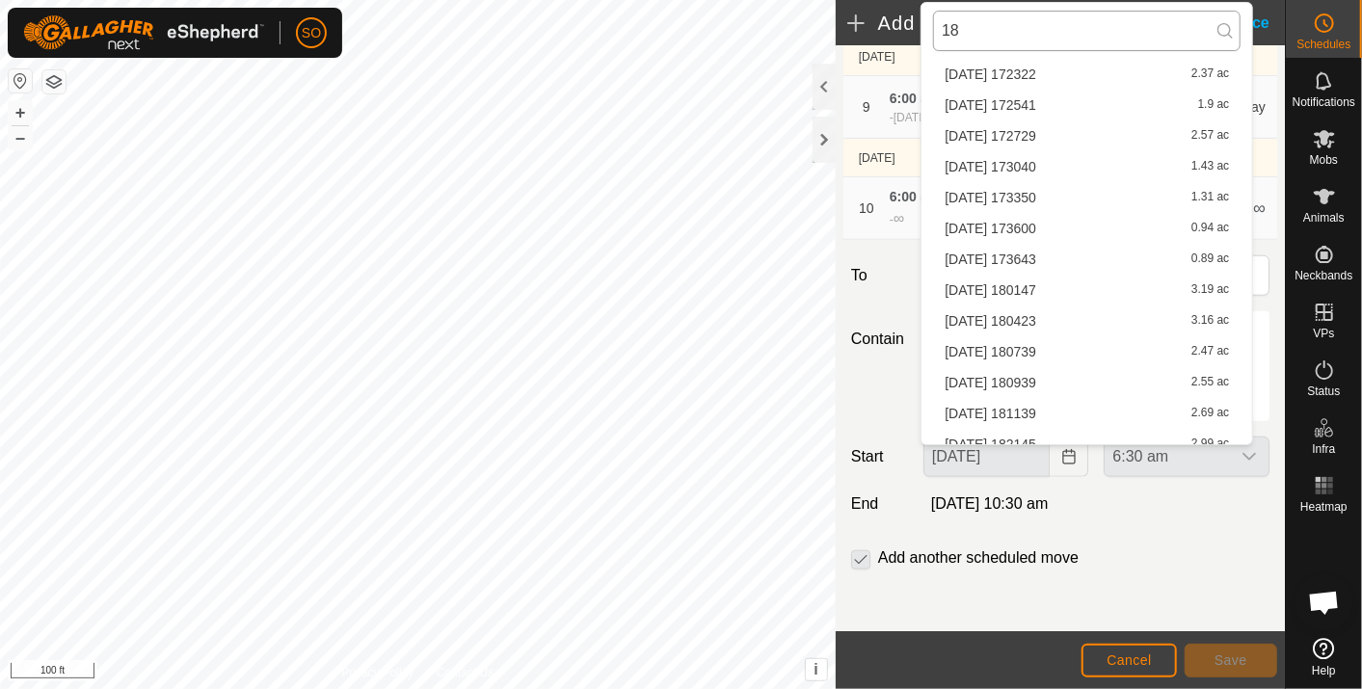
scroll to position [0, 0]
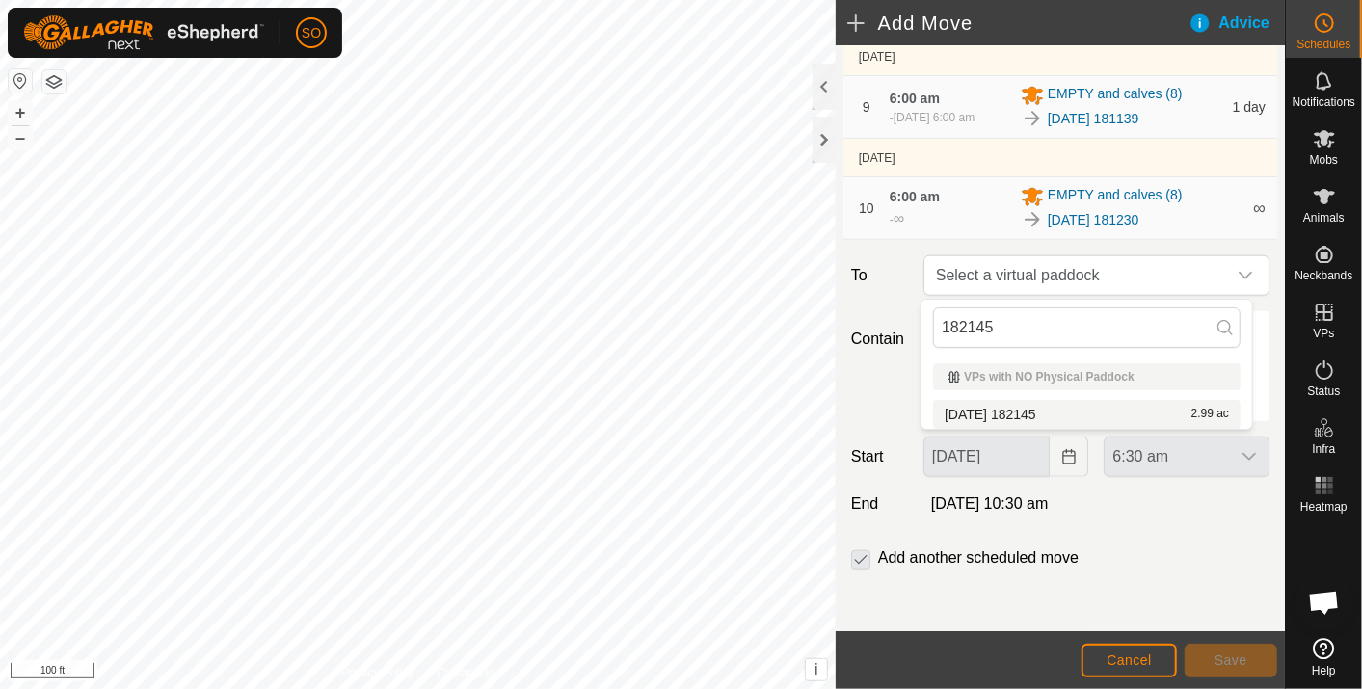
type input "182145"
click at [1030, 409] on li "[DATE] 182145 2.99 ac" at bounding box center [1087, 414] width 308 height 29
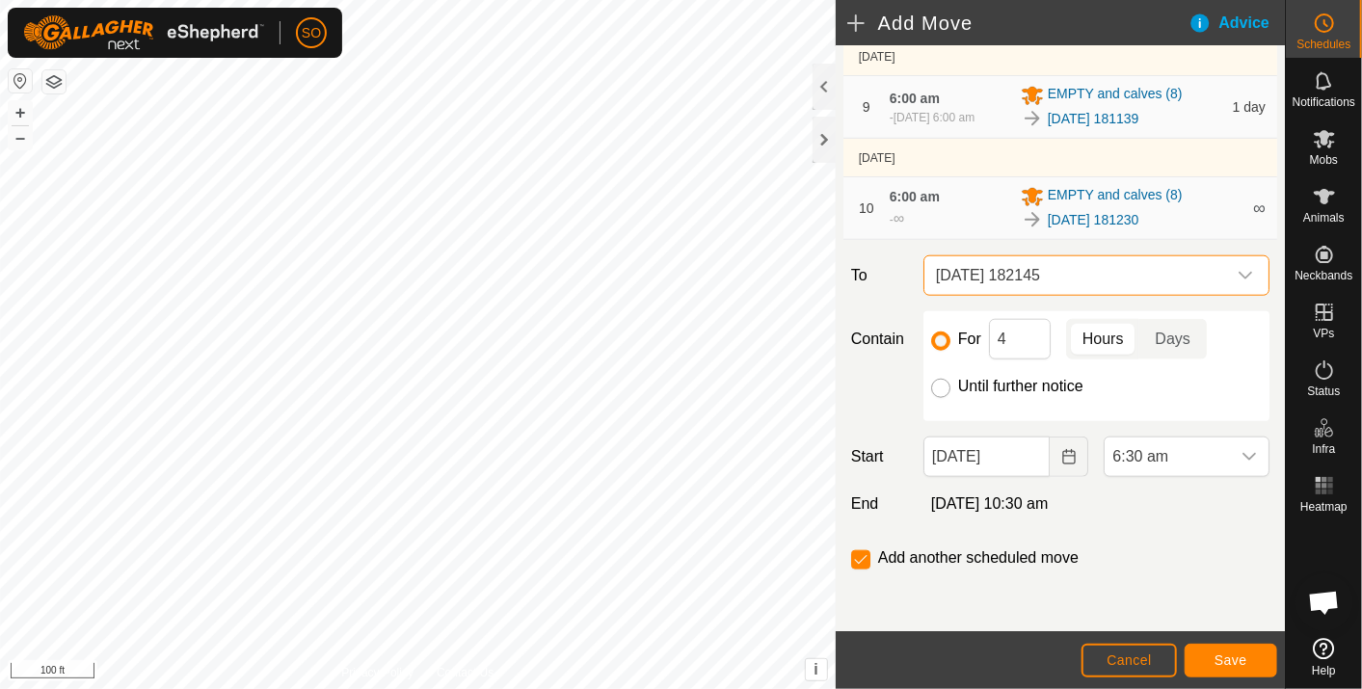
click at [937, 388] on input "Until further notice" at bounding box center [940, 388] width 19 height 19
radio input "true"
checkbox input "false"
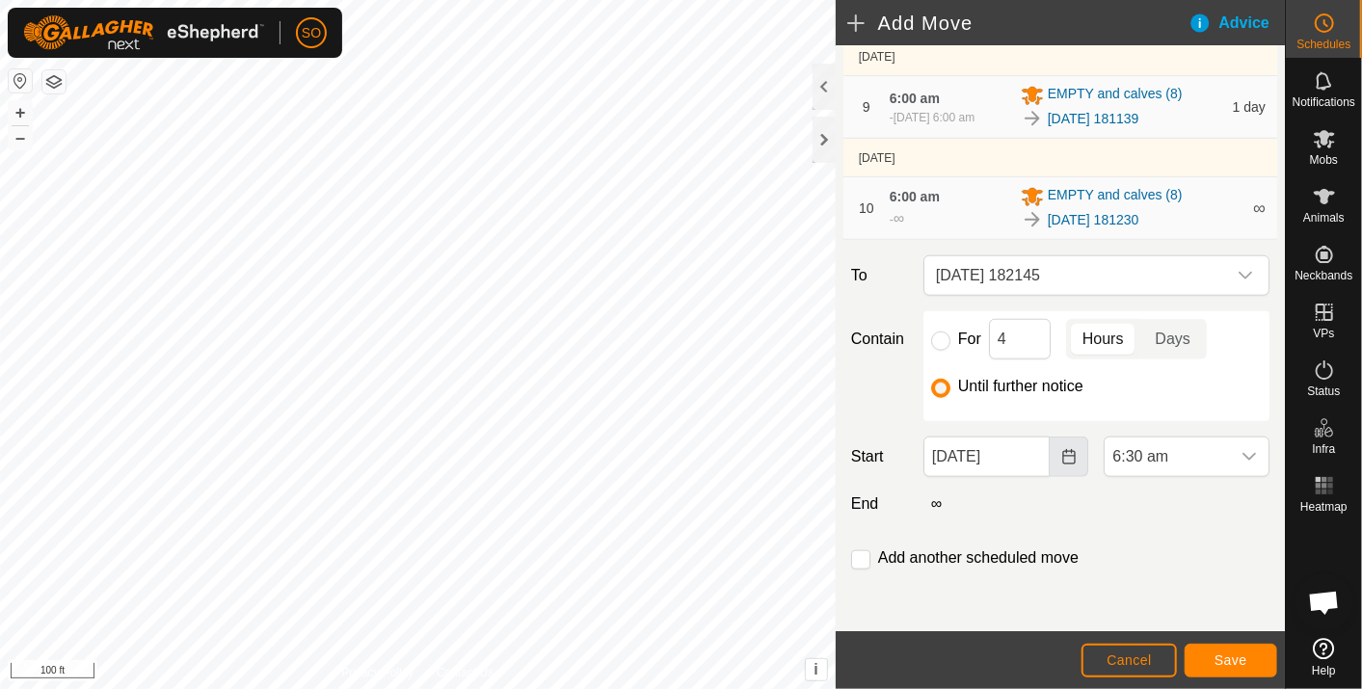
click at [1062, 454] on icon "Choose Date" at bounding box center [1069, 456] width 15 height 15
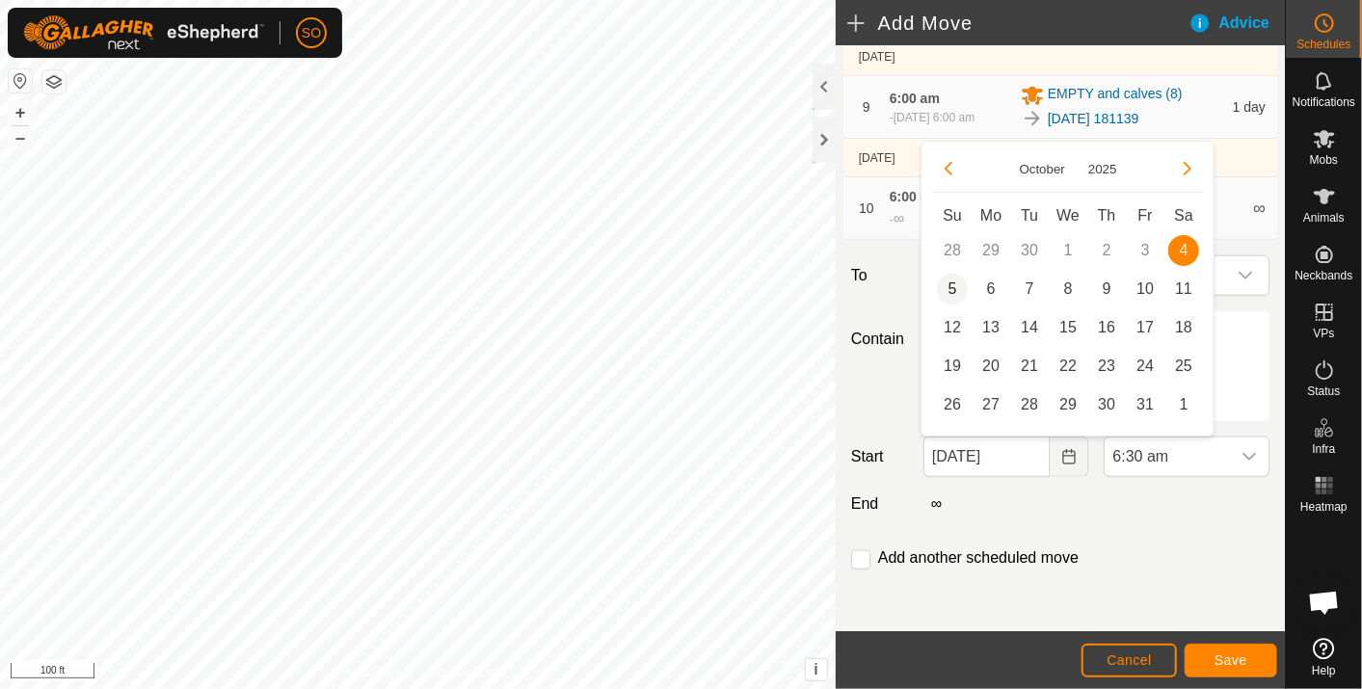
click at [953, 286] on span "5" at bounding box center [952, 289] width 31 height 31
type input "[DATE]"
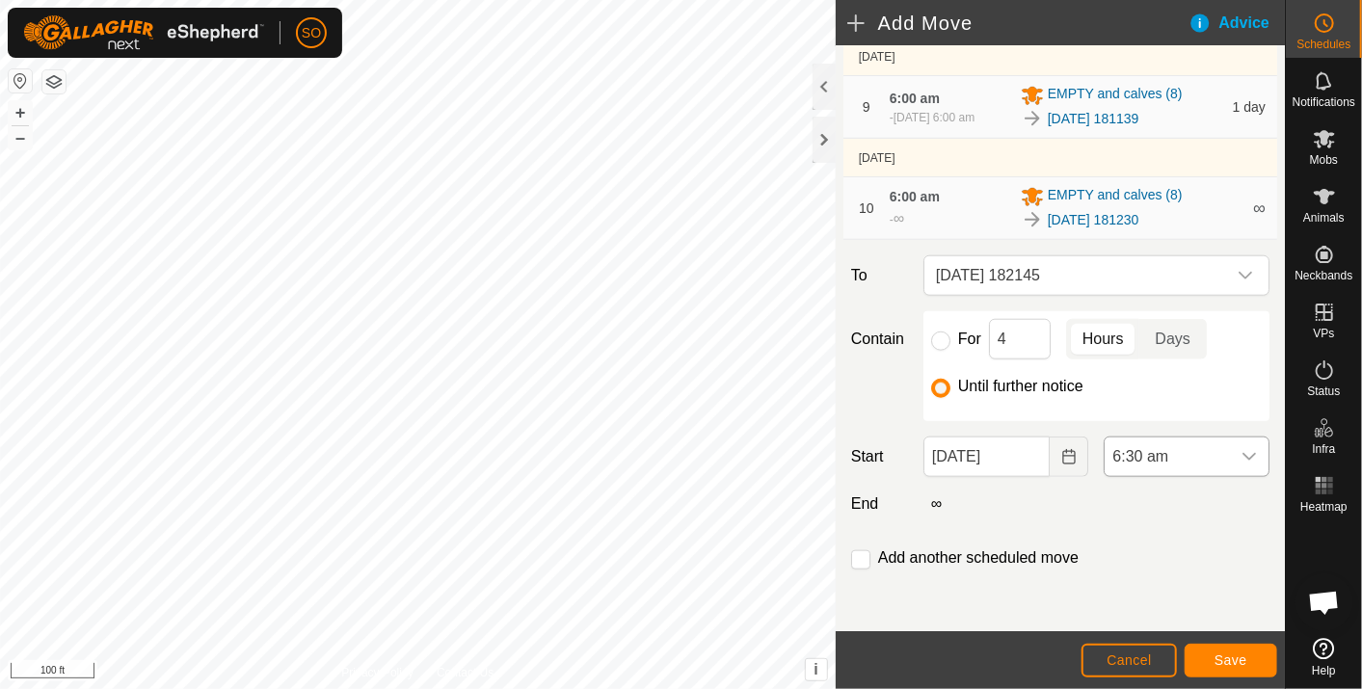
click at [1242, 449] on icon "dropdown trigger" at bounding box center [1249, 456] width 15 height 15
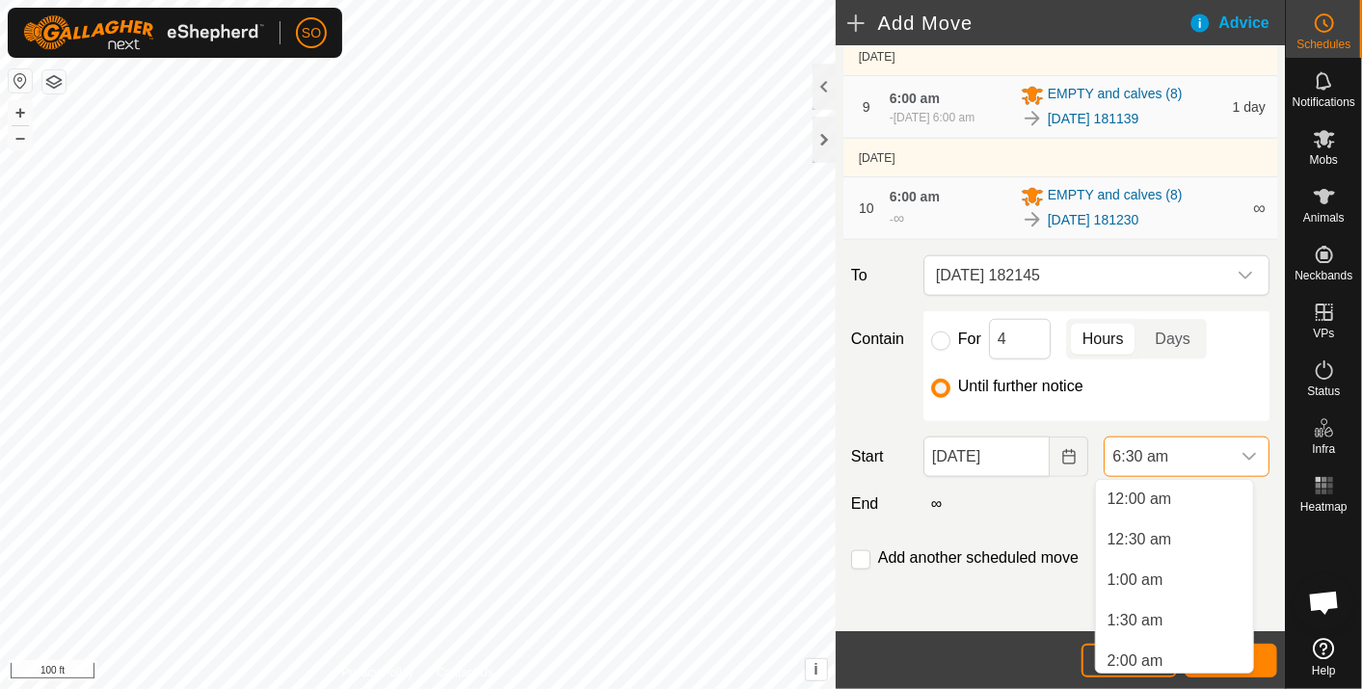
scroll to position [371, 0]
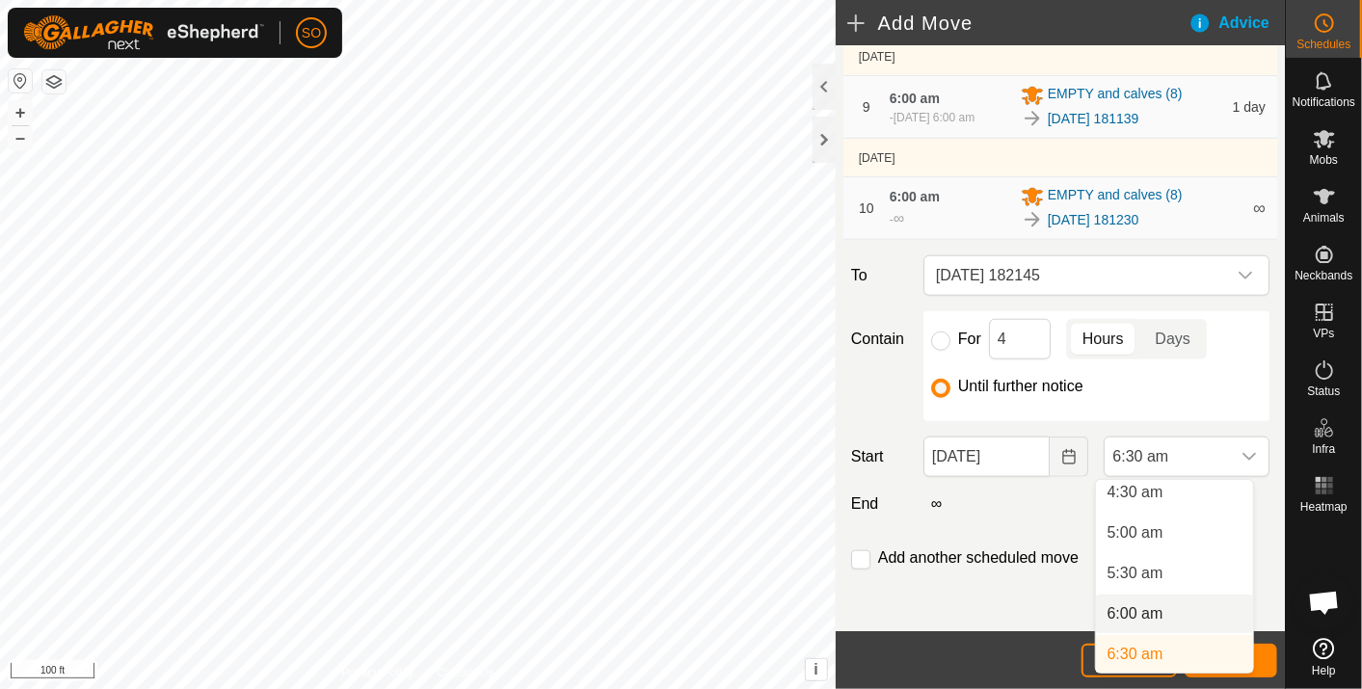
click at [1140, 605] on li "6:00 am" at bounding box center [1174, 614] width 157 height 39
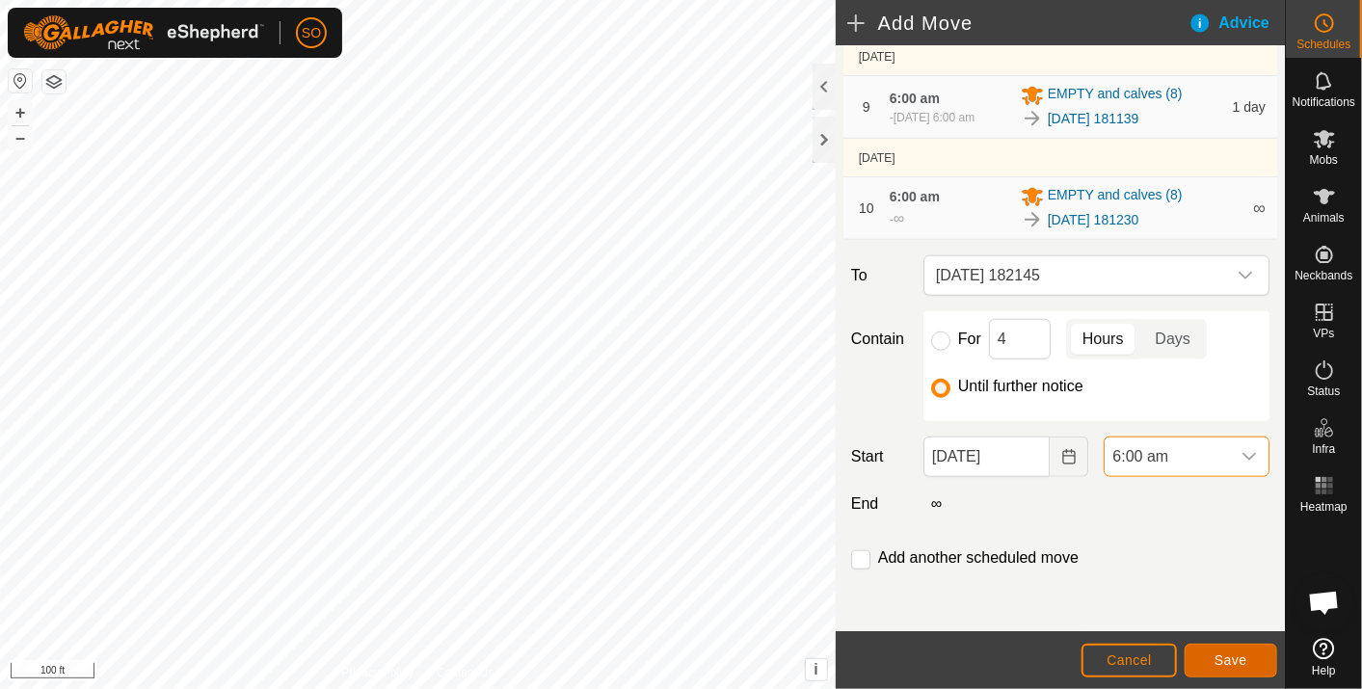
click at [1239, 660] on span "Save" at bounding box center [1231, 660] width 33 height 15
